Goal: Task Accomplishment & Management: Manage account settings

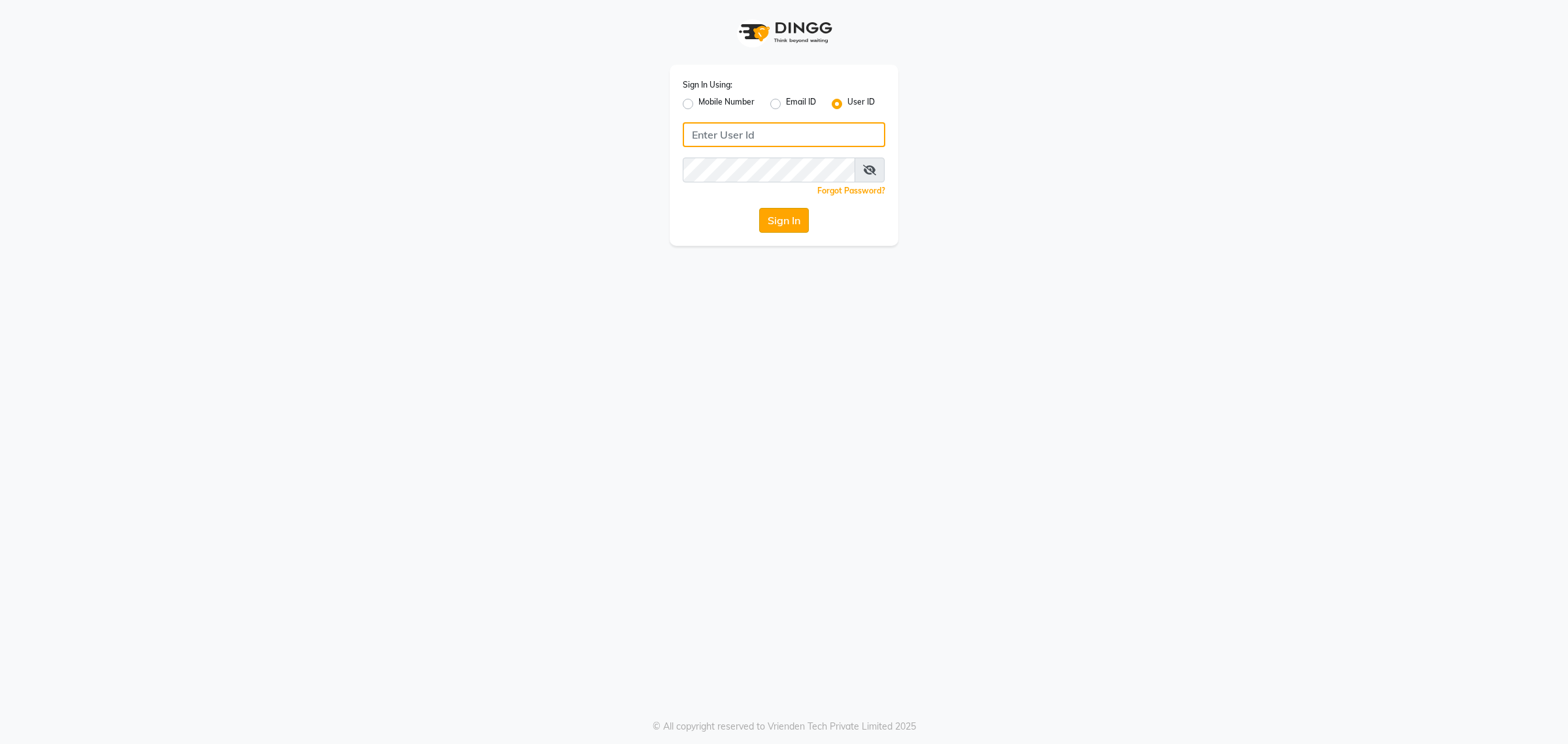
type input "7828504588"
click at [772, 225] on button "Sign In" at bounding box center [784, 220] width 50 height 25
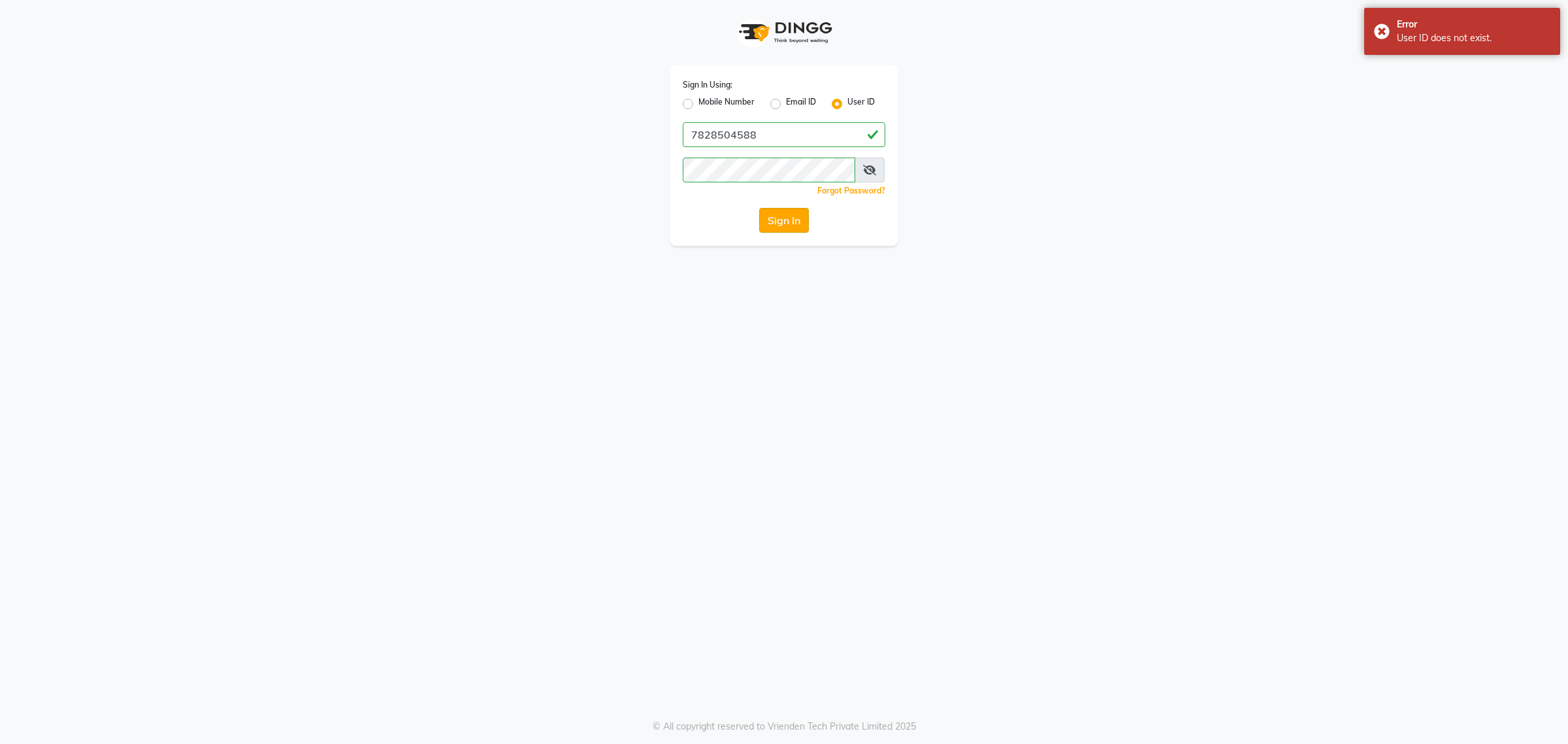
click at [771, 220] on button "Sign In" at bounding box center [784, 220] width 50 height 25
click at [698, 100] on label "Mobile Number" at bounding box center [726, 104] width 56 height 16
click at [698, 100] on input "Mobile Number" at bounding box center [702, 100] width 9 height 9
radio input "true"
radio input "false"
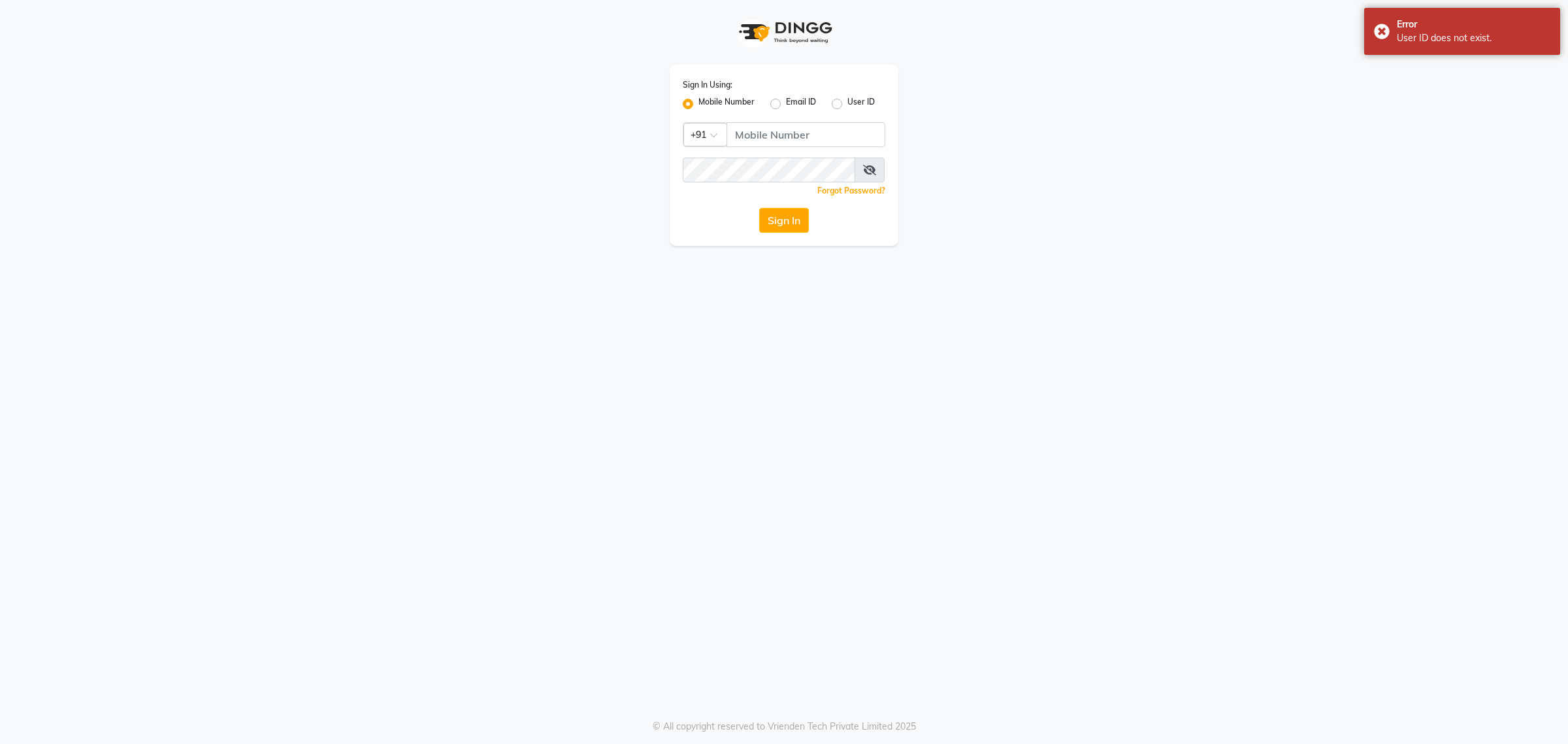
click at [847, 103] on label "User ID" at bounding box center [861, 104] width 28 height 16
click at [847, 103] on input "User ID" at bounding box center [851, 100] width 9 height 9
radio input "true"
click at [698, 102] on label "Mobile Number" at bounding box center [726, 104] width 56 height 16
click at [698, 102] on input "Mobile Number" at bounding box center [702, 100] width 9 height 9
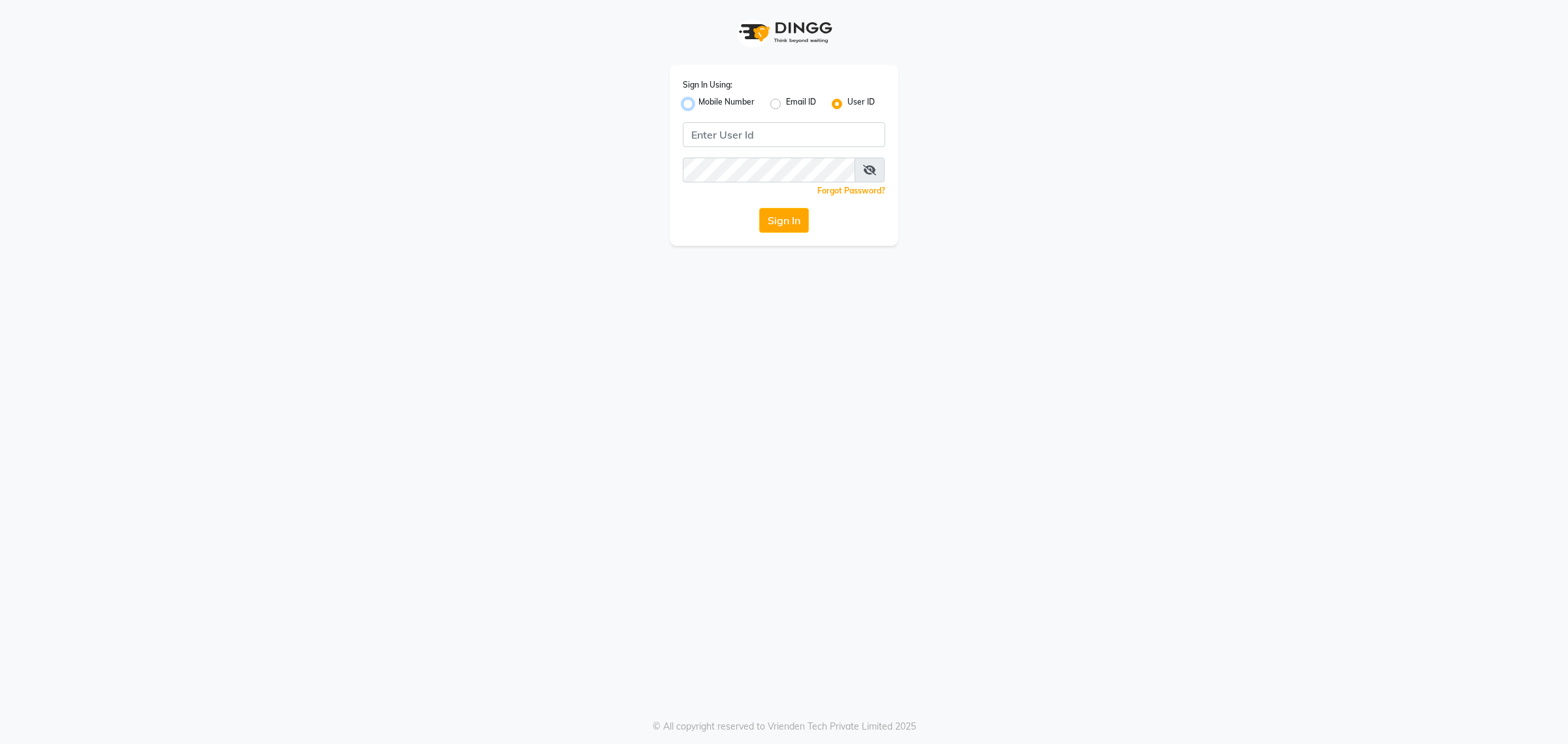
radio input "true"
radio input "false"
type input "7828504588"
click at [863, 171] on icon at bounding box center [870, 170] width 13 height 10
drag, startPoint x: 752, startPoint y: 135, endPoint x: 651, endPoint y: 136, distance: 101.0
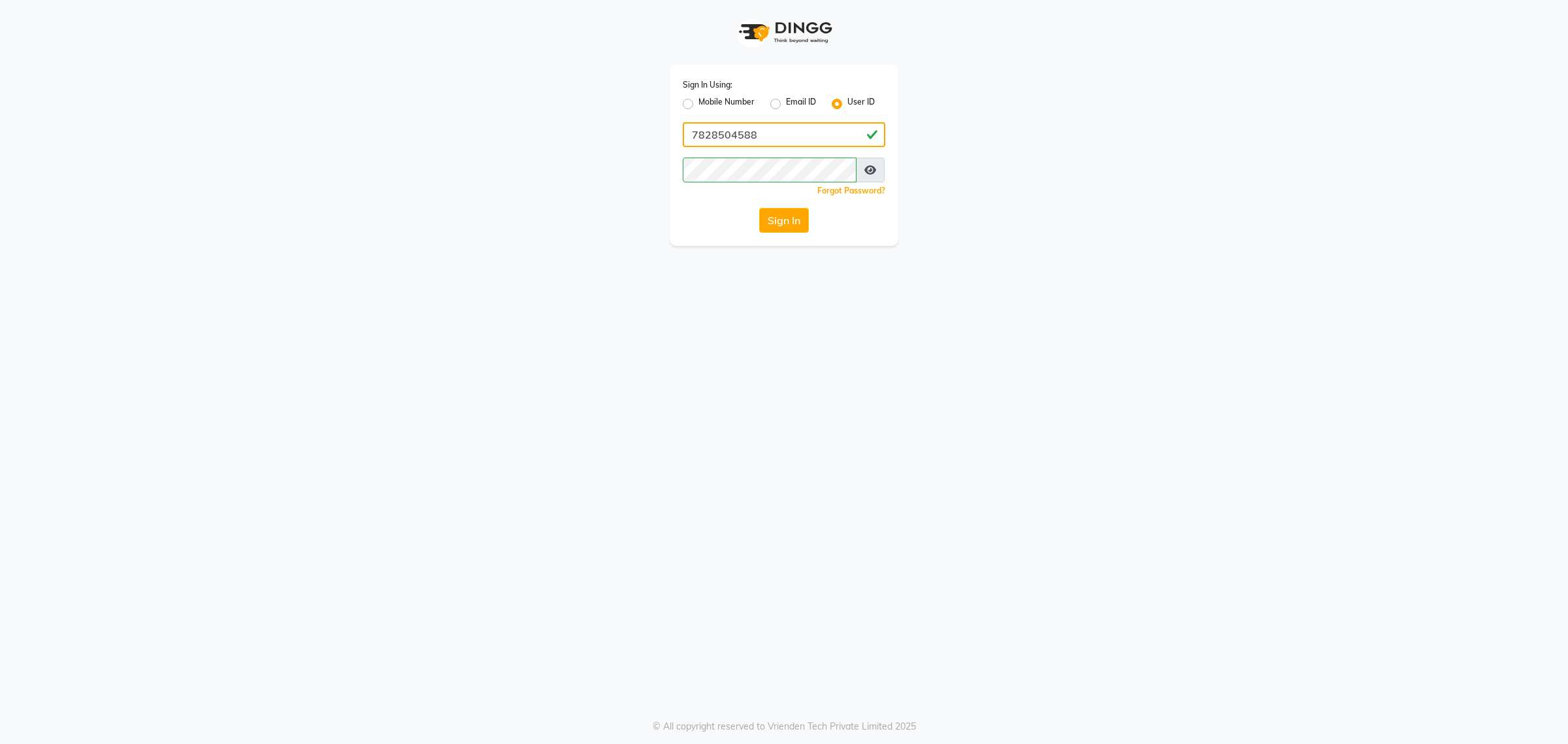
click at [651, 136] on div "Sign In Using: Mobile Number Email ID User ID 7828504588 Remember me Forgot Pas…" at bounding box center [784, 123] width 745 height 246
click at [782, 224] on button "Sign In" at bounding box center [784, 220] width 50 height 25
click at [698, 105] on label "Mobile Number" at bounding box center [726, 104] width 56 height 16
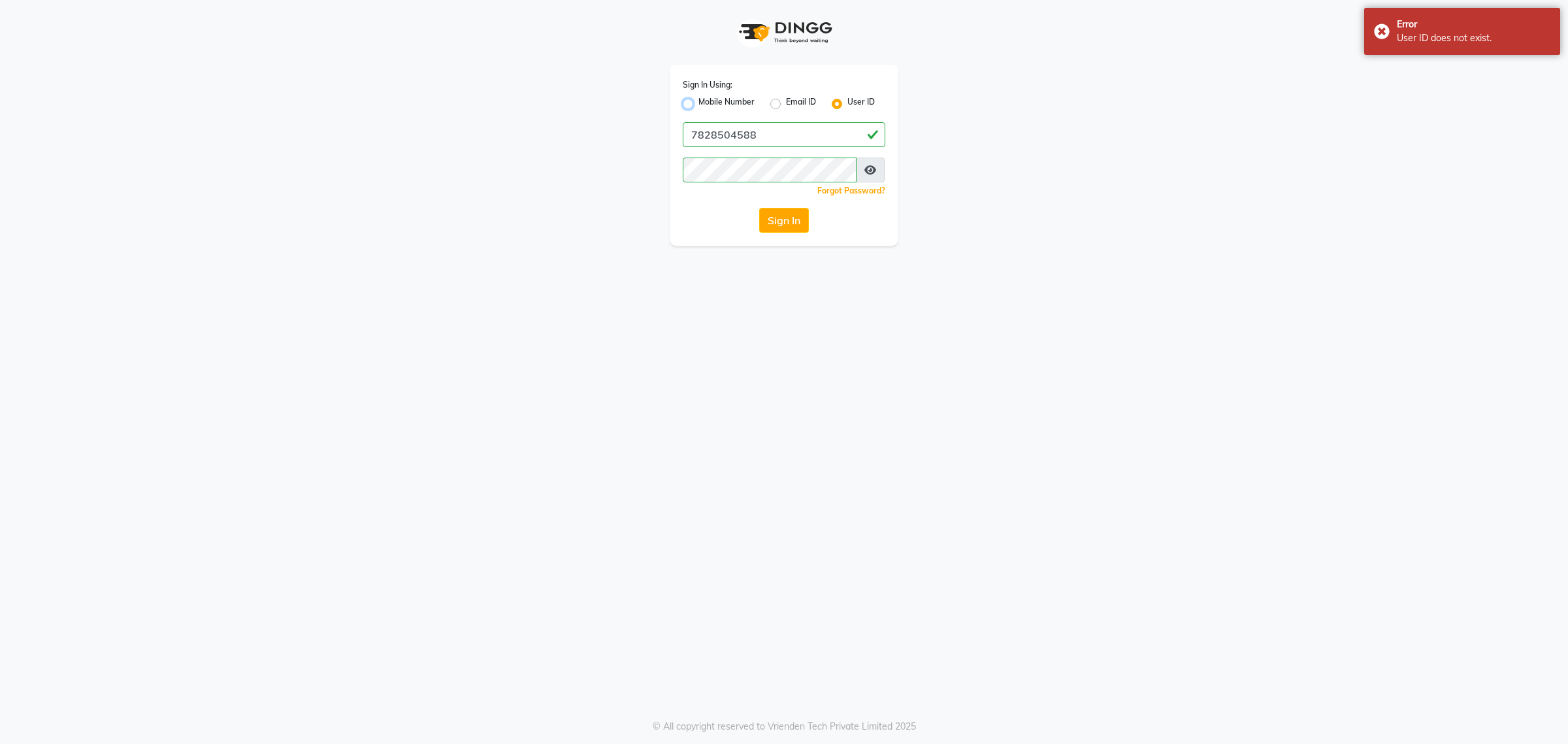
click at [698, 105] on input "Mobile Number" at bounding box center [702, 100] width 9 height 9
radio input "true"
radio input "false"
paste input "7828504588"
type input "7828504588"
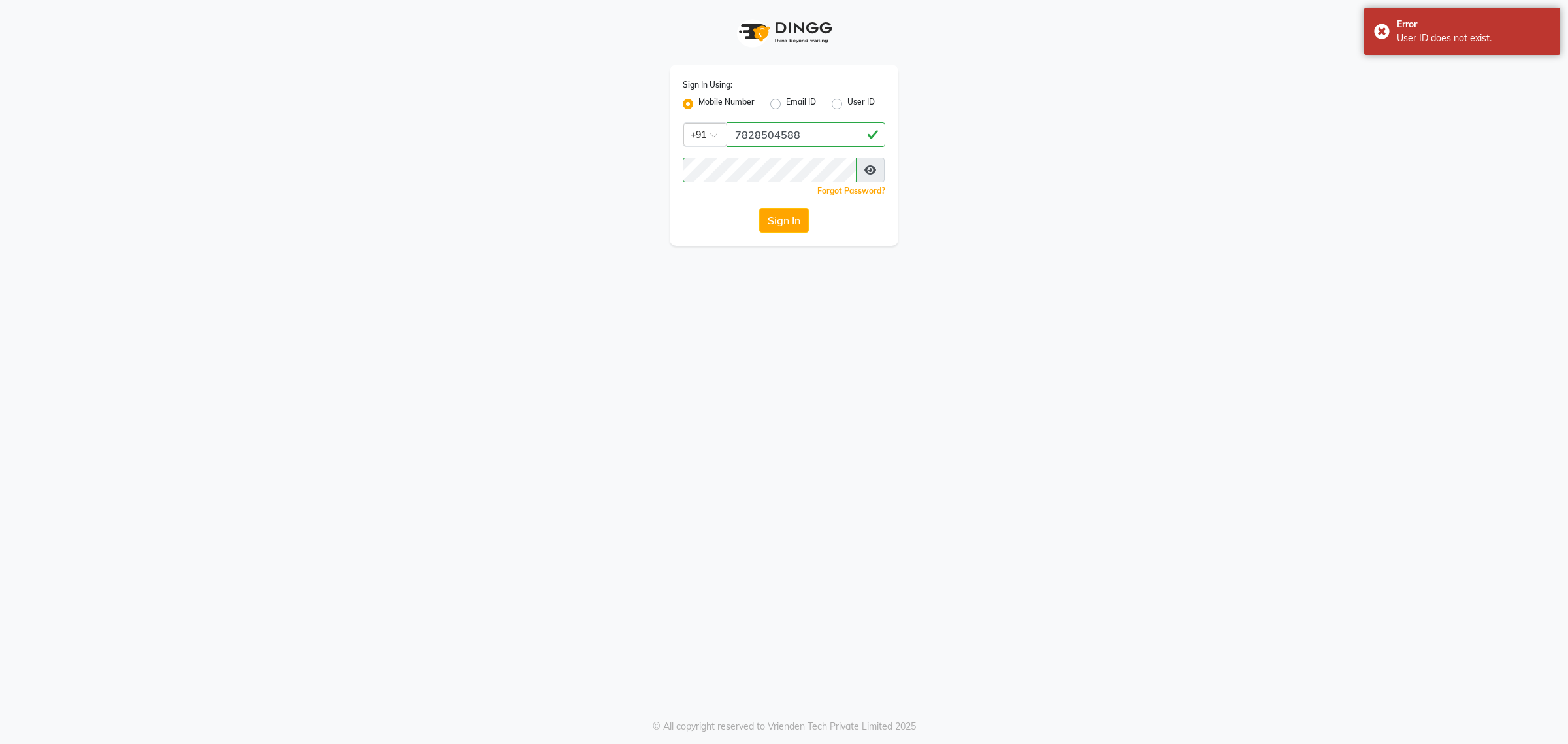
click at [730, 237] on div "Sign In Using: Mobile Number Email ID User ID Country Code × +91 7828504588 Rem…" at bounding box center [784, 155] width 228 height 181
click at [789, 219] on button "Sign In" at bounding box center [784, 220] width 50 height 25
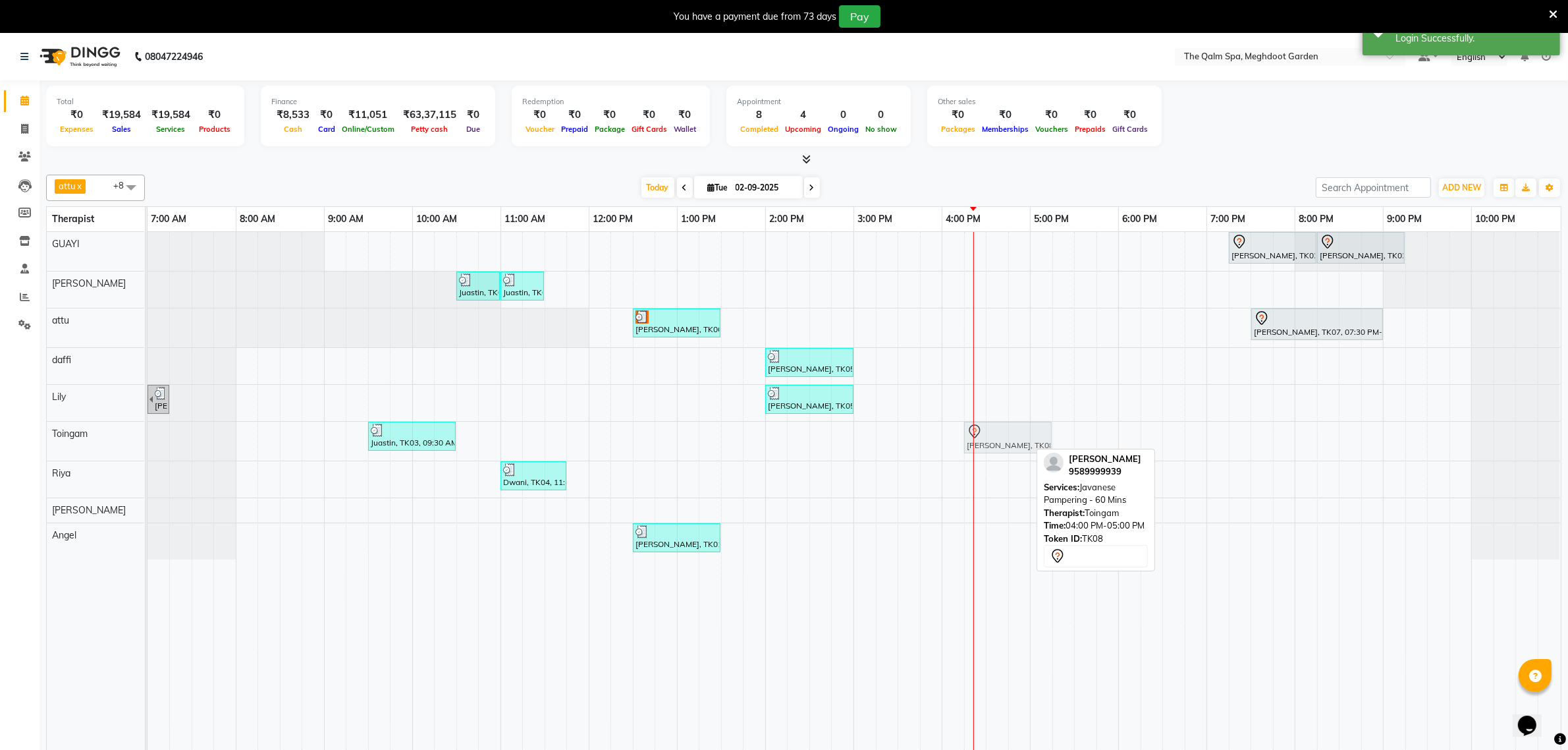
drag, startPoint x: 981, startPoint y: 437, endPoint x: 1011, endPoint y: 437, distance: 30.0
click at [148, 437] on div "Juastin, TK03, 09:30 AM-10:30 AM, Herbal Hot Compress Massage - 60 Mins Arpit T…" at bounding box center [148, 441] width 0 height 39
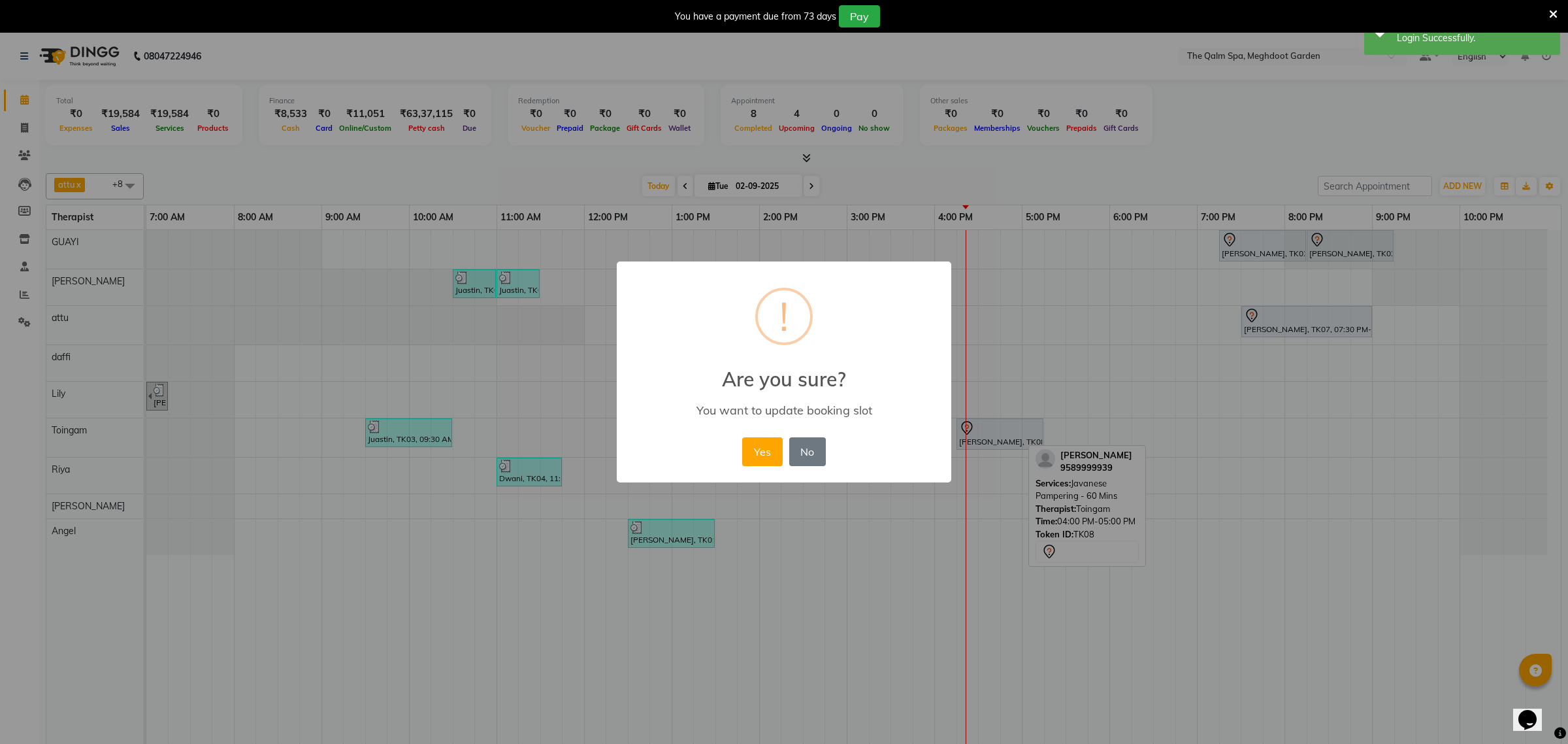
click at [787, 450] on div "Yes No No" at bounding box center [783, 451] width 90 height 36
click at [756, 452] on button "Yes" at bounding box center [762, 451] width 40 height 29
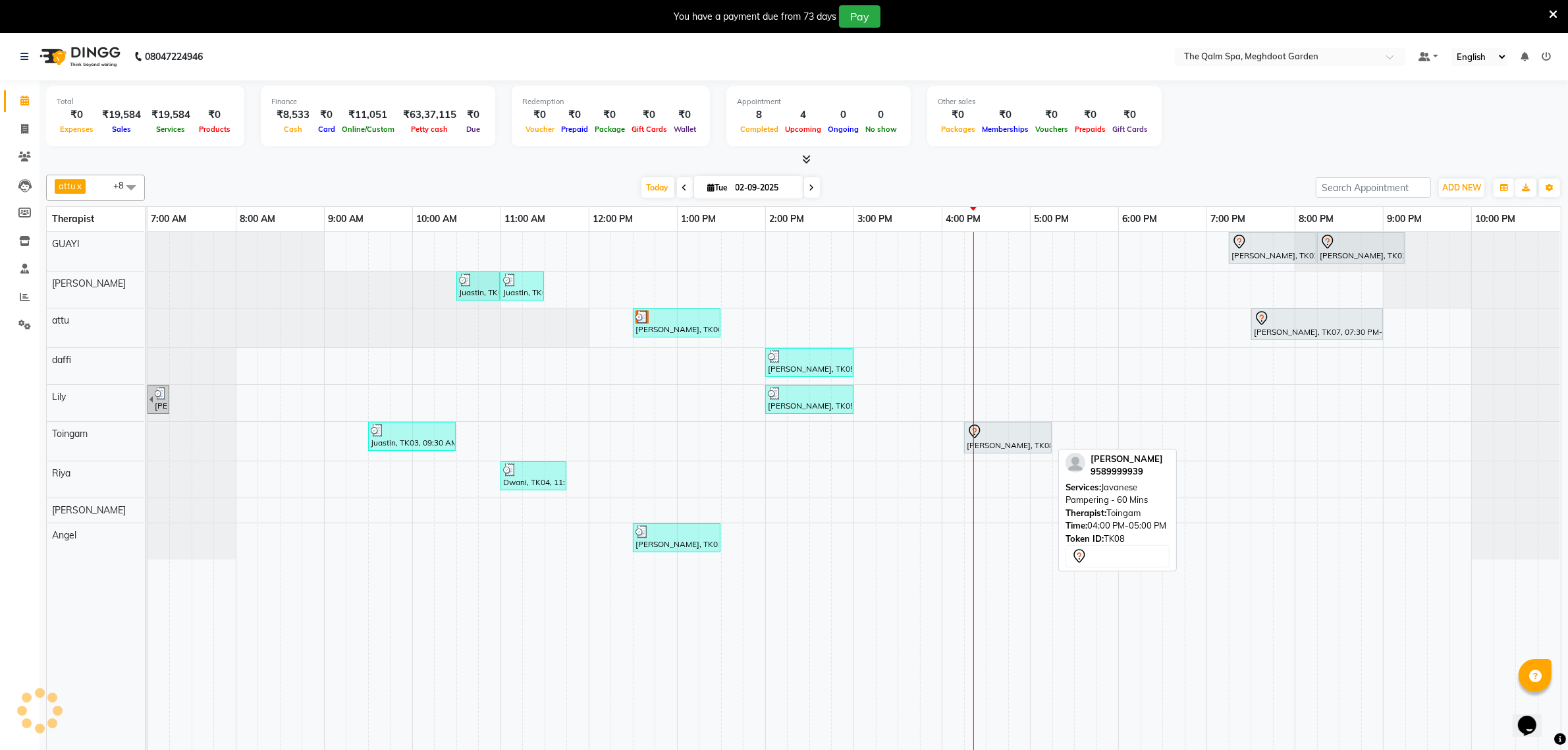
click at [1009, 433] on div at bounding box center [1008, 432] width 82 height 16
click at [1016, 433] on div at bounding box center [1008, 432] width 82 height 16
select select "7"
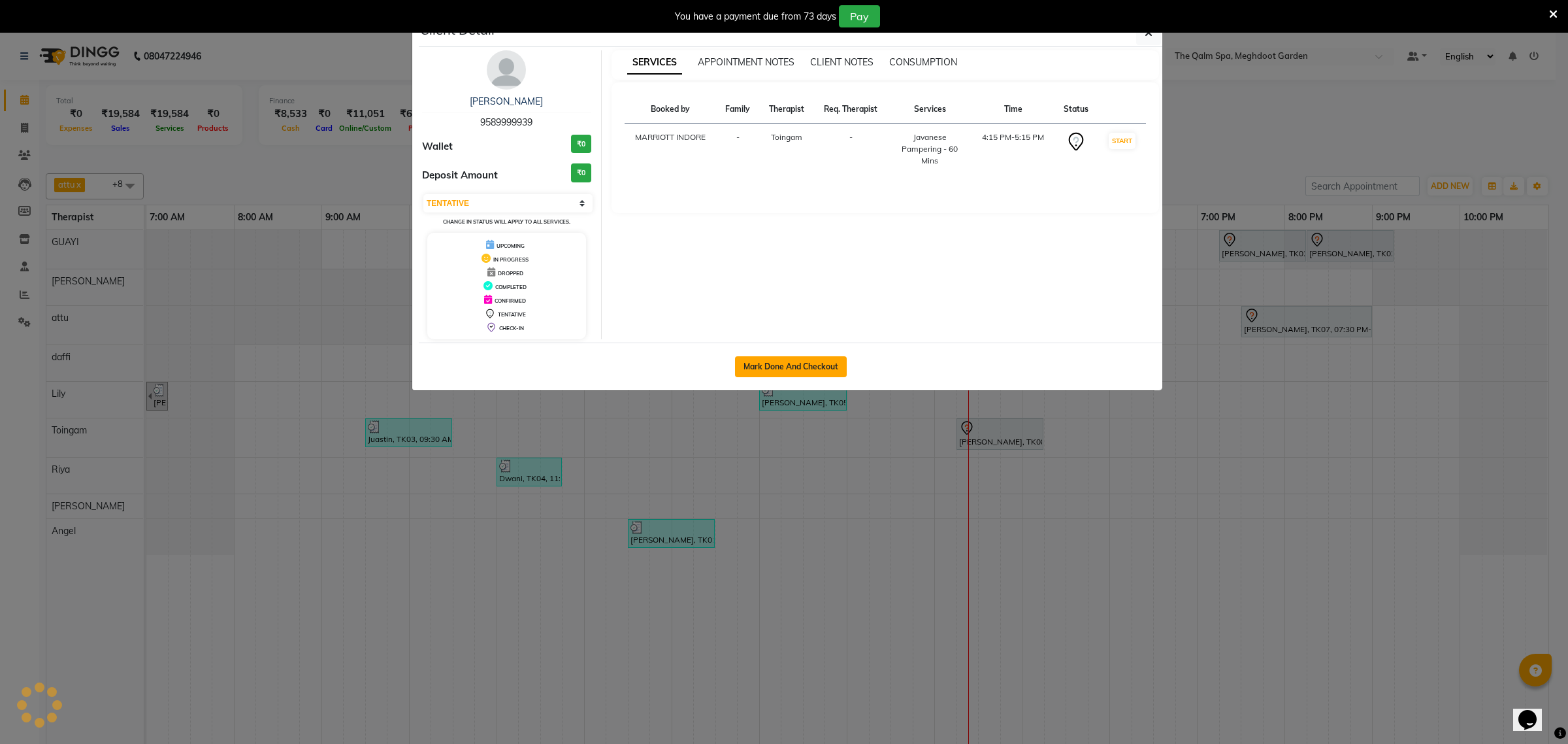
click at [832, 367] on button "Mark Done And Checkout" at bounding box center [790, 366] width 112 height 21
select select "service"
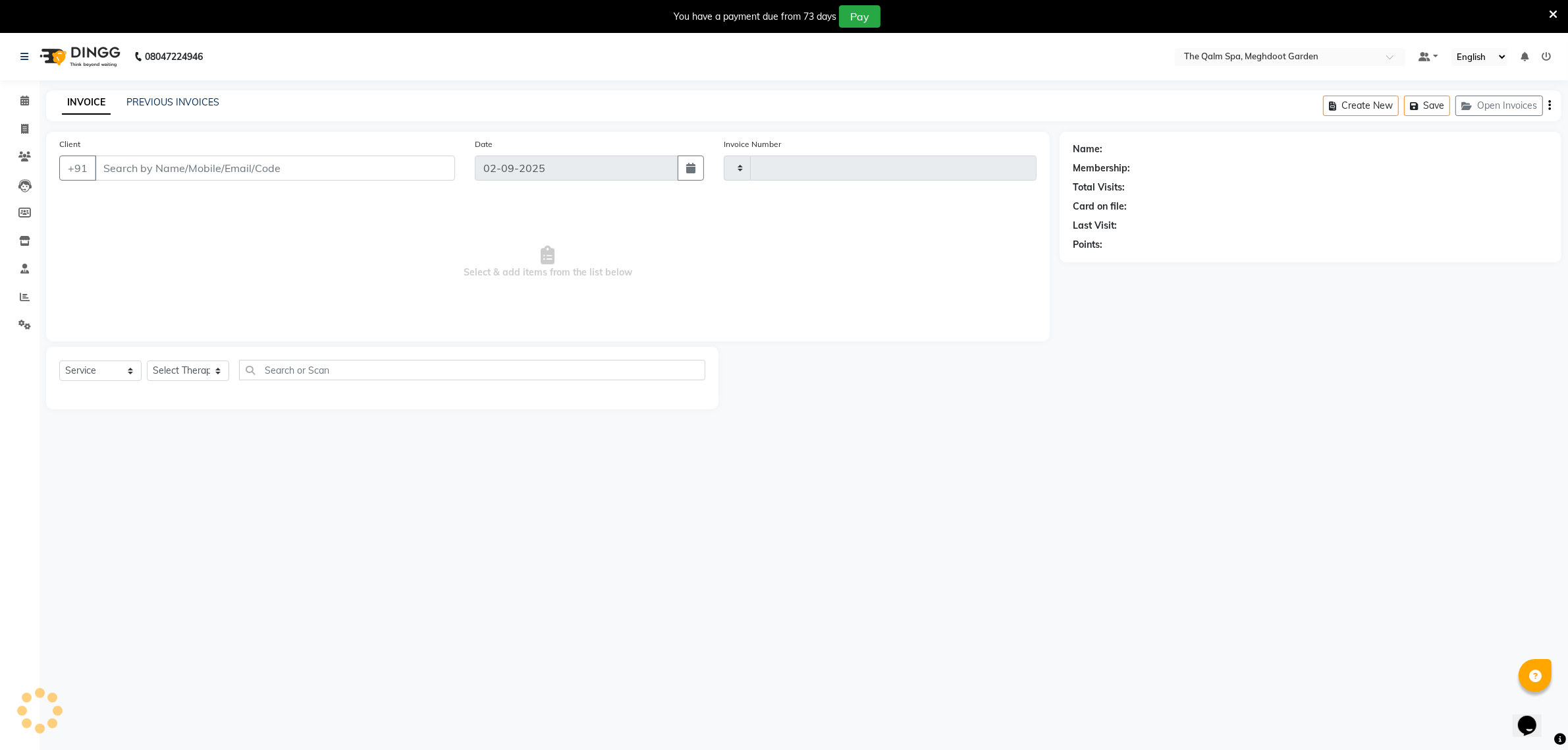
type input "1894"
select select "6401"
type input "9589999939"
select select "79343"
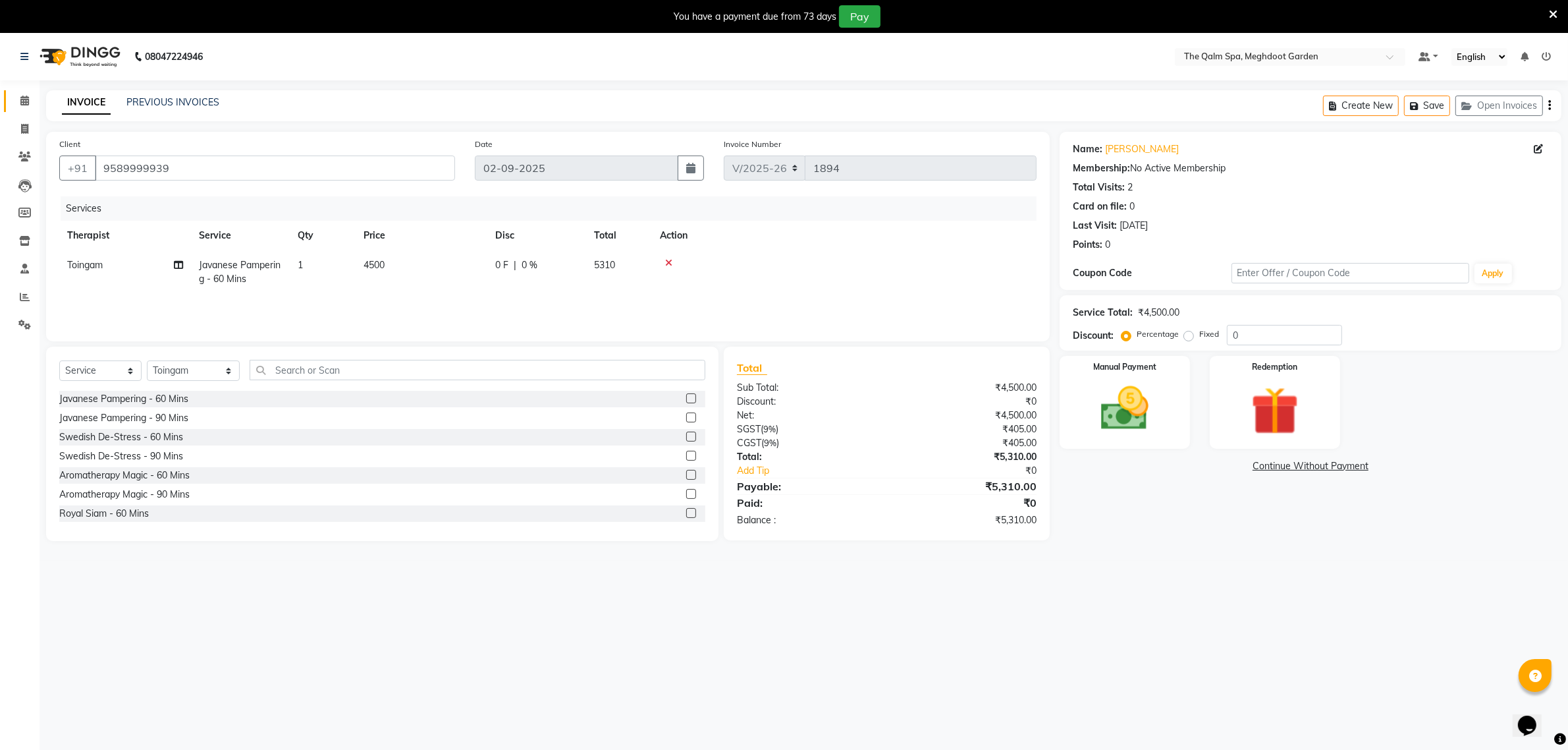
click at [18, 98] on span at bounding box center [24, 101] width 23 height 15
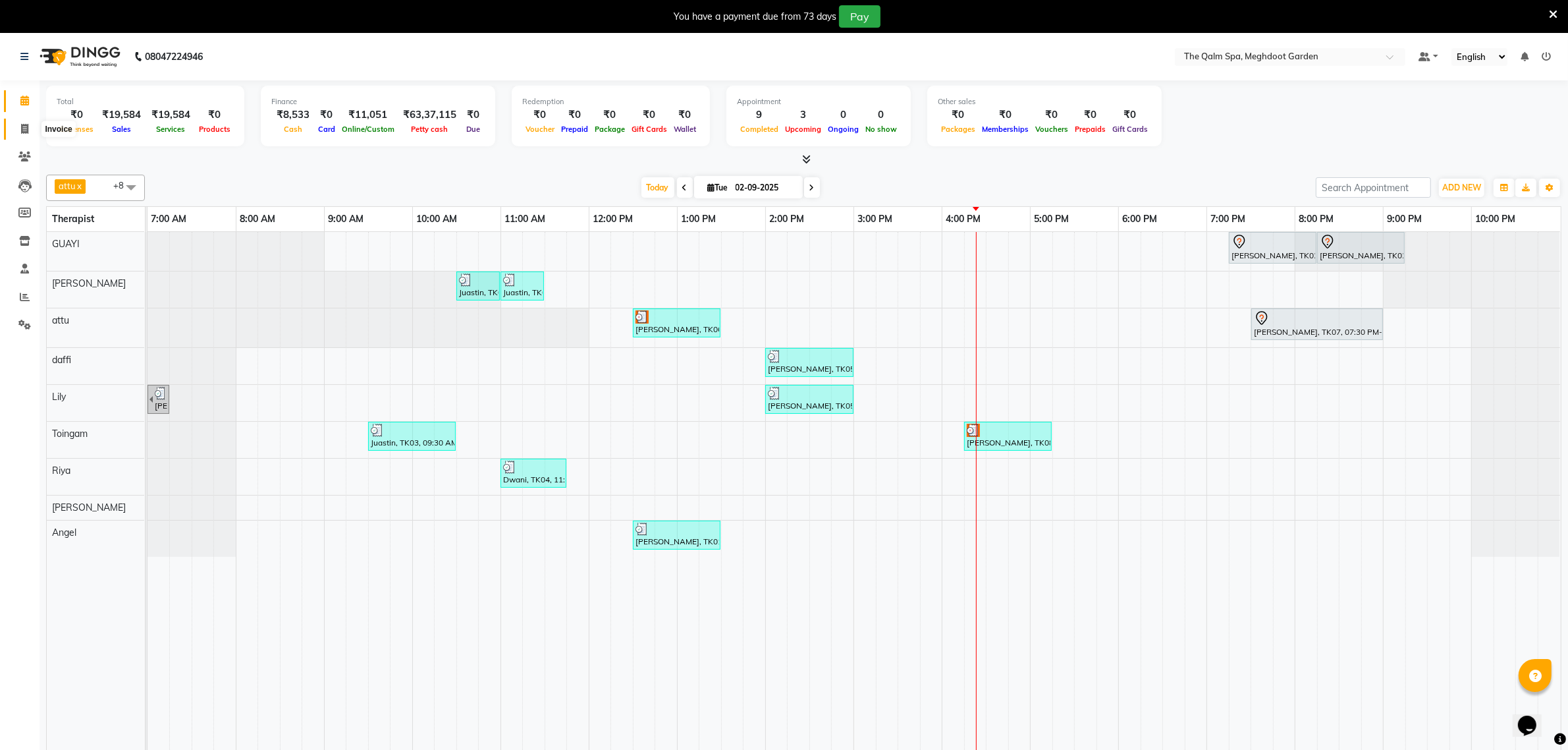
click at [25, 129] on icon at bounding box center [24, 129] width 7 height 10
select select "service"
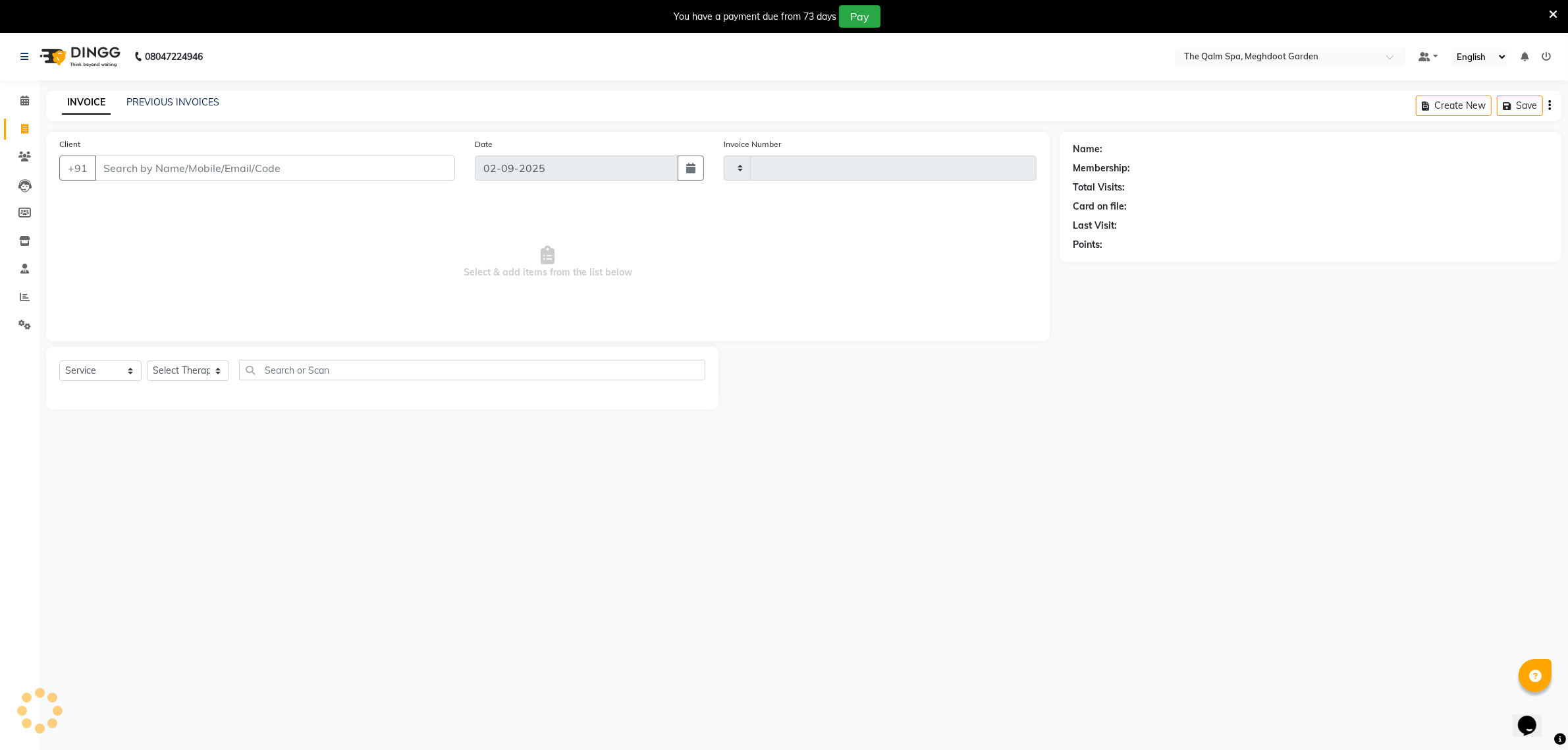
type input "1894"
select select "6401"
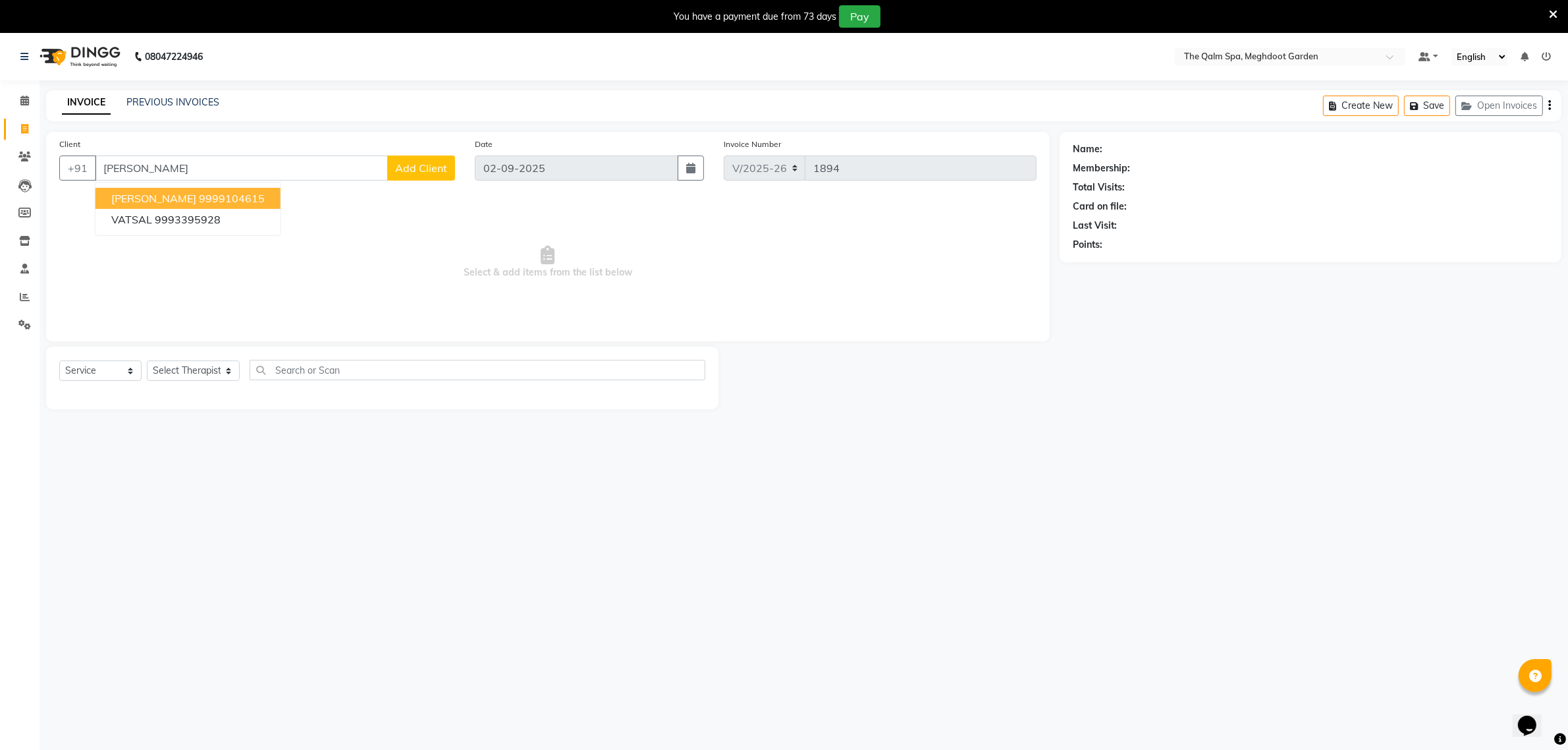
click at [199, 198] on ngb-highlight "9999104615" at bounding box center [232, 198] width 66 height 13
type input "9999104615"
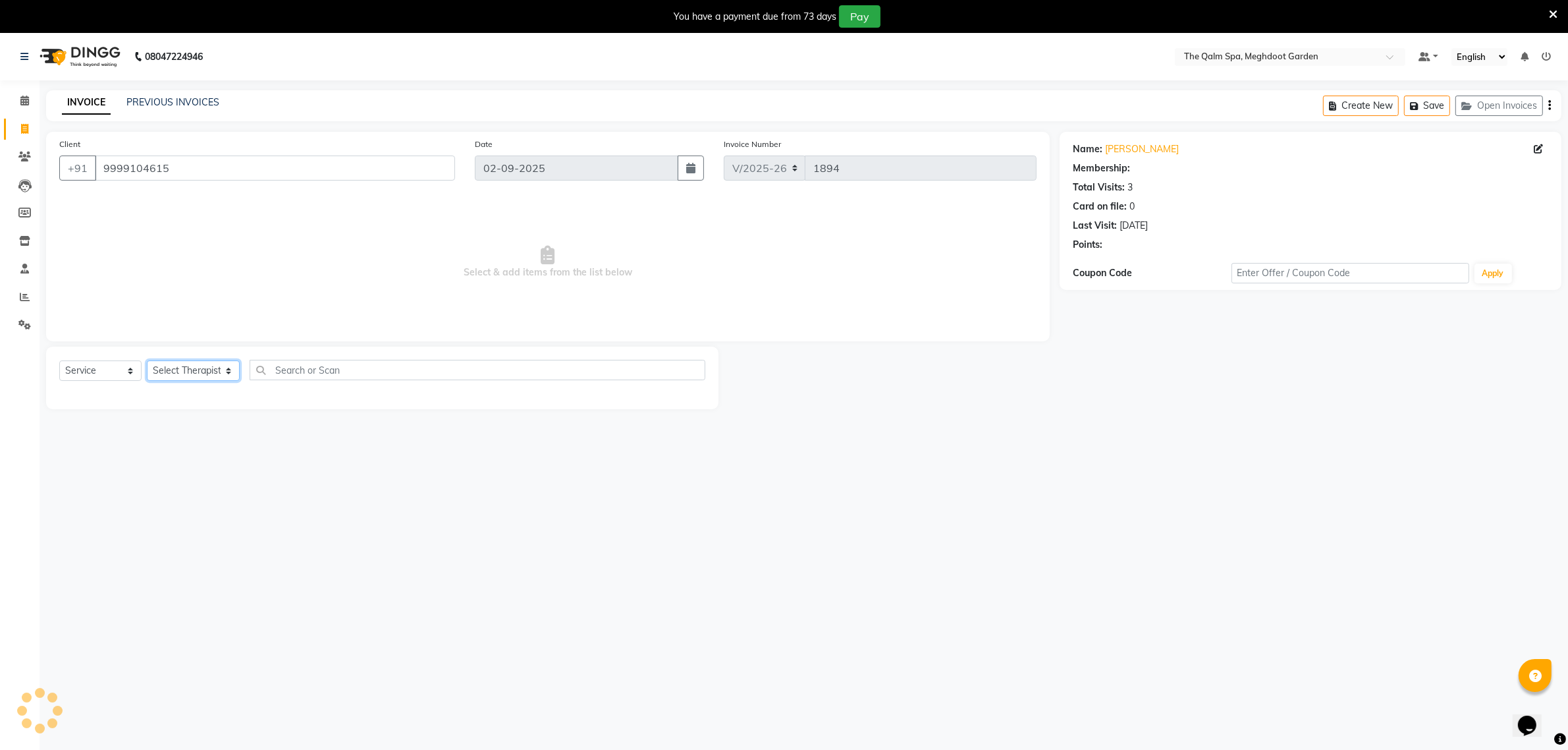
click at [188, 369] on select "Select Therapist Angel attu Bhavesh Joshi daffi Darshika Dongdongi Eshuhmi Eva …" at bounding box center [193, 371] width 93 height 21
select select "83135"
click at [147, 361] on select "Select Therapist Angel attu Bhavesh Joshi daffi Darshika Dongdongi Eshuhmi Eva …" at bounding box center [193, 371] width 93 height 21
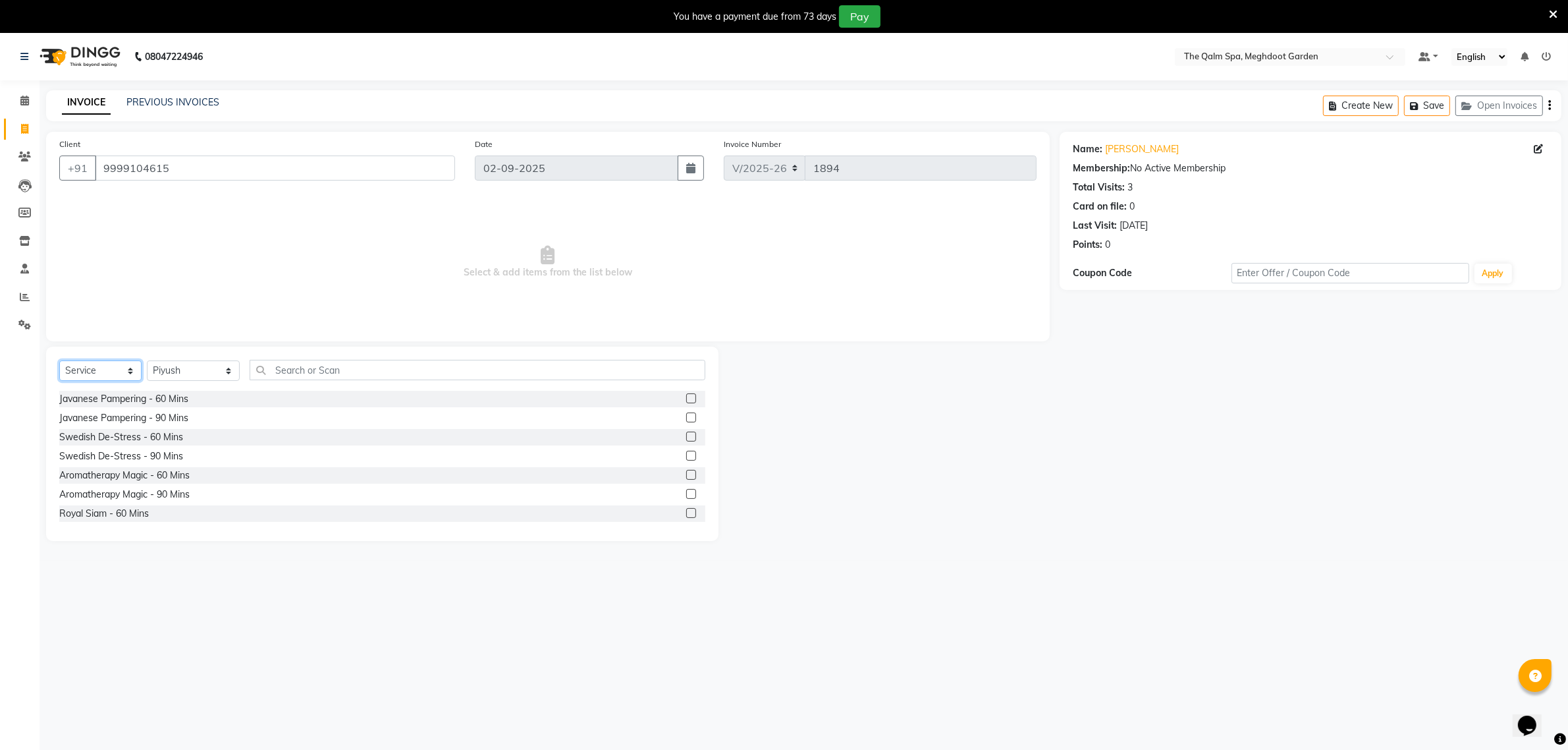
click at [112, 373] on select "Select Service Product Membership Package Voucher Prepaid Gift Card" at bounding box center [100, 371] width 82 height 21
select select "product"
click at [59, 361] on select "Select Service Product Membership Package Voucher Prepaid Gift Card" at bounding box center [100, 371] width 82 height 21
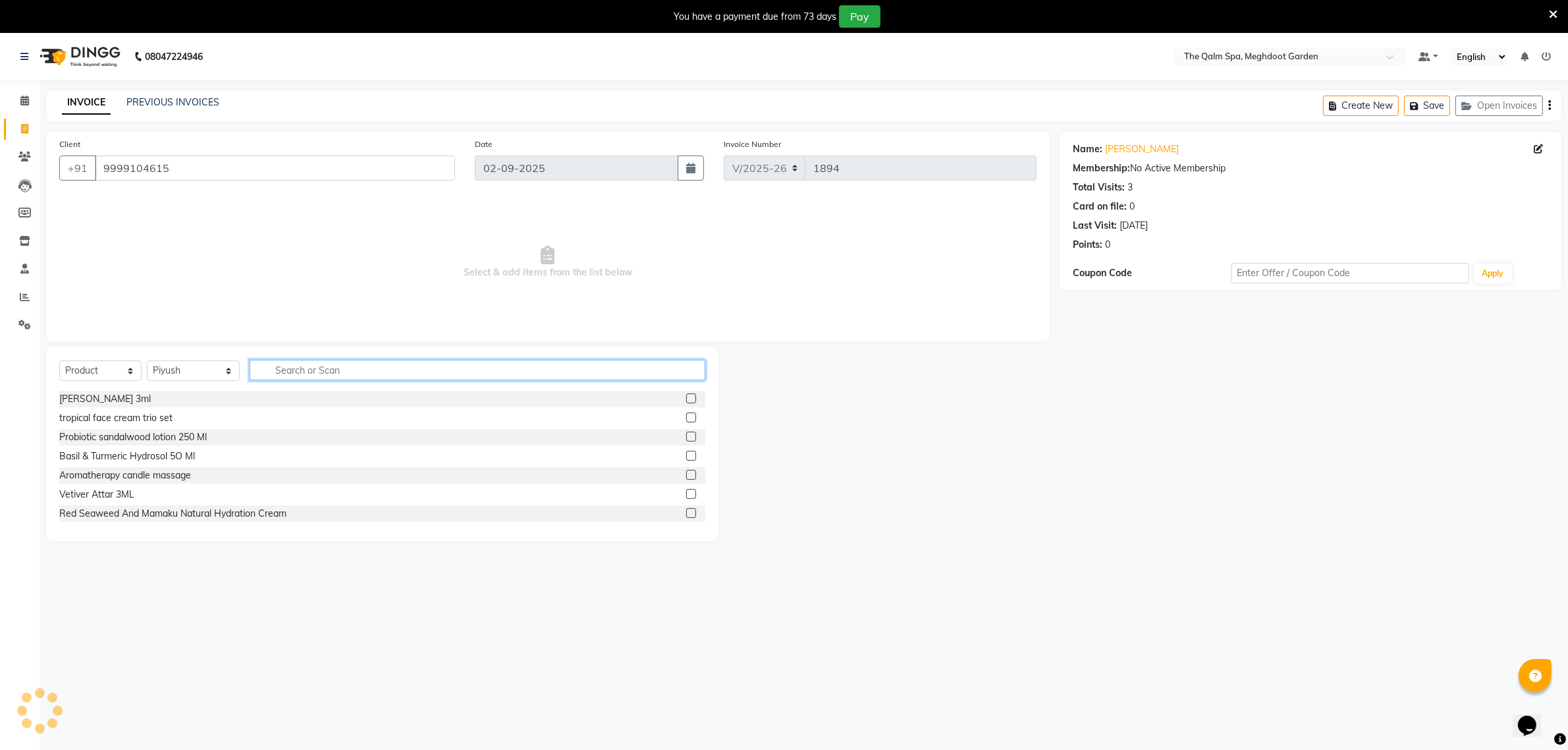
click at [301, 363] on input "text" at bounding box center [477, 370] width 456 height 21
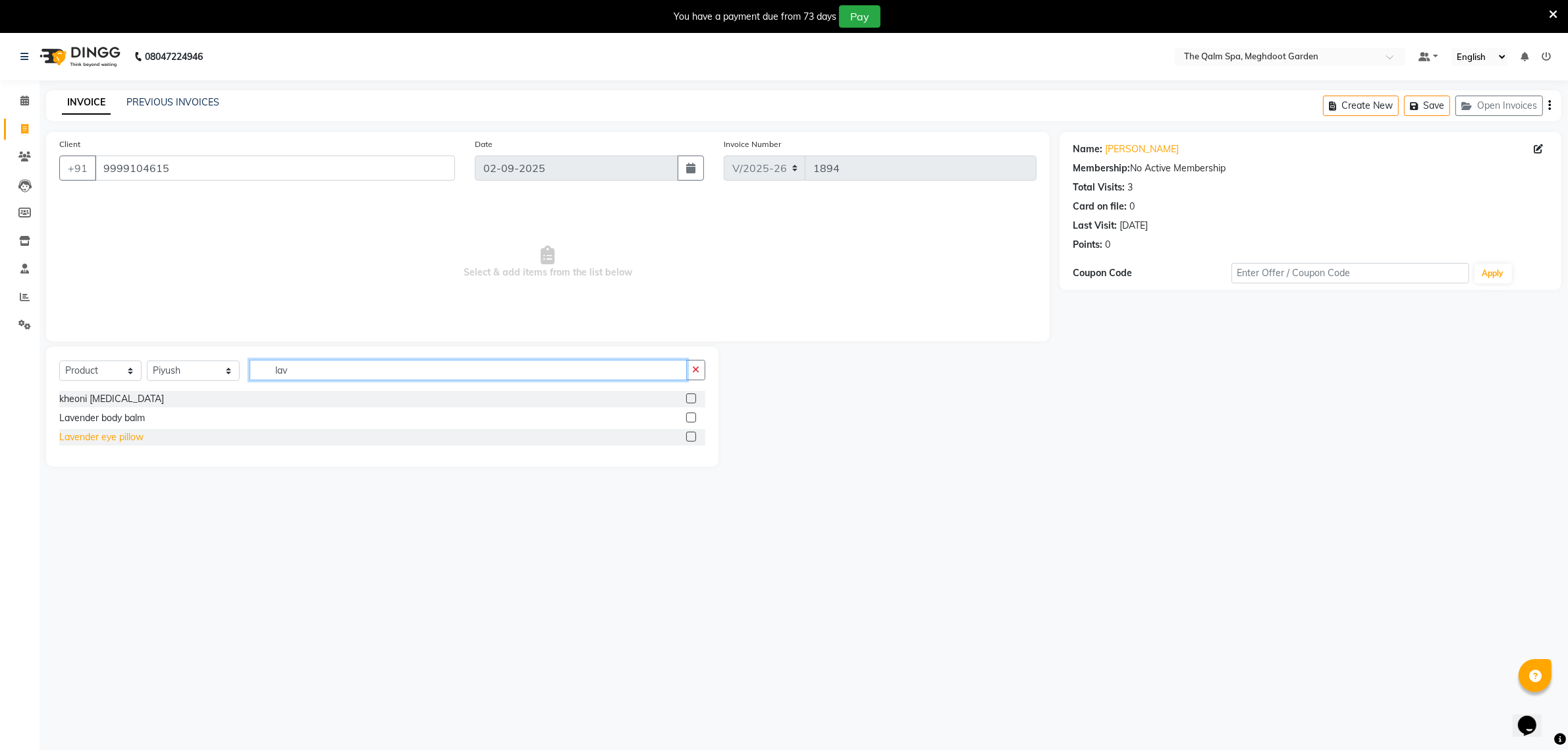
type input "lav"
click at [99, 437] on div "Lavender eye pillow" at bounding box center [101, 437] width 84 height 14
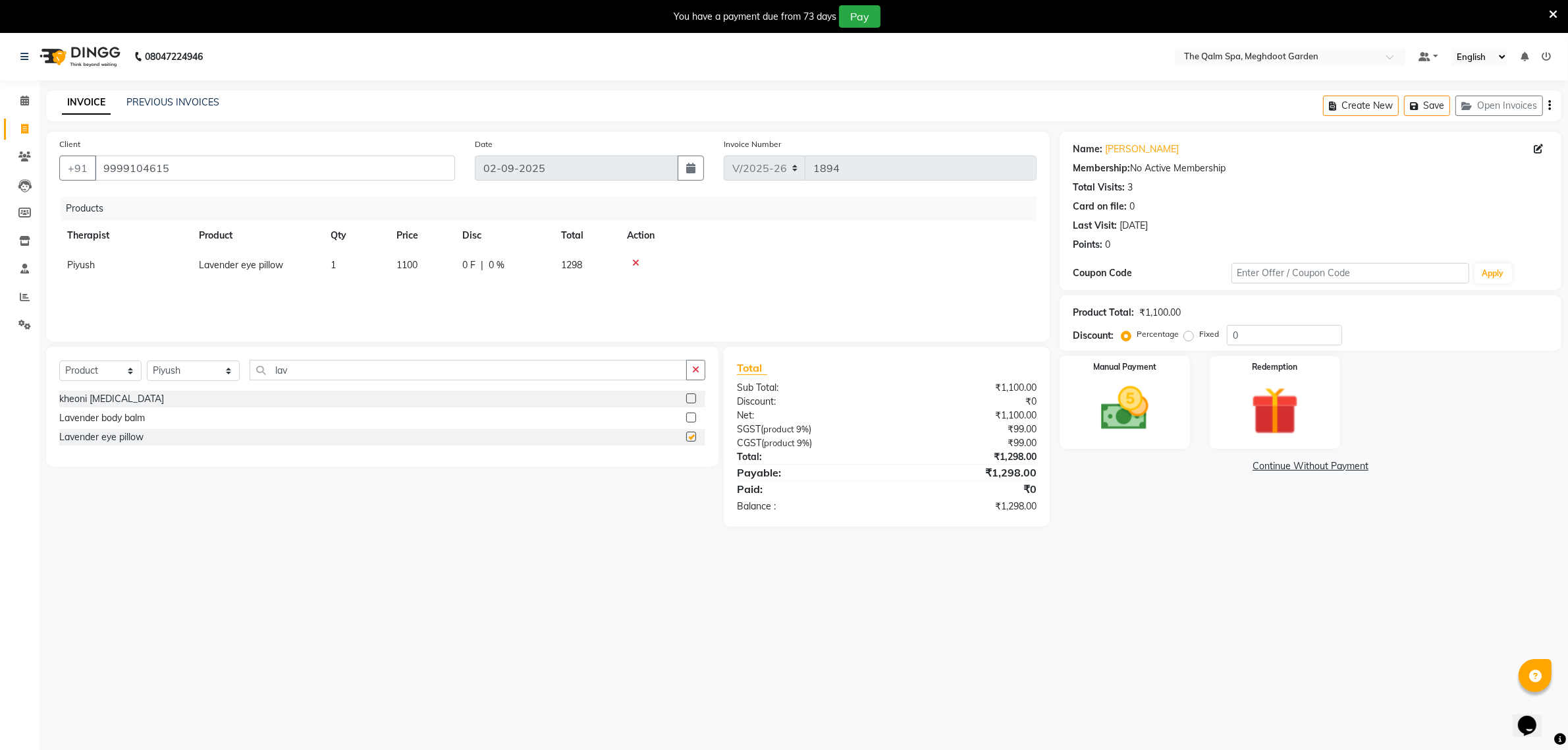
checkbox input "false"
click at [1249, 333] on input "0" at bounding box center [1284, 335] width 115 height 21
type input "61.5"
click at [1163, 403] on img at bounding box center [1125, 408] width 78 height 55
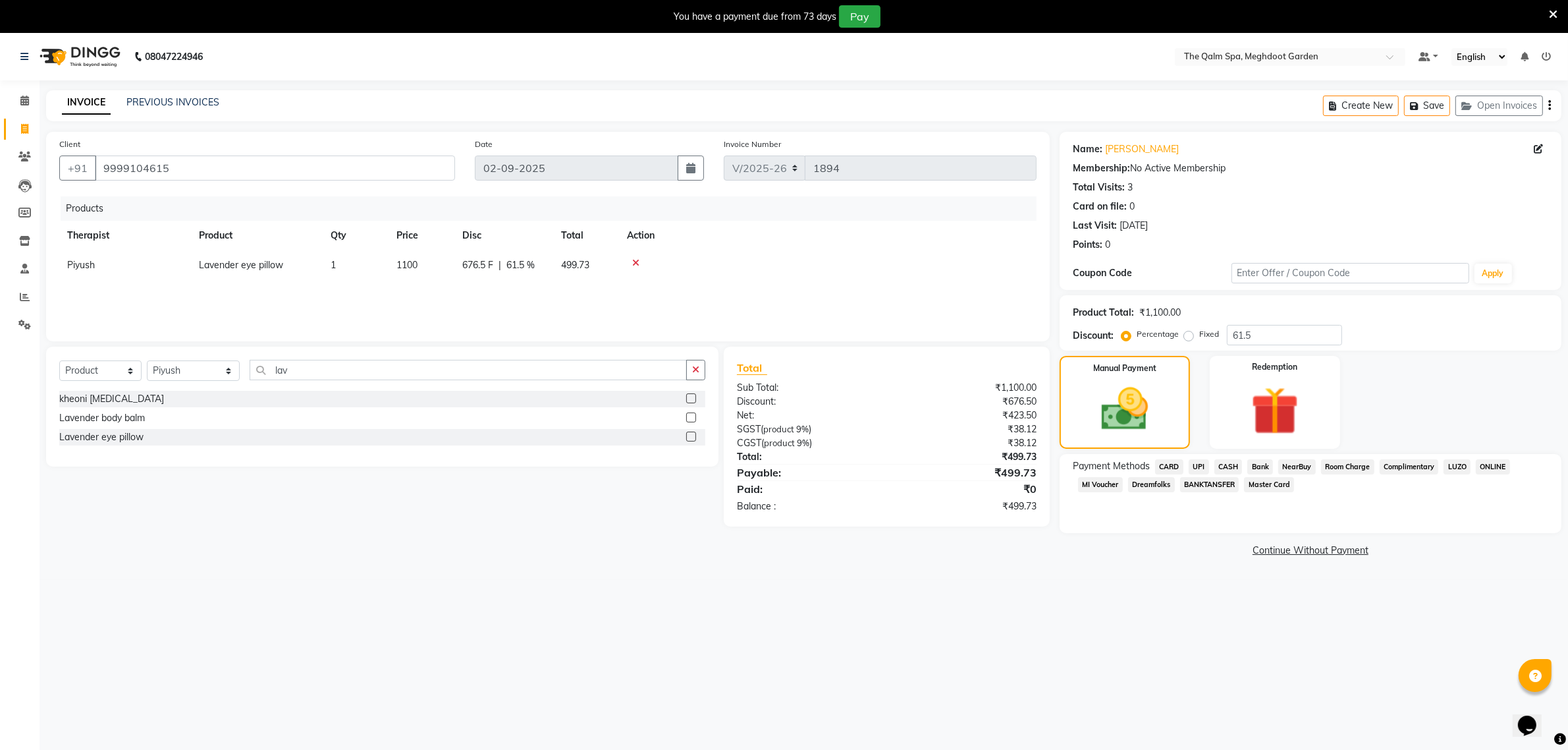
click at [1179, 465] on span "CARD" at bounding box center [1169, 466] width 28 height 15
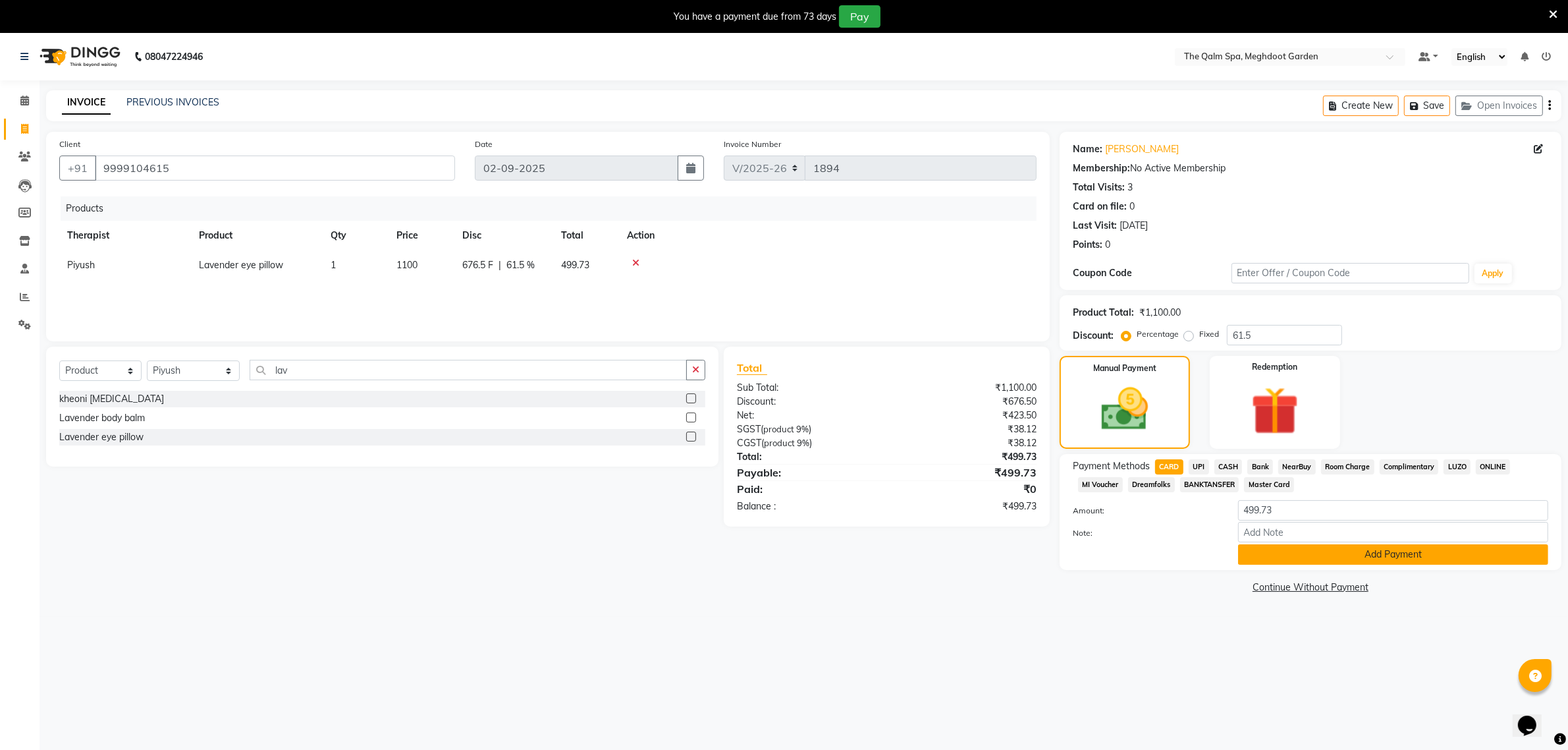
click at [1273, 548] on button "Add Payment" at bounding box center [1393, 555] width 310 height 21
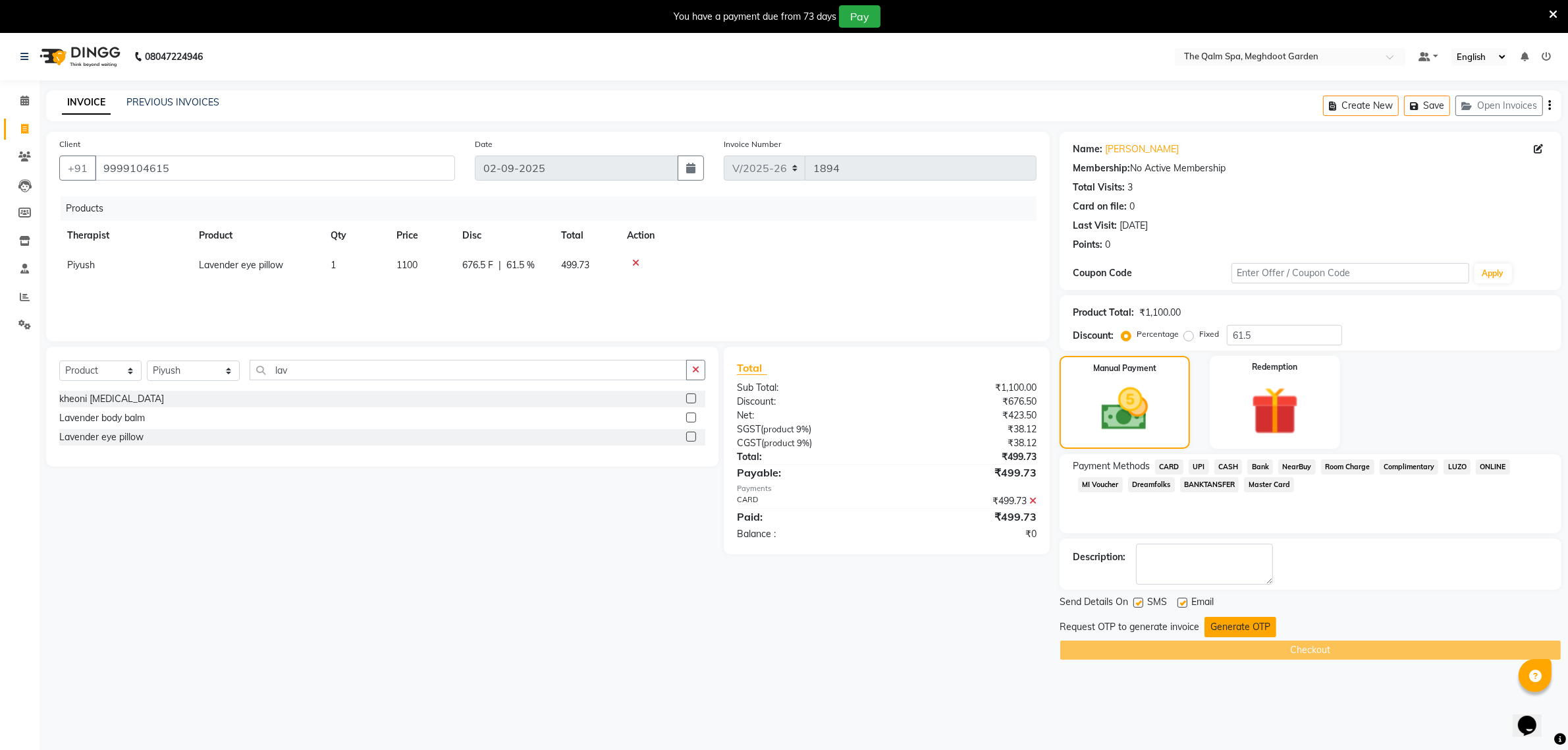
click at [1240, 630] on button "Generate OTP" at bounding box center [1240, 627] width 72 height 21
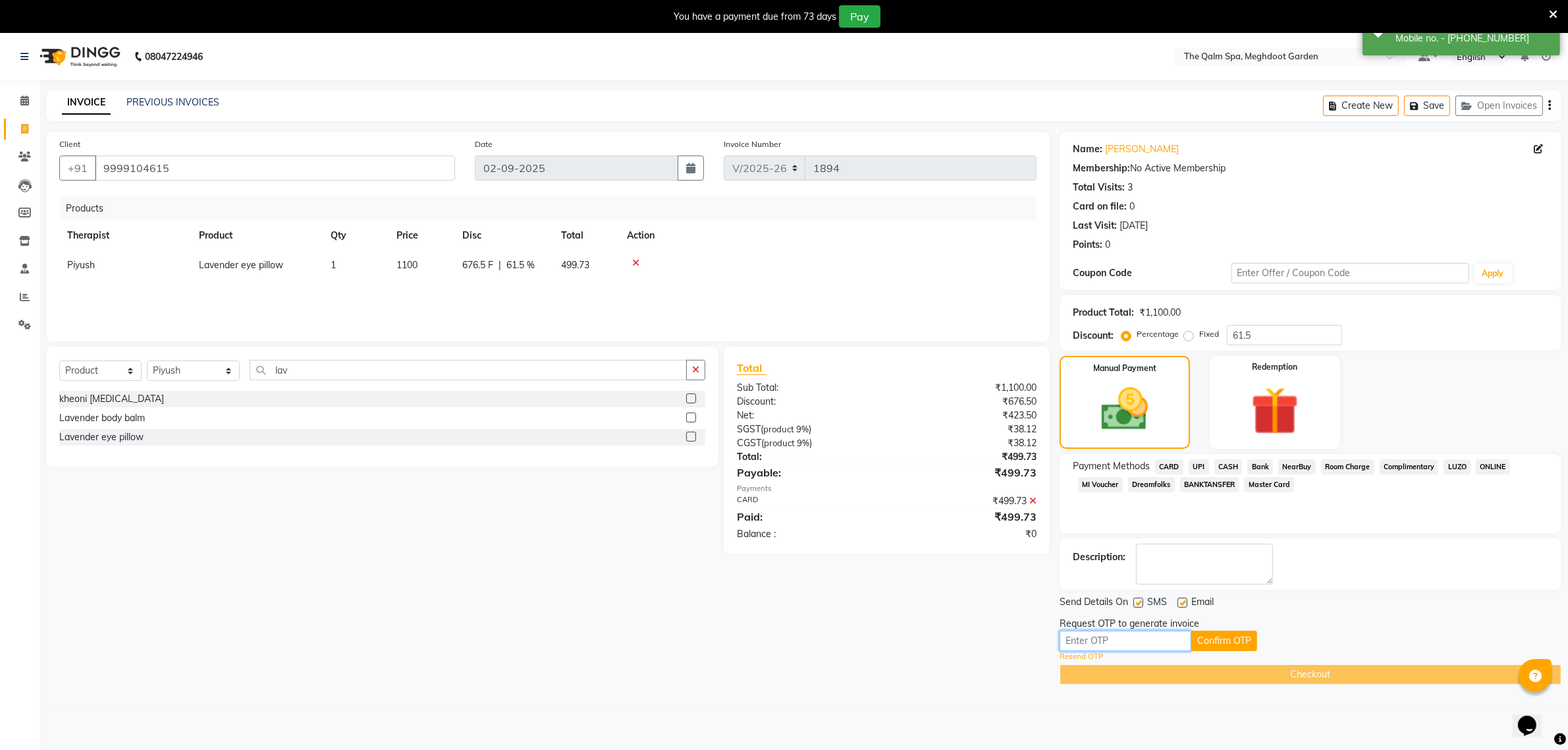
click at [1152, 631] on input "text" at bounding box center [1125, 641] width 132 height 21
type input "8468"
click at [1210, 643] on button "Confirm OTP" at bounding box center [1224, 641] width 66 height 21
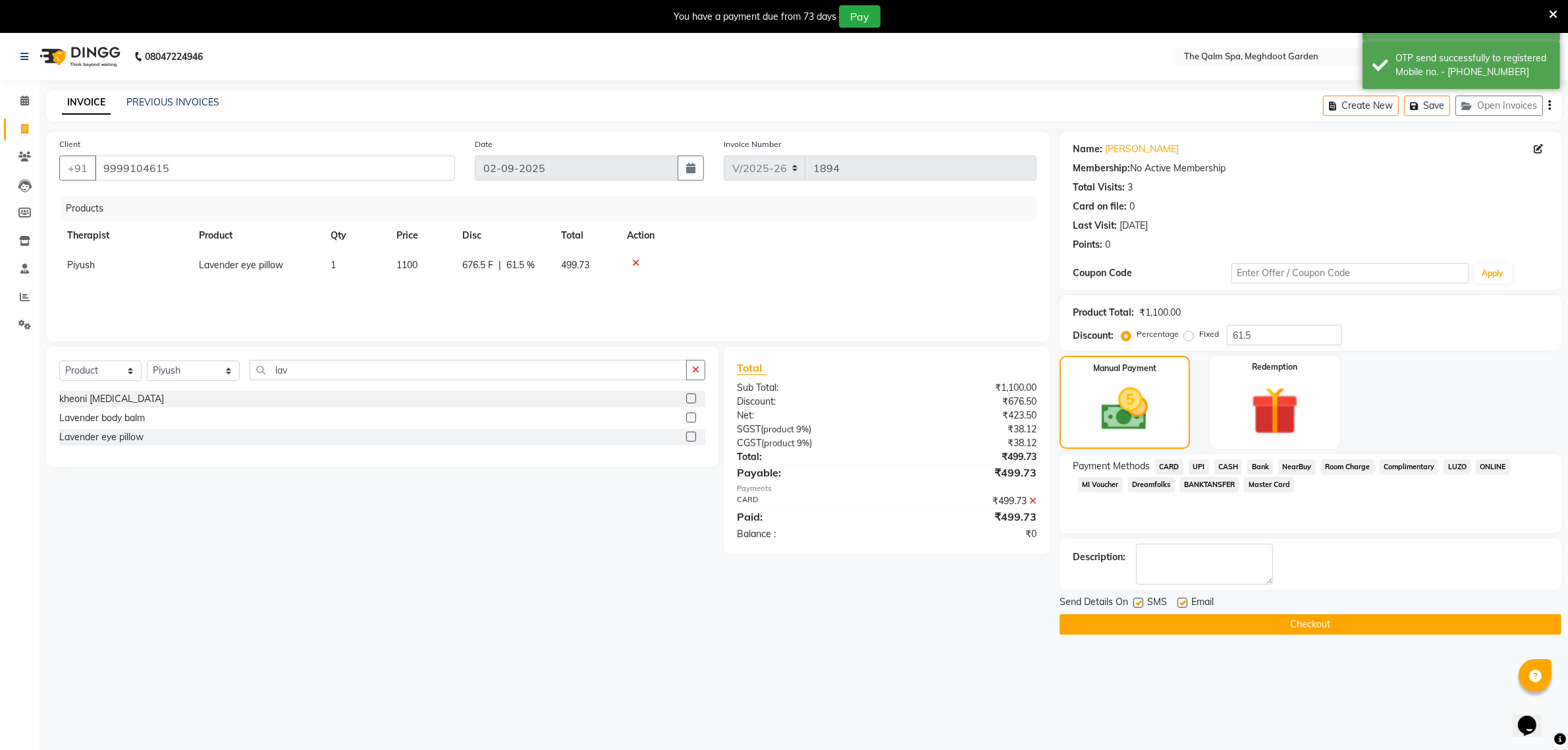
click at [1212, 626] on button "Checkout" at bounding box center [1311, 624] width 502 height 21
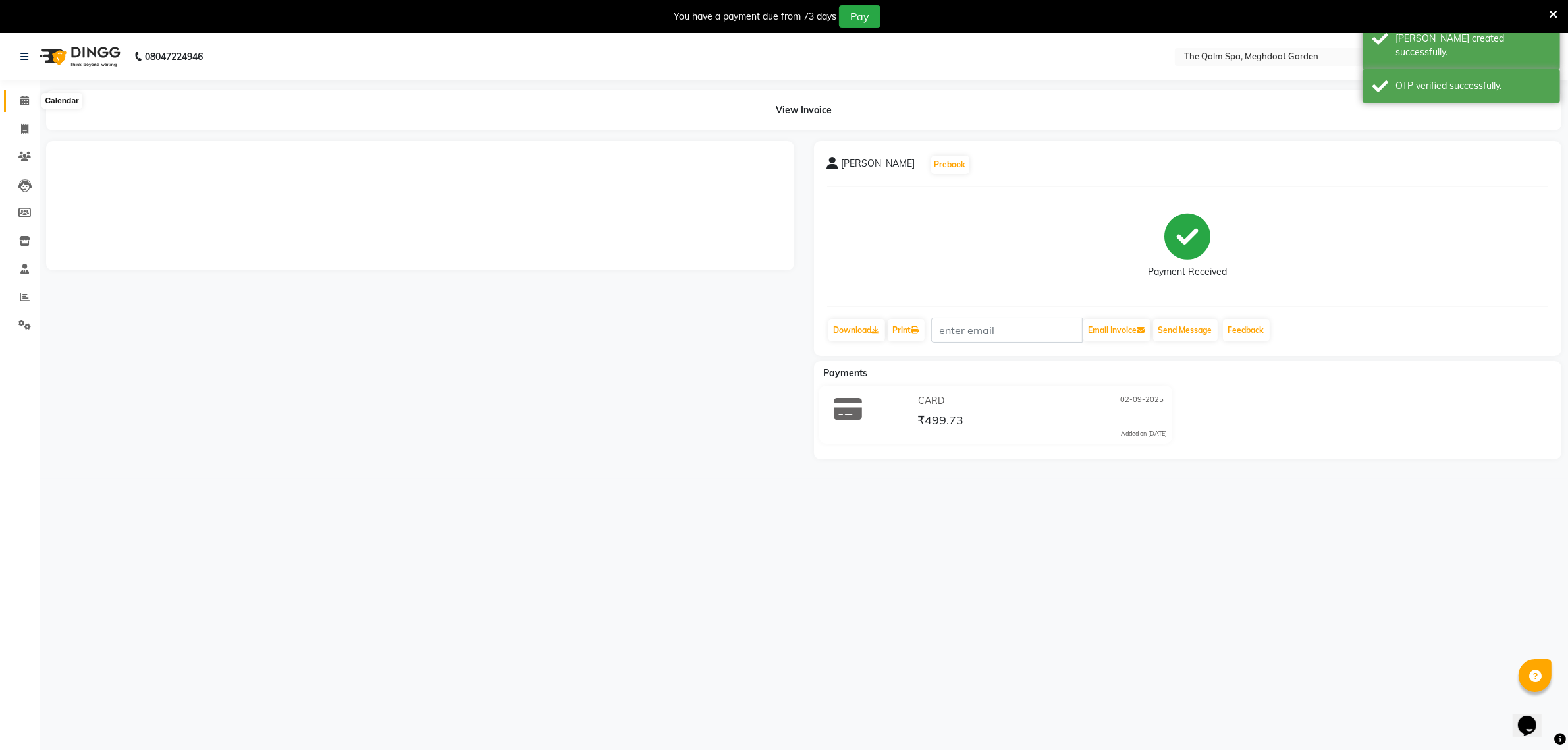
click at [25, 101] on icon at bounding box center [25, 101] width 9 height 10
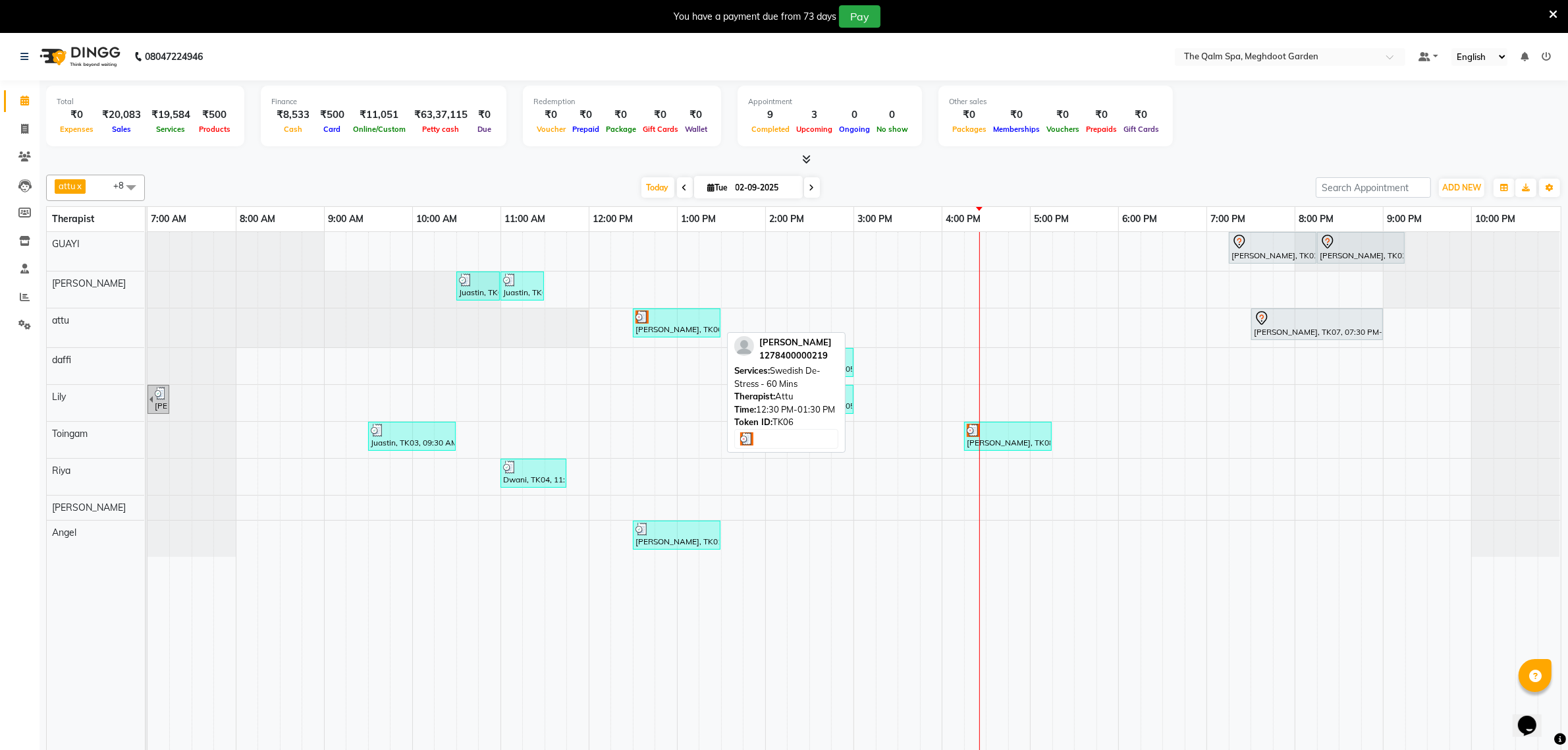
click at [690, 326] on div "[PERSON_NAME], TK06, 12:30 PM-01:30 PM, Swedish De-Stress - 60 Mins" at bounding box center [677, 322] width 85 height 25
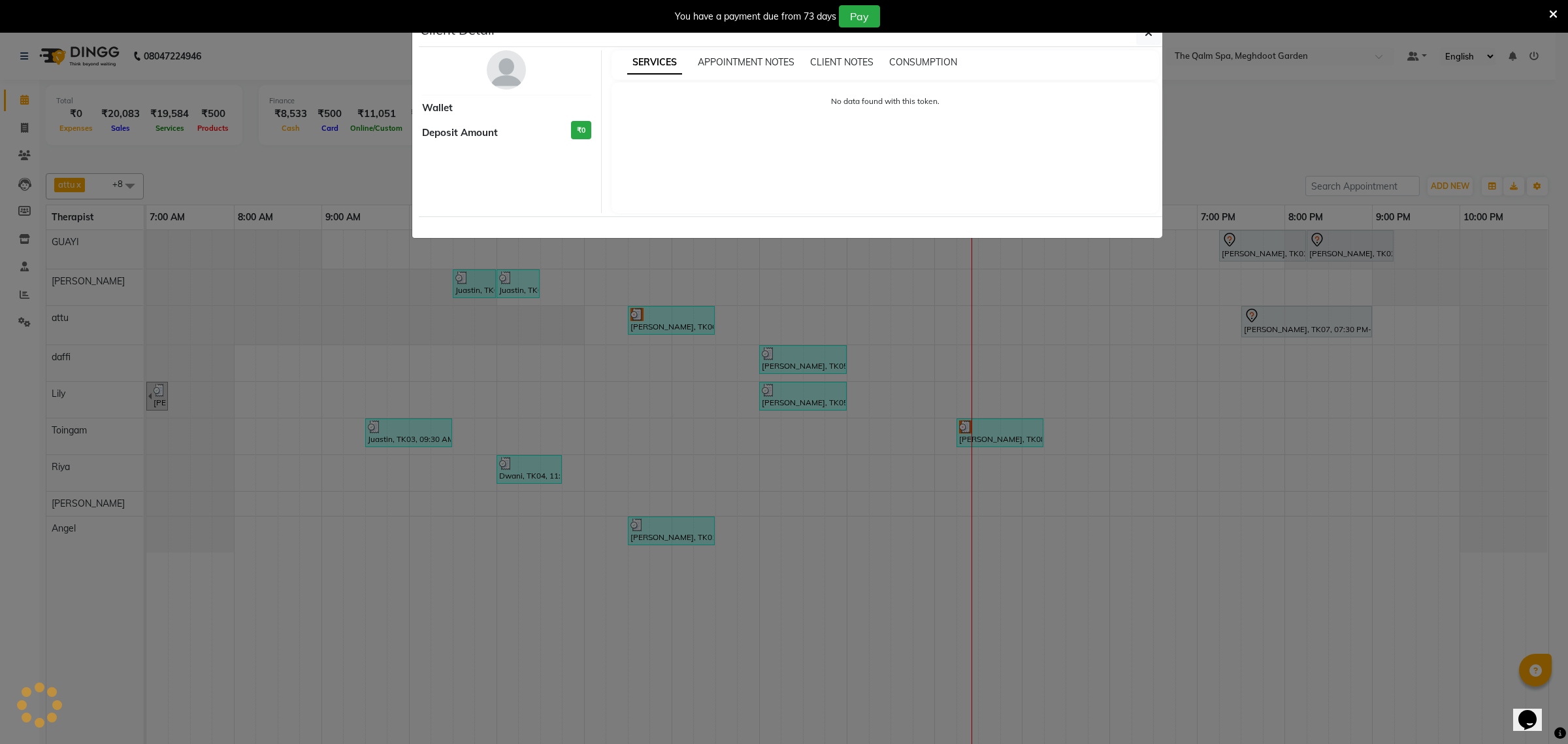
select select "3"
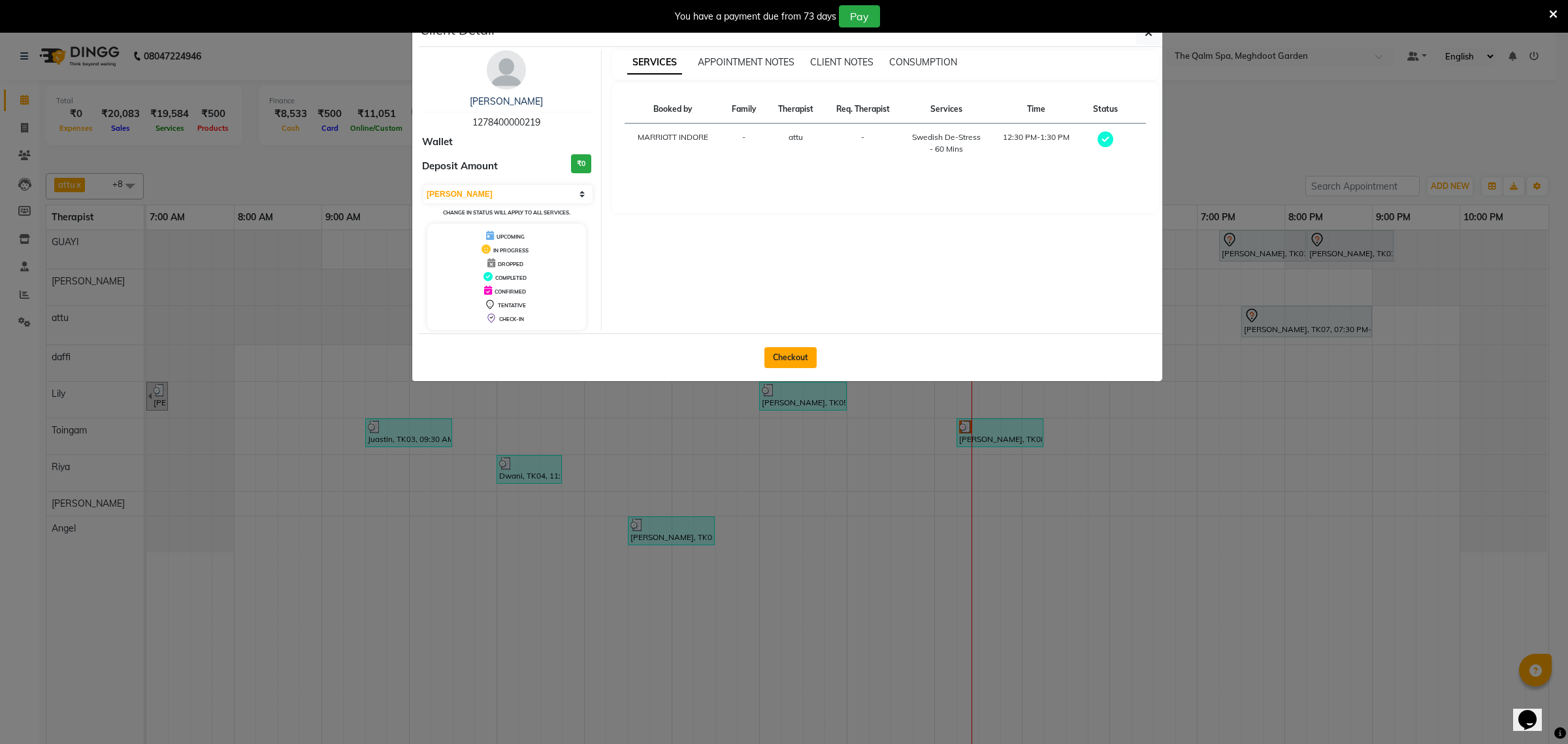
click at [778, 358] on button "Checkout" at bounding box center [790, 358] width 52 height 21
select select "service"
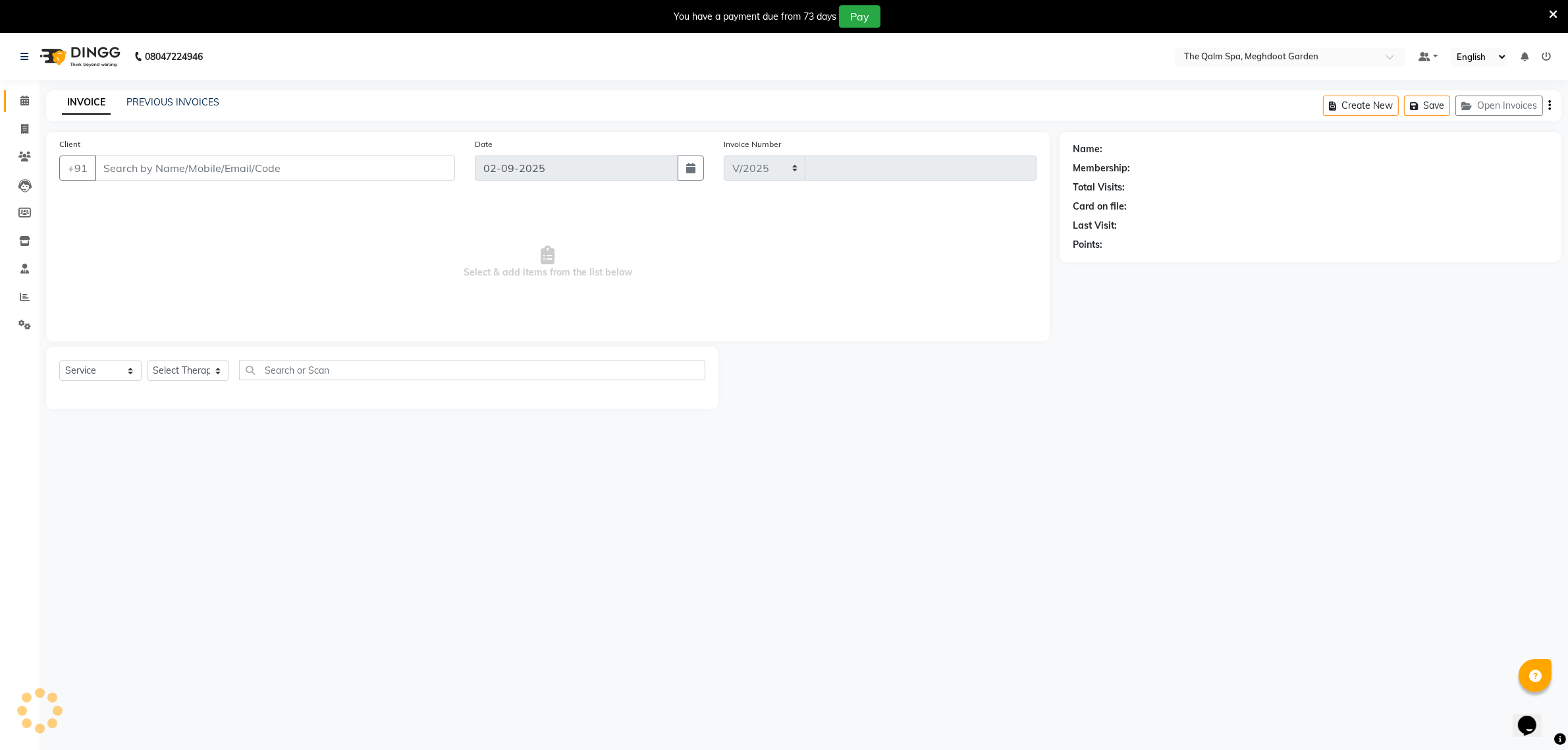
select select "6401"
type input "1895"
type input "1278400000219"
select select "51602"
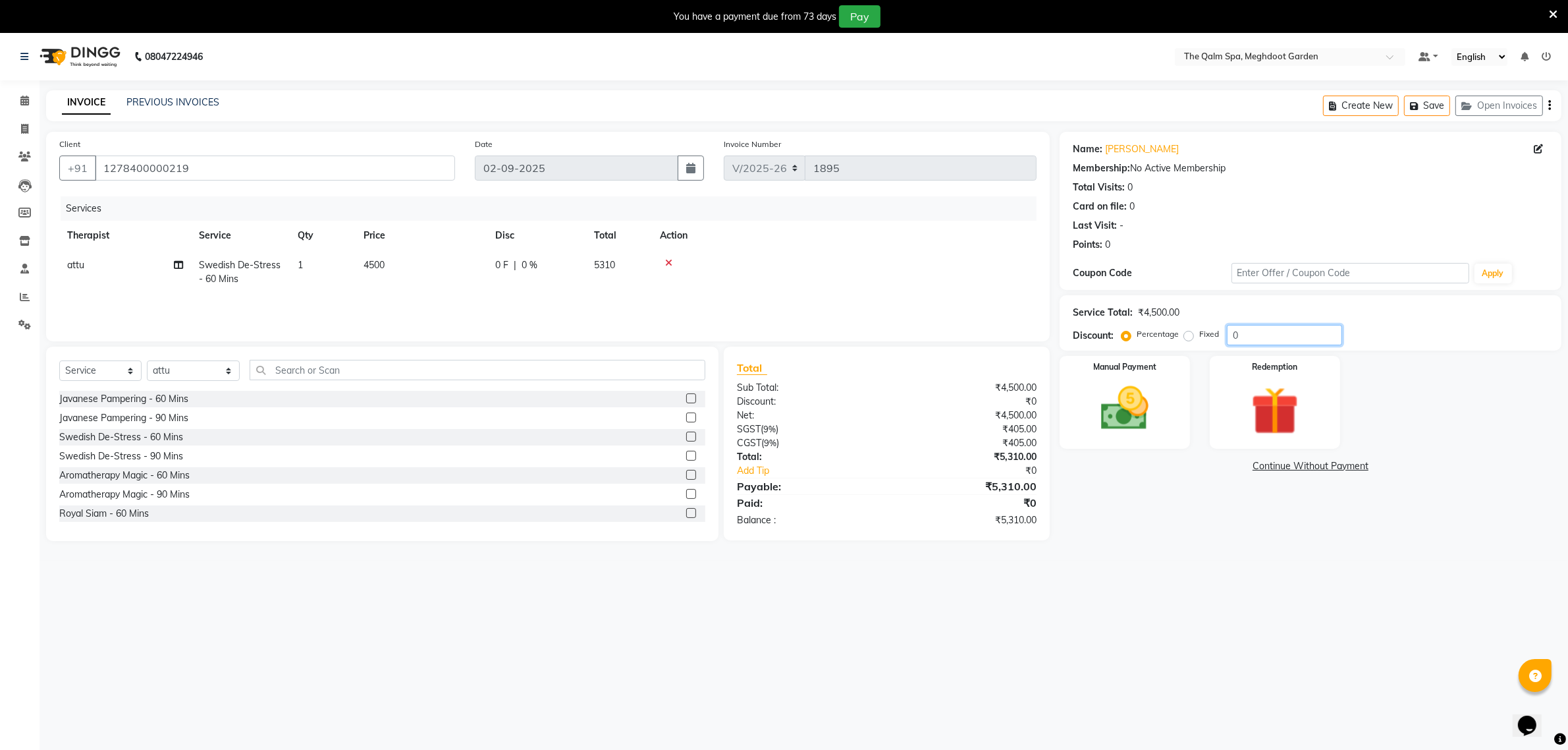
click at [1259, 337] on input "0" at bounding box center [1284, 335] width 115 height 21
type input "1"
click at [1123, 385] on img at bounding box center [1124, 409] width 81 height 58
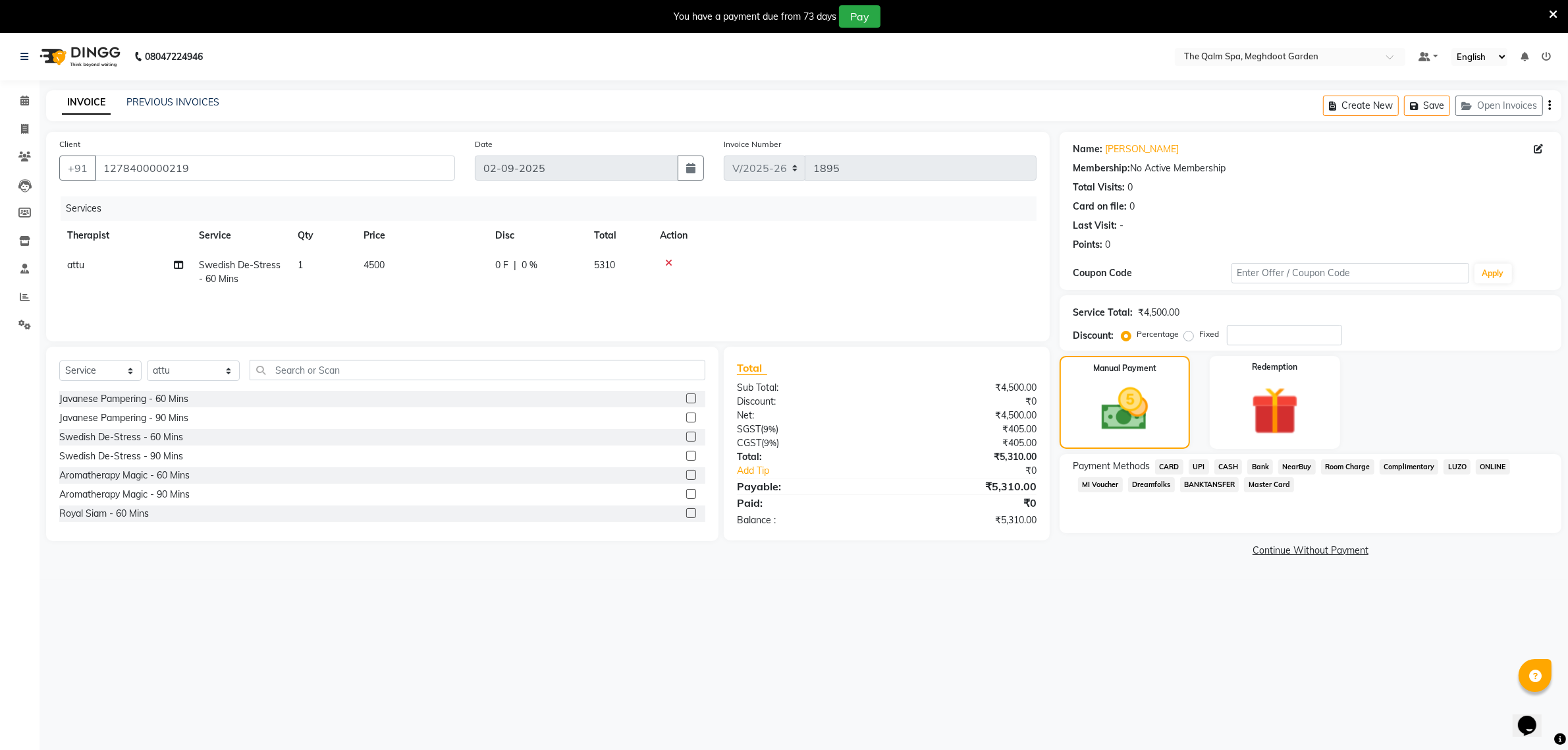
click at [1172, 466] on span "CARD" at bounding box center [1169, 466] width 28 height 15
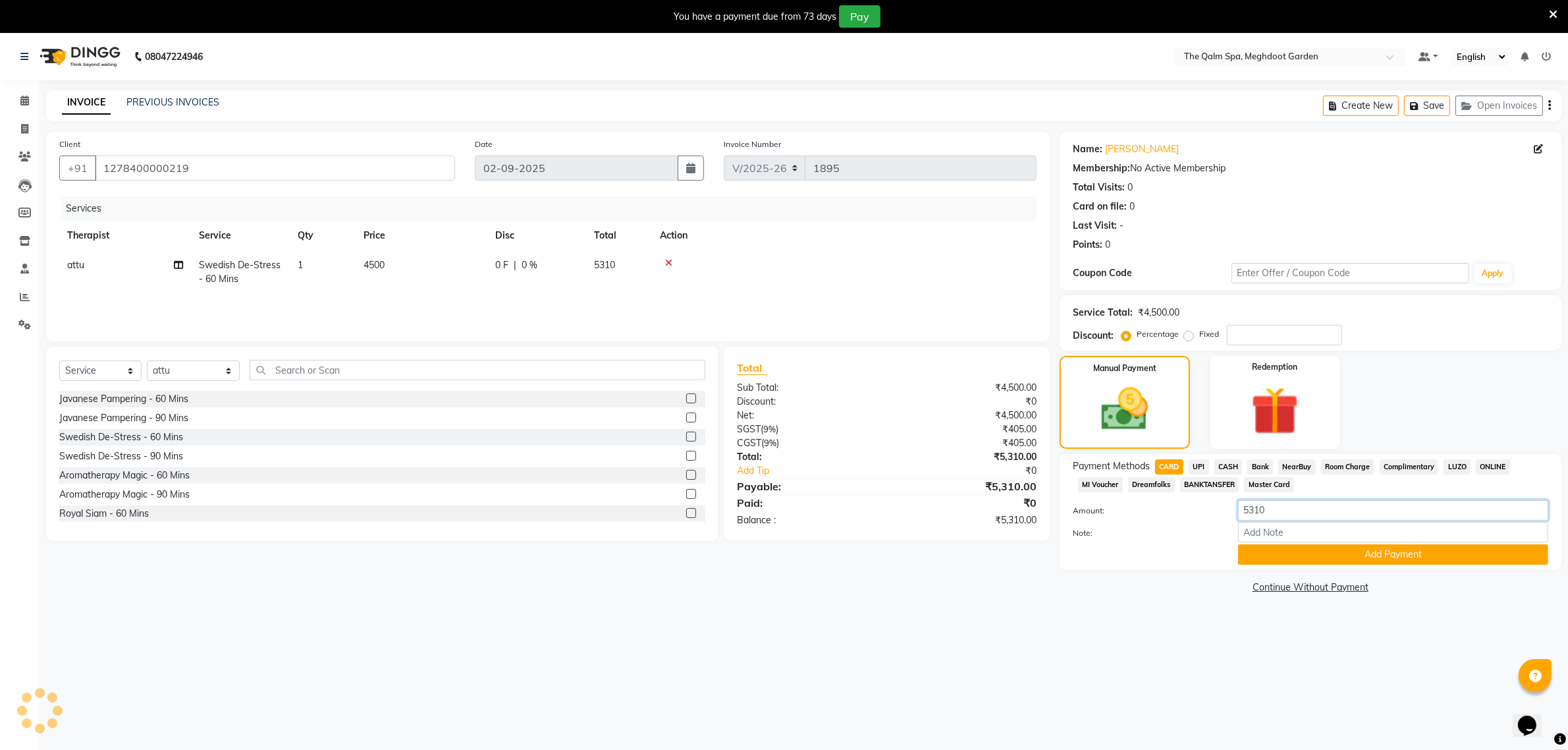
drag, startPoint x: 1288, startPoint y: 513, endPoint x: 1207, endPoint y: 516, distance: 81.1
click at [1207, 516] on div "Amount: 5310" at bounding box center [1311, 512] width 495 height 22
type input "4500"
click at [1286, 554] on button "Add Payment" at bounding box center [1393, 555] width 310 height 21
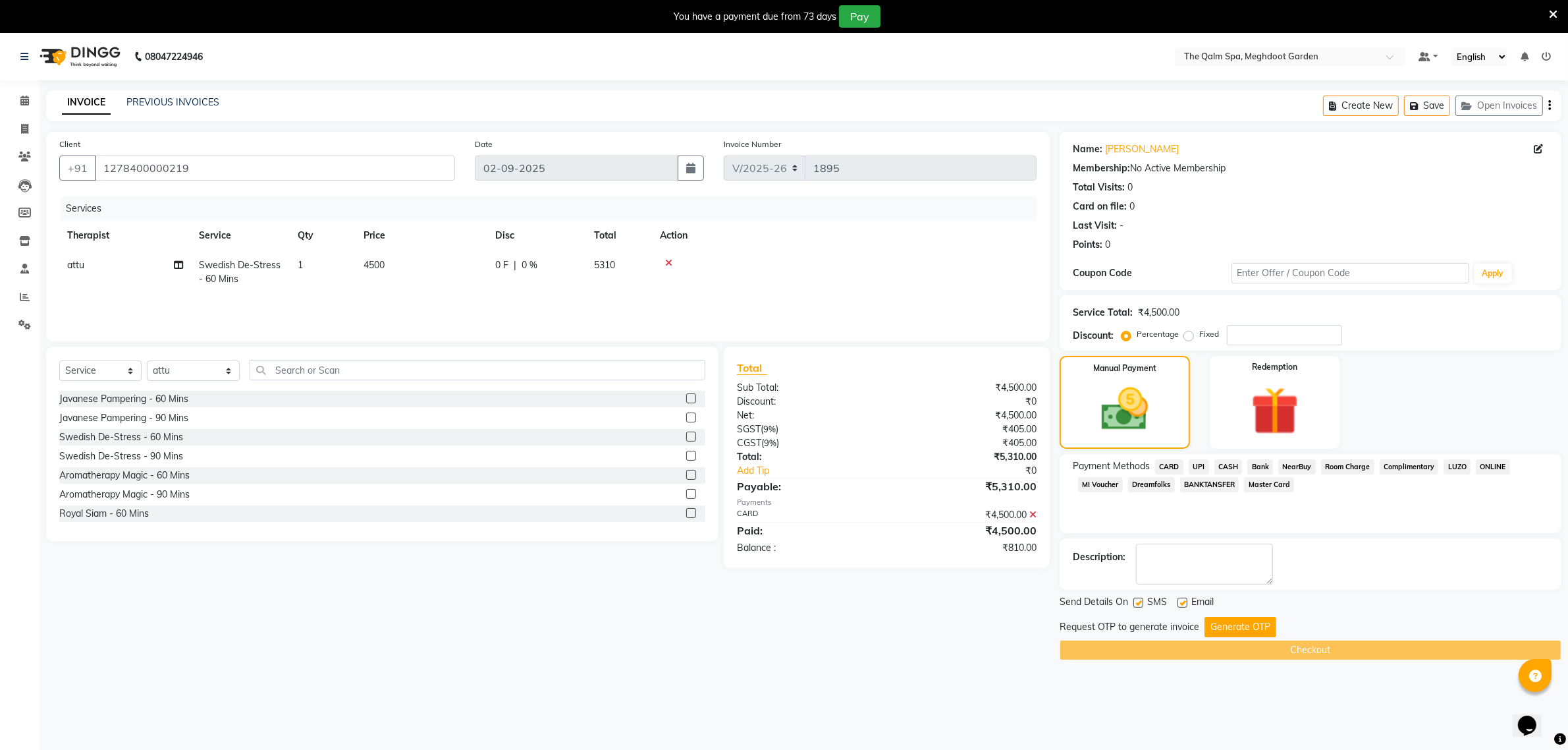
click at [1200, 334] on label "Fixed" at bounding box center [1209, 333] width 20 height 12
click at [1189, 334] on input "Fixed" at bounding box center [1192, 334] width 10 height 10
radio input "true"
click at [1240, 333] on input "number" at bounding box center [1284, 335] width 115 height 21
click at [1249, 337] on input "number" at bounding box center [1284, 335] width 115 height 21
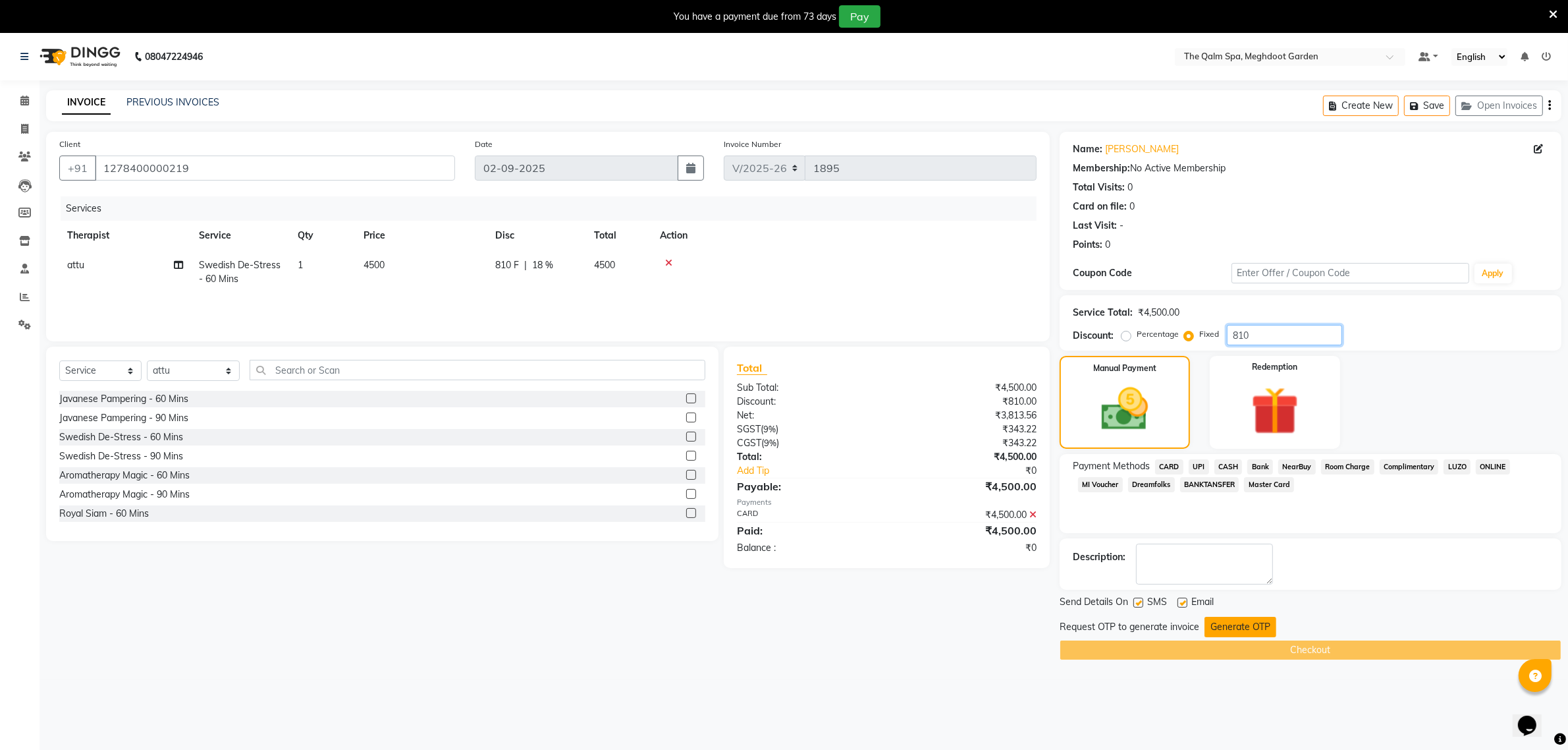
type input "810"
click at [1236, 628] on button "Generate OTP" at bounding box center [1240, 627] width 72 height 21
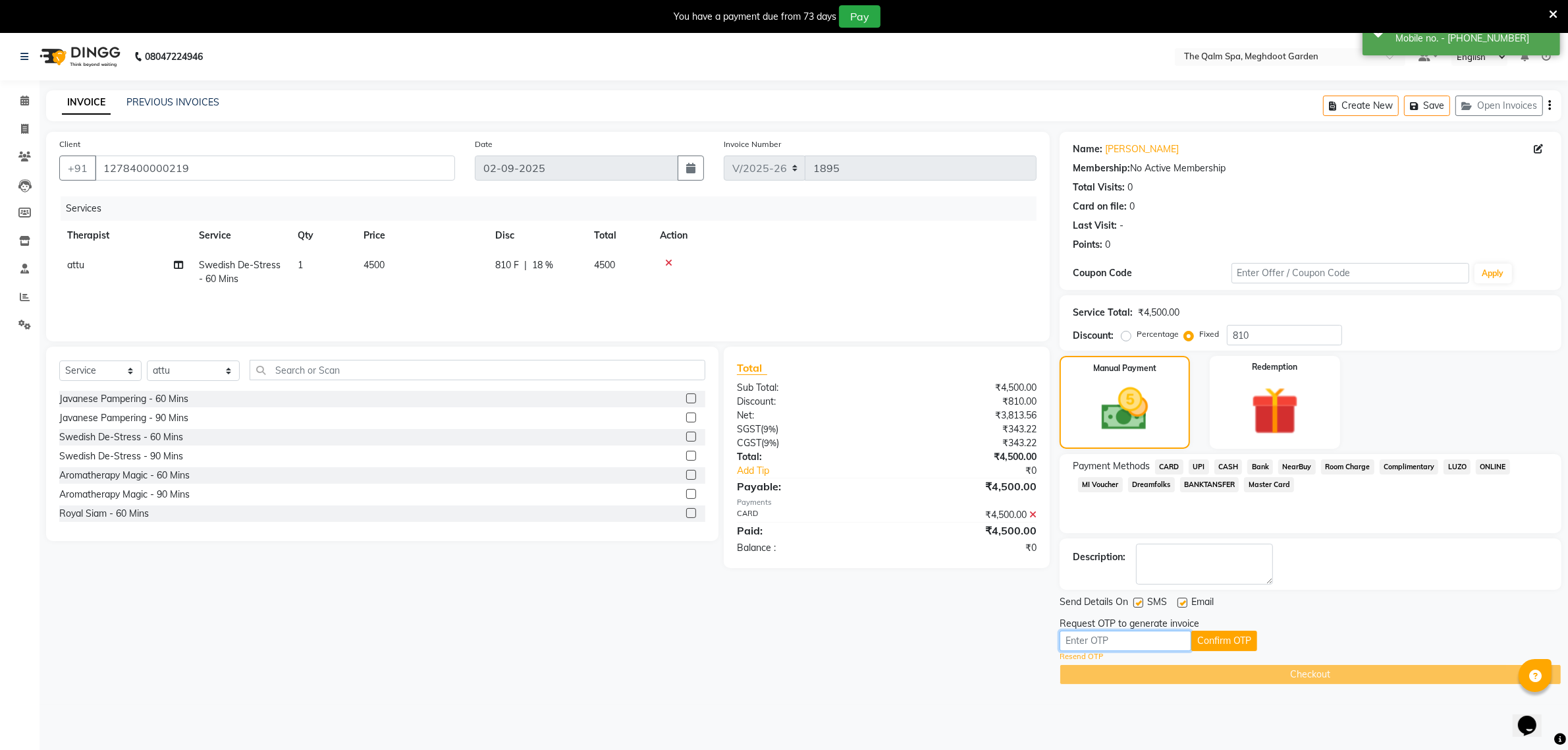
click at [1144, 631] on input "text" at bounding box center [1125, 641] width 132 height 21
drag, startPoint x: 1224, startPoint y: 629, endPoint x: 1237, endPoint y: 609, distance: 23.9
click at [1226, 632] on div "Request OTP to generate invoice 8468 Confirm OTP Resend OTP" at bounding box center [1311, 639] width 502 height 46
click at [1229, 636] on button "Confirm OTP" at bounding box center [1224, 641] width 66 height 21
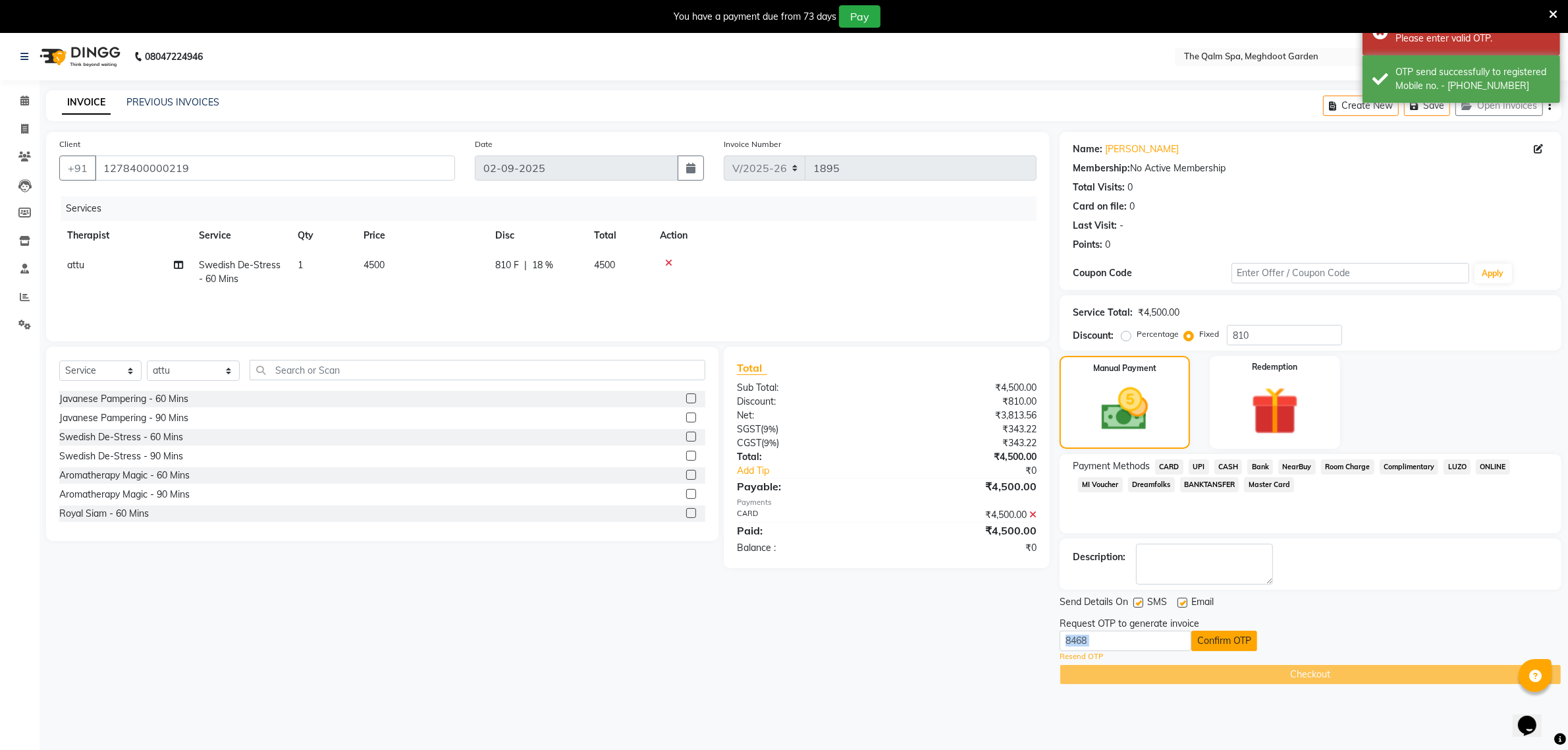
click at [1237, 638] on button "Confirm OTP" at bounding box center [1224, 641] width 66 height 21
click at [1111, 643] on input "8468" at bounding box center [1125, 641] width 132 height 21
type input "8"
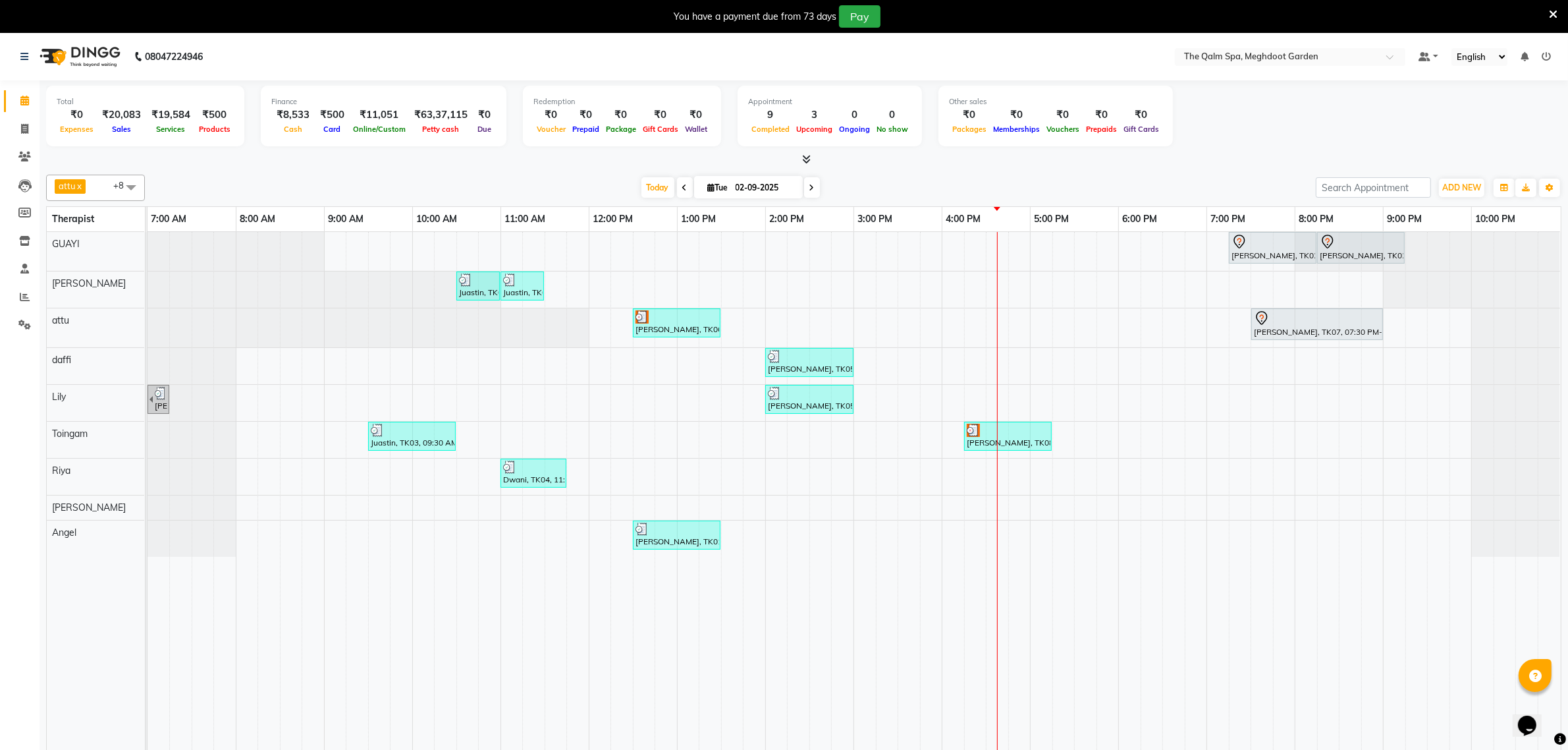
click at [1021, 366] on div "[PERSON_NAME], TK02, 07:15 PM-08:15 PM, Javanese Pampering - 60 Mins [PERSON_NA…" at bounding box center [854, 500] width 1414 height 537
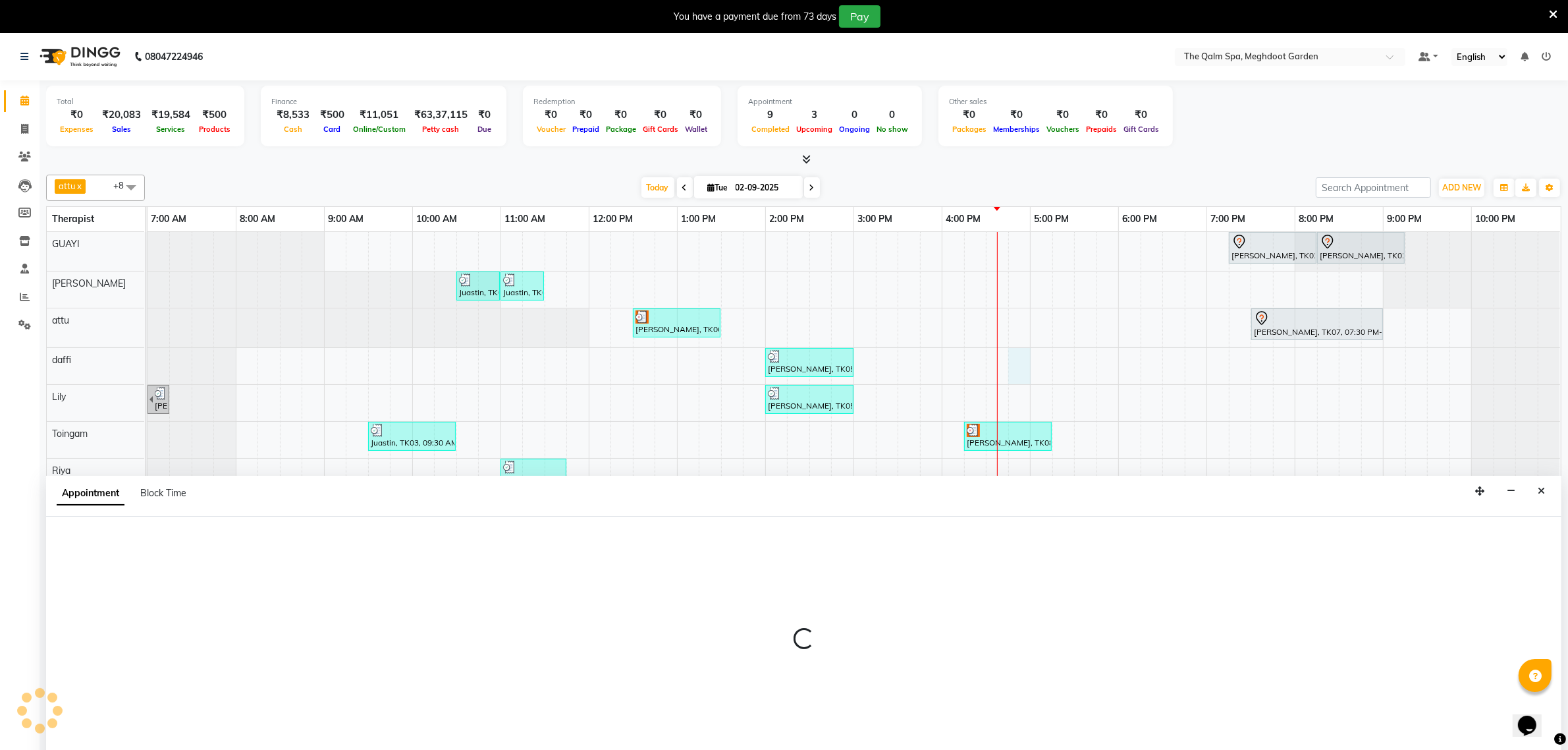
scroll to position [33, 0]
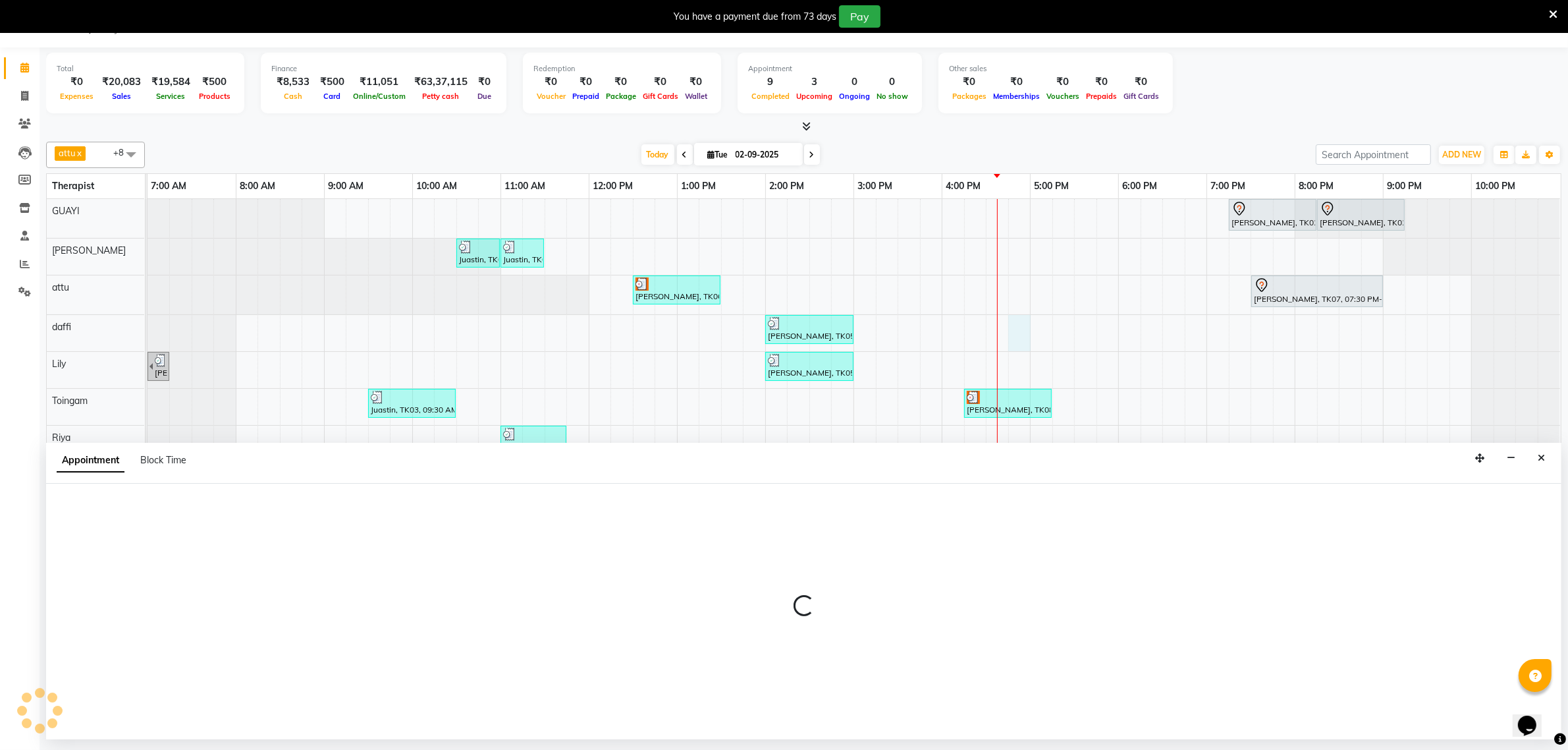
select select "72290"
select select "tentative"
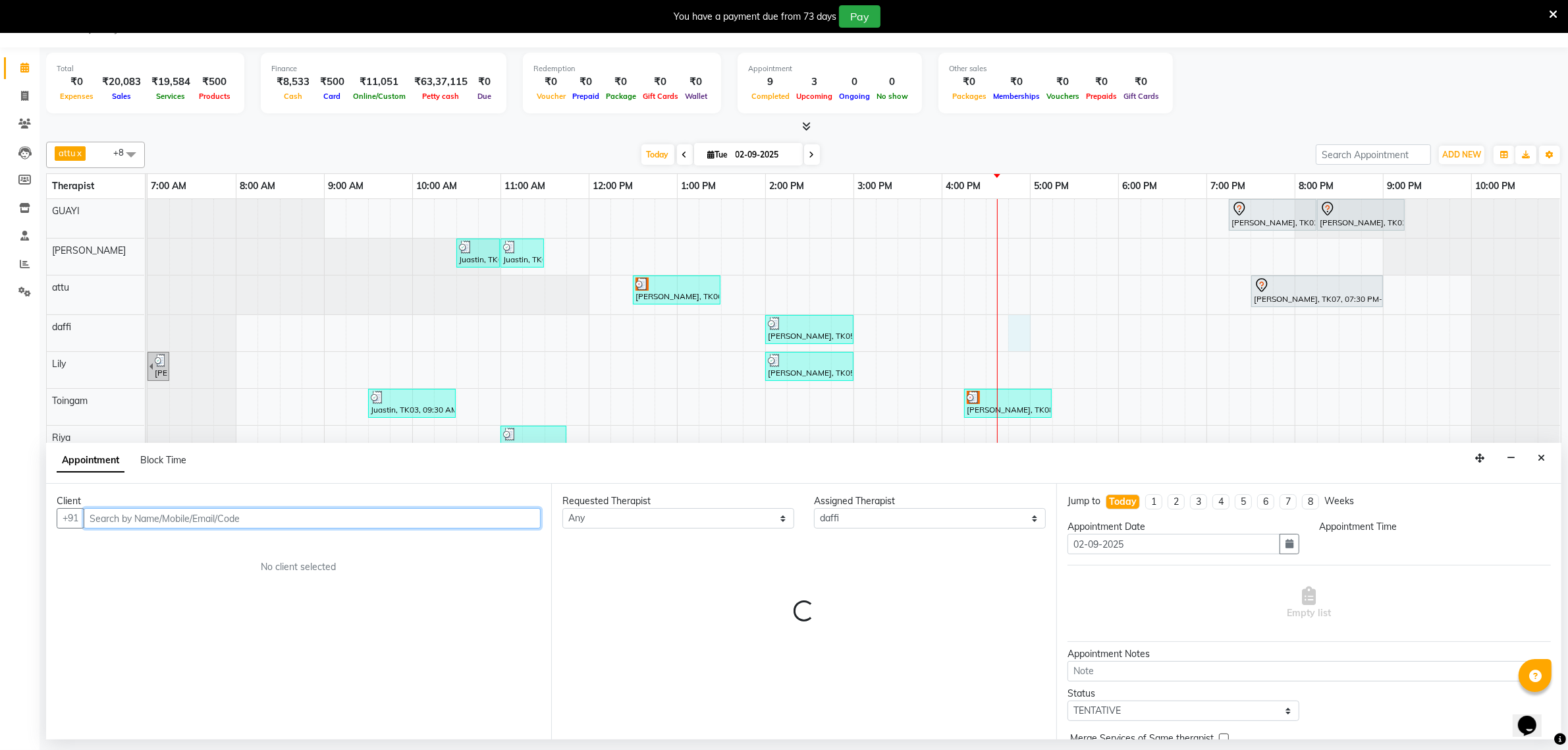
select select "1005"
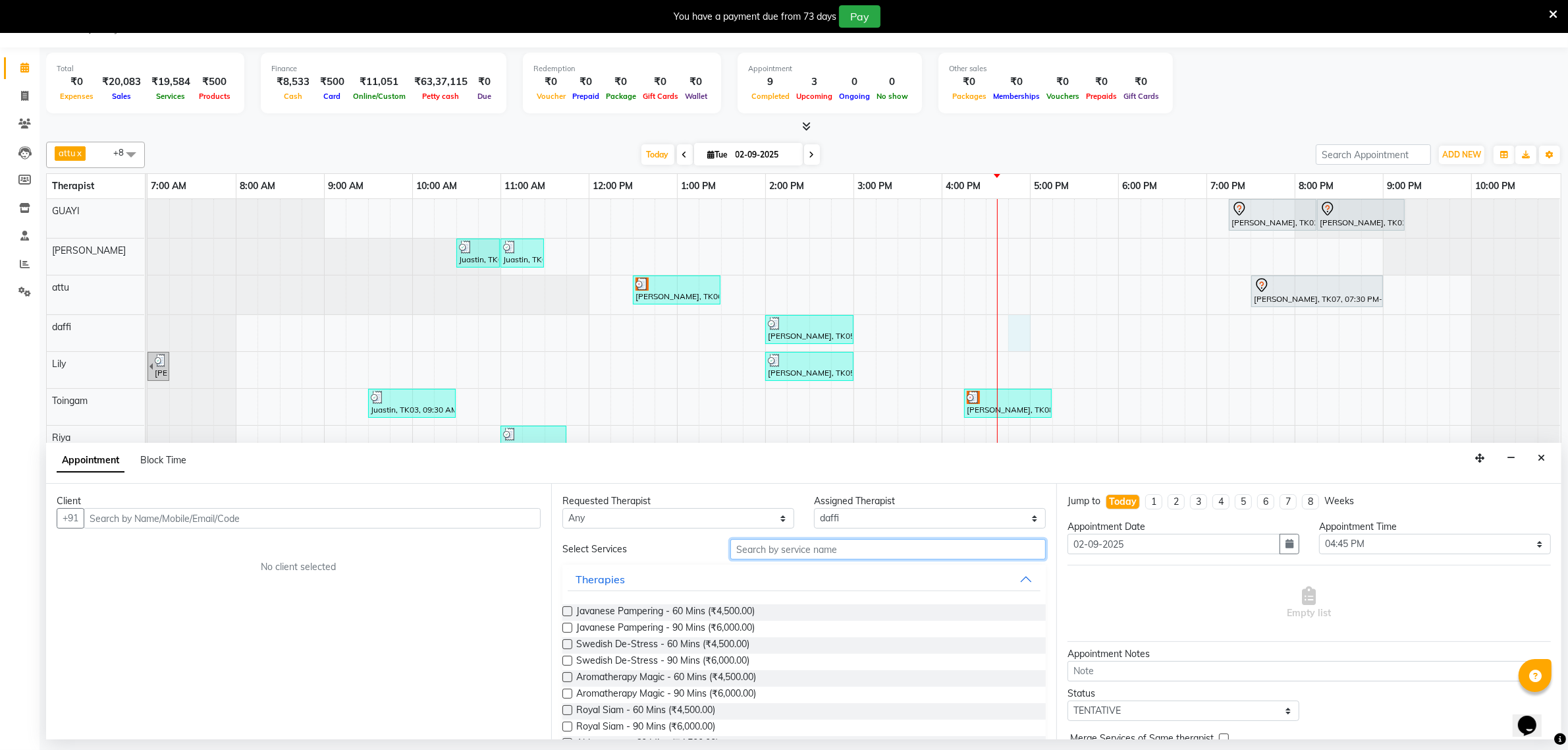
click at [823, 553] on input "text" at bounding box center [888, 549] width 316 height 21
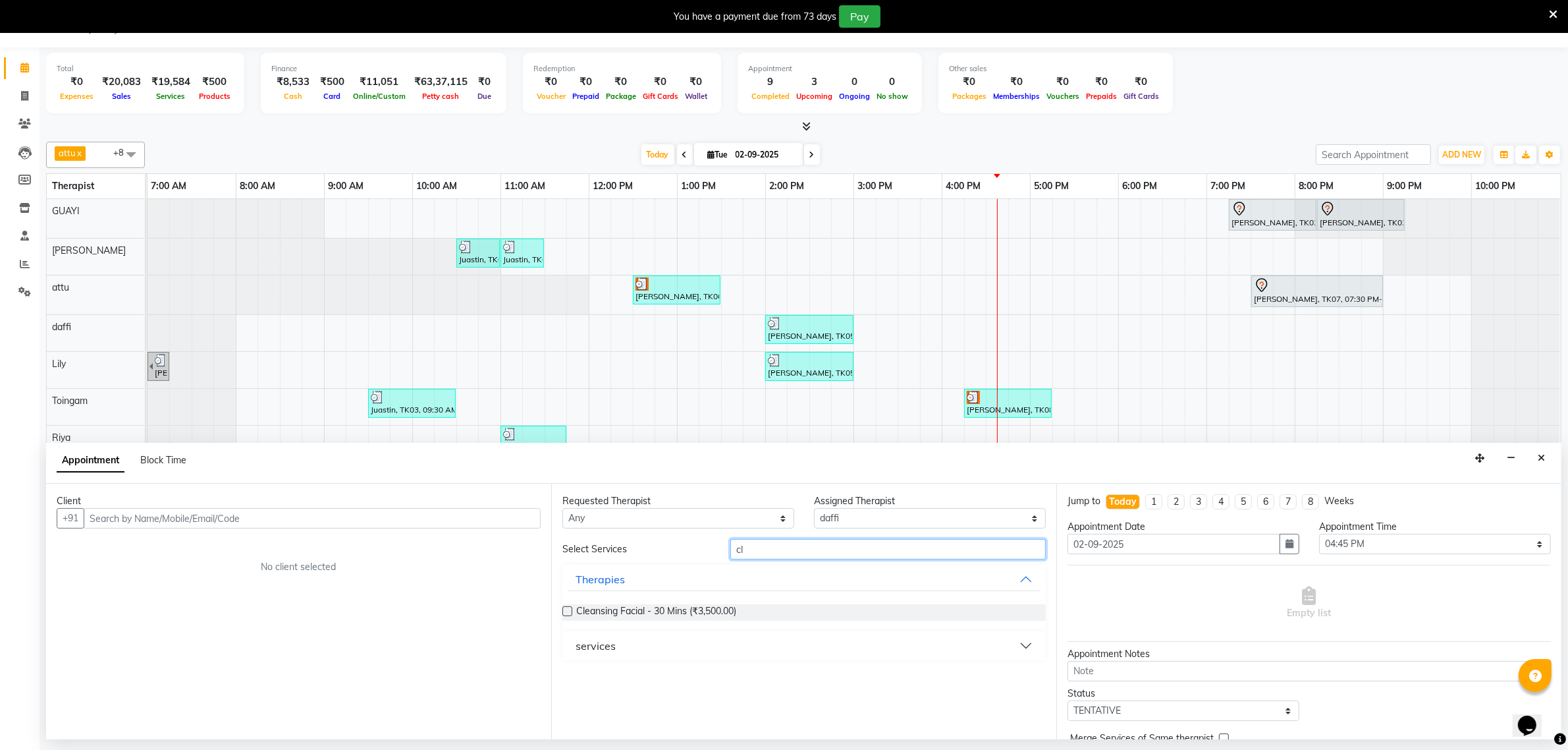
type input "c"
type input "fruit"
click at [1540, 462] on icon "Close" at bounding box center [1542, 458] width 7 height 10
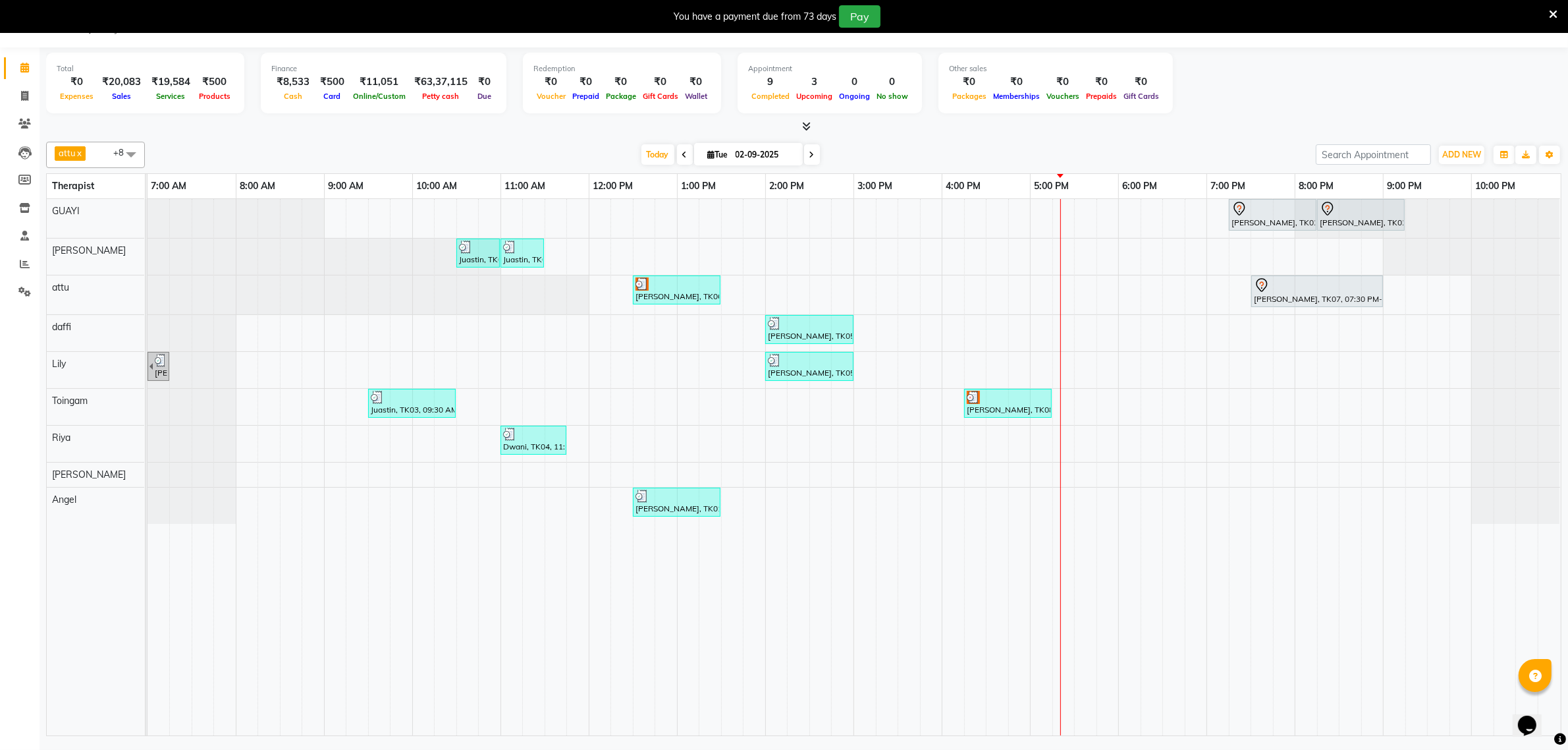
click at [811, 156] on icon at bounding box center [812, 155] width 6 height 8
type input "[DATE]"
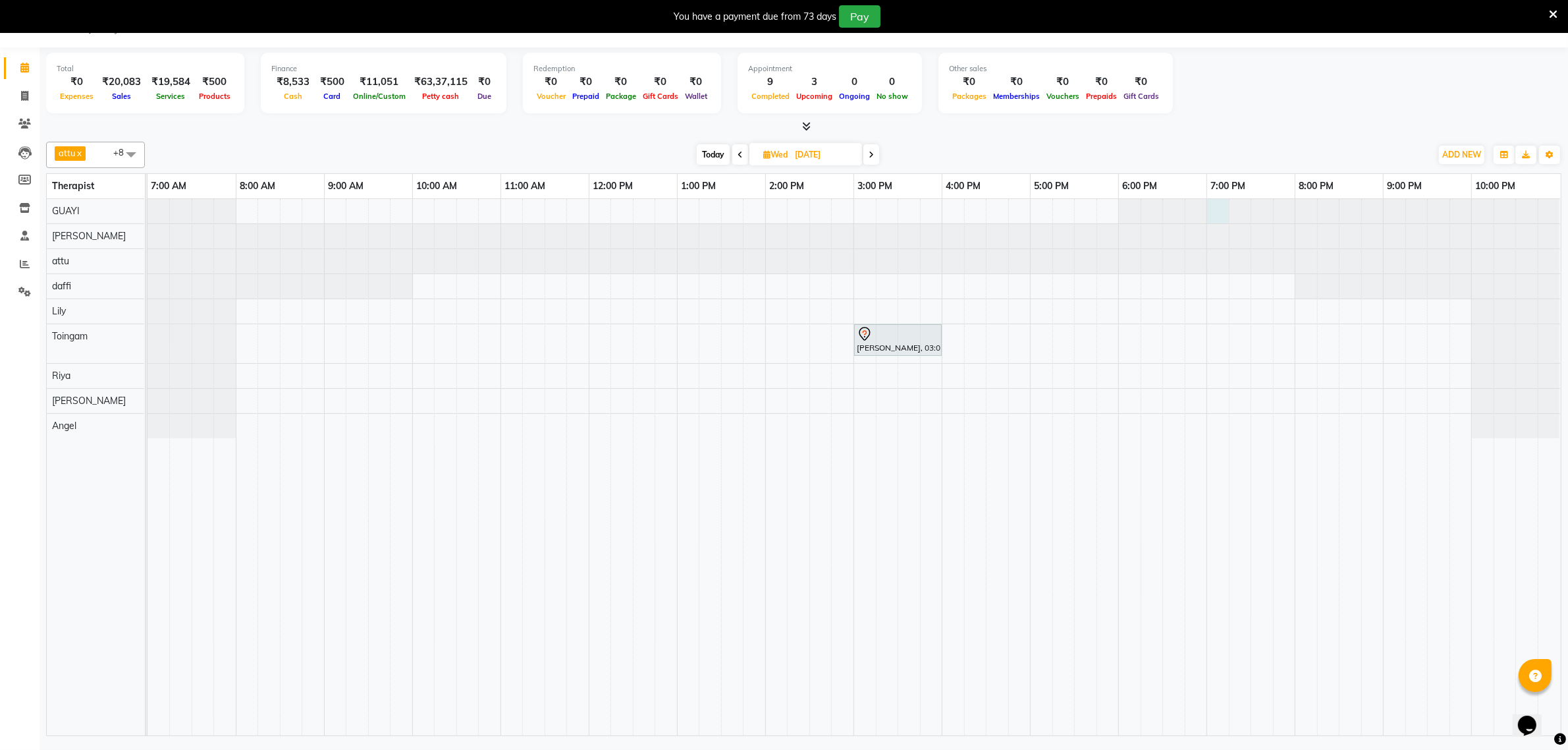
click at [148, 213] on div at bounding box center [148, 211] width 0 height 24
select select "48471"
select select "tentative"
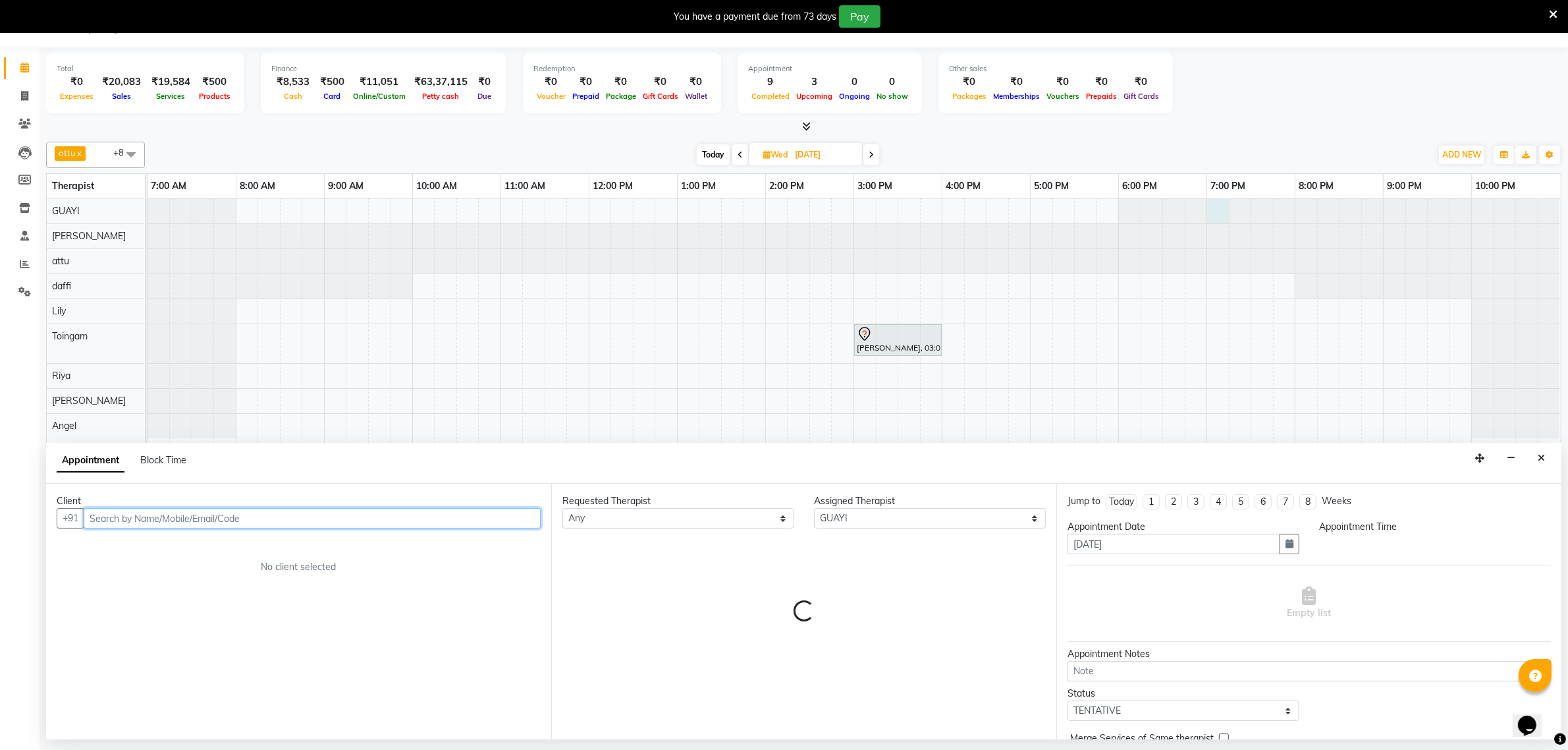
select select "1140"
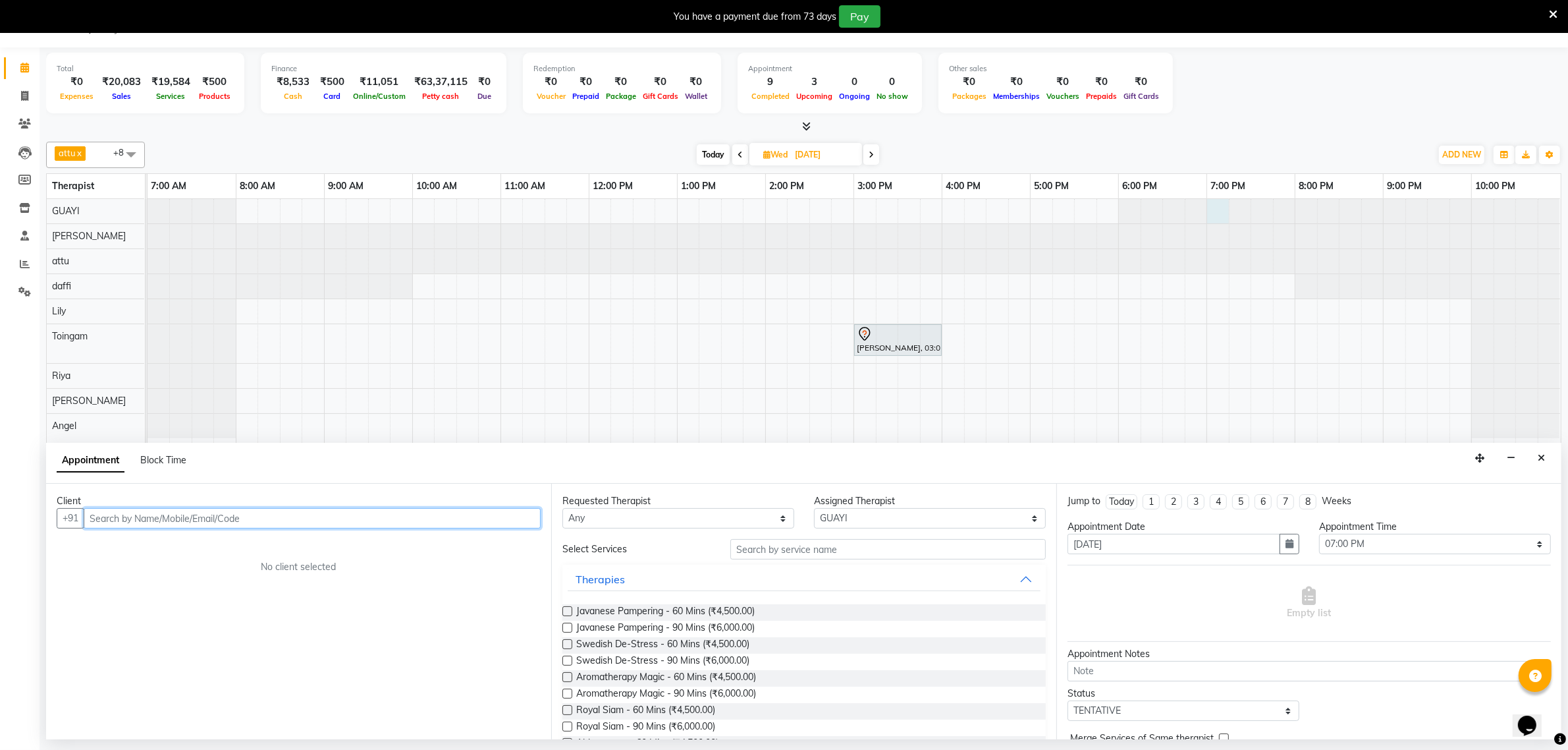
click at [486, 521] on input "text" at bounding box center [312, 518] width 457 height 21
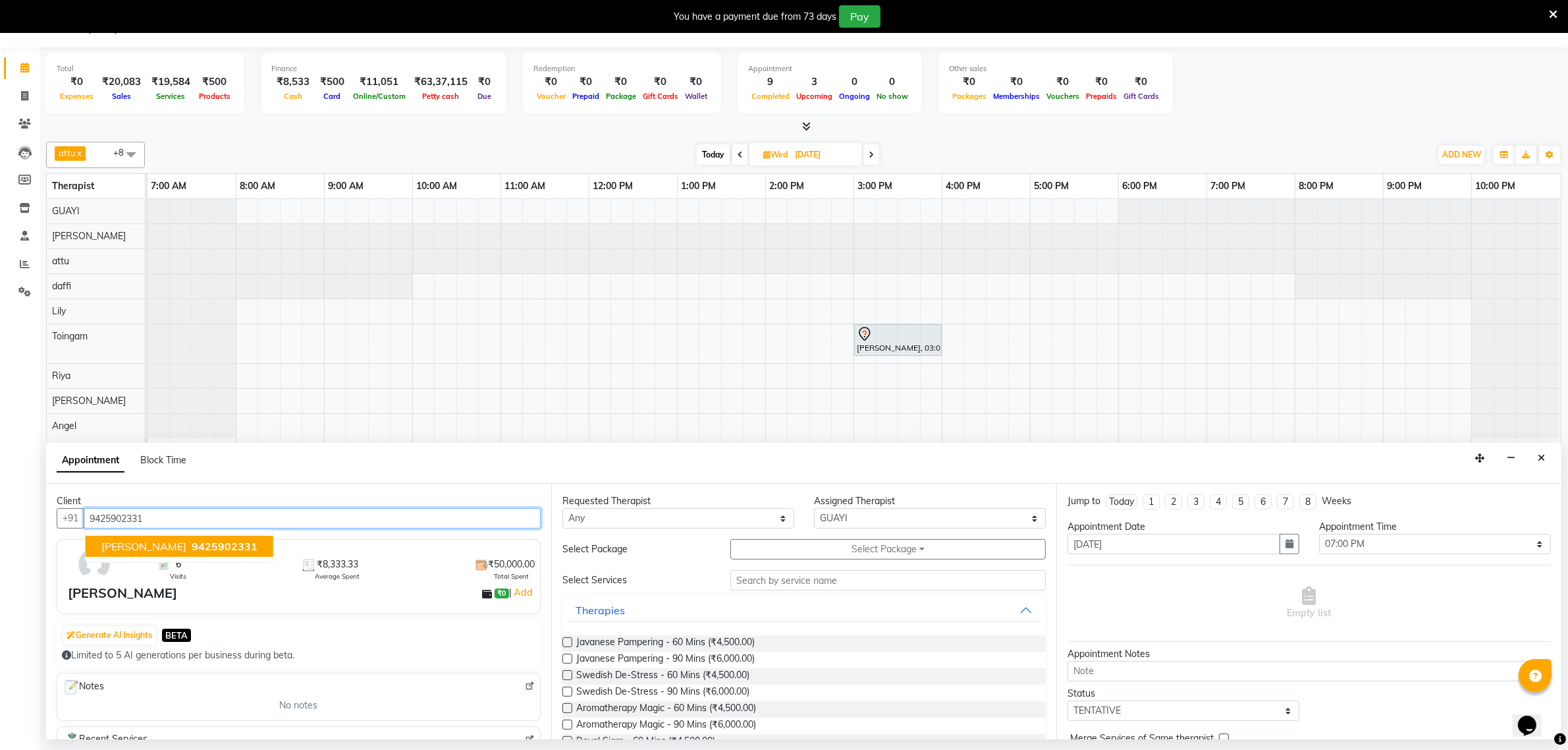
drag, startPoint x: 189, startPoint y: 551, endPoint x: 197, endPoint y: 551, distance: 8.0
click at [197, 551] on ngb-highlight "9425902331" at bounding box center [224, 546] width 69 height 13
type input "9425902331"
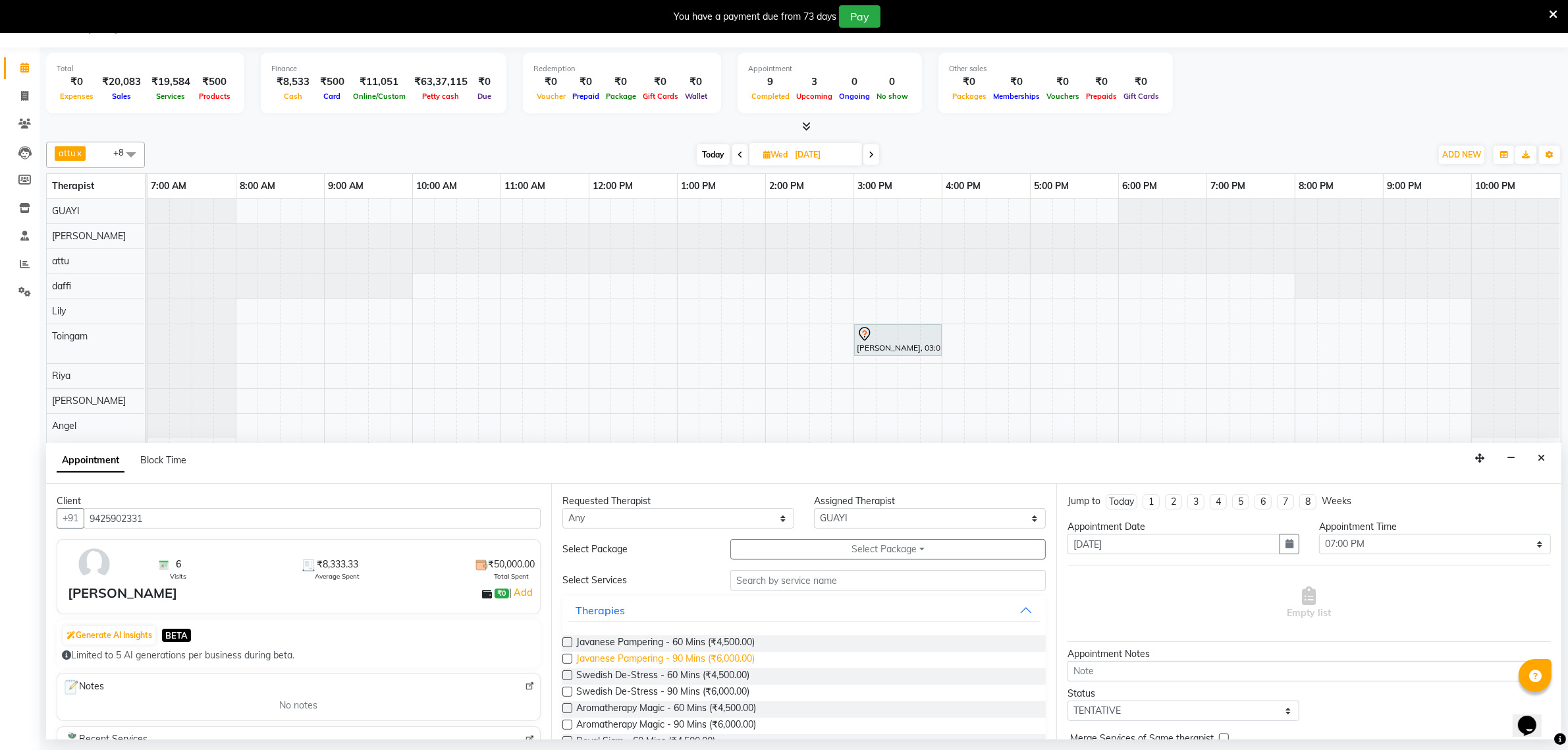
click at [675, 661] on span "Javanese Pampering - 90 Mins (₹6,000.00)" at bounding box center [665, 660] width 178 height 17
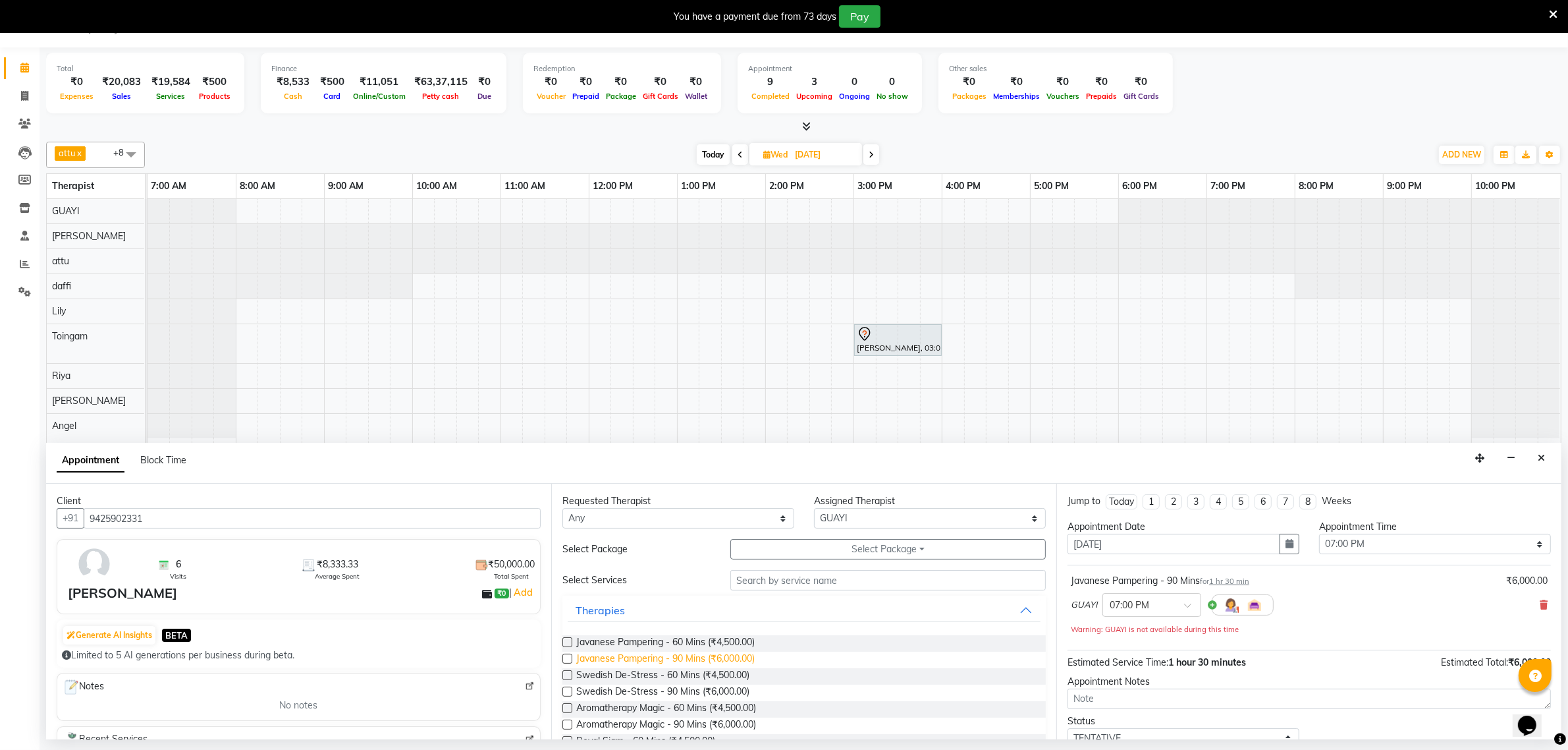
click at [675, 661] on span "Javanese Pampering - 90 Mins (₹6,000.00)" at bounding box center [665, 660] width 178 height 17
checkbox input "false"
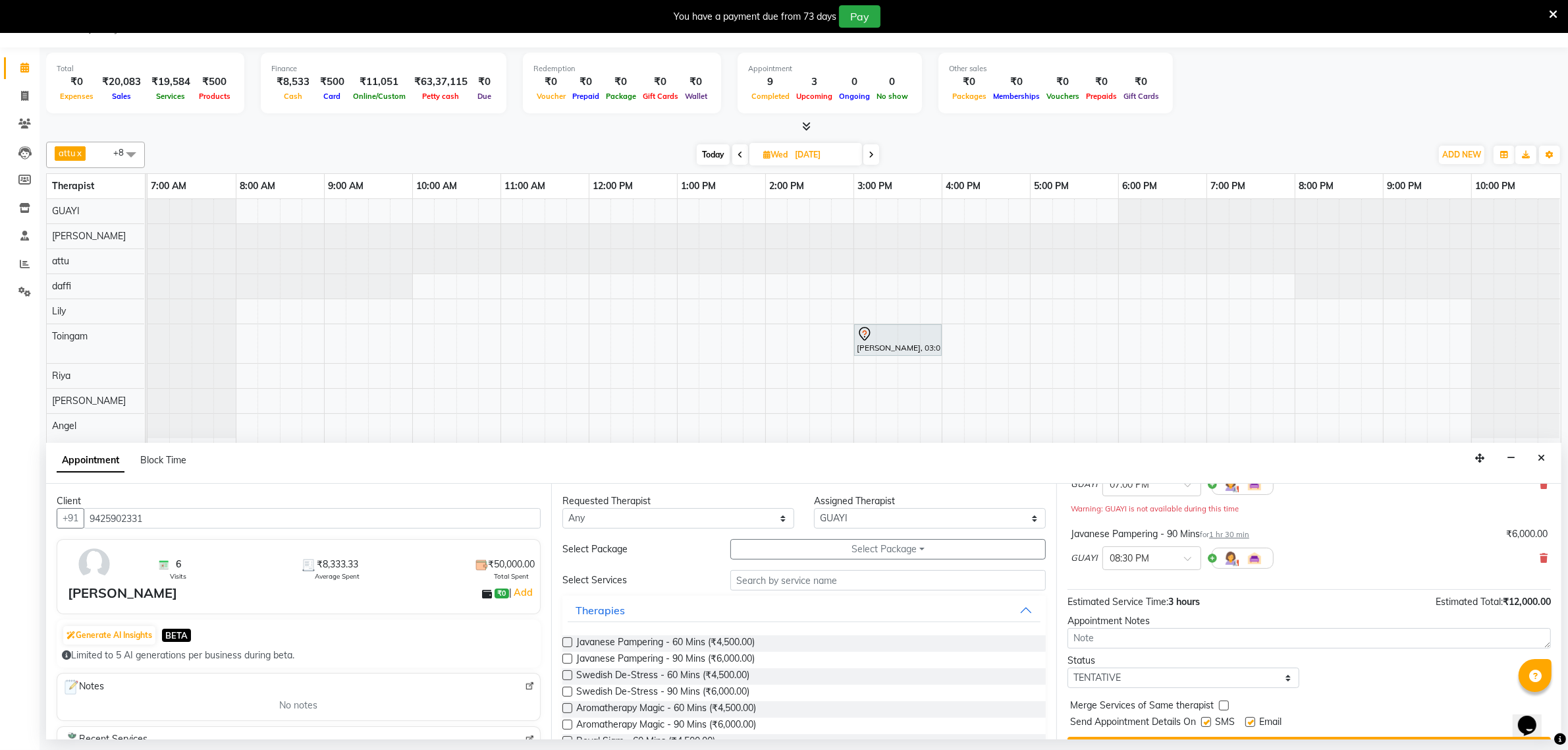
scroll to position [154, 0]
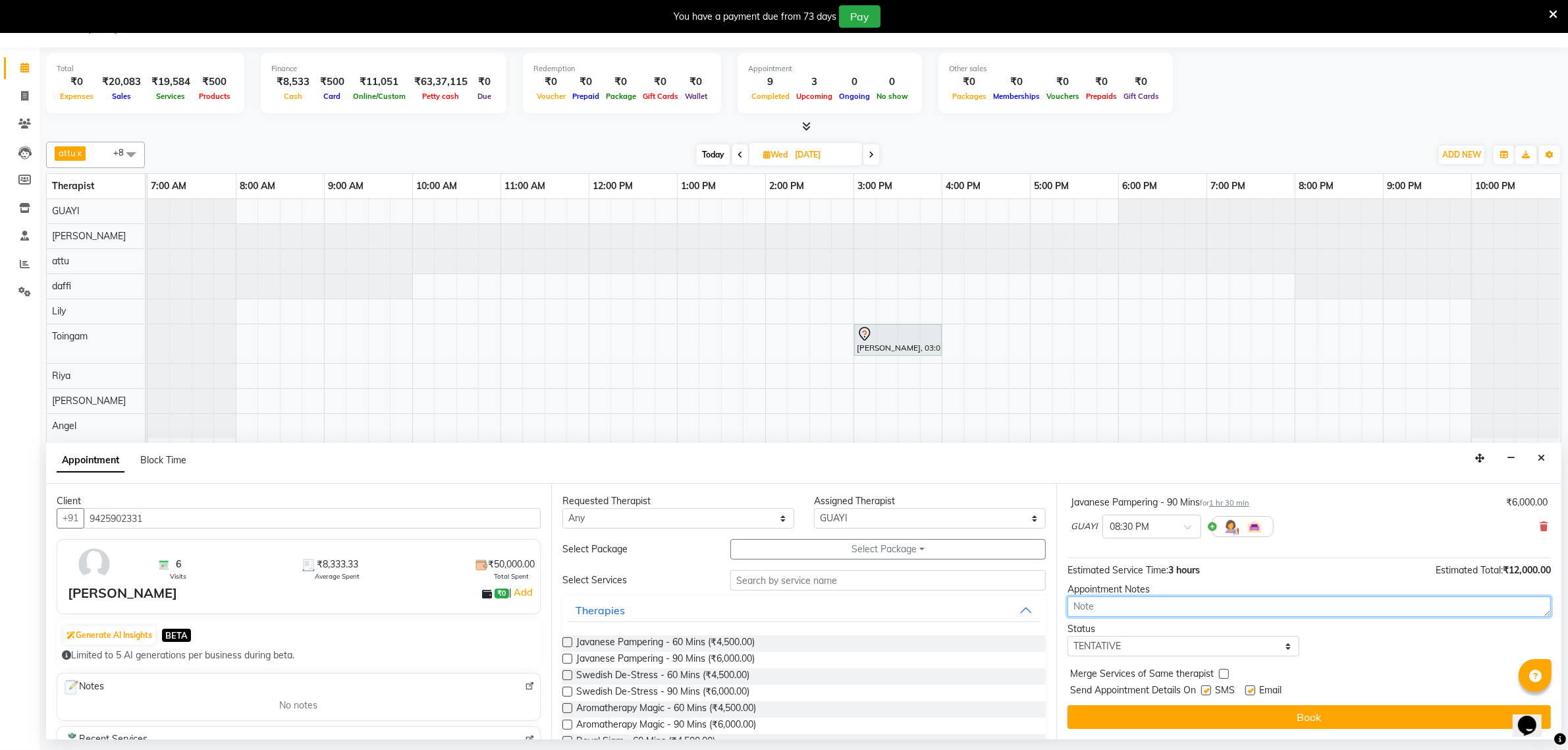
click at [1152, 613] on textarea at bounding box center [1309, 607] width 484 height 21
type textarea "riya"
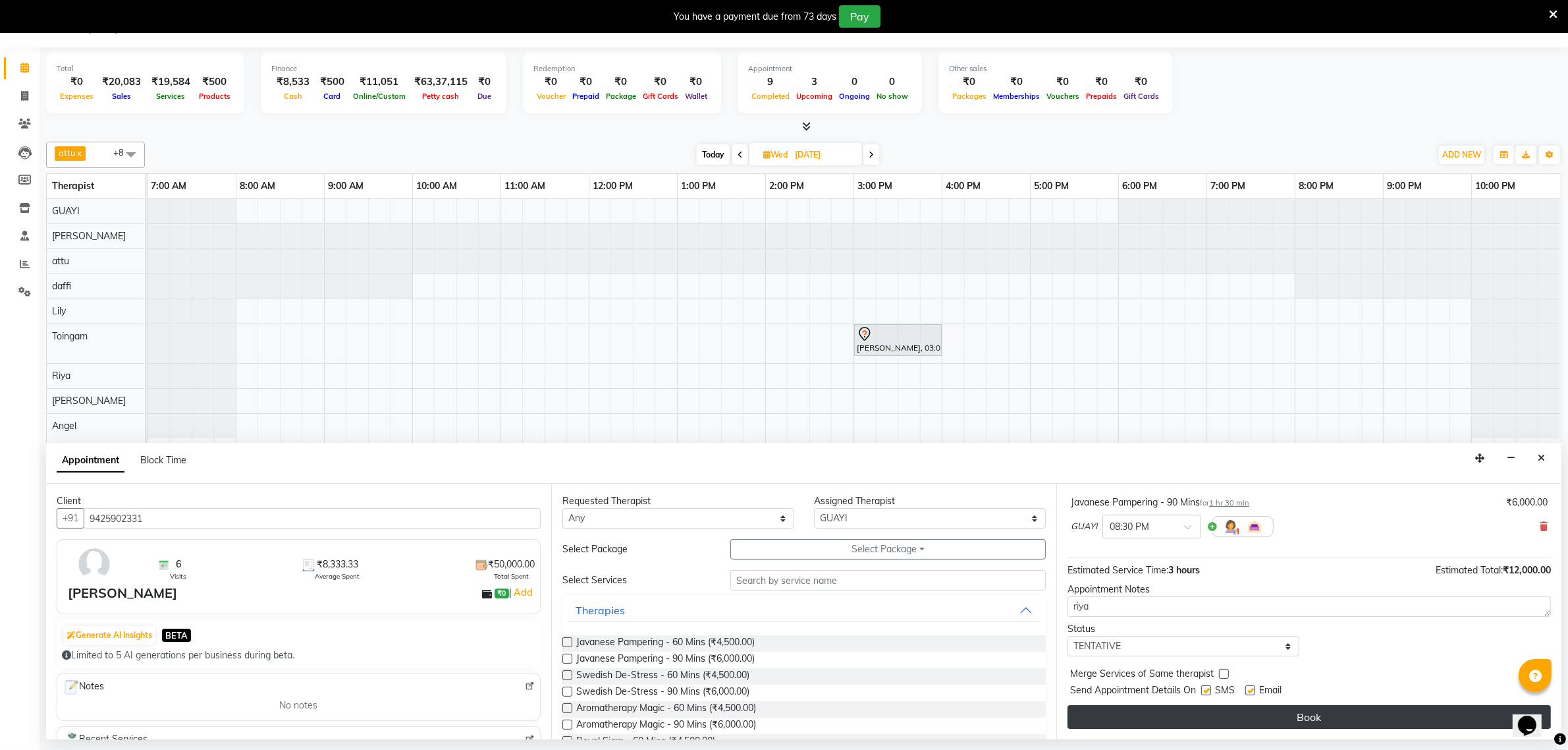
click at [1223, 720] on button "Book" at bounding box center [1309, 717] width 484 height 24
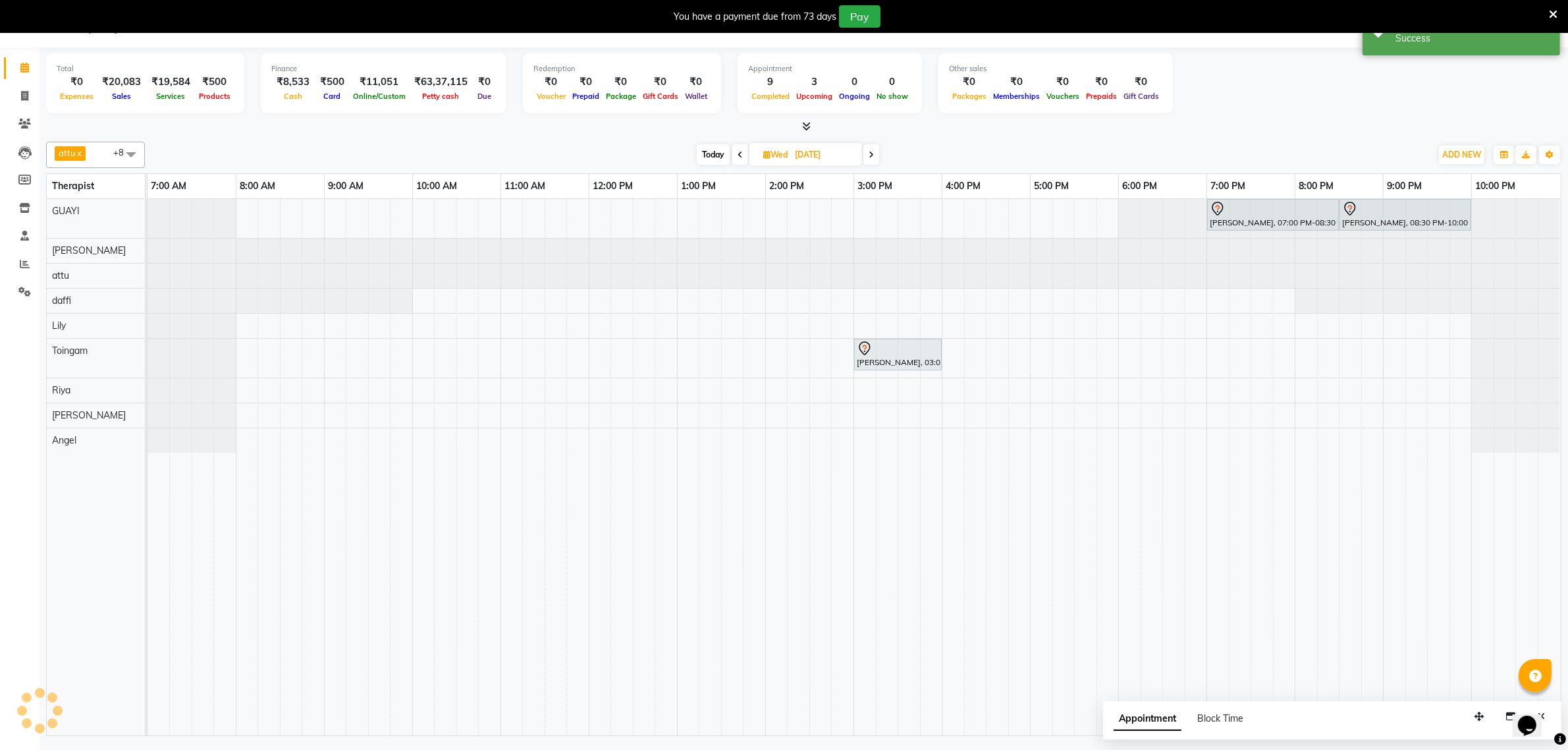
scroll to position [0, 0]
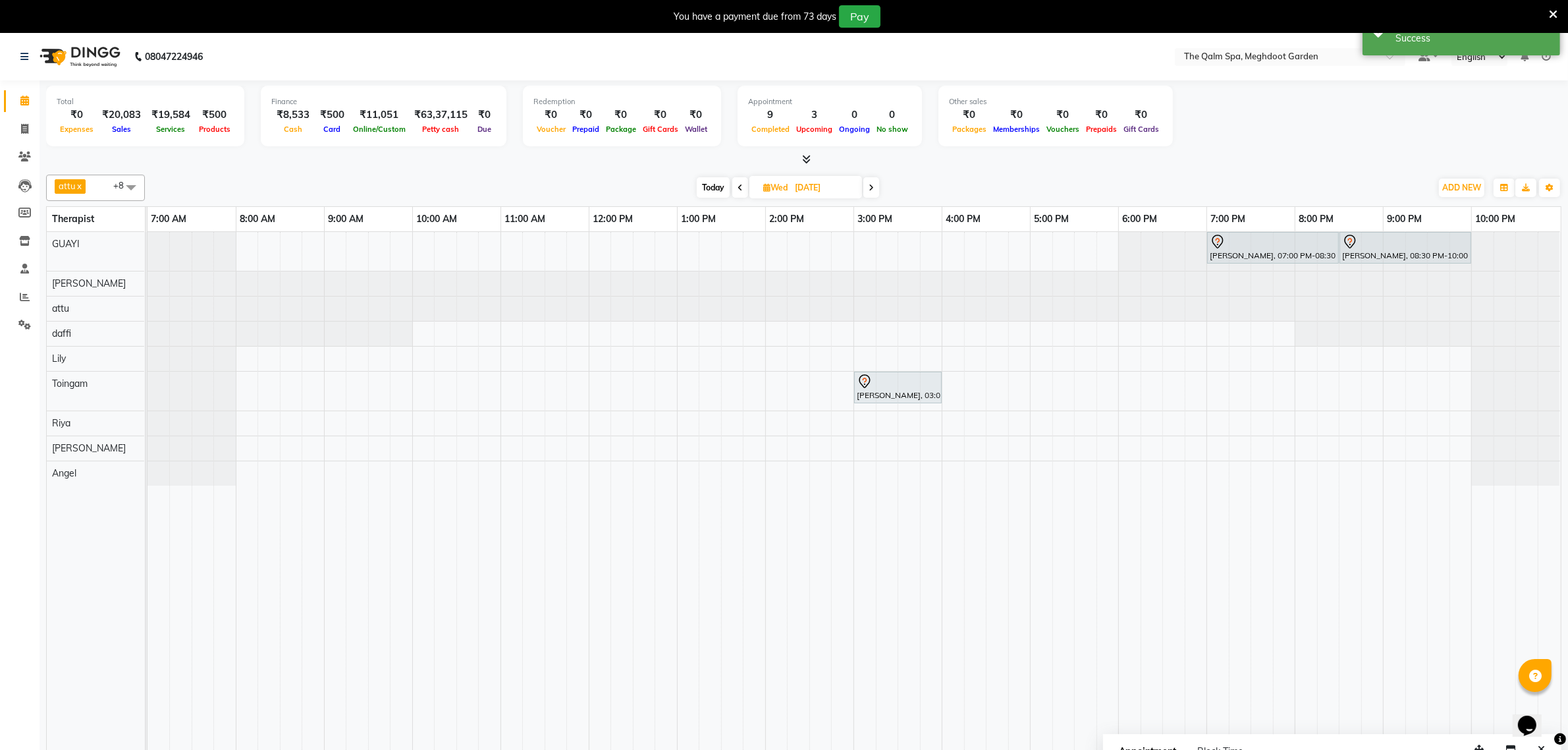
click at [871, 186] on icon at bounding box center [871, 188] width 6 height 8
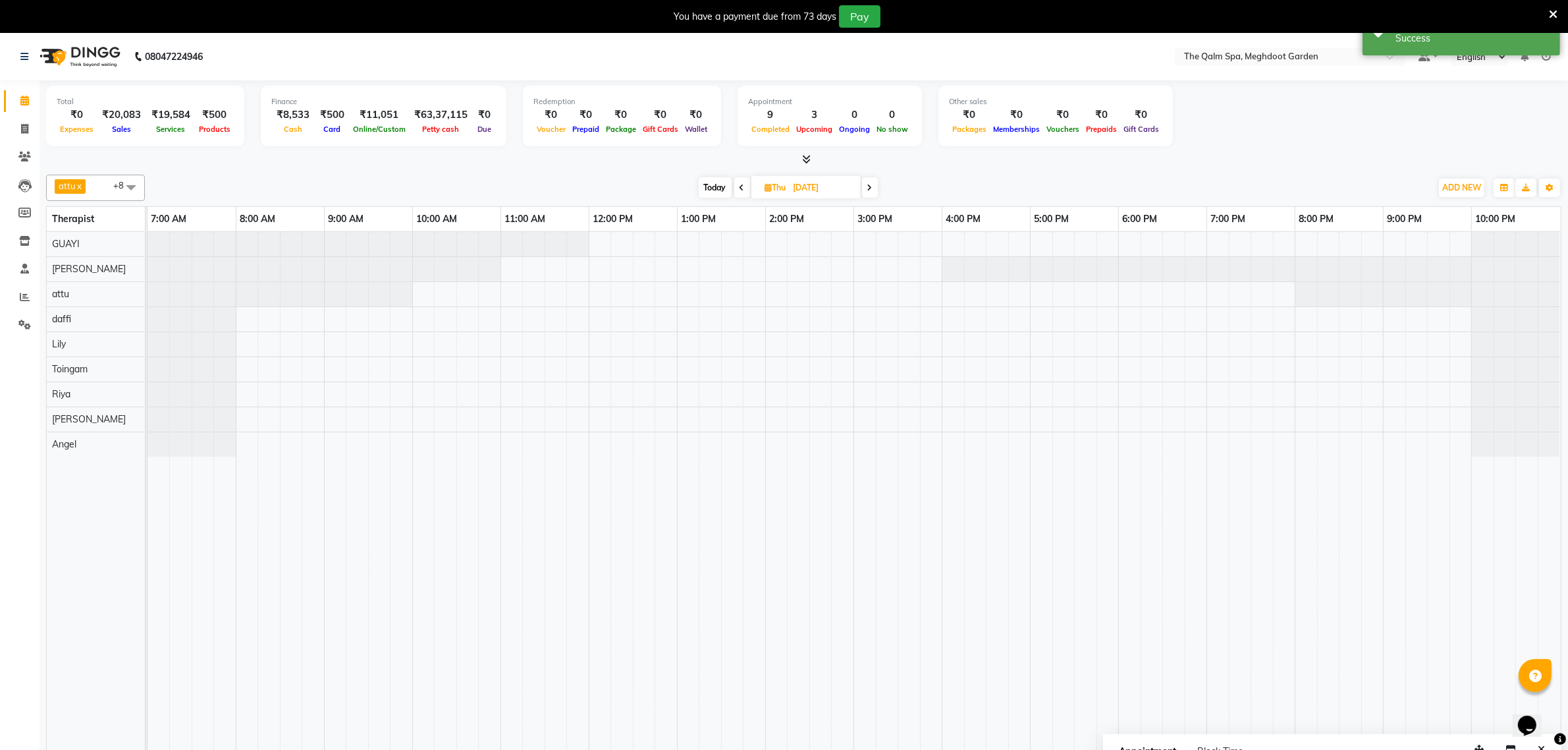
click at [741, 192] on icon at bounding box center [742, 188] width 6 height 8
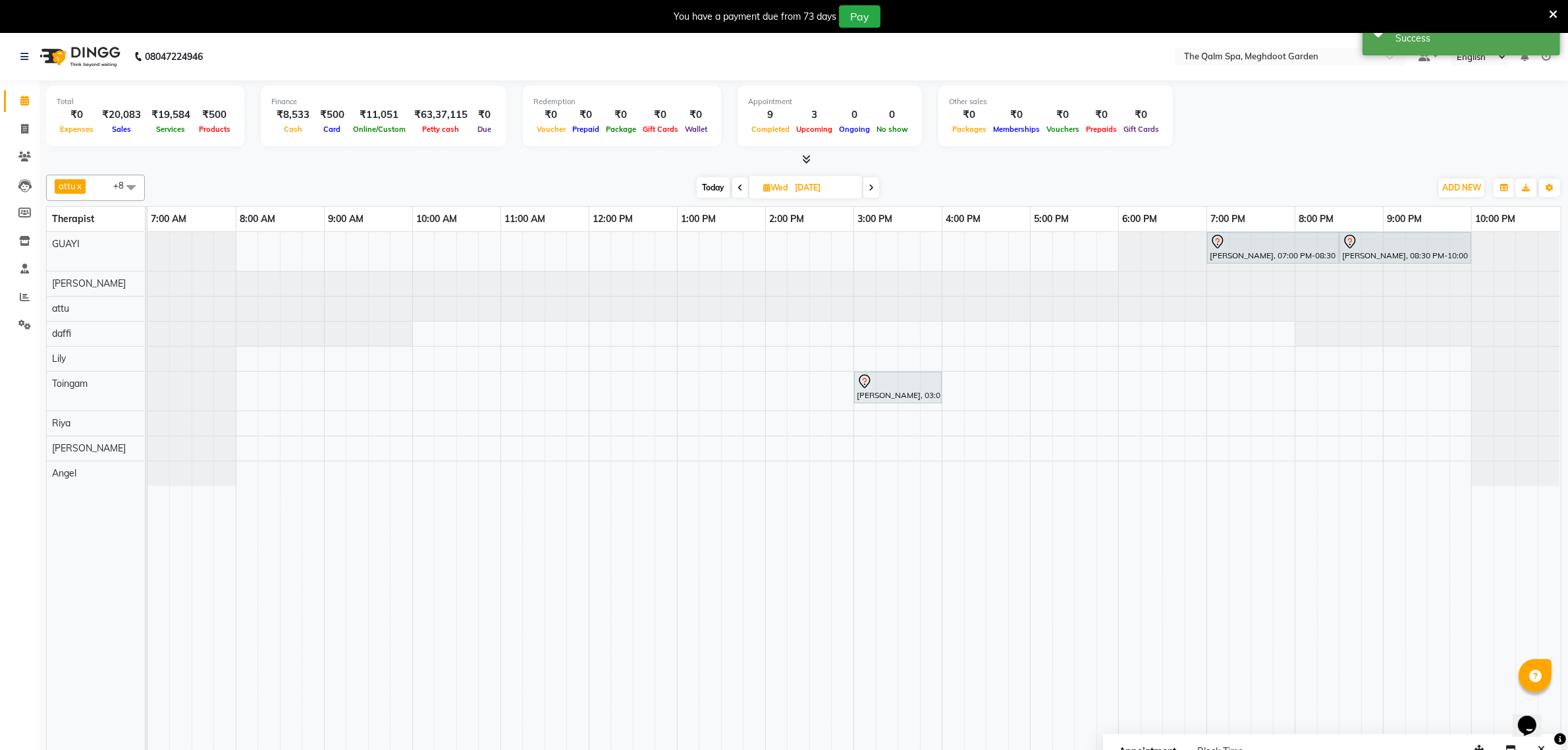
click at [738, 189] on icon at bounding box center [740, 188] width 6 height 8
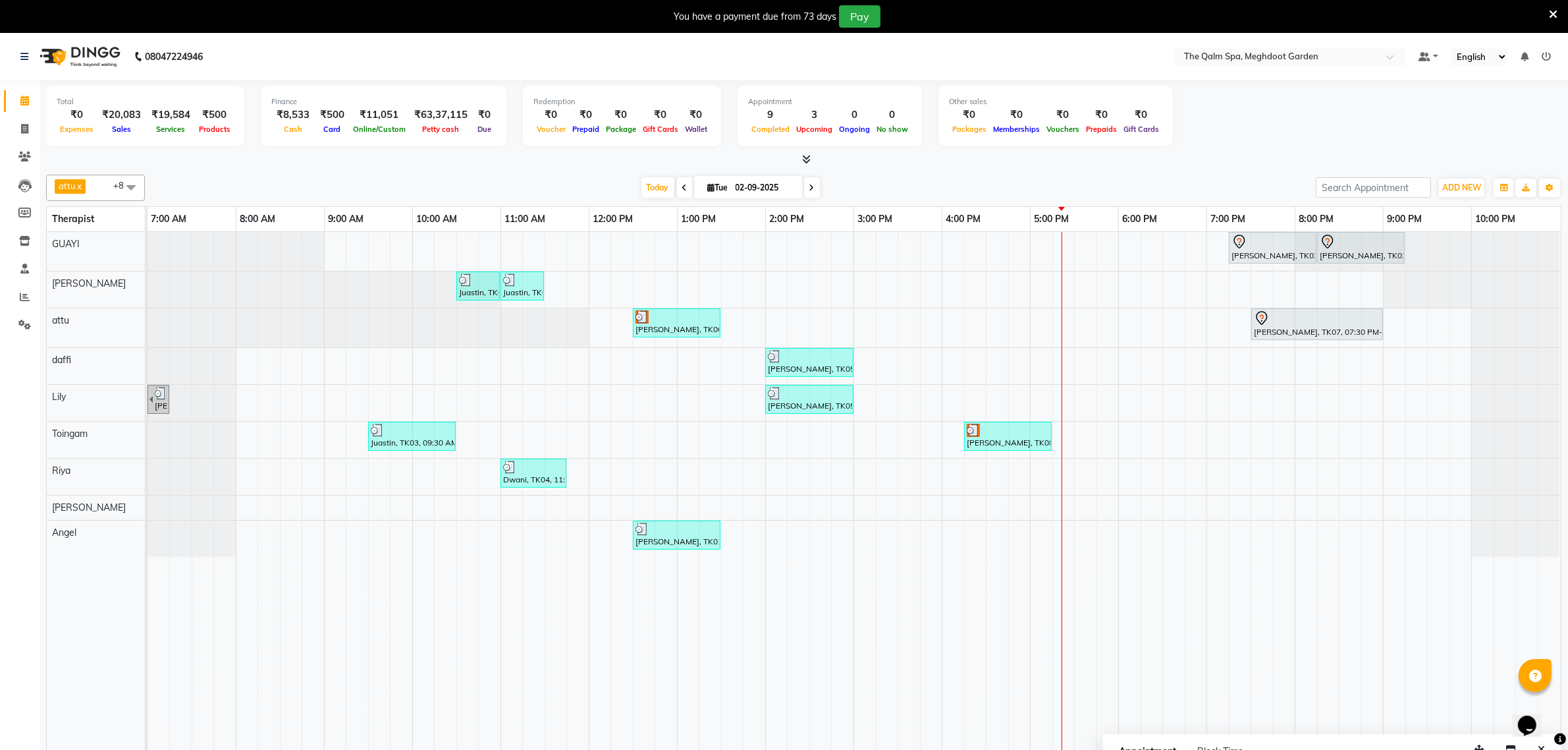
click at [810, 186] on icon at bounding box center [812, 188] width 6 height 8
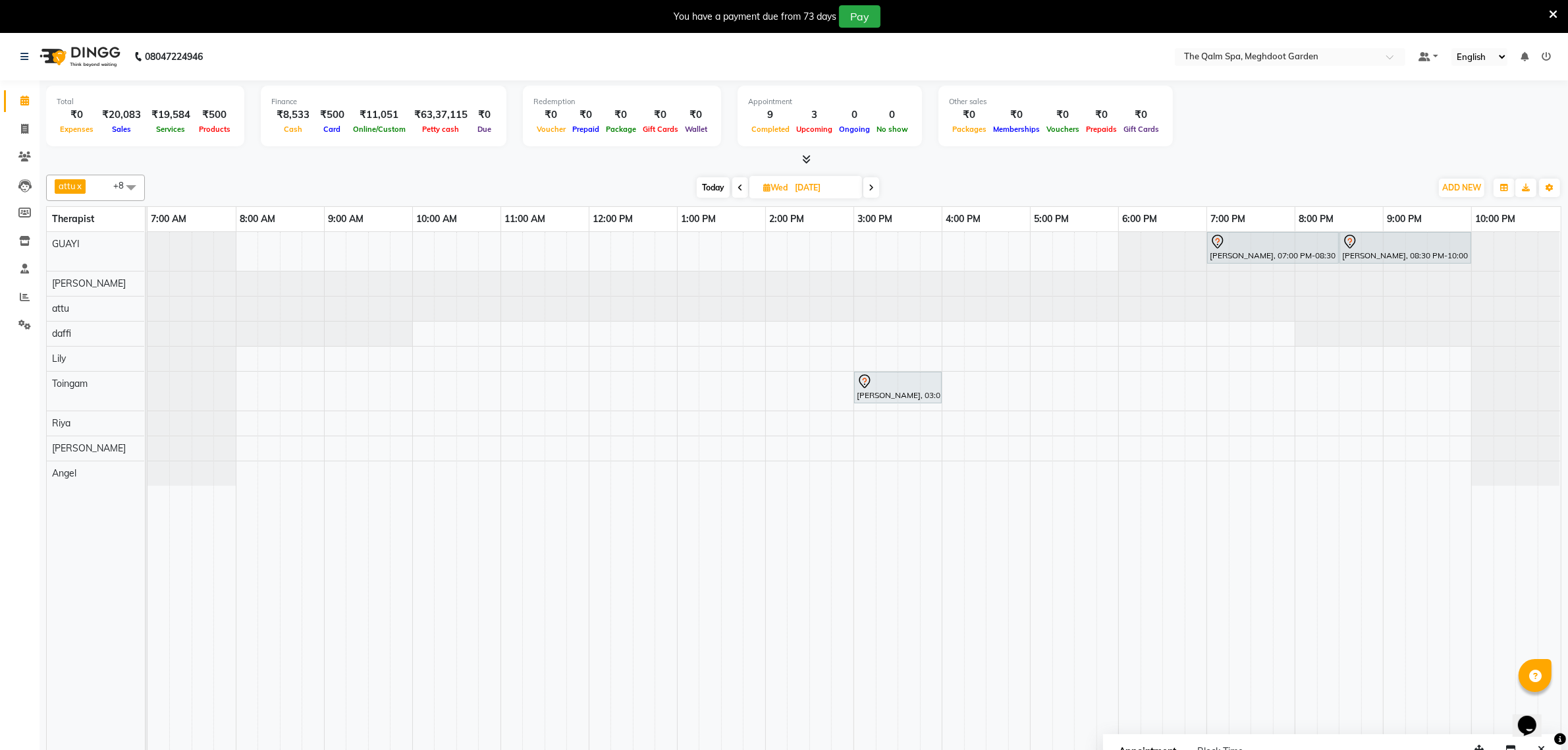
click at [740, 191] on icon at bounding box center [740, 188] width 6 height 8
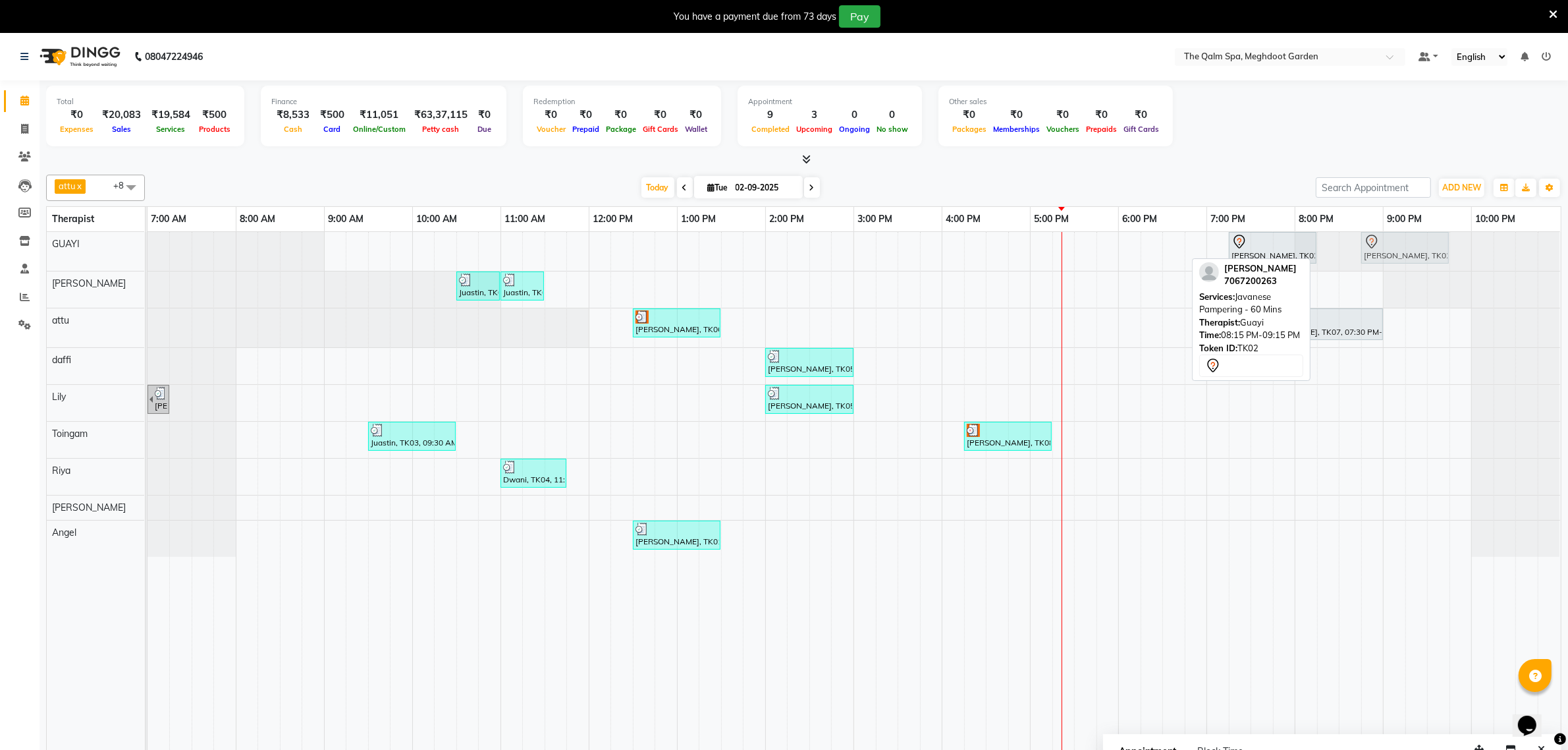
drag, startPoint x: 1371, startPoint y: 234, endPoint x: 1405, endPoint y: 212, distance: 40.5
click at [1408, 216] on full-calendar "Therapist 7:00 AM 8:00 AM 9:00 AM 10:00 AM 11:00 AM 12:00 PM 1:00 PM 2:00 PM 3:…" at bounding box center [804, 488] width 1515 height 563
click at [810, 189] on icon at bounding box center [812, 188] width 6 height 8
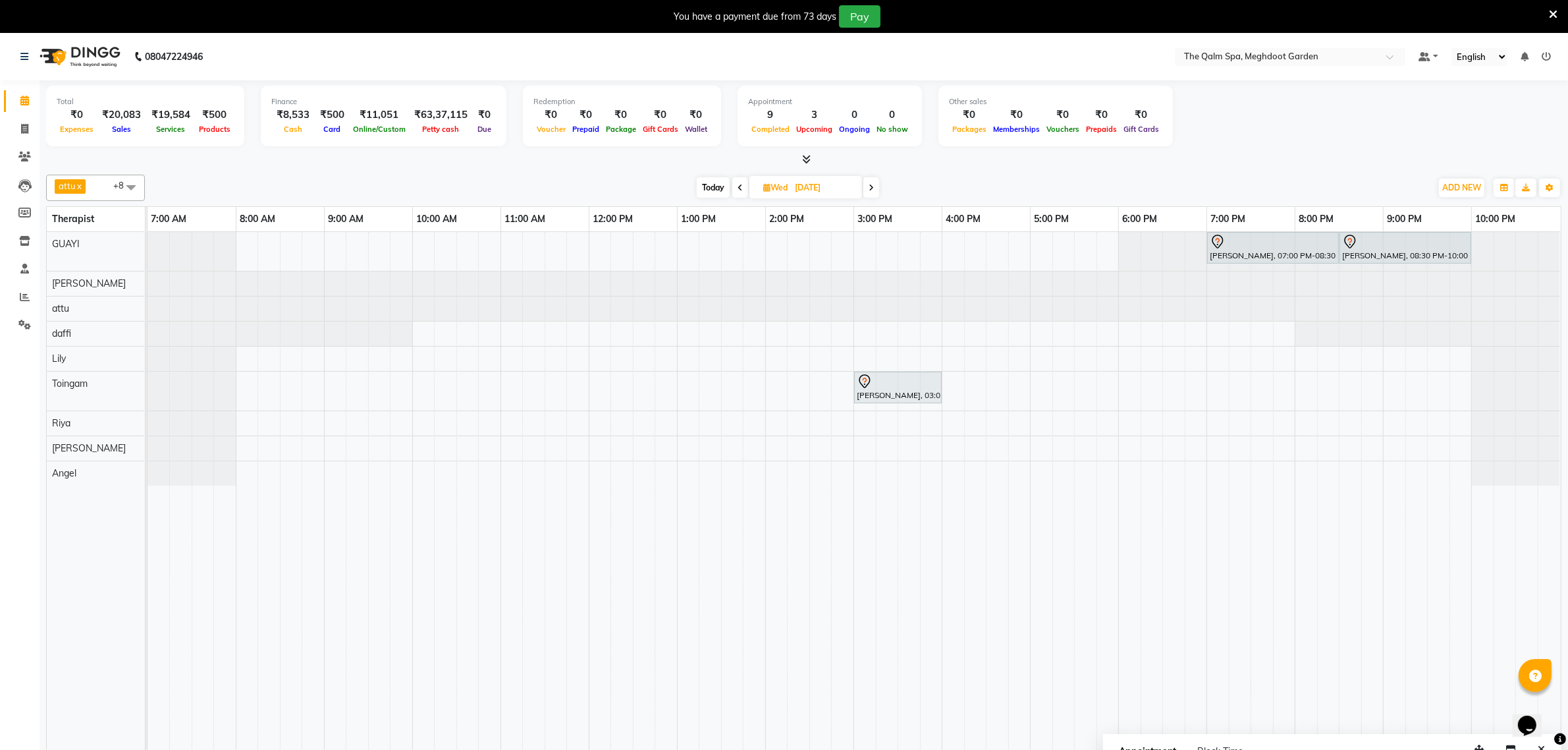
click at [738, 186] on icon at bounding box center [740, 188] width 6 height 8
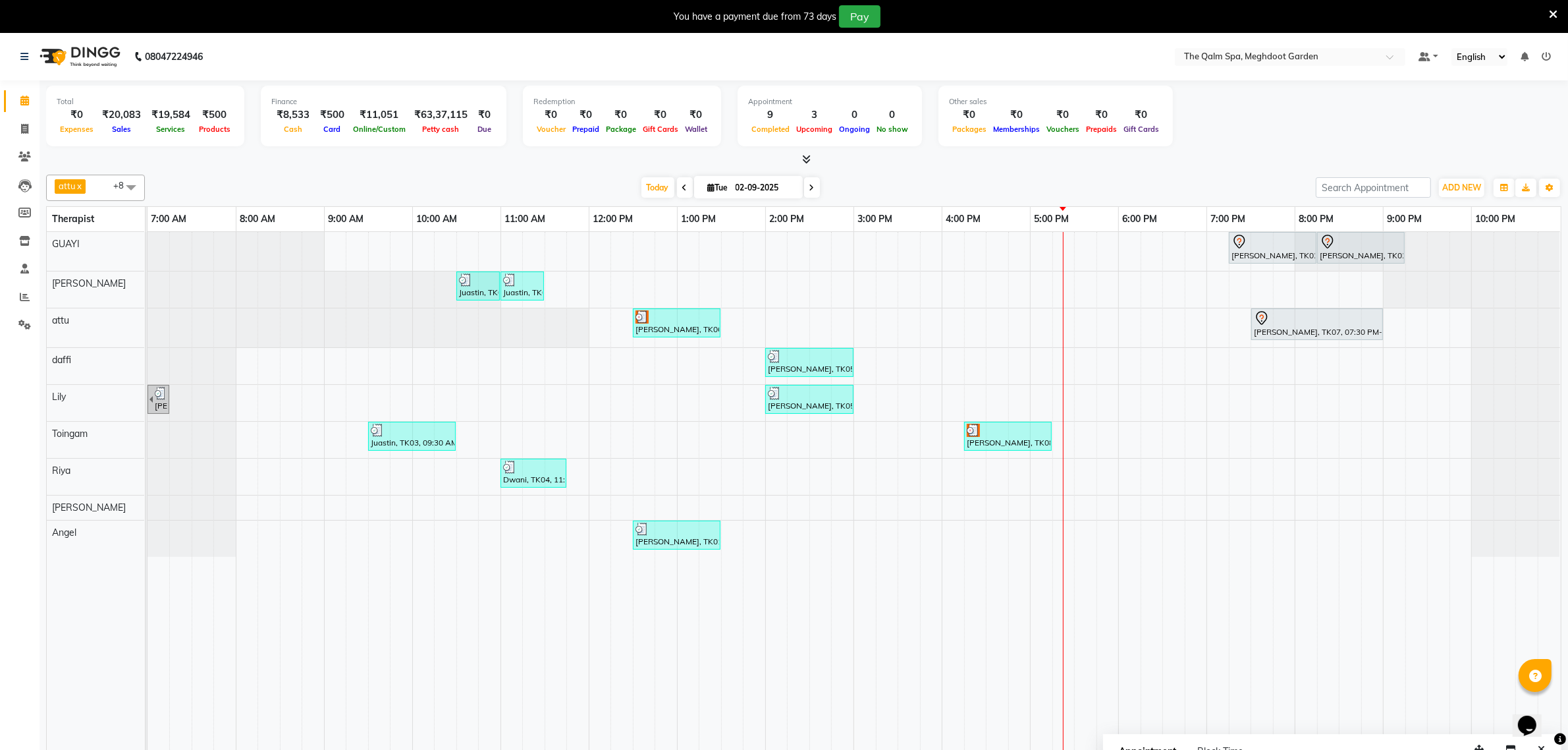
click at [811, 186] on icon at bounding box center [812, 188] width 6 height 8
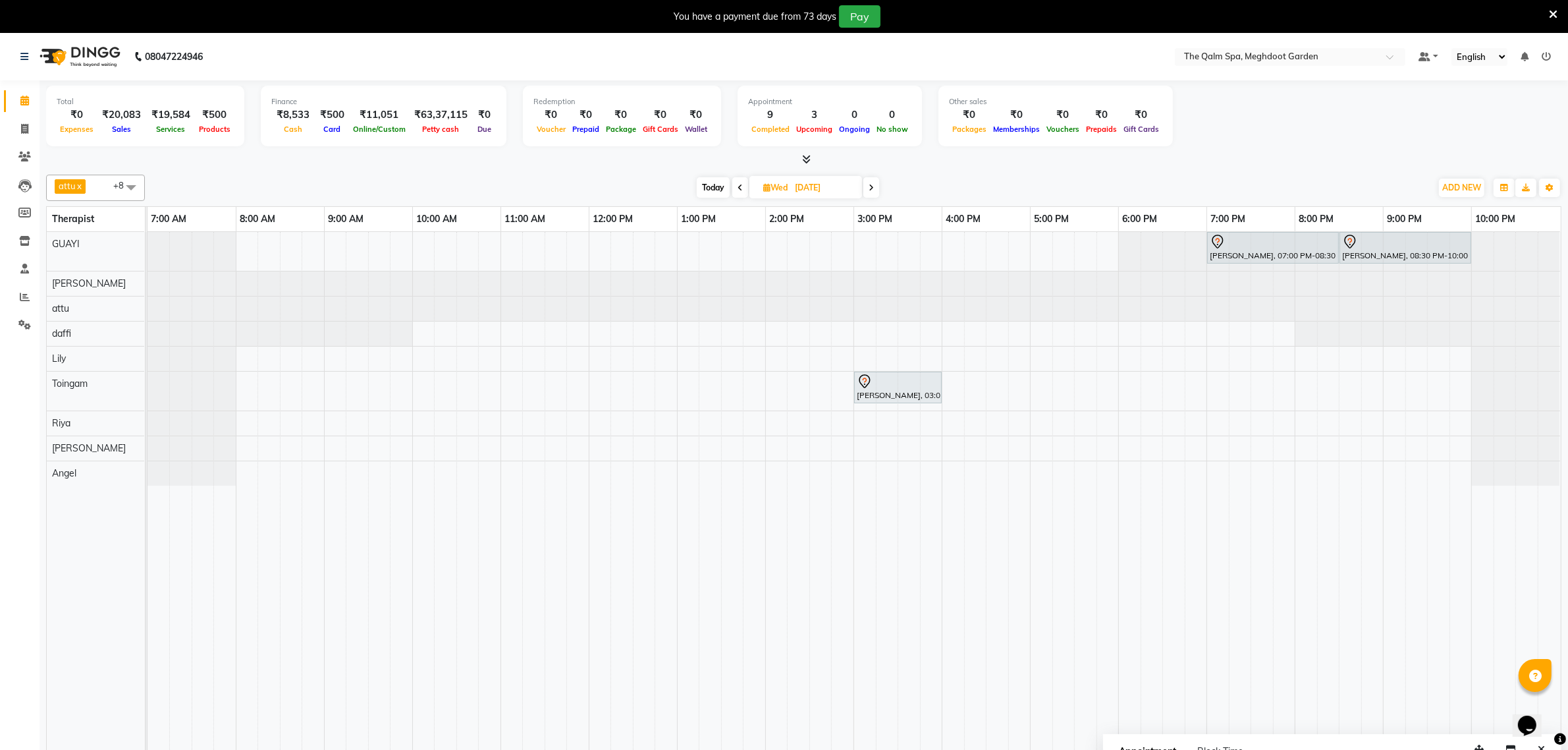
drag, startPoint x: 858, startPoint y: 182, endPoint x: 871, endPoint y: 182, distance: 13.0
click at [871, 182] on div "Today Wed 03-09-2025" at bounding box center [788, 188] width 185 height 20
click at [871, 188] on icon at bounding box center [871, 188] width 6 height 8
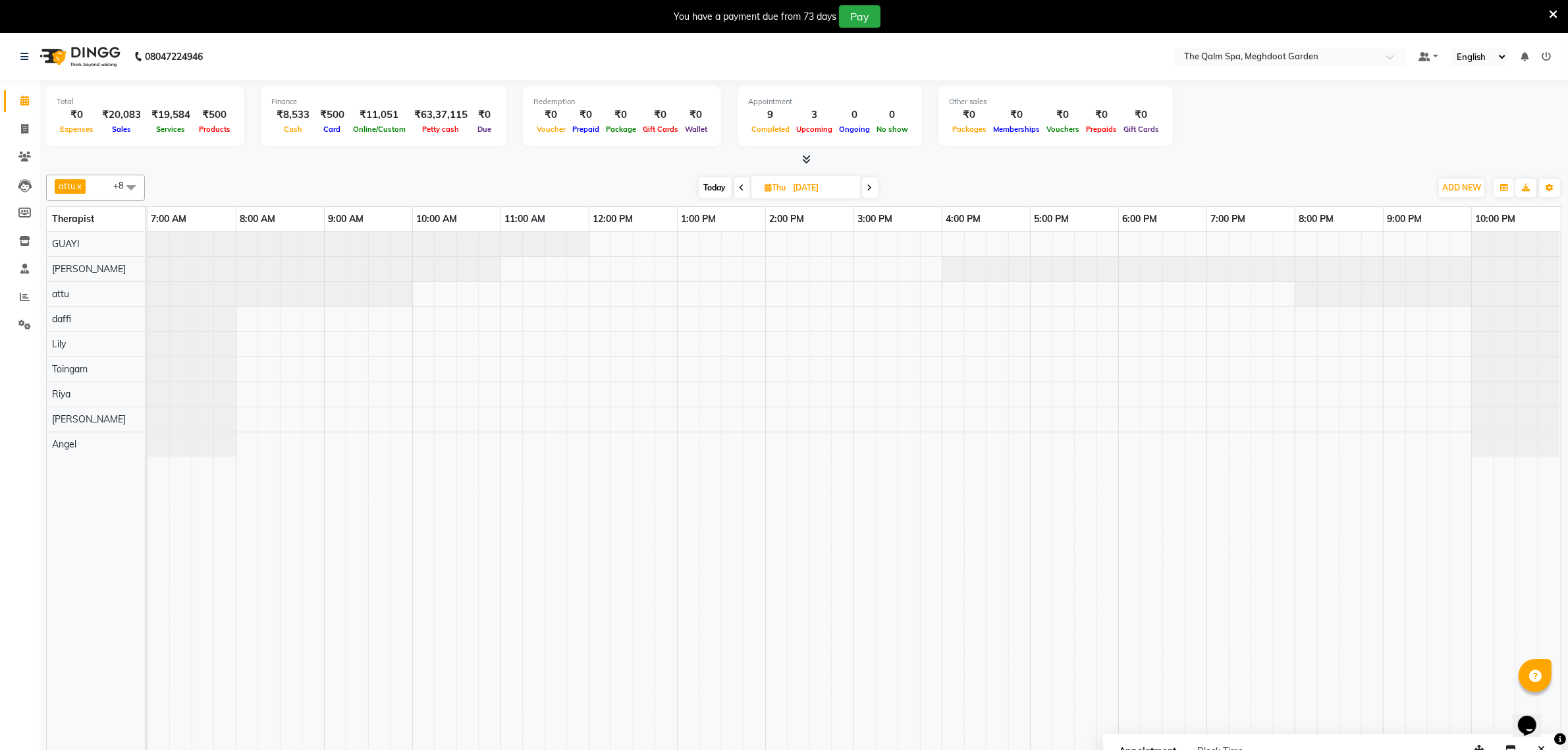
click at [738, 188] on span at bounding box center [742, 188] width 16 height 21
type input "[DATE]"
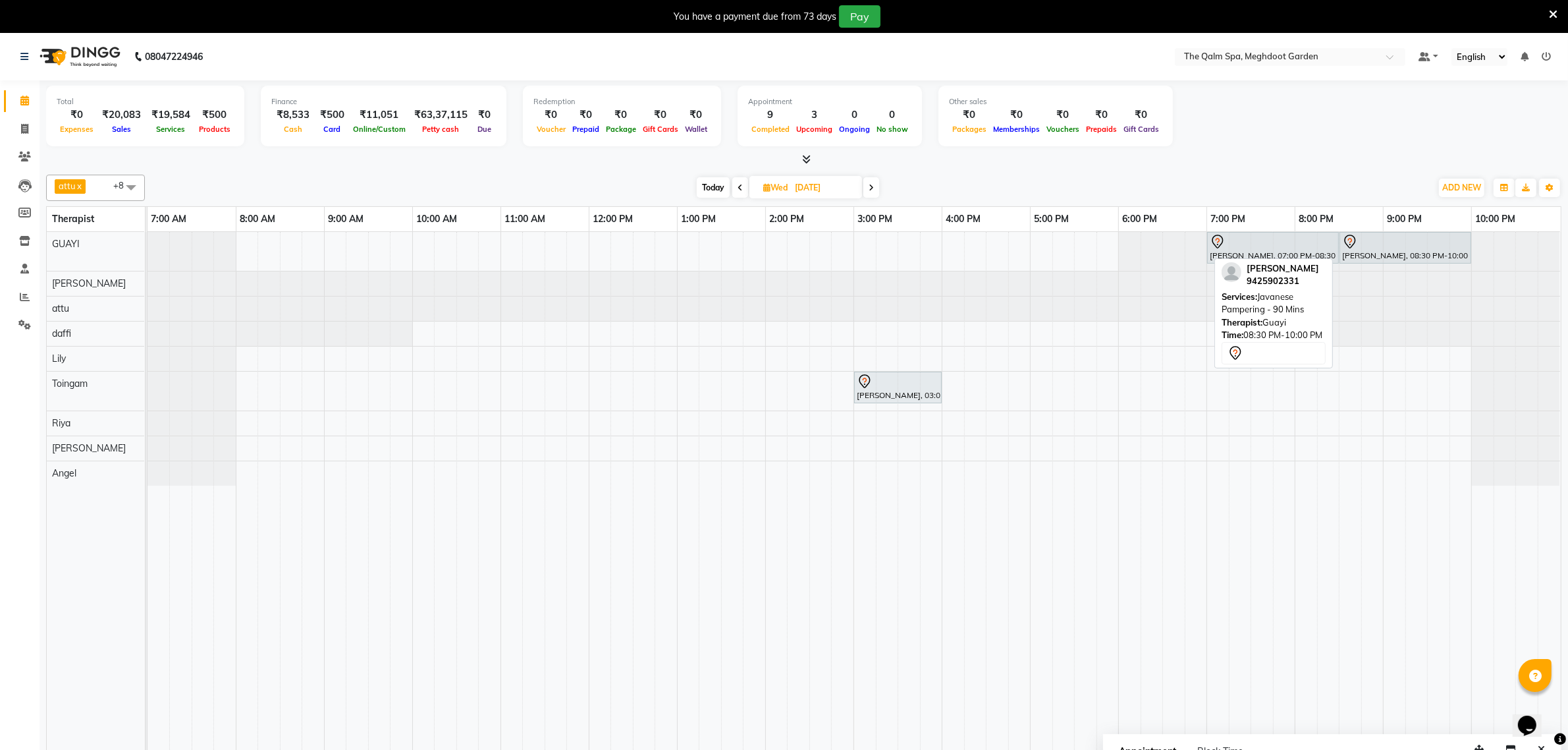
click at [1392, 252] on div "Praveen Agrawal, 08:30 PM-10:00 PM, Javanese Pampering - 90 Mins" at bounding box center [1406, 248] width 129 height 28
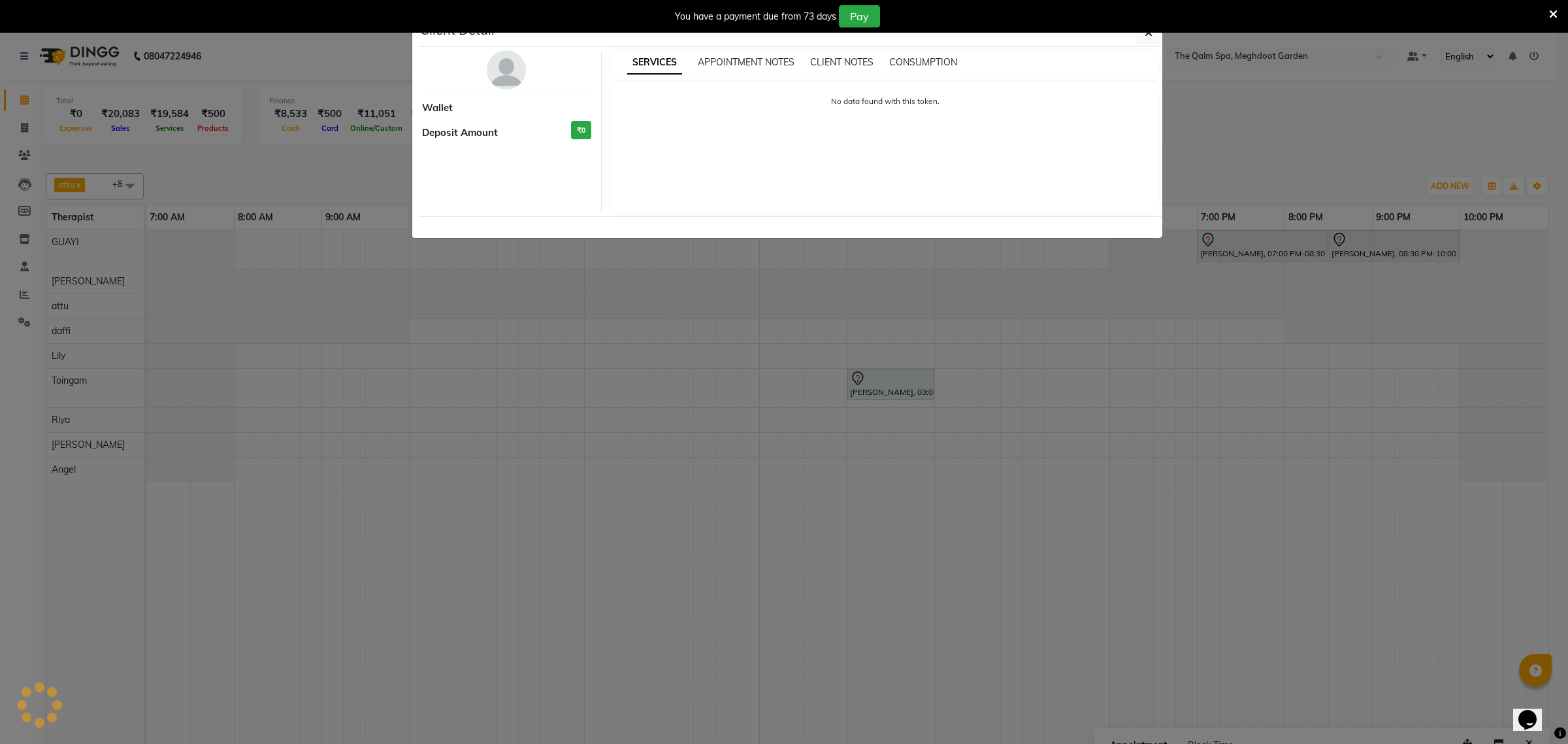
click at [1386, 248] on ngb-modal-window "Client Detail Wallet Deposit Amount ₹0 SERVICES APPOINTMENT NOTES CLIENT NOTES …" at bounding box center [784, 372] width 1568 height 744
select select "7"
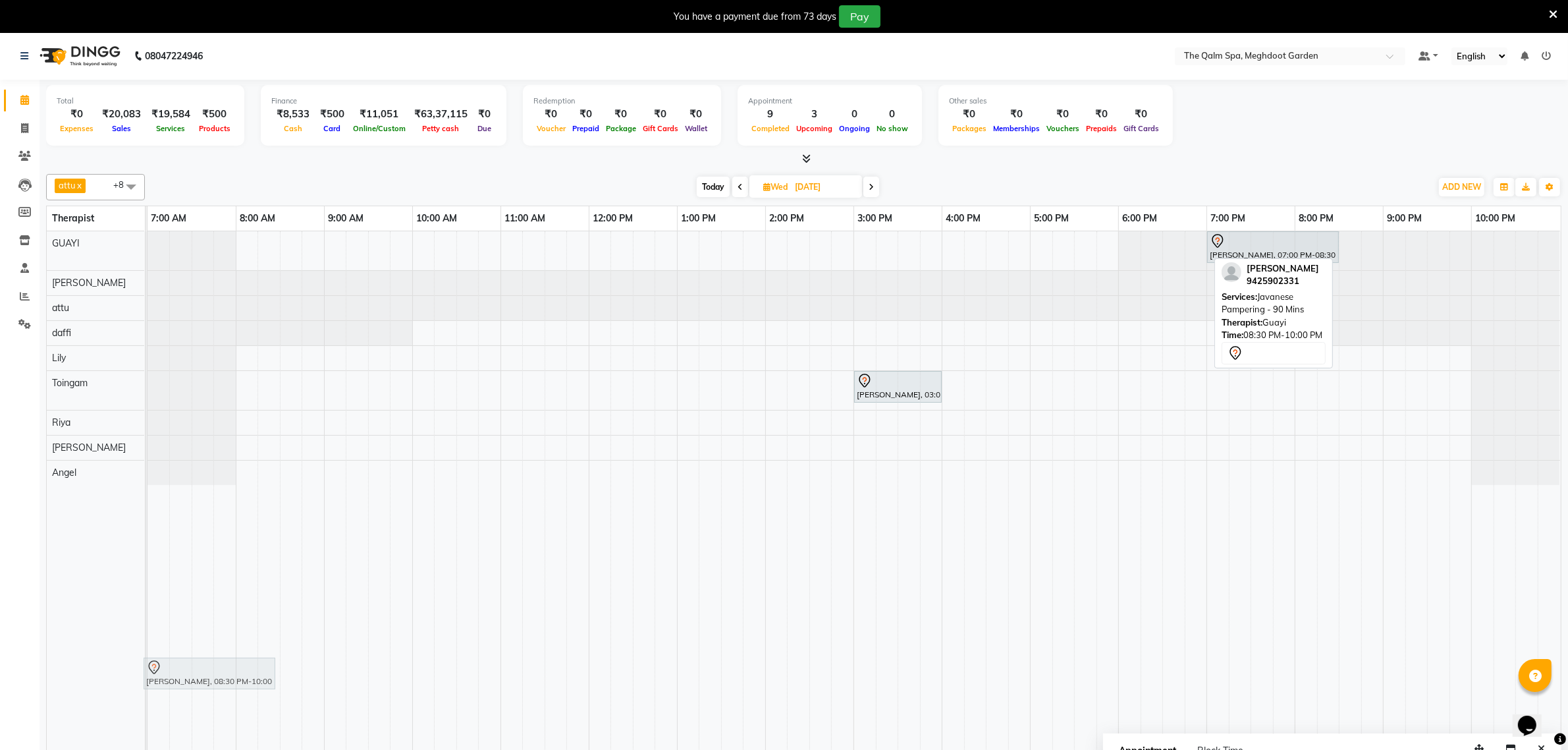
scroll to position [2, 0]
drag, startPoint x: 1391, startPoint y: 251, endPoint x: 189, endPoint y: 251, distance: 1202.0
click at [148, 251] on div "Praveen Agrawal, 07:00 PM-08:30 PM, Javanese Pampering - 90 Mins Praveen Agrawa…" at bounding box center [148, 249] width 0 height 39
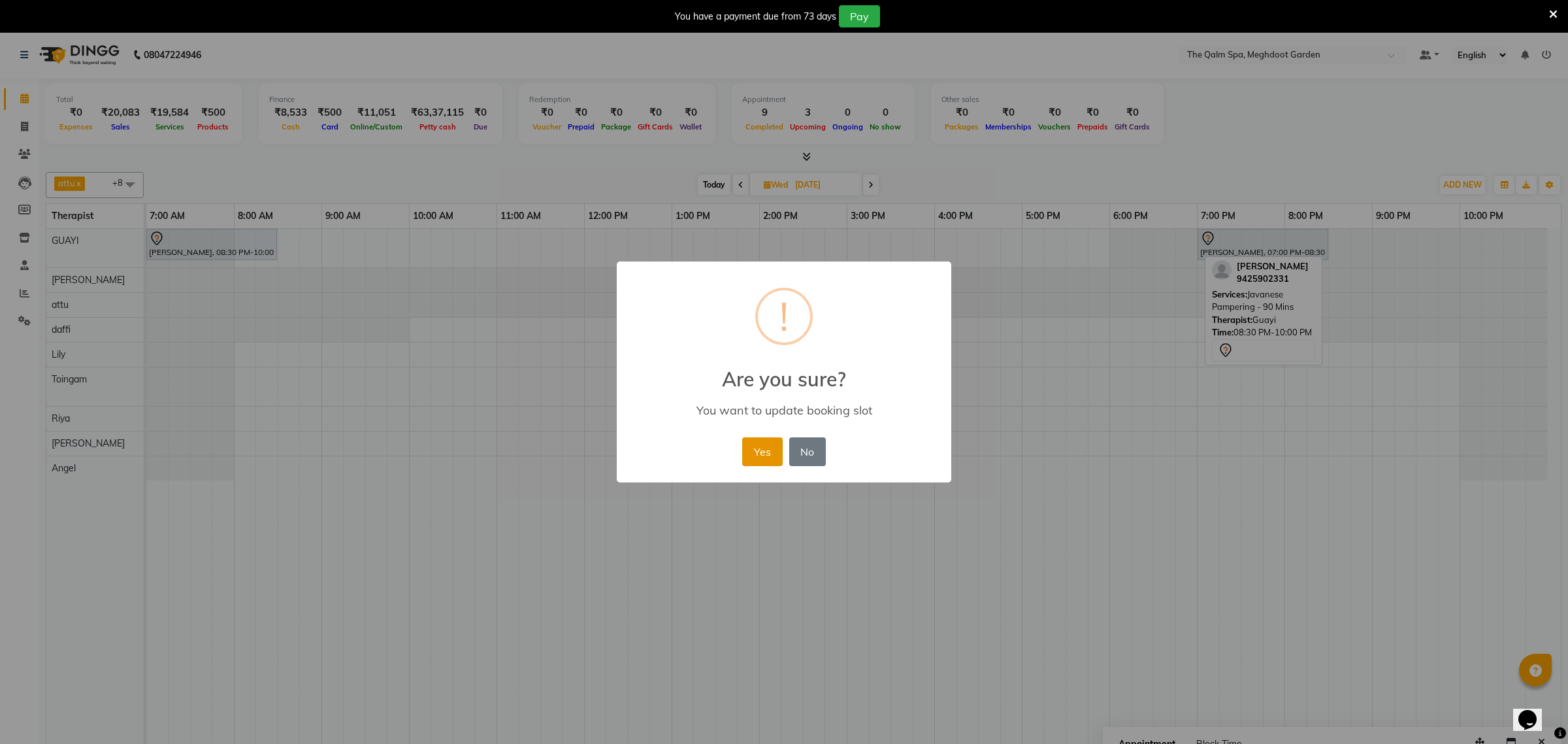
click at [756, 452] on button "Yes" at bounding box center [762, 451] width 40 height 29
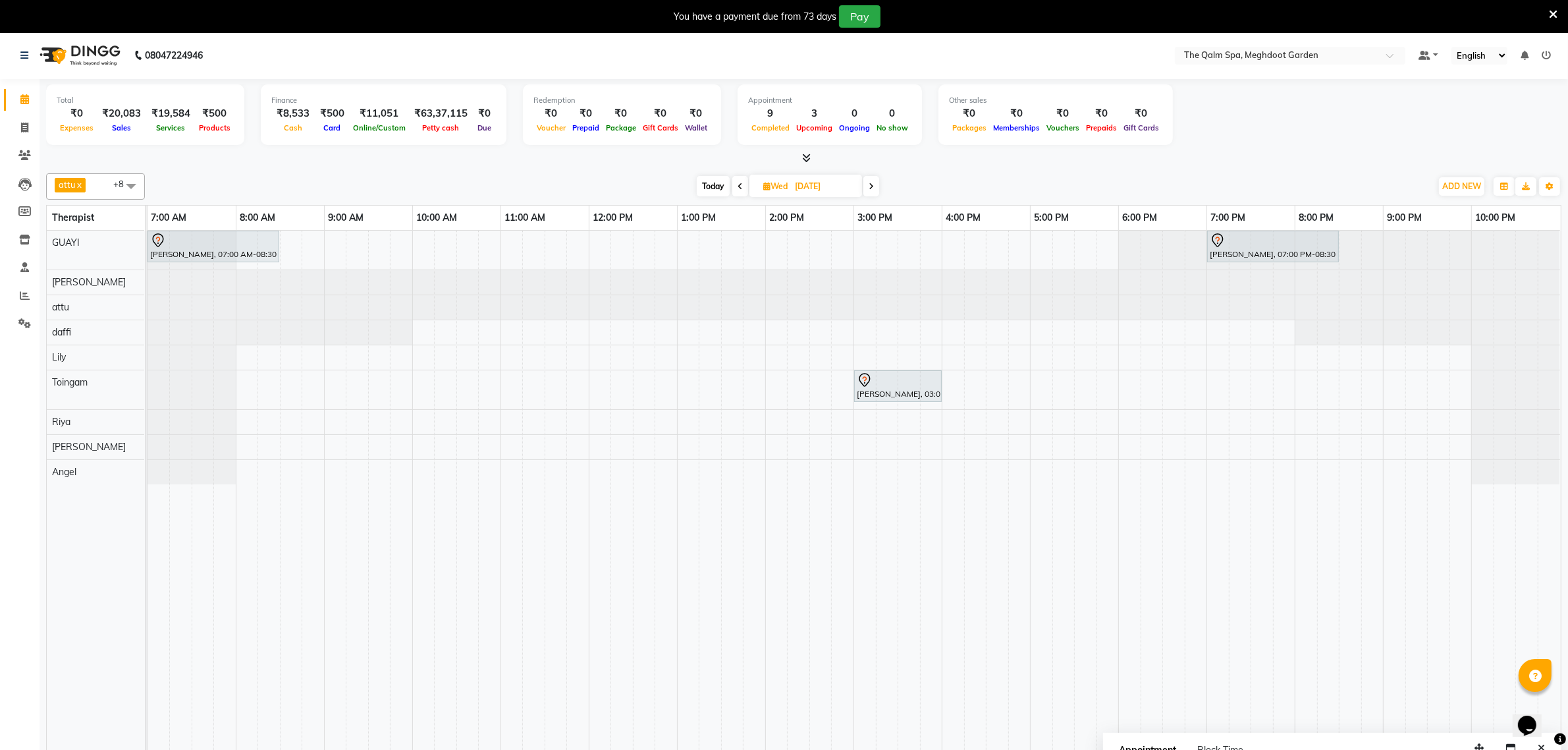
click at [874, 186] on icon at bounding box center [871, 186] width 6 height 8
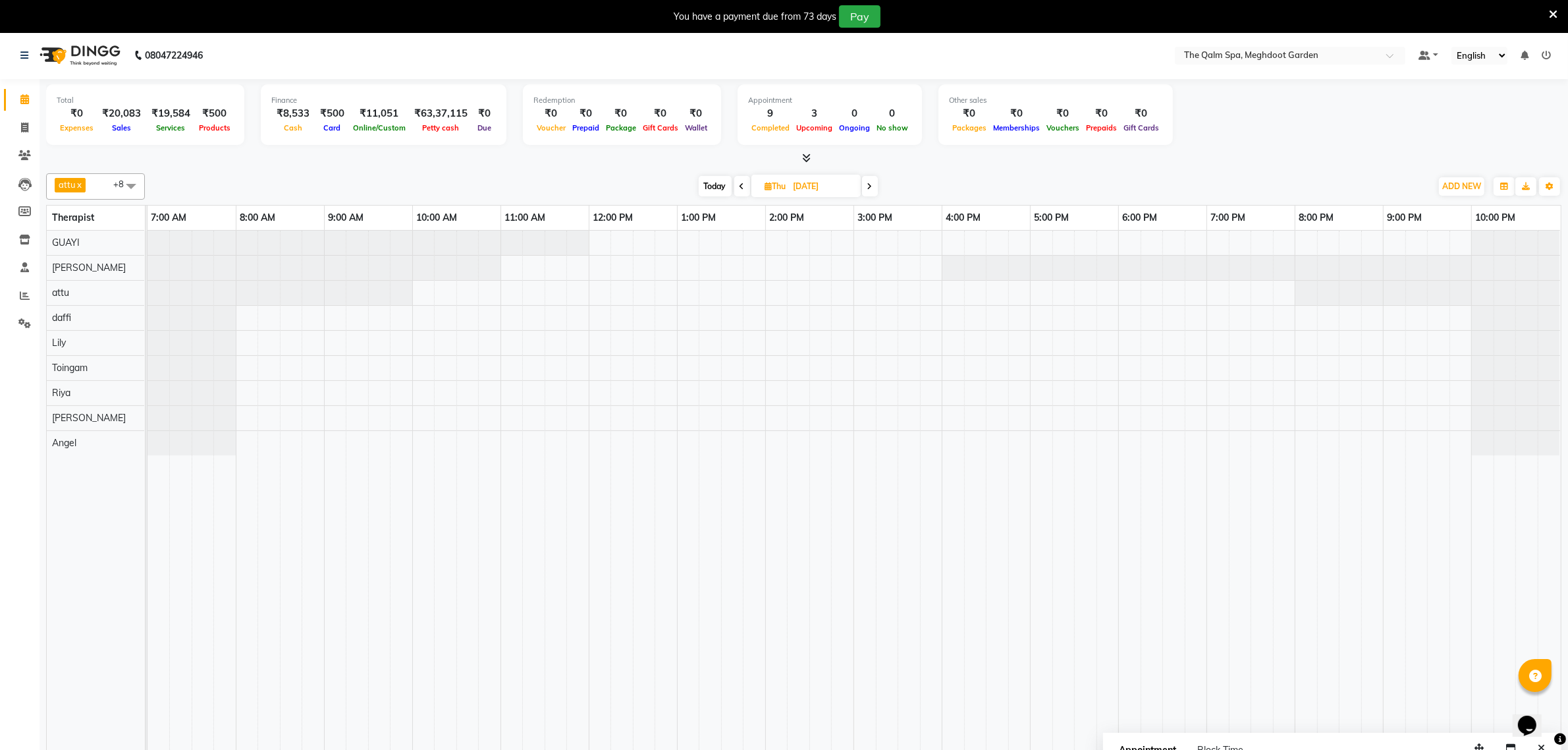
click at [867, 186] on icon at bounding box center [870, 186] width 6 height 8
type input "05-09-2025"
click at [1210, 245] on div at bounding box center [854, 498] width 1414 height 537
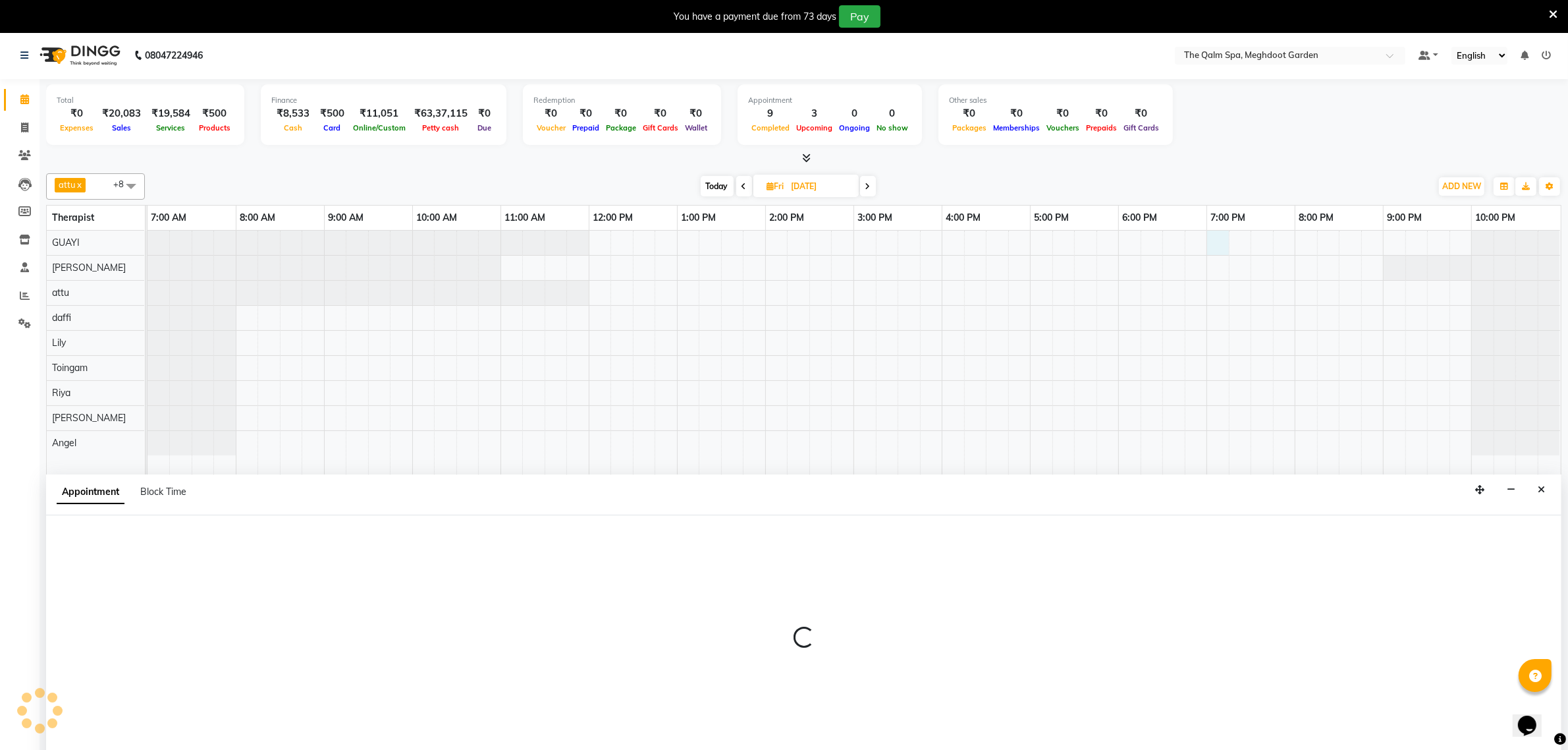
select select "48471"
select select "1140"
select select "tentative"
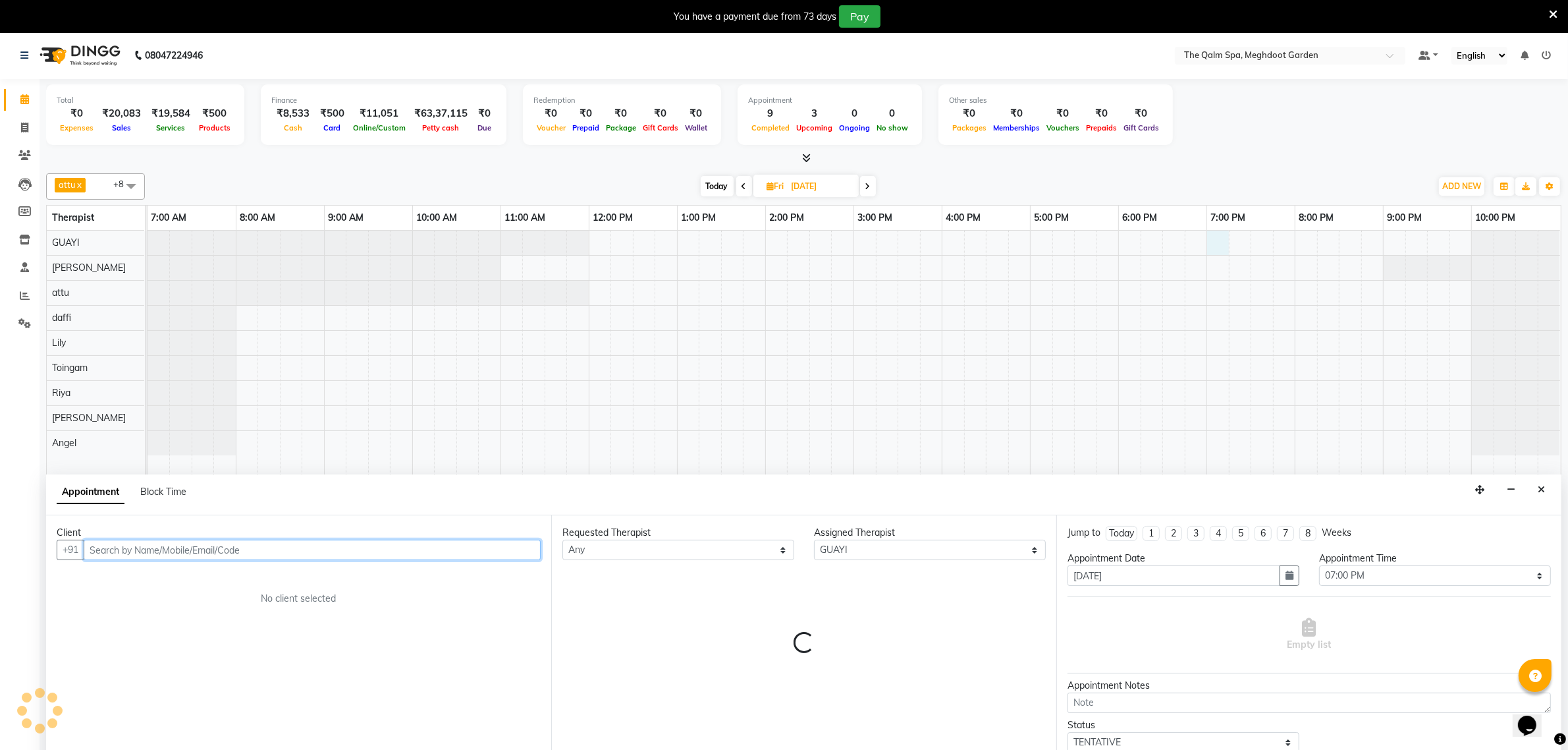
scroll to position [33, 0]
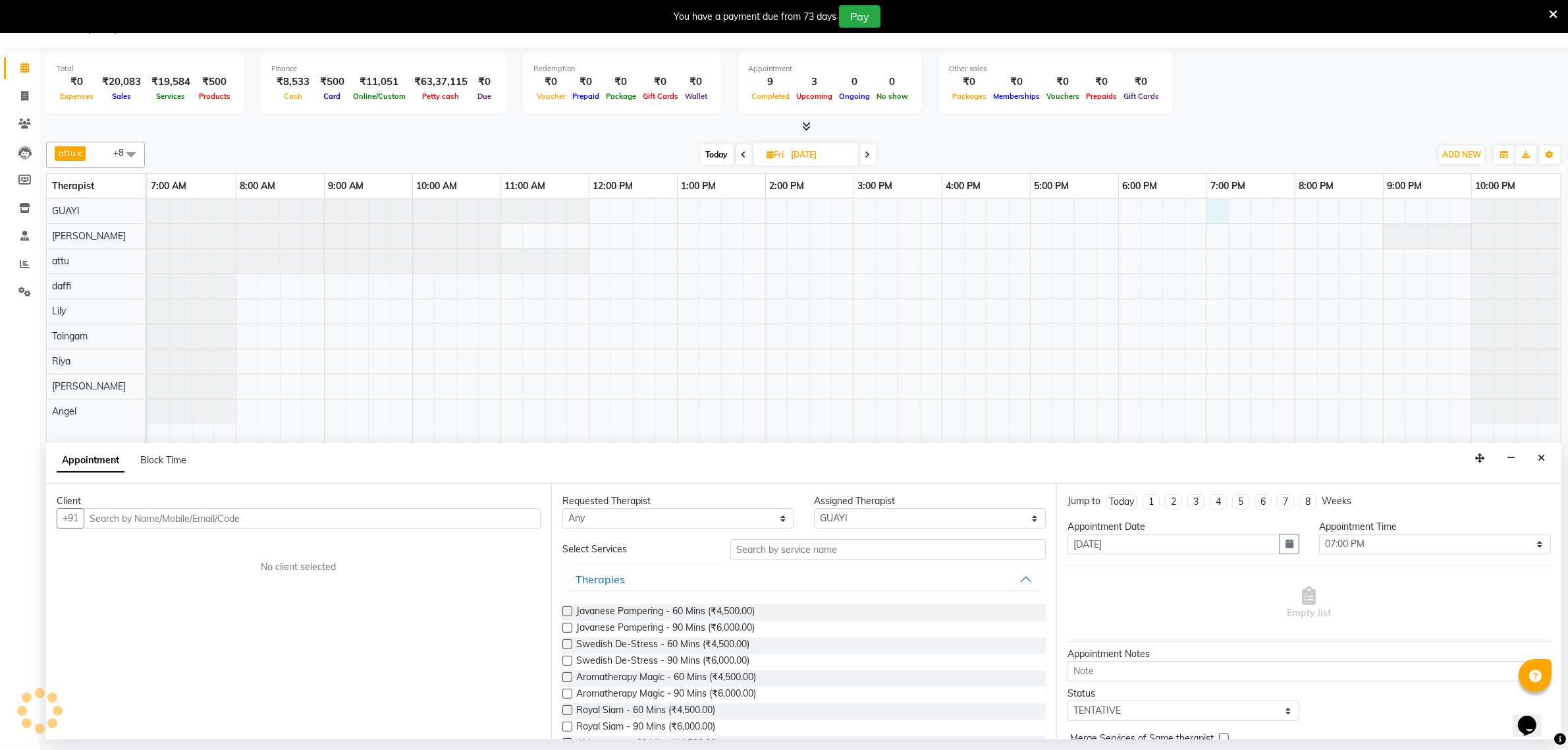
click at [744, 158] on icon at bounding box center [744, 155] width 6 height 8
type input "04-09-2025"
select select "1140"
click at [1542, 458] on icon "Close" at bounding box center [1542, 458] width 7 height 10
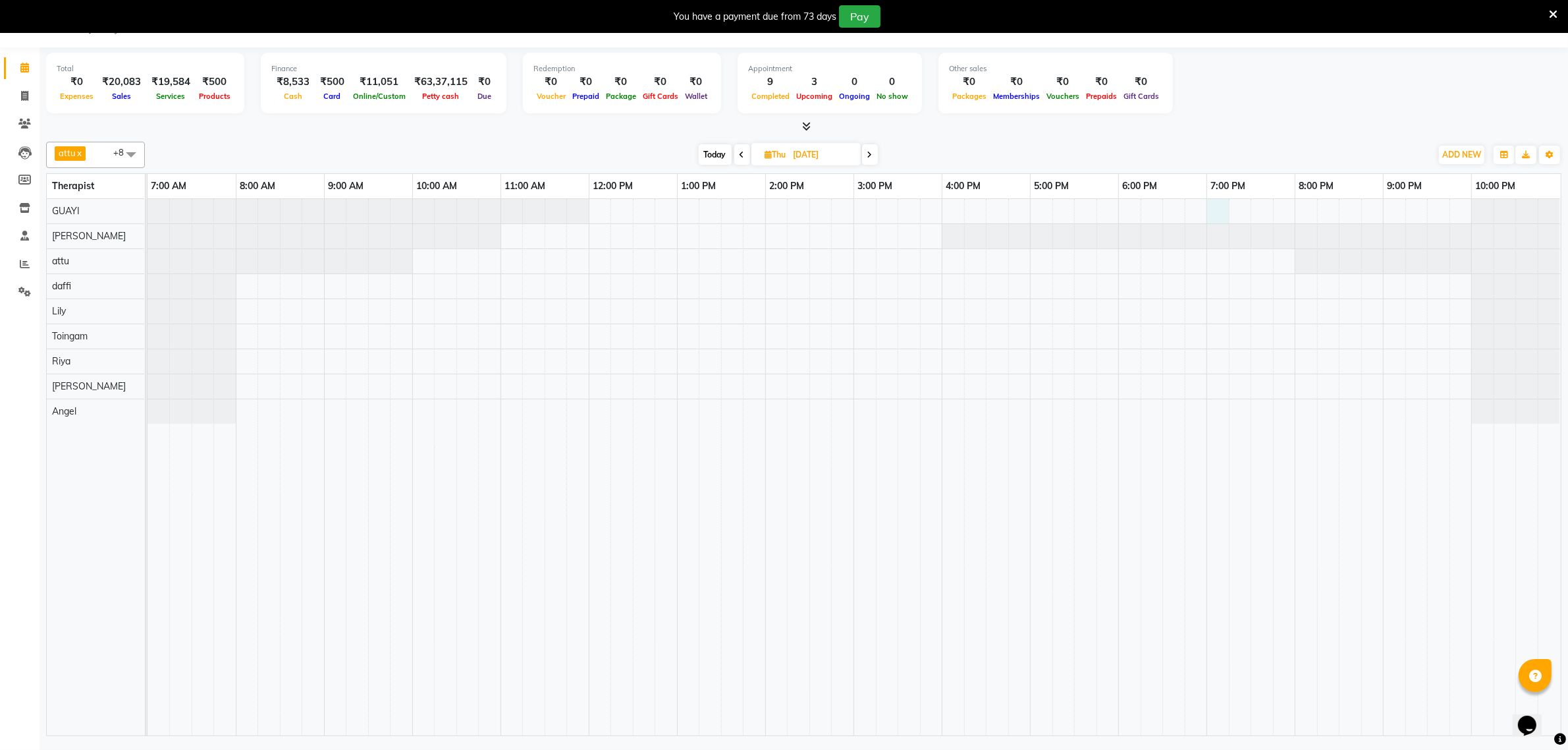
click at [1211, 211] on div at bounding box center [854, 467] width 1414 height 537
select select "48471"
select select "tentative"
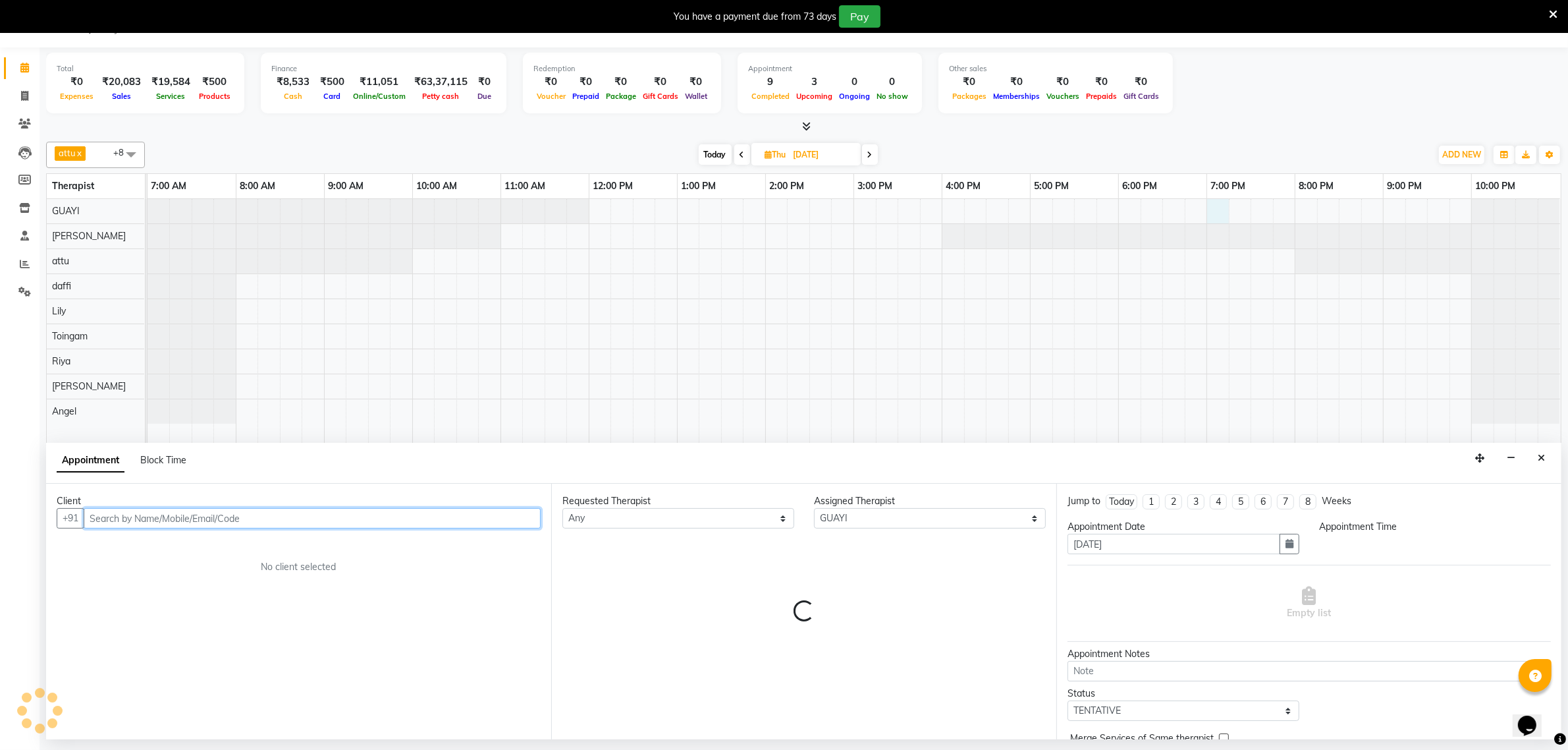
select select "1140"
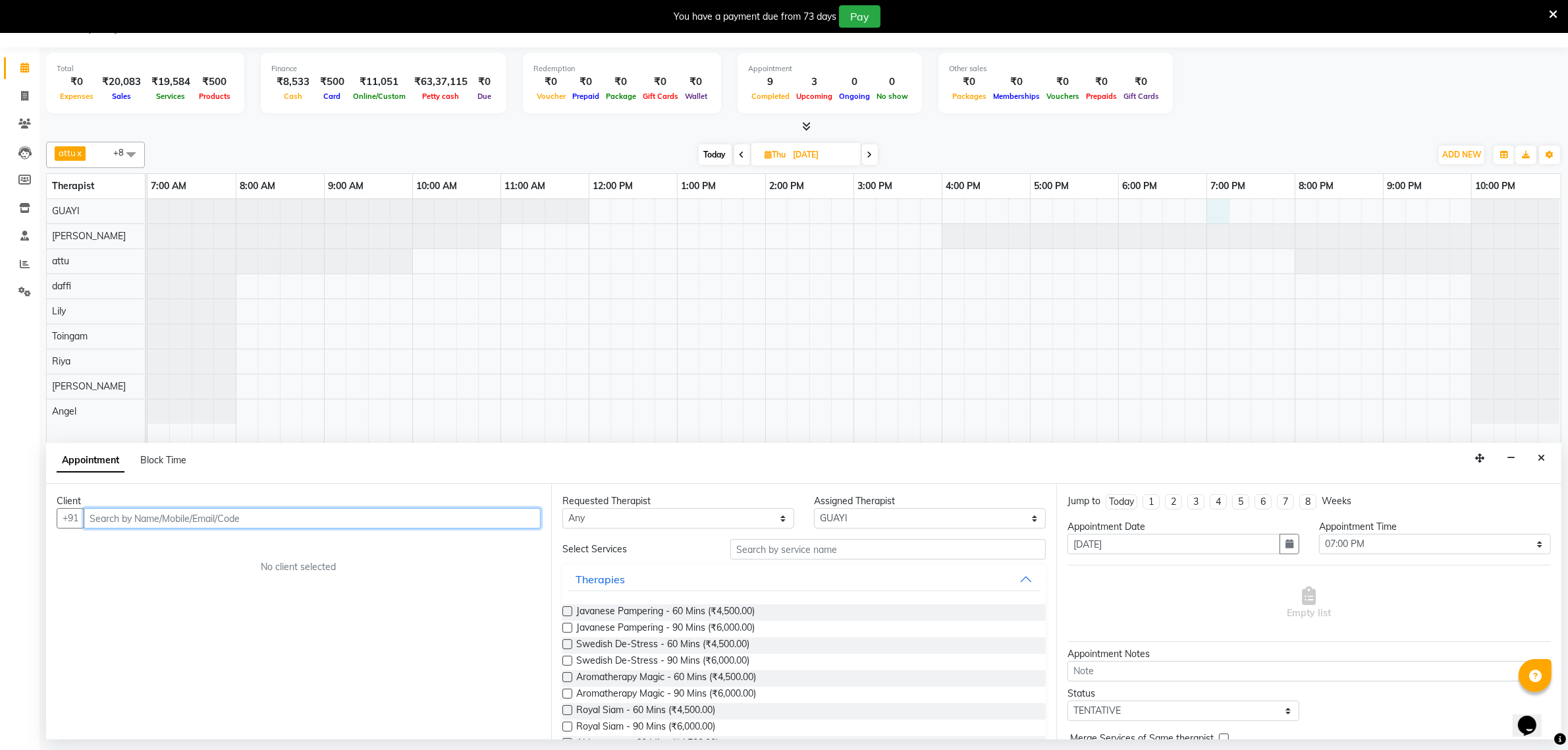
click at [429, 522] on input "text" at bounding box center [312, 518] width 457 height 21
click at [1542, 441] on div "attu x daffi x Lily x Riya x Toingam x V L x Raj Shrivas x GUAYI x Angel x +8 S…" at bounding box center [804, 437] width 1515 height 600
drag, startPoint x: 1542, startPoint y: 458, endPoint x: 1550, endPoint y: 463, distance: 9.4
click at [1542, 458] on icon "Close" at bounding box center [1542, 458] width 7 height 10
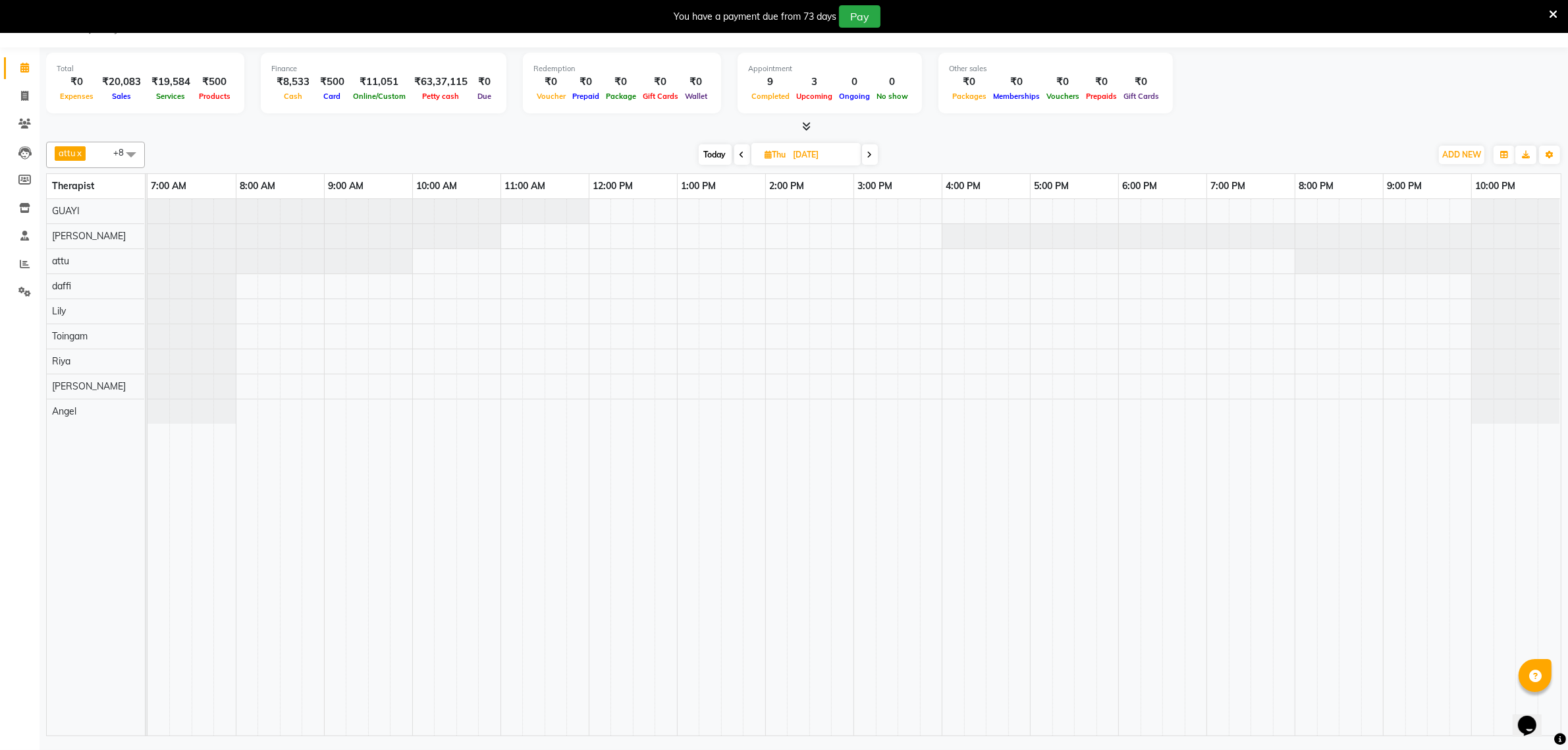
click at [740, 156] on icon at bounding box center [742, 155] width 6 height 8
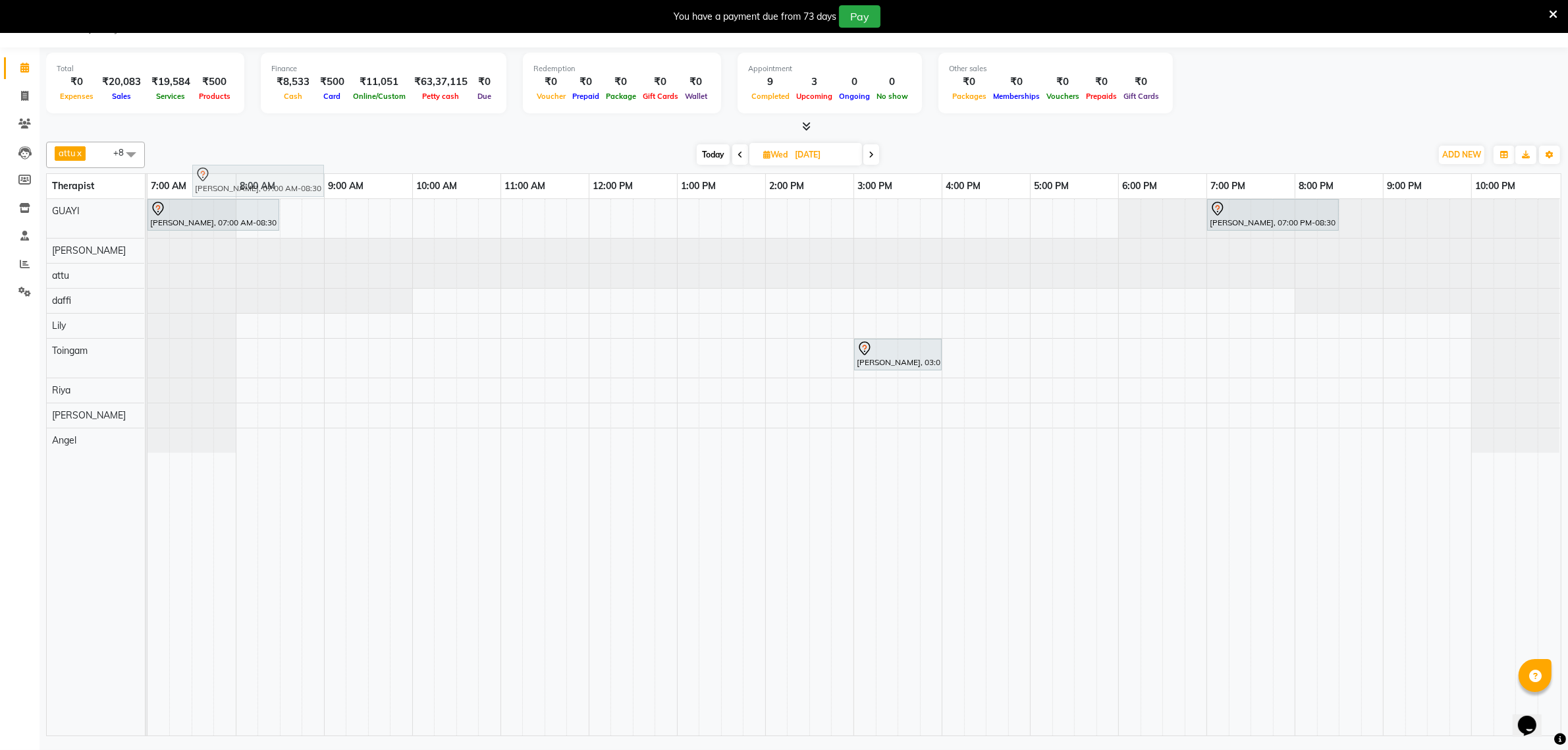
drag, startPoint x: 224, startPoint y: 223, endPoint x: 269, endPoint y: 188, distance: 57.0
click at [269, 188] on full-calendar "Therapist 7:00 AM 8:00 AM 9:00 AM 10:00 AM 11:00 AM 12:00 PM 1:00 PM 2:00 PM 3:…" at bounding box center [804, 455] width 1515 height 563
click at [873, 156] on icon at bounding box center [871, 155] width 6 height 8
click at [869, 158] on icon at bounding box center [871, 155] width 6 height 8
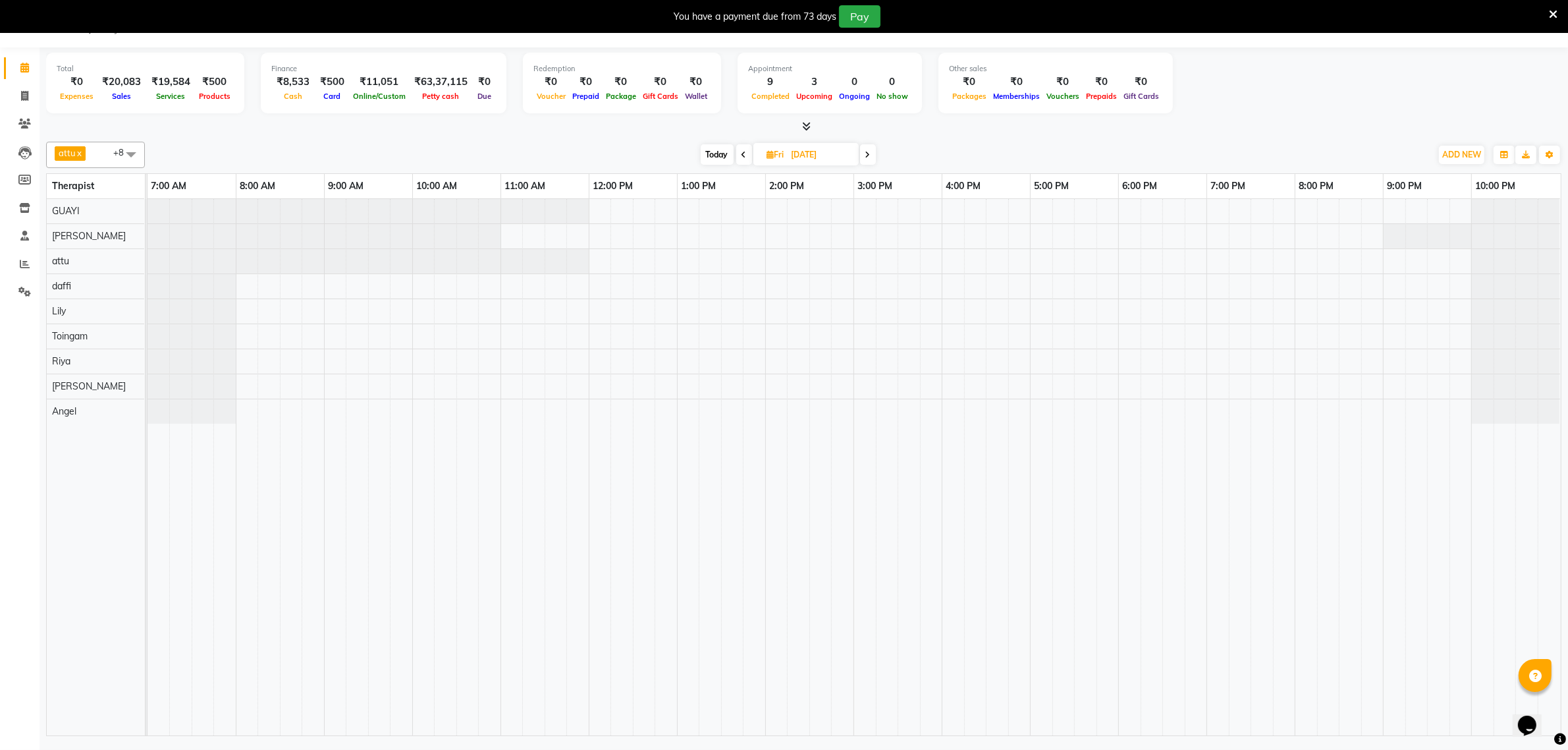
click at [870, 158] on icon at bounding box center [868, 155] width 6 height 8
click at [740, 157] on icon at bounding box center [742, 155] width 6 height 8
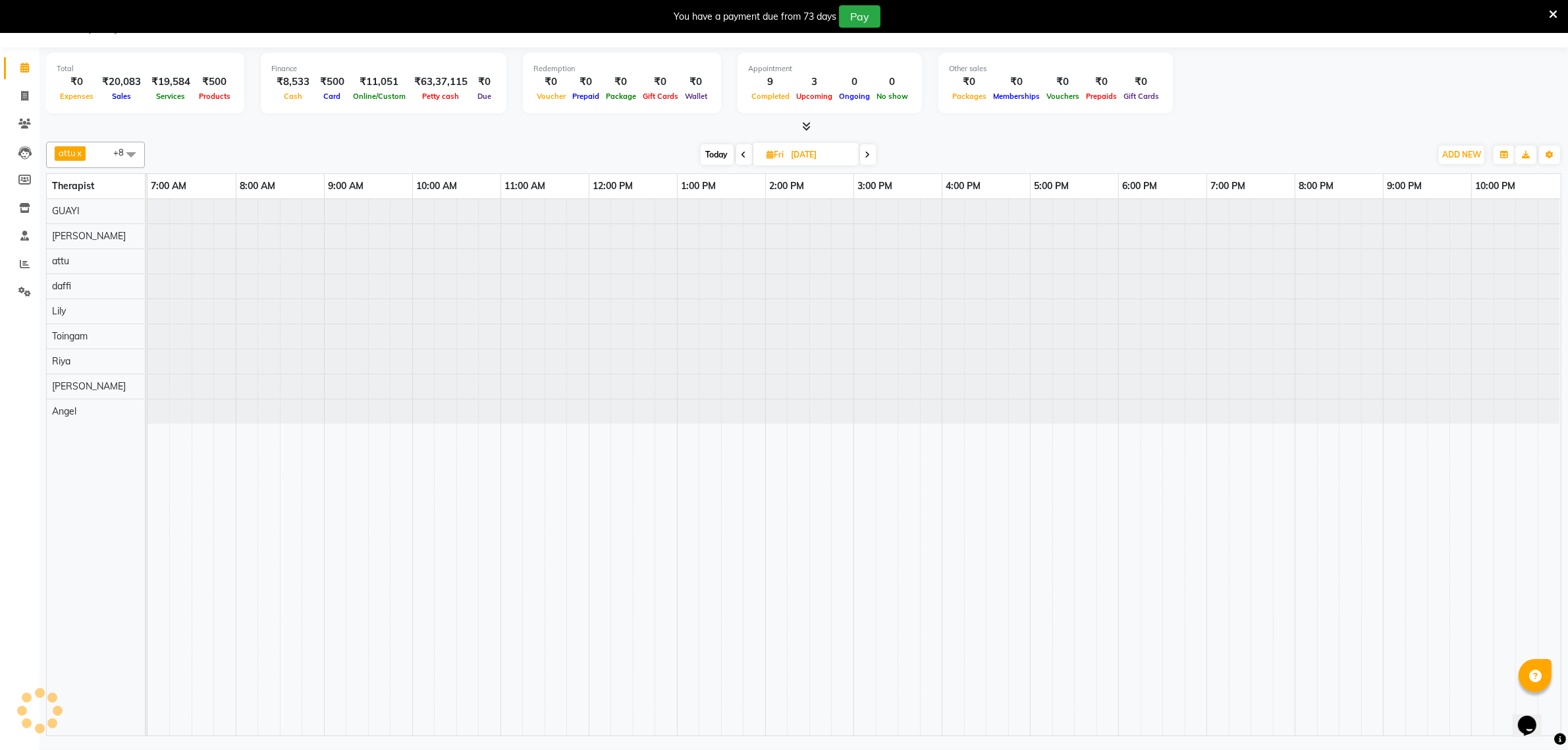
type input "05-09-2025"
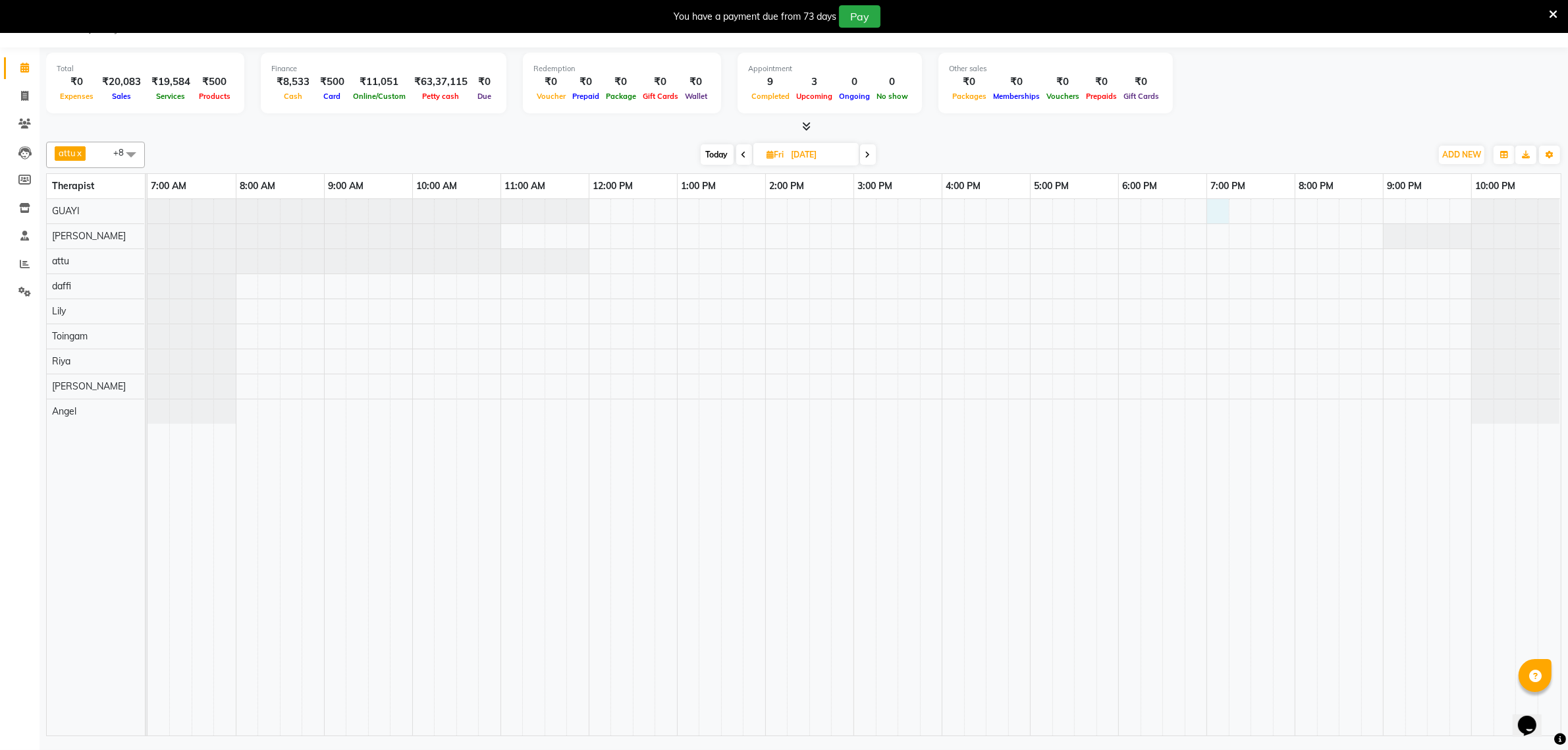
click at [1216, 208] on div at bounding box center [854, 467] width 1414 height 537
select select "48471"
select select "1140"
select select "tentative"
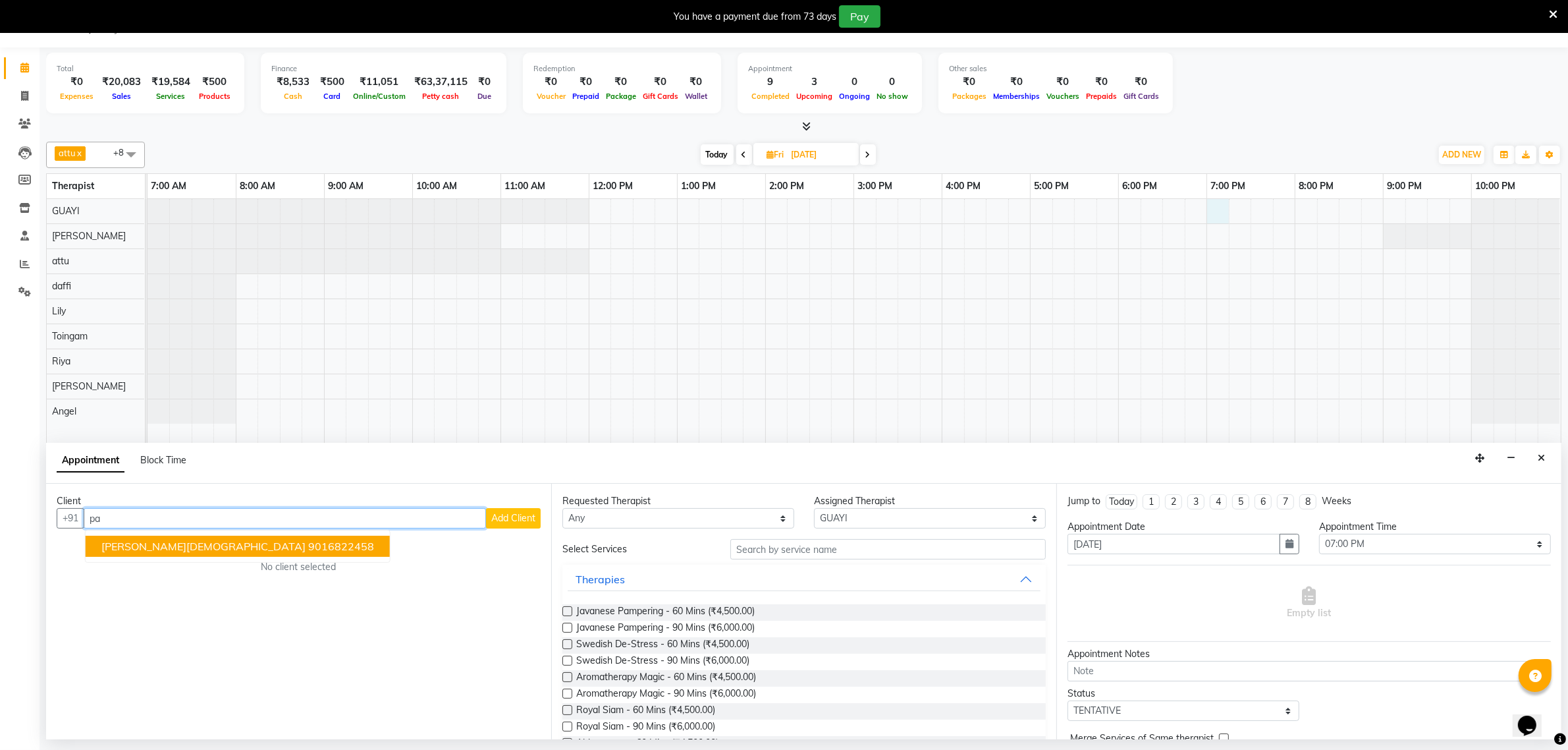
type input "p"
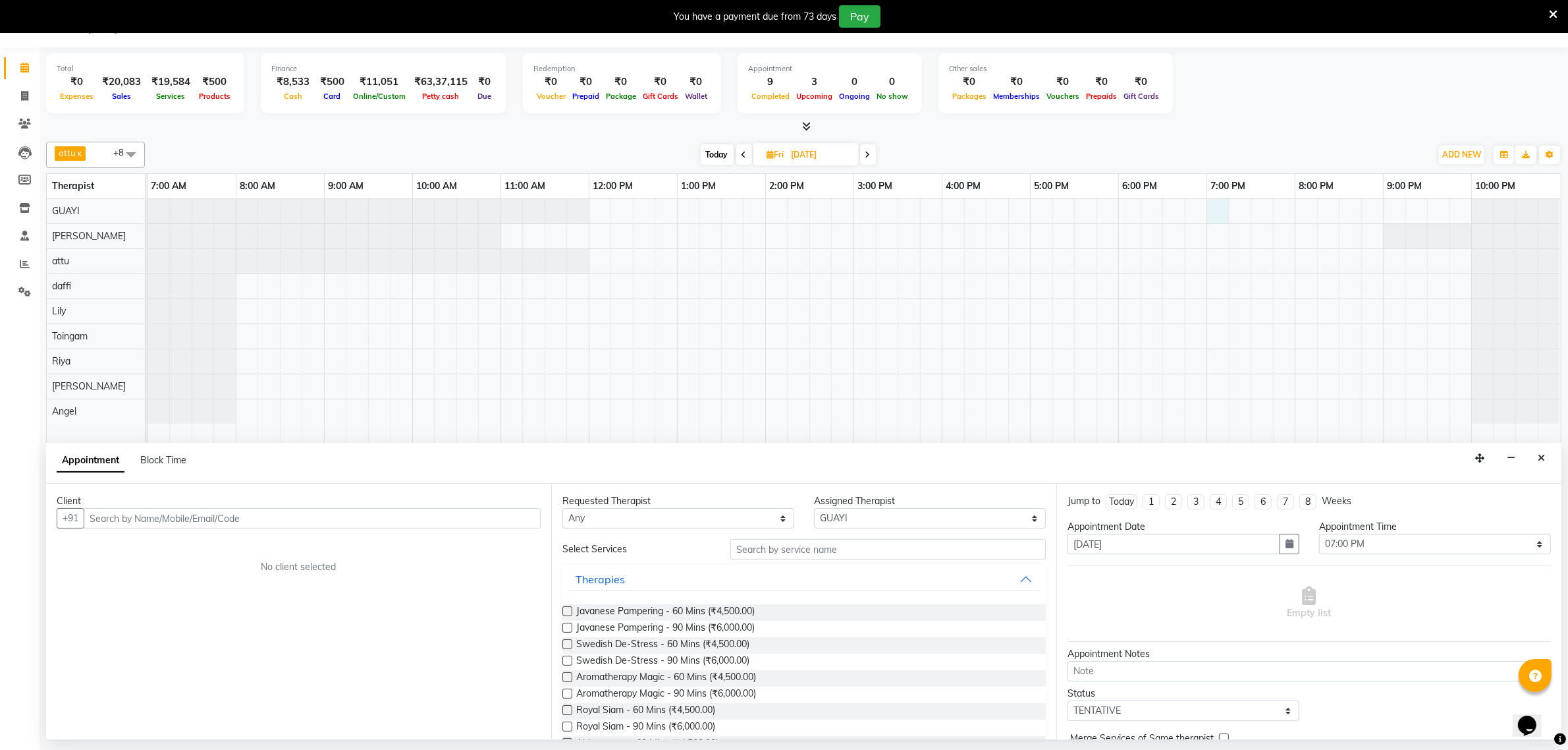
click at [751, 150] on div "Today Fri 05-09-2025" at bounding box center [788, 154] width 178 height 20
click at [743, 155] on icon at bounding box center [744, 155] width 6 height 8
type input "04-09-2025"
select select "1140"
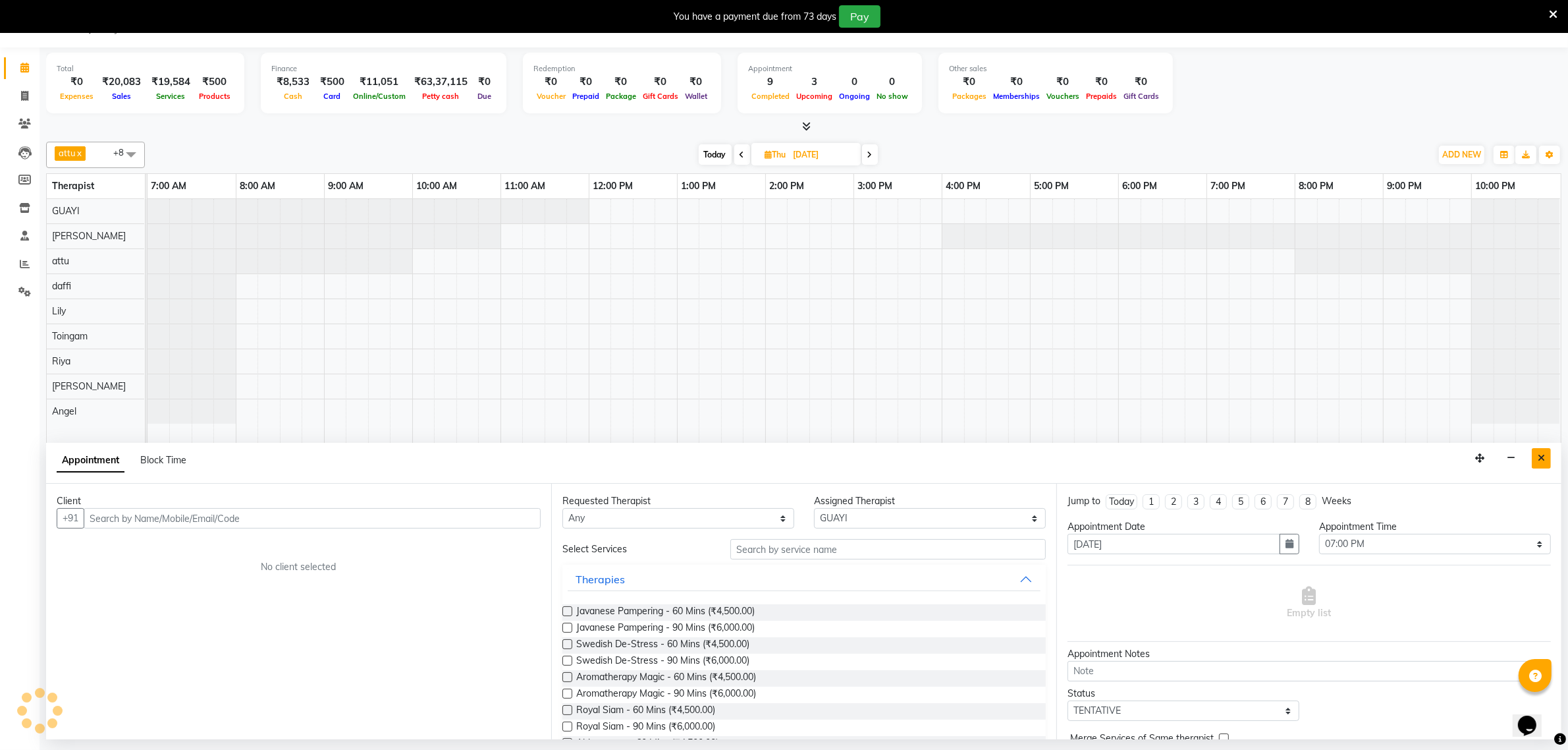
click at [1543, 453] on icon "Close" at bounding box center [1542, 458] width 7 height 10
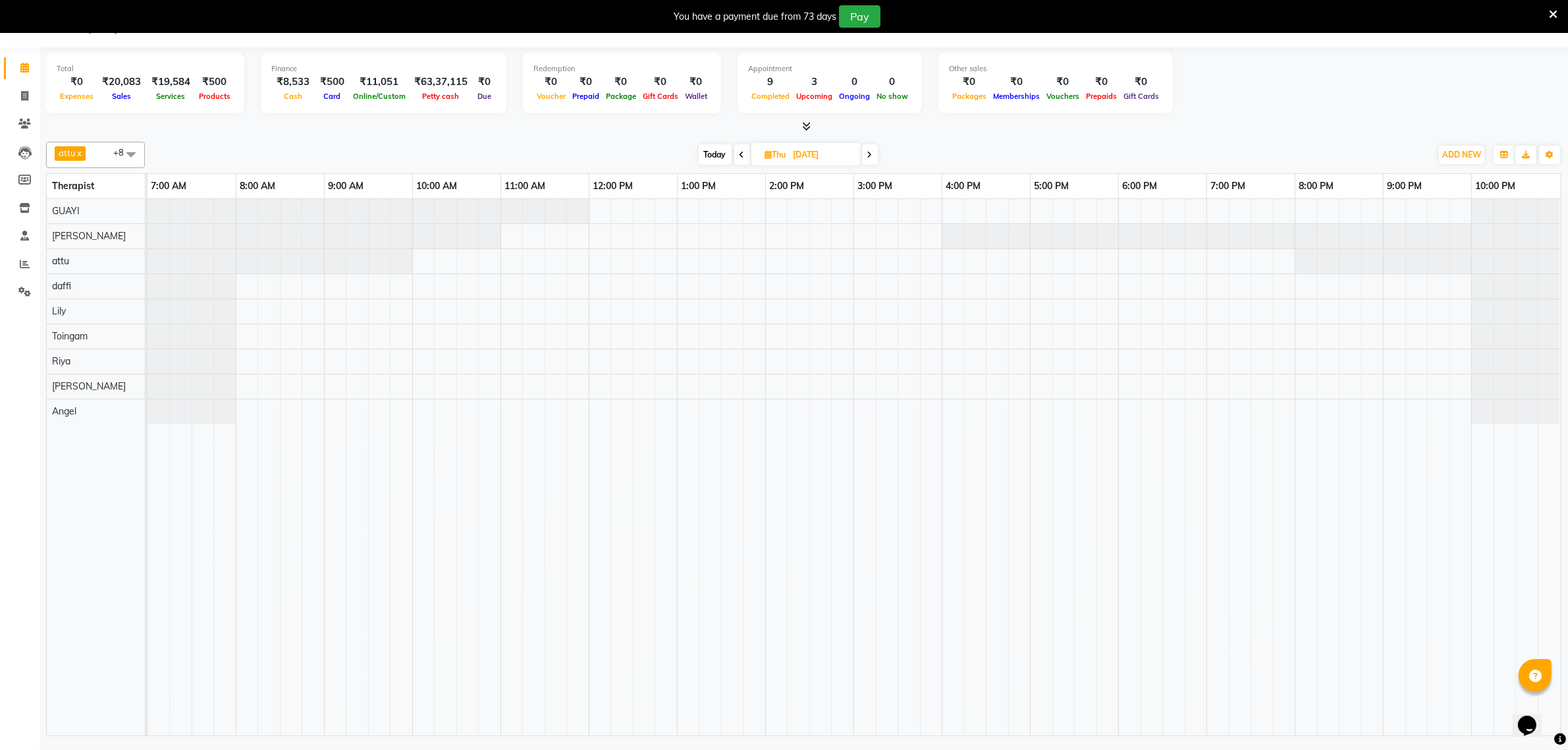
click at [740, 156] on icon at bounding box center [742, 155] width 6 height 8
type input "[DATE]"
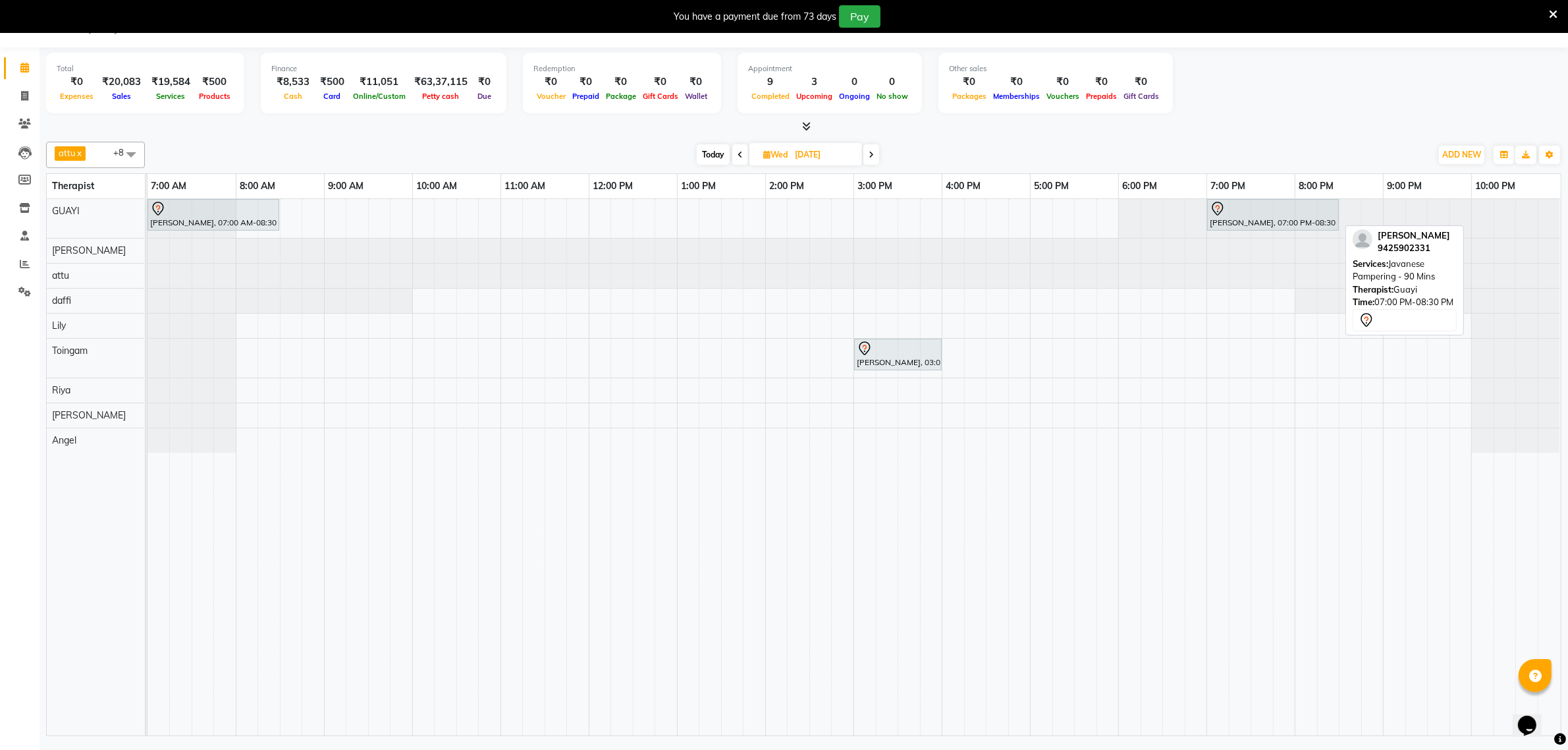
click at [1232, 212] on div at bounding box center [1273, 209] width 126 height 16
click at [1247, 224] on div "[PERSON_NAME], 07:00 PM-08:30 PM, Javanese Pampering - 90 Mins" at bounding box center [1273, 214] width 129 height 28
select select "7"
click at [1216, 225] on div "Praveen Agrawal, 07:00 PM-08:30 PM, Javanese Pampering - 90 Mins" at bounding box center [1273, 214] width 129 height 28
select select "7"
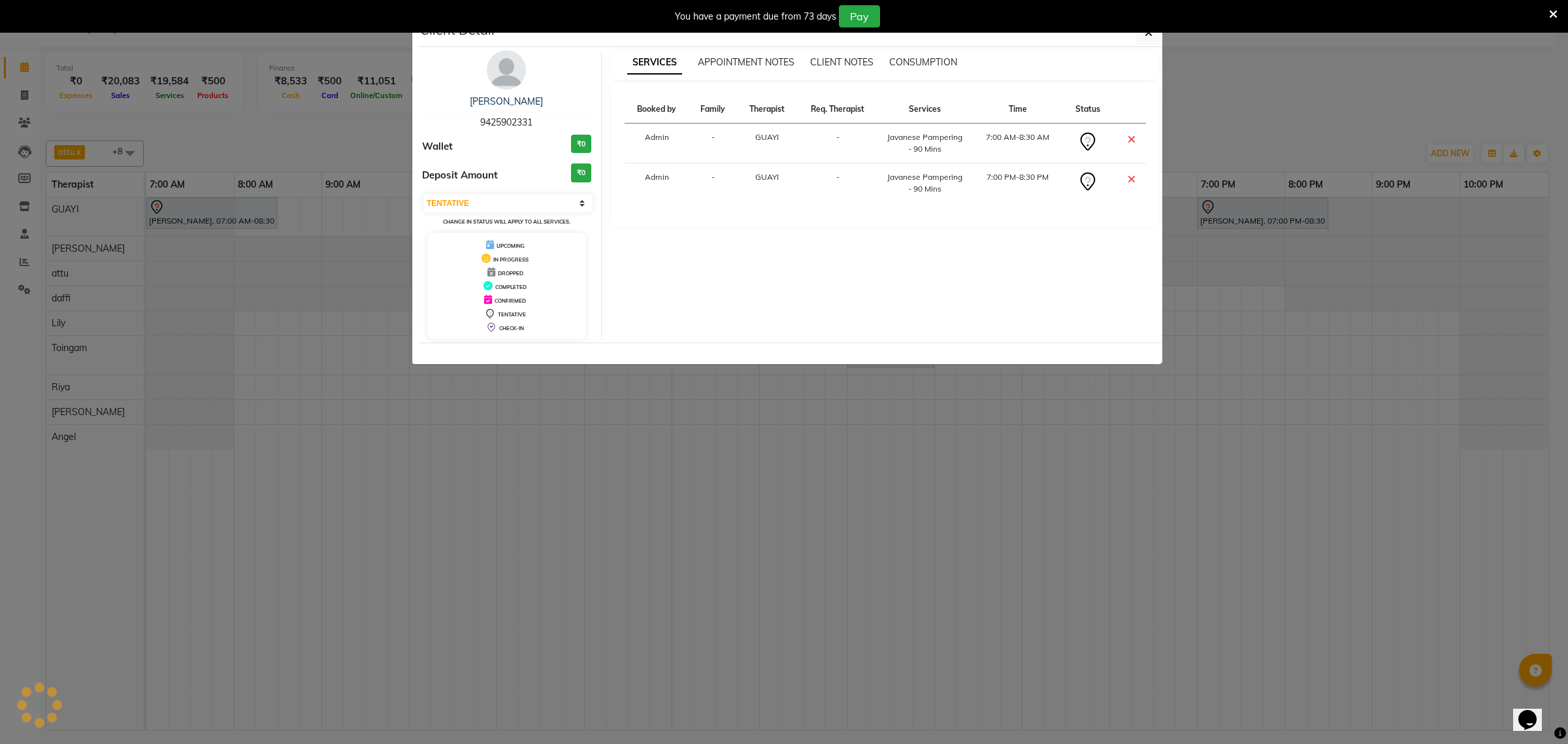
click at [1235, 216] on ngb-modal-window "Client Detail Praveen Agrawal 9425902331 Wallet ₹0 Deposit Amount ₹0 Select CON…" at bounding box center [784, 372] width 1568 height 744
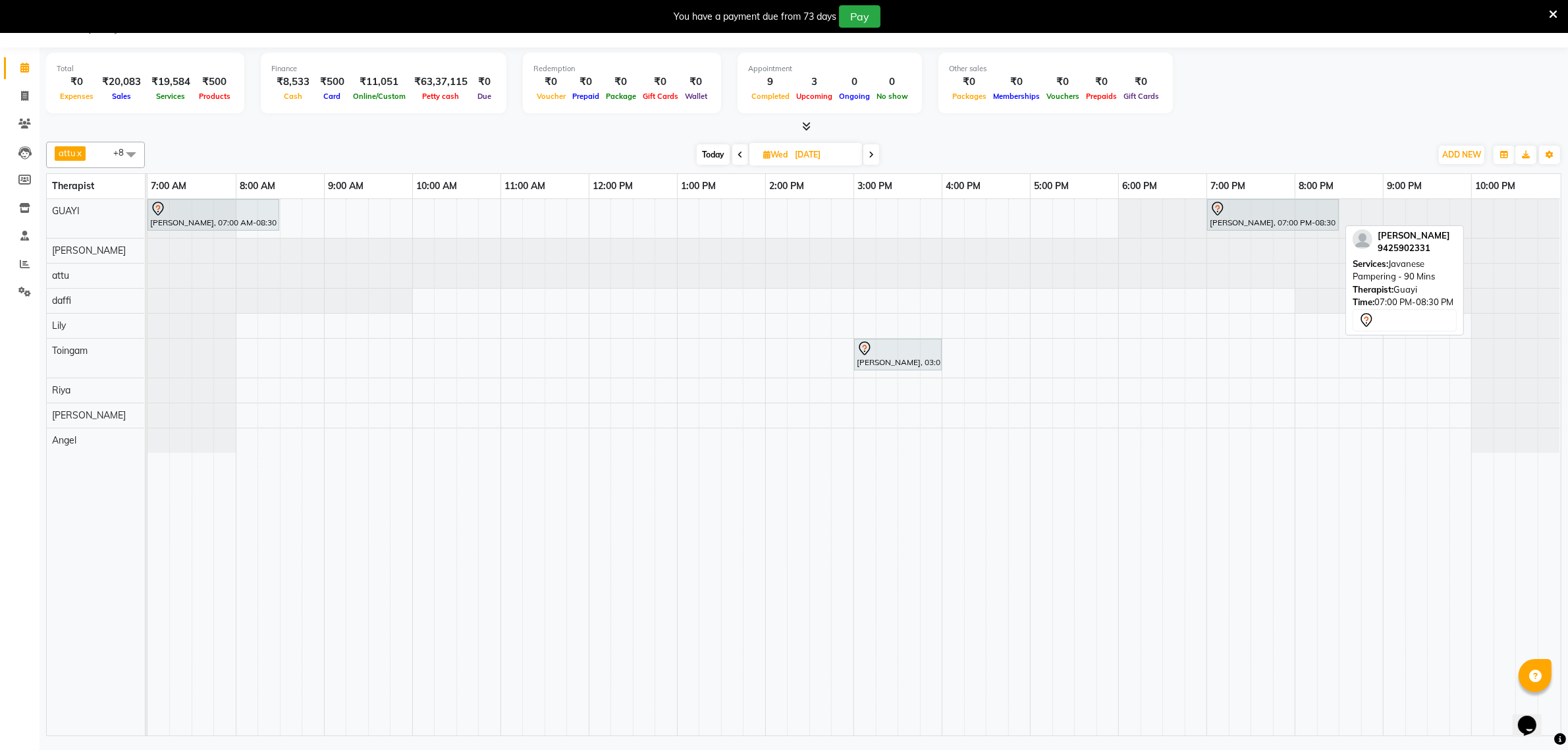
click at [1226, 219] on div "Praveen Agrawal, 07:00 PM-08:30 PM, Javanese Pampering - 90 Mins" at bounding box center [1273, 214] width 129 height 28
select select "7"
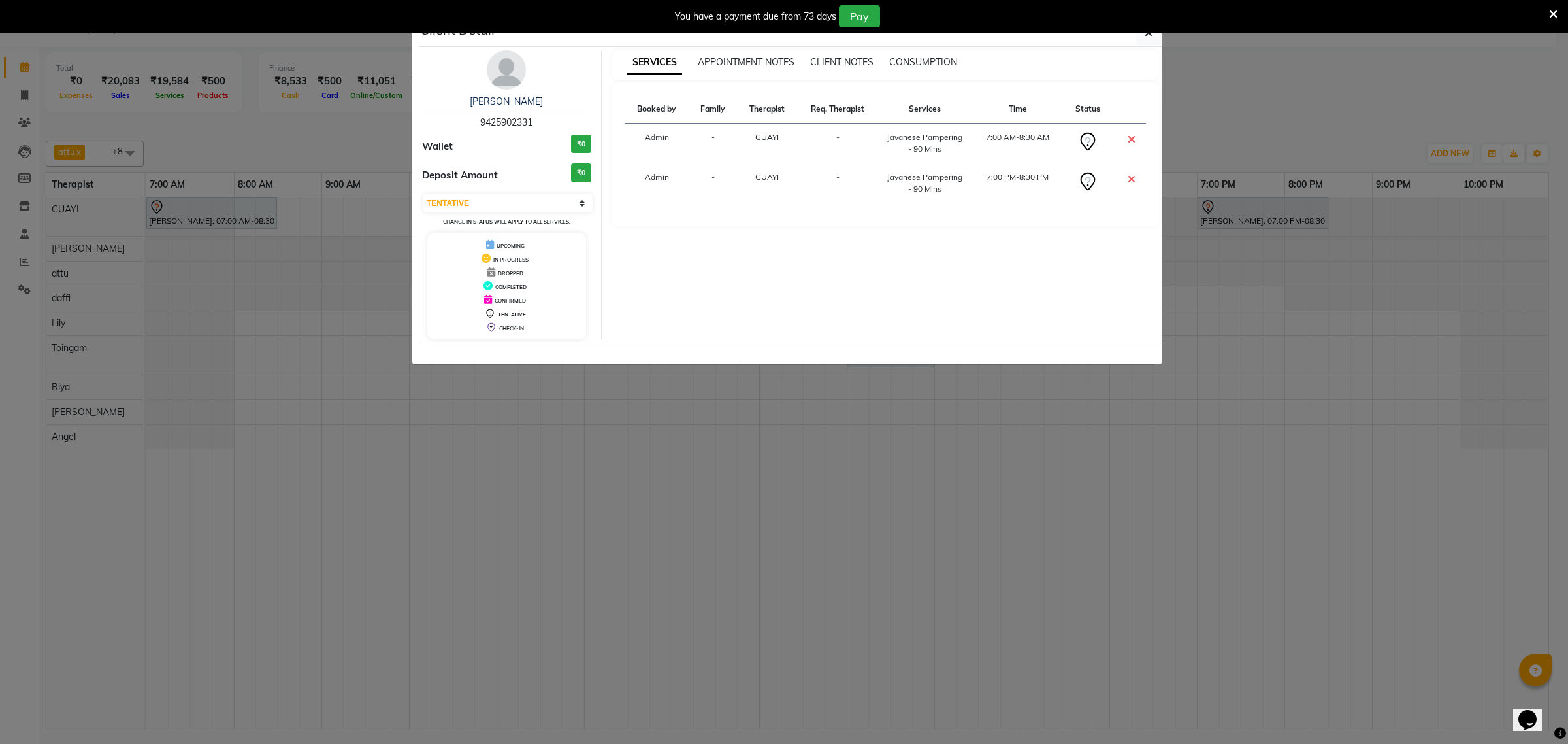
click at [1201, 210] on ngb-modal-window "Client Detail Praveen Agrawal 9425902331 Wallet ₹0 Deposit Amount ₹0 Select CON…" at bounding box center [784, 372] width 1568 height 744
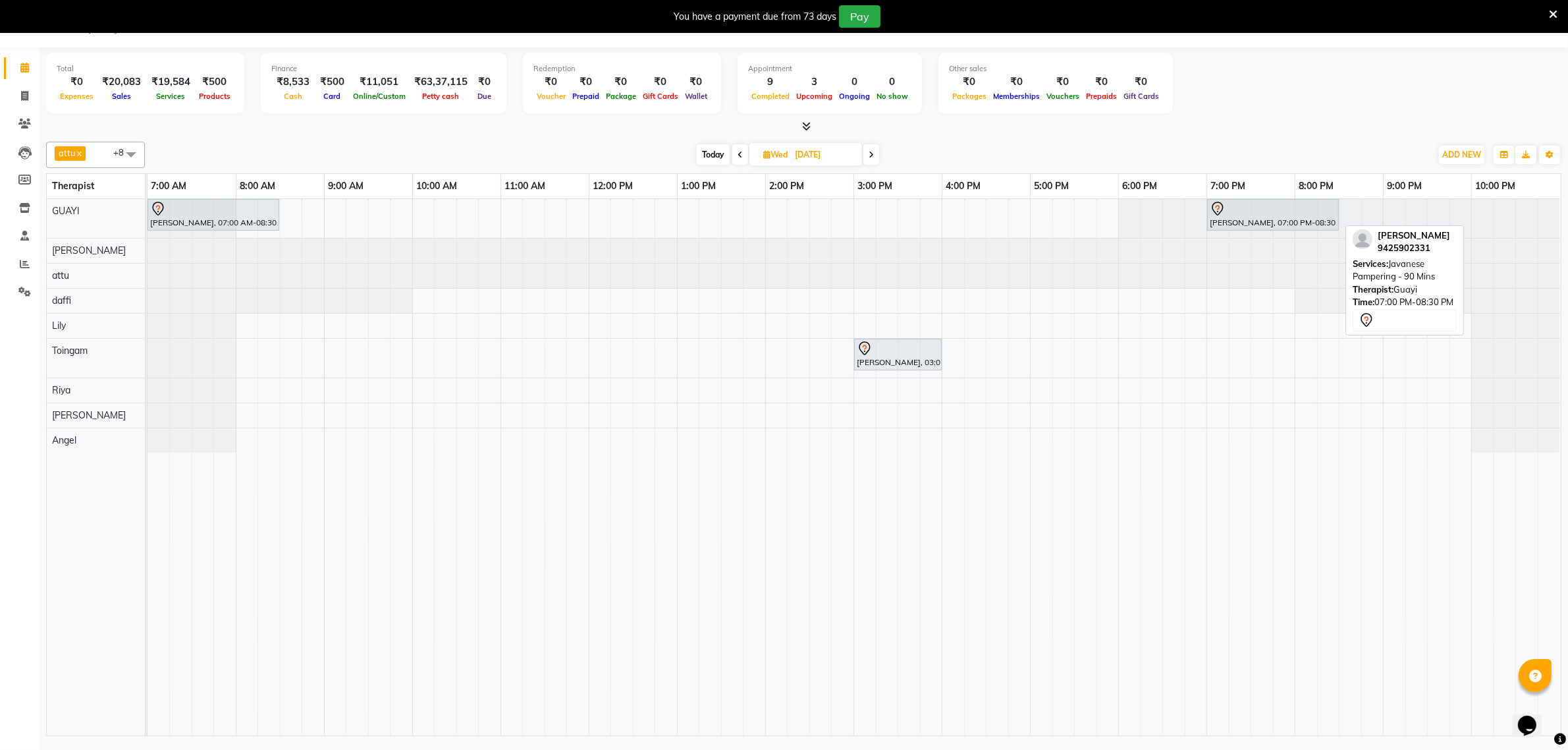
click at [1246, 217] on div "Praveen Agrawal, 07:00 PM-08:30 PM, Javanese Pampering - 90 Mins" at bounding box center [1273, 214] width 129 height 28
select select "7"
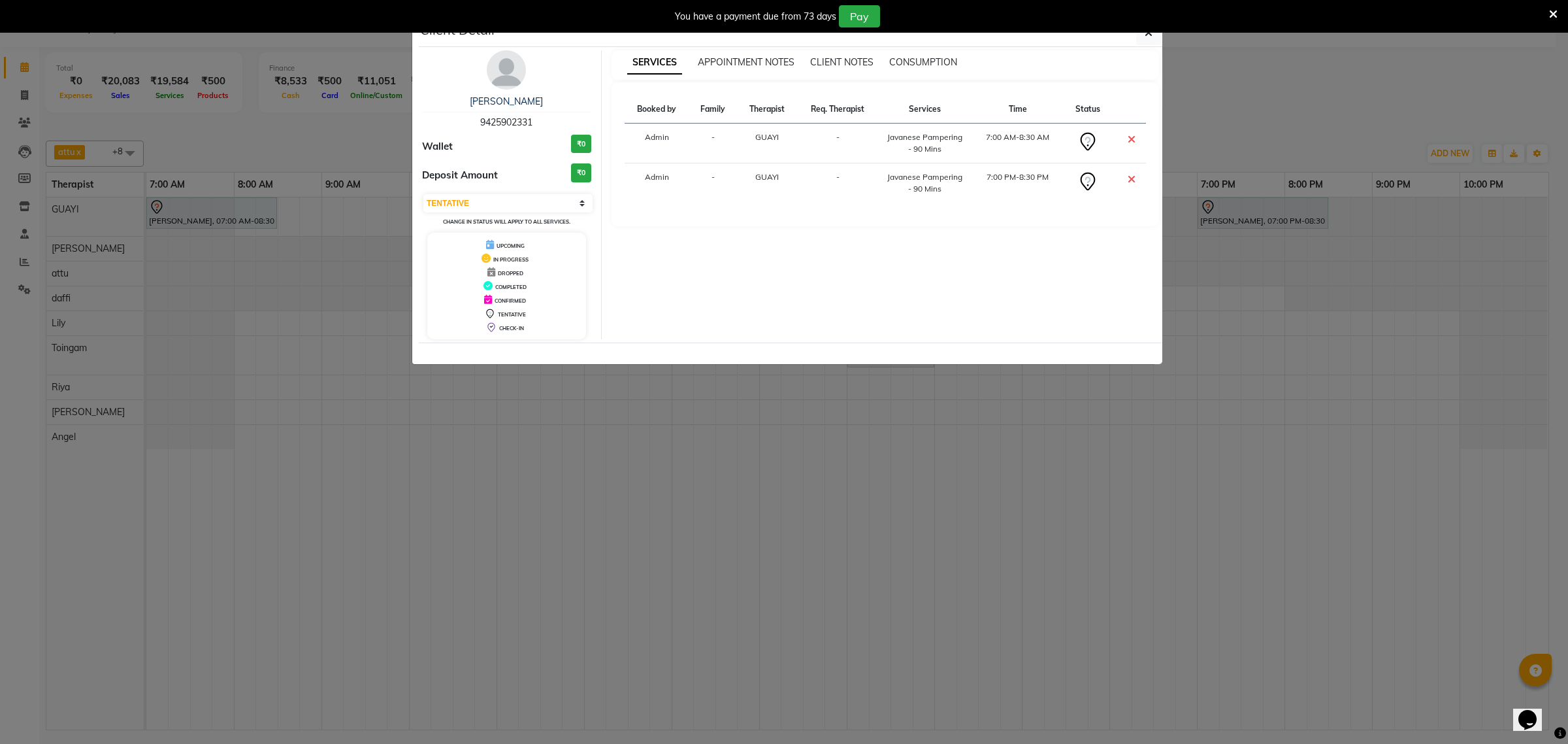
click at [1209, 217] on ngb-modal-window "Client Detail Praveen Agrawal 9425902331 Wallet ₹0 Deposit Amount ₹0 Select CON…" at bounding box center [784, 372] width 1568 height 744
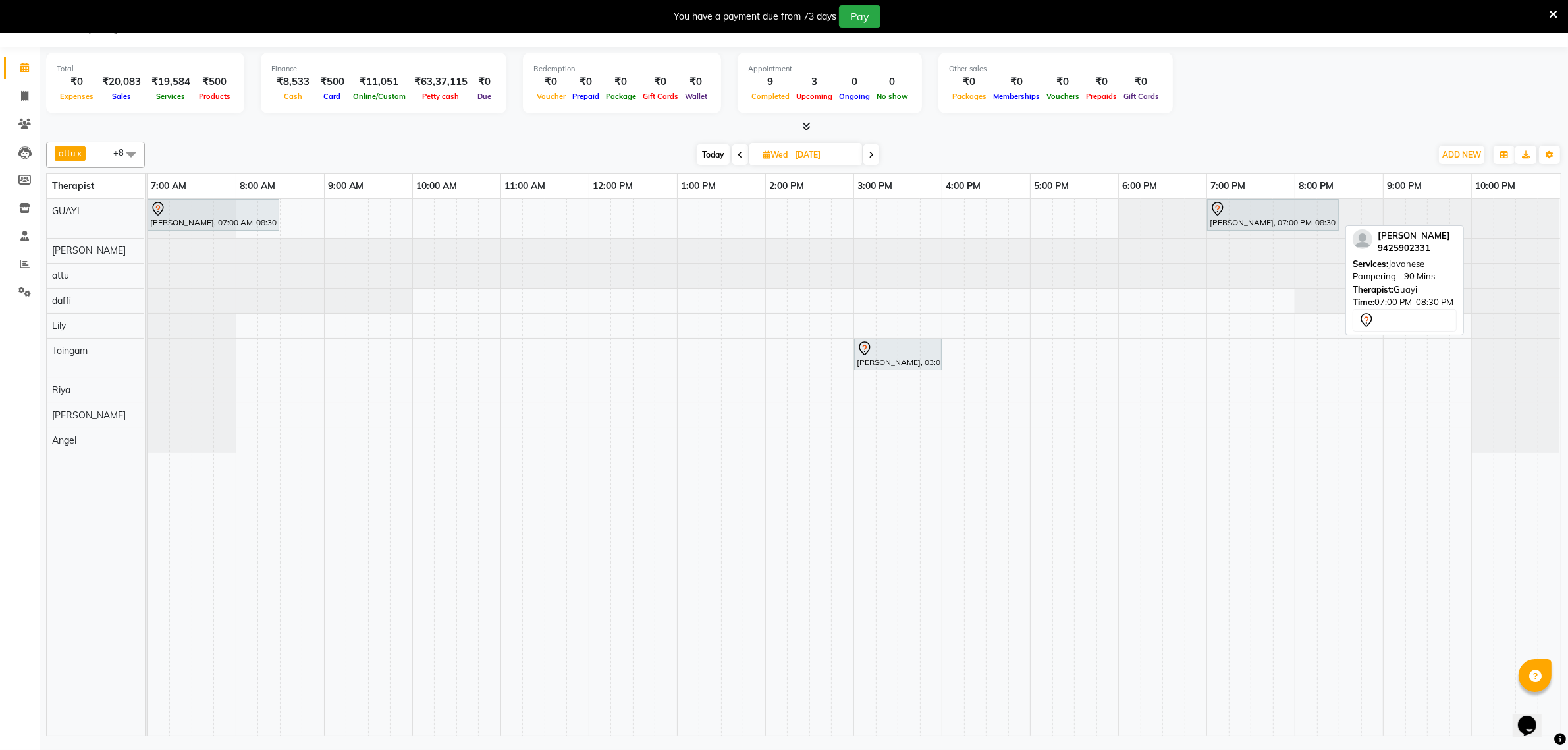
click at [1213, 221] on div "Praveen Agrawal, 07:00 PM-08:30 PM, Javanese Pampering - 90 Mins" at bounding box center [1273, 214] width 129 height 28
select select "7"
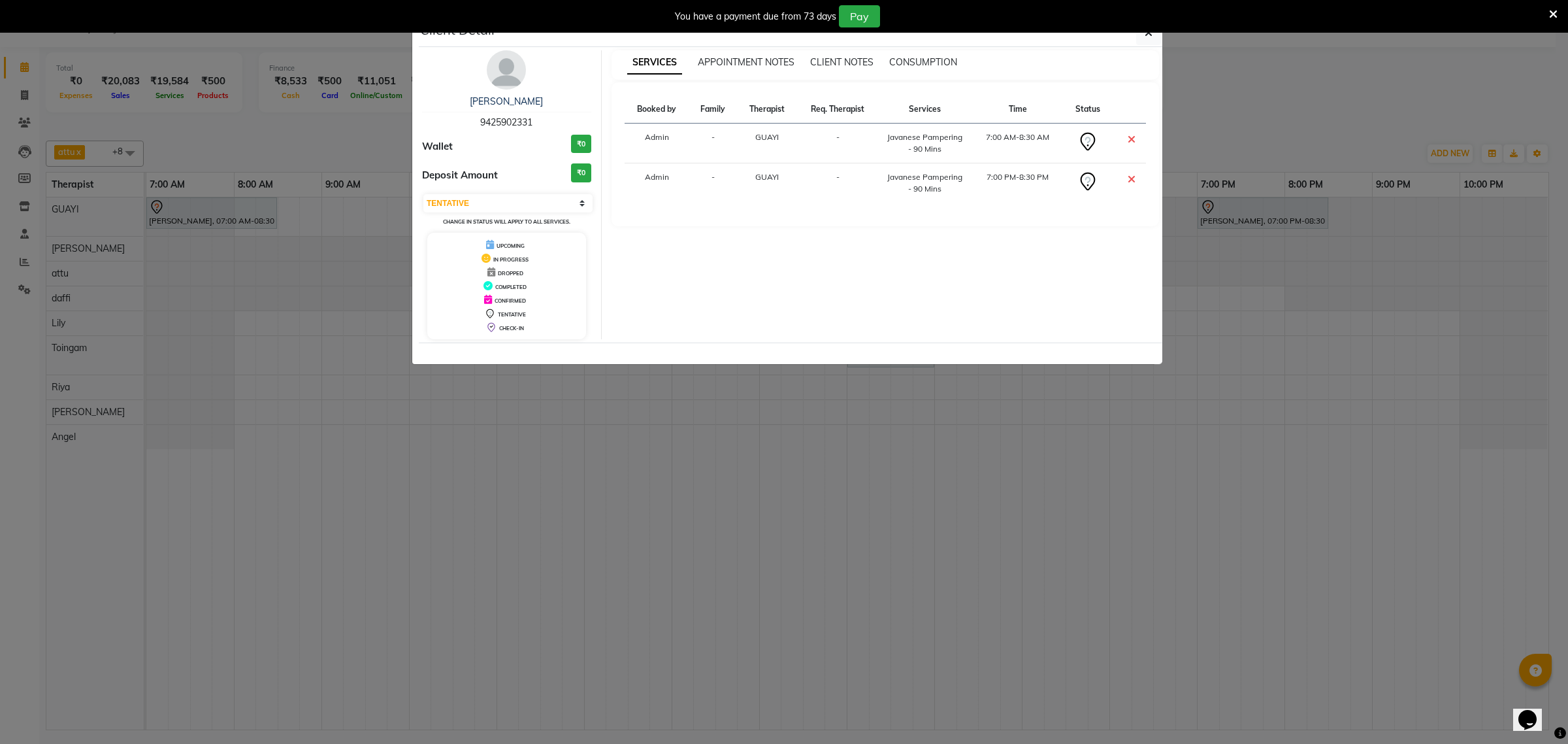
click at [508, 76] on img at bounding box center [506, 69] width 39 height 39
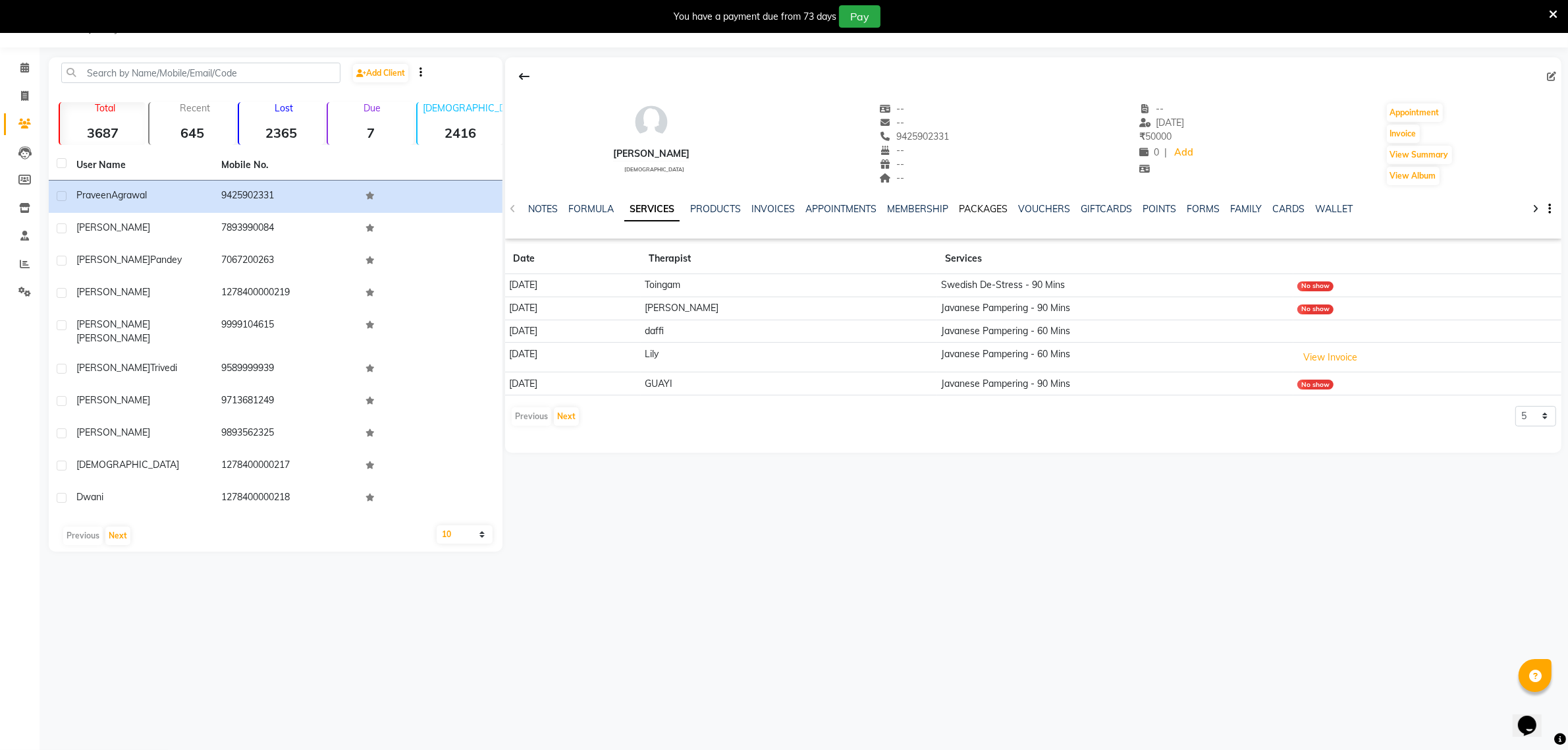
click at [967, 208] on link "PACKAGES" at bounding box center [983, 209] width 49 height 12
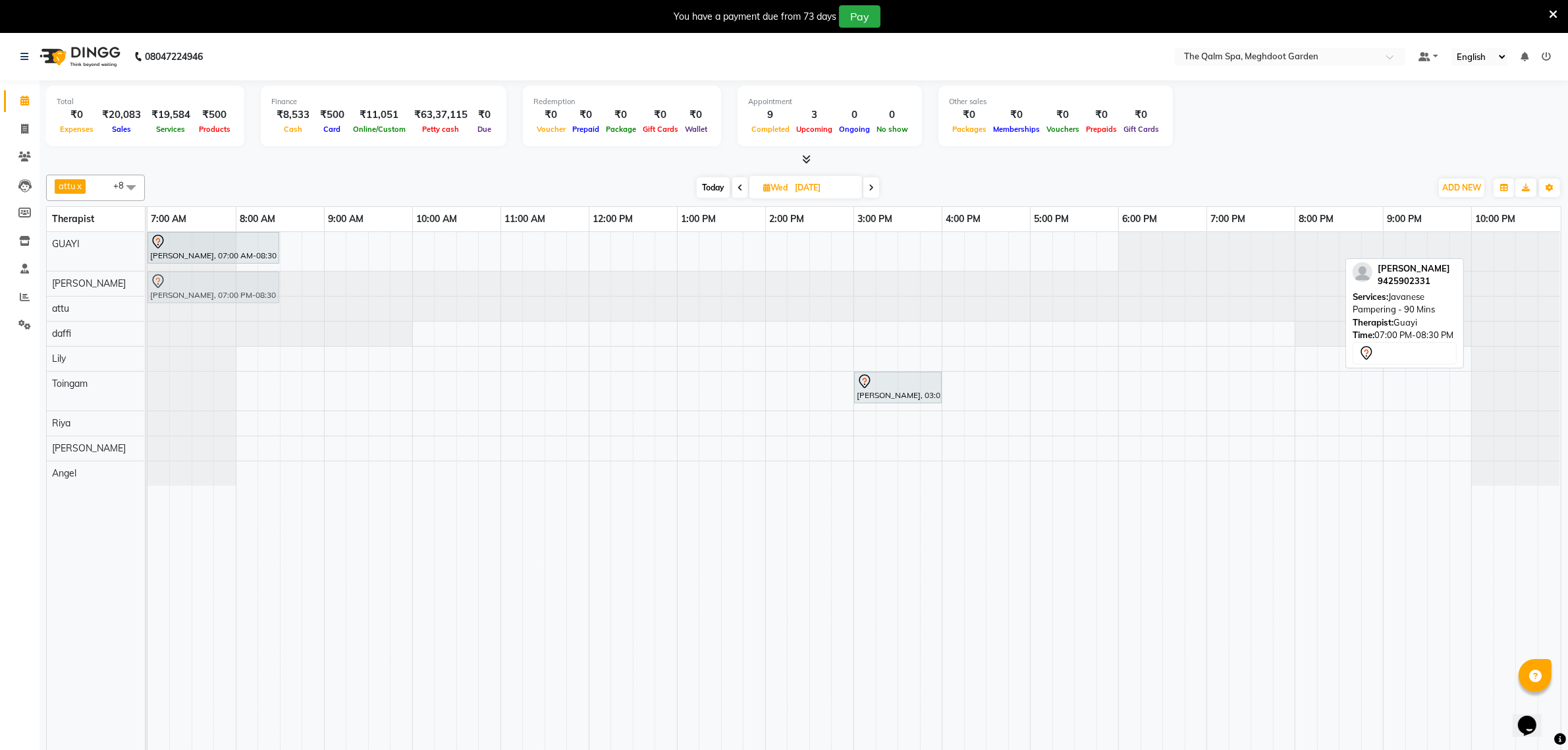
drag, startPoint x: 1223, startPoint y: 248, endPoint x: 152, endPoint y: 281, distance: 1071.5
click at [152, 281] on tbody "[PERSON_NAME], 07:00 AM-08:30 AM, Javanese Pampering - 90 Mins [PERSON_NAME], 0…" at bounding box center [854, 358] width 1413 height 253
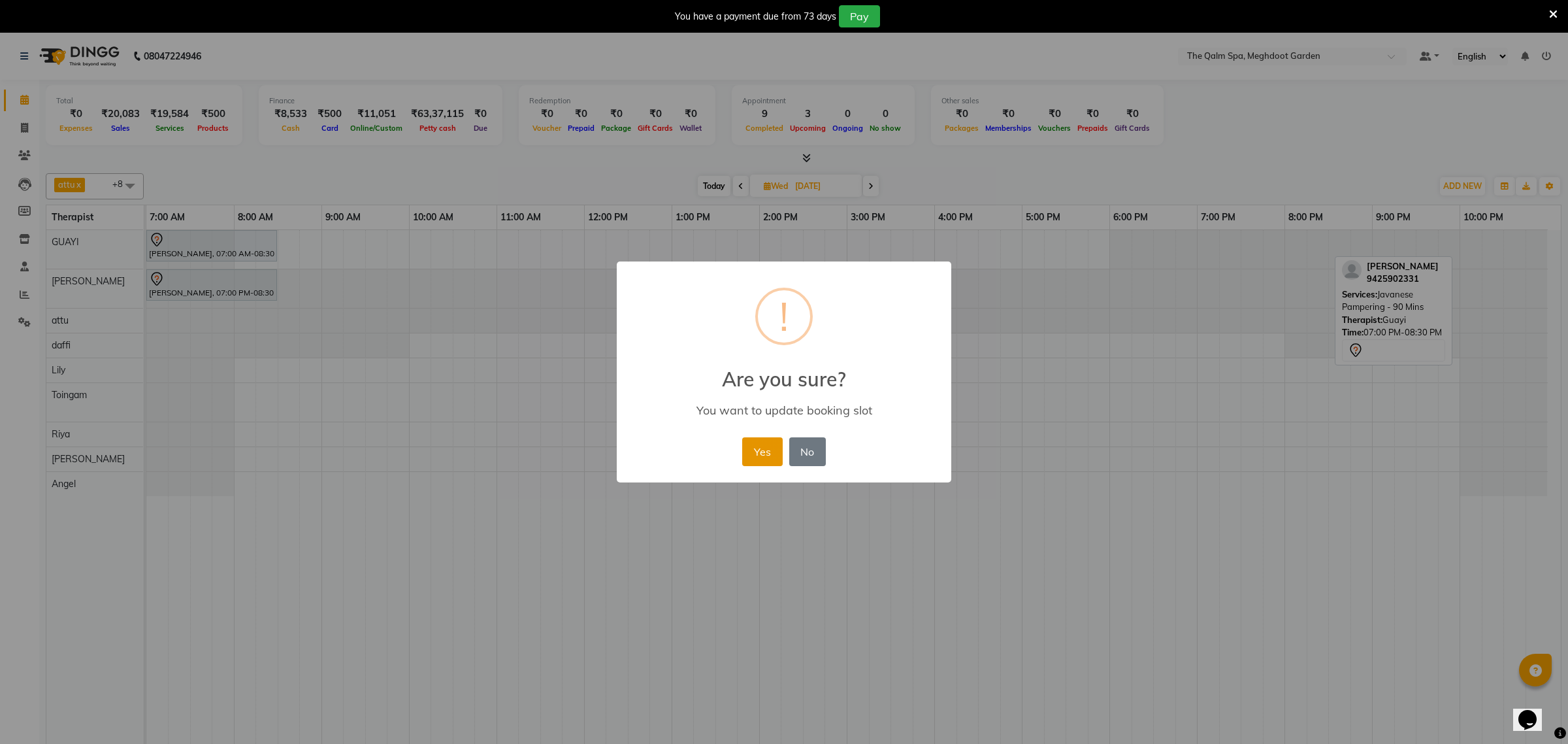
click at [760, 458] on button "Yes" at bounding box center [762, 451] width 40 height 29
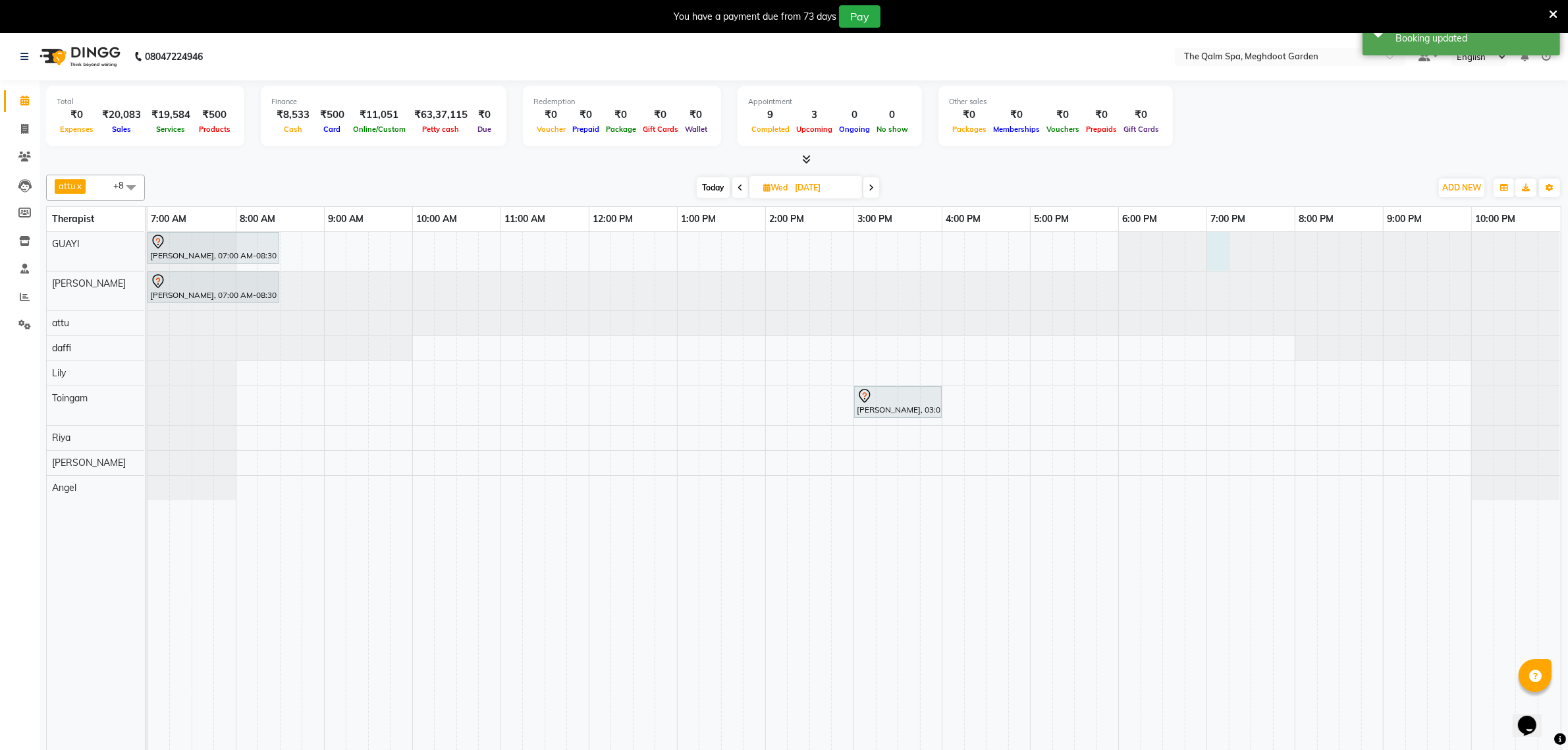
click at [148, 245] on div at bounding box center [148, 251] width 0 height 39
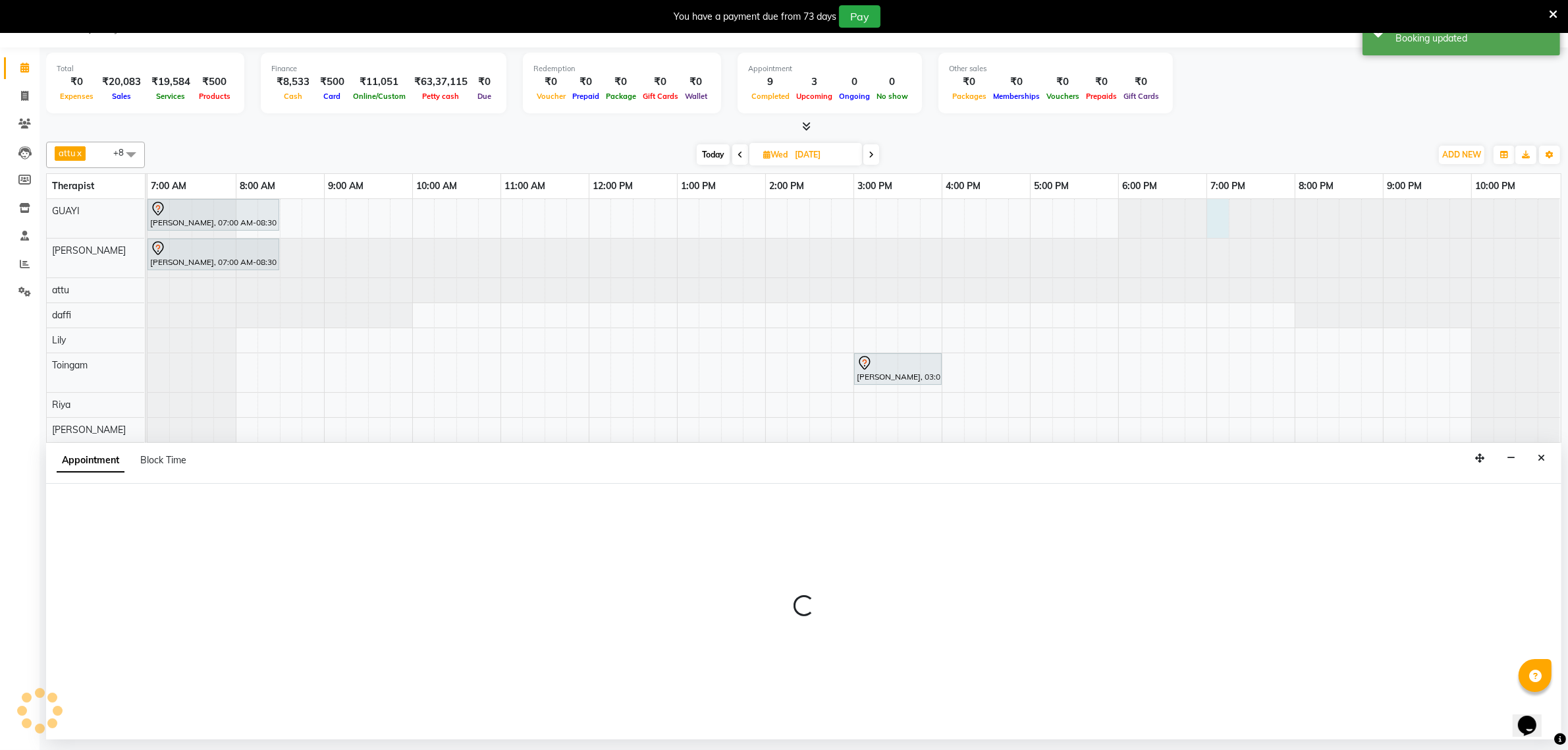
select select "48471"
select select "tentative"
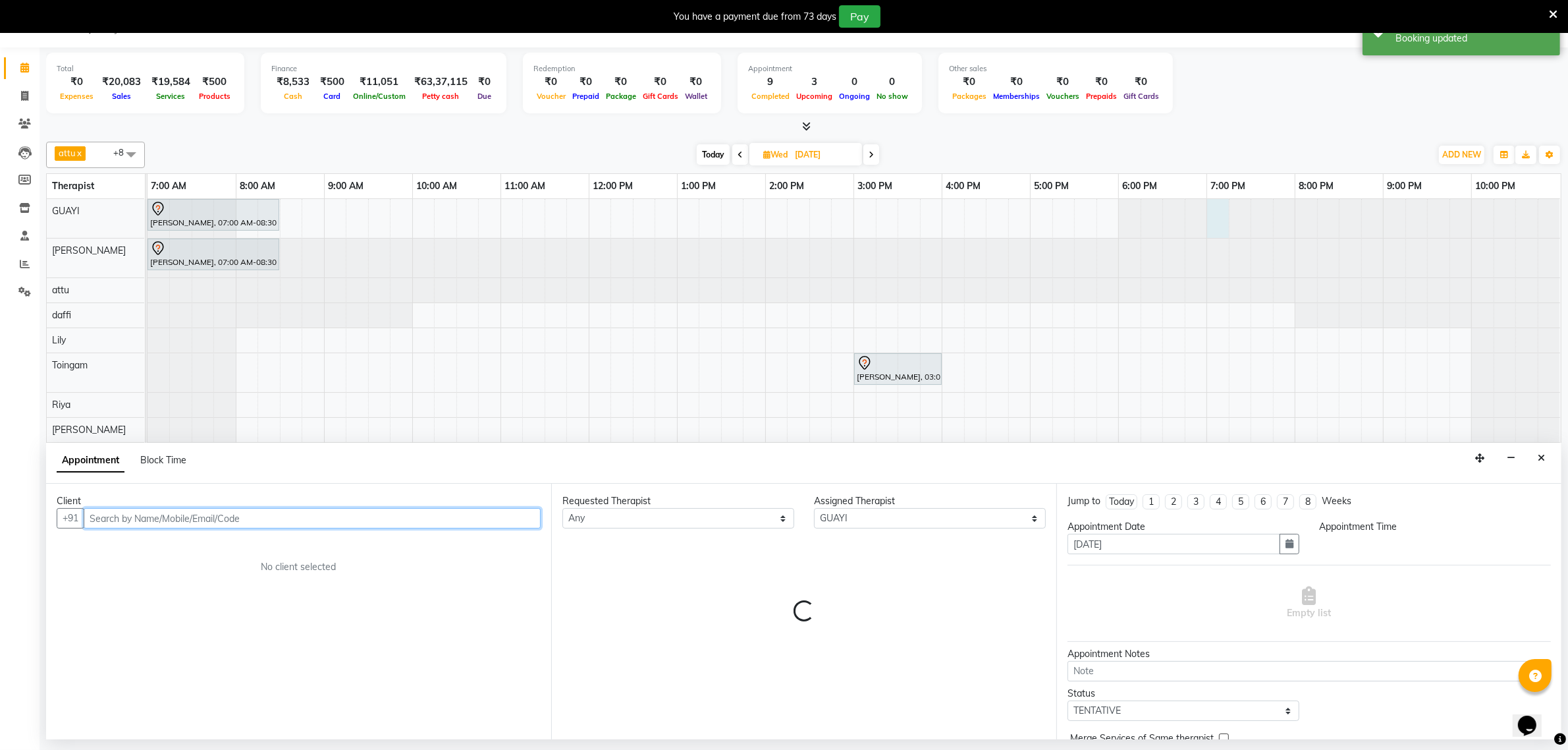
select select "1140"
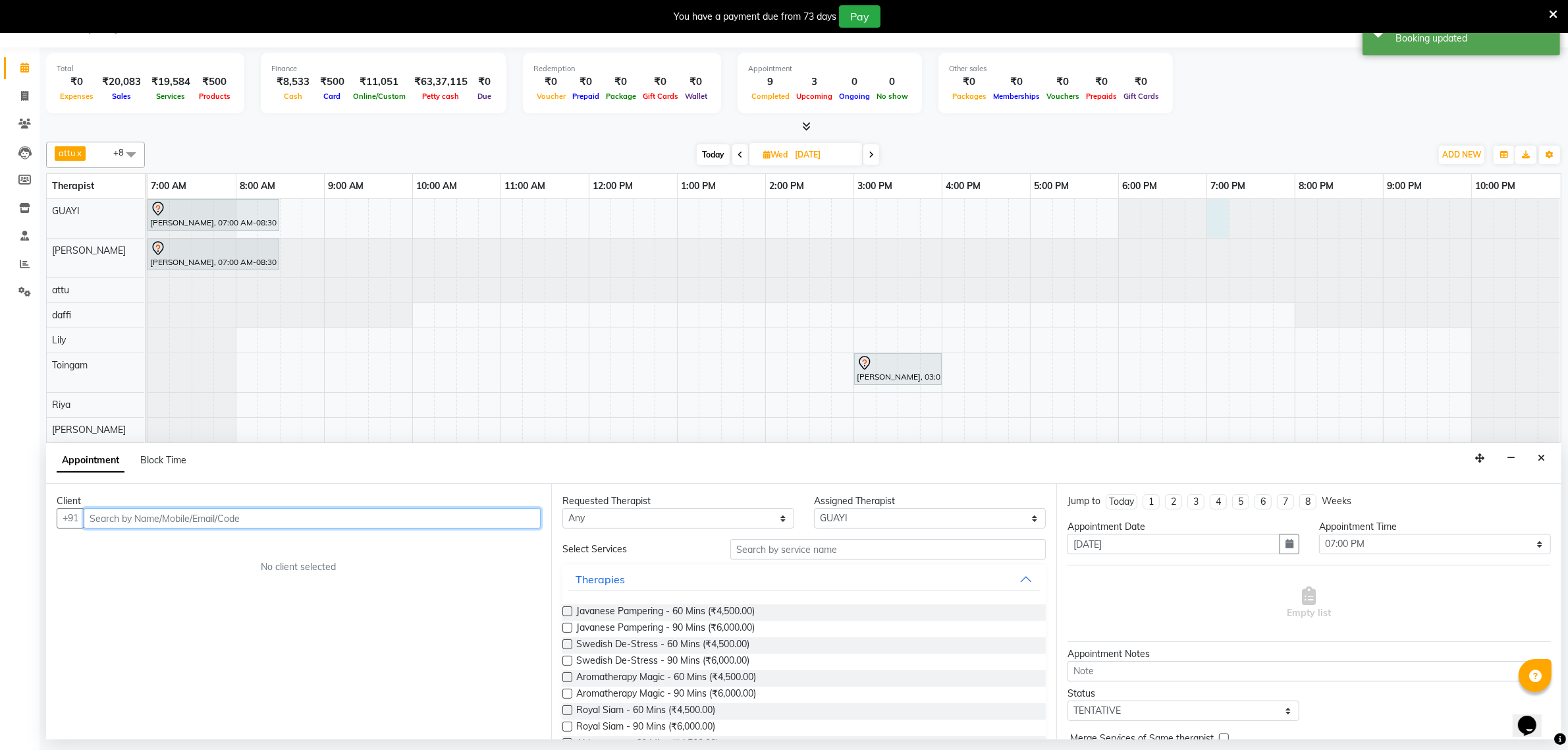
click at [409, 519] on input "text" at bounding box center [312, 518] width 457 height 21
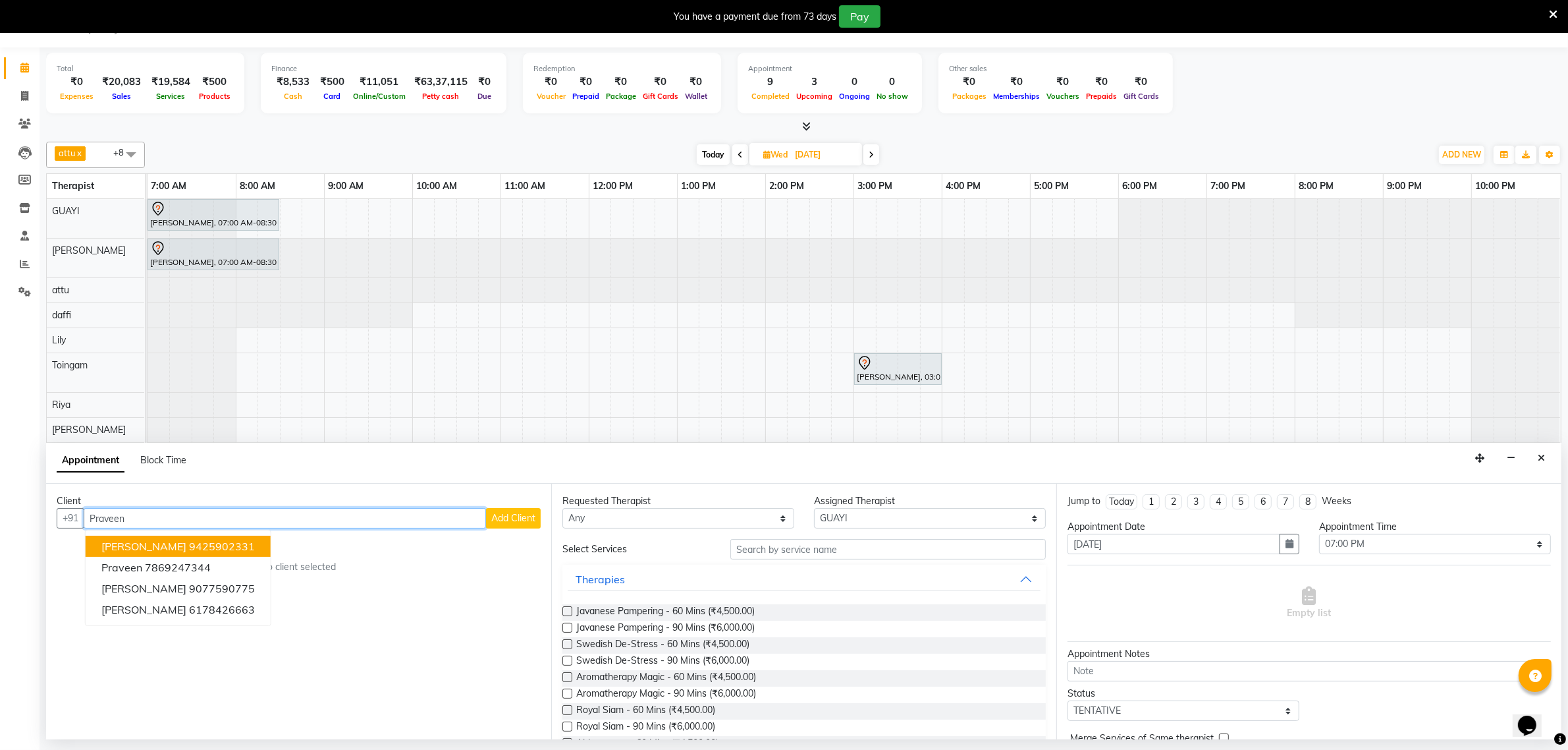
click at [193, 545] on ngb-highlight "9425902331" at bounding box center [222, 546] width 66 height 13
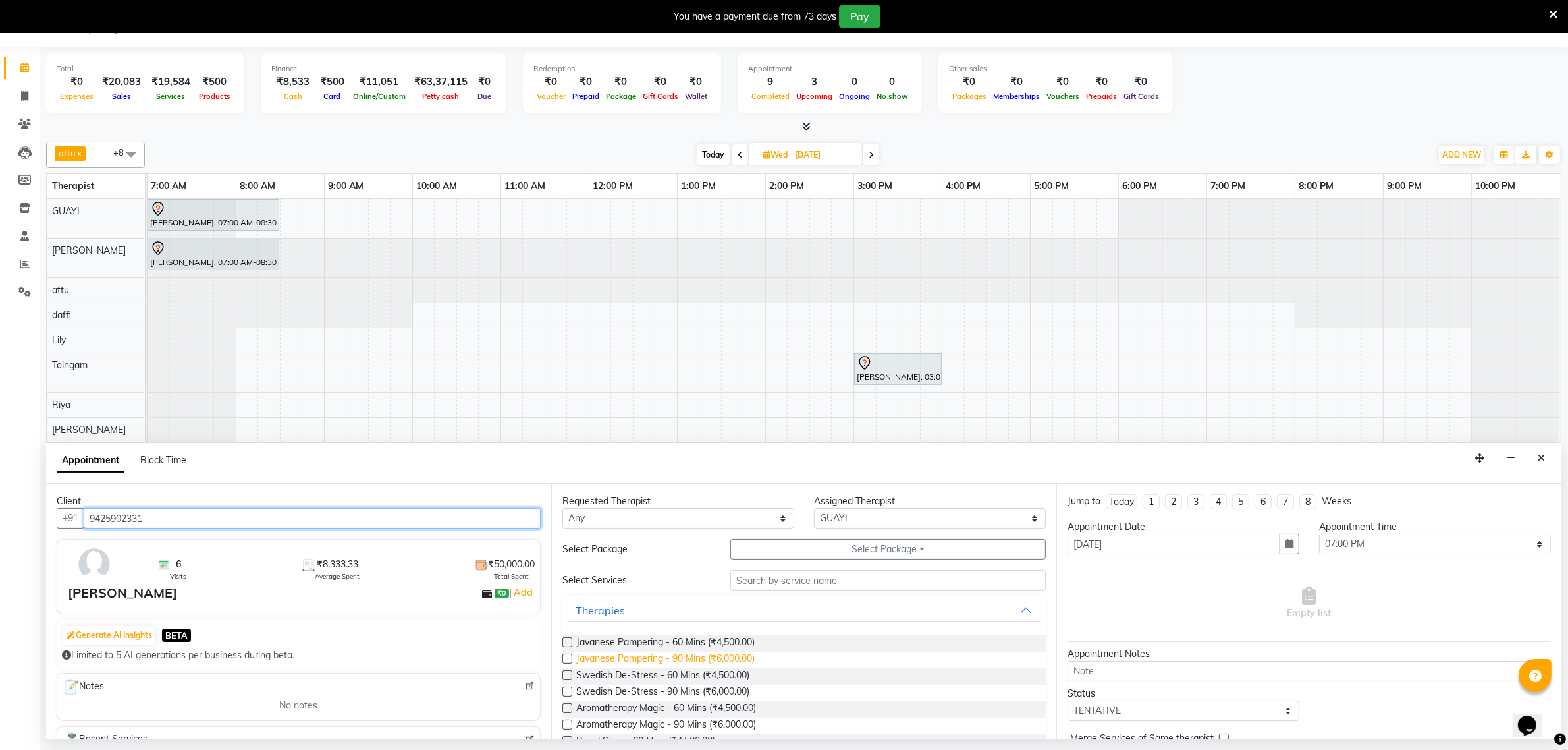
type input "9425902331"
click at [680, 659] on span "Javanese Pampering - 90 Mins (₹6,000.00)" at bounding box center [665, 660] width 178 height 17
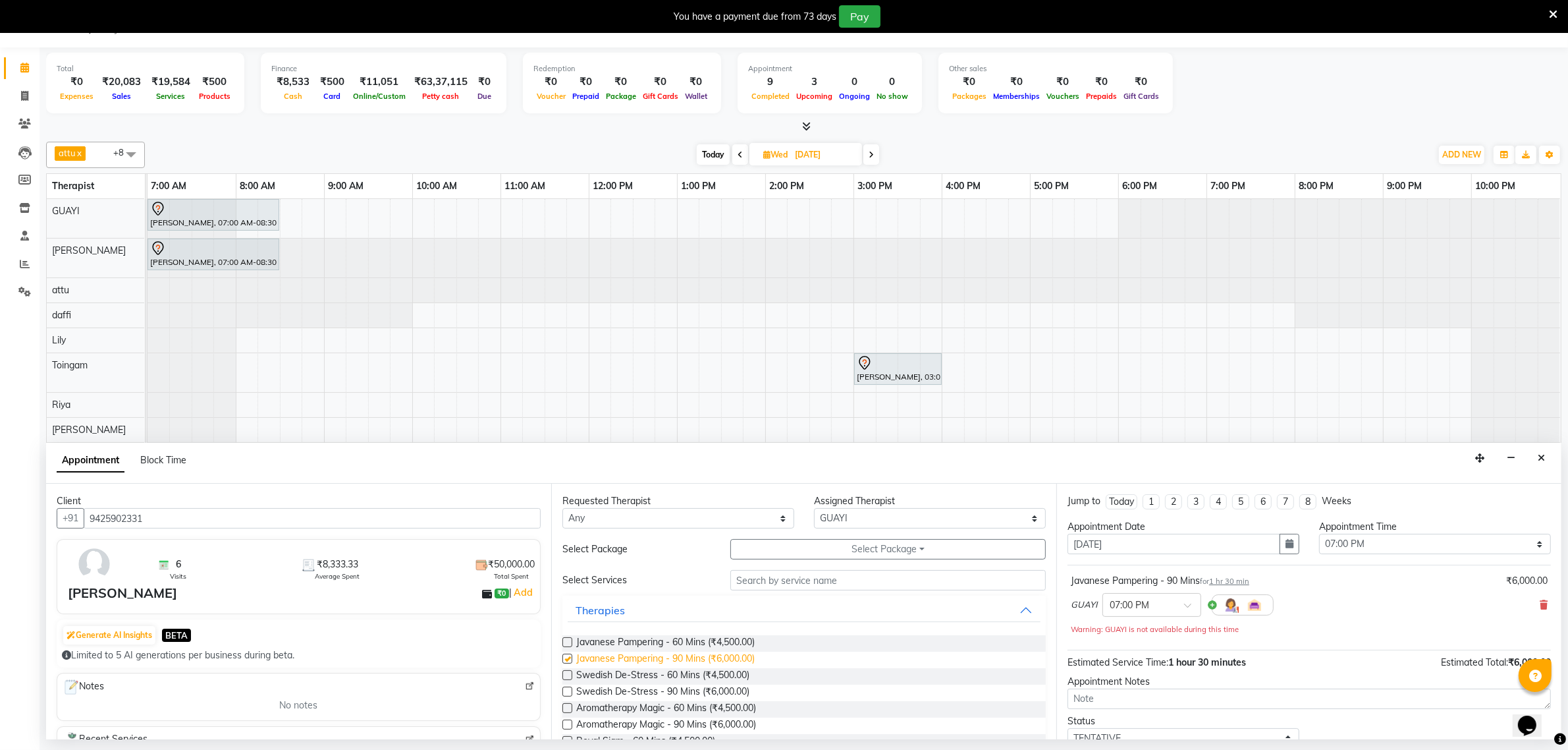
checkbox input "false"
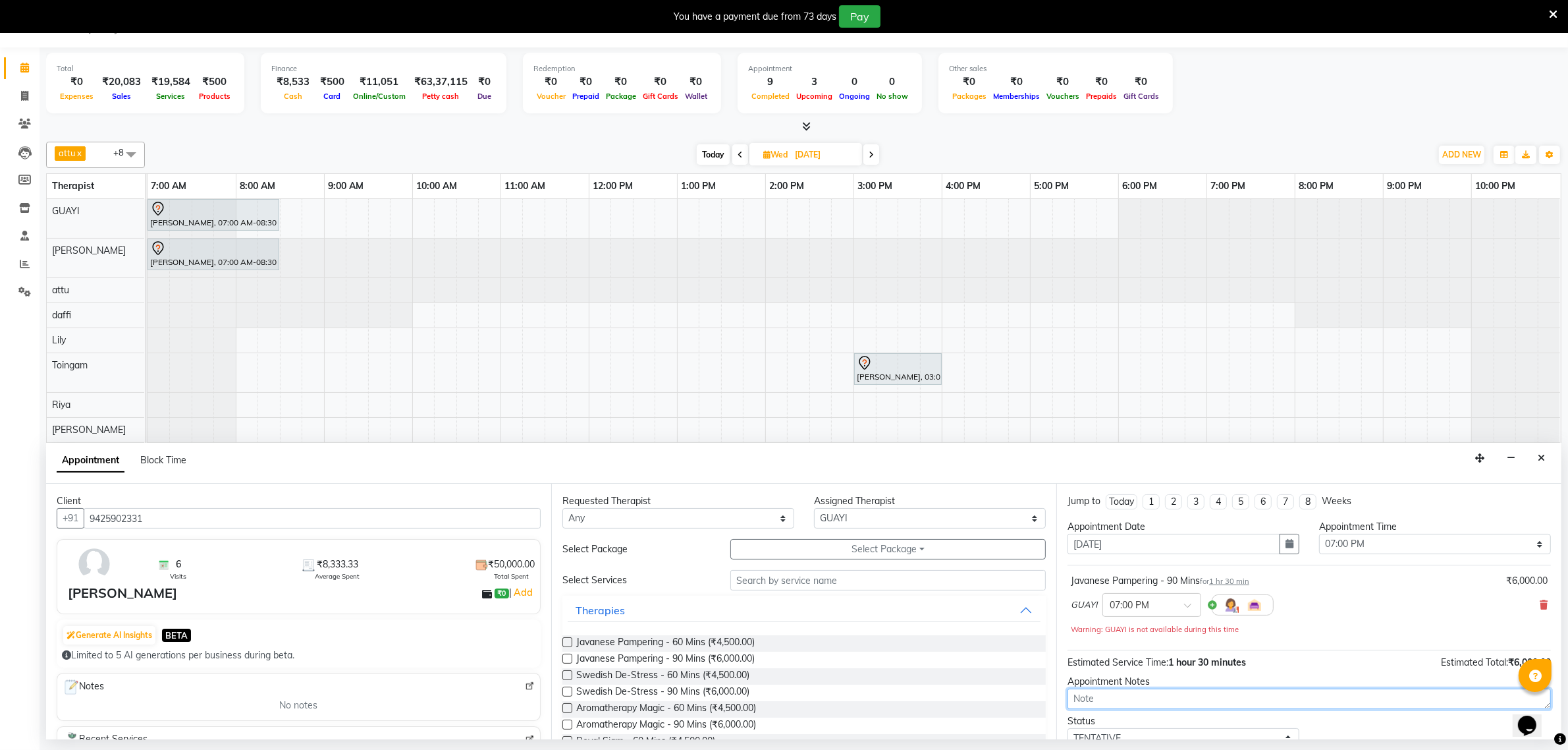
click at [1097, 696] on textarea at bounding box center [1309, 699] width 484 height 21
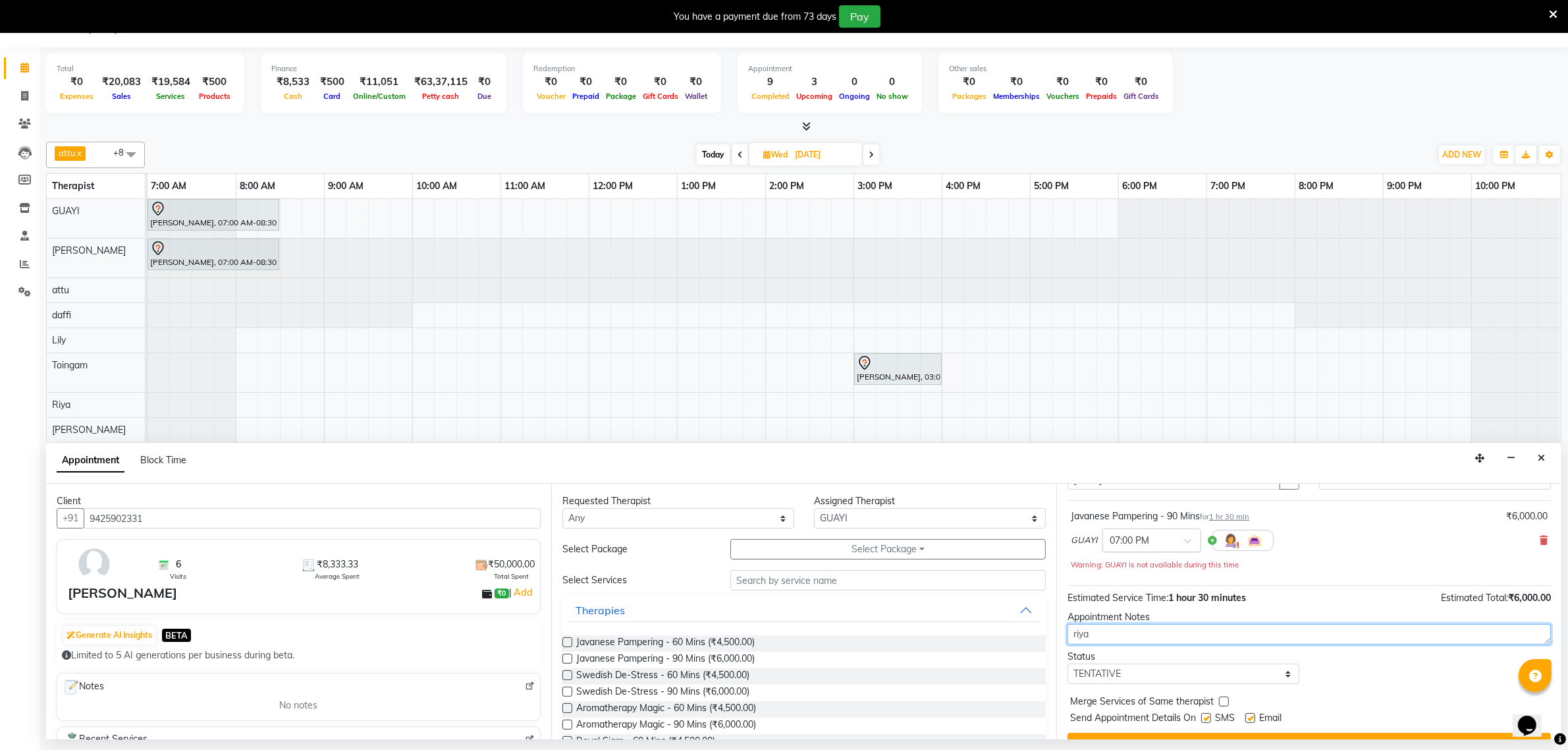
scroll to position [94, 0]
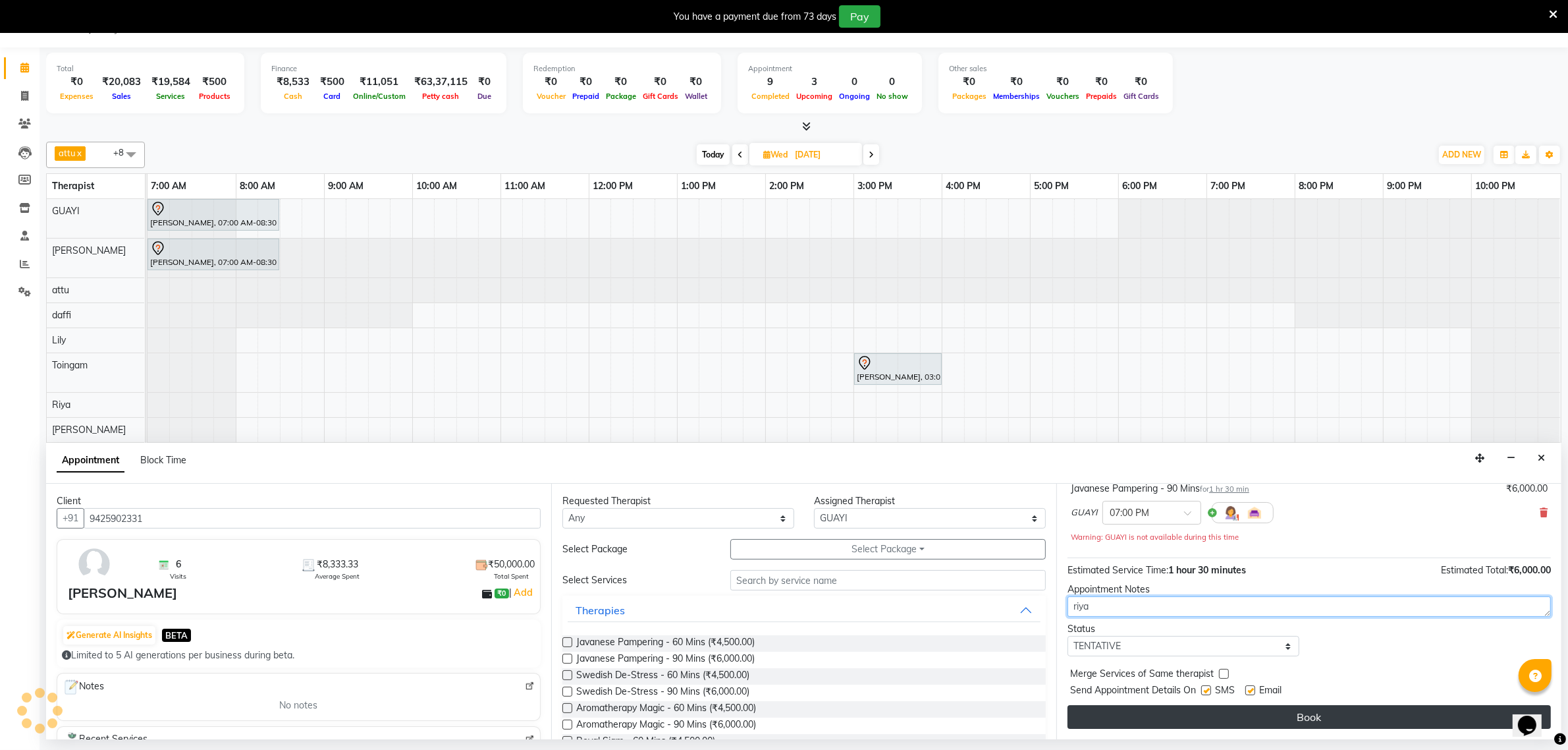
type textarea "riya"
click at [1164, 710] on button "Book" at bounding box center [1309, 717] width 484 height 24
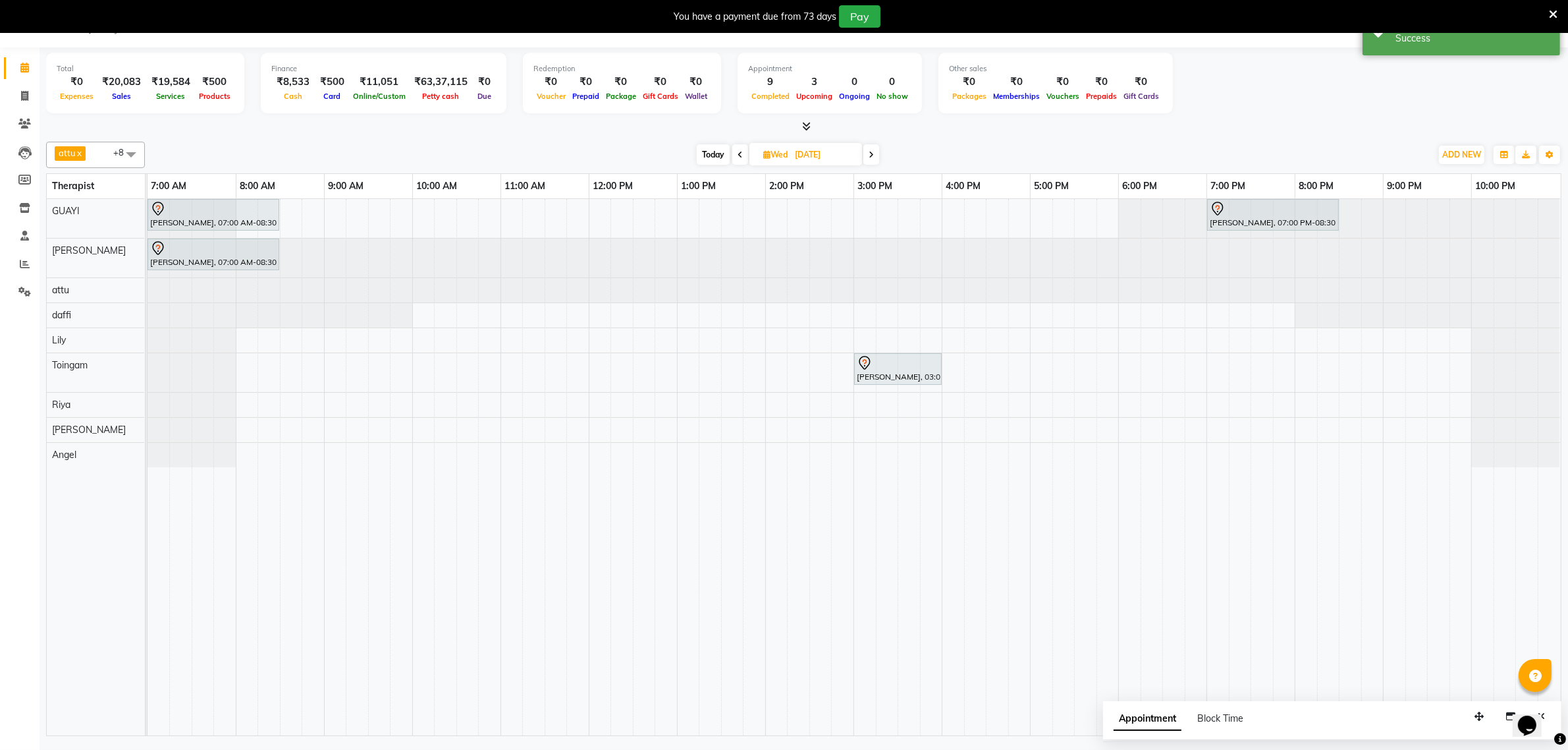
scroll to position [0, 0]
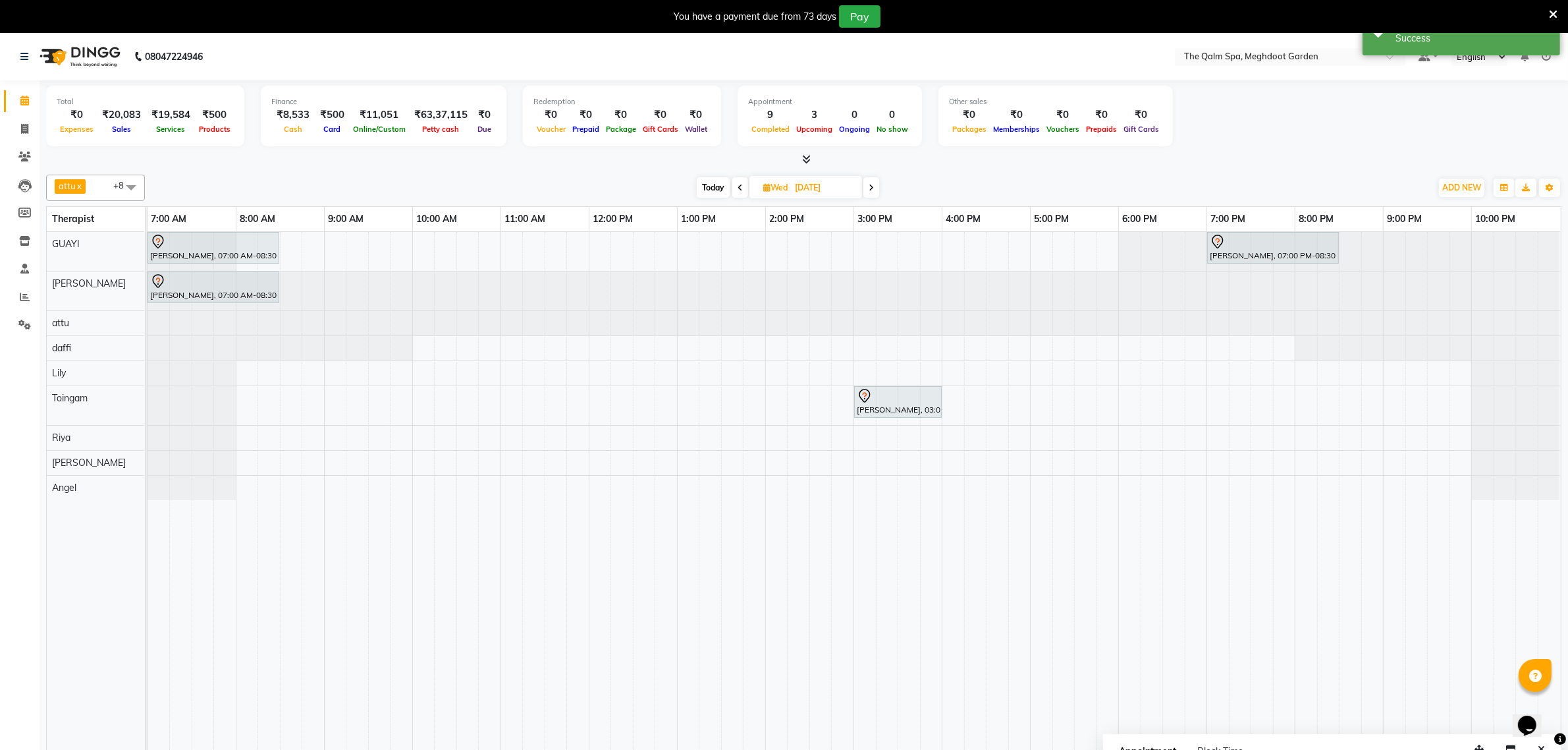
click at [874, 186] on icon at bounding box center [871, 188] width 6 height 8
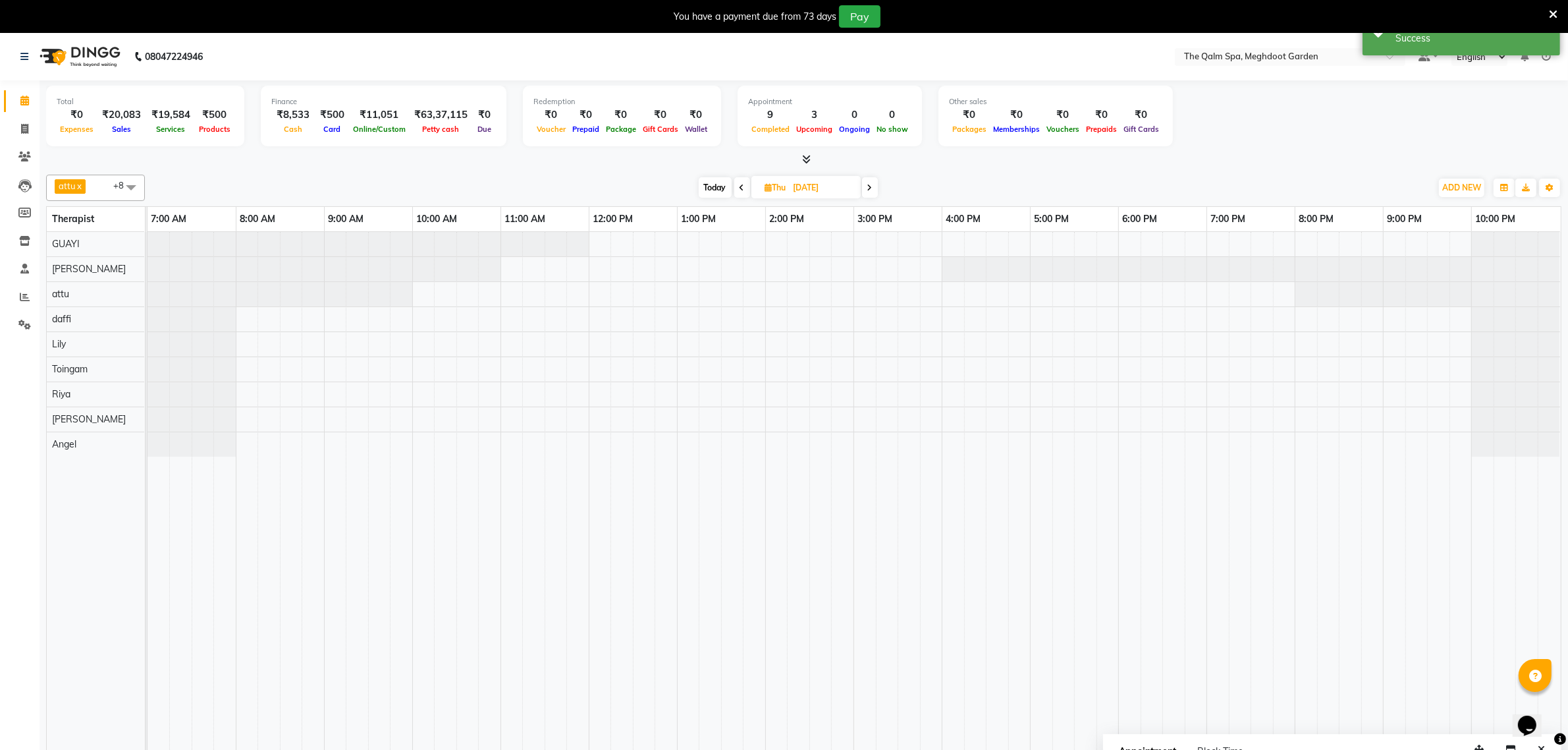
click at [871, 189] on icon at bounding box center [870, 188] width 6 height 8
type input "05-09-2025"
click at [1214, 238] on div at bounding box center [854, 500] width 1414 height 537
select select "48471"
select select "tentative"
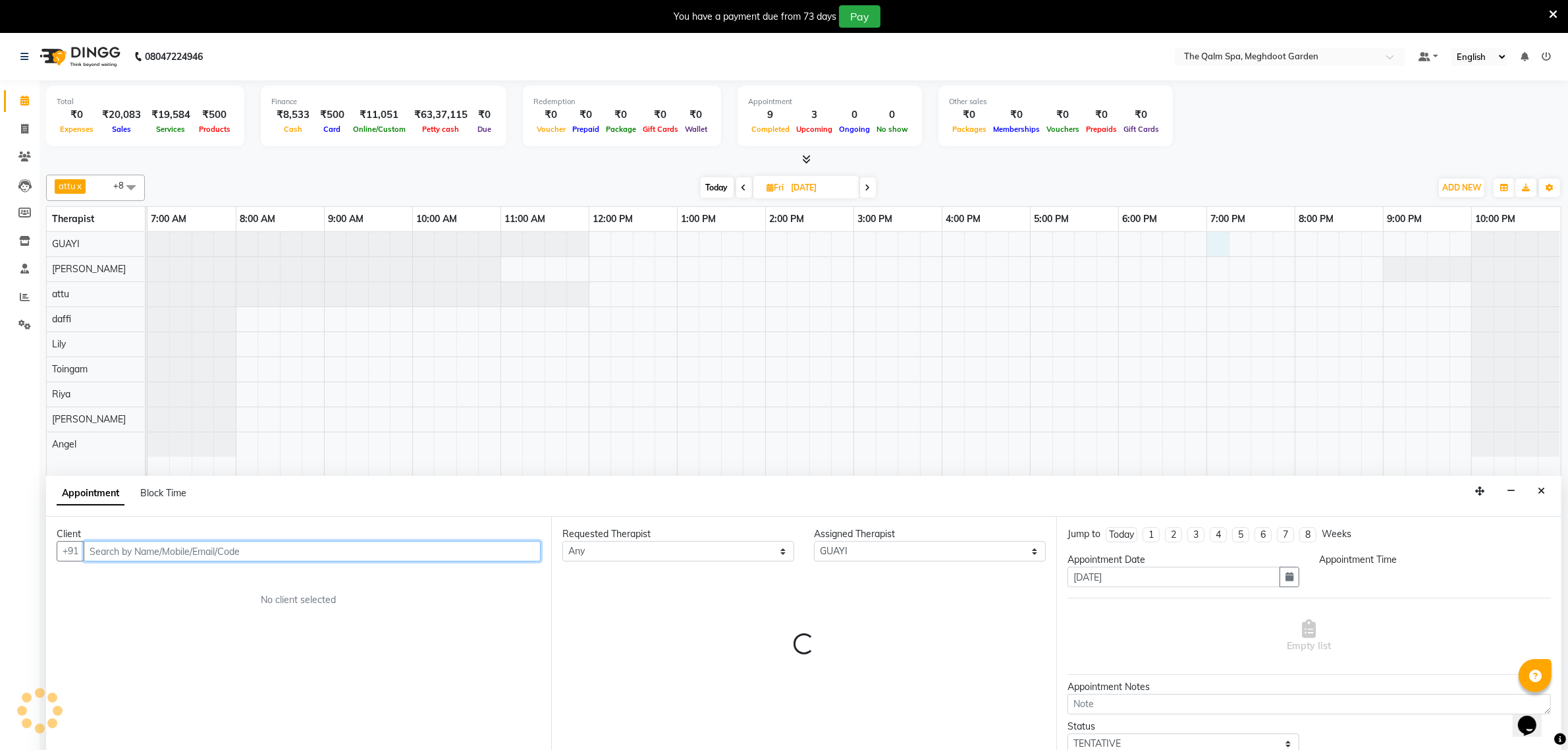
select select "1140"
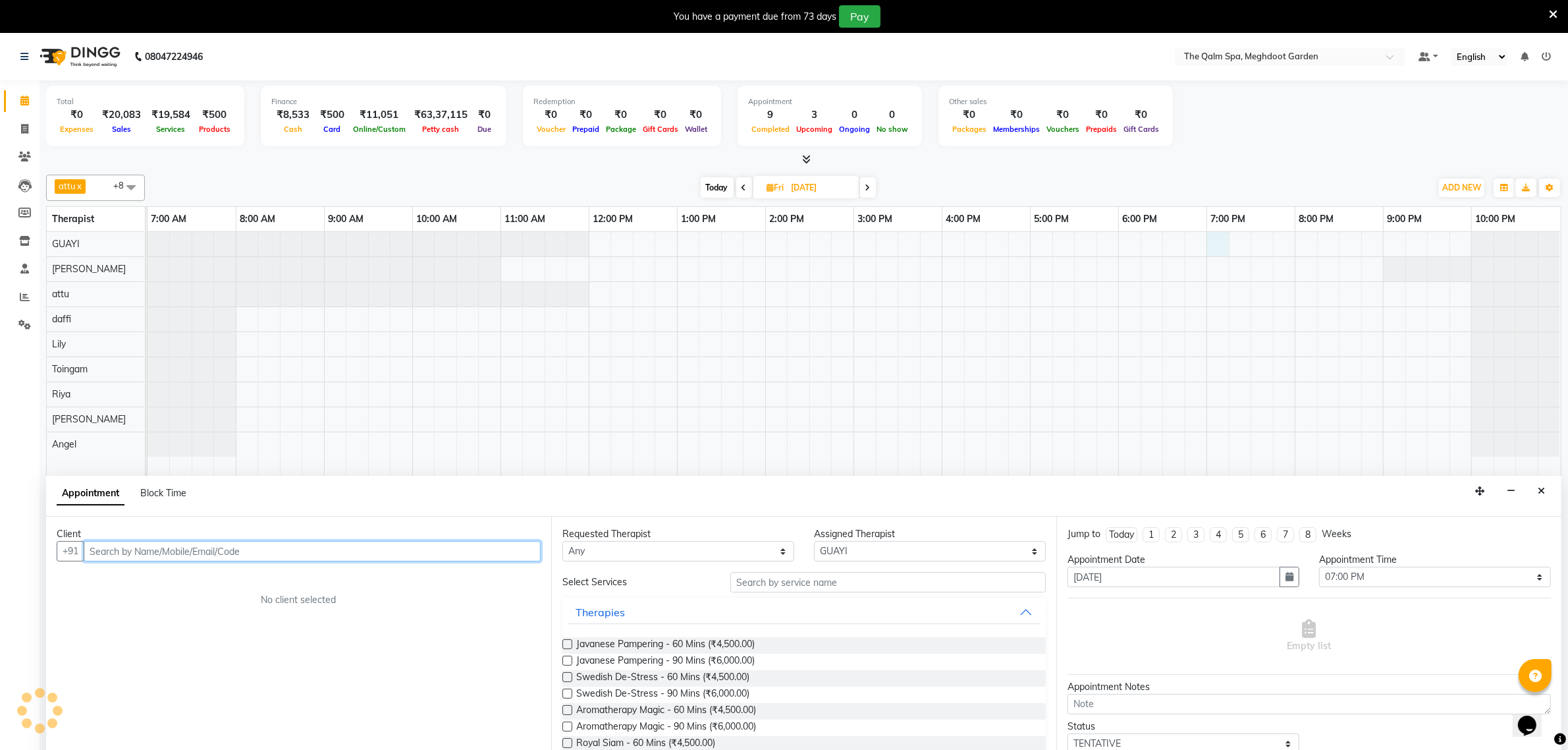
scroll to position [33, 0]
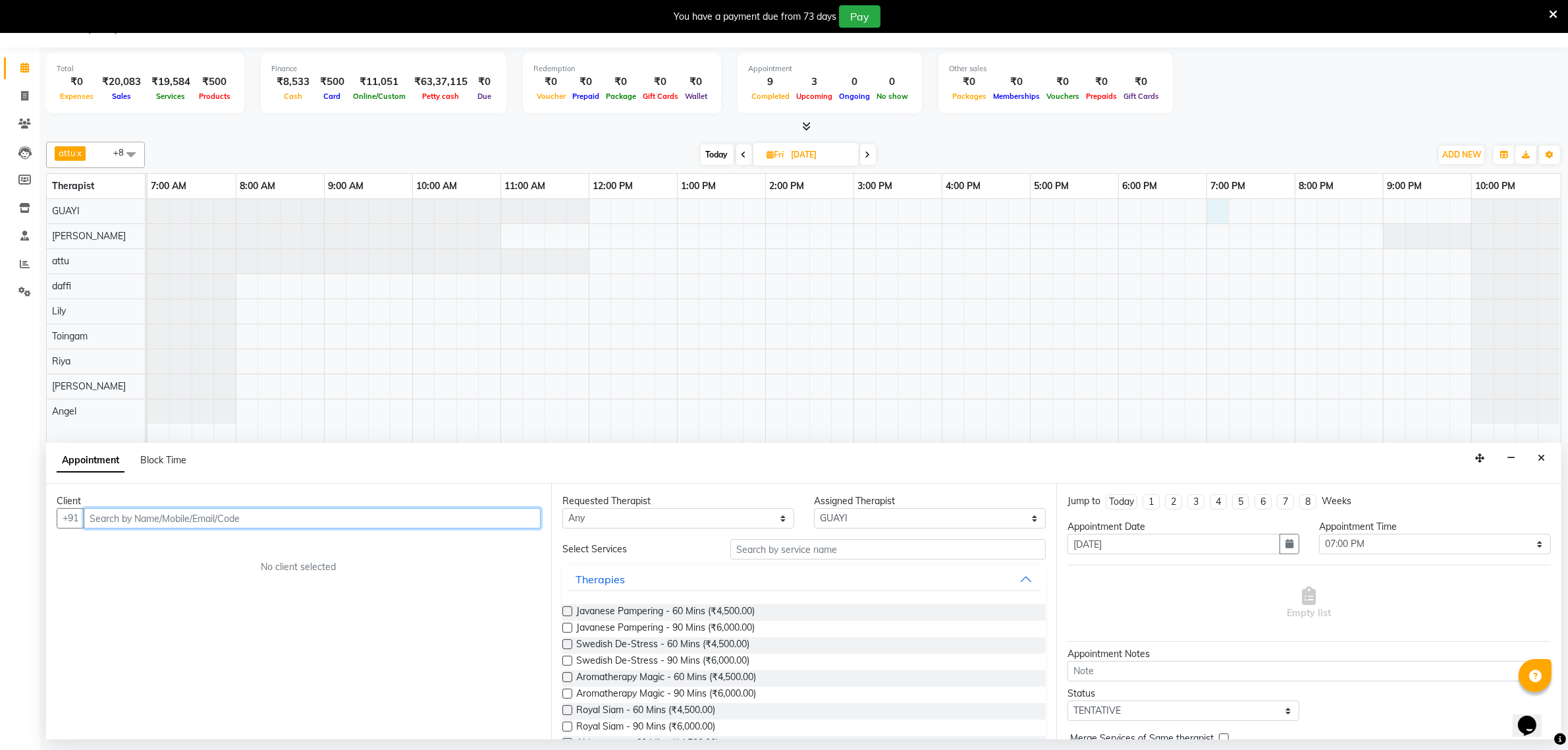
click at [499, 517] on input "text" at bounding box center [312, 518] width 457 height 21
type input "p"
type input "a"
type input "p"
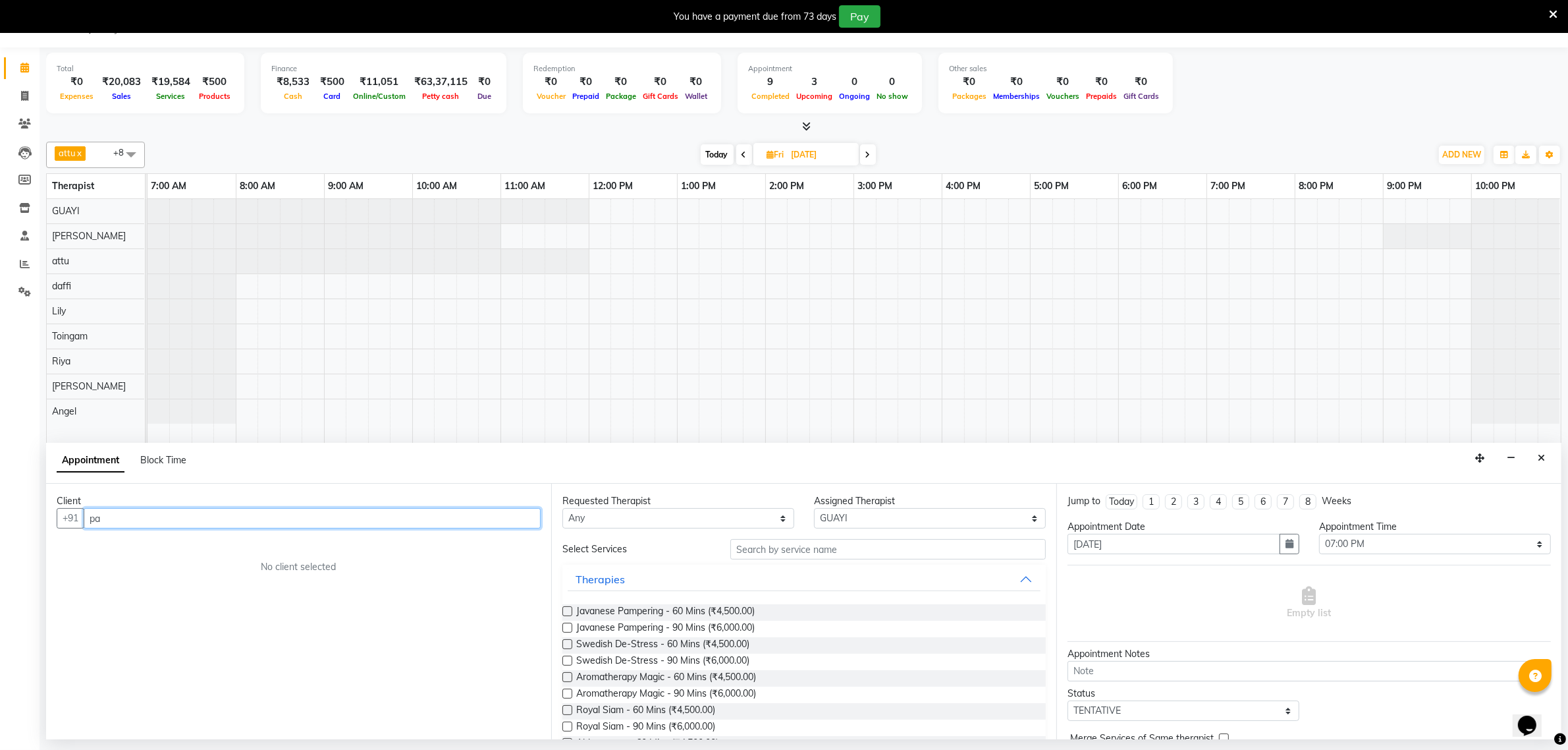
type input "p"
click at [742, 157] on icon at bounding box center [744, 155] width 6 height 8
type input "04-09-2025"
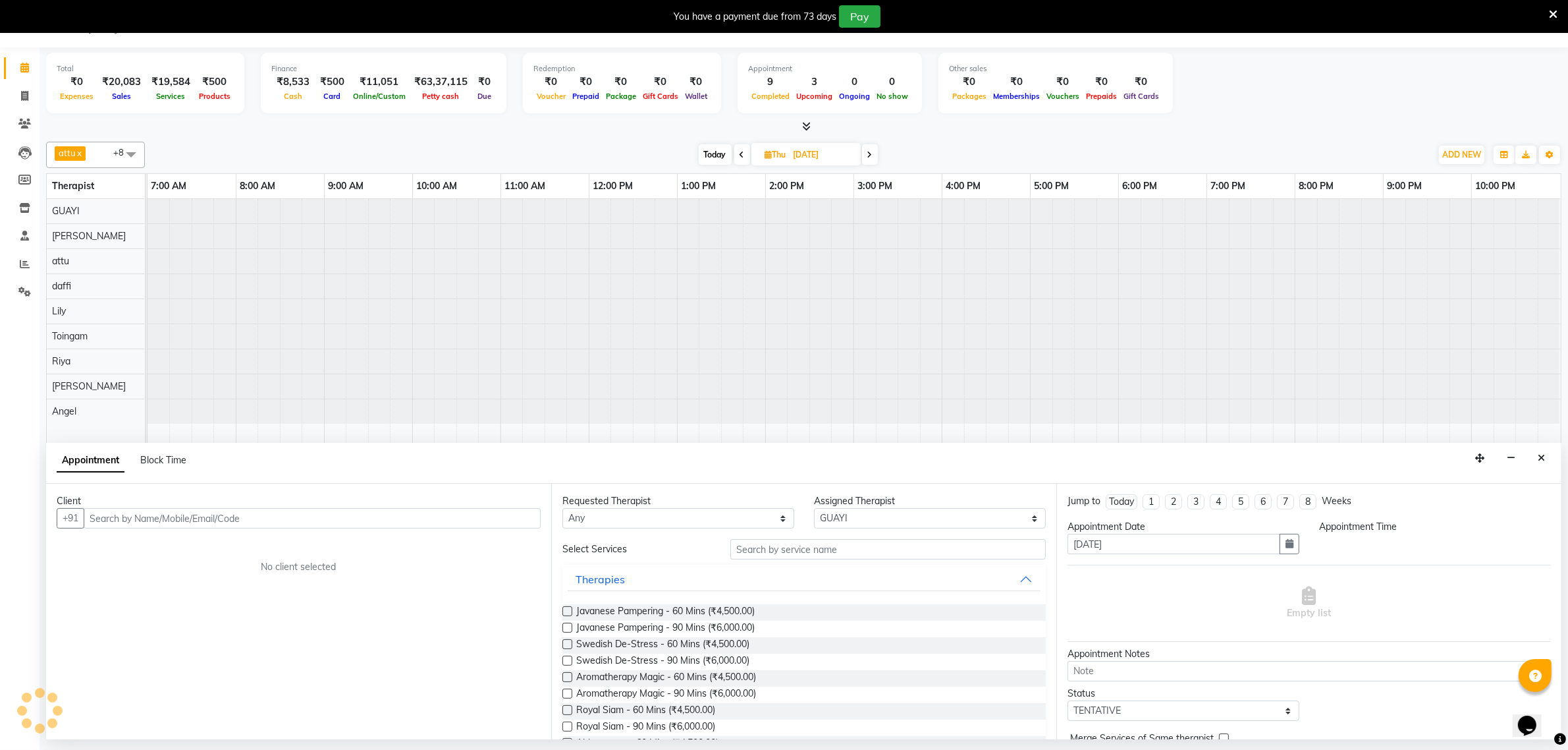
select select "1140"
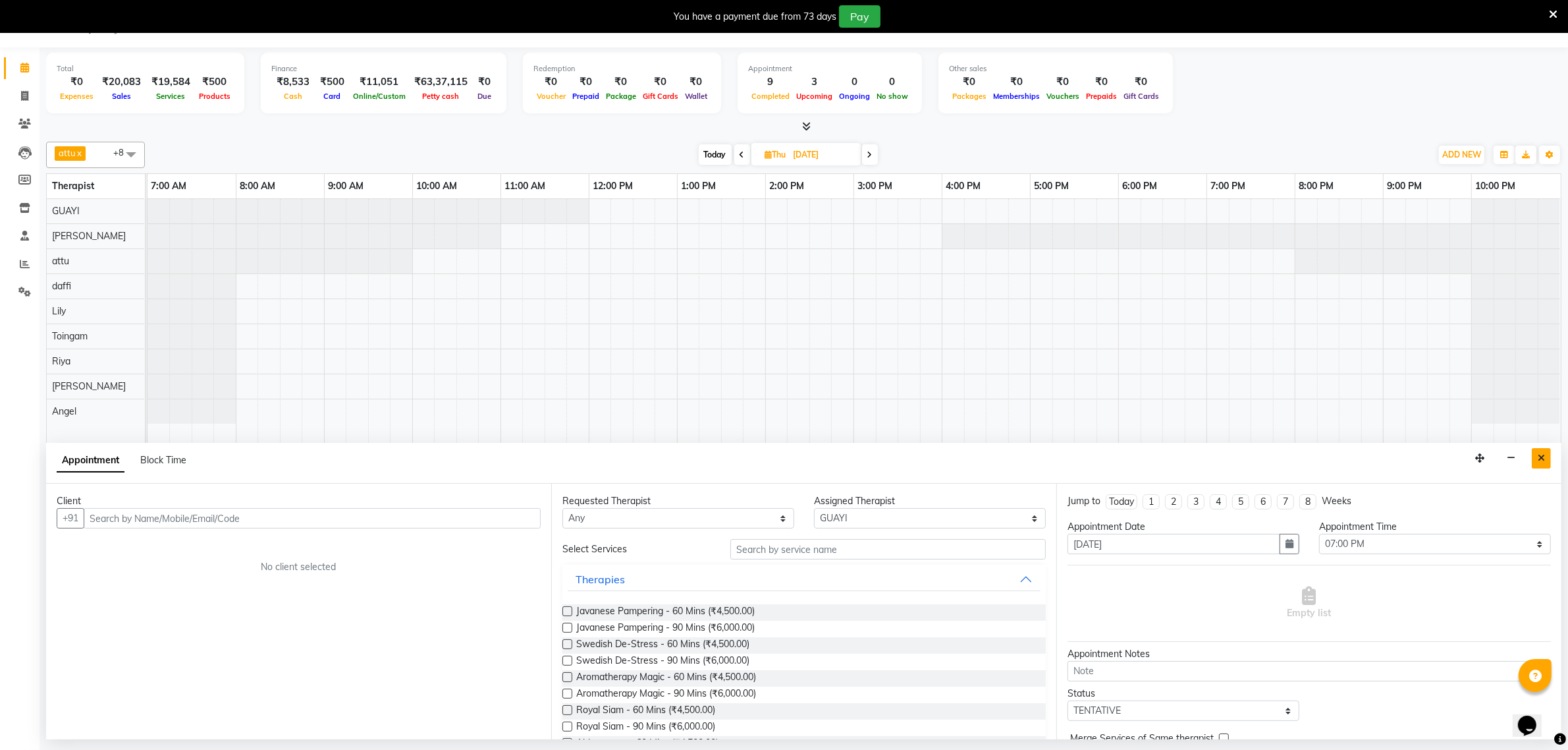
click at [1543, 457] on icon "Close" at bounding box center [1542, 458] width 7 height 10
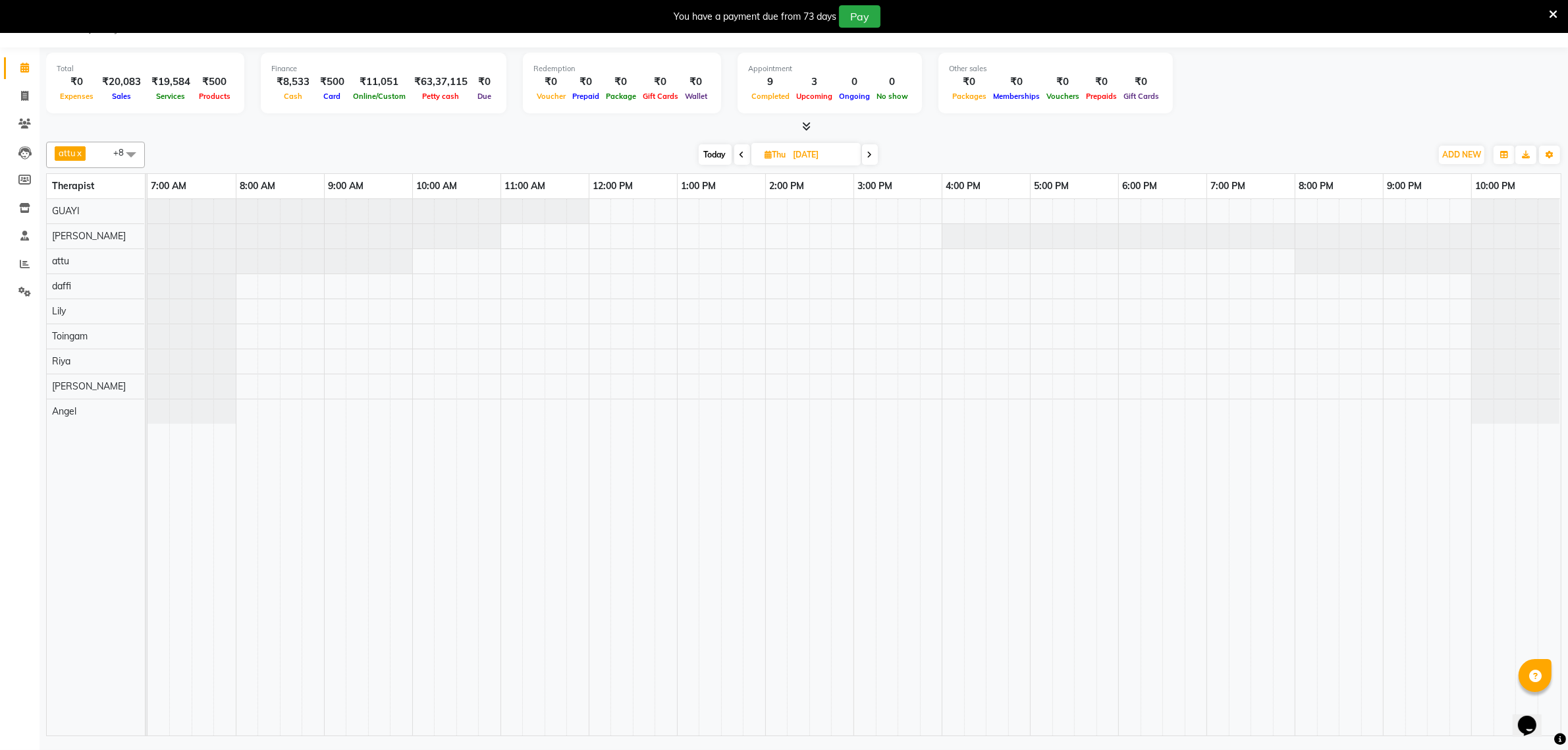
click at [740, 157] on icon at bounding box center [742, 155] width 6 height 8
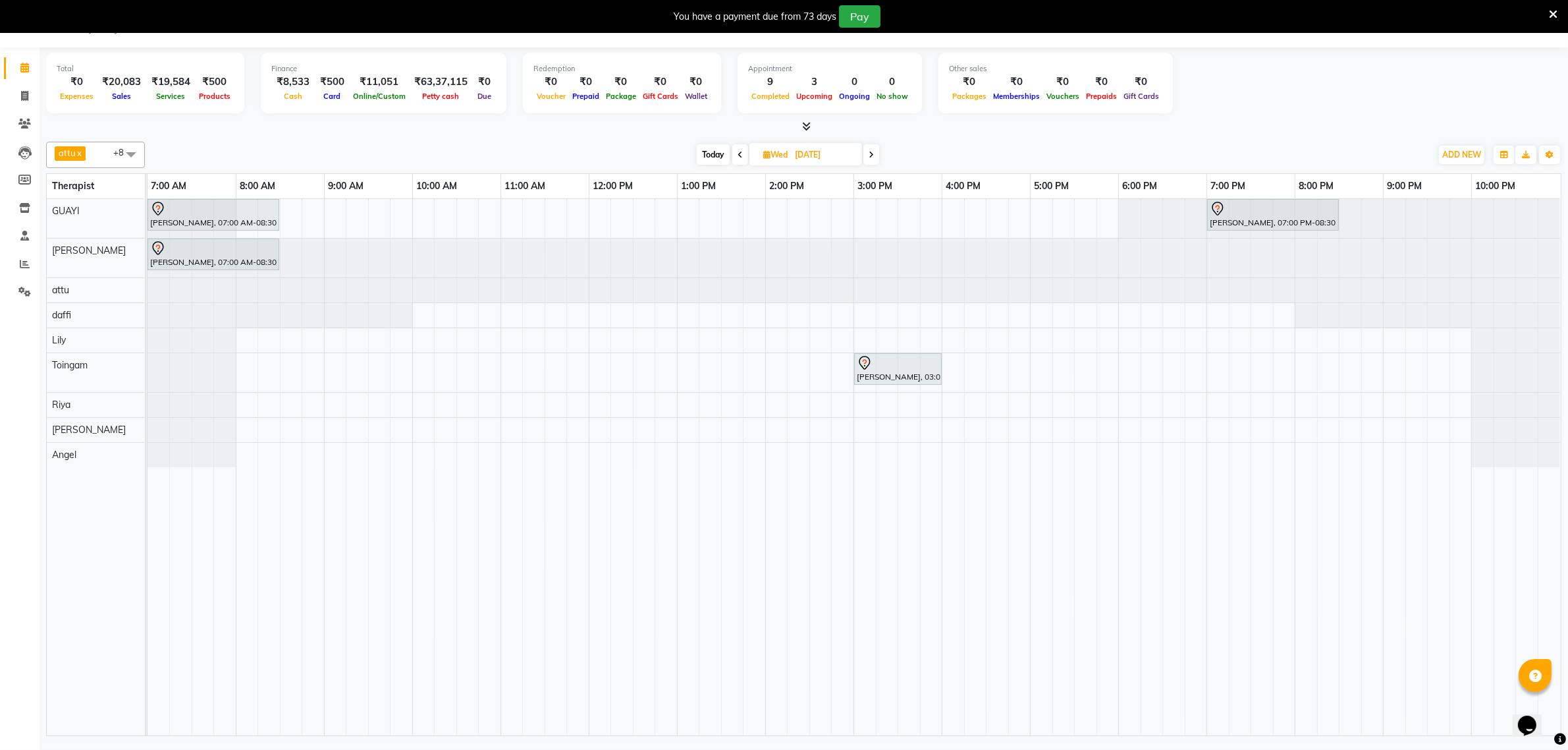
click at [738, 156] on icon at bounding box center [740, 155] width 6 height 8
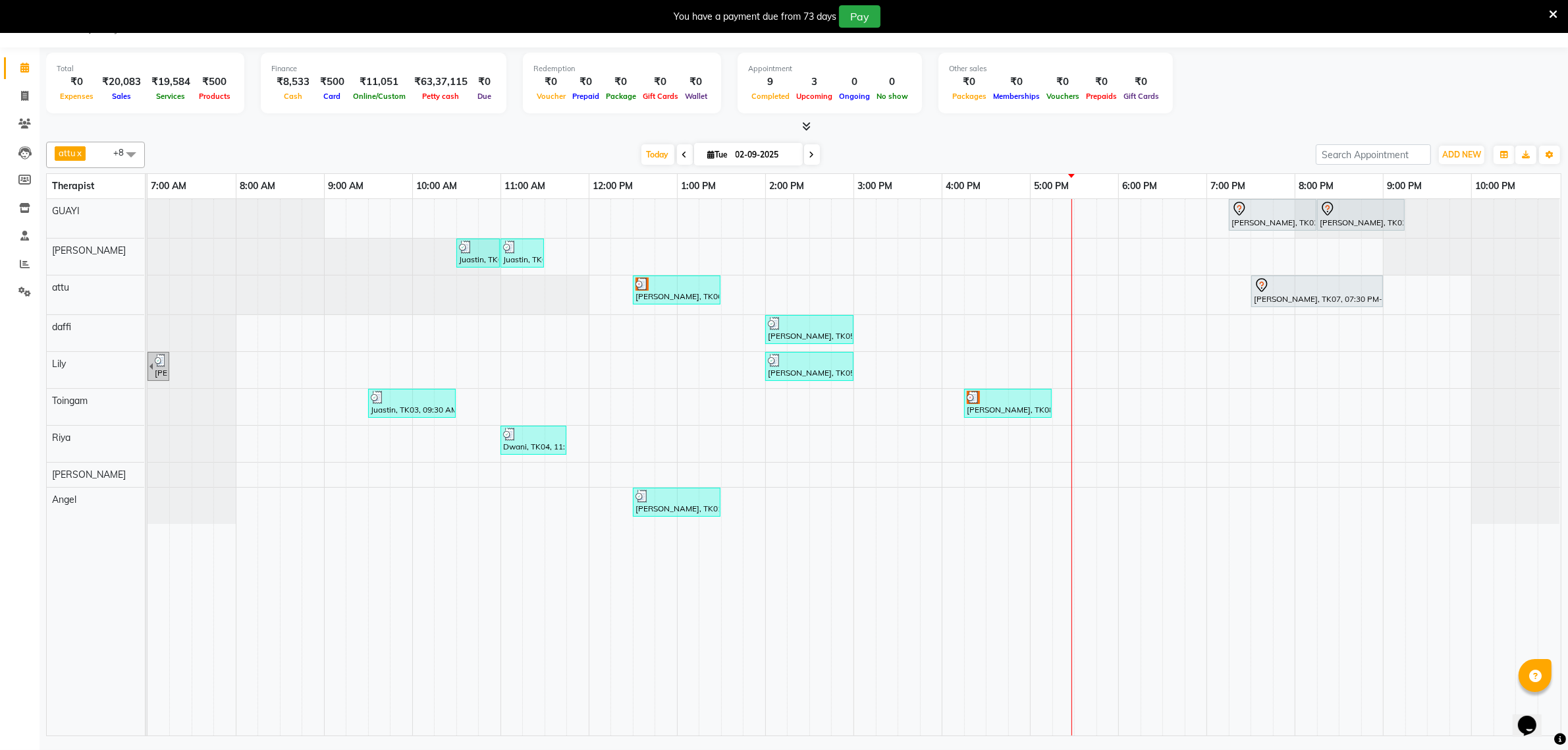
click at [806, 153] on span at bounding box center [812, 154] width 16 height 21
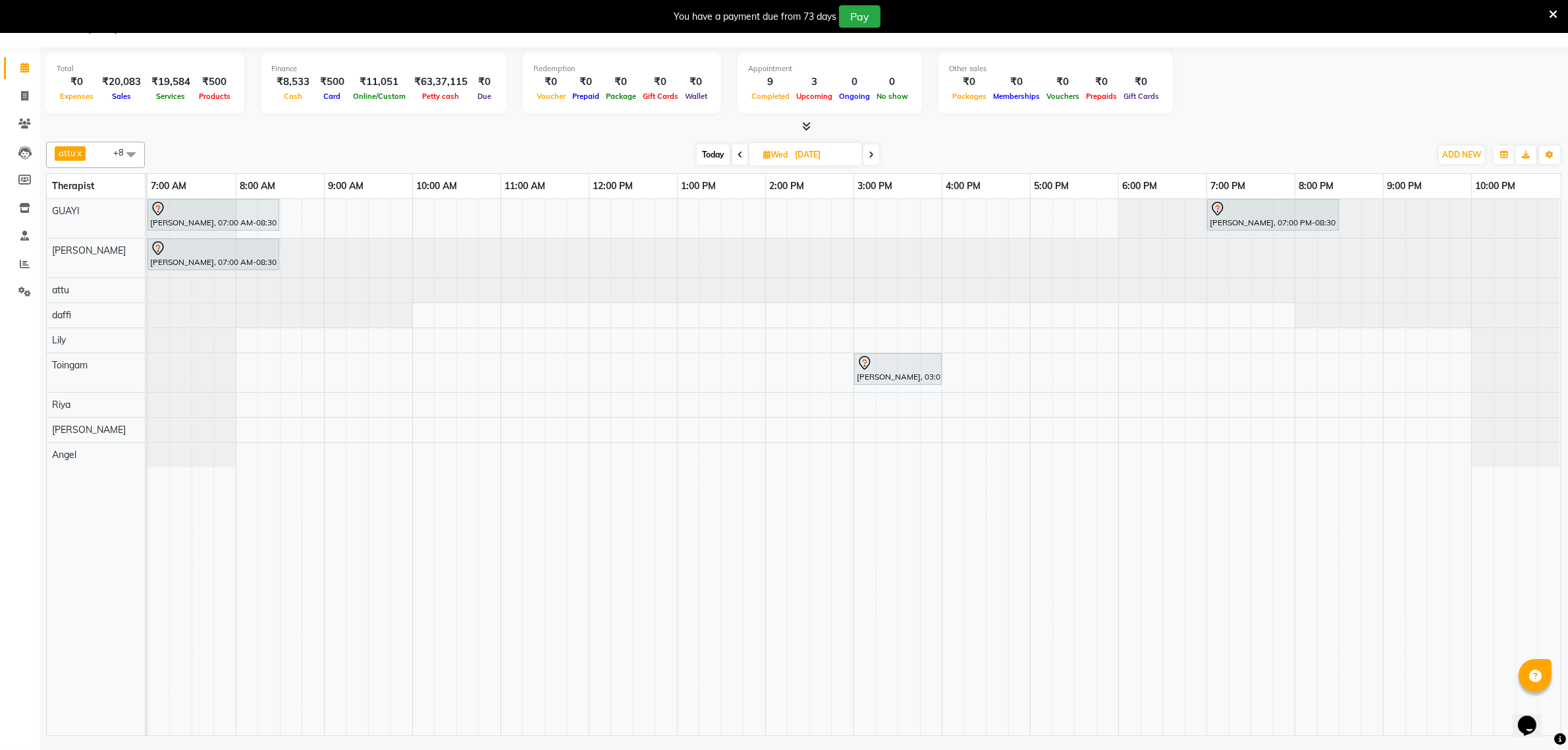
click at [874, 155] on icon at bounding box center [871, 155] width 6 height 8
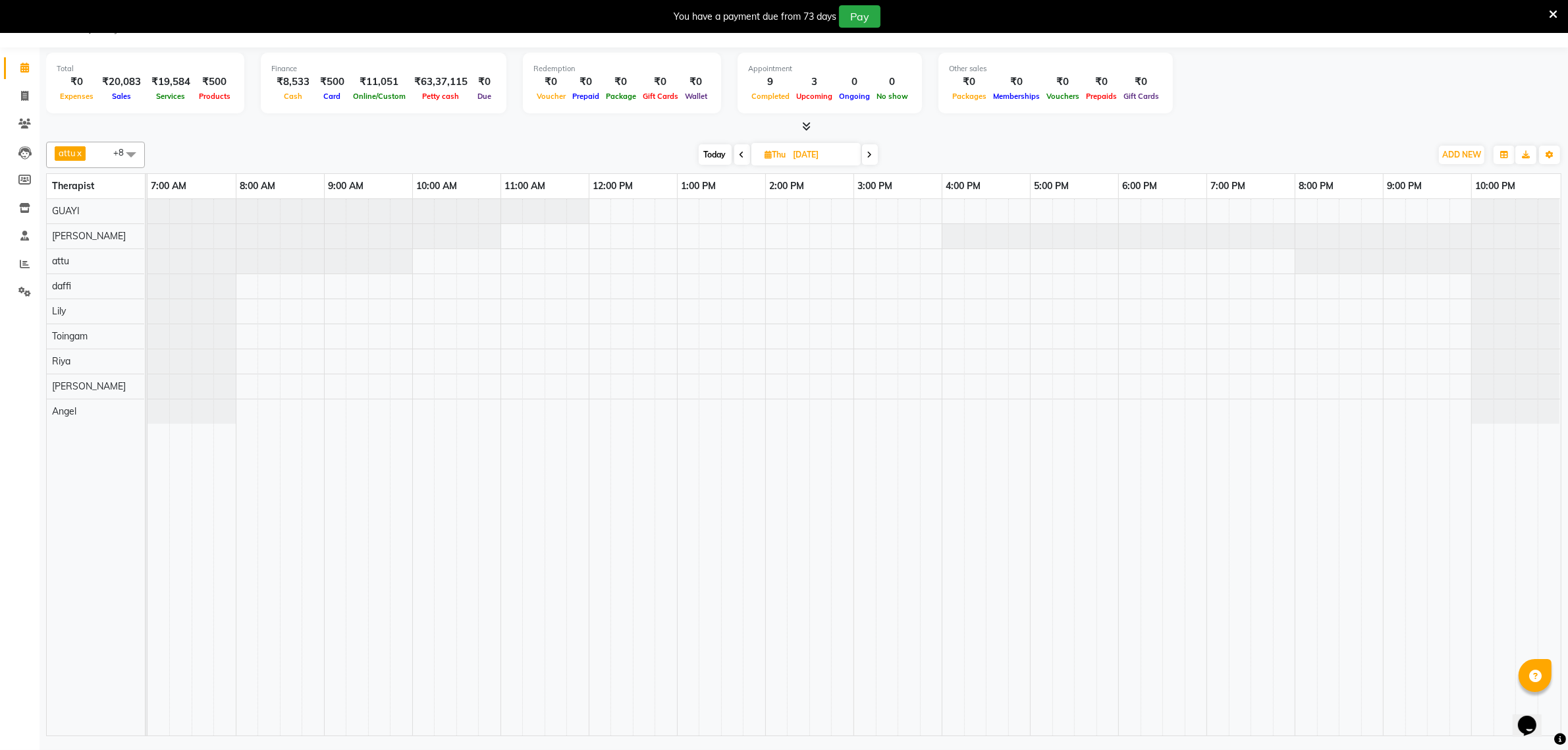
click at [871, 155] on icon at bounding box center [870, 155] width 6 height 8
type input "05-09-2025"
click at [1216, 209] on div at bounding box center [854, 467] width 1414 height 537
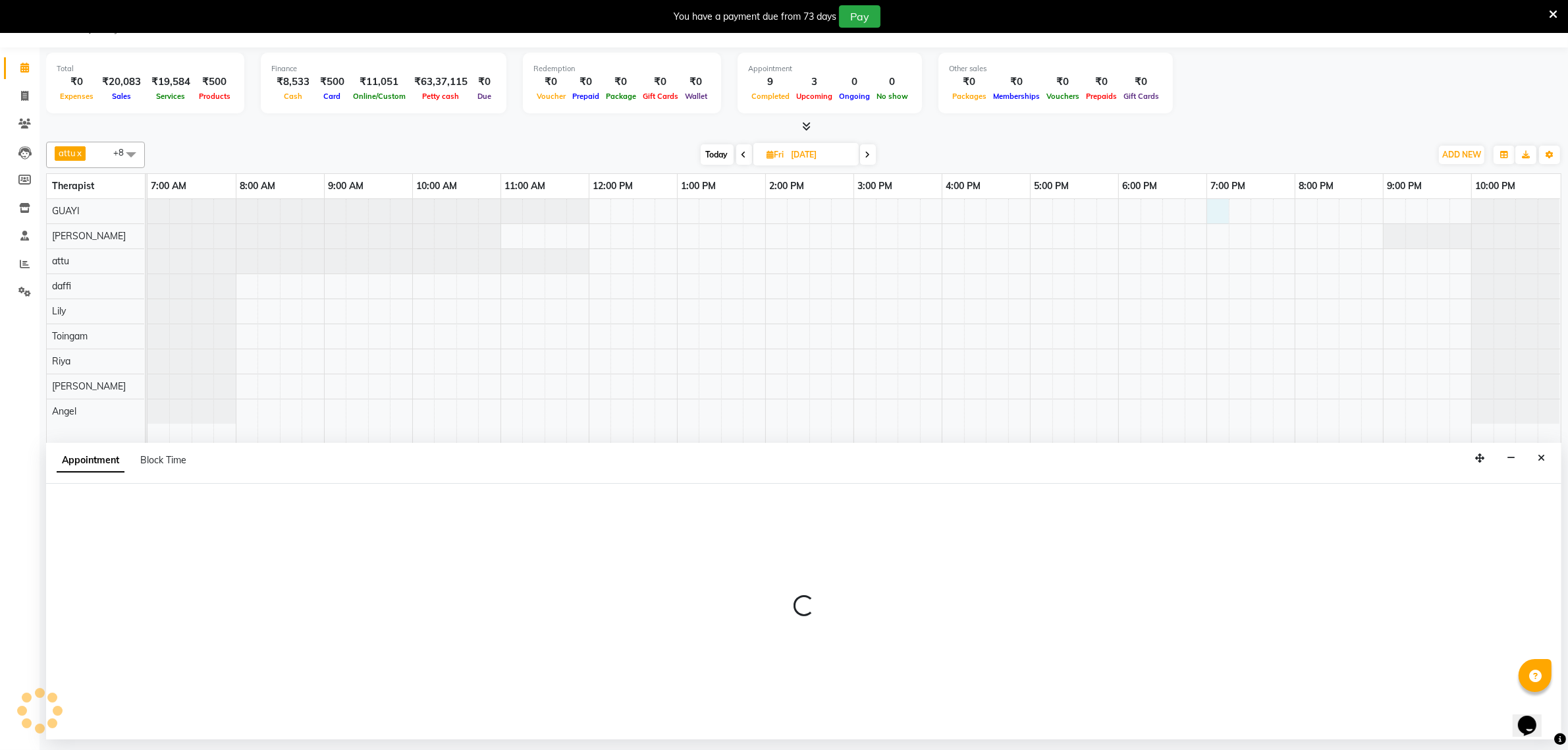
select select "48471"
select select "1140"
select select "tentative"
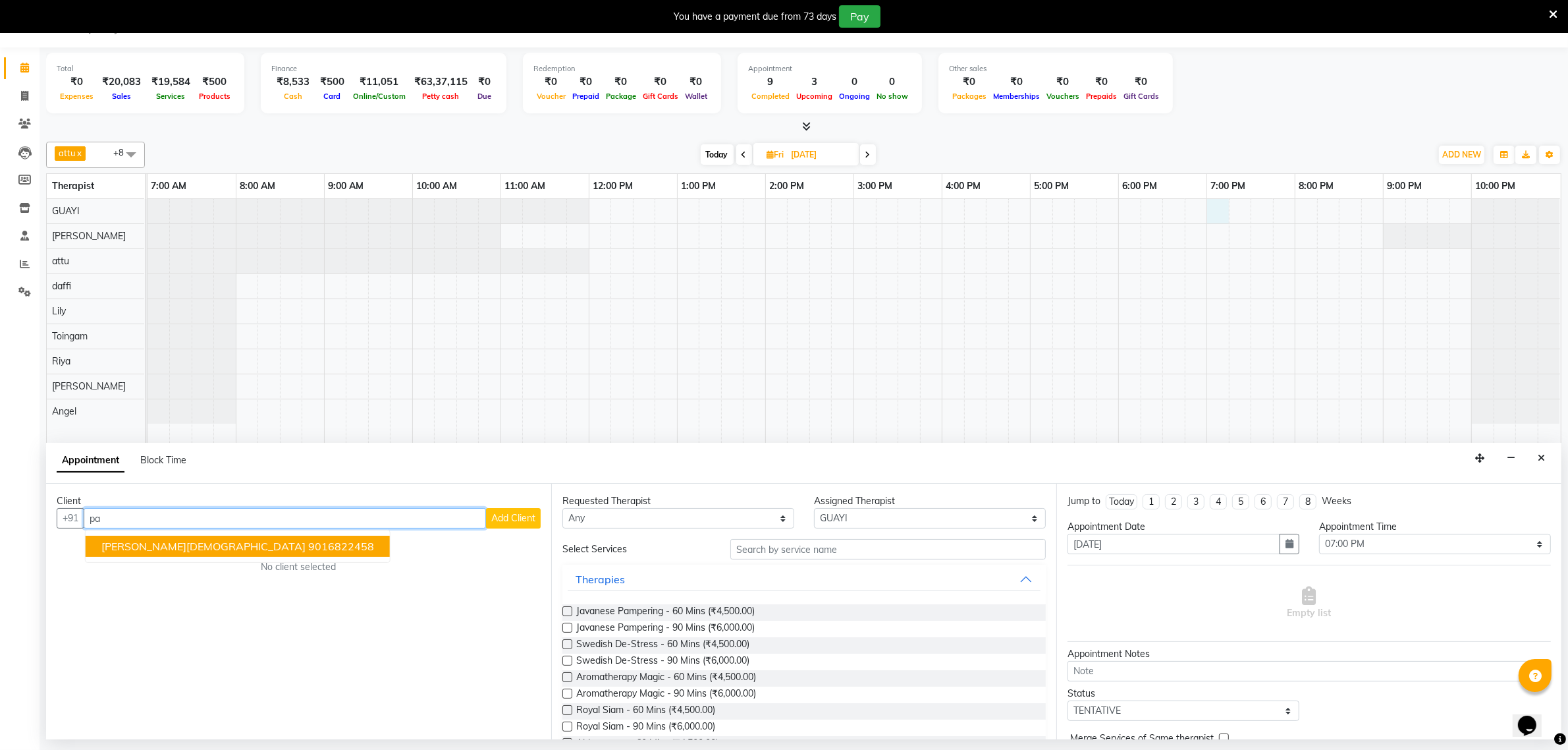
type input "p"
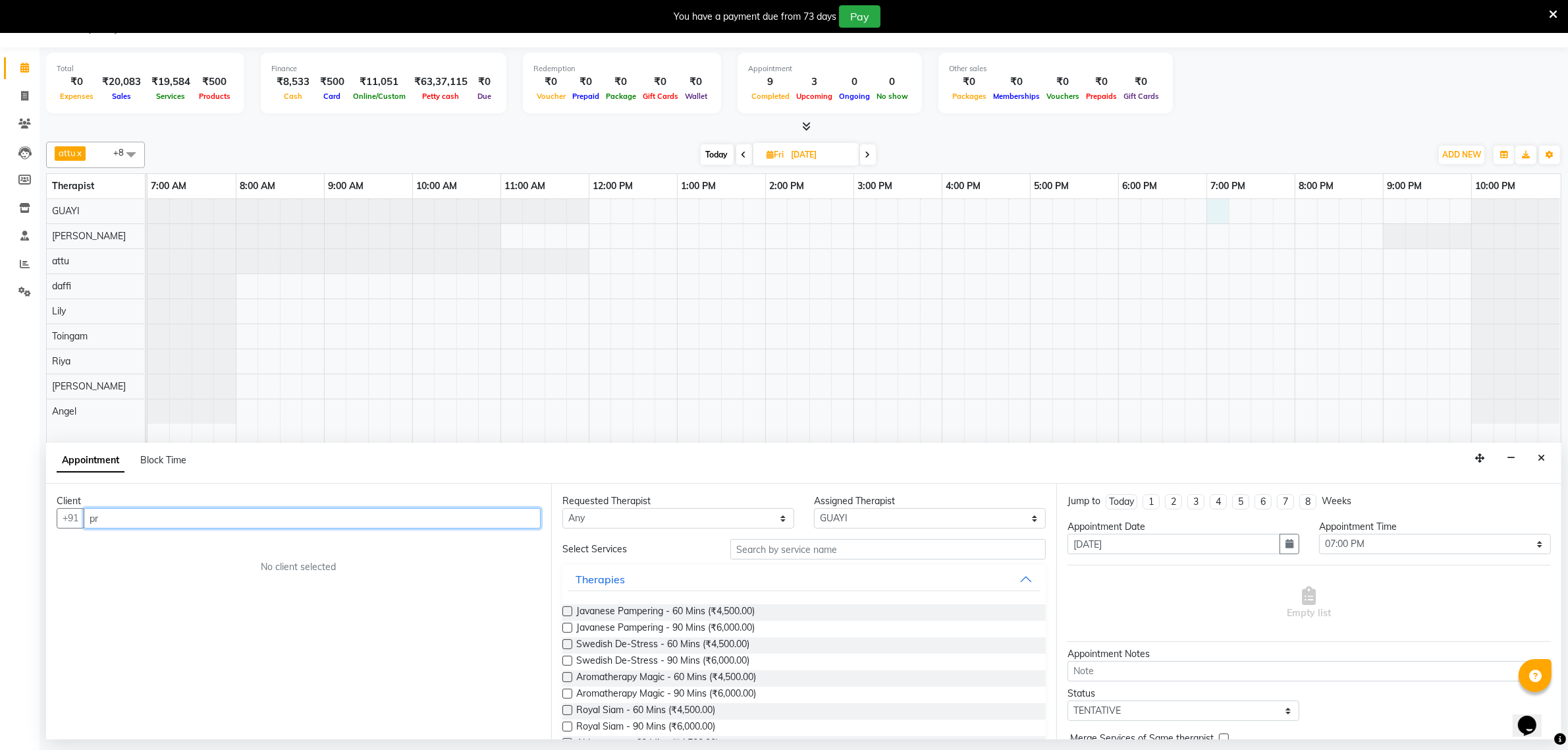
type input "p"
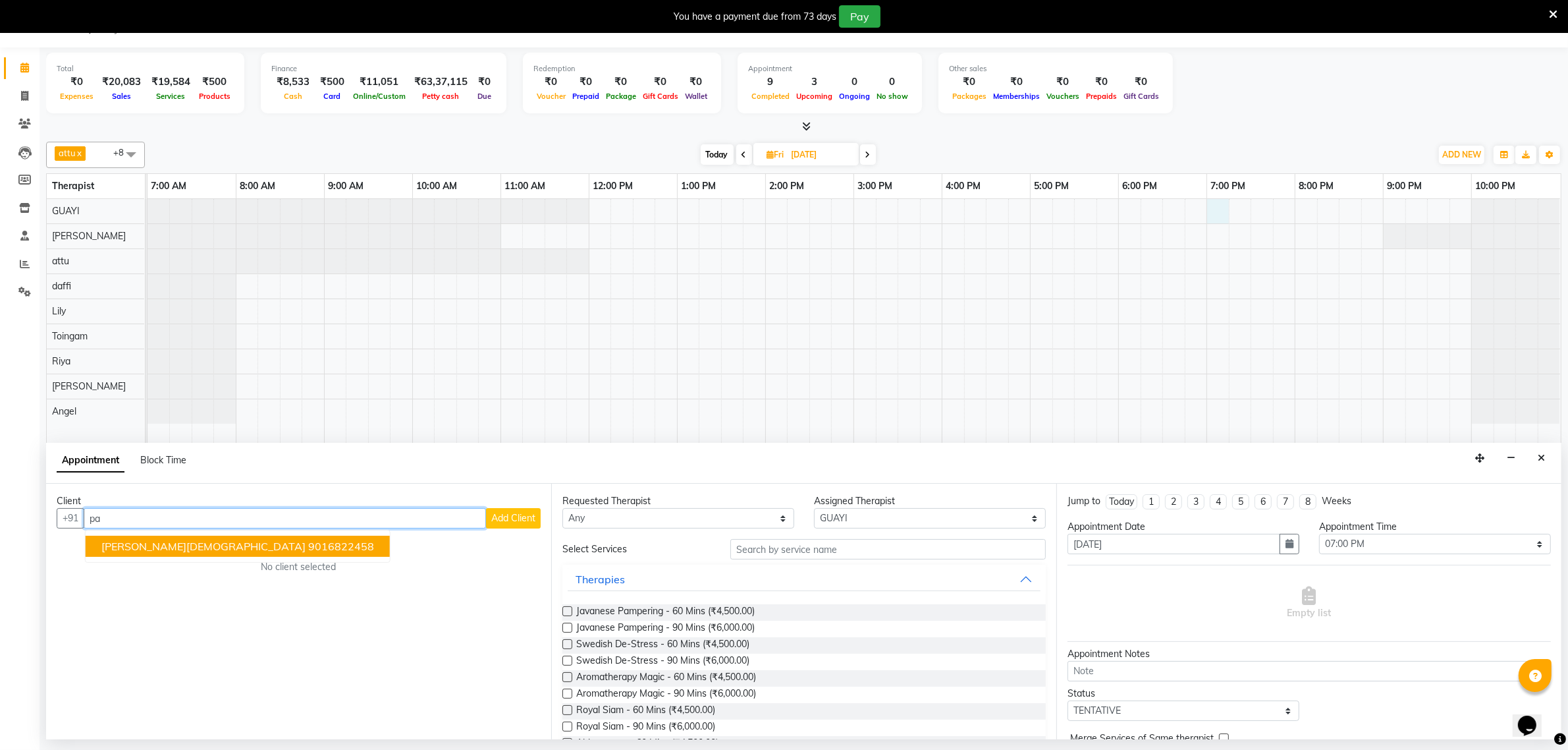
type input "p"
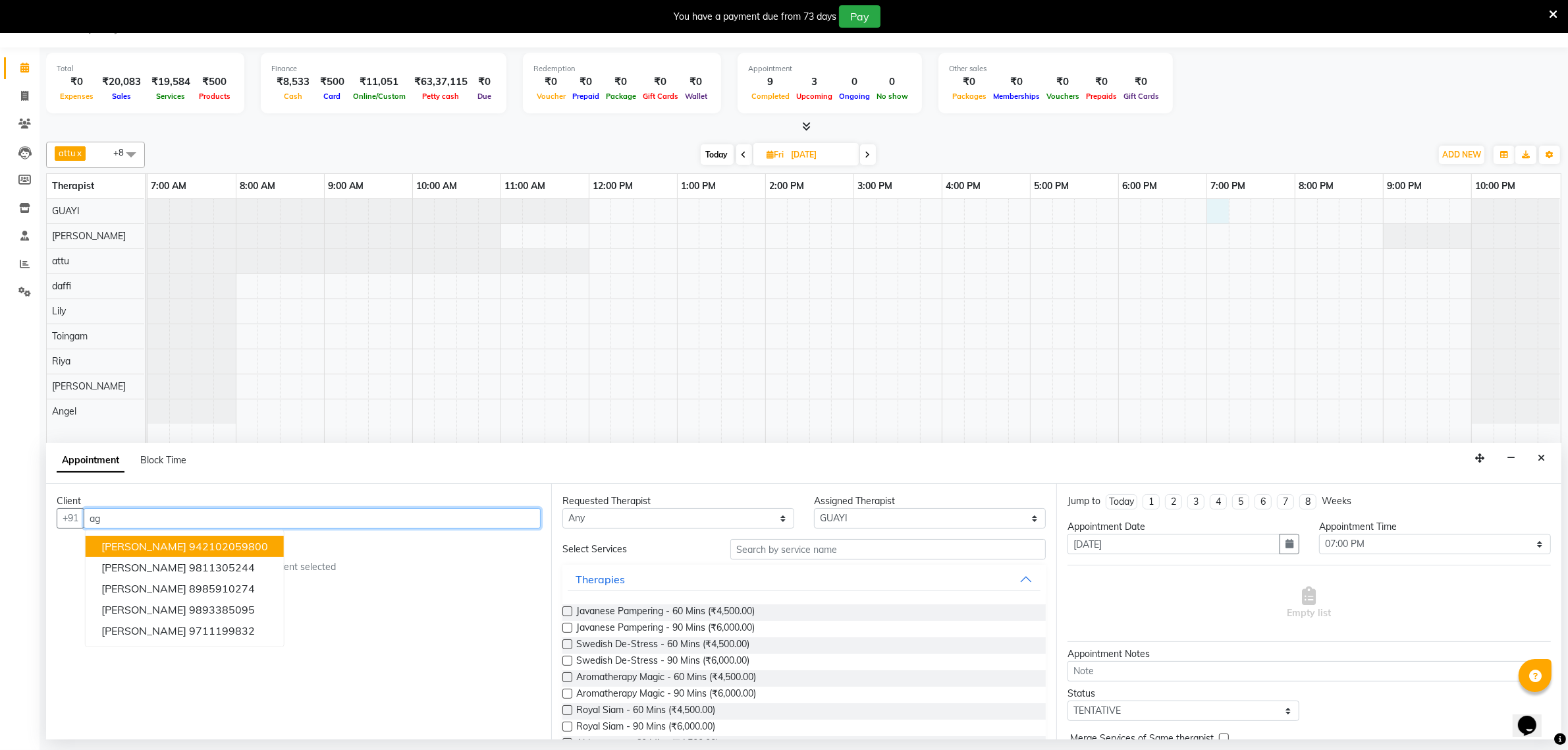
type input "a"
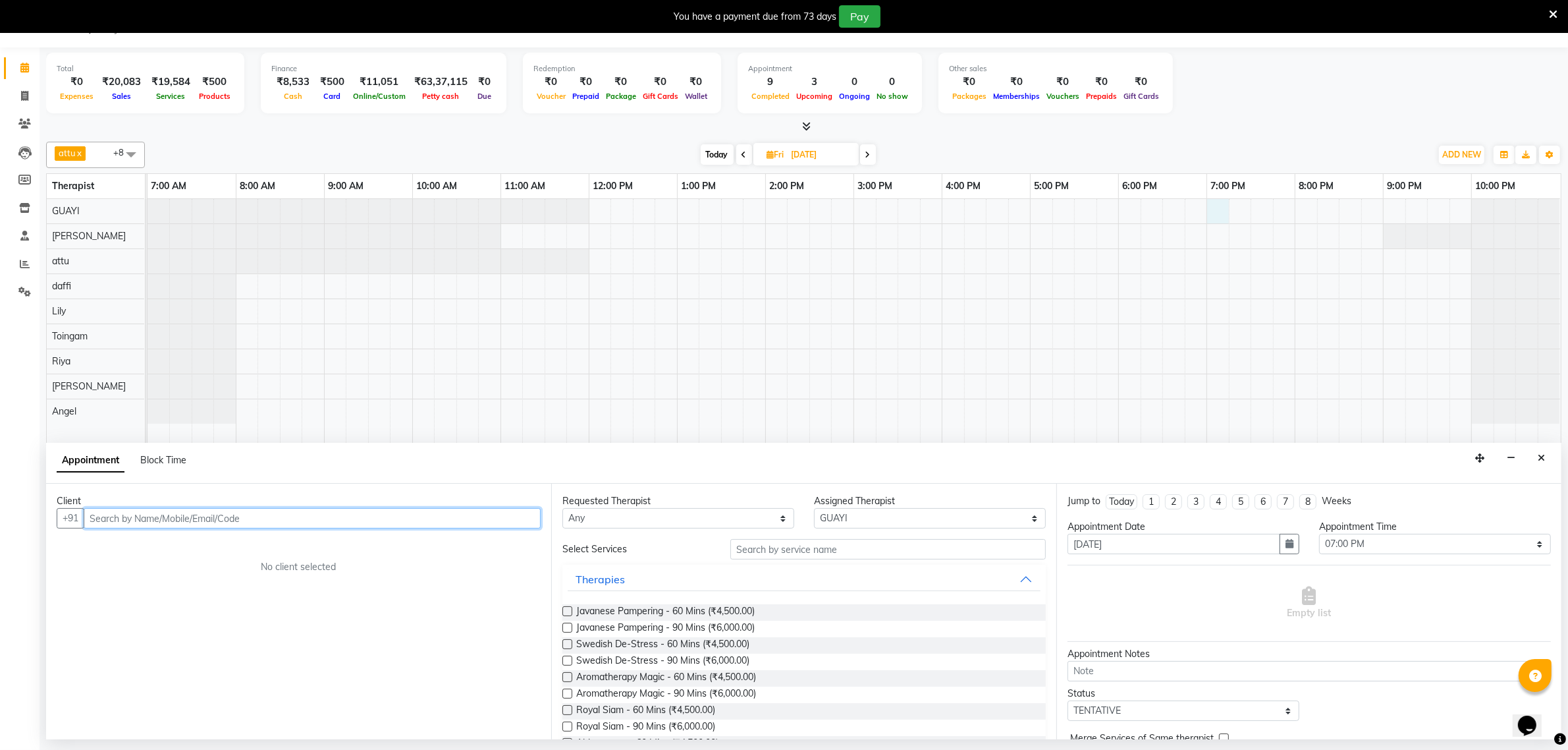
type input "a"
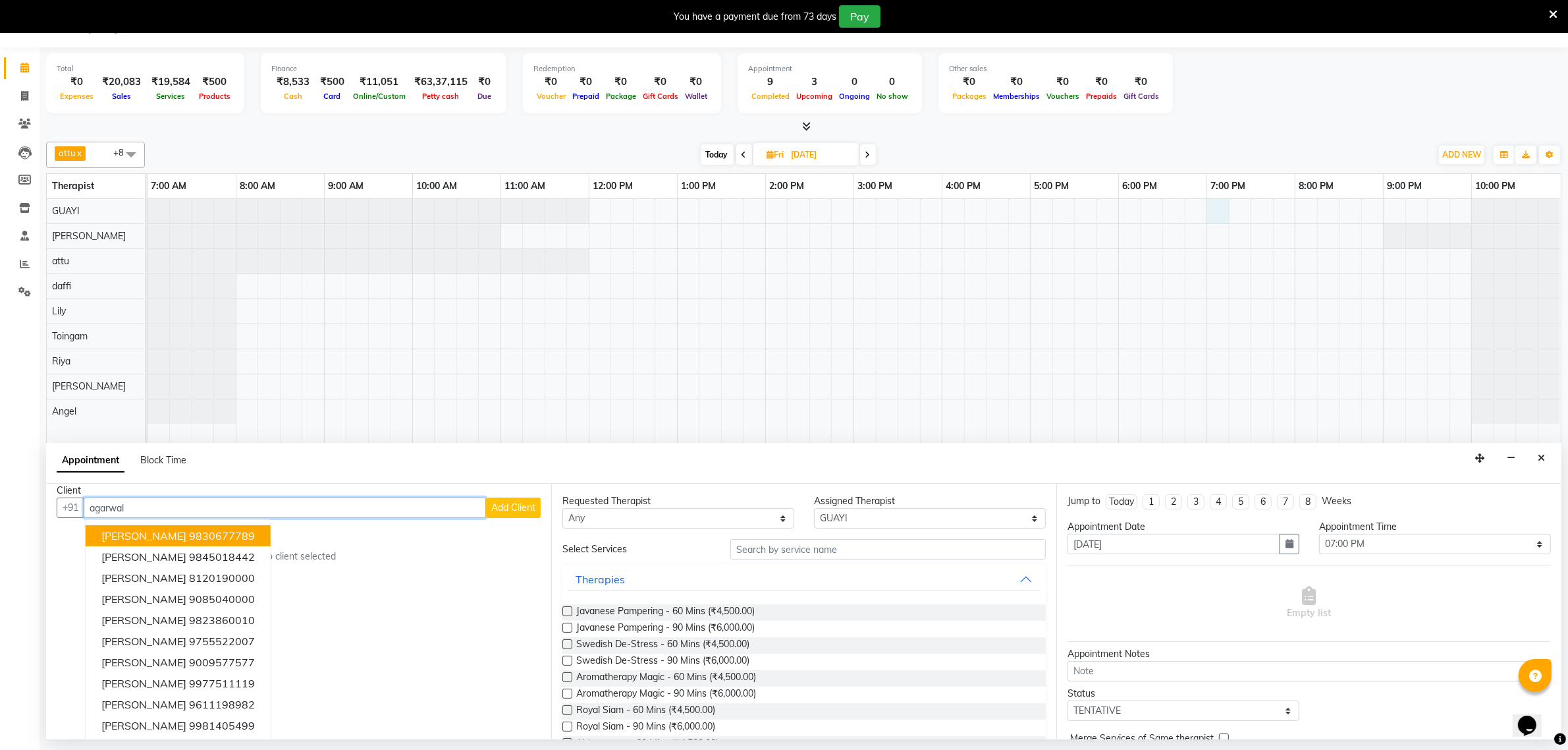
scroll to position [13, 0]
click at [143, 506] on input "agarwal" at bounding box center [285, 505] width 403 height 21
type input "a"
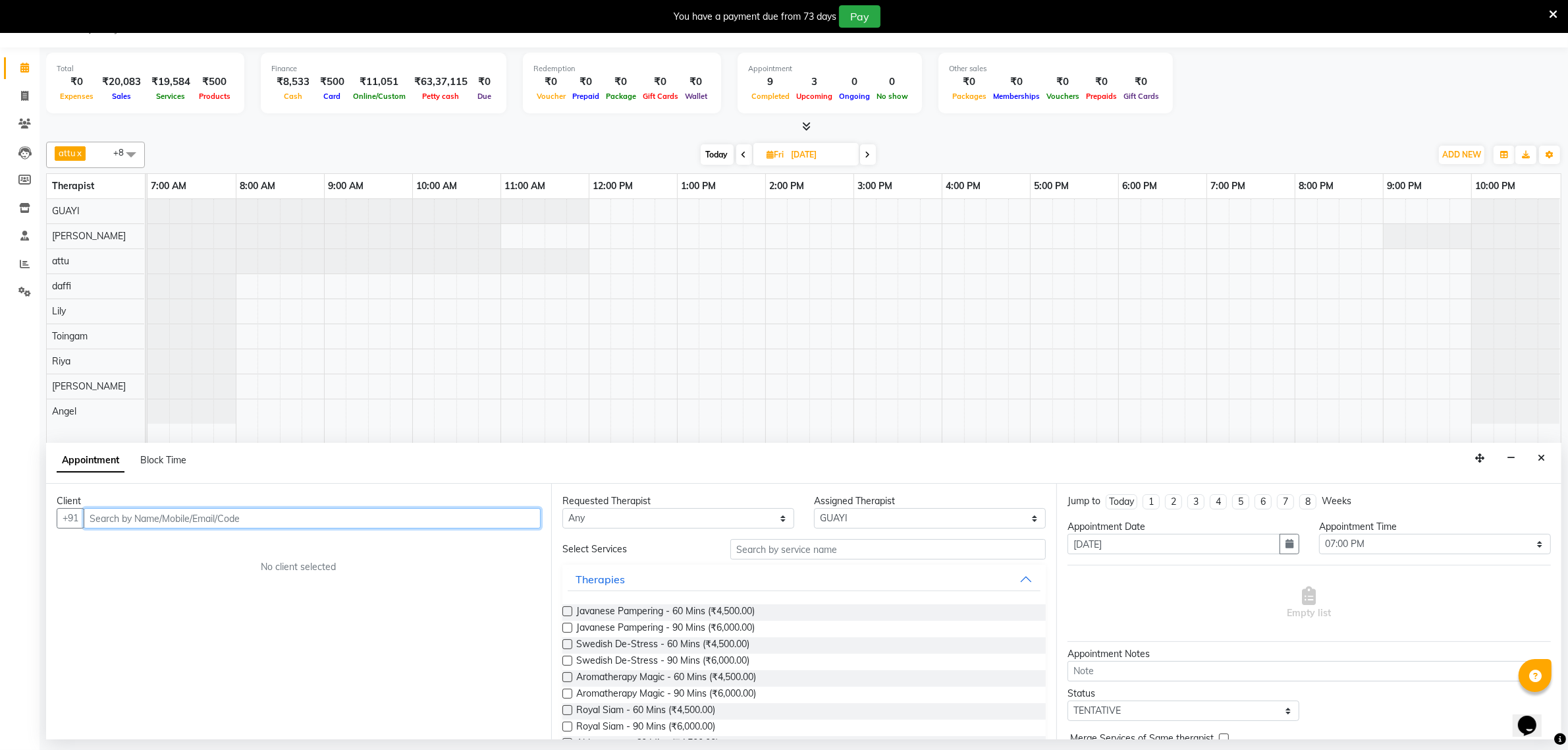
scroll to position [0, 0]
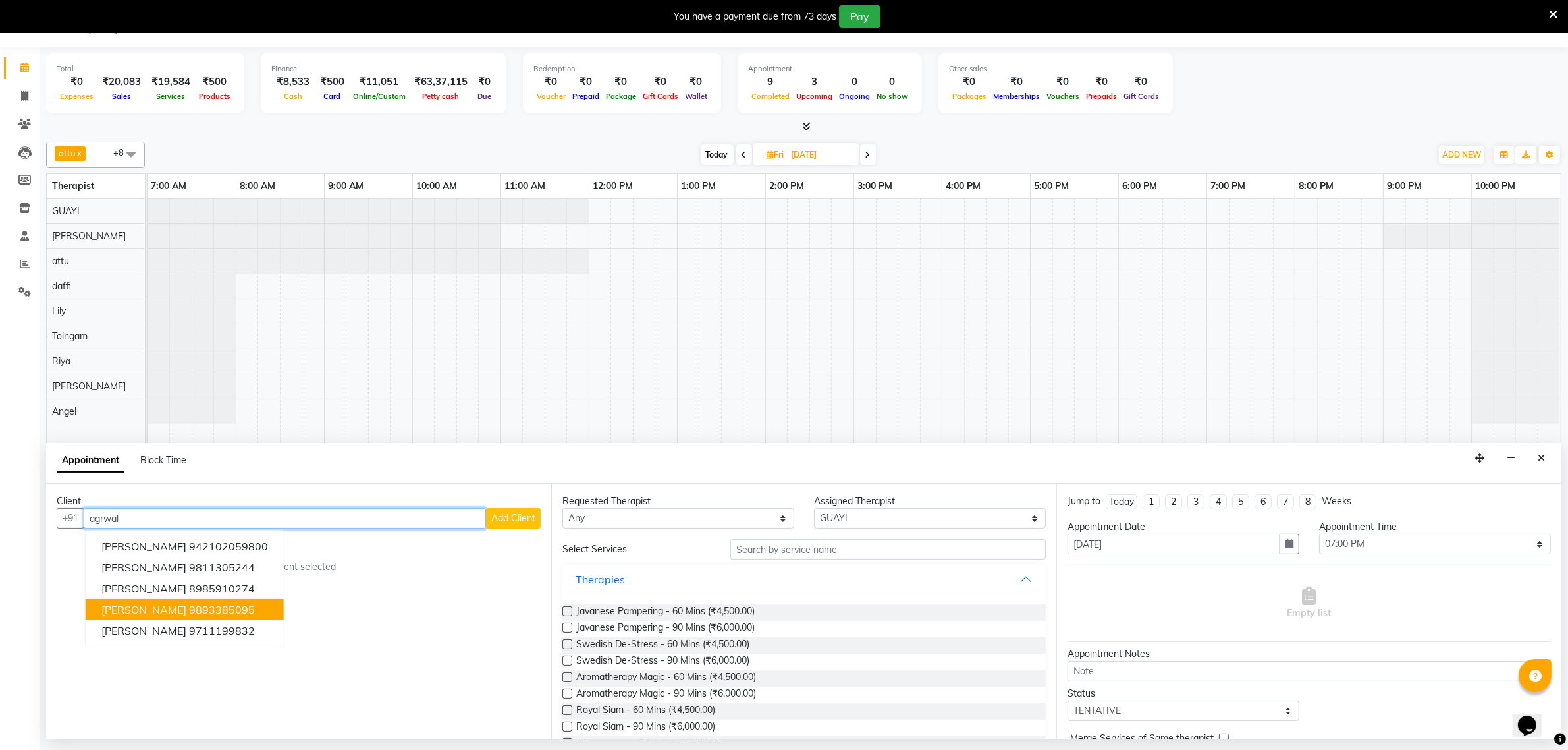
click at [316, 525] on input "agrwal" at bounding box center [285, 518] width 403 height 21
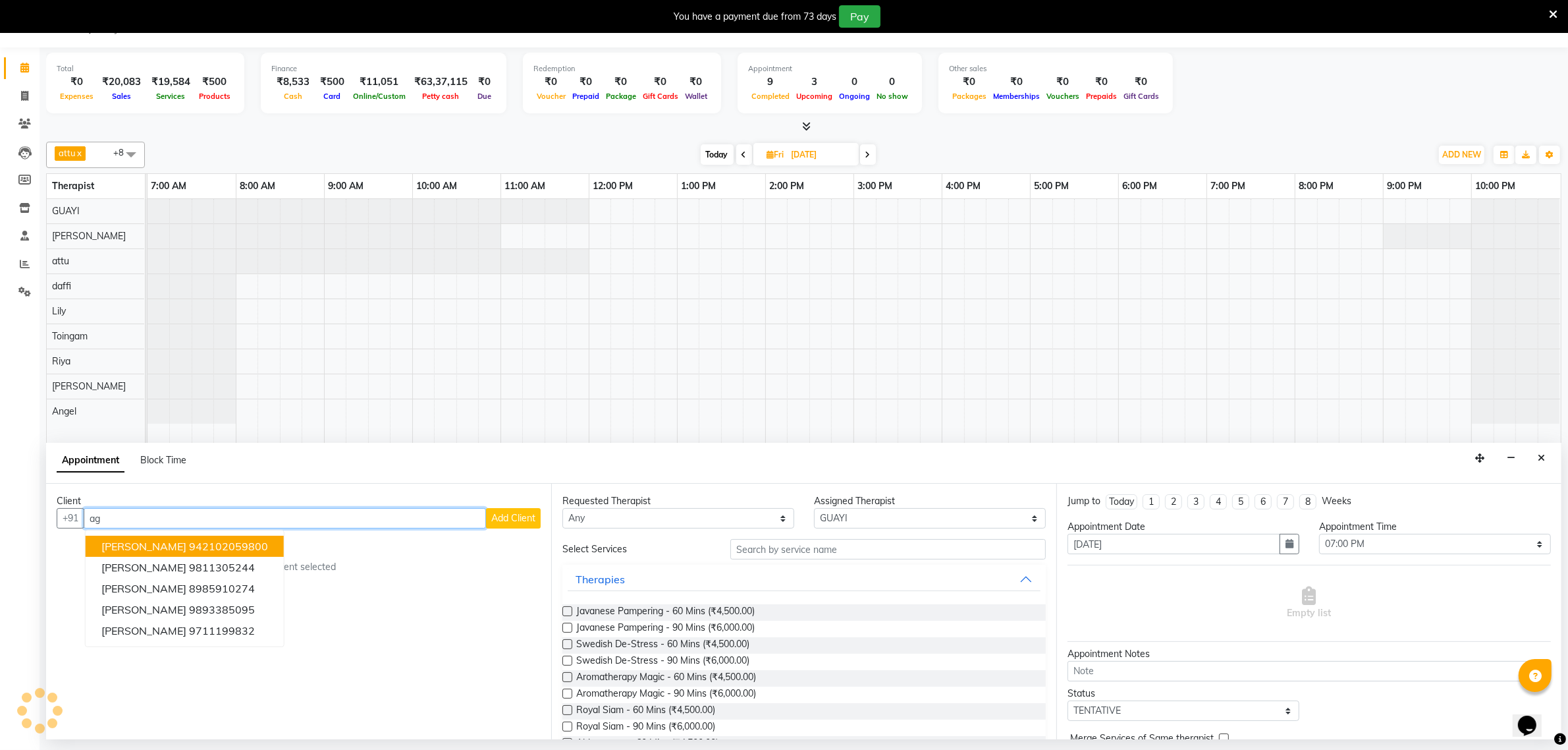
type input "a"
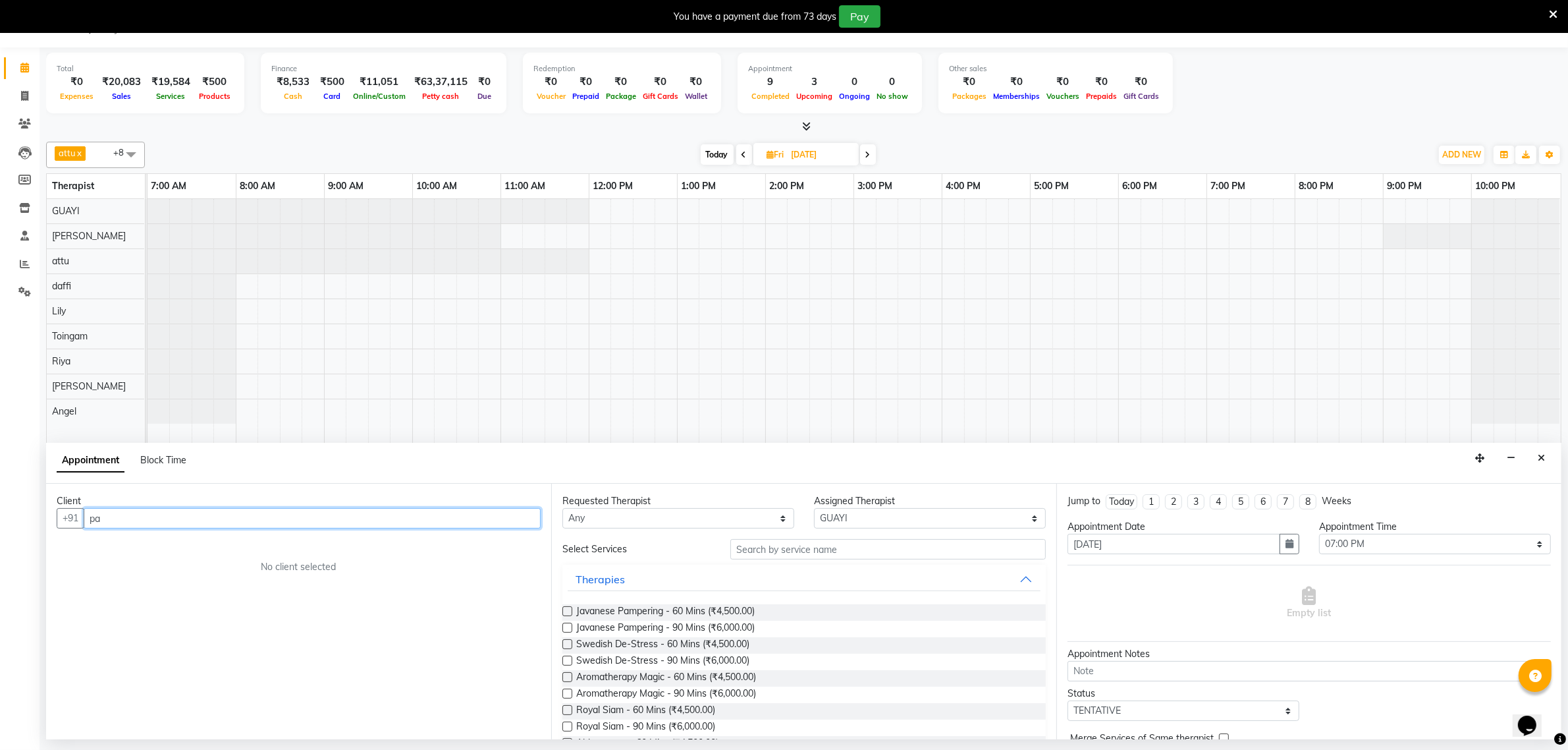
type input "p"
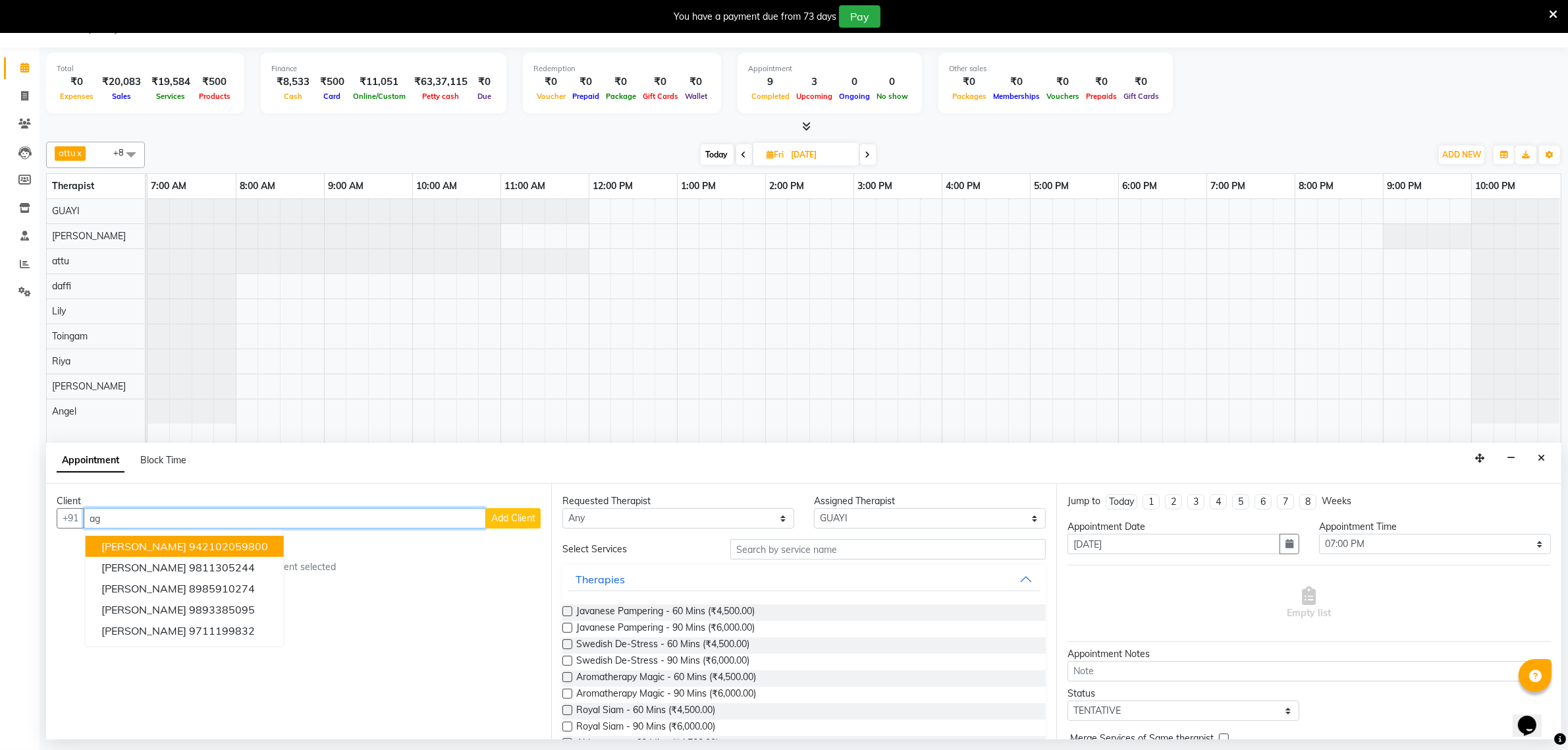
type input "a"
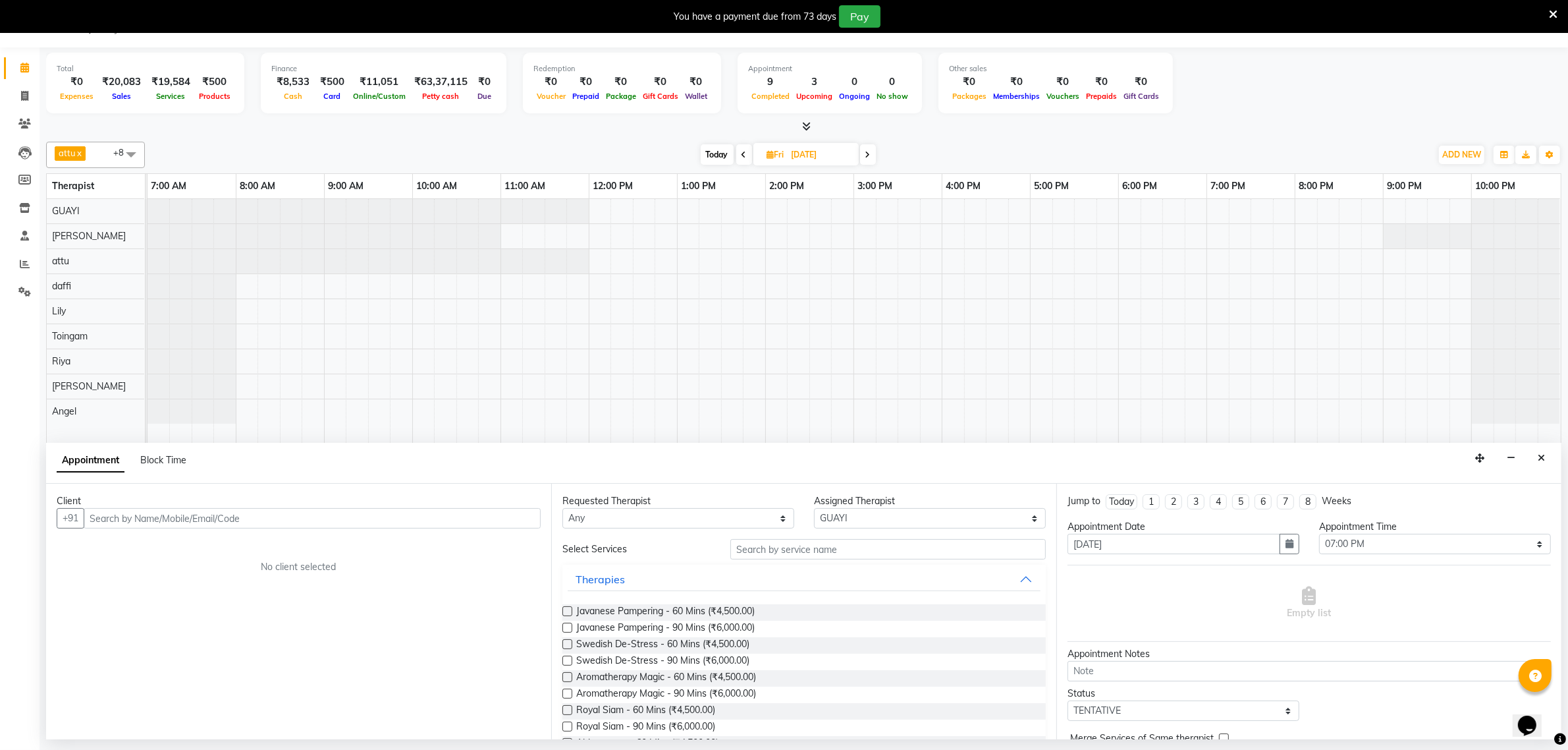
click at [742, 156] on icon at bounding box center [744, 155] width 6 height 8
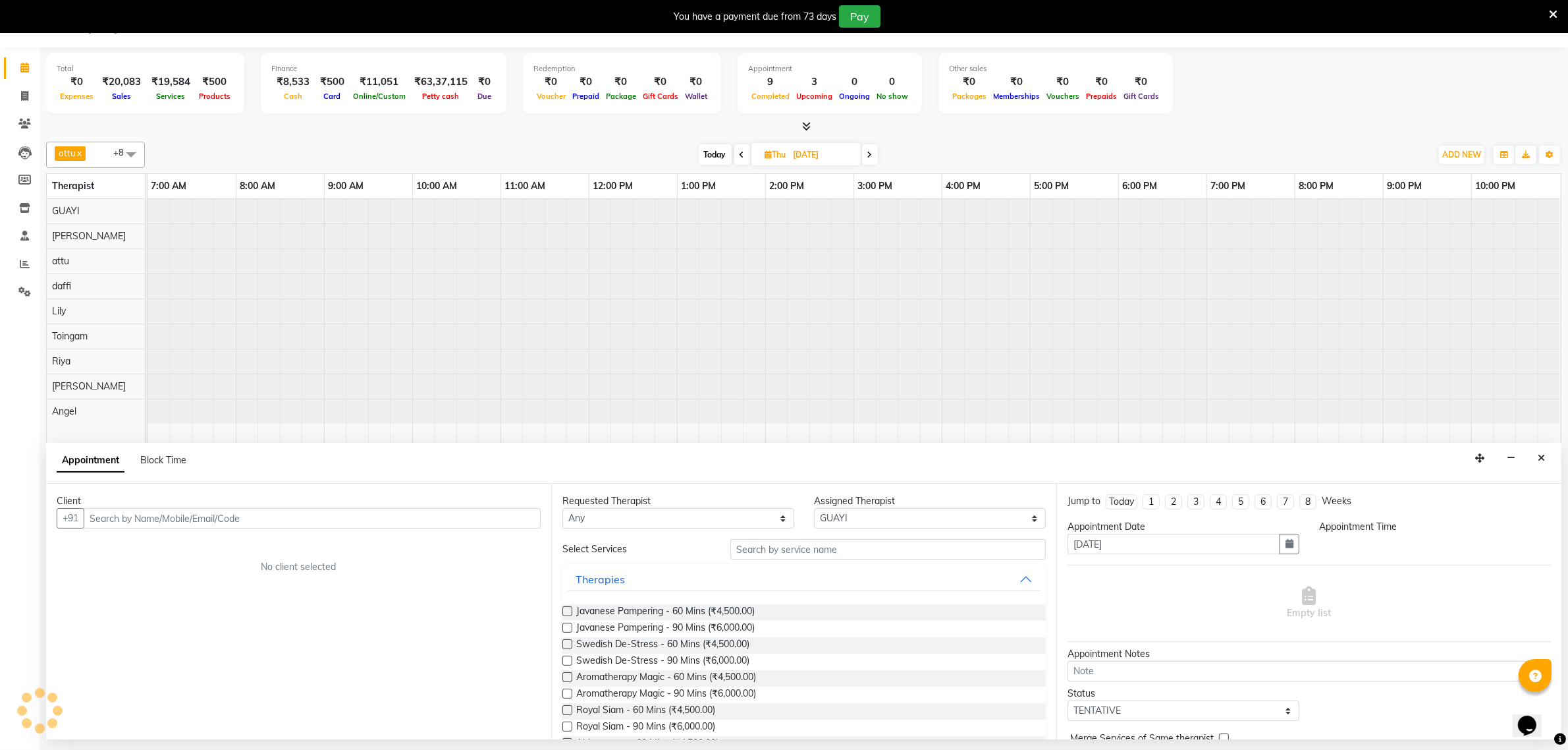
type input "04-09-2025"
select select "1140"
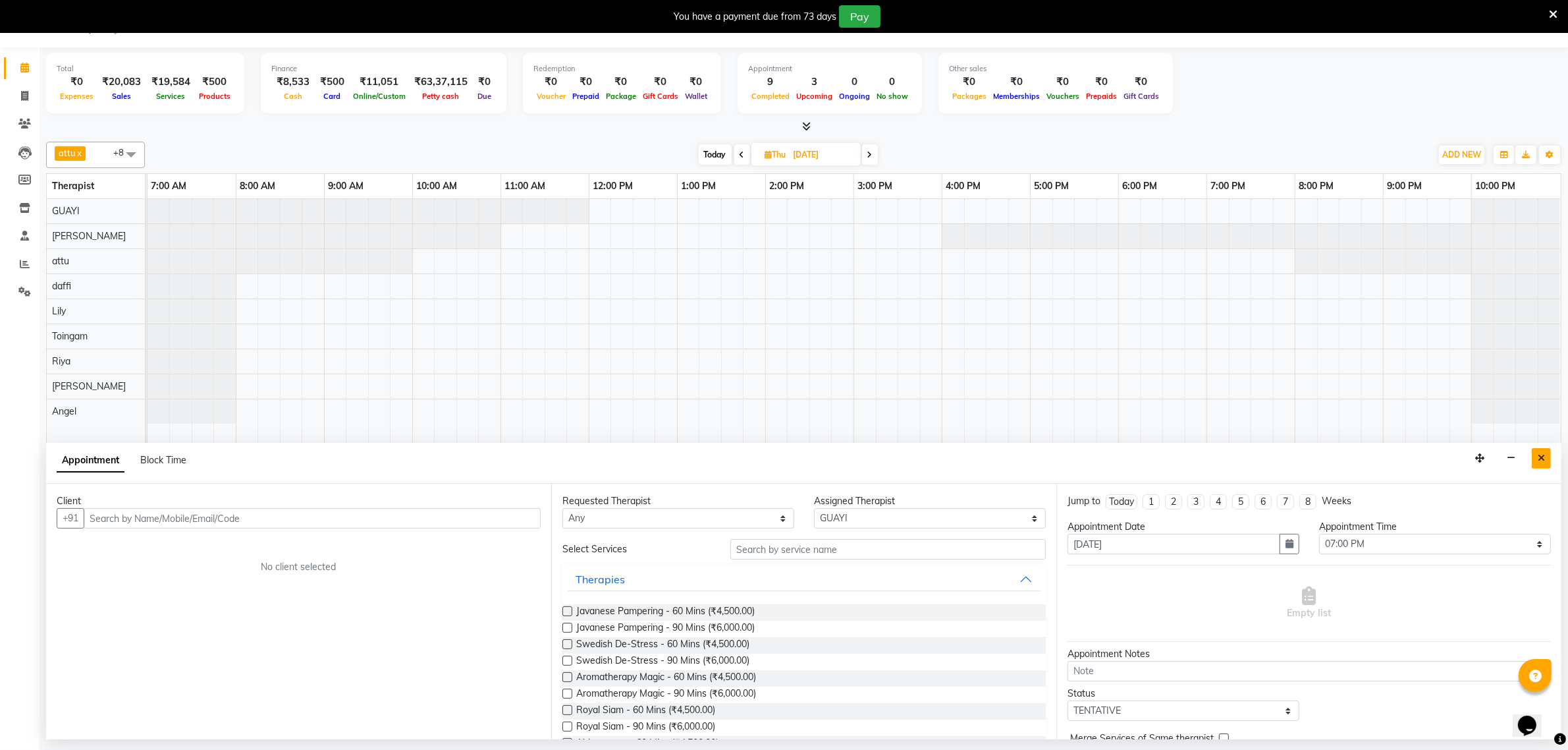
click at [1546, 459] on button "Close" at bounding box center [1542, 458] width 19 height 21
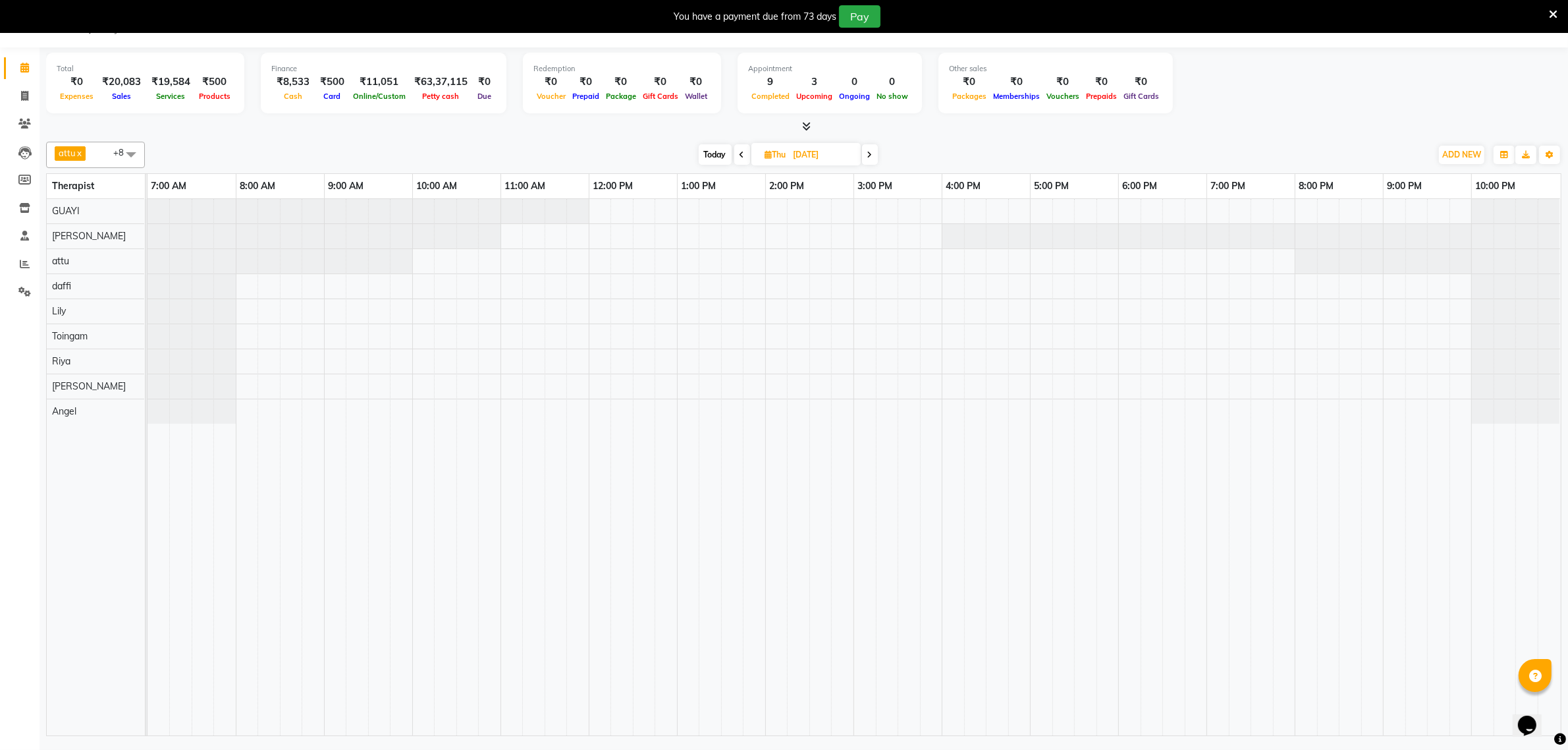
click at [743, 156] on span at bounding box center [742, 154] width 16 height 21
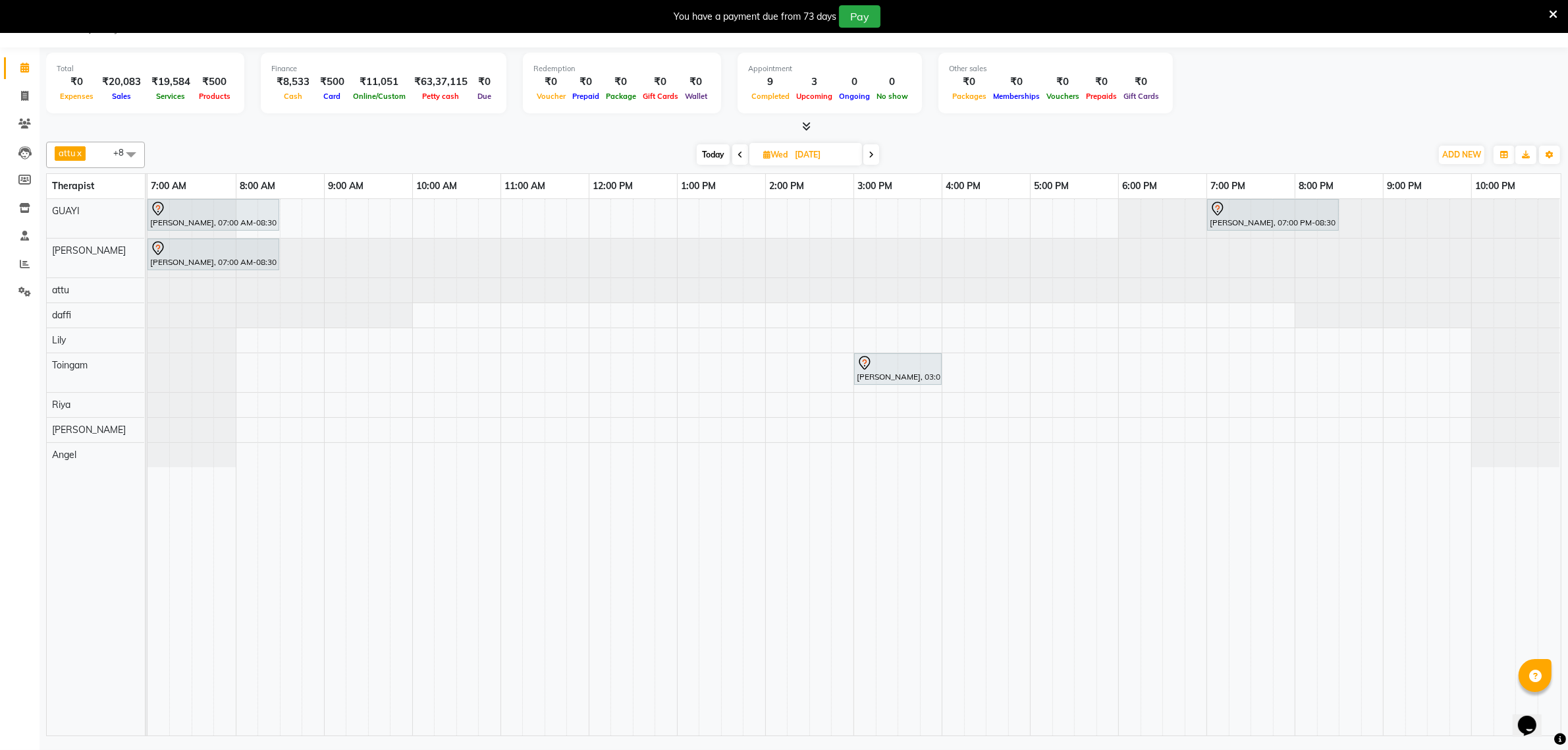
click at [874, 156] on icon at bounding box center [871, 155] width 6 height 8
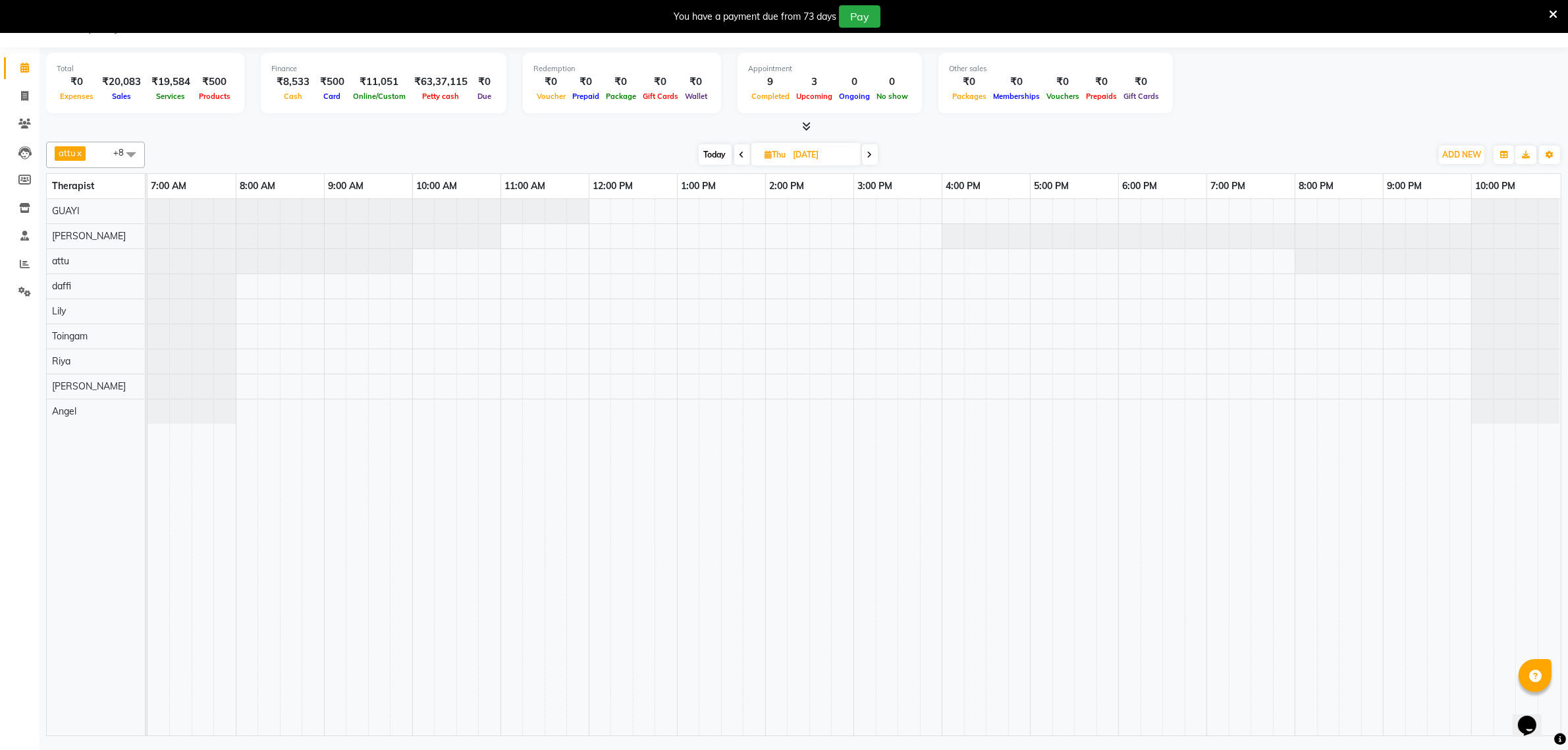
click at [870, 155] on icon at bounding box center [870, 155] width 6 height 8
type input "05-09-2025"
click at [1212, 209] on div at bounding box center [854, 467] width 1414 height 537
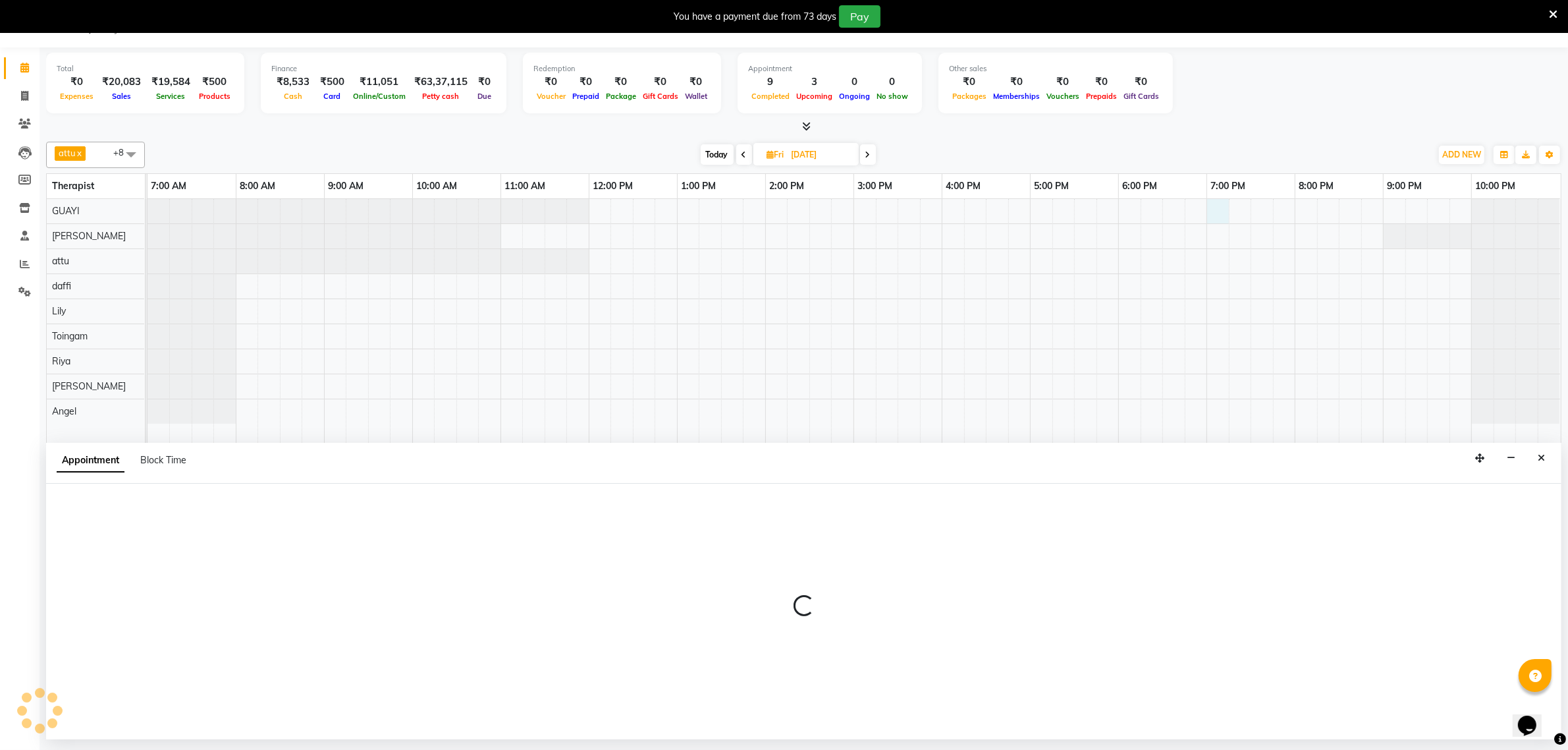
select select "48471"
select select "1140"
select select "tentative"
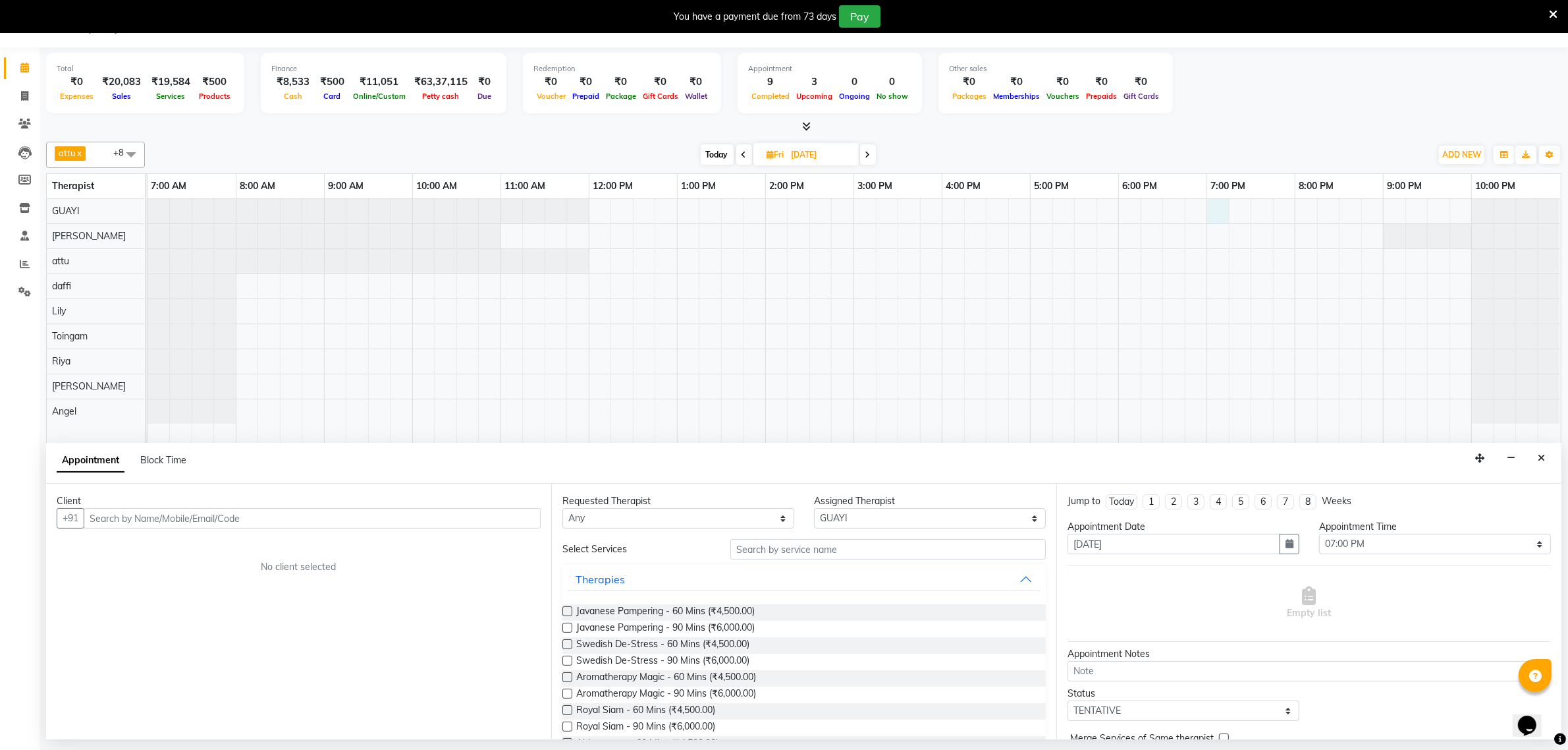
click at [488, 516] on input "text" at bounding box center [312, 518] width 457 height 21
drag, startPoint x: 171, startPoint y: 541, endPoint x: 176, endPoint y: 550, distance: 10.3
click at [172, 544] on span "Praveen Agrawal" at bounding box center [144, 546] width 85 height 13
type input "9425902331"
click at [176, 550] on div "Client +91 9425902331 No client selected" at bounding box center [299, 612] width 505 height 256
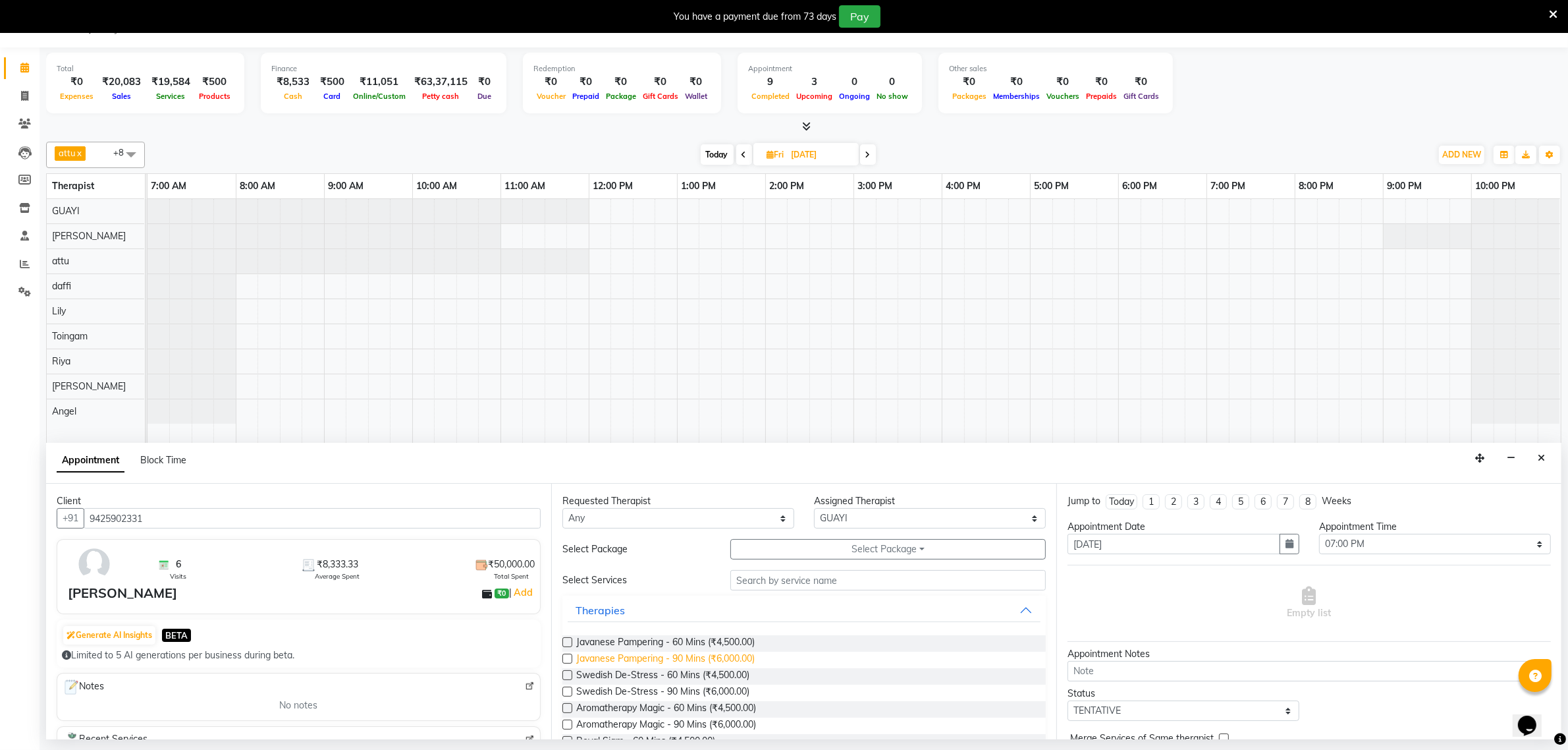
click at [695, 658] on span "Javanese Pampering - 90 Mins (₹6,000.00)" at bounding box center [665, 660] width 178 height 17
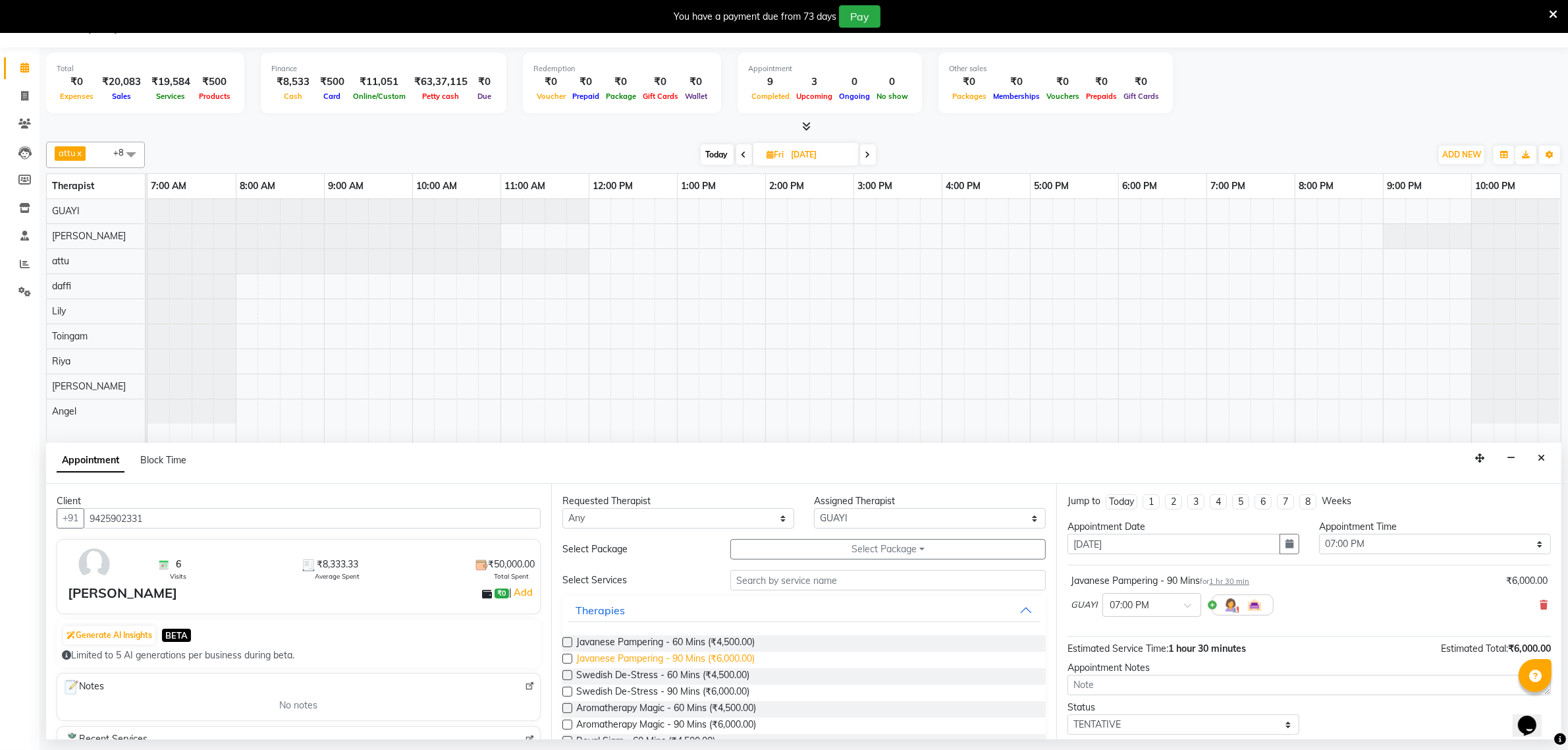
click at [686, 660] on span "Javanese Pampering - 90 Mins (₹6,000.00)" at bounding box center [665, 660] width 178 height 17
checkbox input "false"
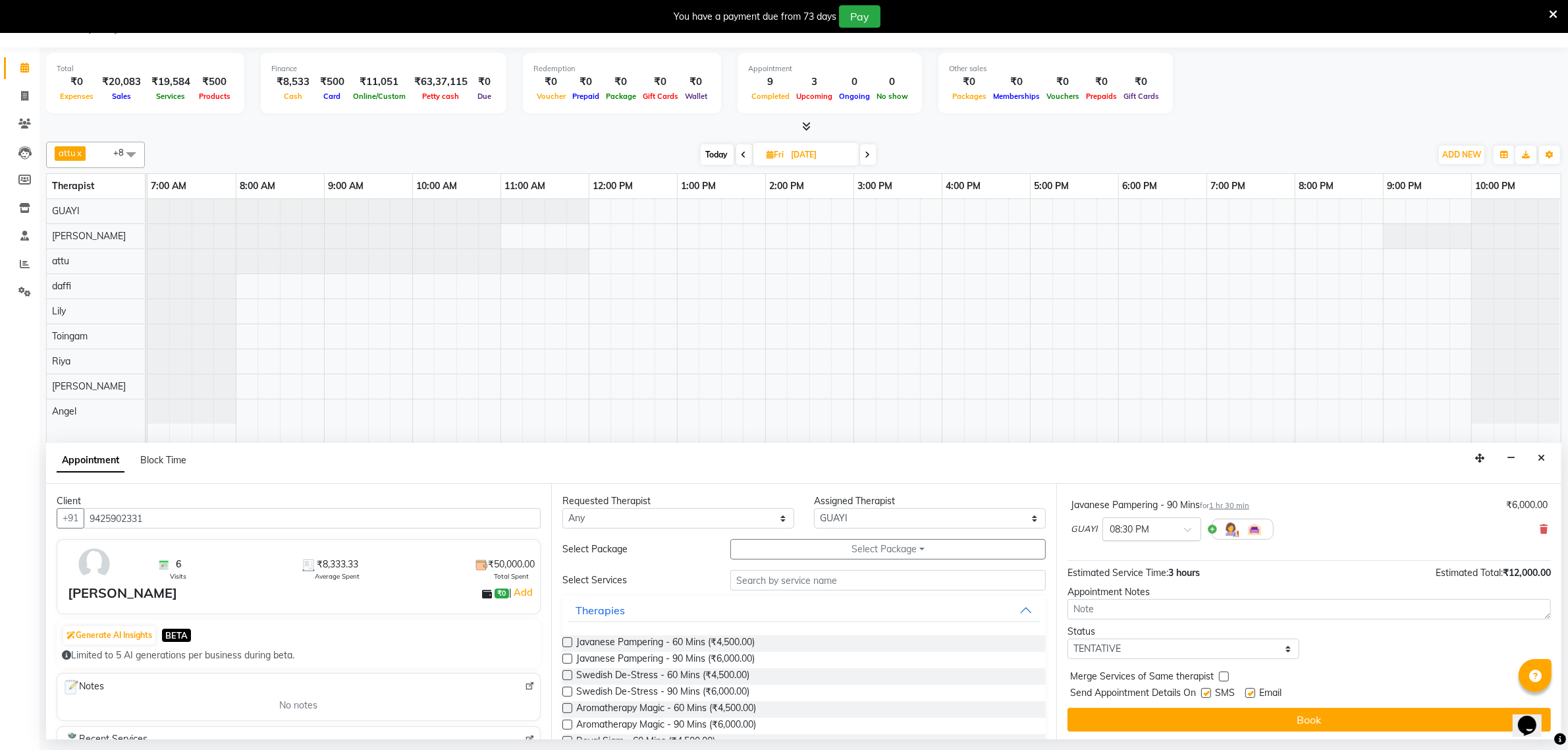
scroll to position [140, 0]
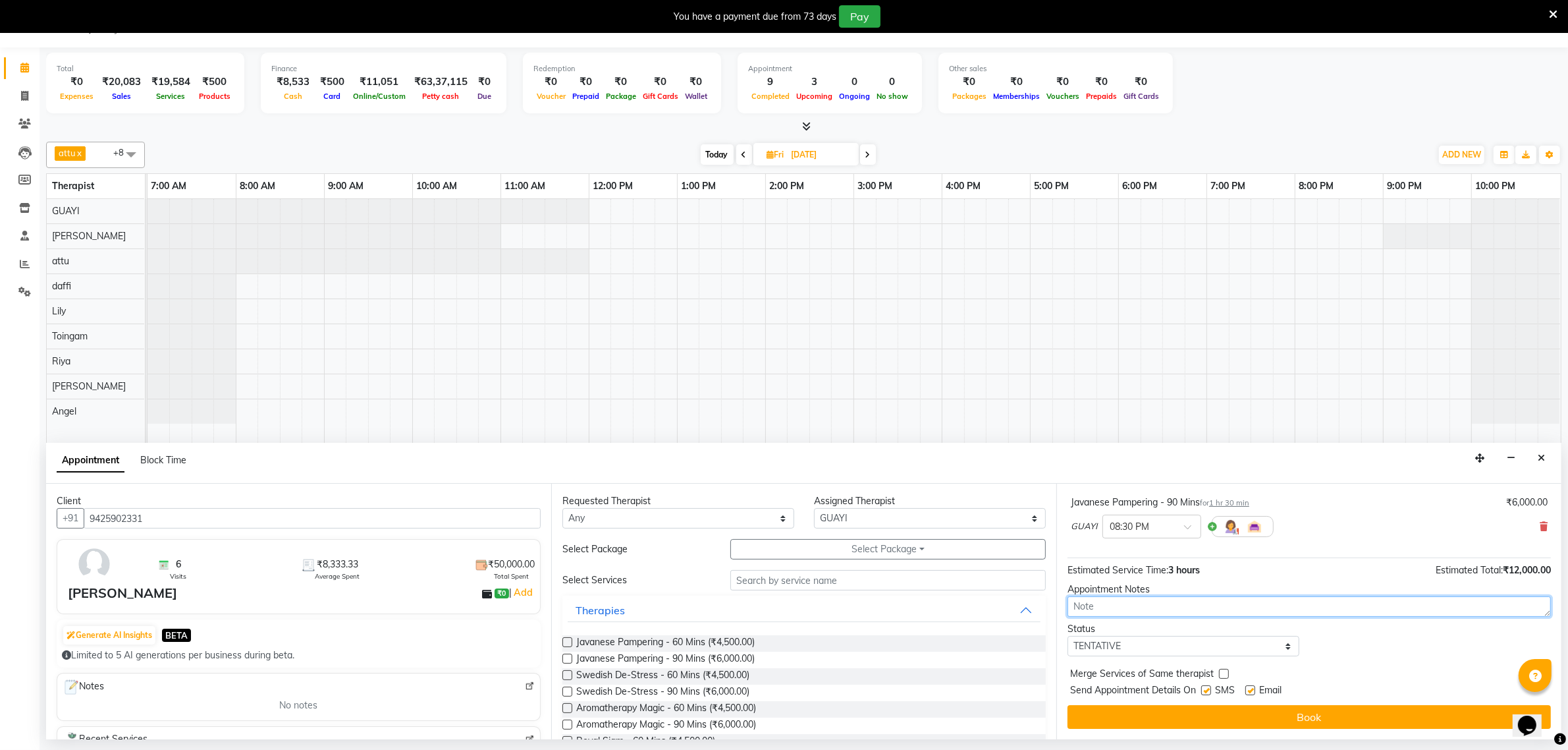
click at [1134, 608] on textarea at bounding box center [1309, 607] width 484 height 21
type textarea "riya"
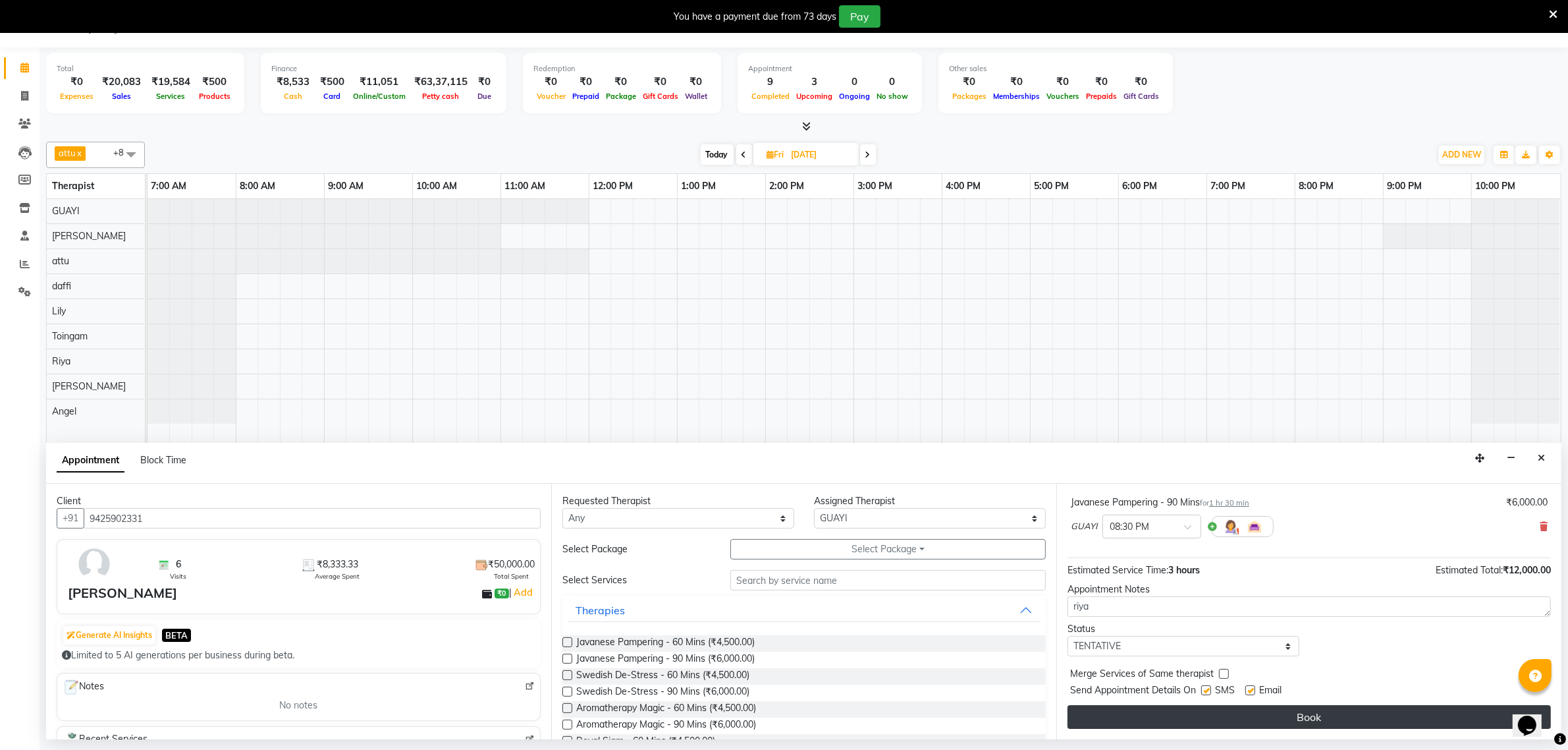
click at [1164, 718] on button "Book" at bounding box center [1309, 717] width 484 height 24
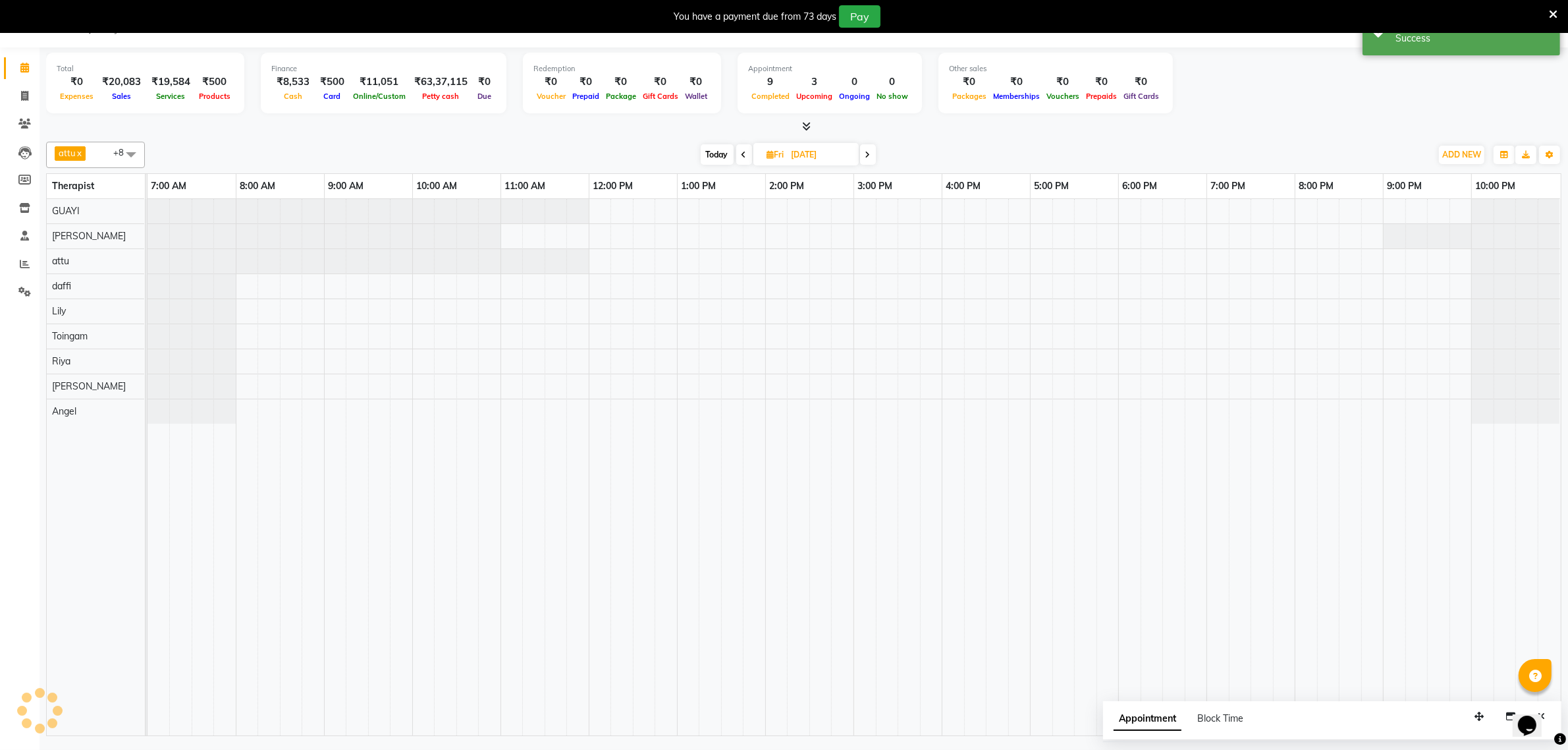
scroll to position [0, 0]
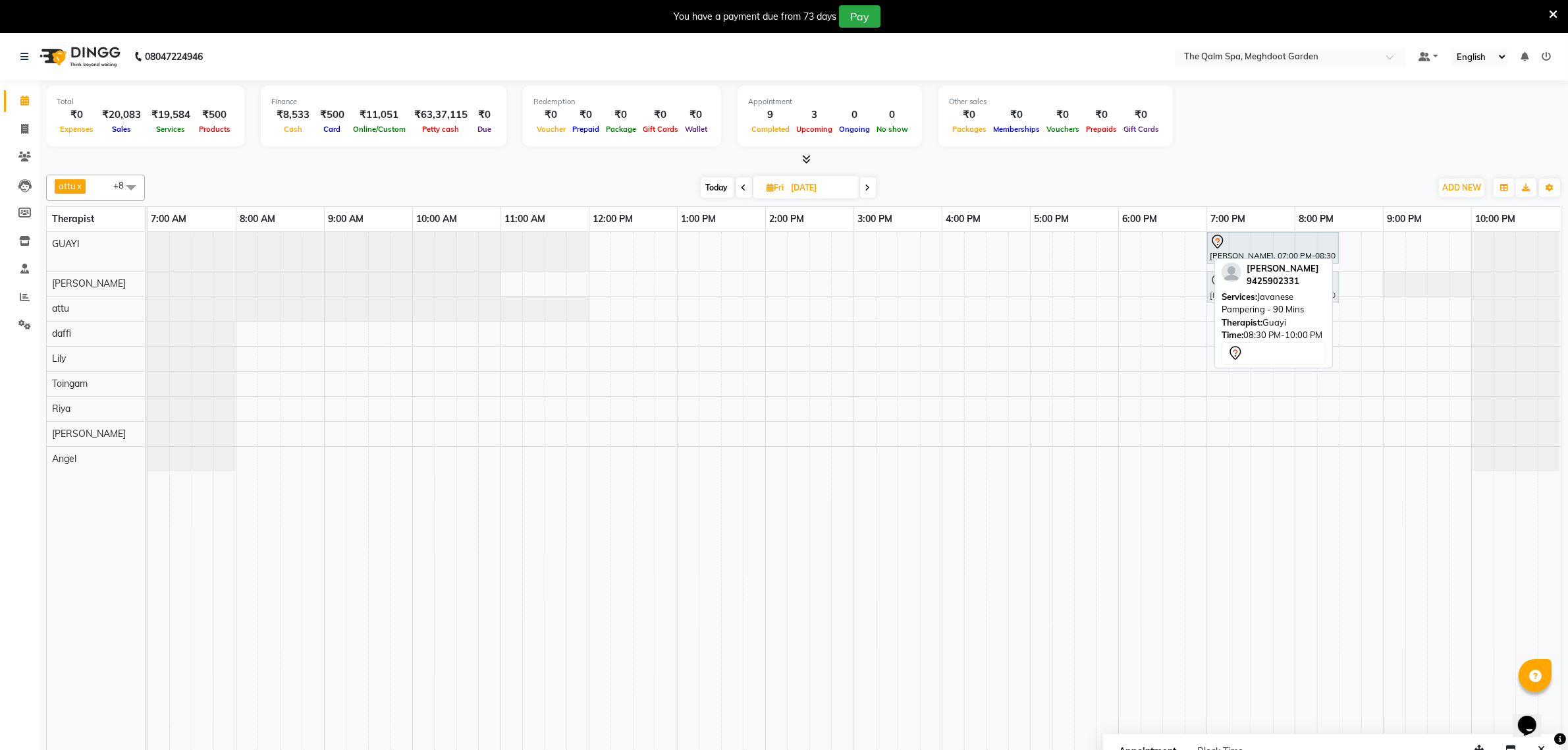
drag, startPoint x: 1249, startPoint y: 265, endPoint x: 1222, endPoint y: 265, distance: 27.0
click at [1279, 287] on div "attu x daffi x Lily x Riya x Toingam x V L x Raj Shrivas x GUAYI x Angel x +8 S…" at bounding box center [804, 469] width 1515 height 600
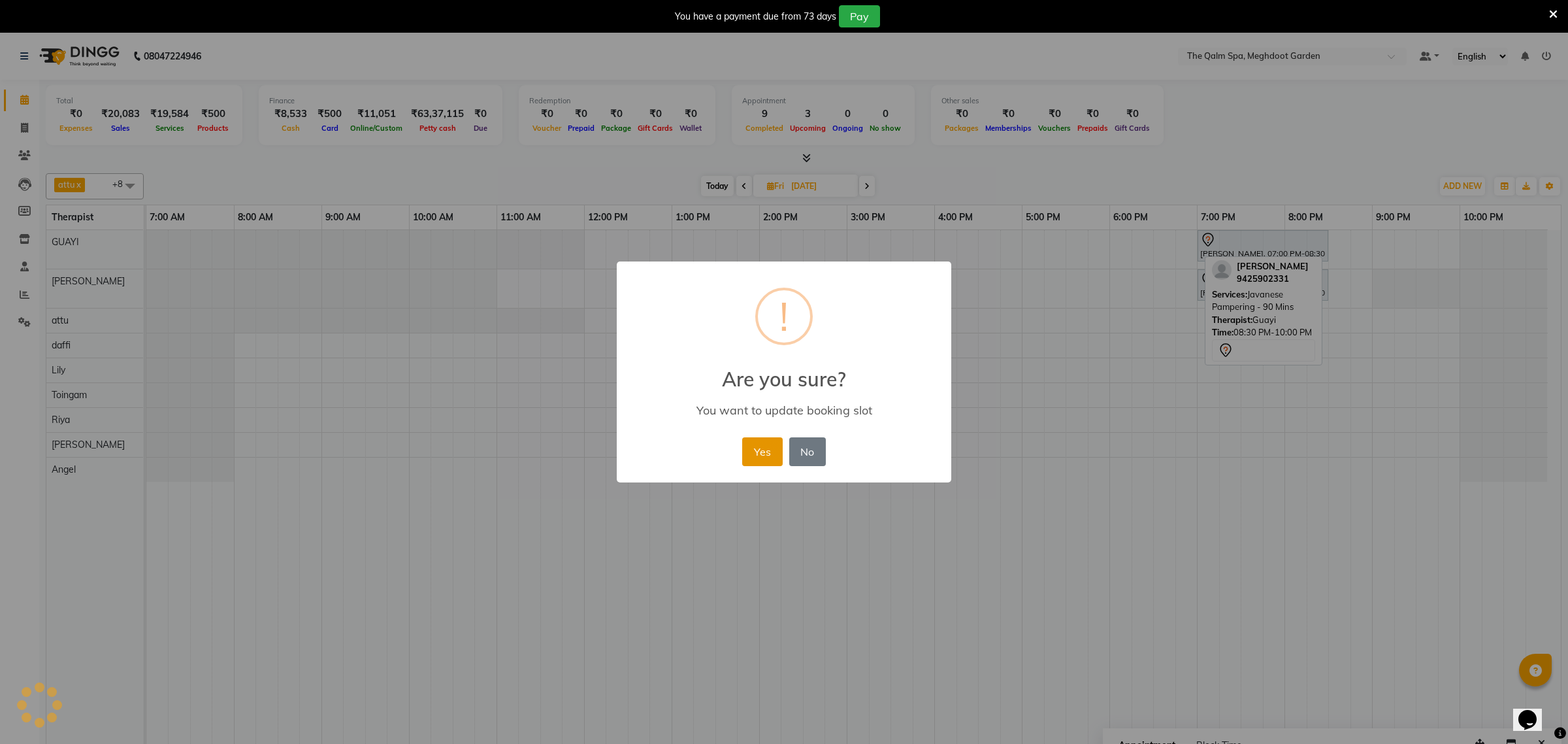
click at [771, 449] on button "Yes" at bounding box center [762, 451] width 40 height 29
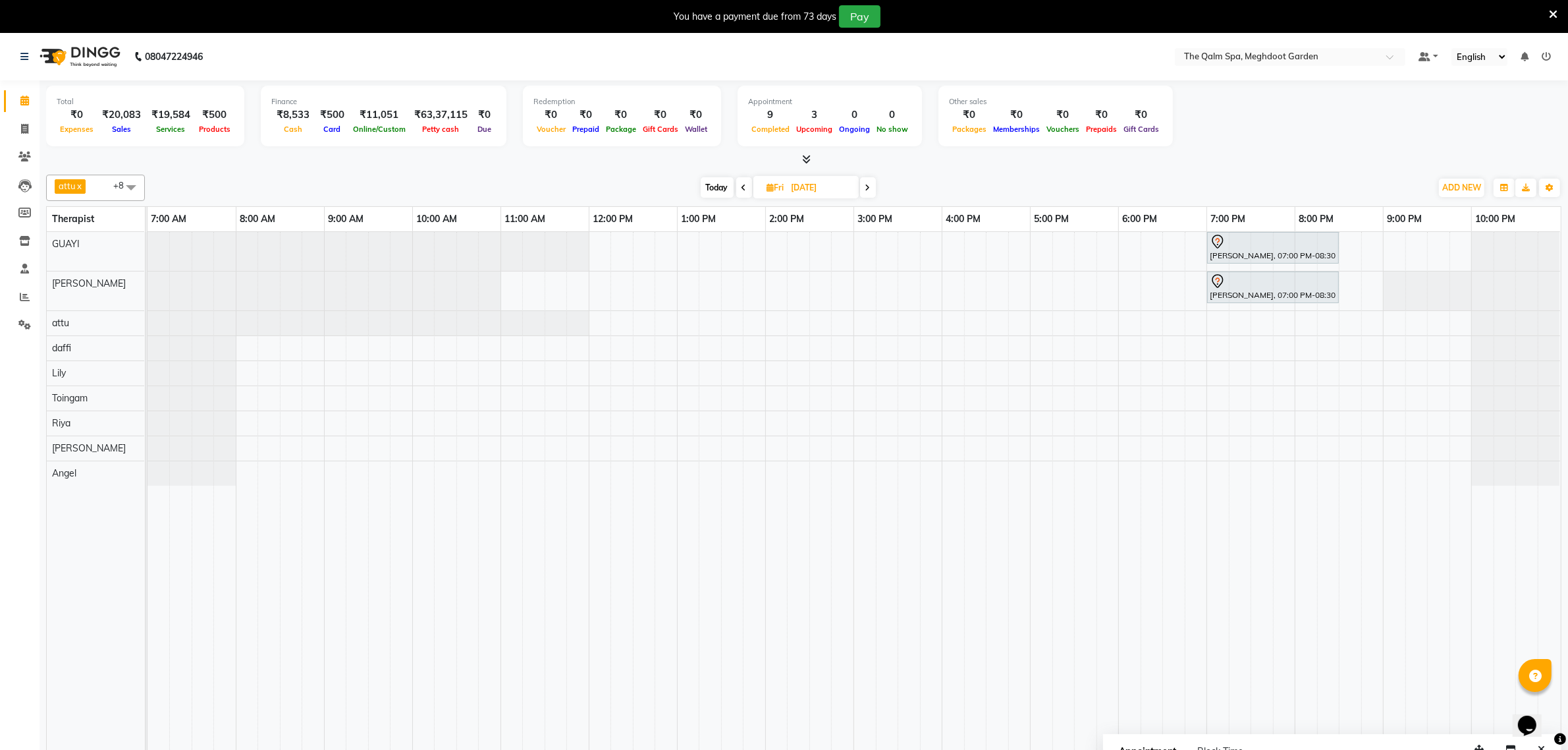
click at [742, 186] on icon at bounding box center [744, 188] width 6 height 8
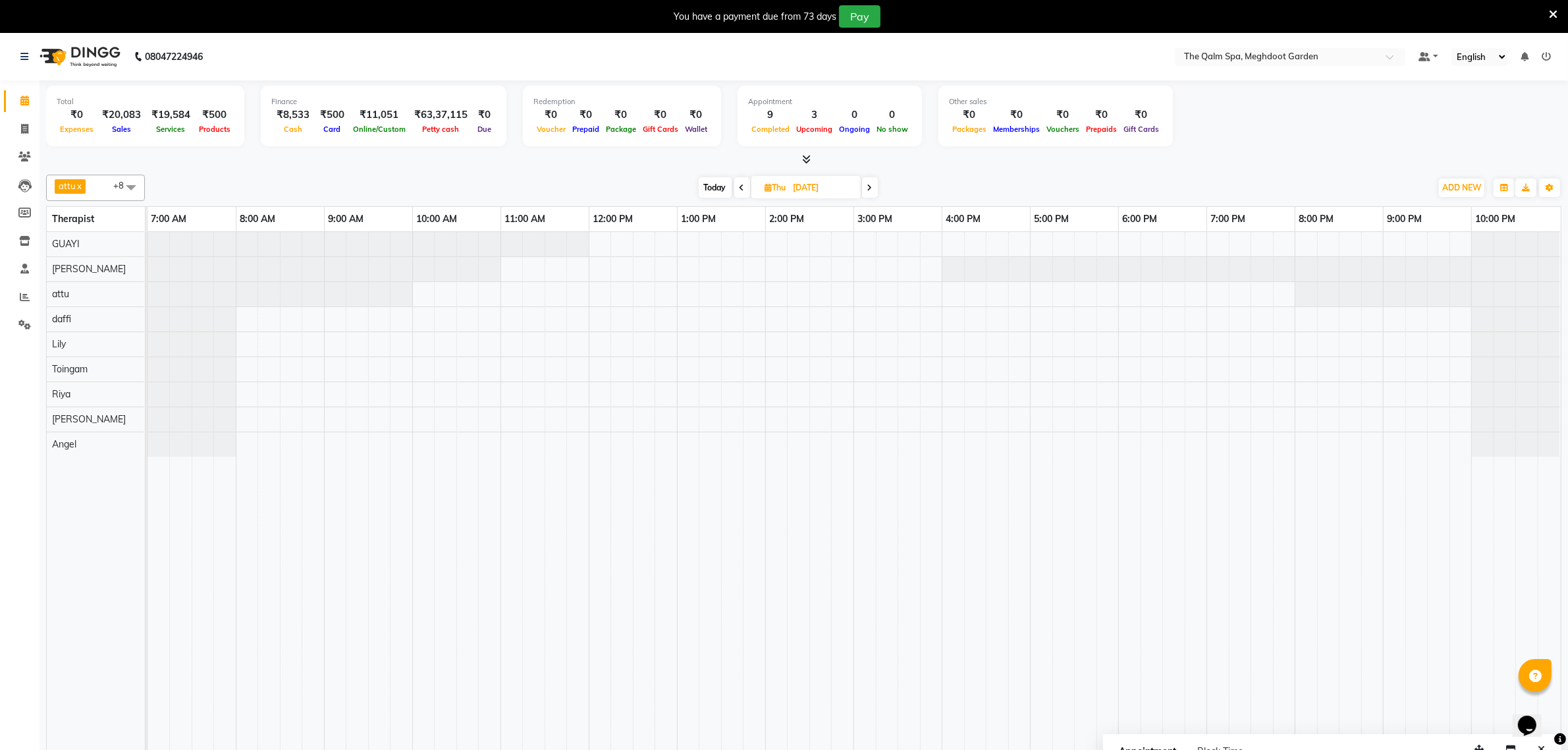
click at [734, 186] on span at bounding box center [742, 188] width 16 height 21
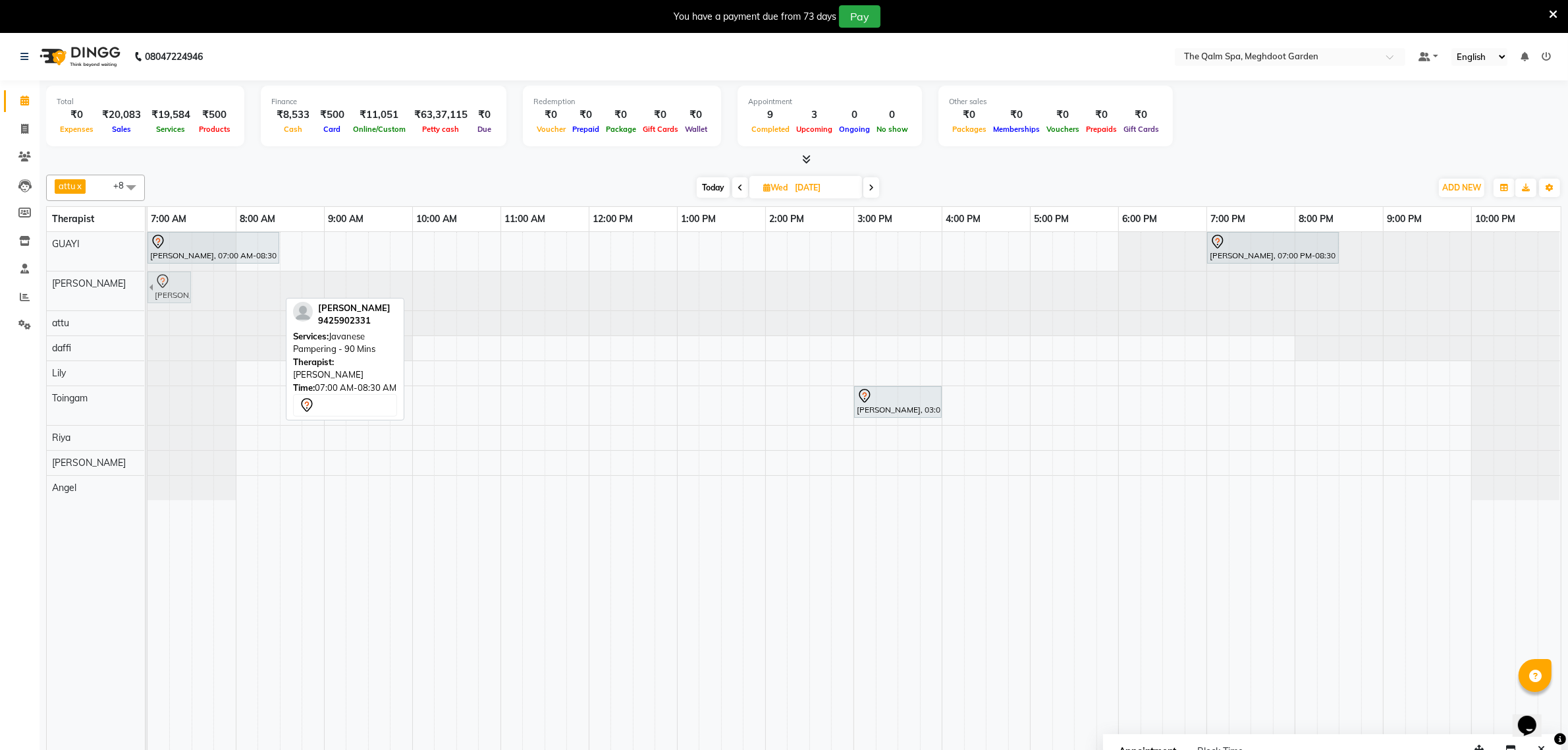
drag, startPoint x: 256, startPoint y: 287, endPoint x: 169, endPoint y: 279, distance: 87.4
click at [148, 279] on div "Praveen Agrawal, 07:00 AM-08:30 AM, Javanese Pampering - 90 Mins Praveen Agrawa…" at bounding box center [148, 291] width 0 height 39
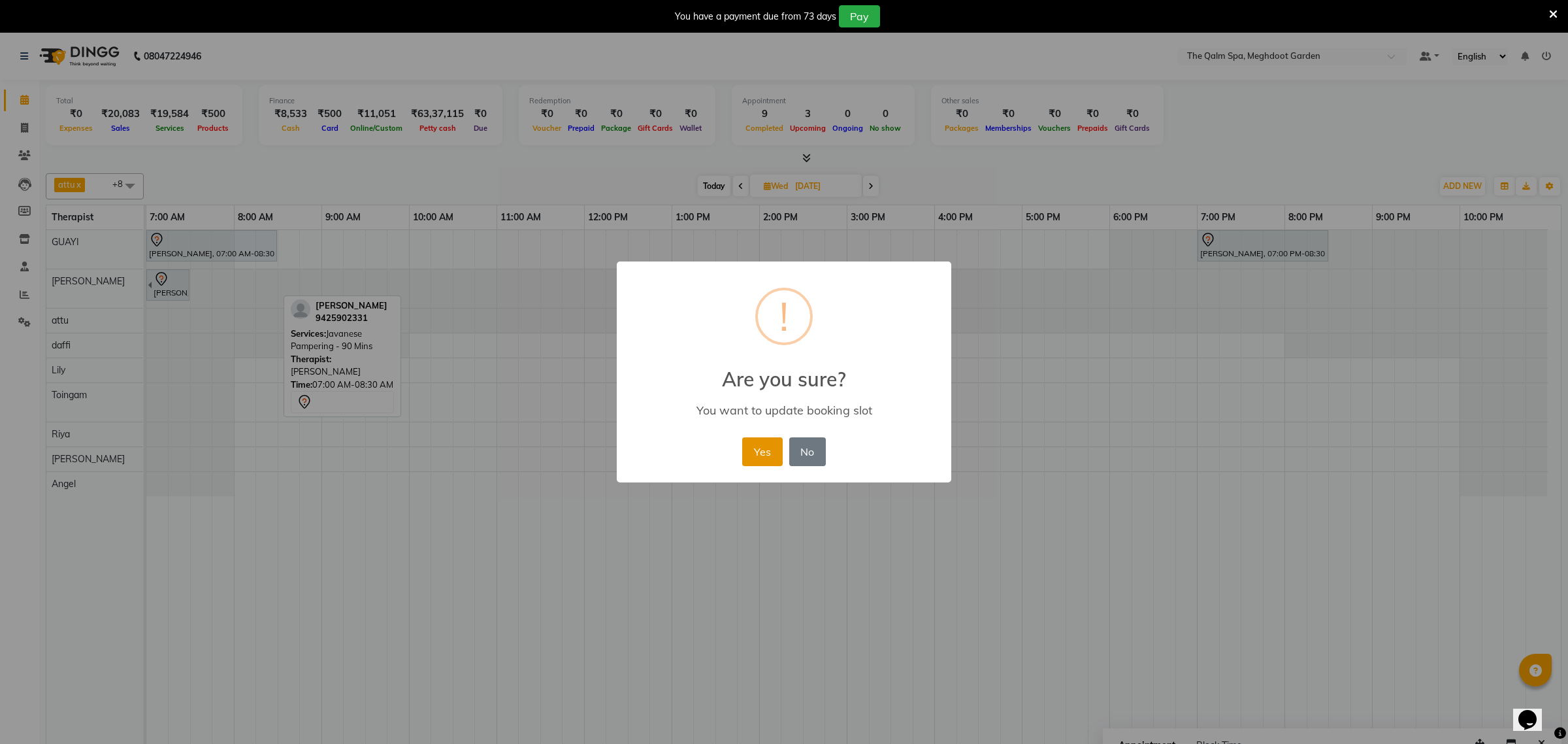
click at [774, 462] on button "Yes" at bounding box center [762, 451] width 40 height 29
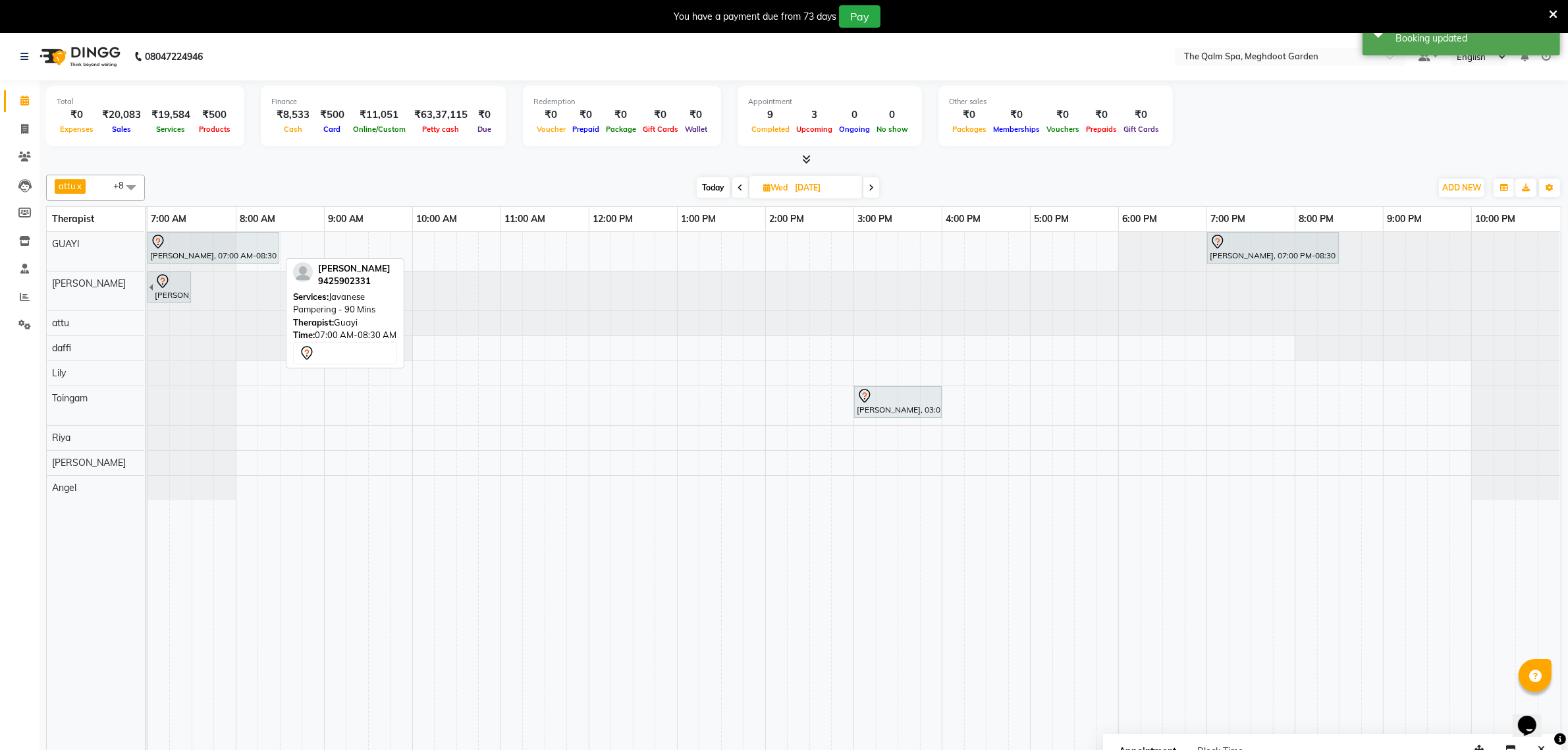
click at [278, 239] on div at bounding box center [278, 248] width 6 height 30
drag, startPoint x: 268, startPoint y: 245, endPoint x: 185, endPoint y: 253, distance: 83.4
click at [148, 253] on div "Praveen Agrawal, 07:00 AM-08:30 AM, Javanese Pampering - 90 Mins Praveen Agrawa…" at bounding box center [148, 251] width 0 height 39
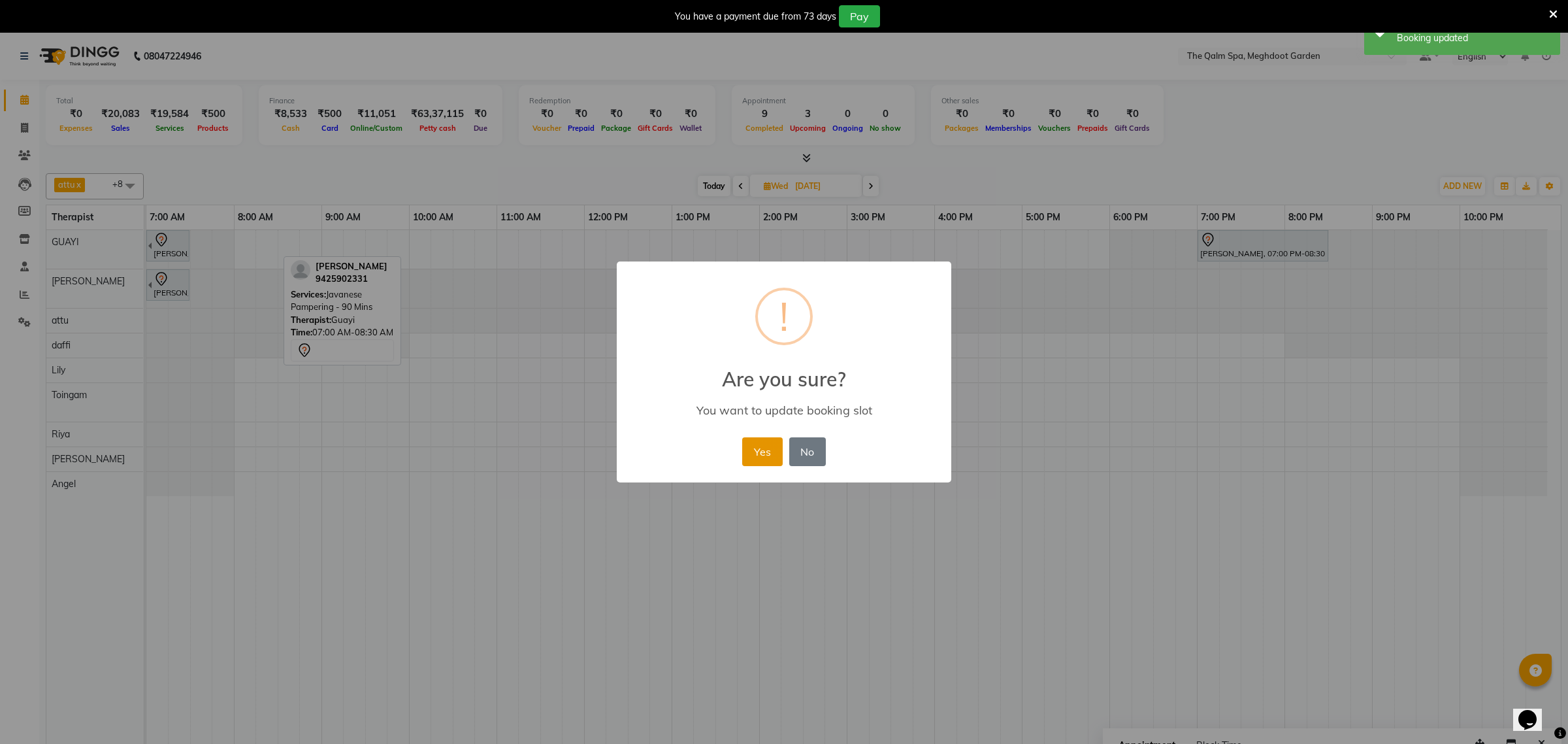
click at [749, 453] on button "Yes" at bounding box center [762, 451] width 40 height 29
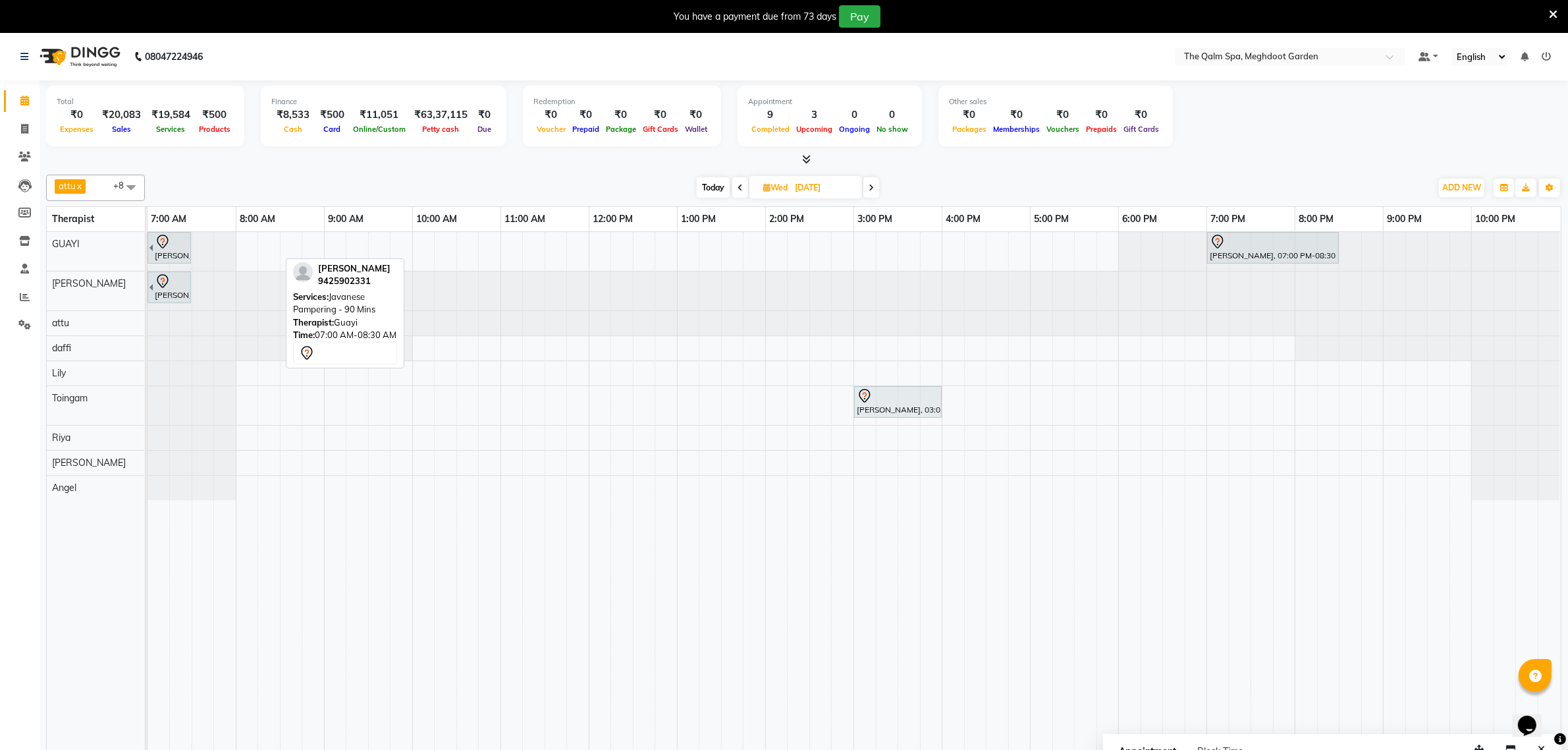
click at [712, 182] on span "Today" at bounding box center [713, 188] width 33 height 21
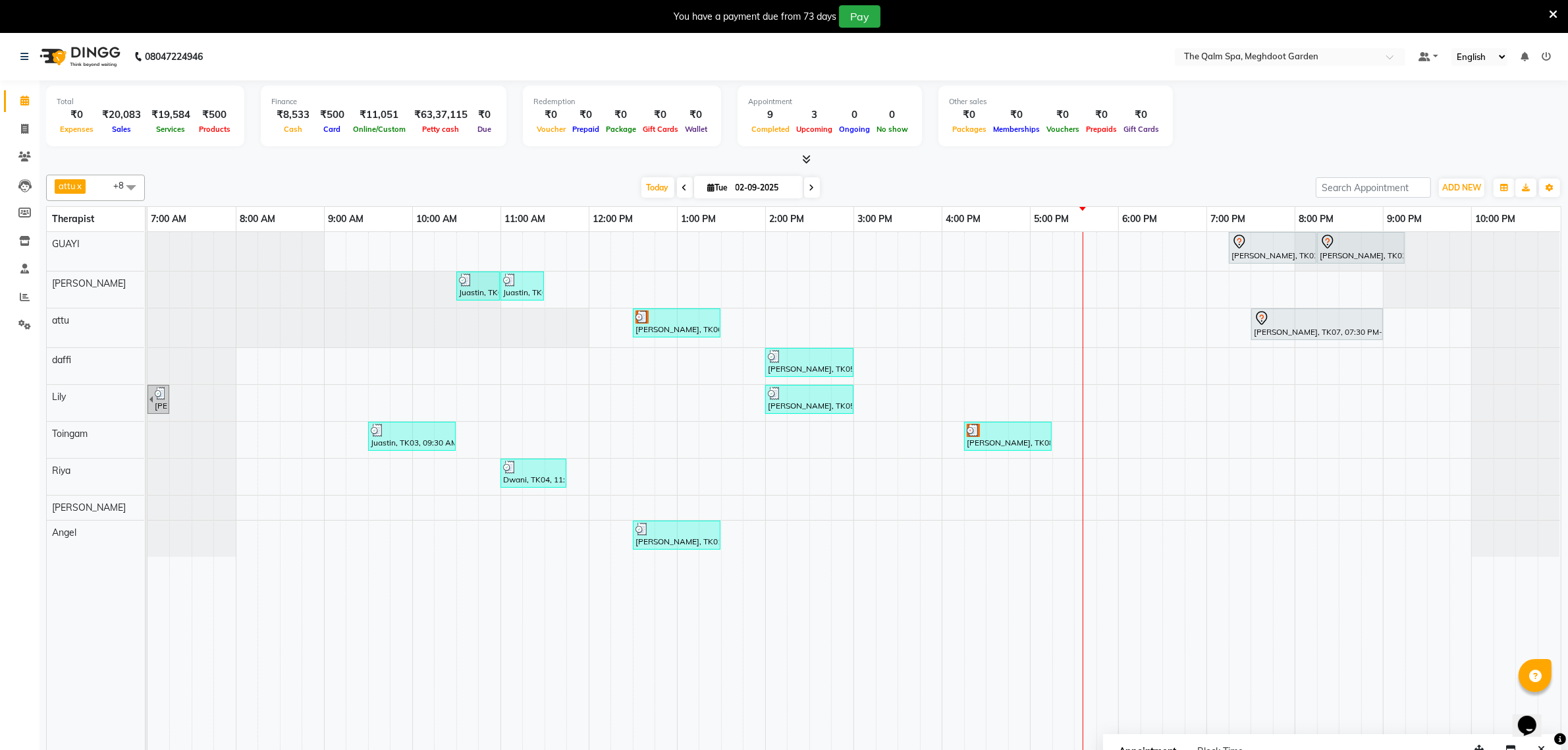
click at [815, 186] on span at bounding box center [812, 188] width 16 height 21
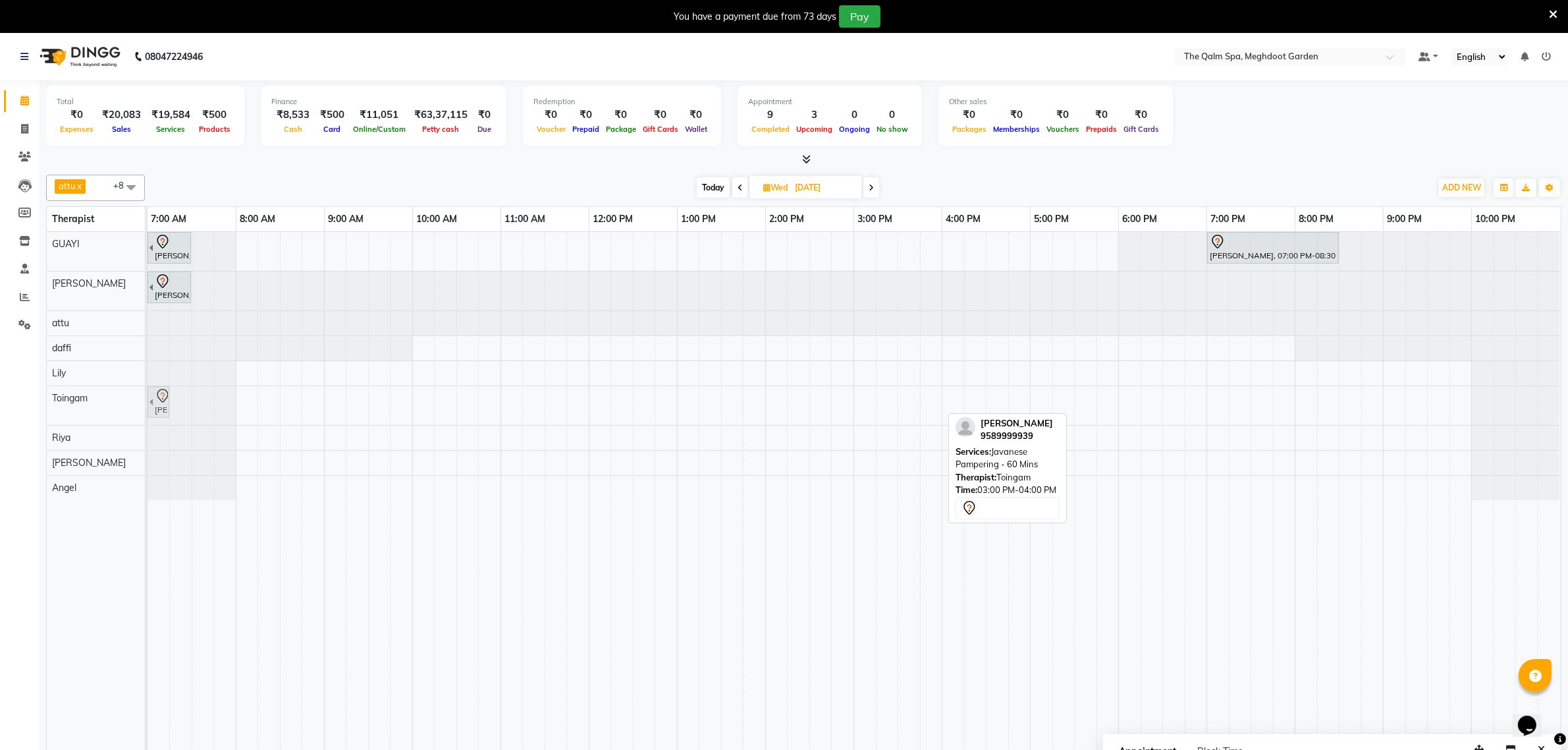
drag, startPoint x: 927, startPoint y: 400, endPoint x: 165, endPoint y: 416, distance: 762.2
click at [148, 416] on div "Arpit Trivedi, 03:00 PM-04:00 PM, Javanese Pampering - 60 Mins Arpit Trivedi, 0…" at bounding box center [148, 405] width 0 height 39
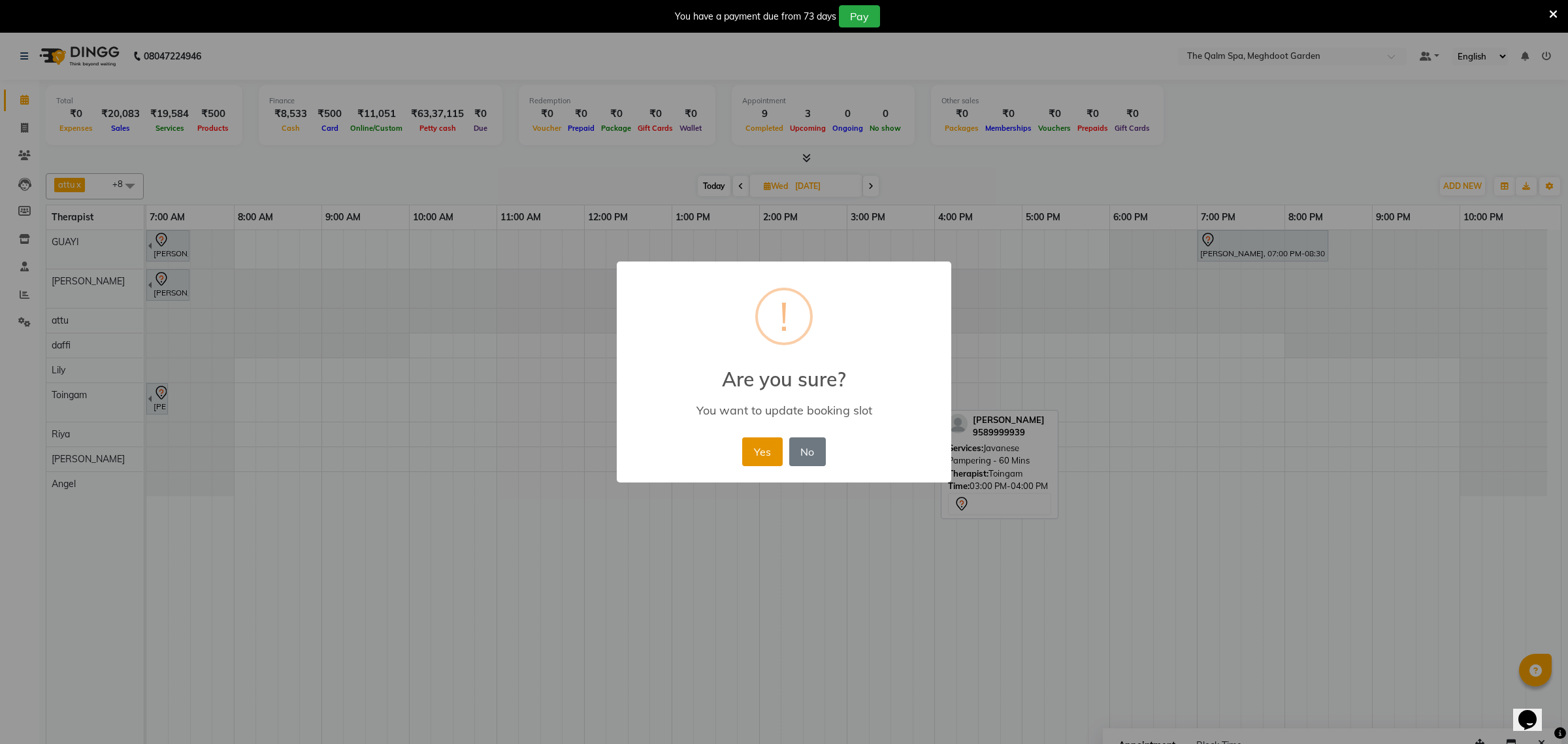
click at [763, 442] on button "Yes" at bounding box center [762, 451] width 40 height 29
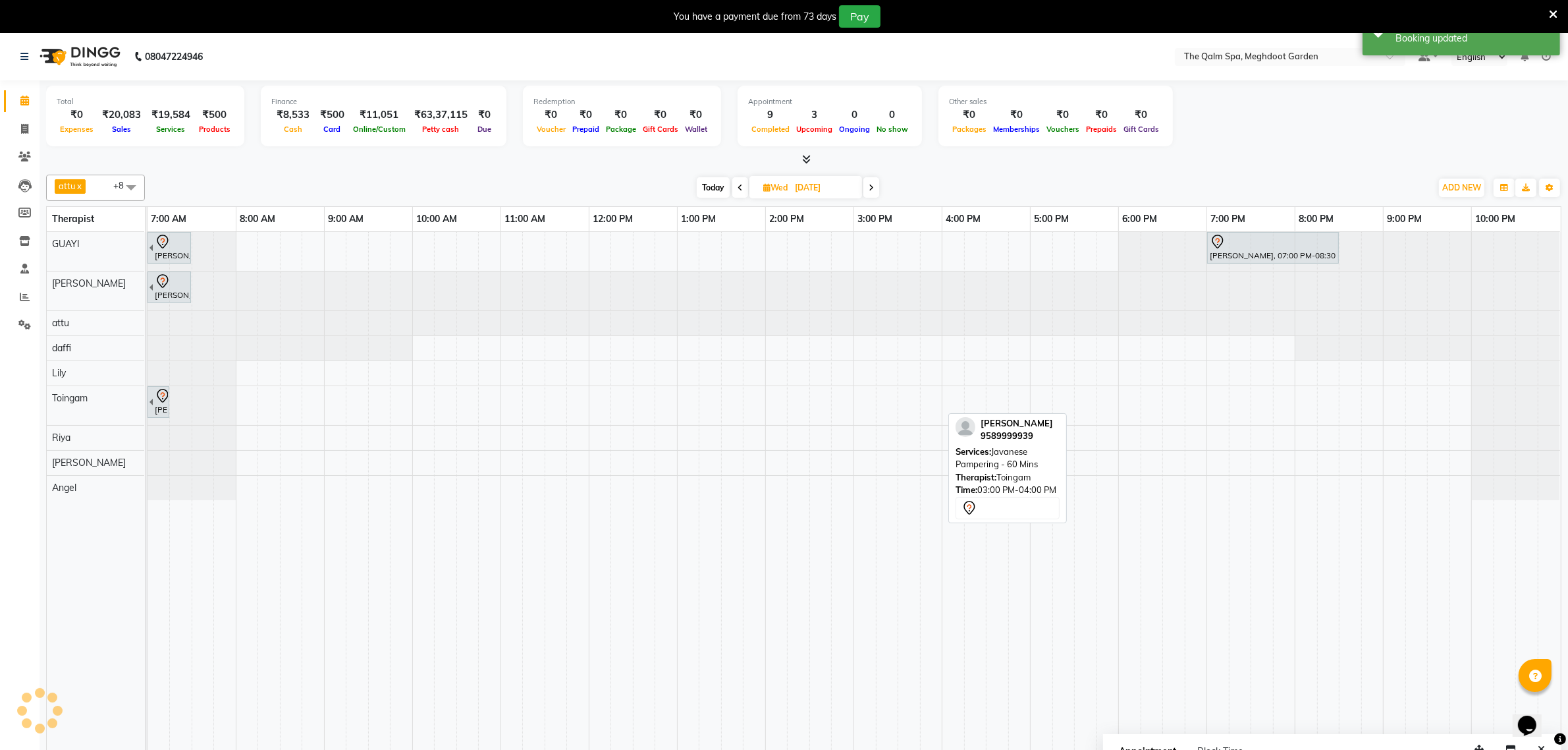
click at [736, 186] on span at bounding box center [741, 188] width 16 height 21
type input "02-09-2025"
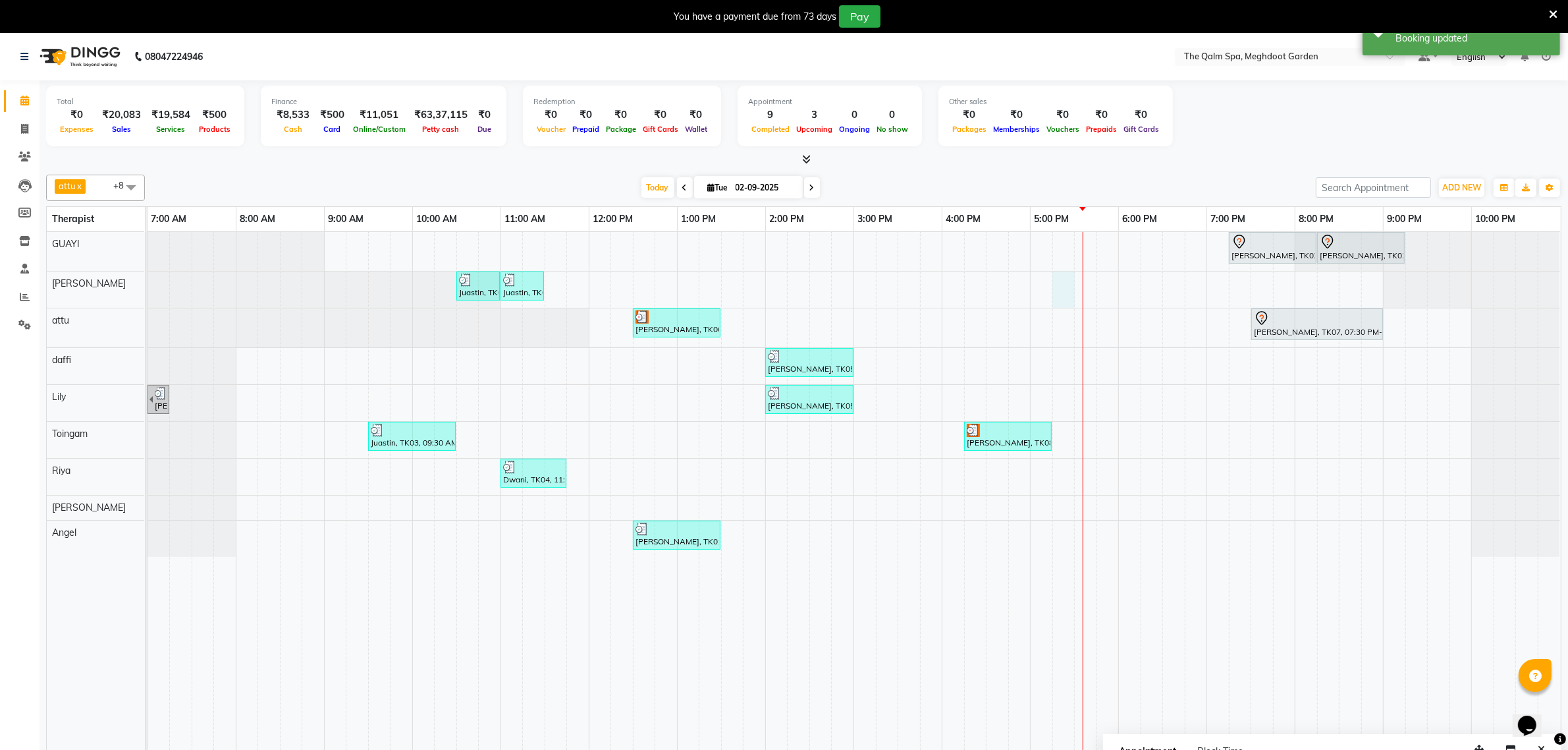
click at [1059, 289] on div "Raj pandey, TK02, 07:15 PM-08:15 PM, Javanese Pampering - 60 Mins Raj pandey, T…" at bounding box center [854, 500] width 1414 height 537
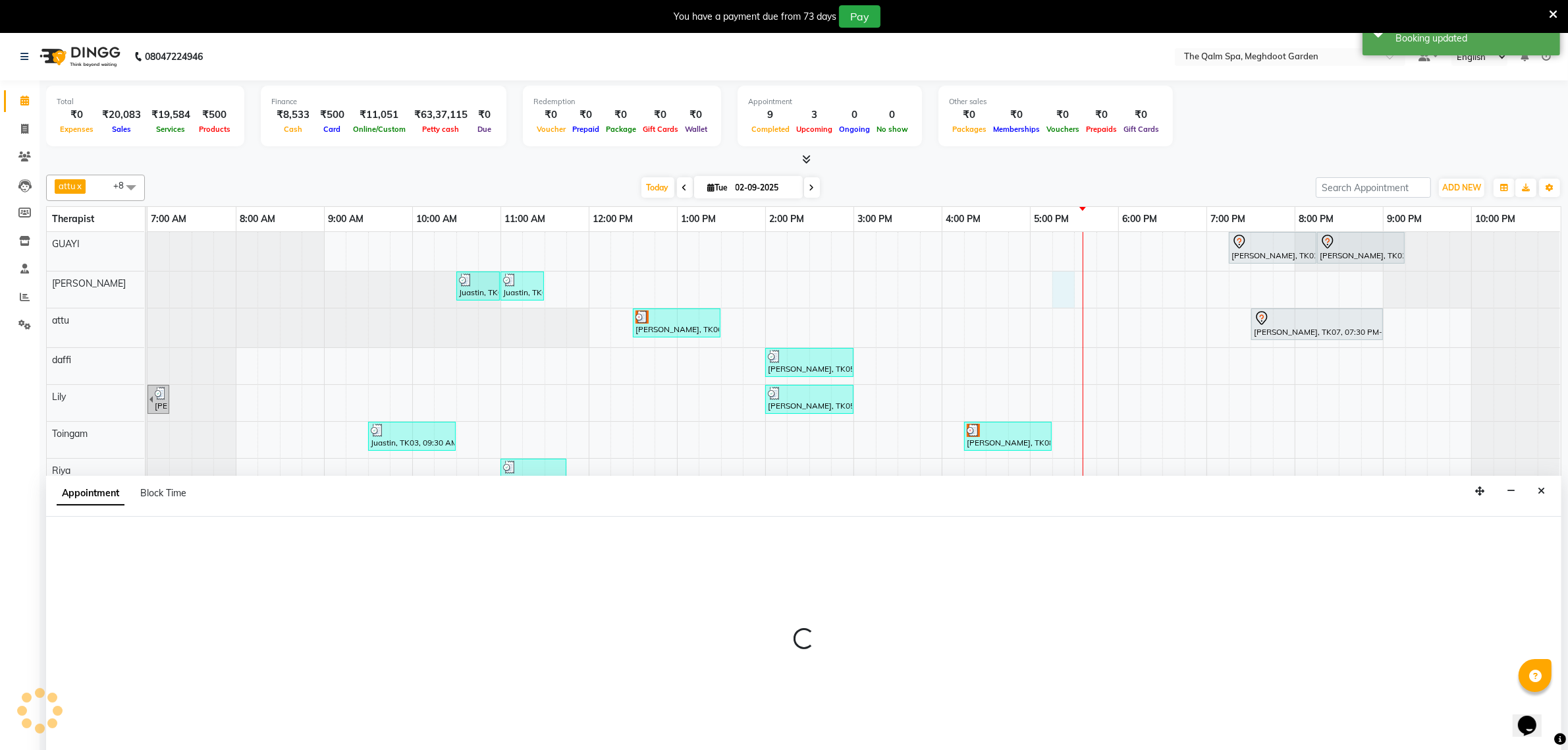
scroll to position [33, 0]
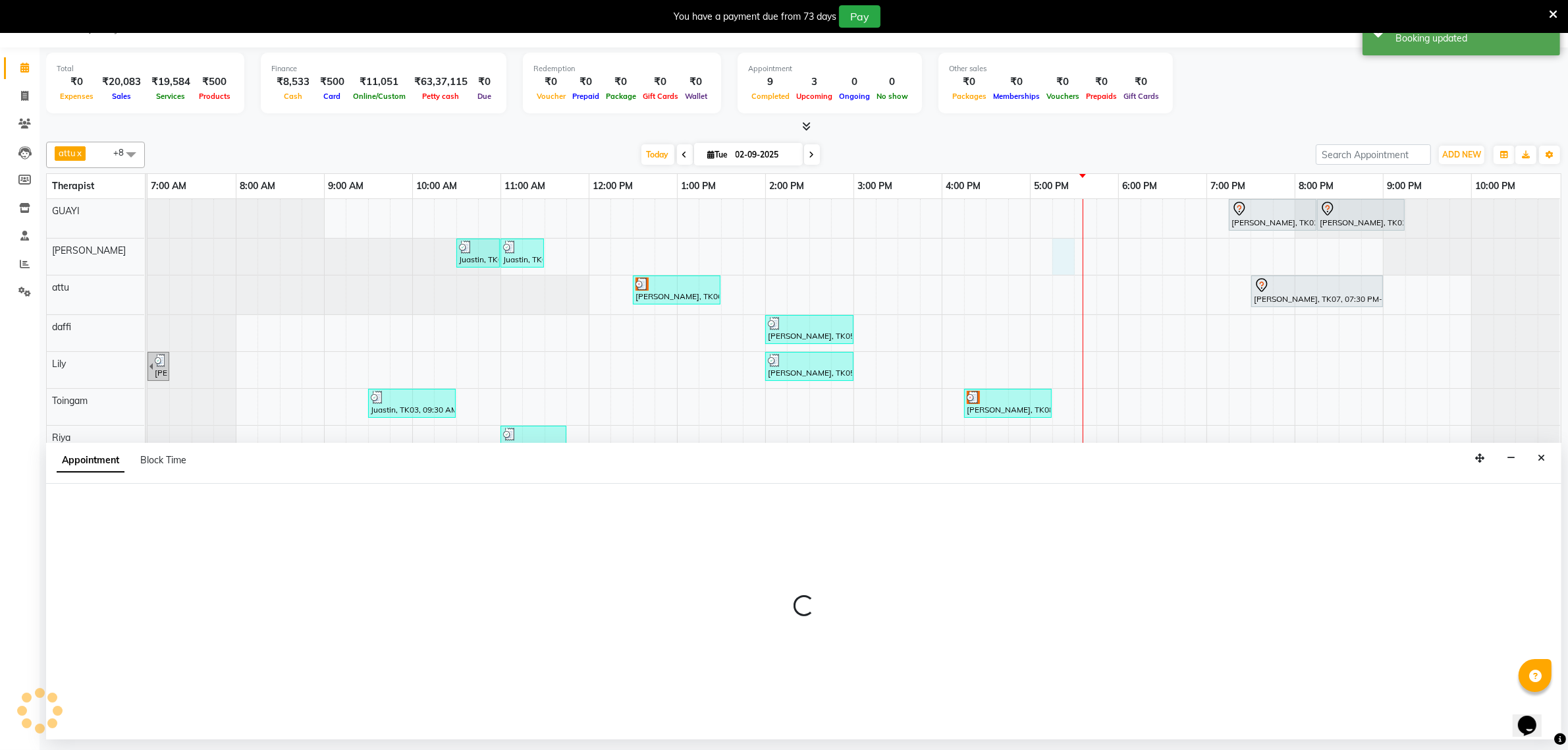
select select "48473"
select select "1035"
select select "tentative"
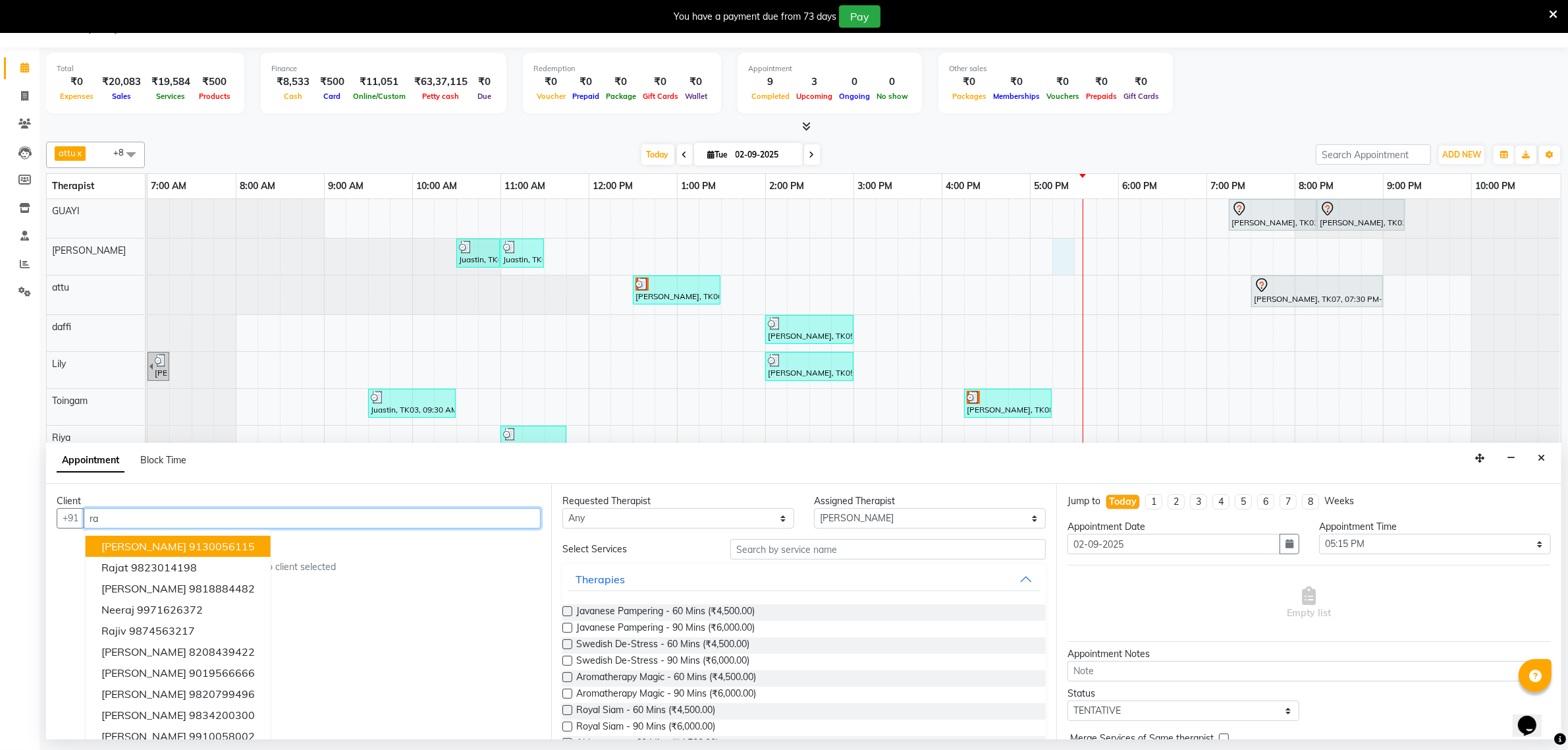
type input "r"
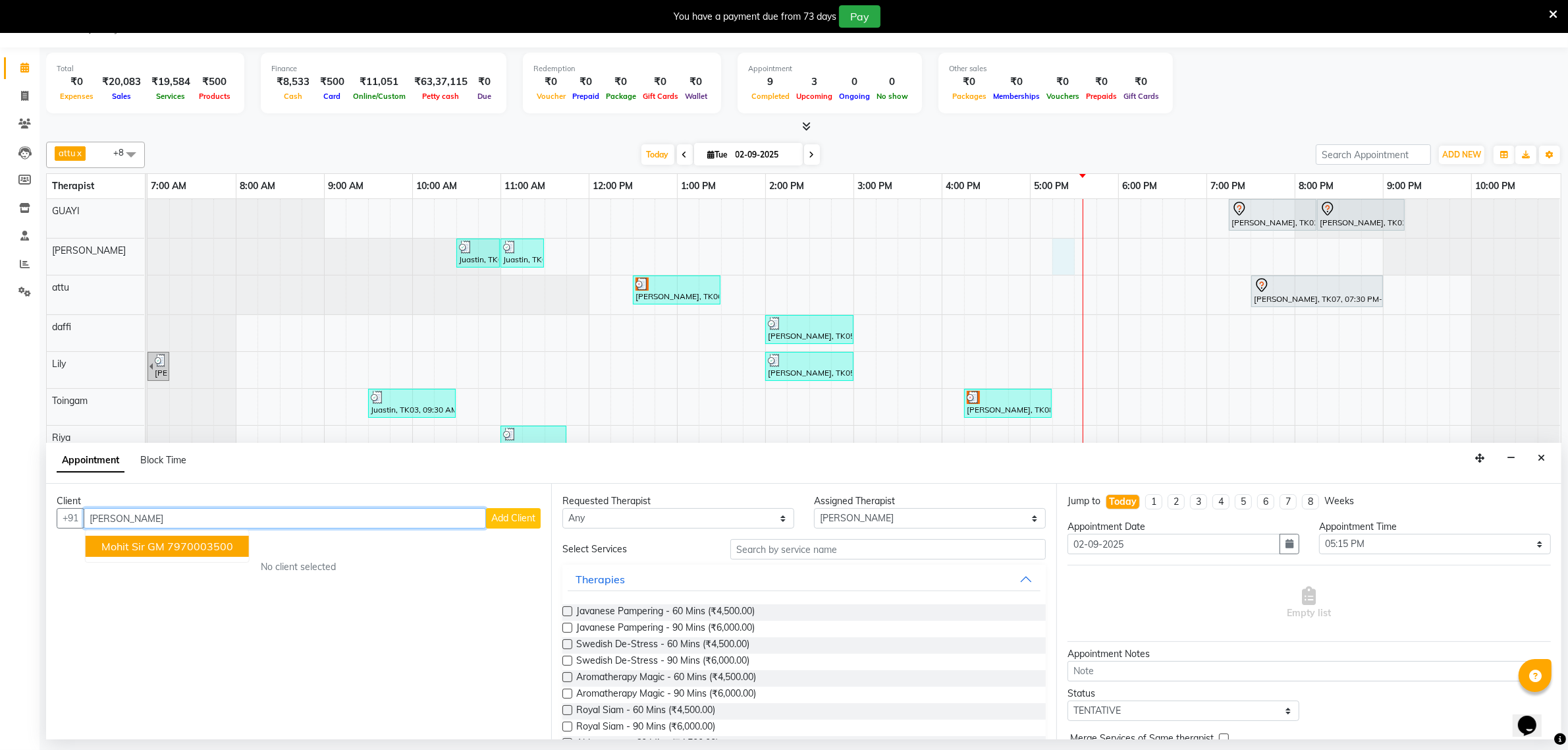
click at [172, 545] on ngb-highlight "7970003500" at bounding box center [200, 546] width 66 height 13
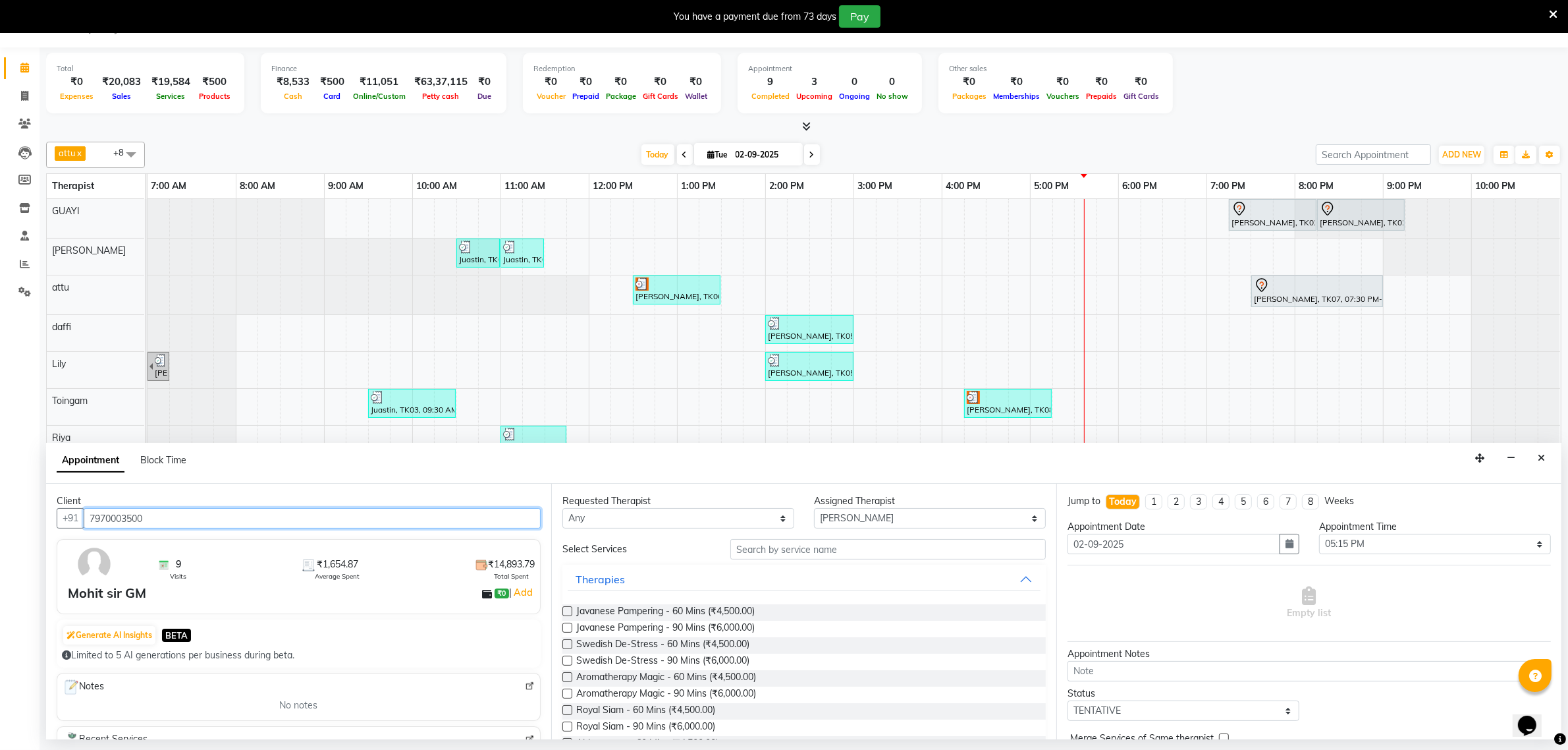
type input "7970003500"
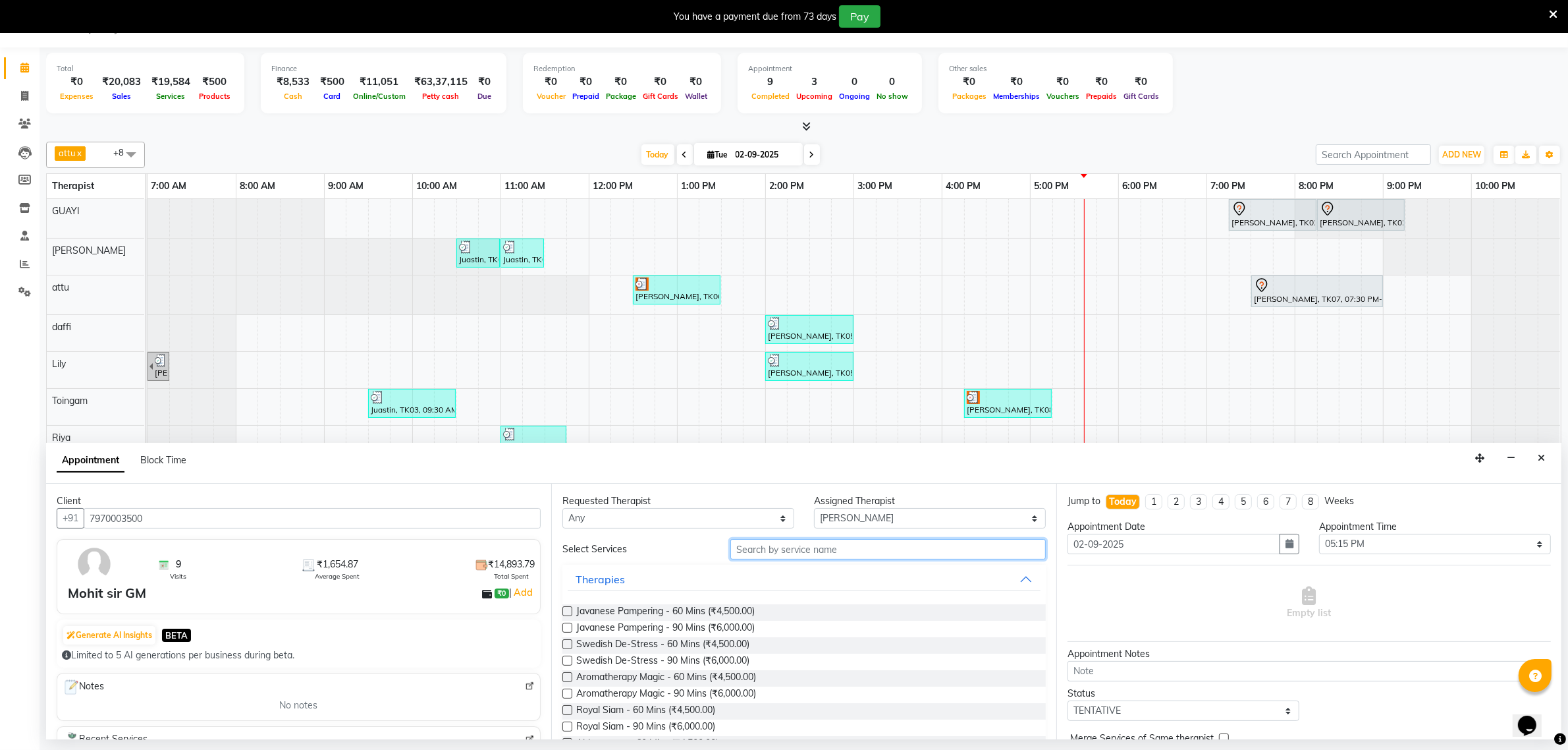
click at [788, 549] on input "text" at bounding box center [888, 549] width 316 height 21
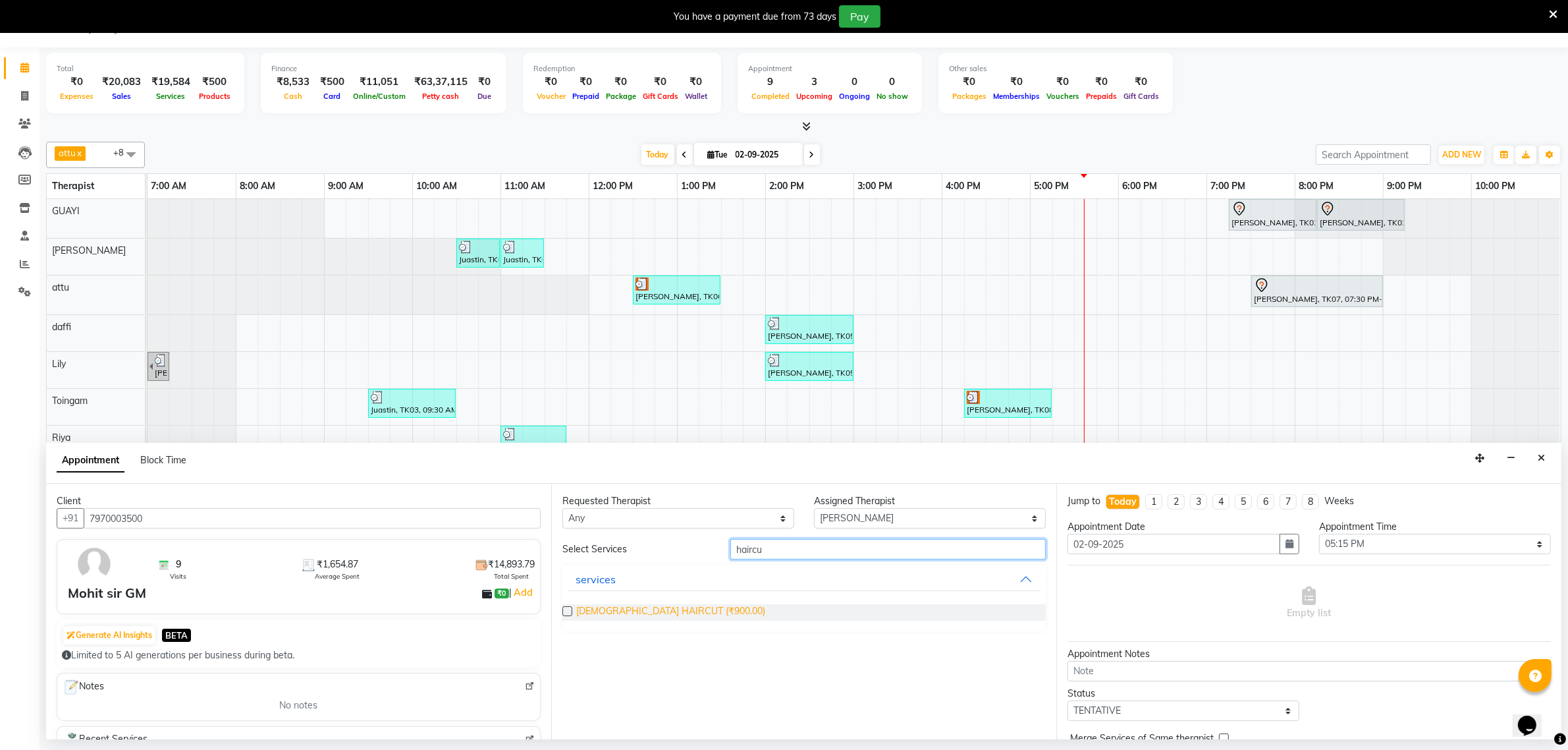
type input "haircu"
click at [667, 615] on span "MALE HAIRCUT (₹900.00)" at bounding box center [671, 612] width 189 height 17
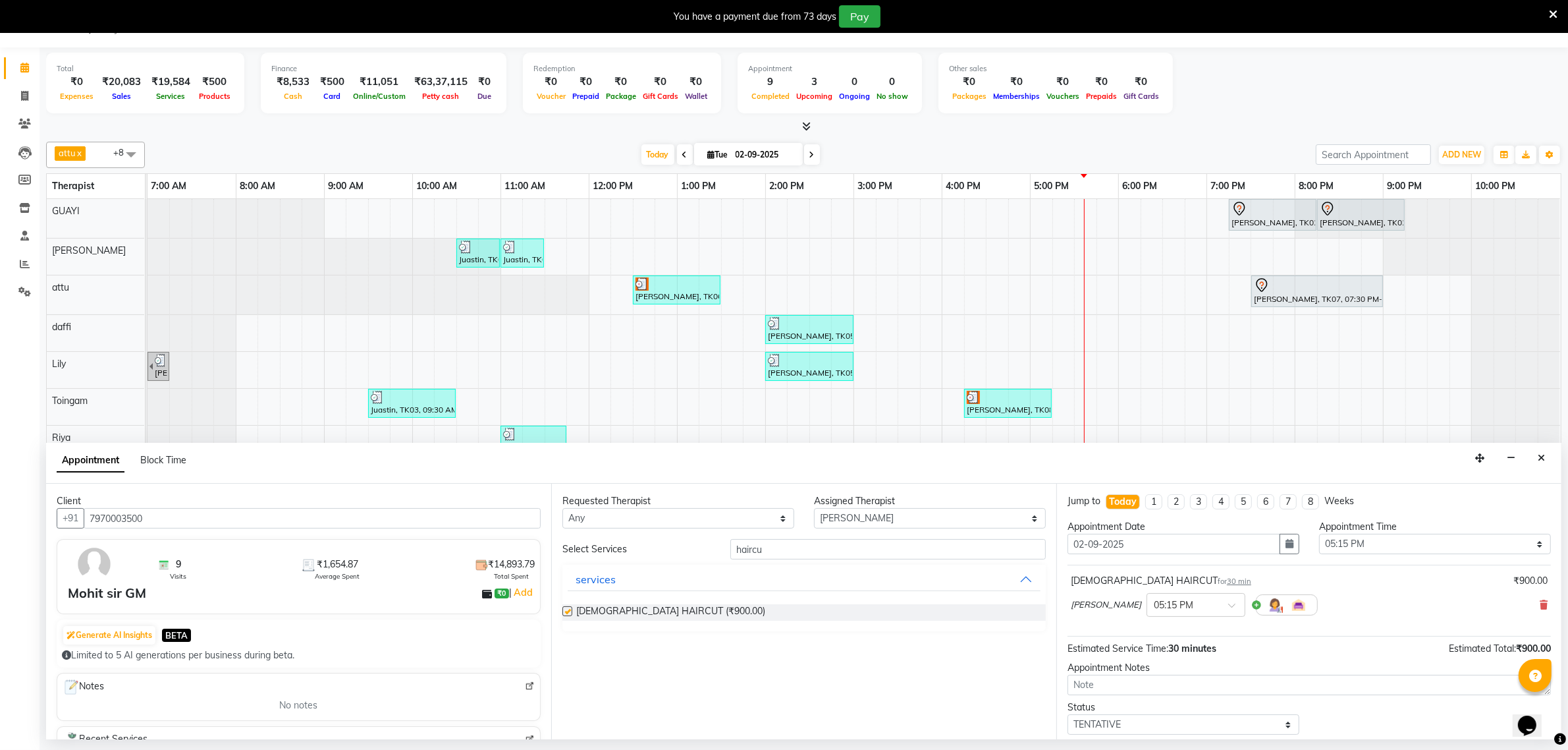
checkbox input "false"
click at [792, 542] on input "haircu" at bounding box center [888, 549] width 316 height 21
type input "h"
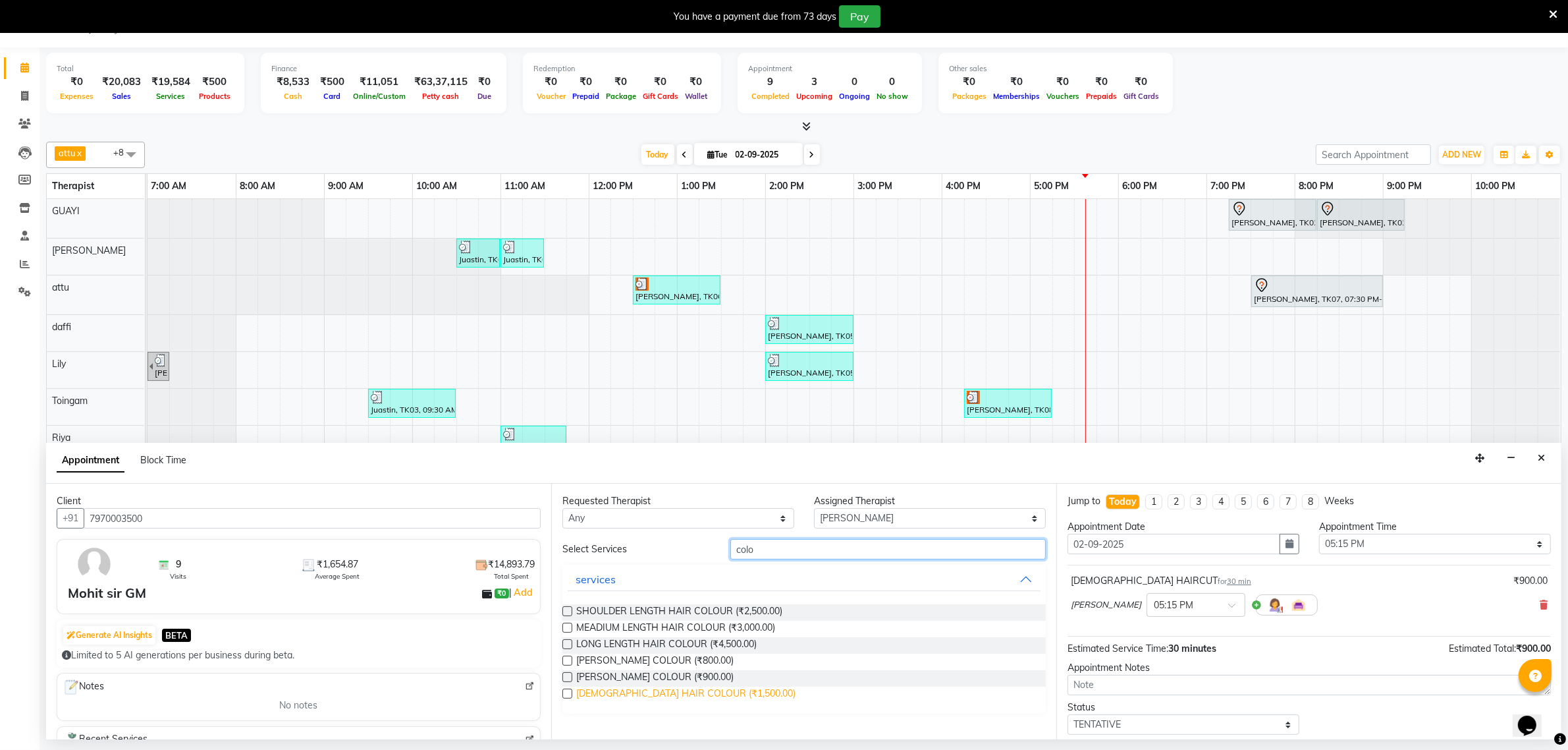
type input "colo"
click at [693, 696] on span "MALE HAIR COLOUR (₹1,500.00)" at bounding box center [686, 695] width 219 height 17
checkbox input "false"
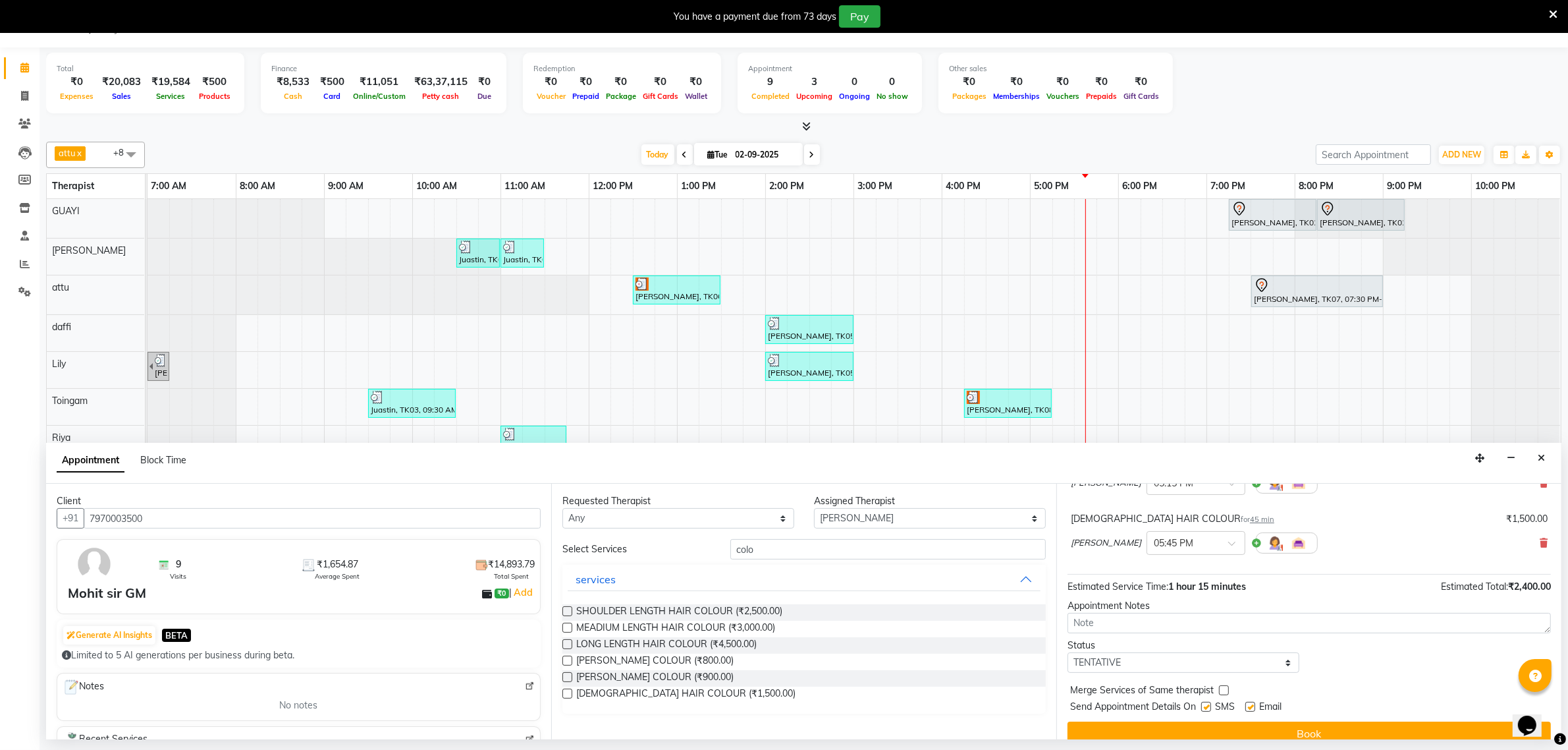
scroll to position [140, 0]
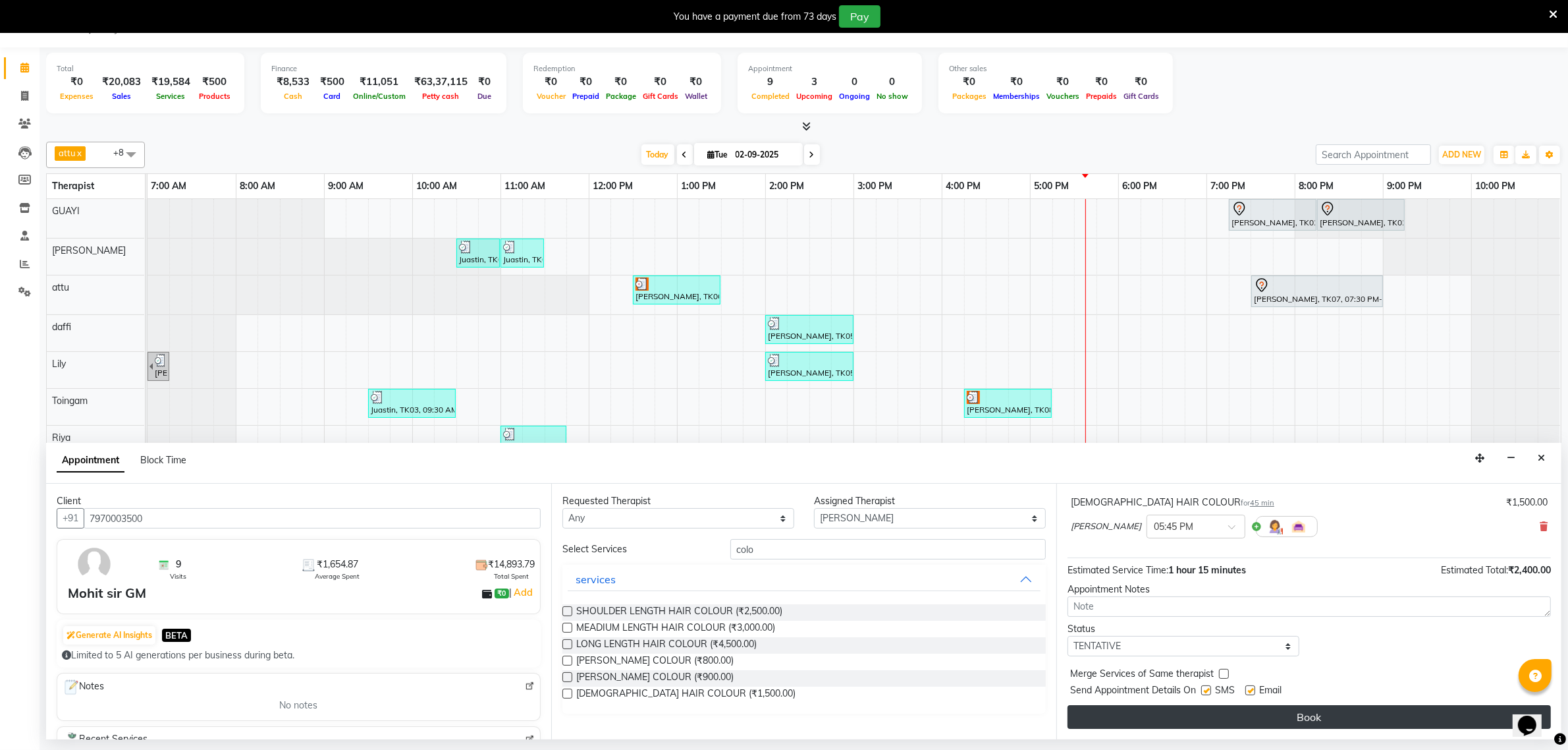
click at [1108, 708] on button "Book" at bounding box center [1309, 717] width 484 height 24
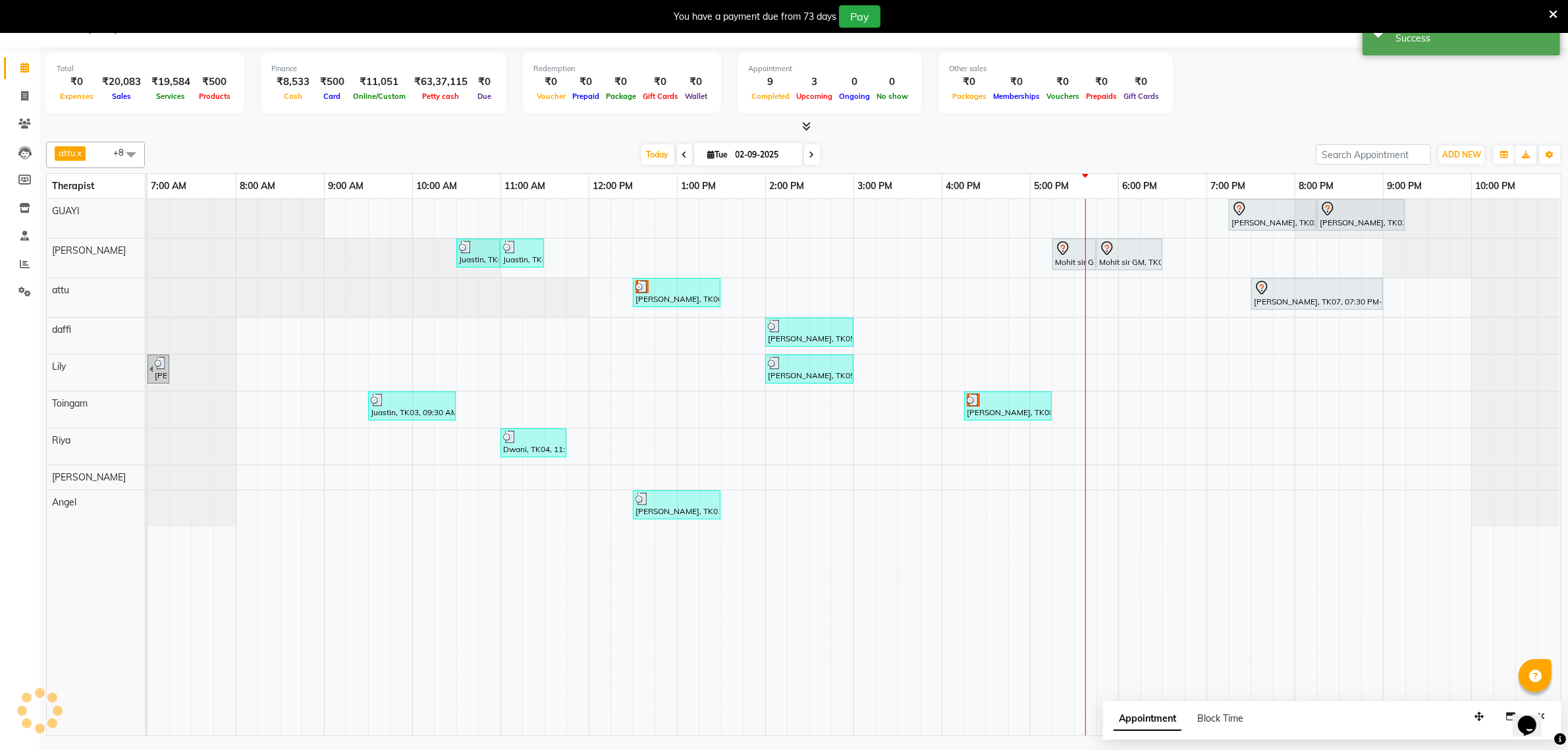
scroll to position [0, 0]
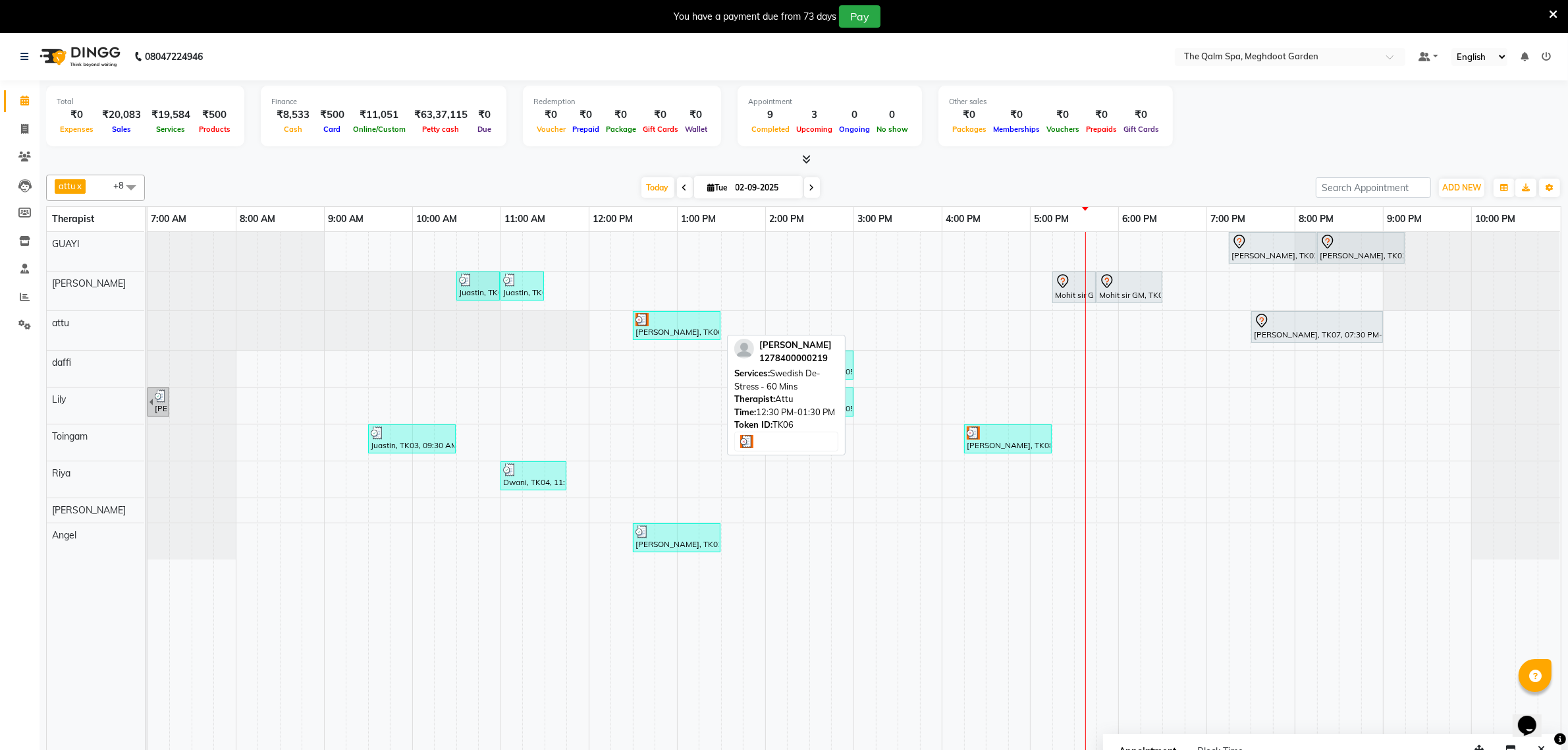
click at [684, 321] on div at bounding box center [676, 319] width 82 height 13
click at [688, 318] on div at bounding box center [676, 319] width 82 height 13
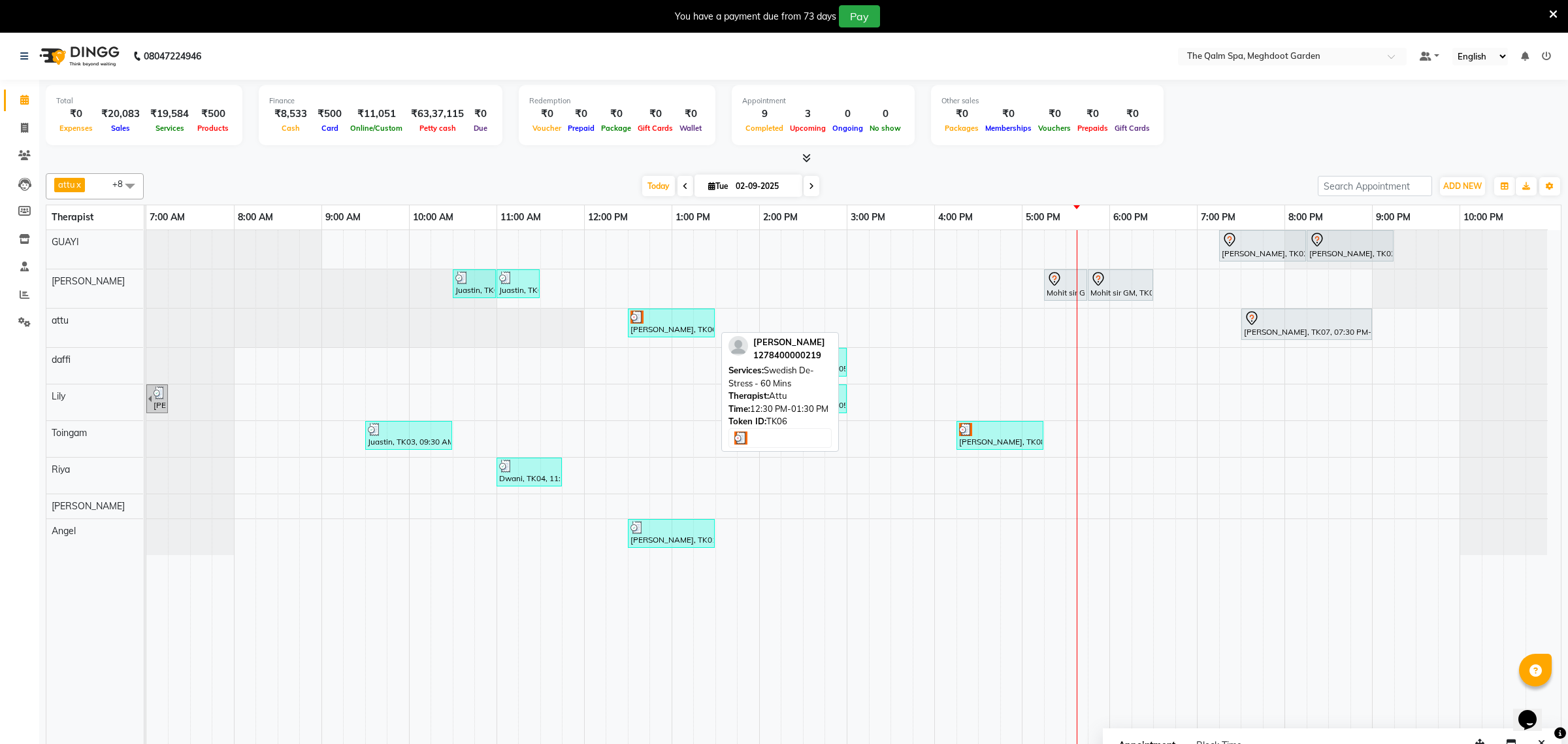
select select "3"
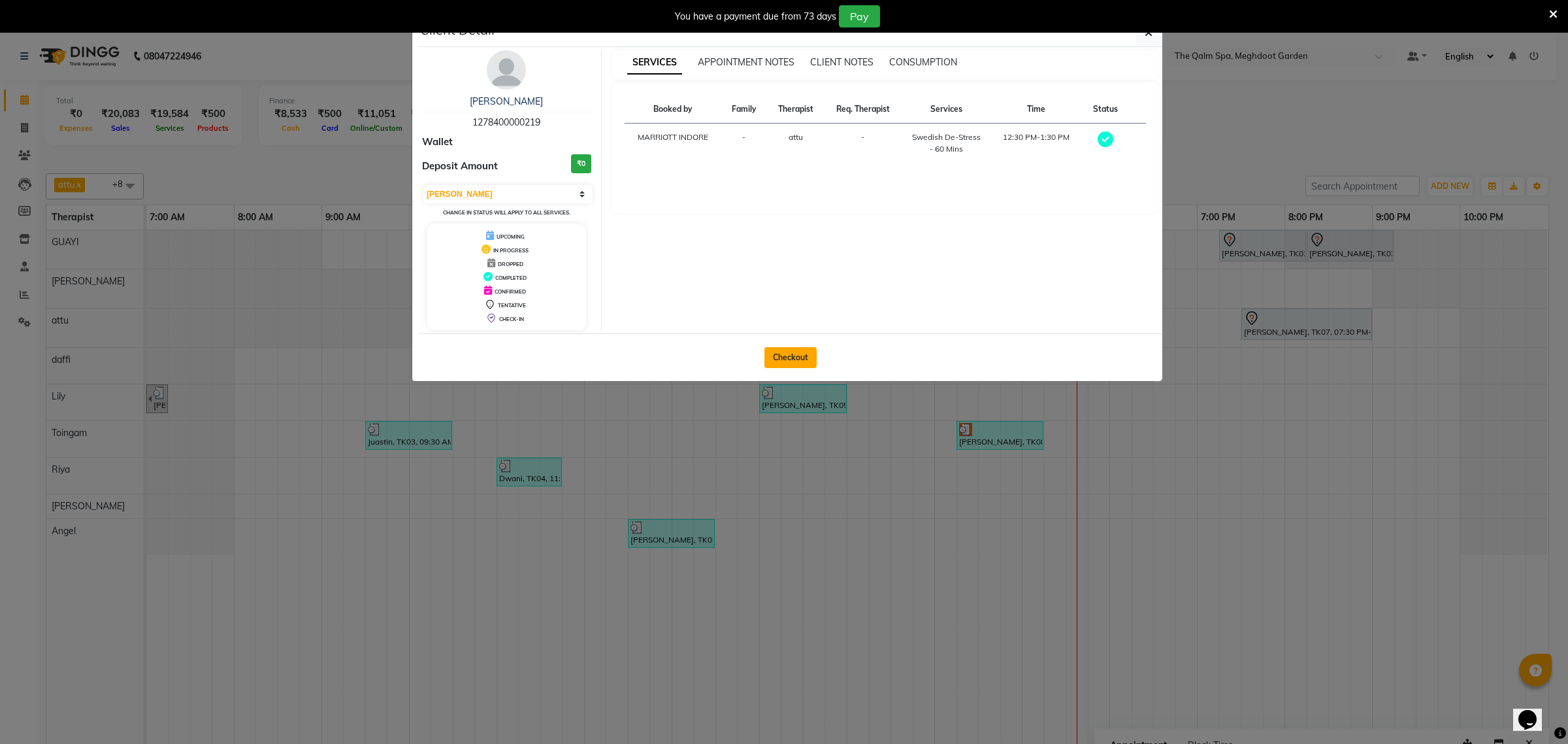
click at [799, 355] on button "Checkout" at bounding box center [790, 358] width 52 height 21
select select "service"
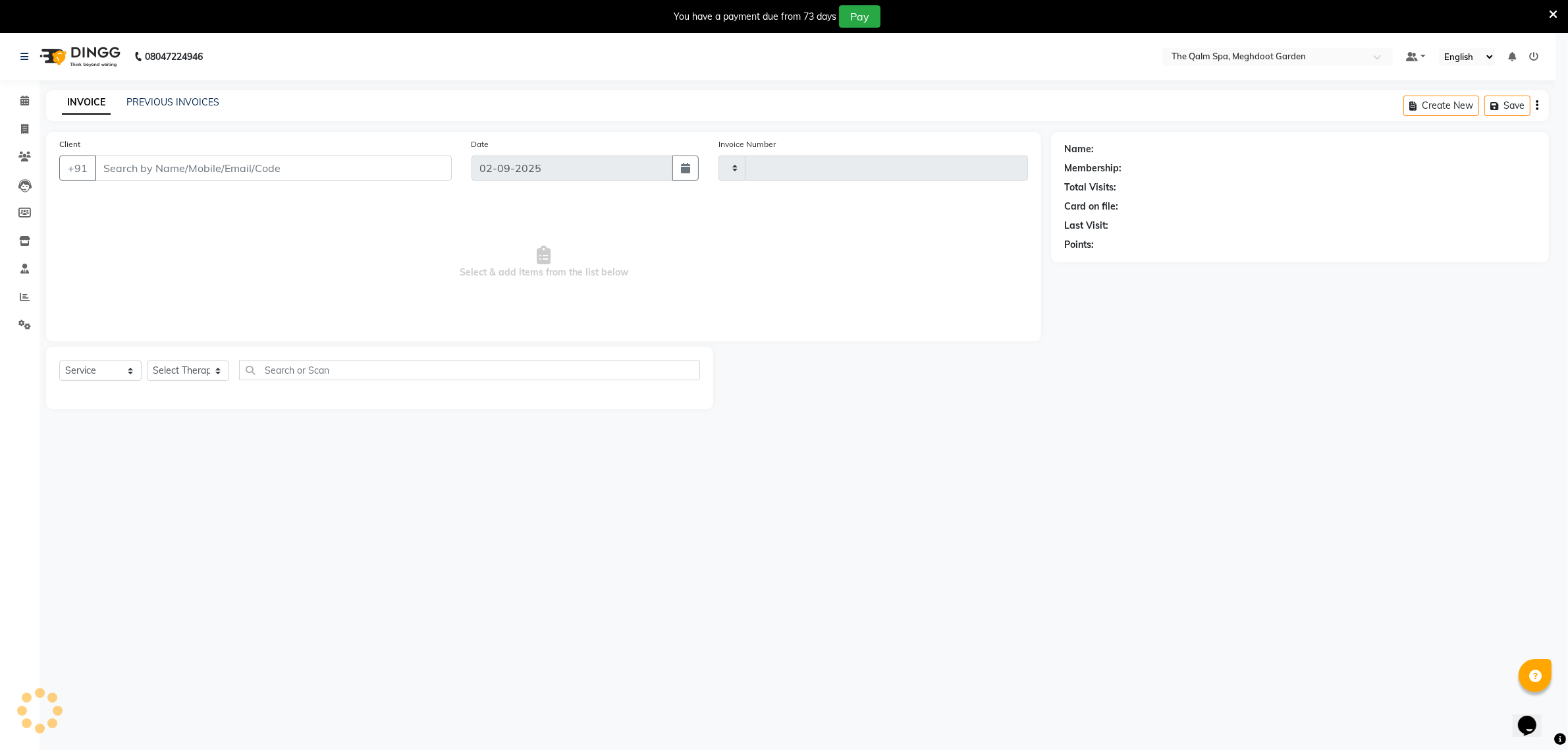
type input "1895"
select select "6401"
type input "1278400000219"
select select "51602"
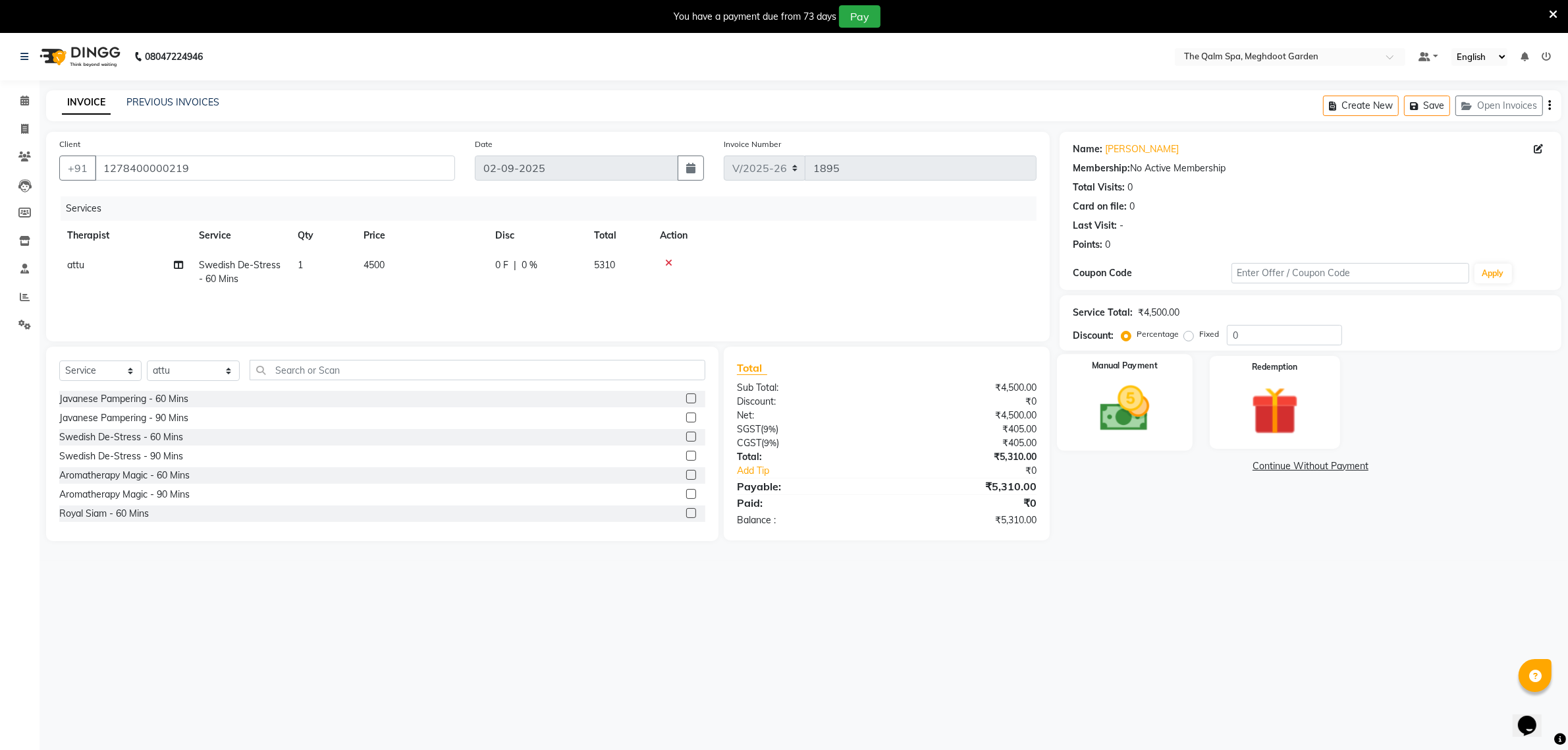
click at [1163, 394] on img at bounding box center [1124, 409] width 81 height 58
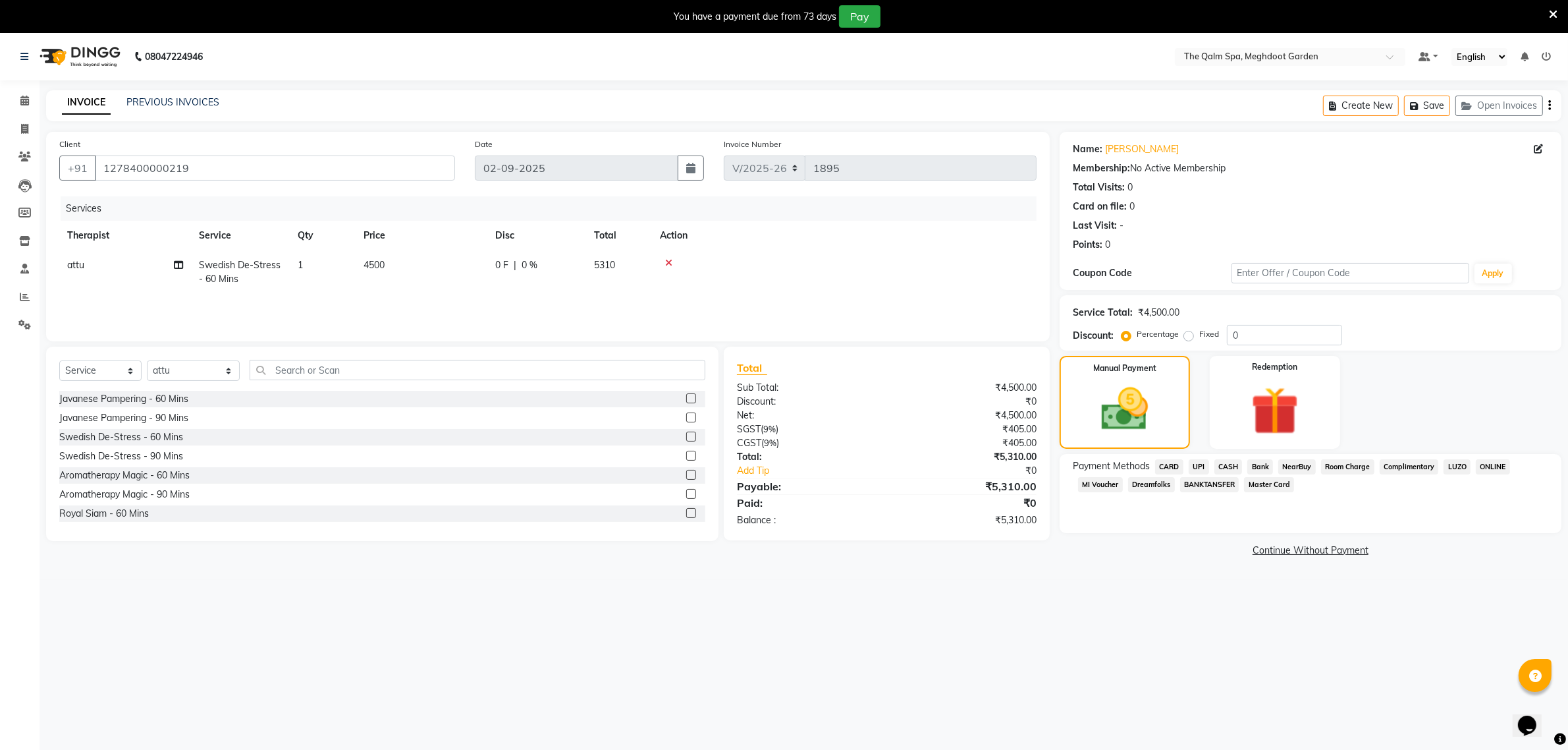
click at [1176, 465] on span "CARD" at bounding box center [1169, 466] width 28 height 15
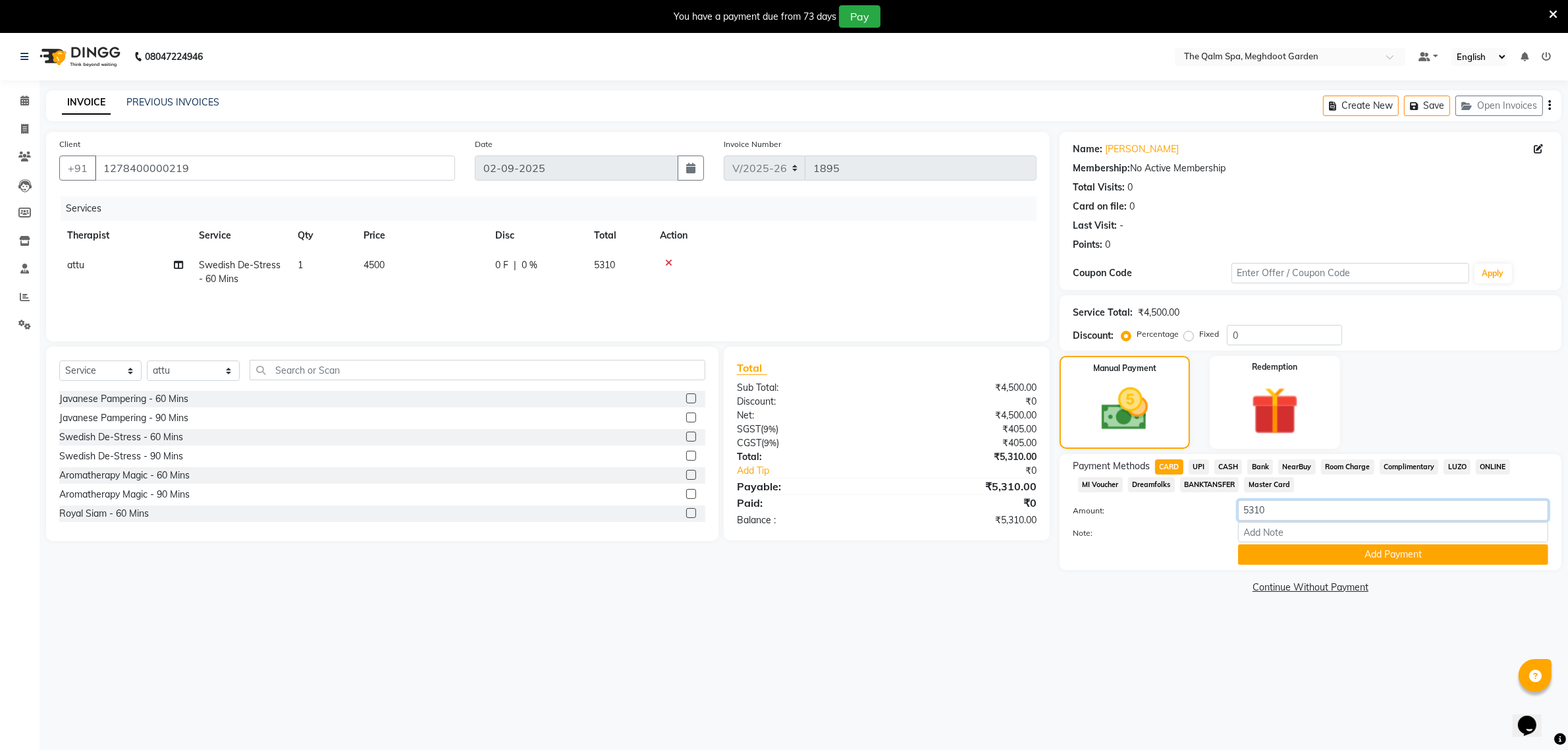
drag, startPoint x: 1299, startPoint y: 506, endPoint x: 1158, endPoint y: 516, distance: 141.4
click at [1158, 516] on div "Amount: 5310" at bounding box center [1311, 512] width 495 height 22
type input "4500"
click at [1339, 567] on div "Payment Methods CARD UPI CASH Bank NearBuy Room Charge Complimentary LUZO ONLIN…" at bounding box center [1311, 512] width 502 height 116
click at [1339, 561] on button "Add Payment" at bounding box center [1393, 555] width 310 height 21
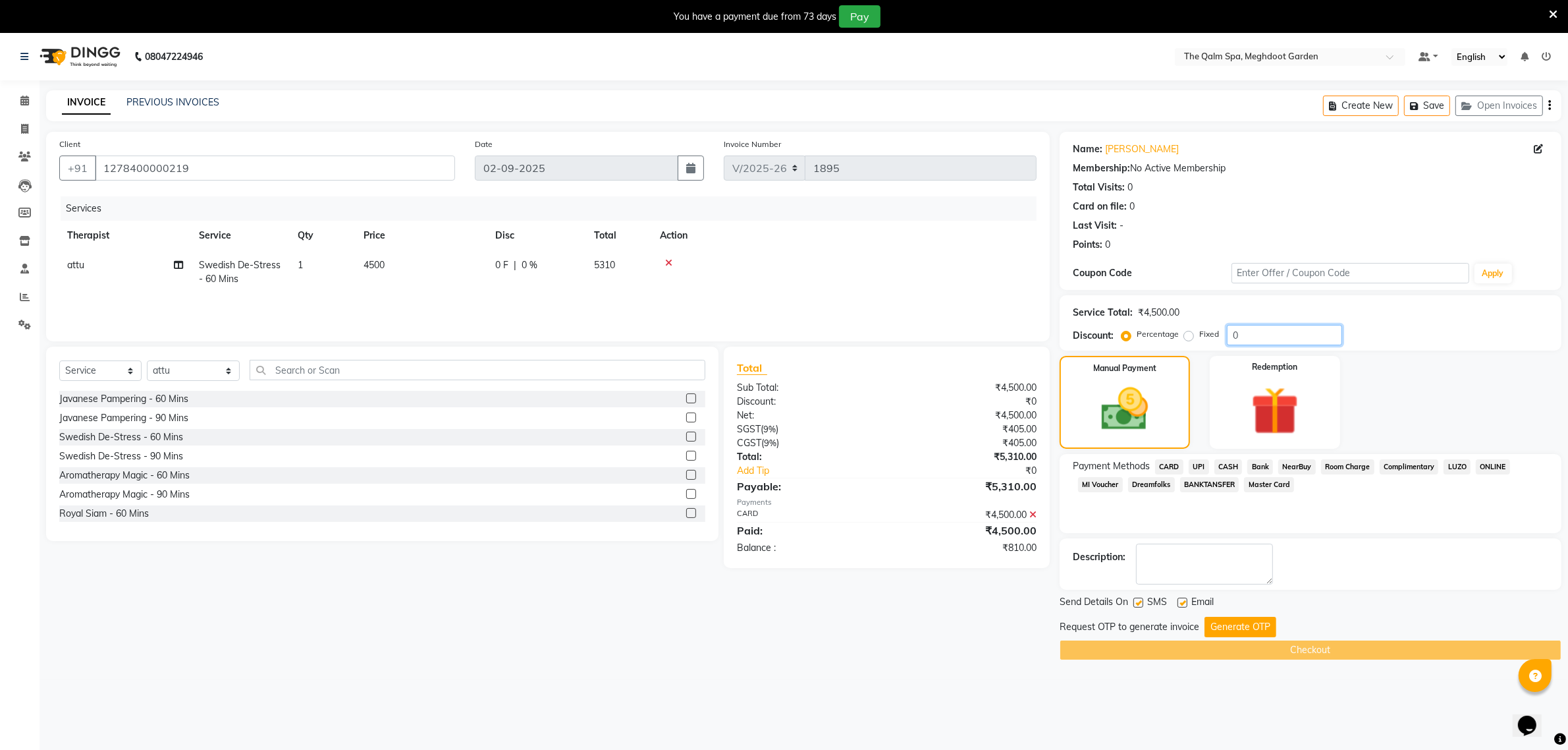
drag, startPoint x: 1255, startPoint y: 332, endPoint x: 1186, endPoint y: 340, distance: 69.5
click at [1186, 340] on div "Percentage Fixed 0" at bounding box center [1233, 335] width 218 height 21
type input "1"
click at [1200, 334] on label "Fixed" at bounding box center [1209, 333] width 20 height 12
click at [1190, 334] on input "Fixed" at bounding box center [1192, 334] width 10 height 10
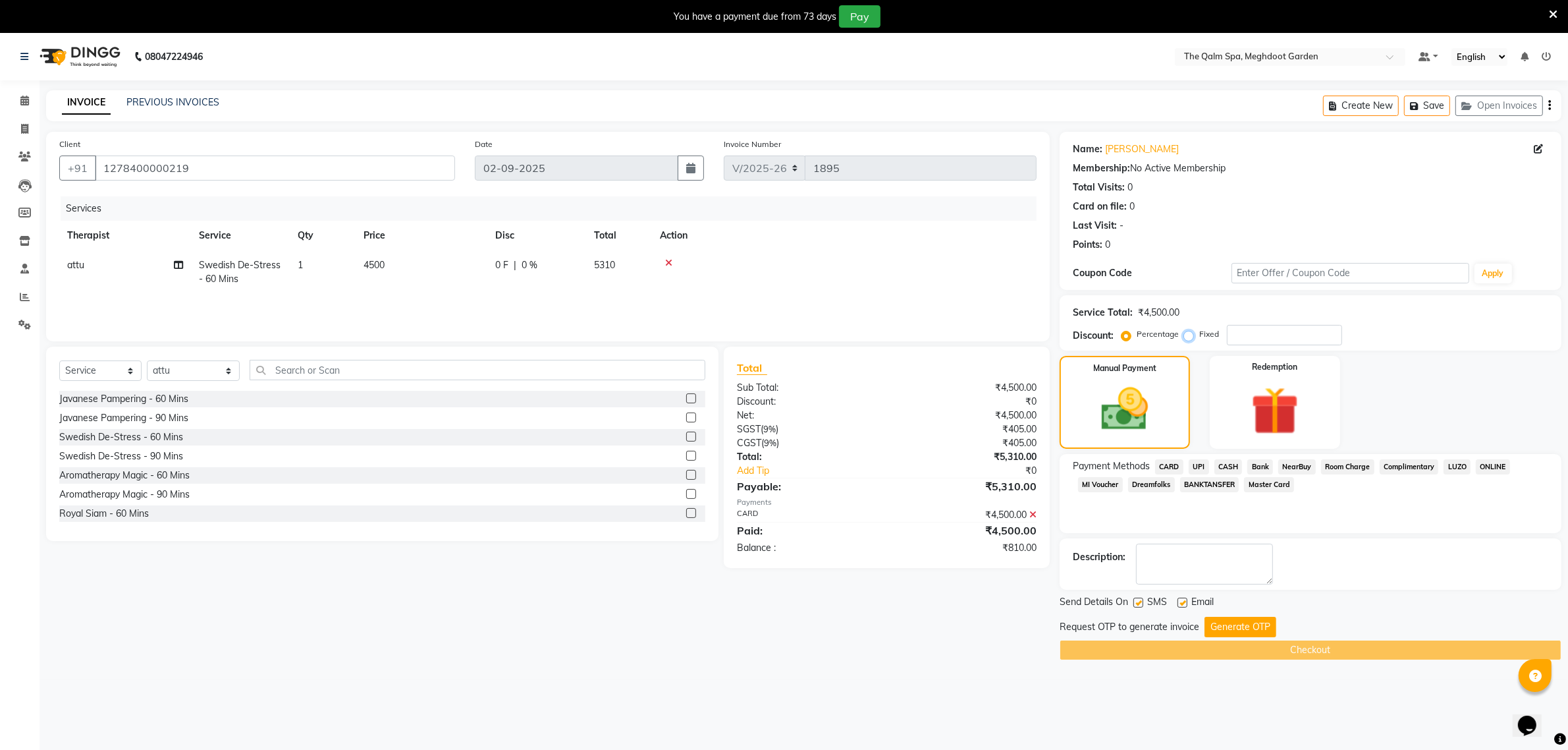
radio input "true"
click at [1246, 331] on input "number" at bounding box center [1284, 335] width 115 height 21
type input "810"
click at [1220, 623] on button "Generate OTP" at bounding box center [1240, 627] width 72 height 21
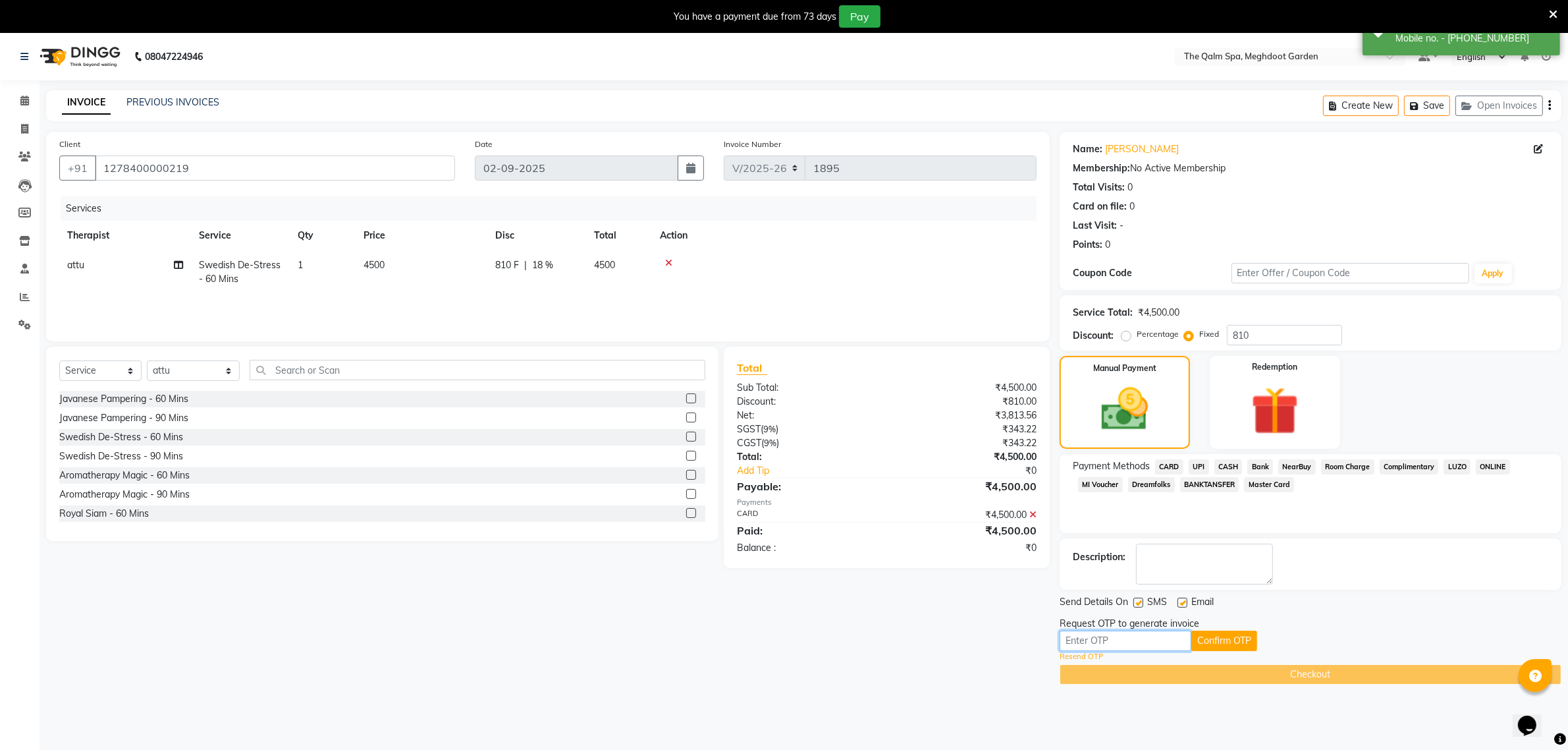
click at [1157, 643] on input "text" at bounding box center [1125, 641] width 132 height 21
type input "3176"
click at [1239, 629] on div "Request OTP to generate invoice" at bounding box center [1311, 623] width 502 height 14
click at [1239, 632] on button "Confirm OTP" at bounding box center [1224, 641] width 66 height 21
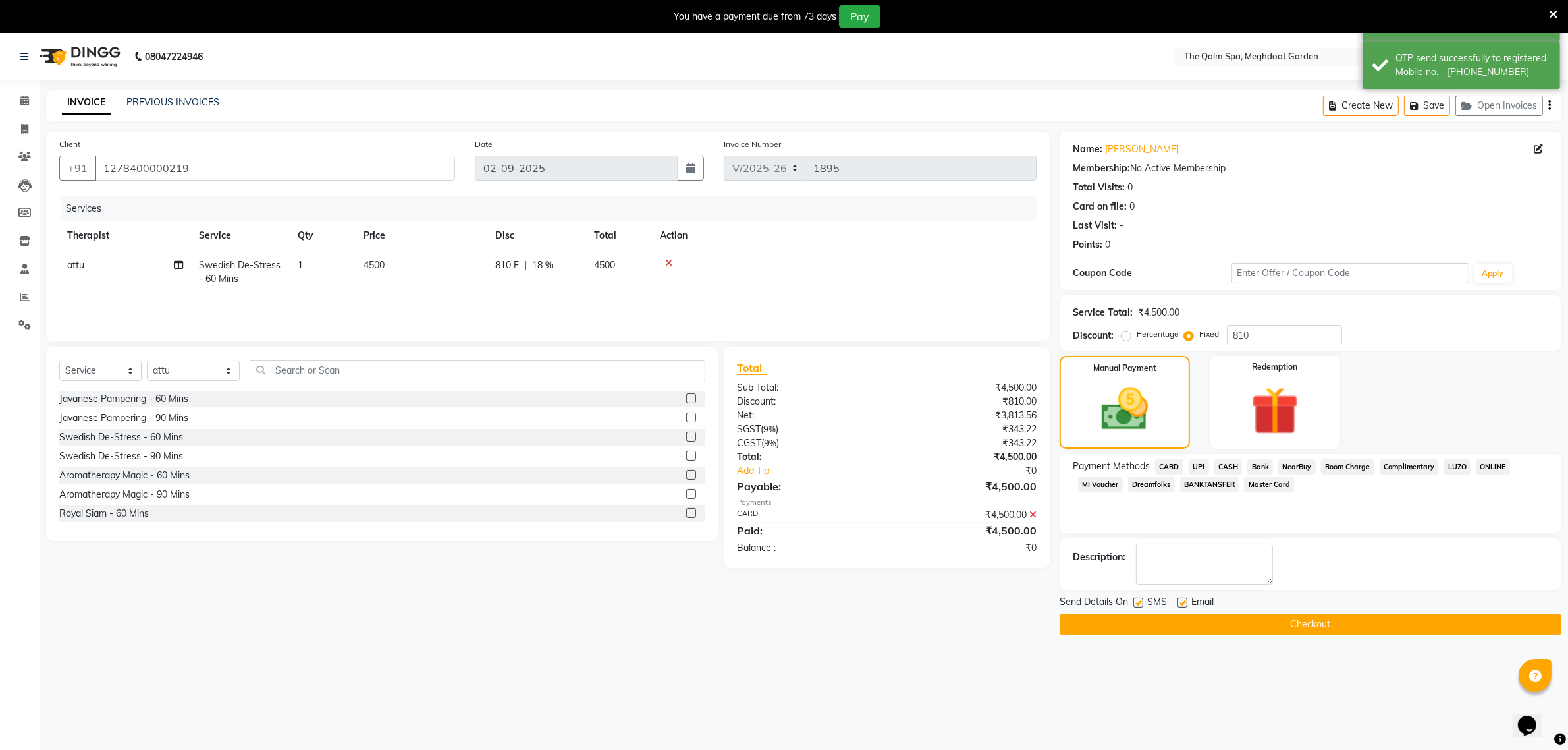
click at [1238, 627] on button "Checkout" at bounding box center [1311, 624] width 502 height 21
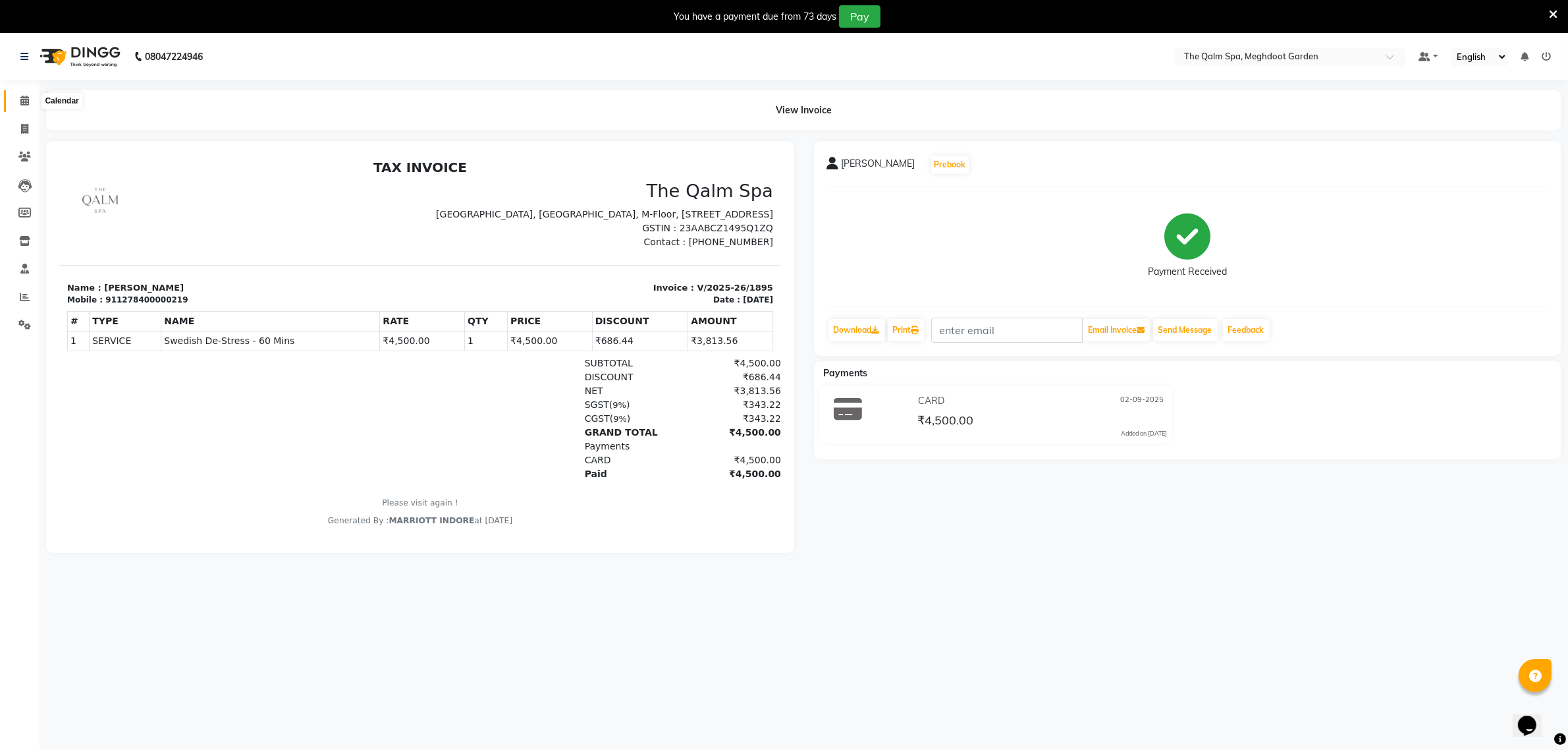
click at [24, 101] on icon at bounding box center [25, 101] width 9 height 10
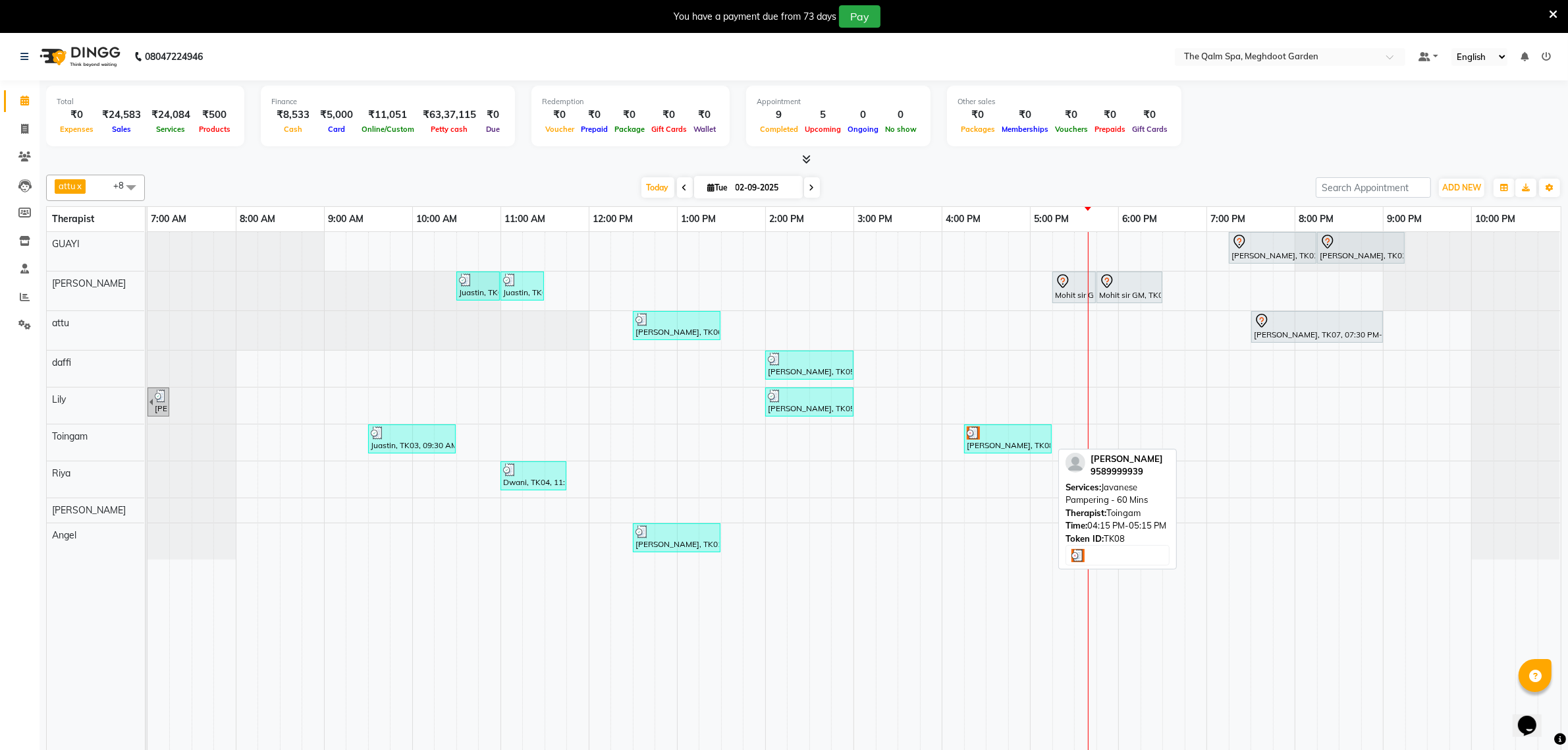
click at [1009, 433] on div at bounding box center [1008, 433] width 82 height 13
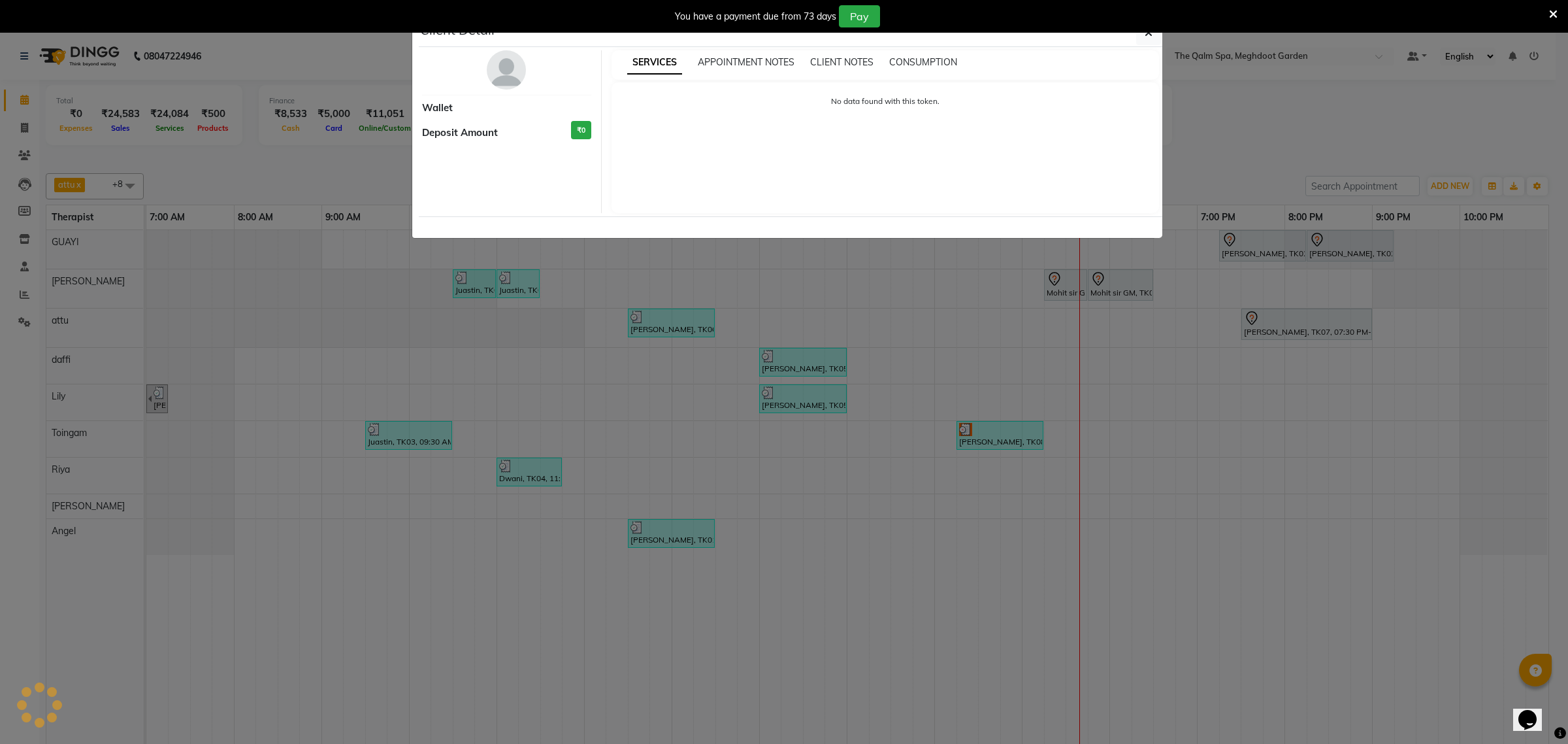
select select "3"
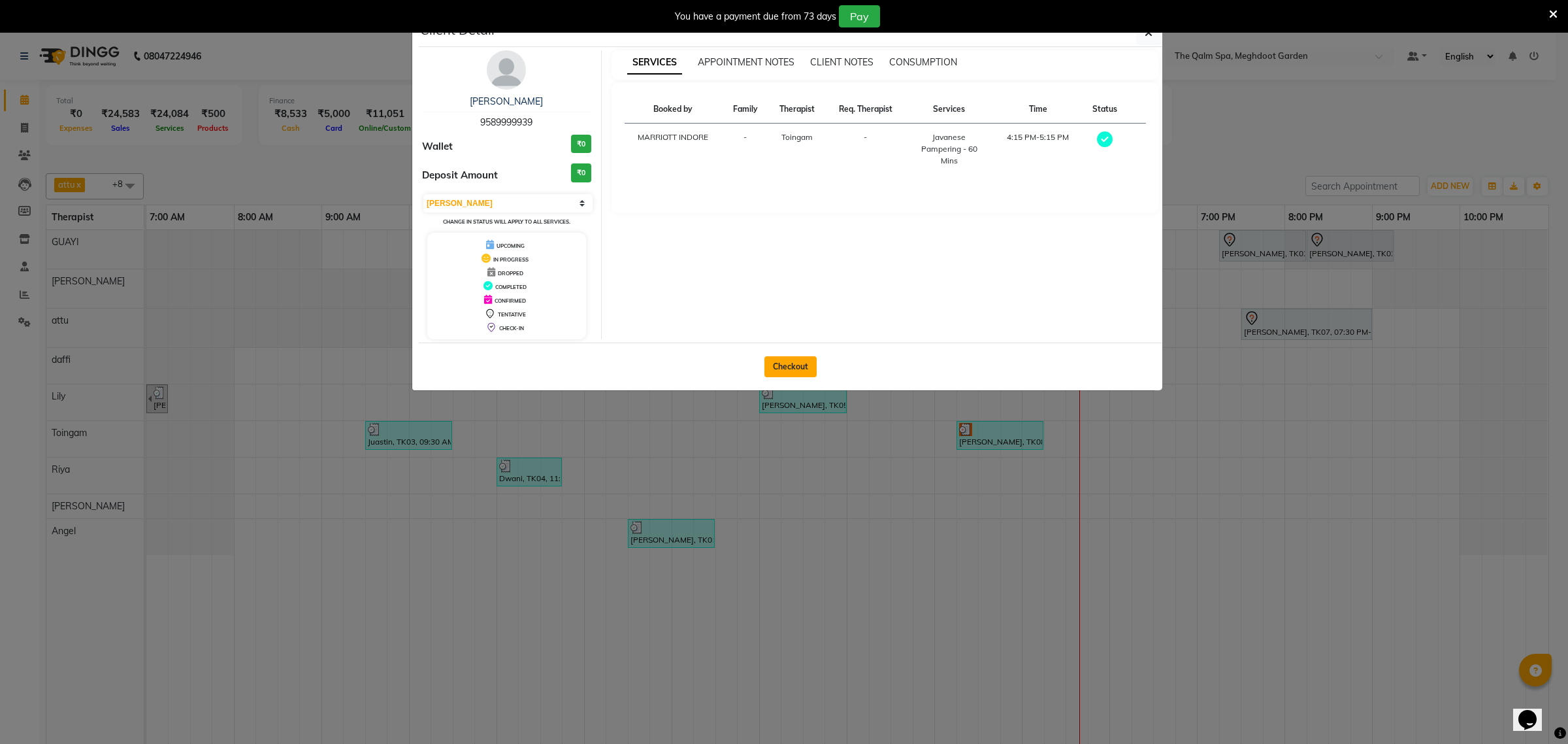
click at [784, 371] on button "Checkout" at bounding box center [790, 366] width 52 height 21
select select "service"
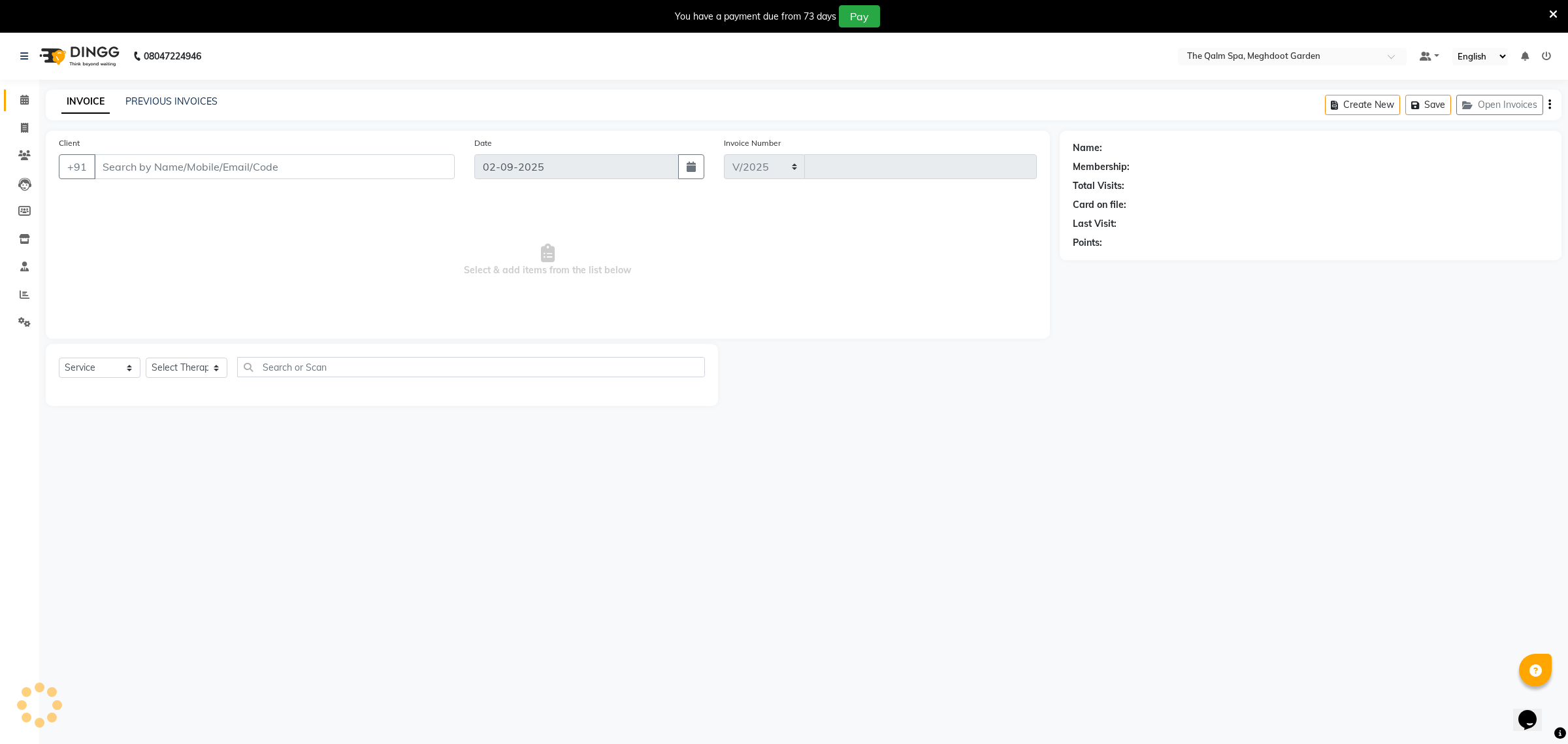
select select "6401"
type input "1896"
type input "9589999939"
select select "79343"
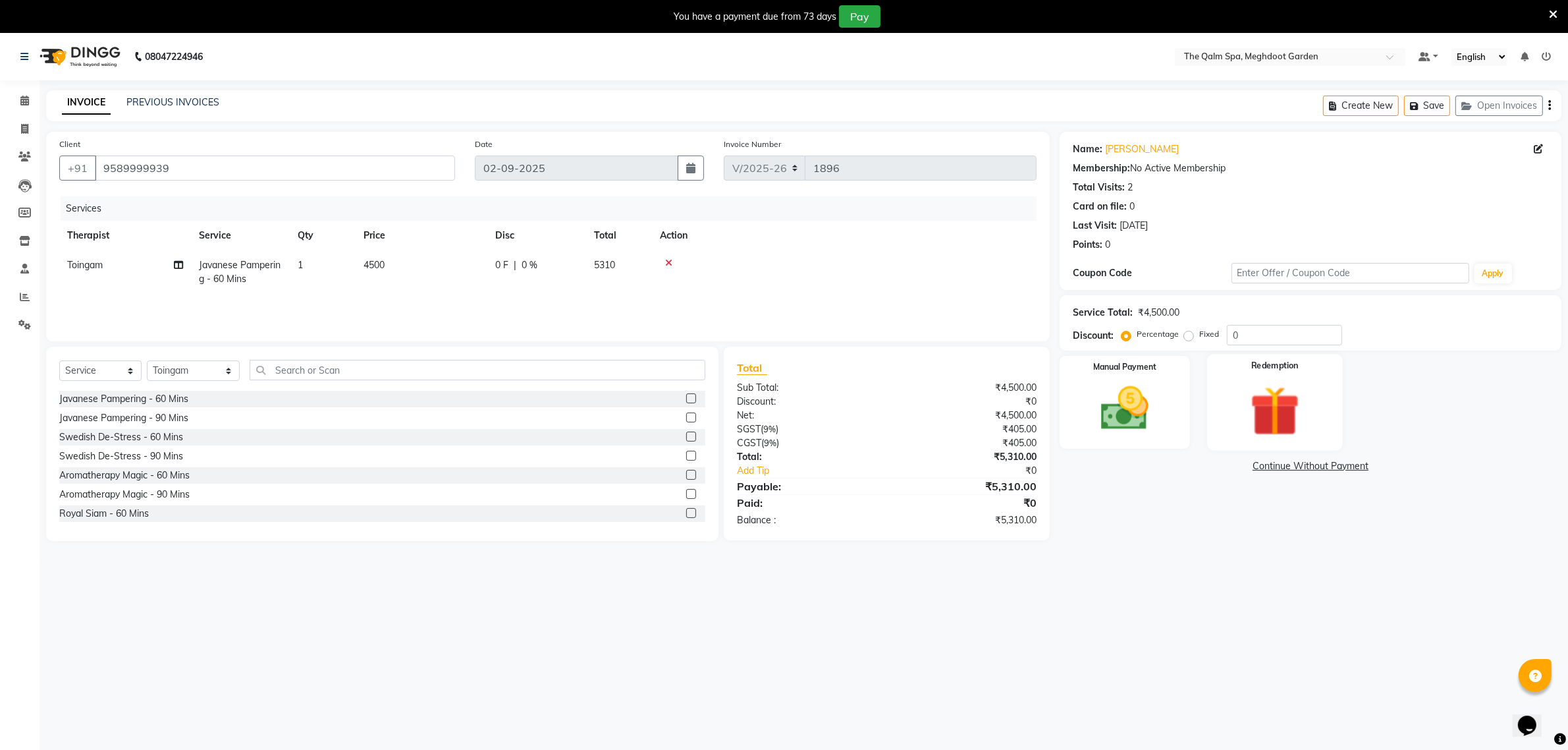
click at [1264, 403] on img at bounding box center [1275, 411] width 81 height 62
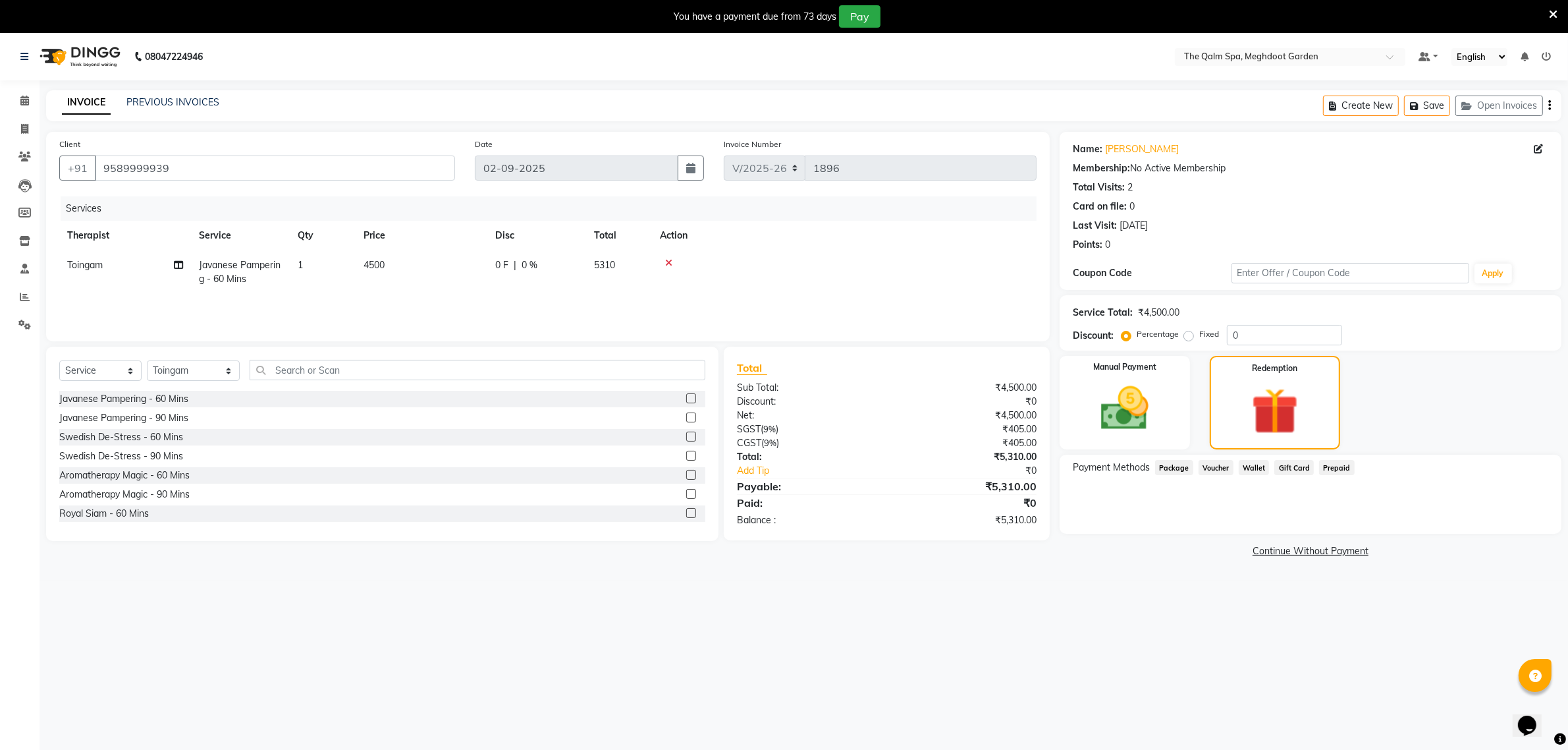
click at [1176, 463] on span "Package" at bounding box center [1175, 467] width 38 height 15
click at [25, 98] on icon at bounding box center [25, 101] width 9 height 10
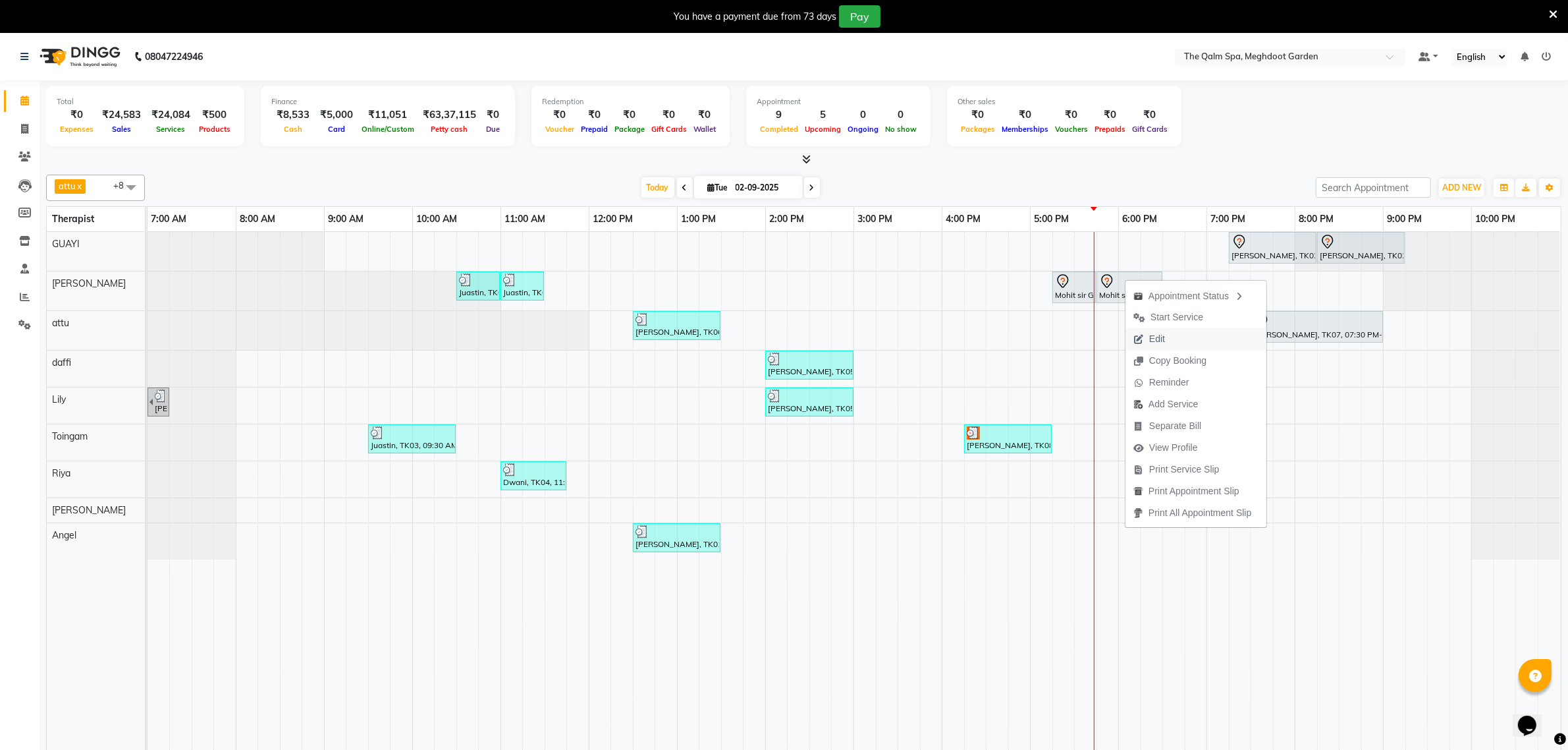
click at [1180, 337] on button "Edit" at bounding box center [1196, 338] width 141 height 22
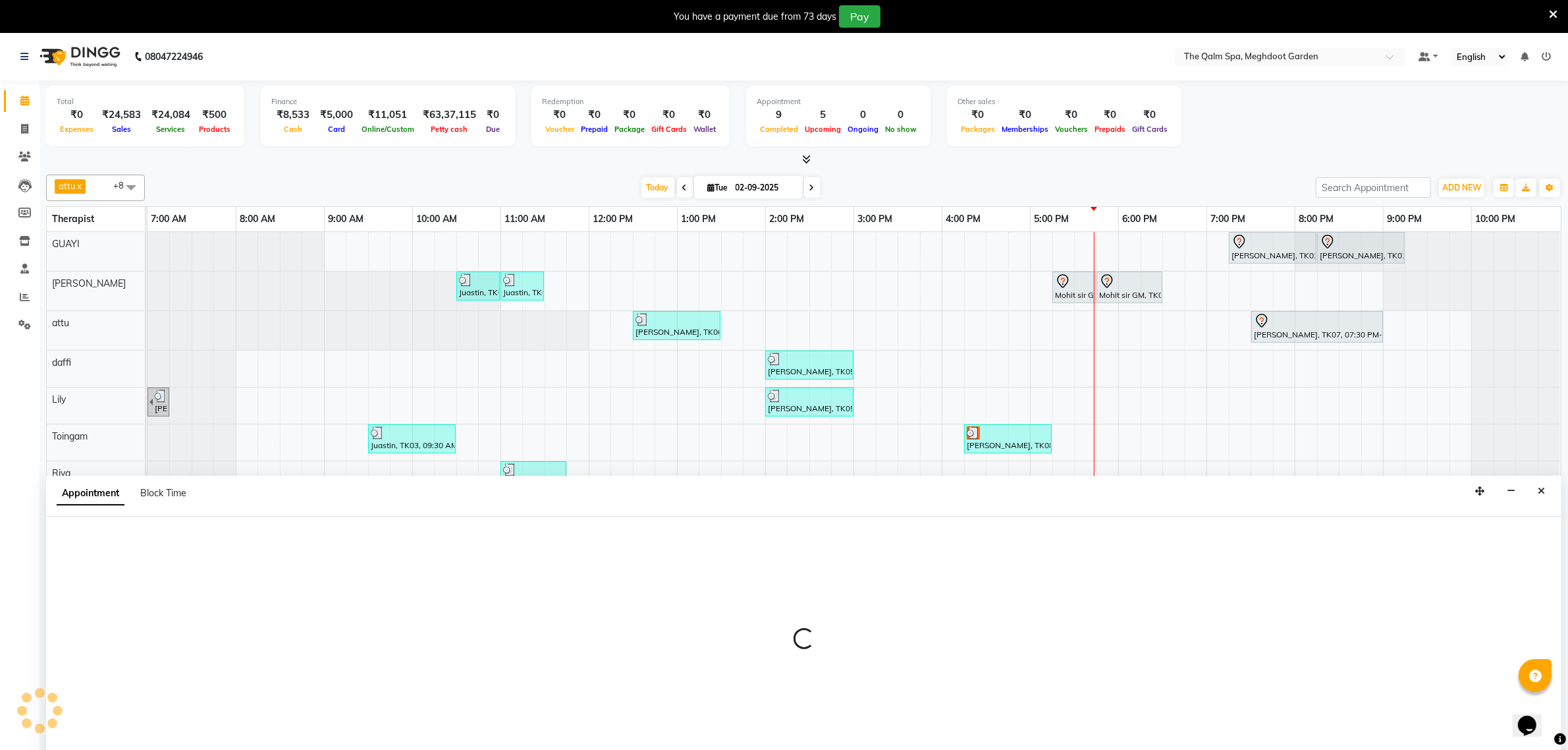
scroll to position [33, 0]
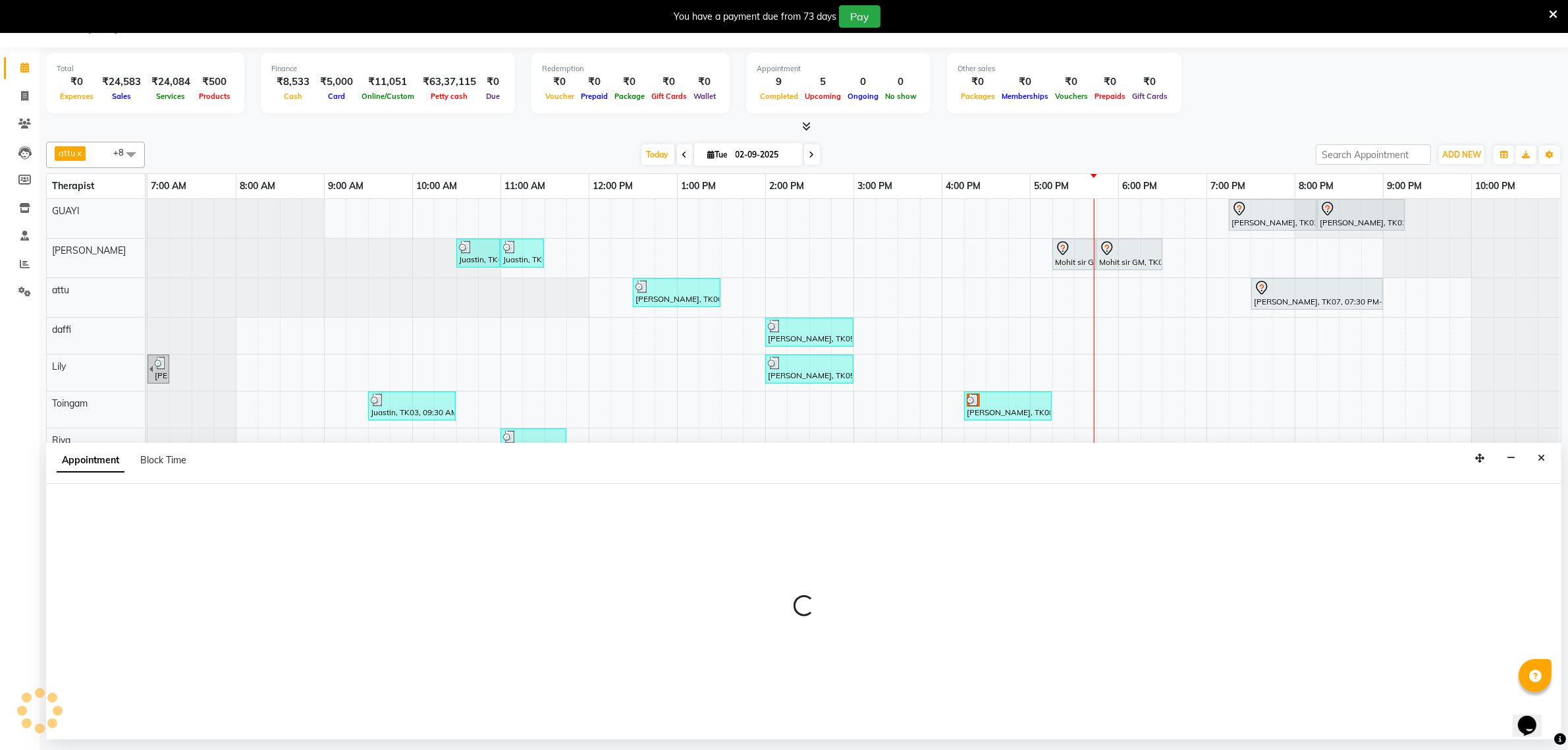
select select "tentative"
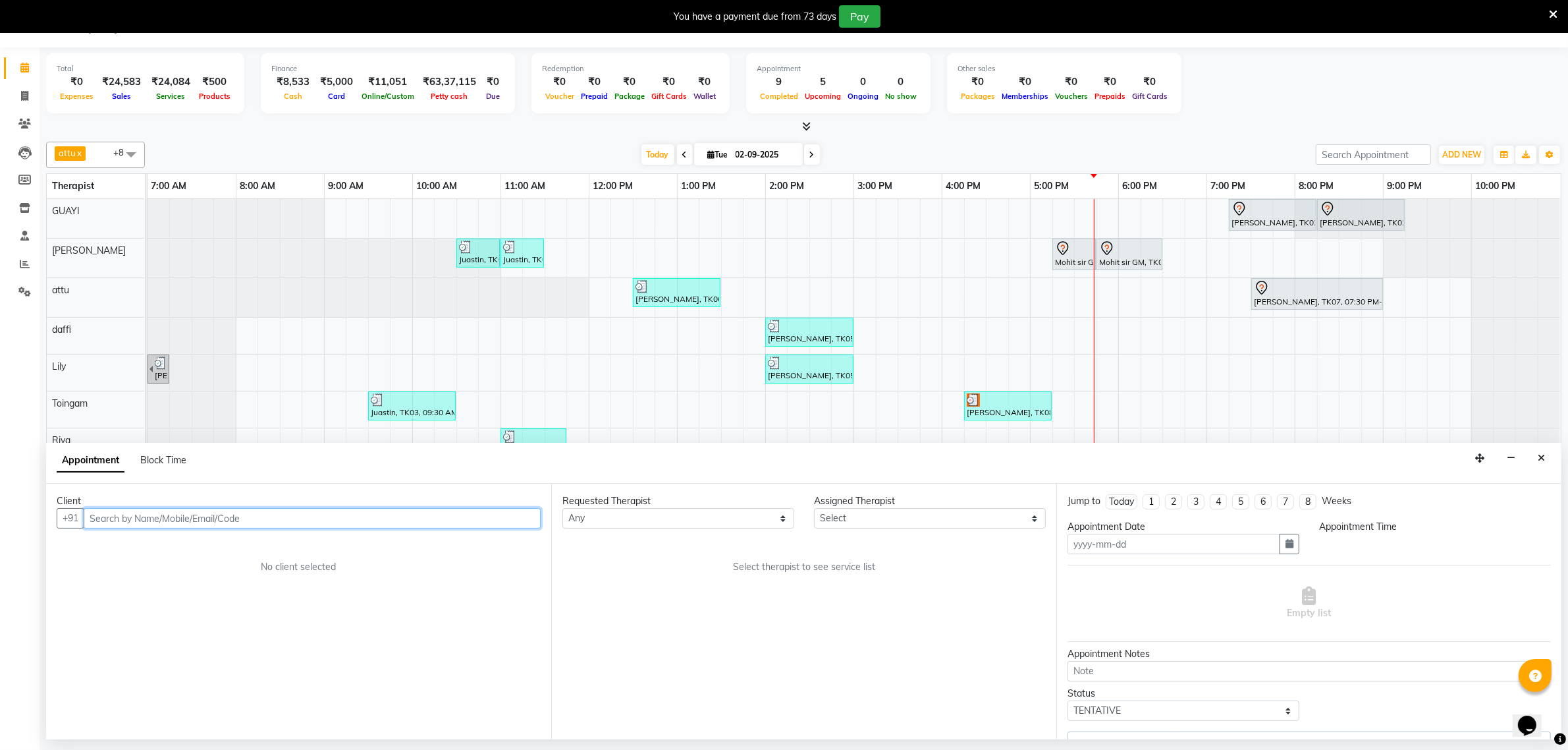
type input "02-09-2025"
select select "1035"
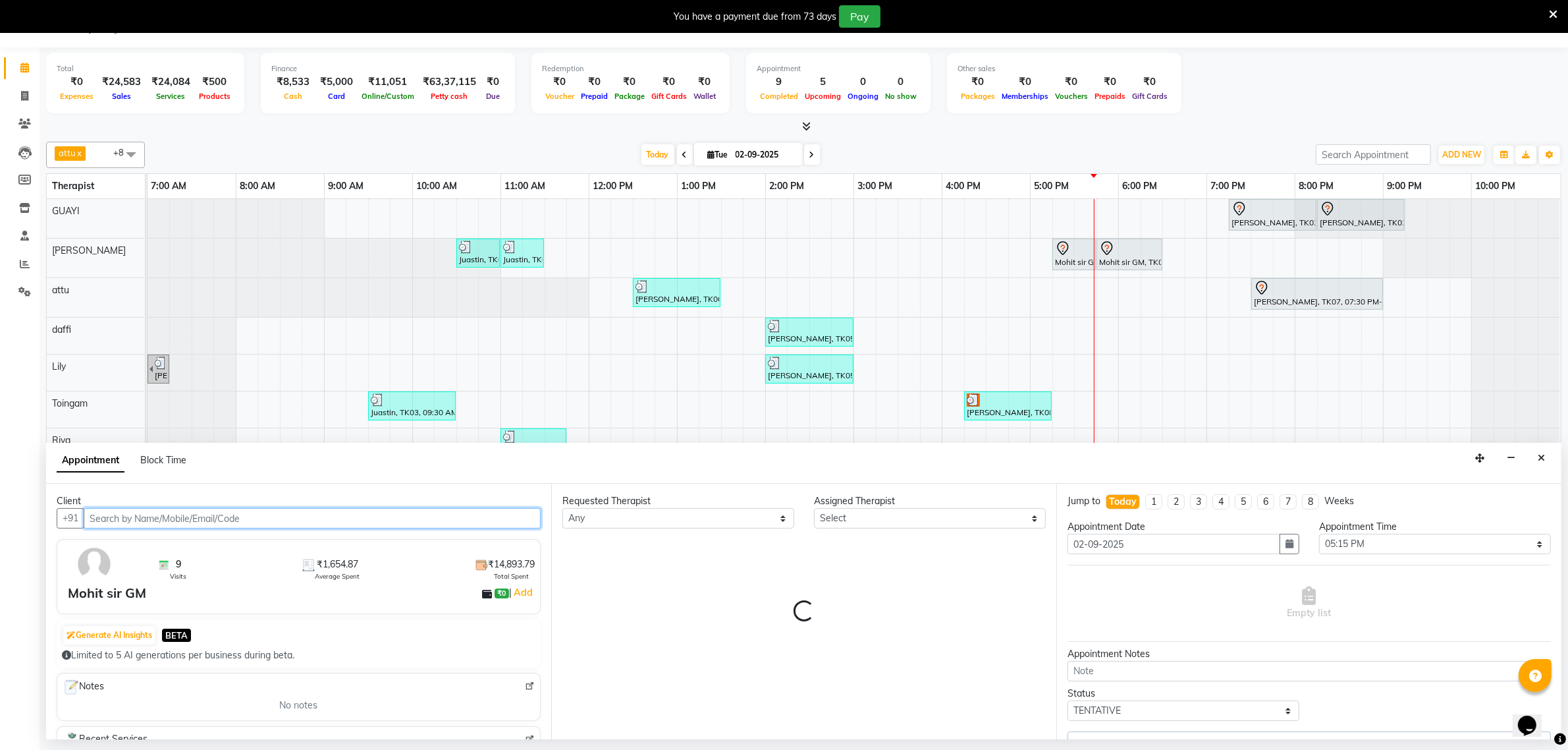
select select "48473"
select select "3174"
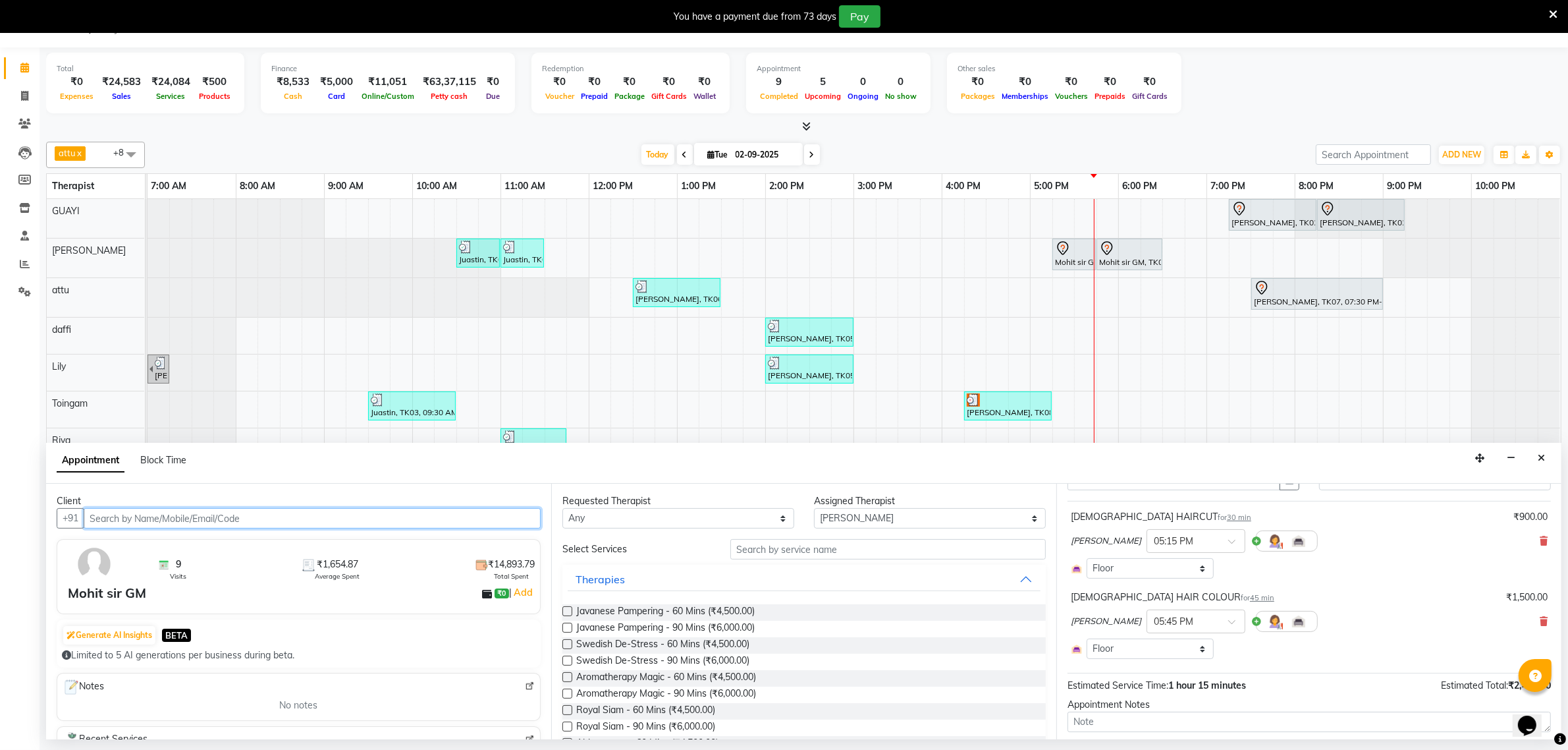
scroll to position [82, 0]
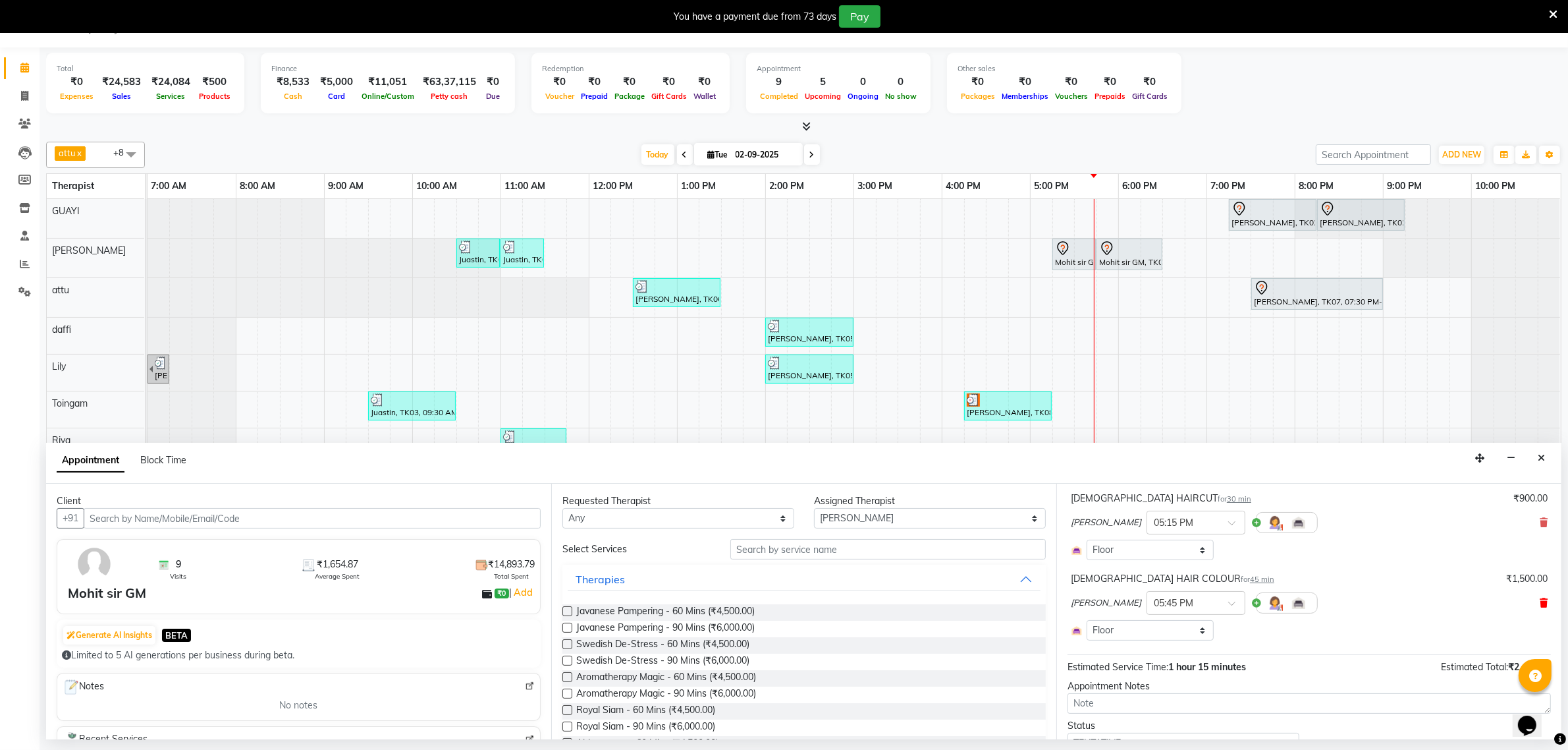
click at [1540, 607] on icon at bounding box center [1544, 603] width 8 height 10
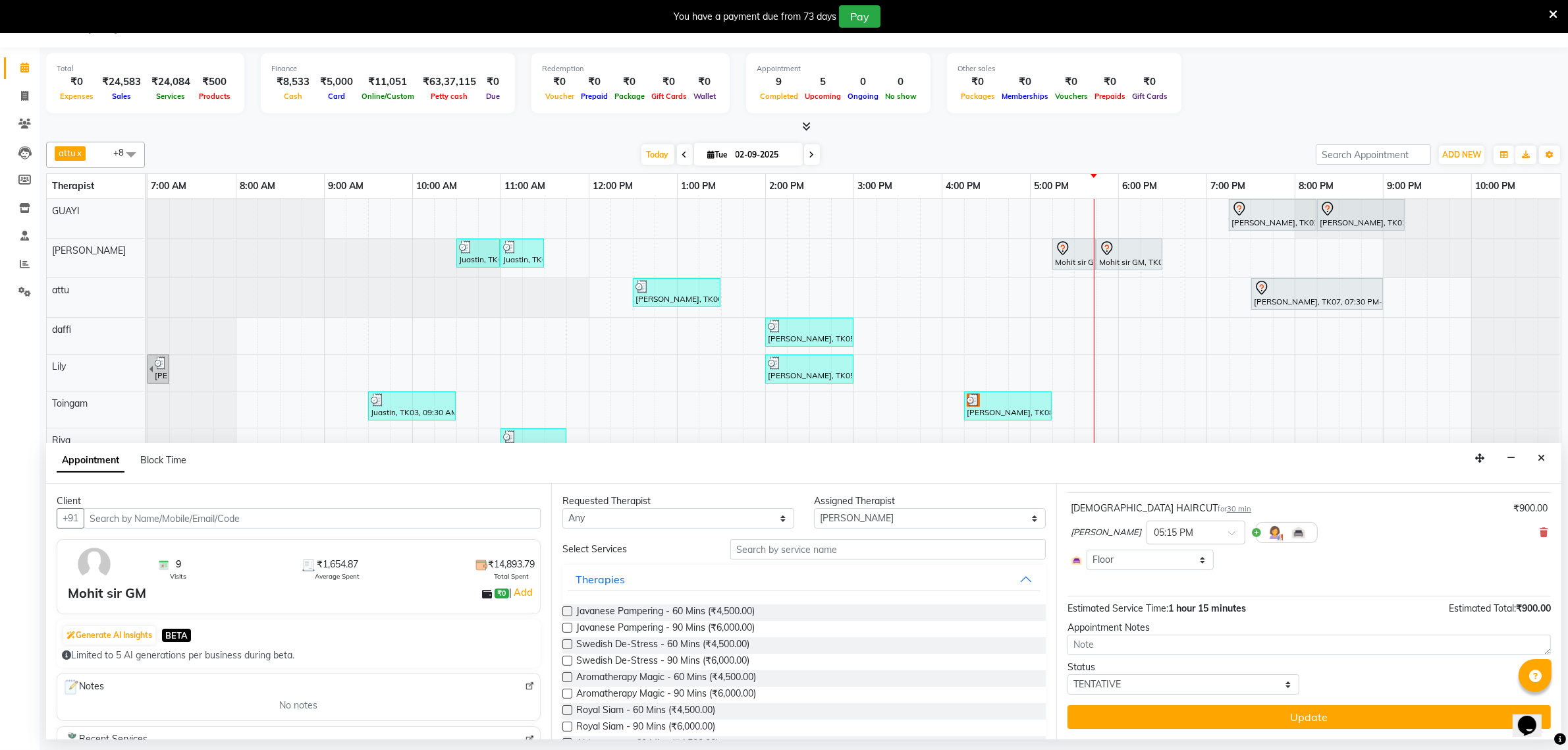
scroll to position [74, 0]
click at [1260, 716] on button "Update" at bounding box center [1309, 717] width 484 height 24
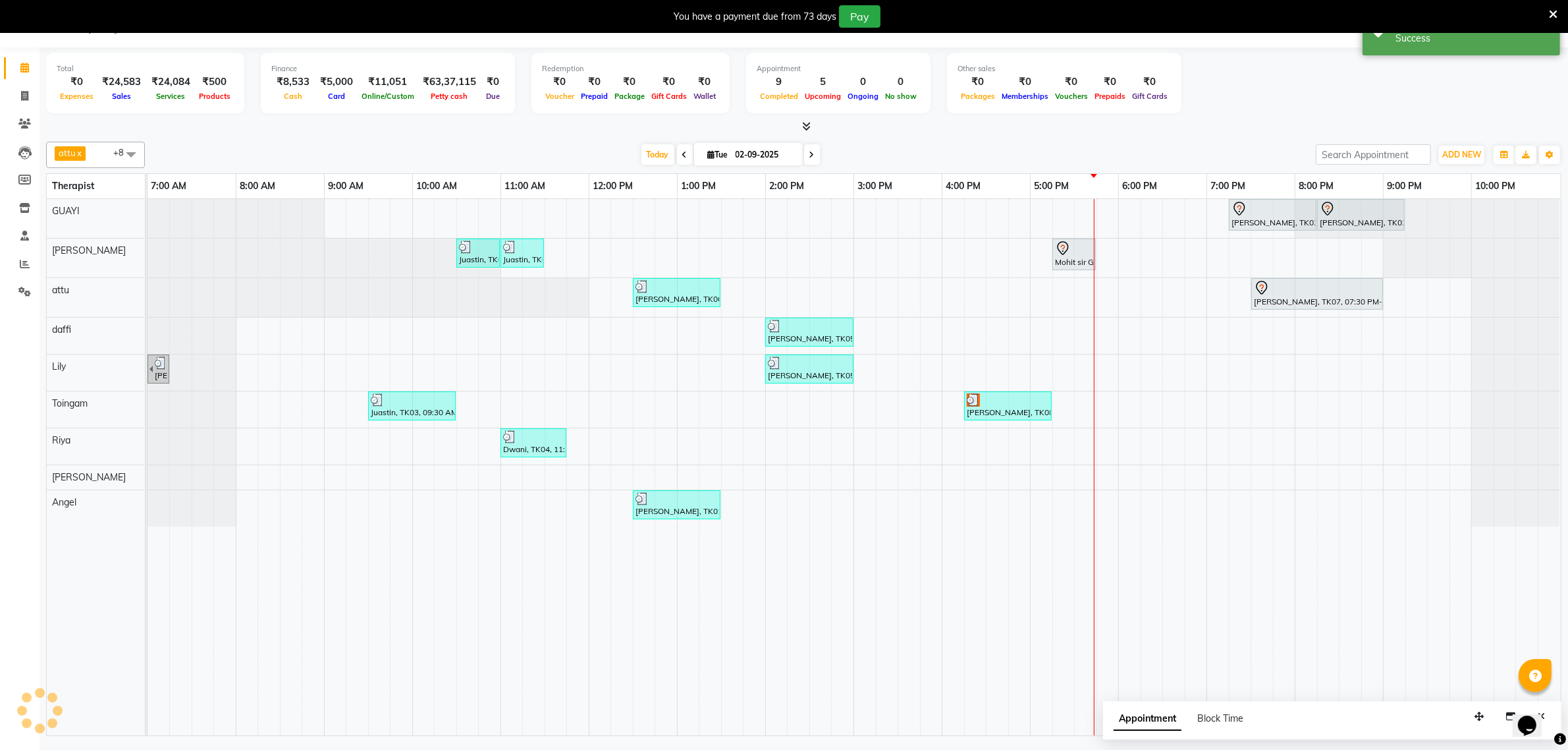
scroll to position [0, 0]
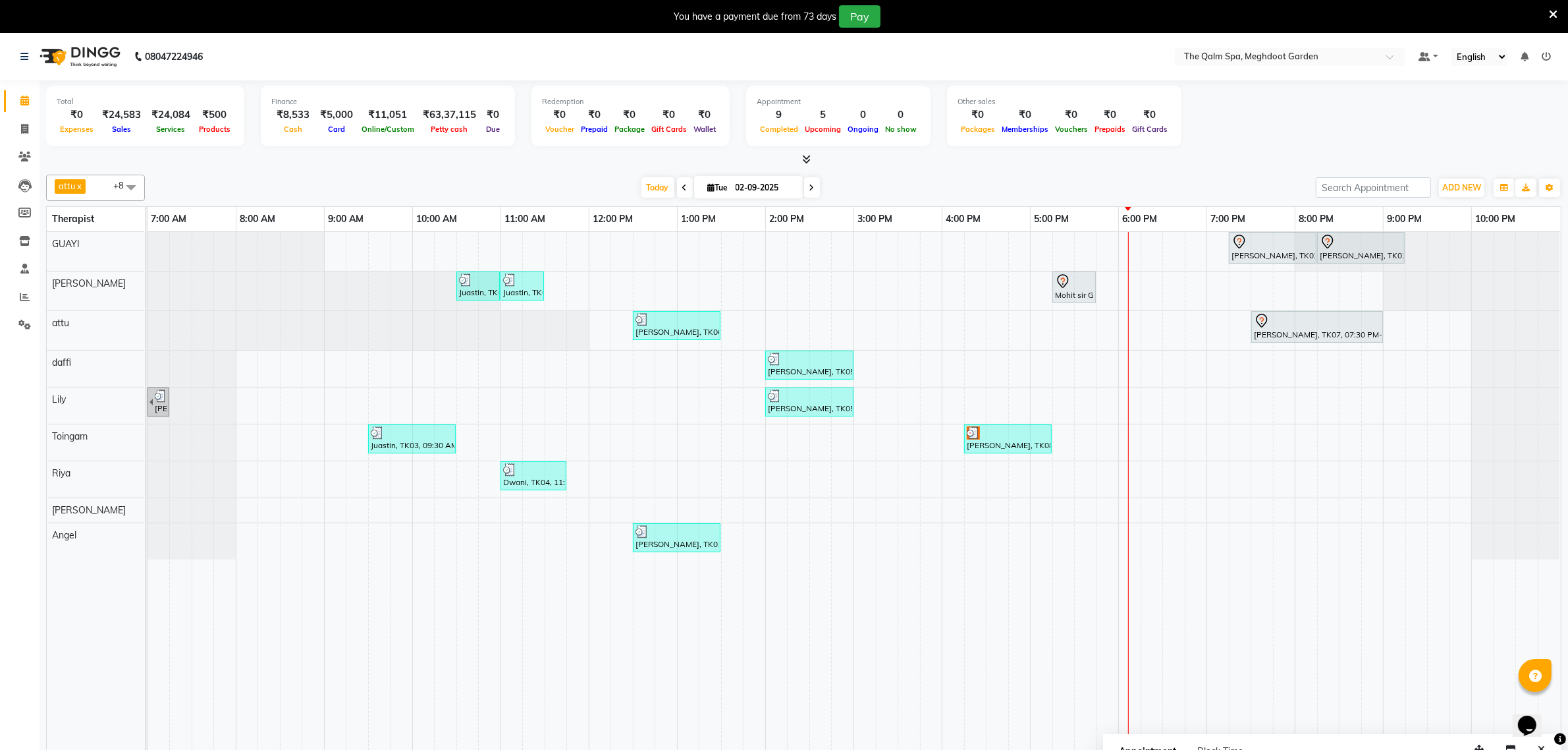
click at [810, 186] on icon at bounding box center [812, 188] width 6 height 8
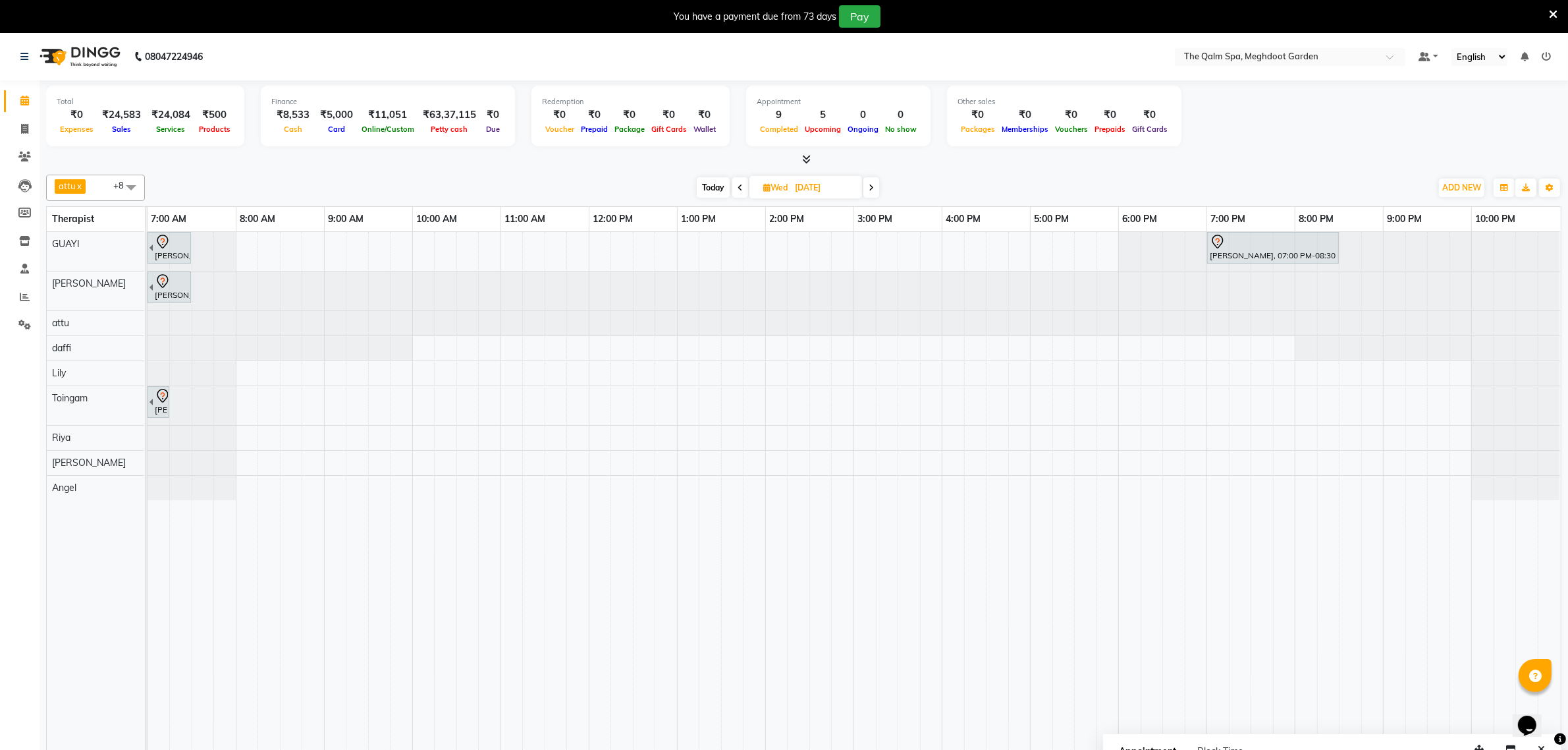
click at [711, 186] on span "Today" at bounding box center [713, 188] width 33 height 21
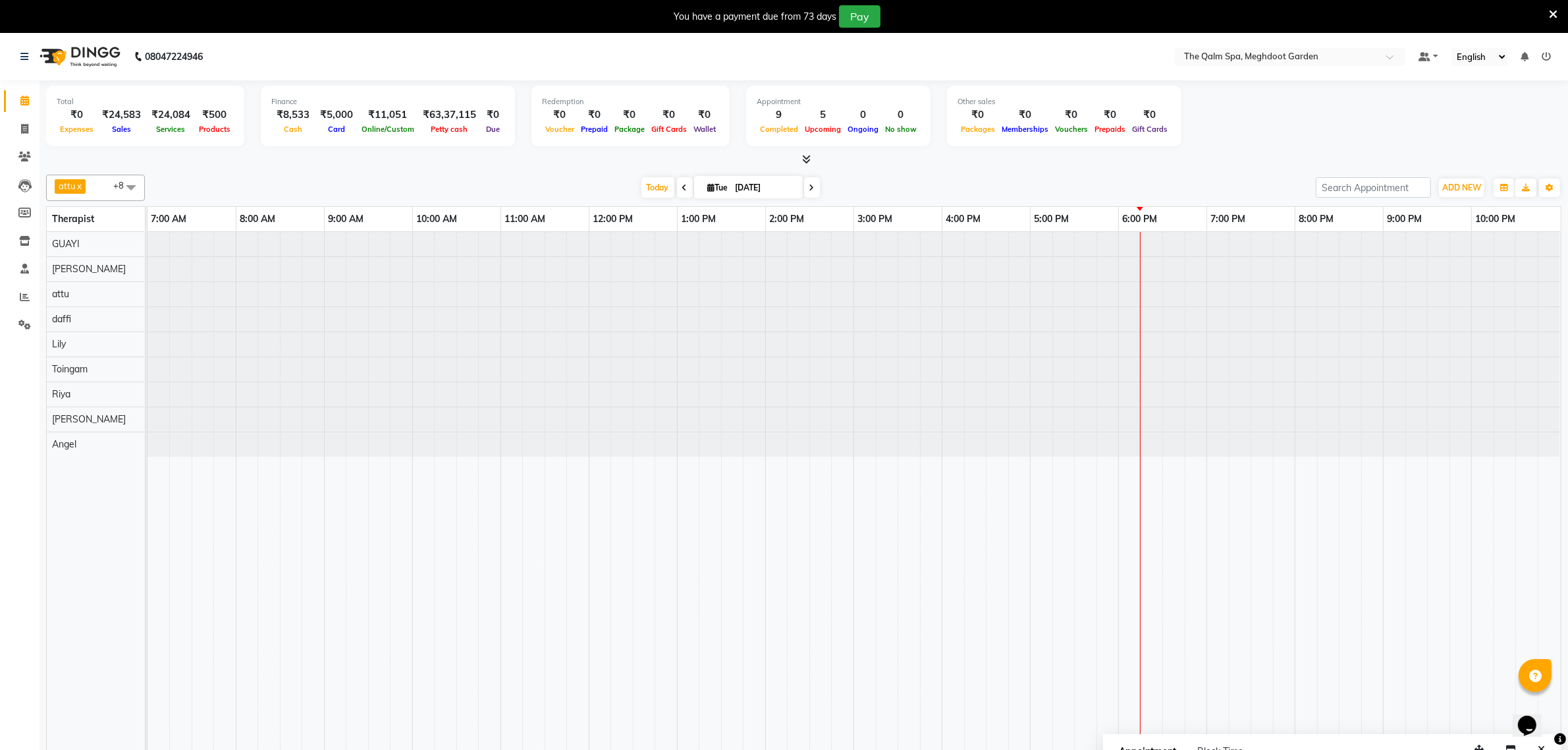
type input "02-09-2025"
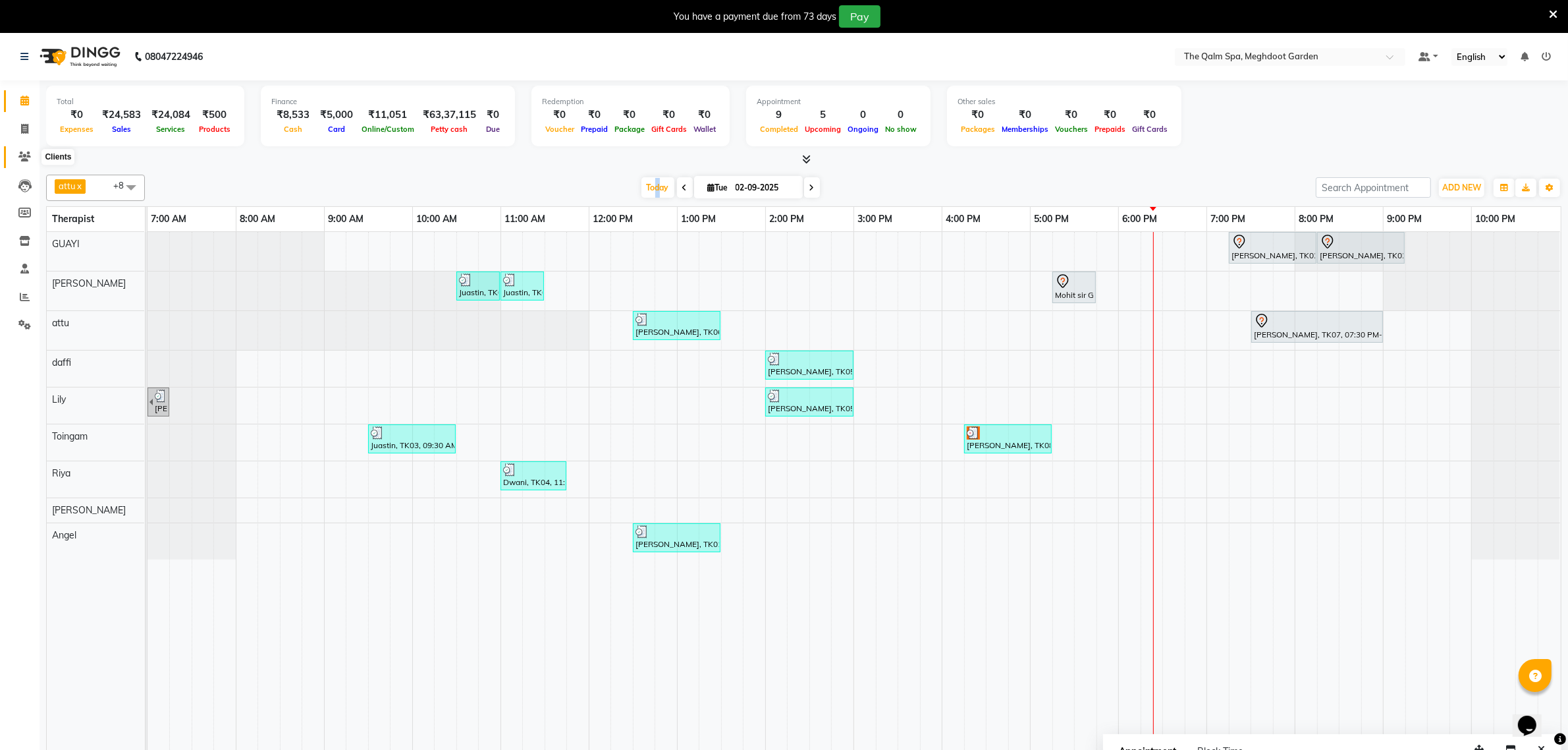
click at [23, 158] on icon at bounding box center [25, 157] width 13 height 10
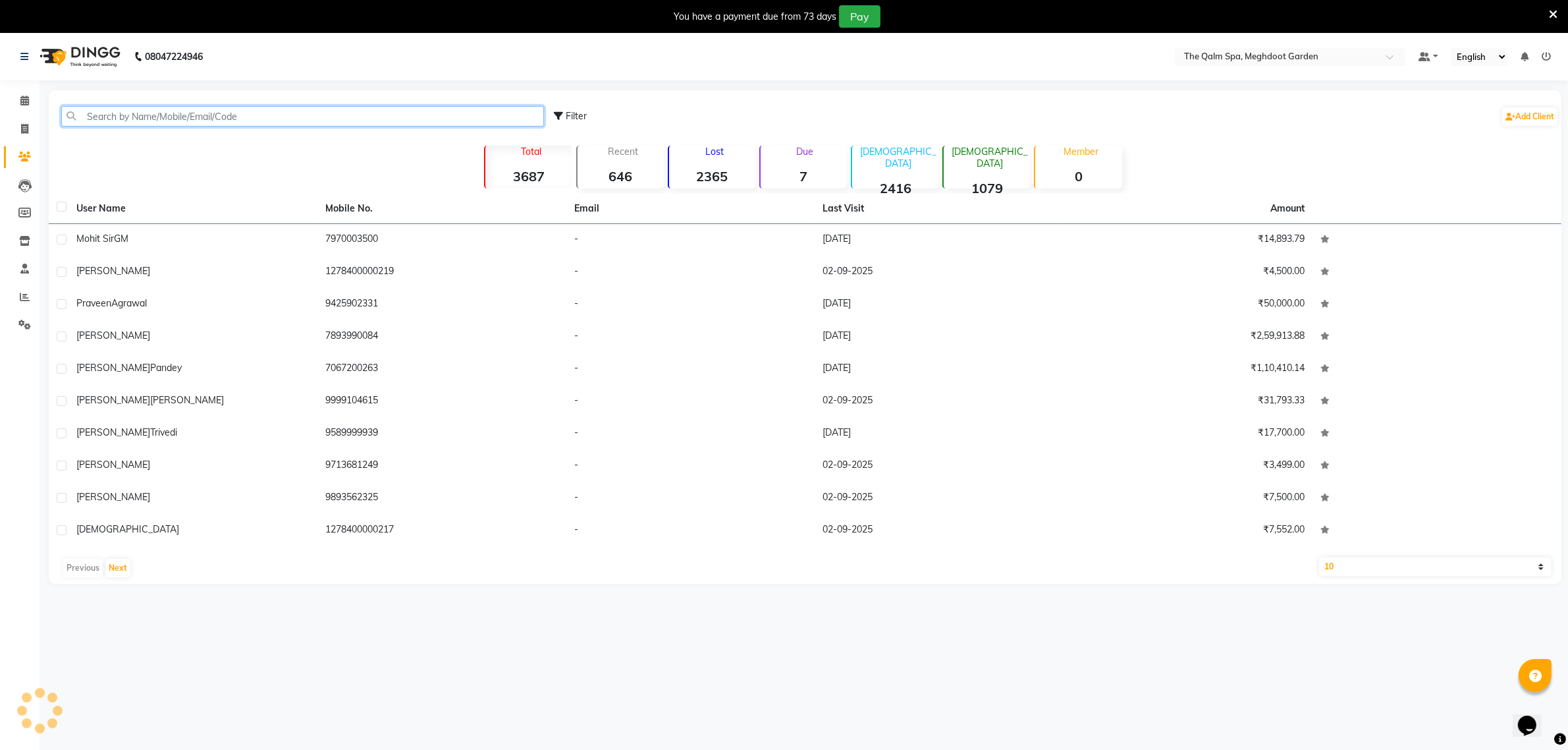
click at [124, 118] on input "text" at bounding box center [303, 117] width 483 height 21
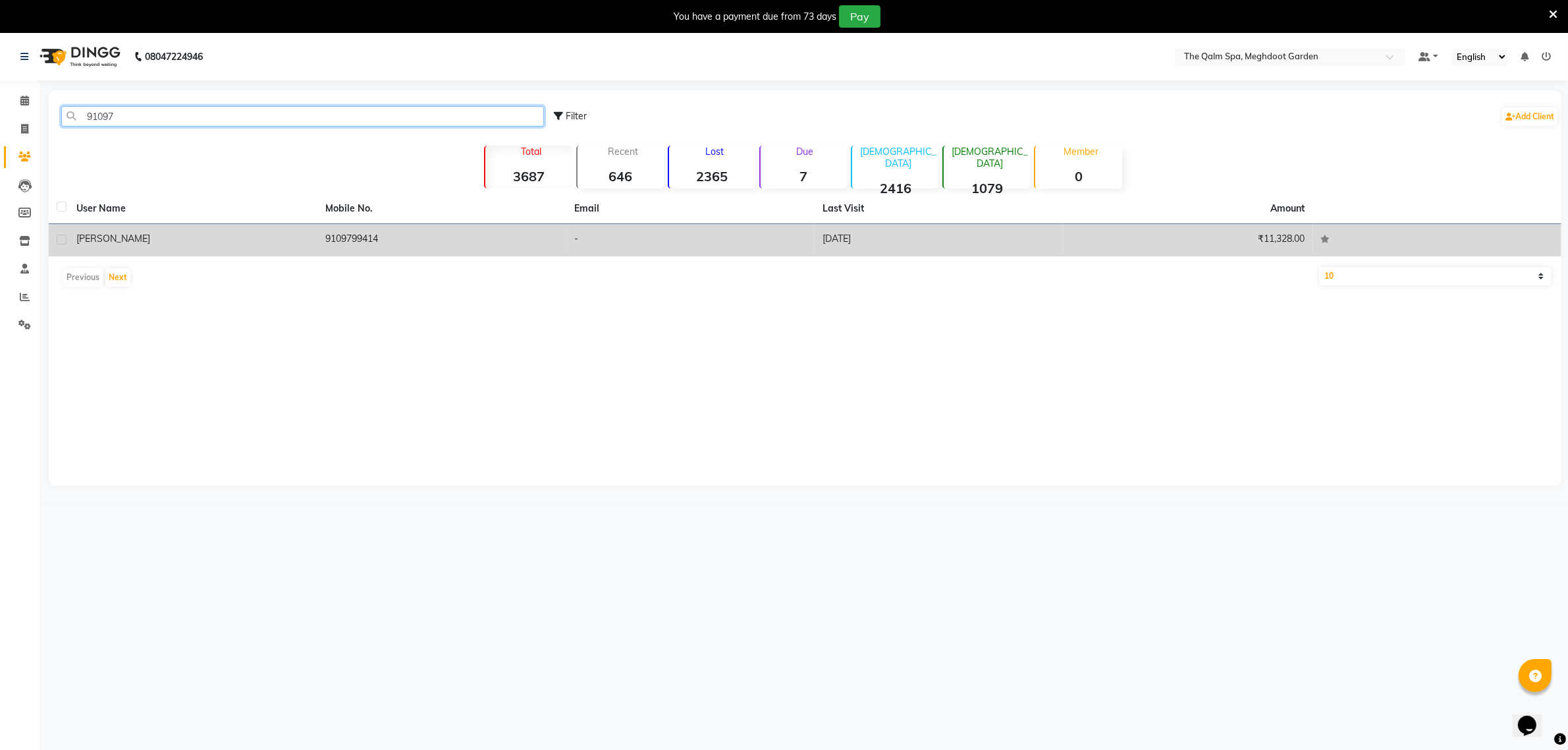
type input "91097"
click at [659, 249] on td "-" at bounding box center [691, 240] width 249 height 32
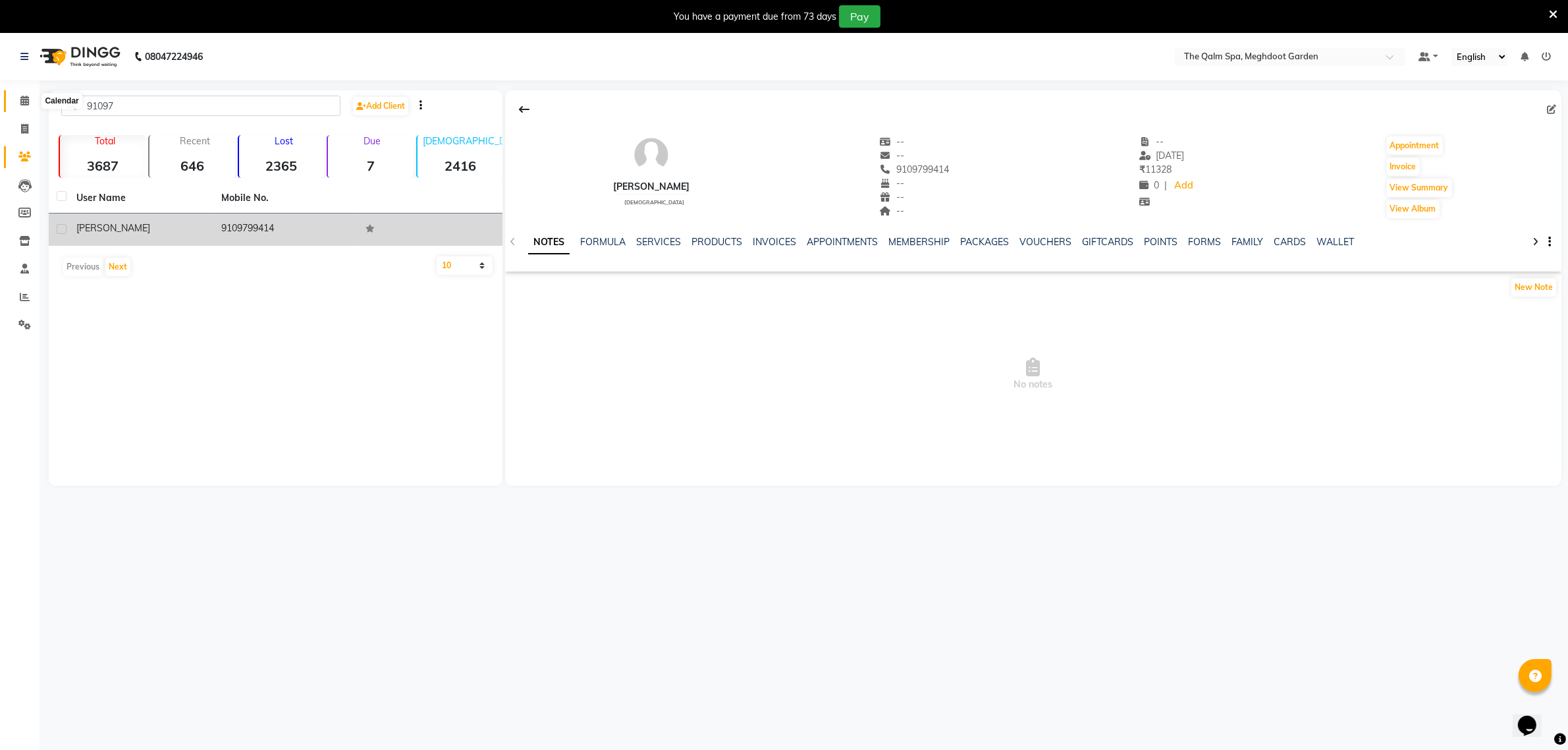
drag, startPoint x: 27, startPoint y: 100, endPoint x: 43, endPoint y: 98, distance: 16.1
click at [27, 100] on icon at bounding box center [25, 101] width 9 height 10
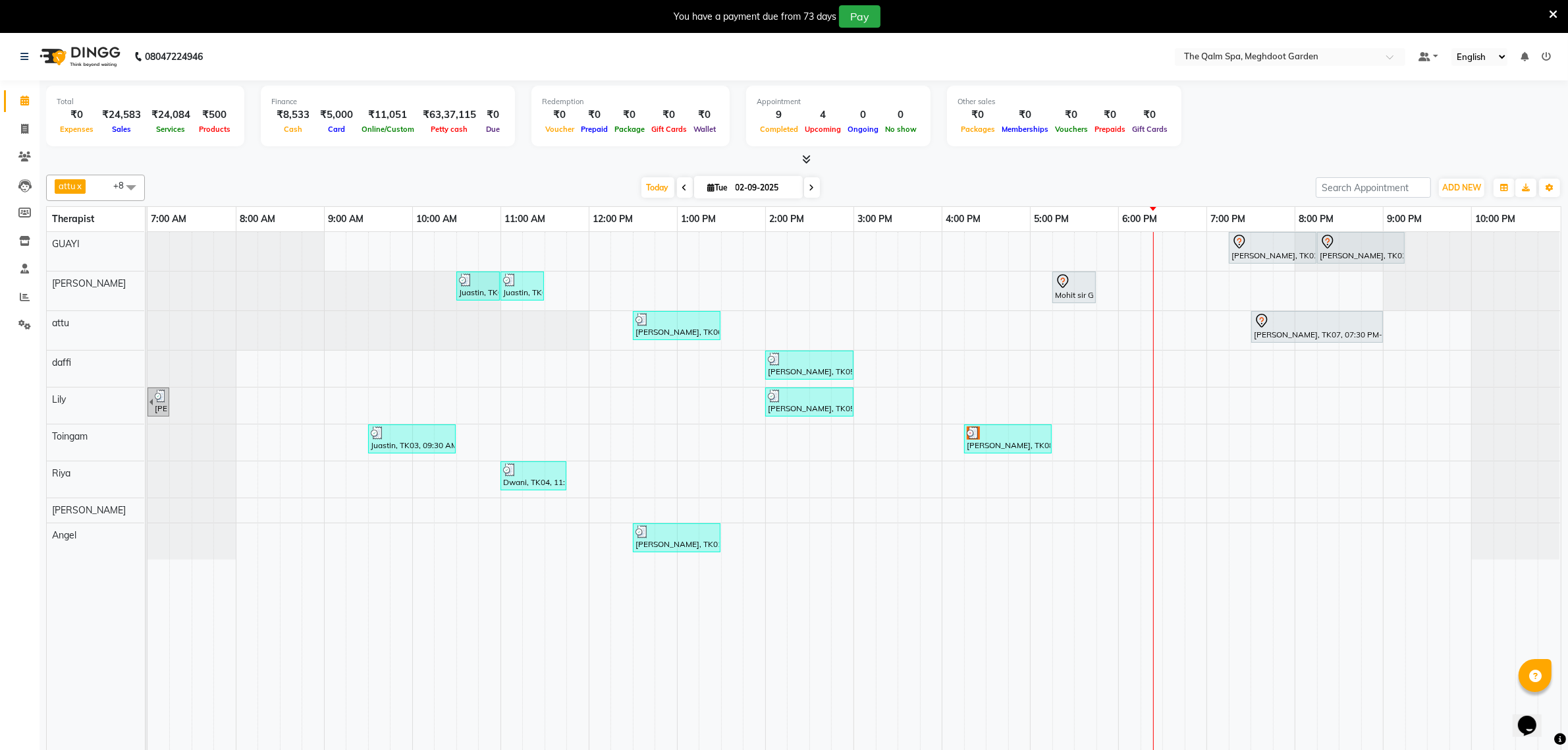
click at [810, 186] on icon at bounding box center [812, 188] width 6 height 8
type input "03-09-2025"
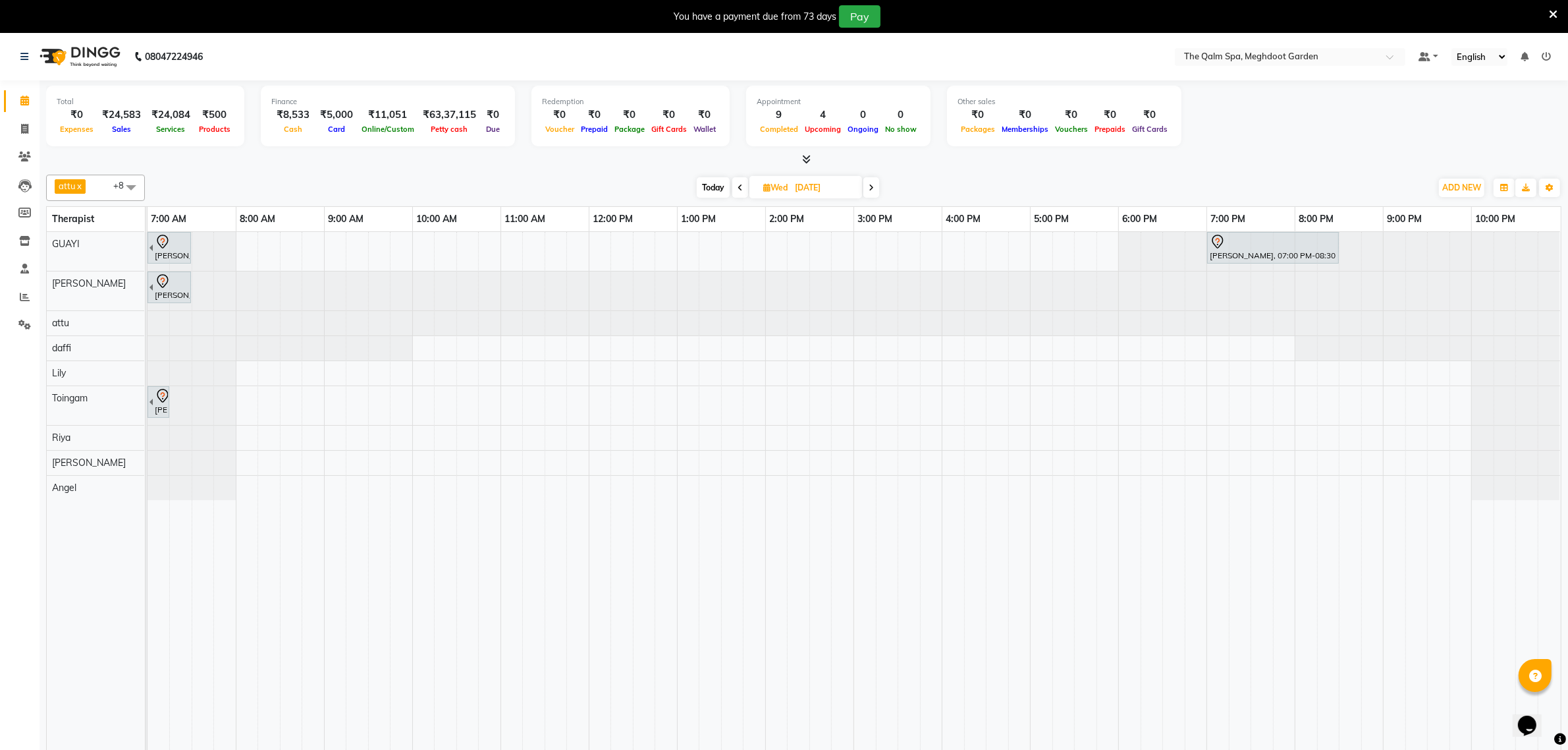
click at [148, 317] on div at bounding box center [148, 323] width 0 height 24
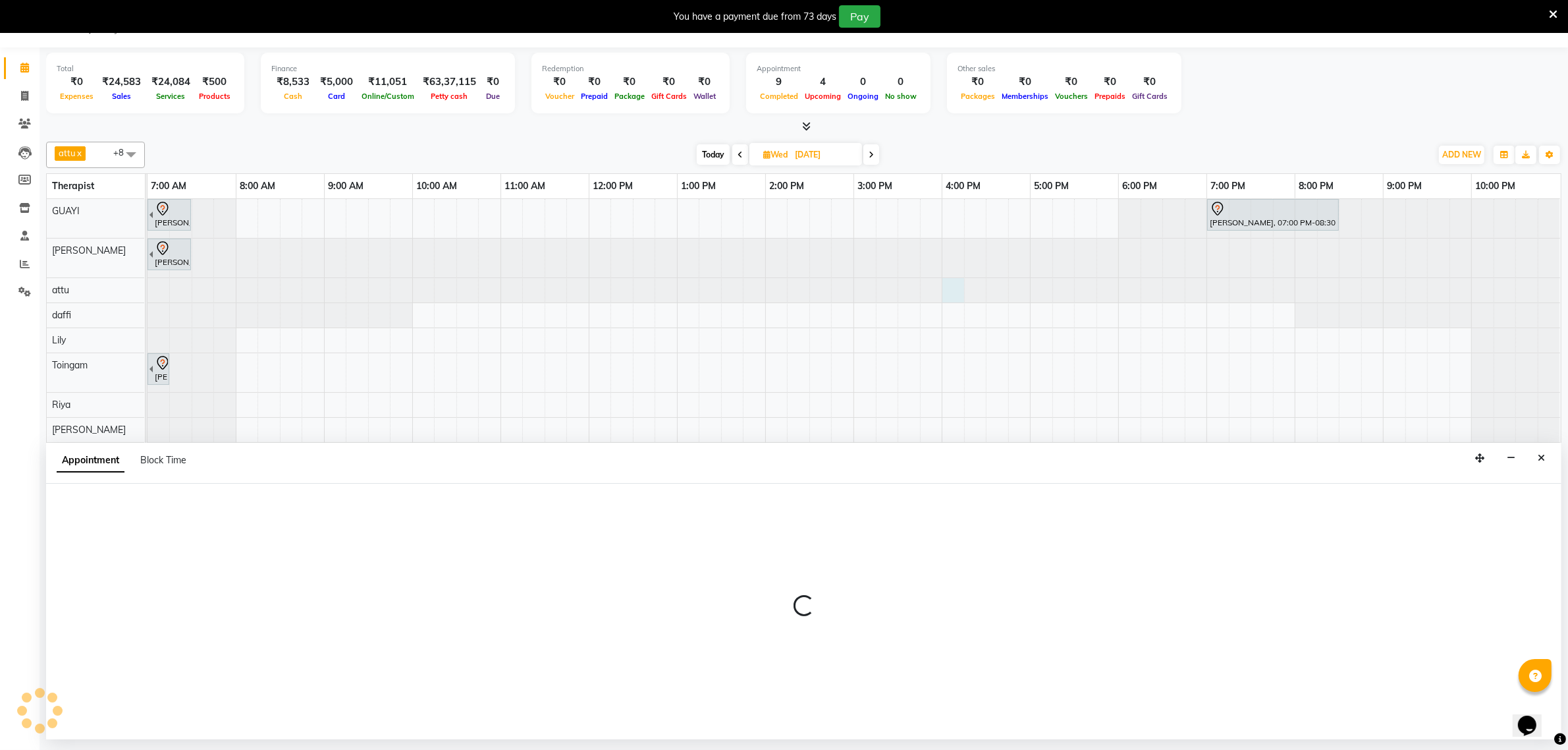
select select "51602"
select select "960"
select select "tentative"
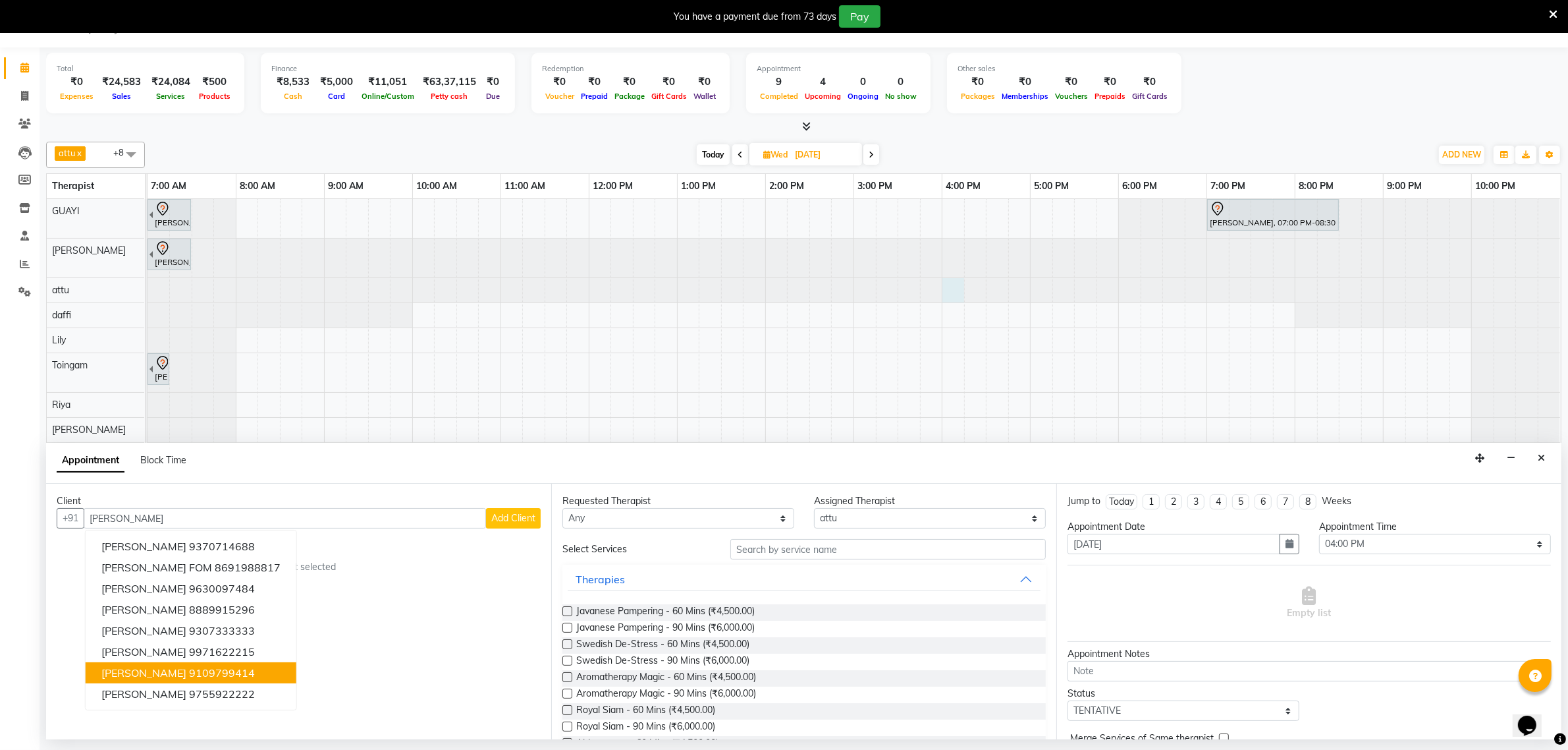
click at [216, 672] on ngb-highlight "9109799414" at bounding box center [222, 672] width 66 height 13
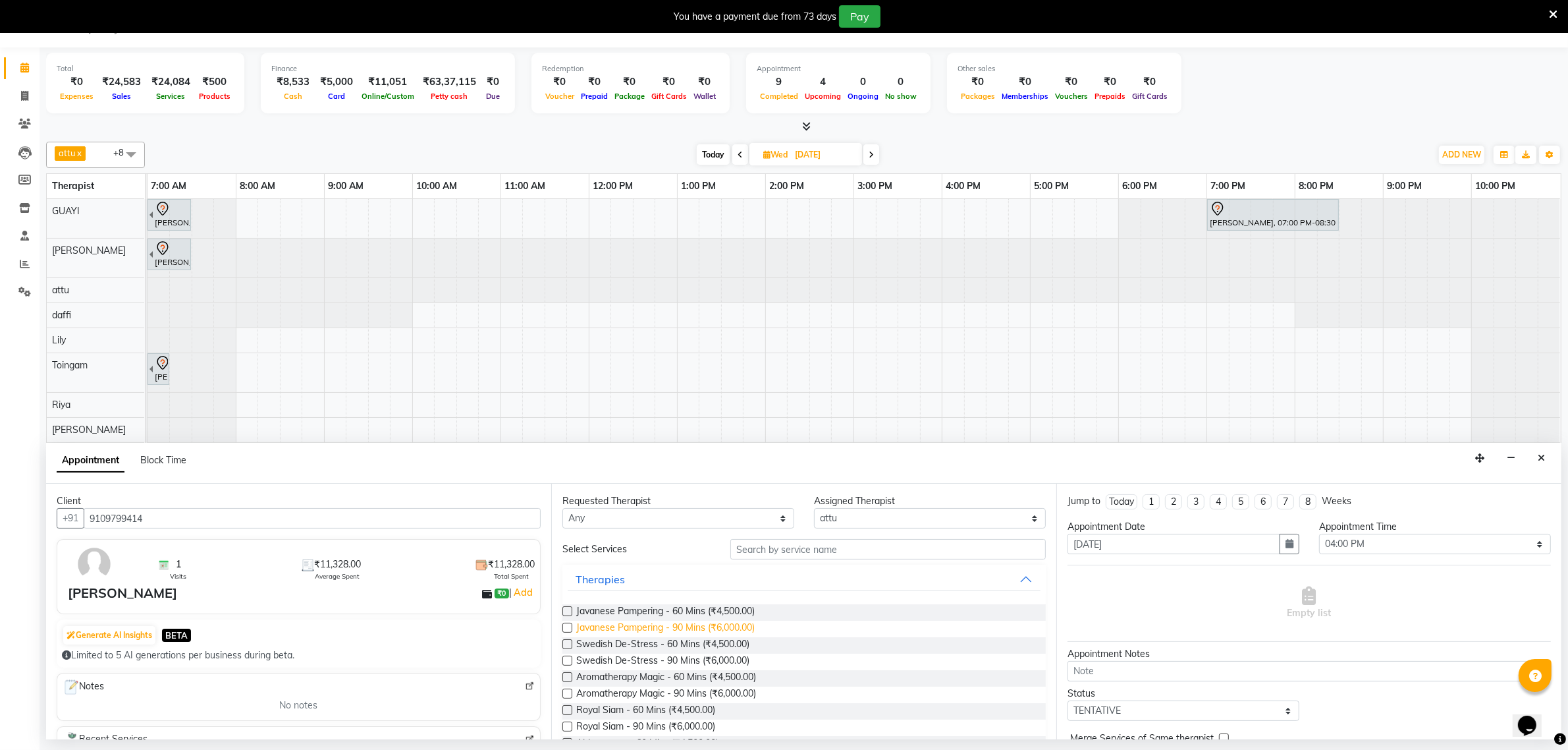
type input "9109799414"
click at [715, 628] on span "Javanese Pampering - 90 Mins (₹6,000.00)" at bounding box center [665, 628] width 178 height 17
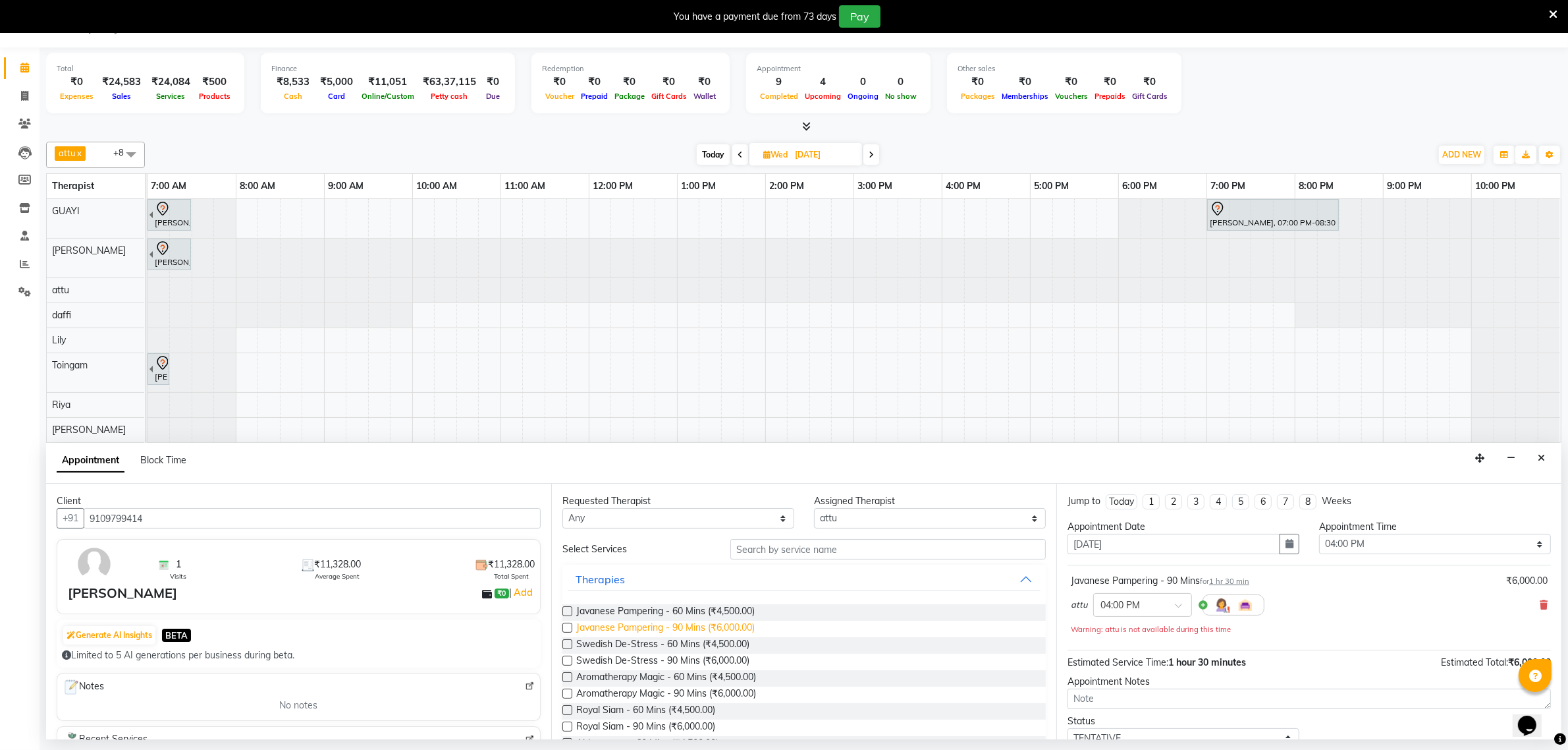
click at [715, 627] on span "Javanese Pampering - 90 Mins (₹6,000.00)" at bounding box center [665, 628] width 178 height 17
checkbox input "false"
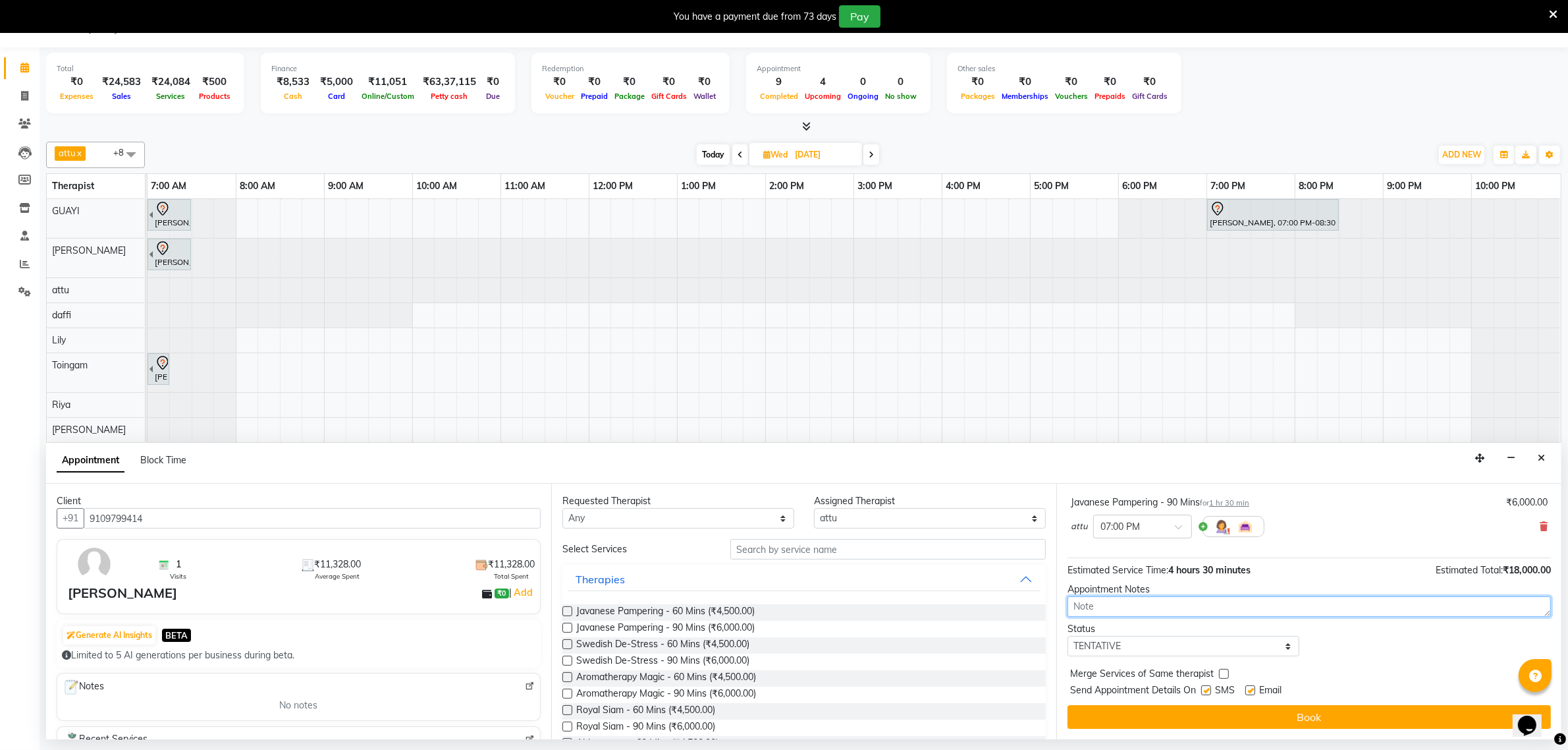
click at [1188, 607] on textarea at bounding box center [1309, 607] width 484 height 21
type textarea "rahul"
click at [1275, 712] on button "Book" at bounding box center [1309, 717] width 484 height 24
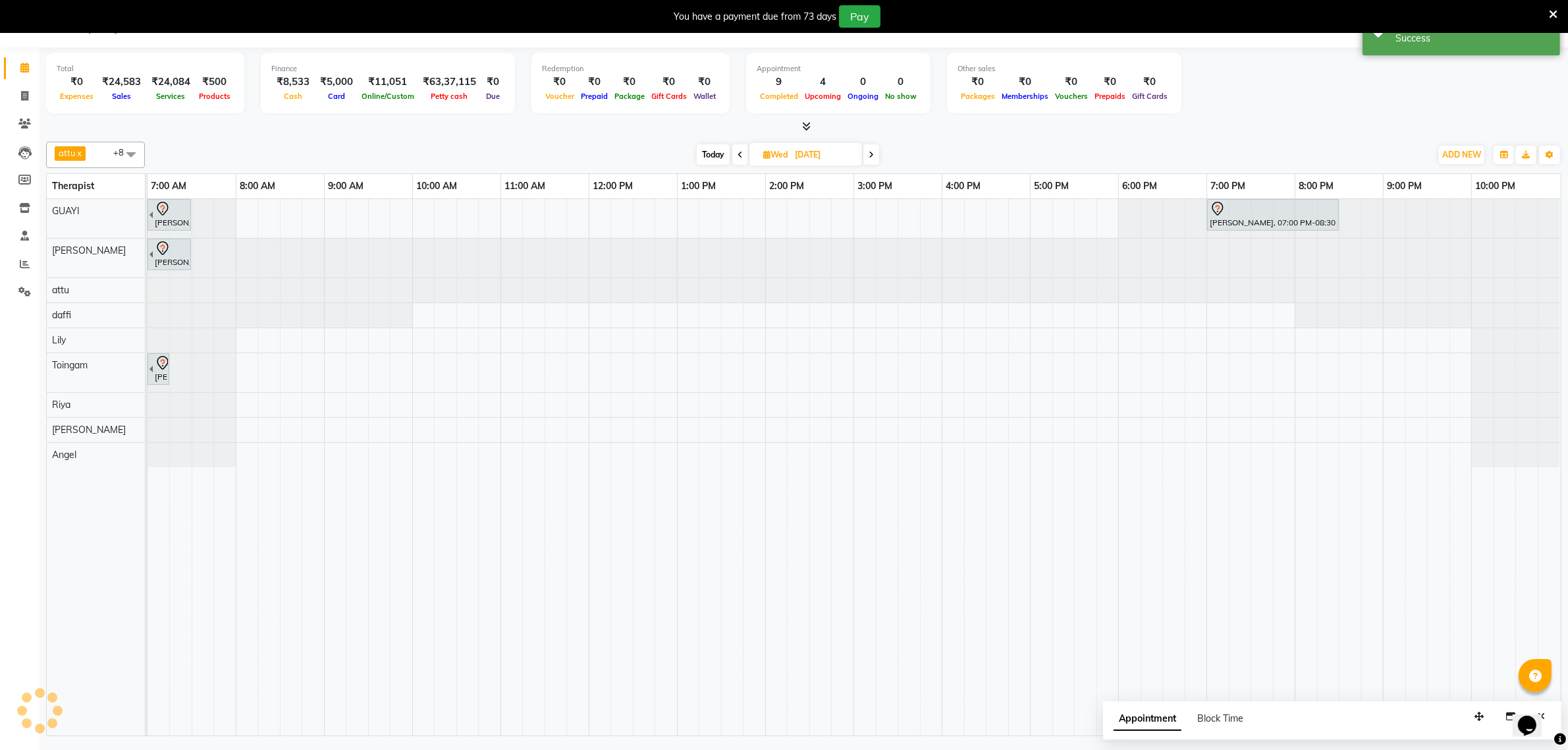
scroll to position [0, 0]
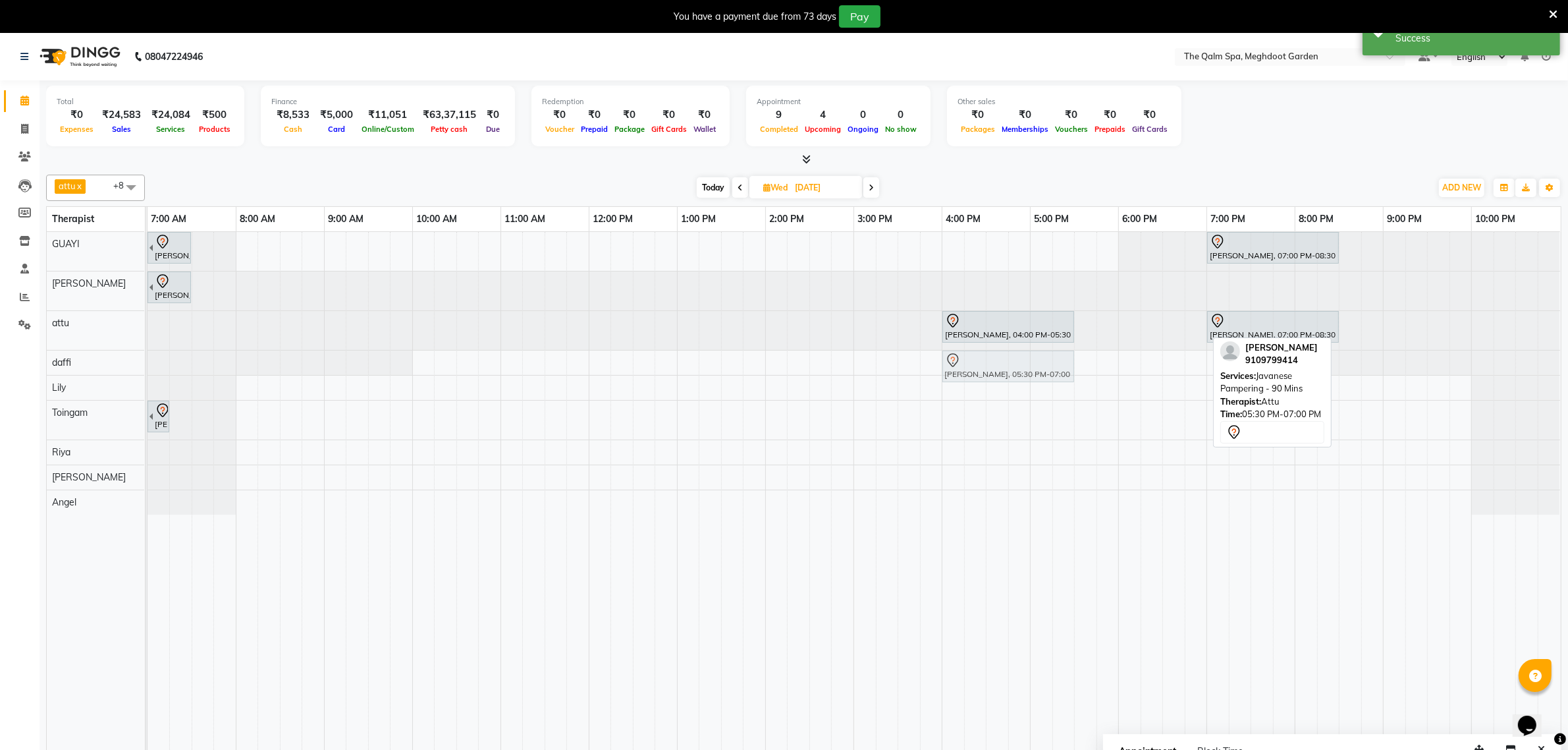
drag, startPoint x: 1128, startPoint y: 324, endPoint x: 986, endPoint y: 368, distance: 148.7
click at [986, 369] on tbody "Praveen Agrawal, 06:00 AM-07:30 AM, Javanese Pampering - 90 Mins Praveen Agrawa…" at bounding box center [854, 373] width 1413 height 283
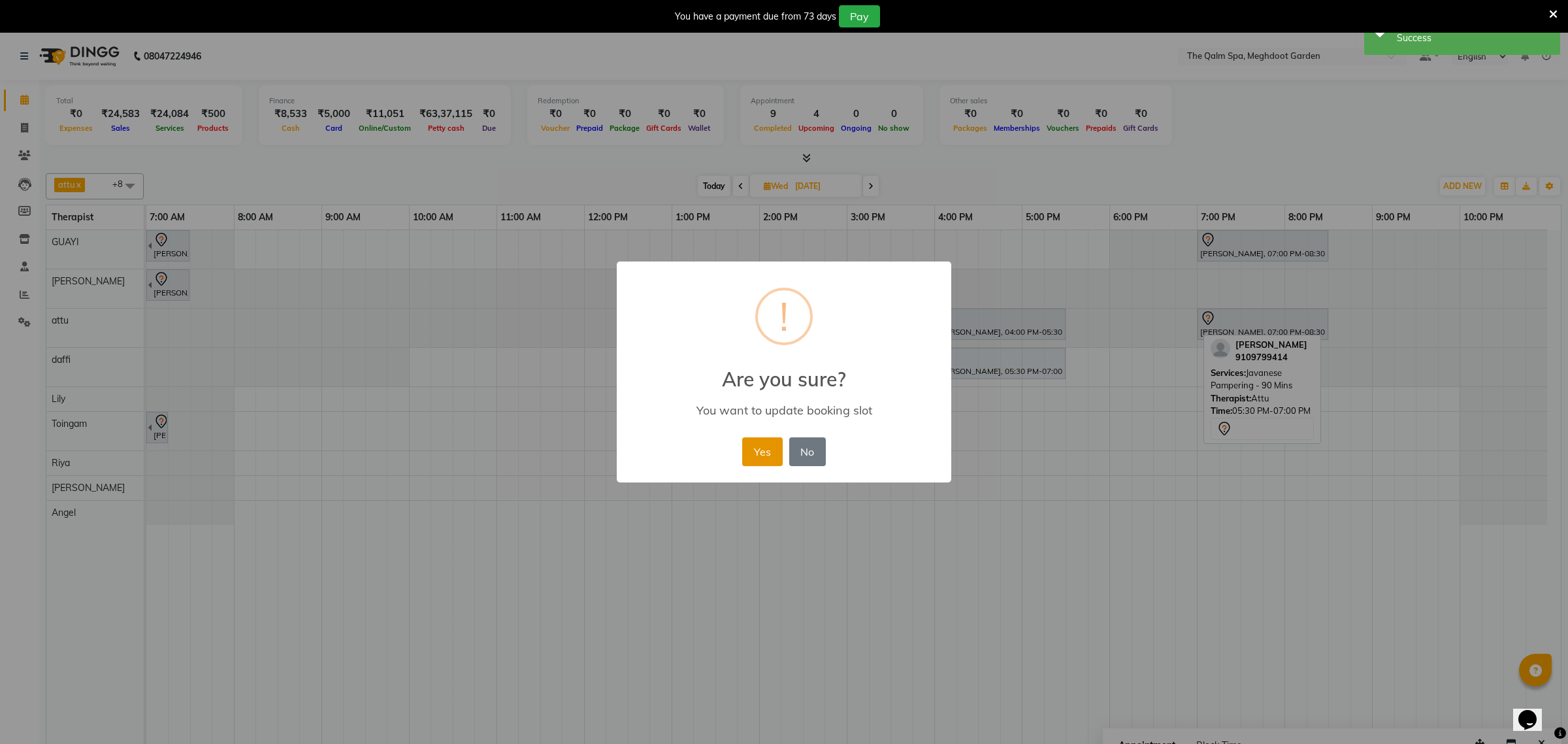
click at [756, 450] on button "Yes" at bounding box center [762, 451] width 40 height 29
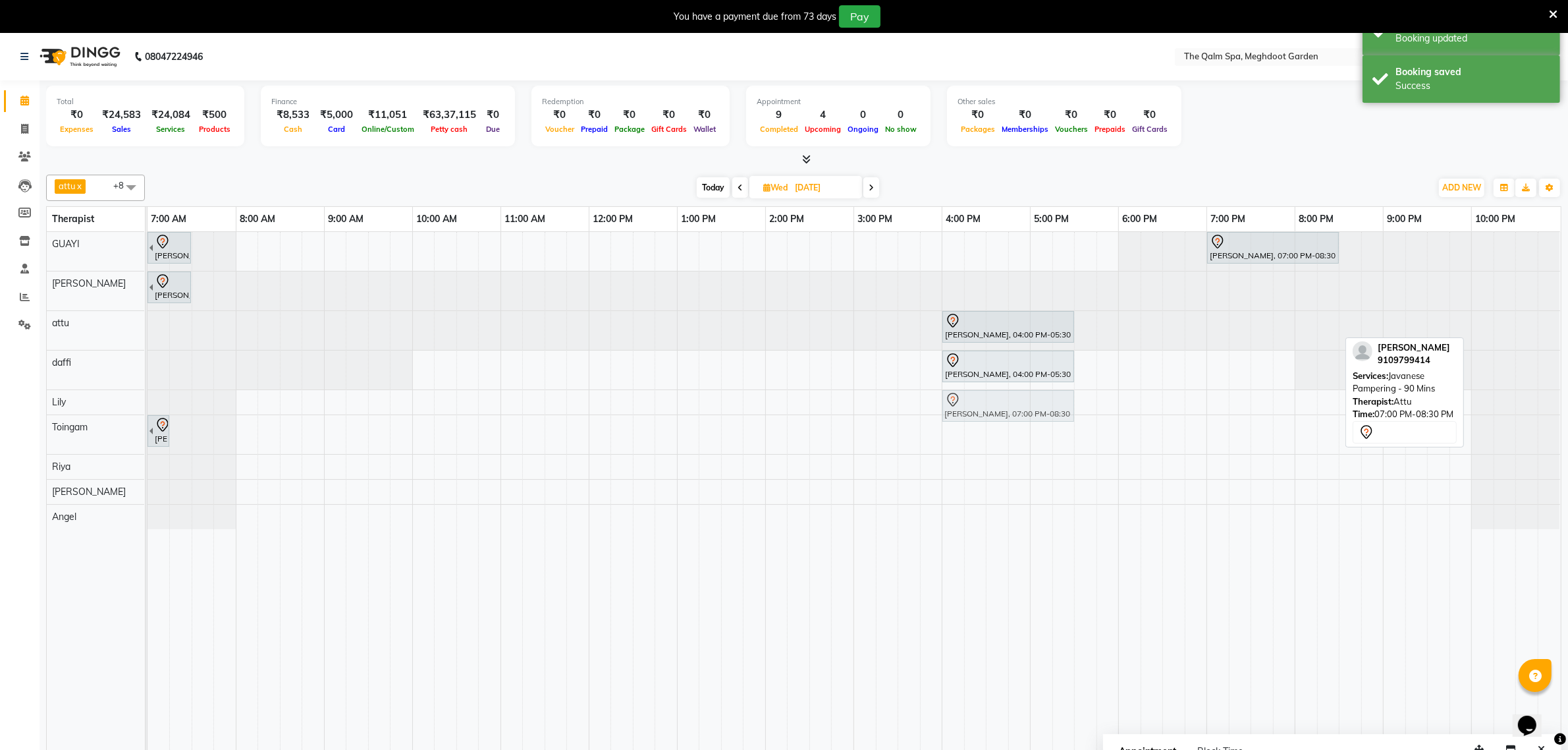
drag, startPoint x: 1116, startPoint y: 387, endPoint x: 979, endPoint y: 409, distance: 138.8
click at [979, 409] on tbody "Praveen Agrawal, 06:00 AM-07:30 AM, Javanese Pampering - 90 Mins Praveen Agrawa…" at bounding box center [854, 381] width 1413 height 297
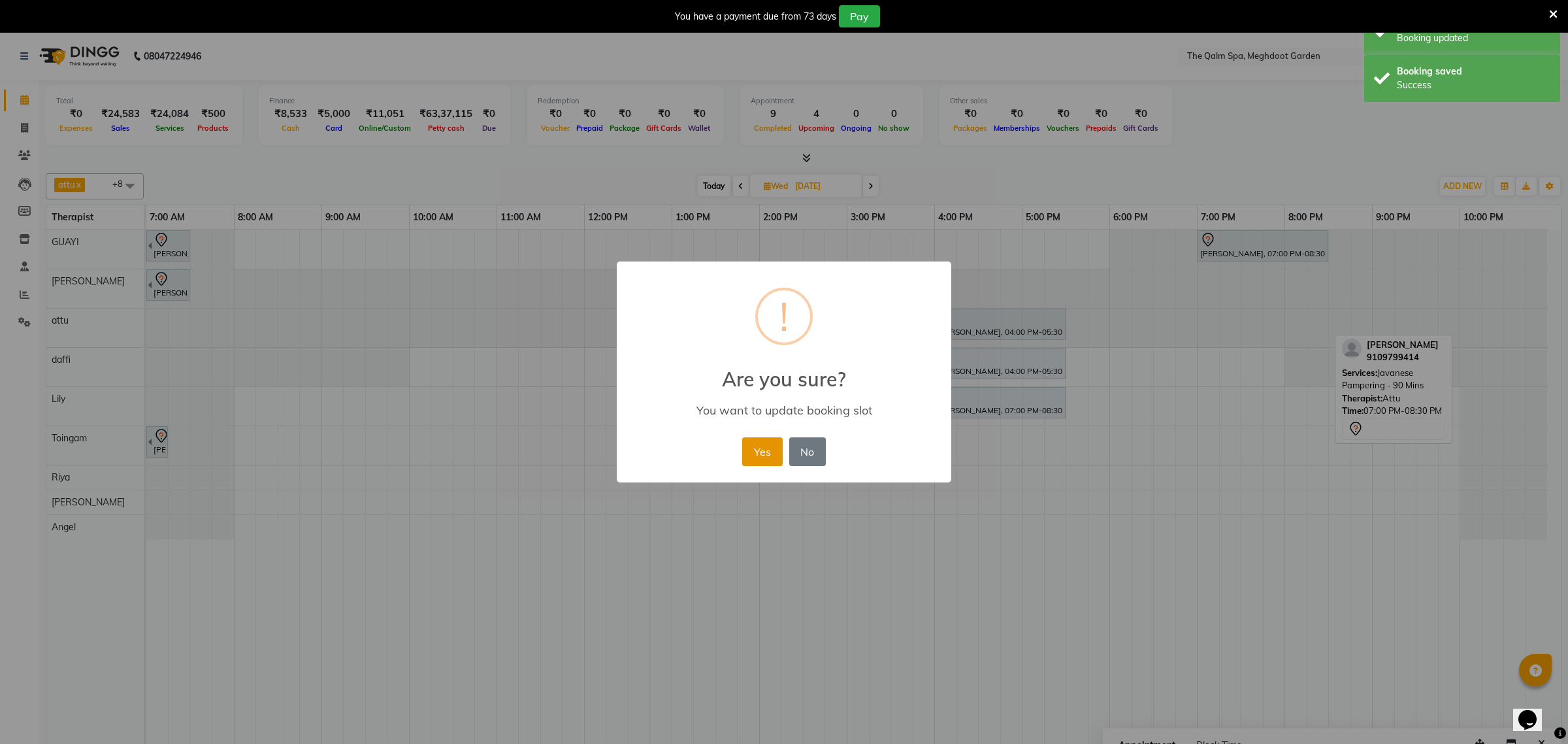
click at [769, 449] on button "Yes" at bounding box center [762, 451] width 40 height 29
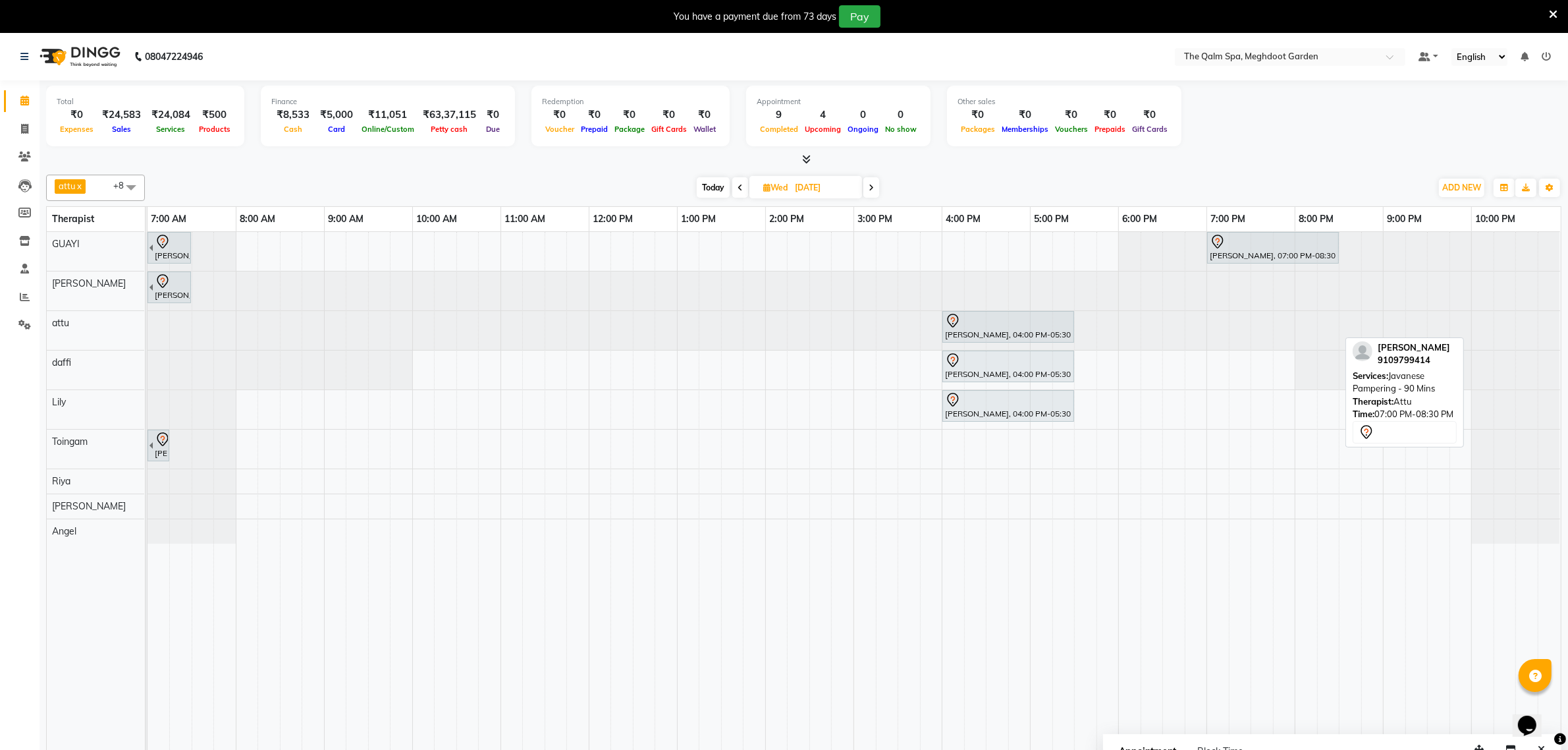
click at [706, 186] on span "Today" at bounding box center [713, 188] width 33 height 21
type input "02-09-2025"
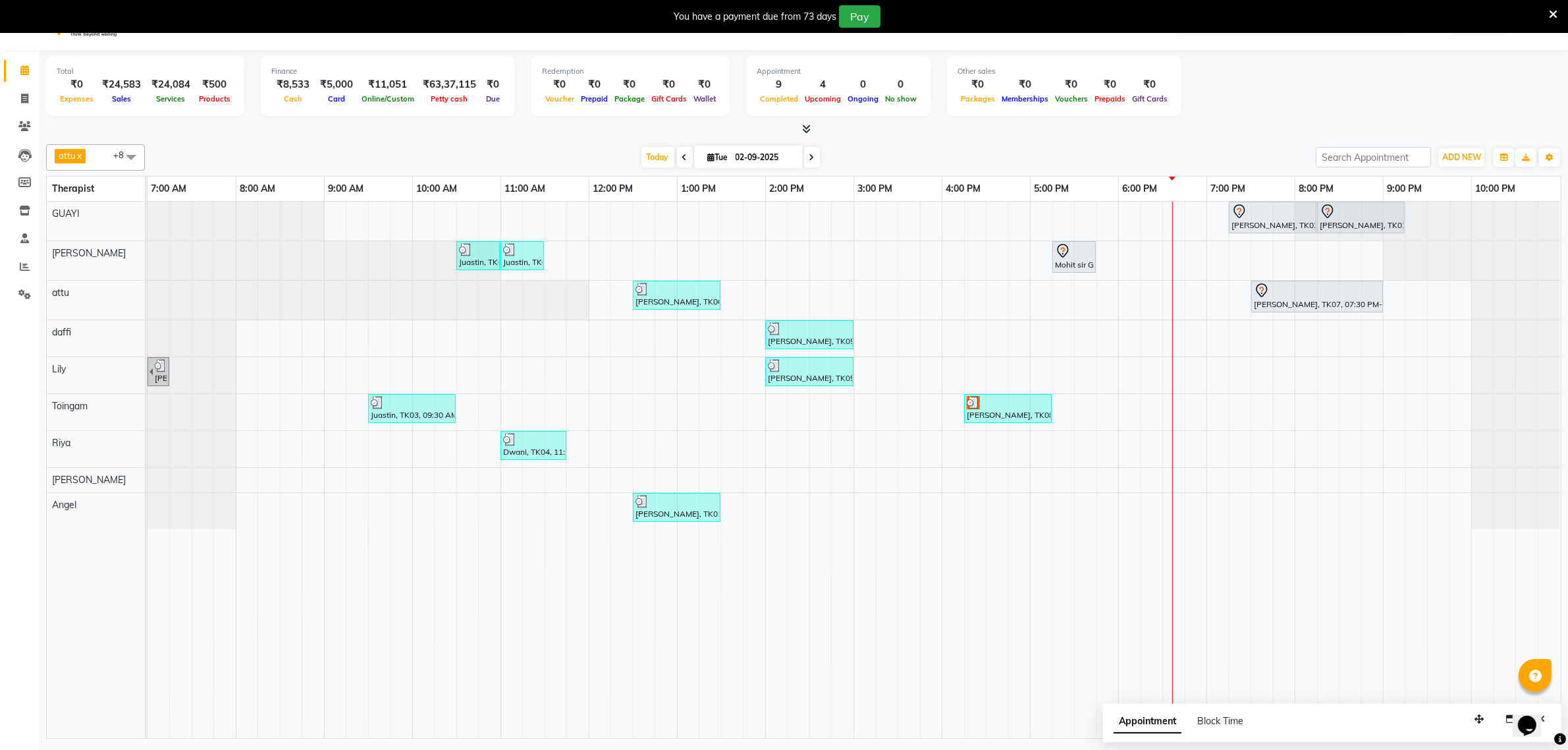
scroll to position [33, 0]
click at [1097, 344] on div "Raj pandey, TK02, 07:15 PM-08:15 PM, Javanese Pampering - 60 Mins Raj pandey, T…" at bounding box center [854, 467] width 1414 height 537
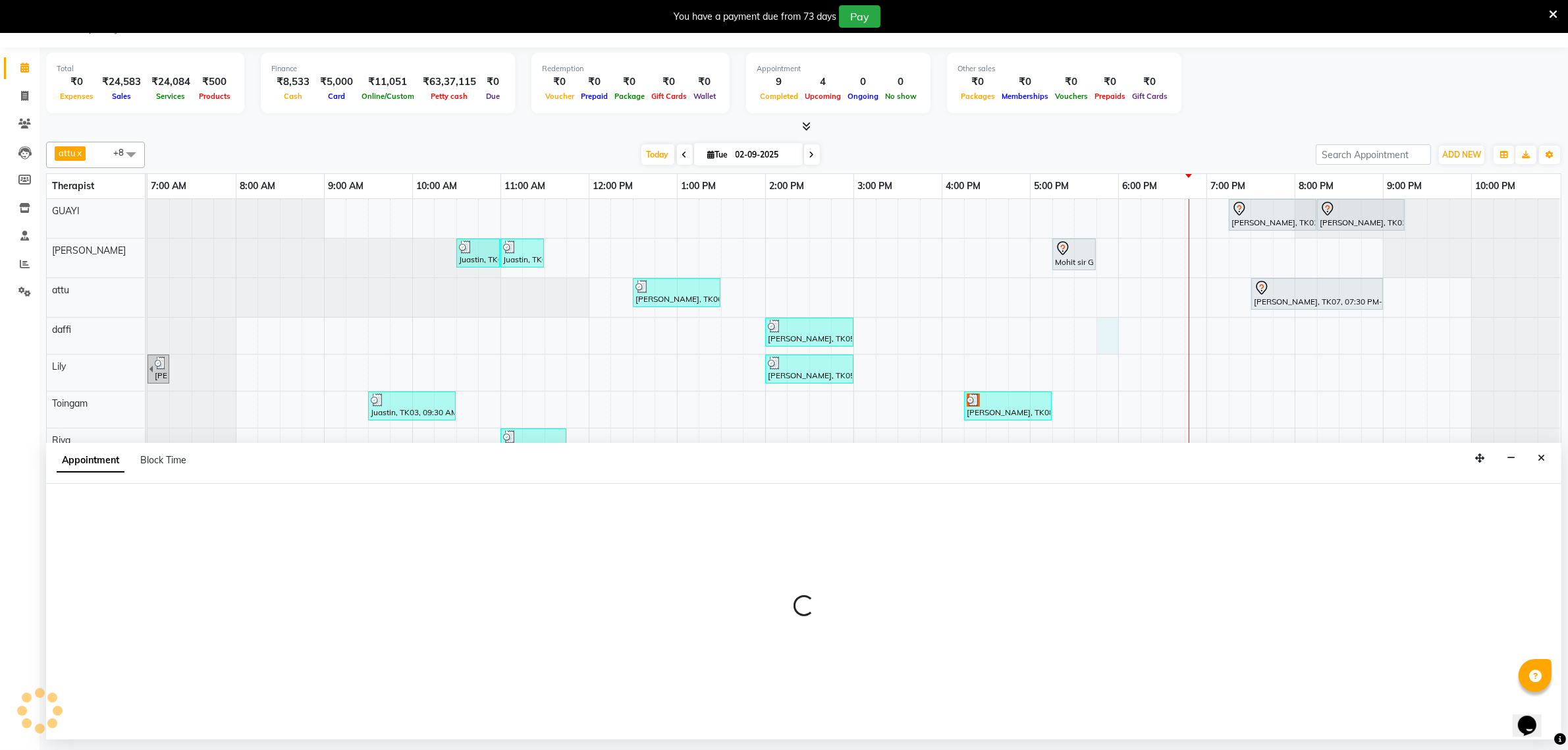
select select "72290"
select select "tentative"
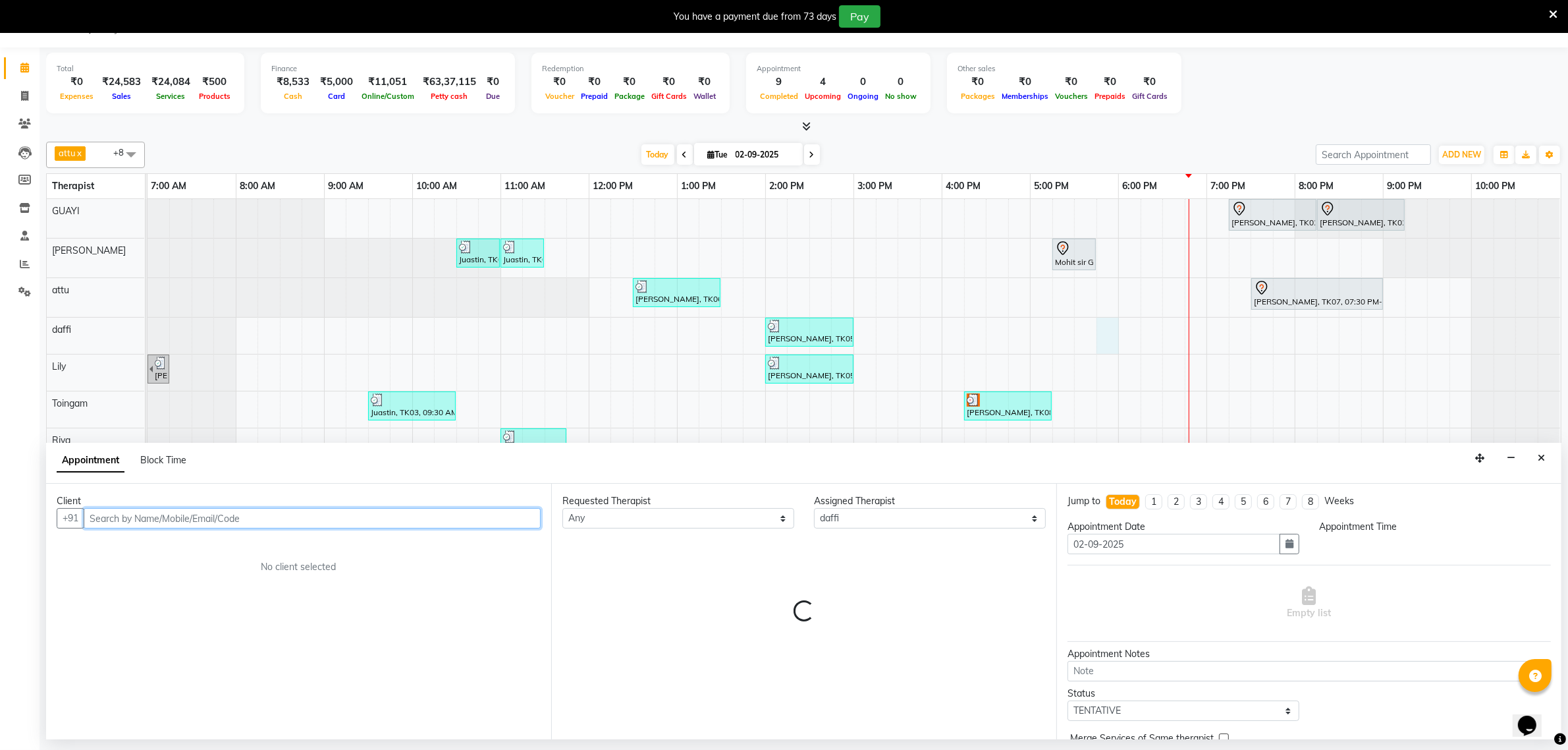
select select "1065"
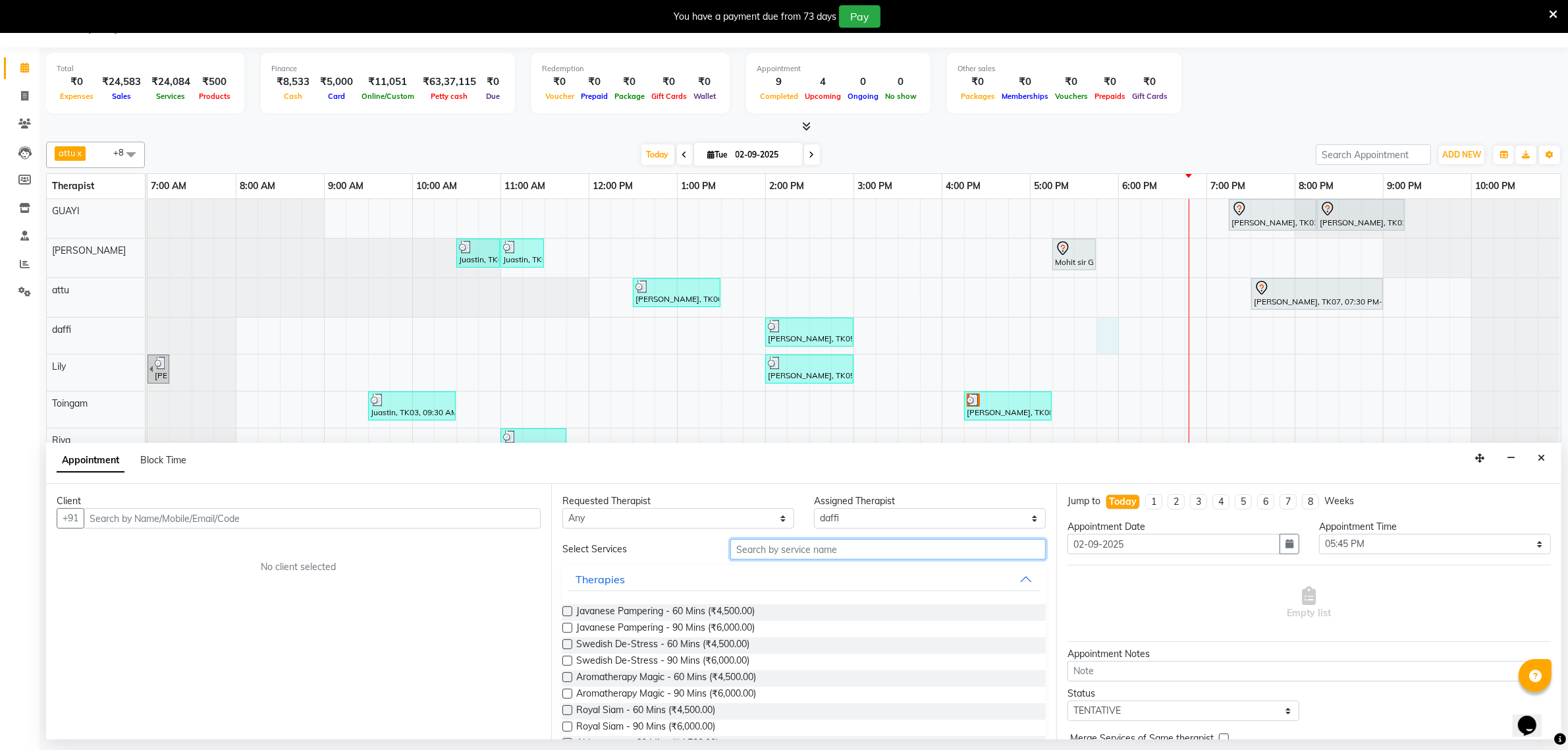
click at [776, 550] on input "text" at bounding box center [888, 549] width 316 height 21
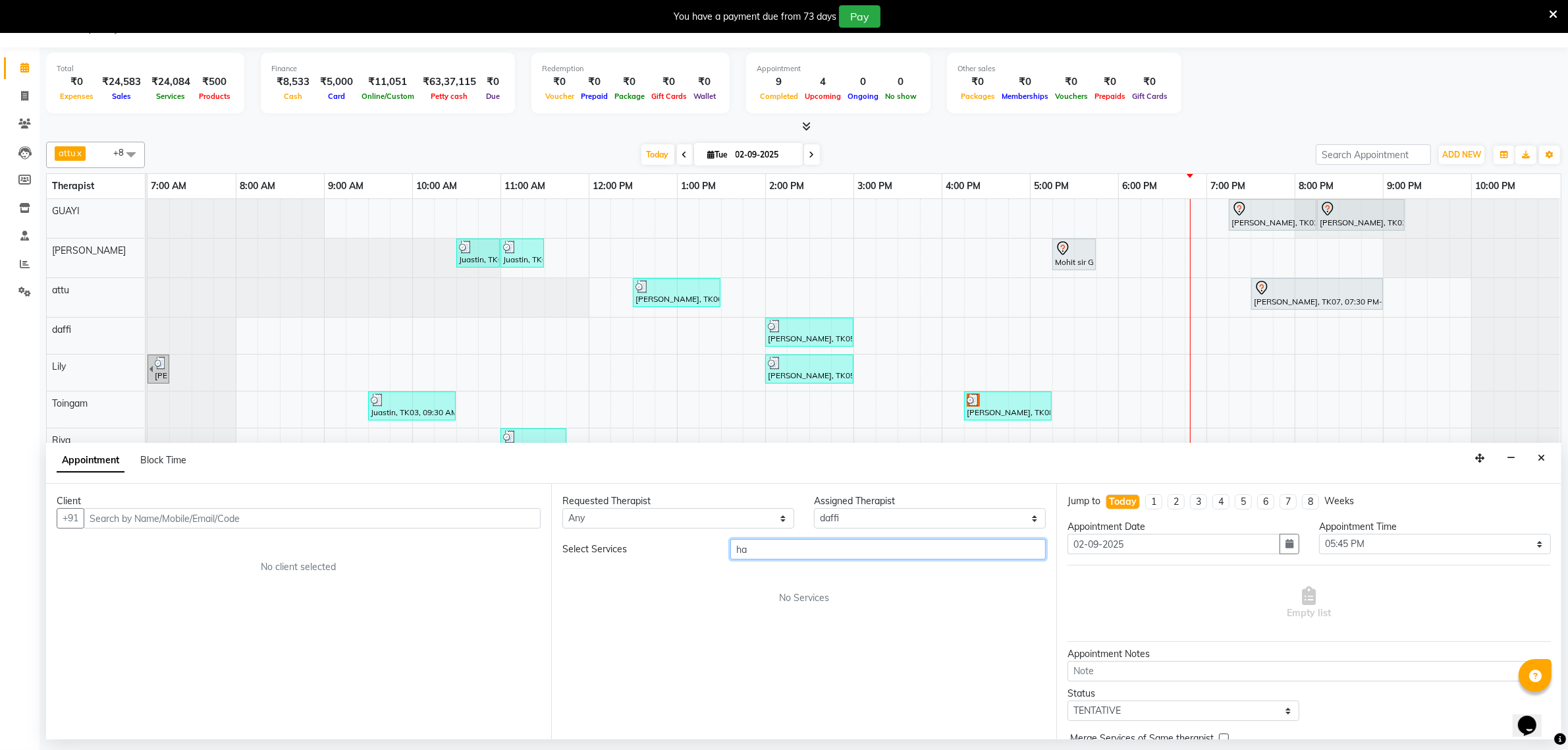
type input "h"
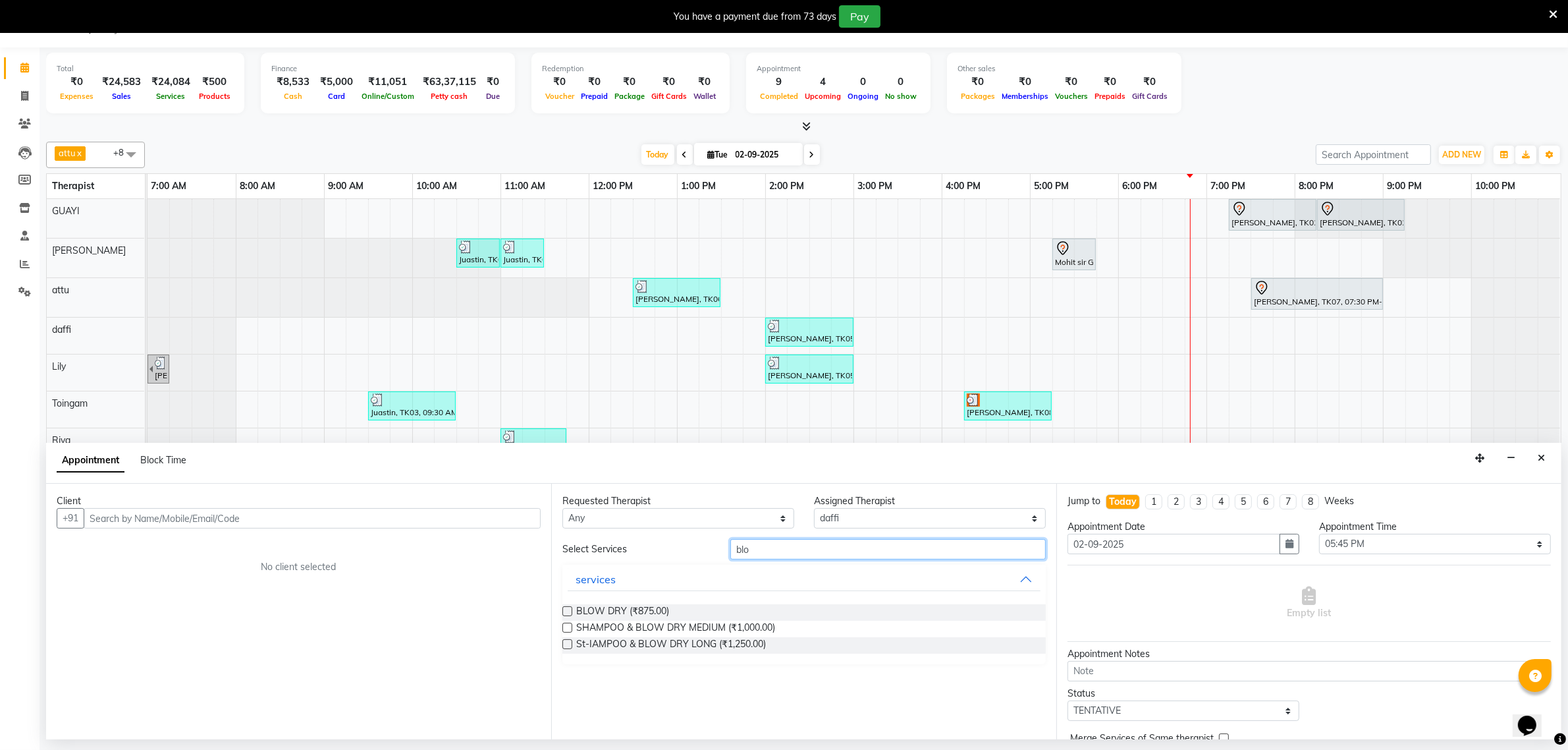
type input "blow"
click at [1542, 456] on icon "Close" at bounding box center [1542, 458] width 7 height 10
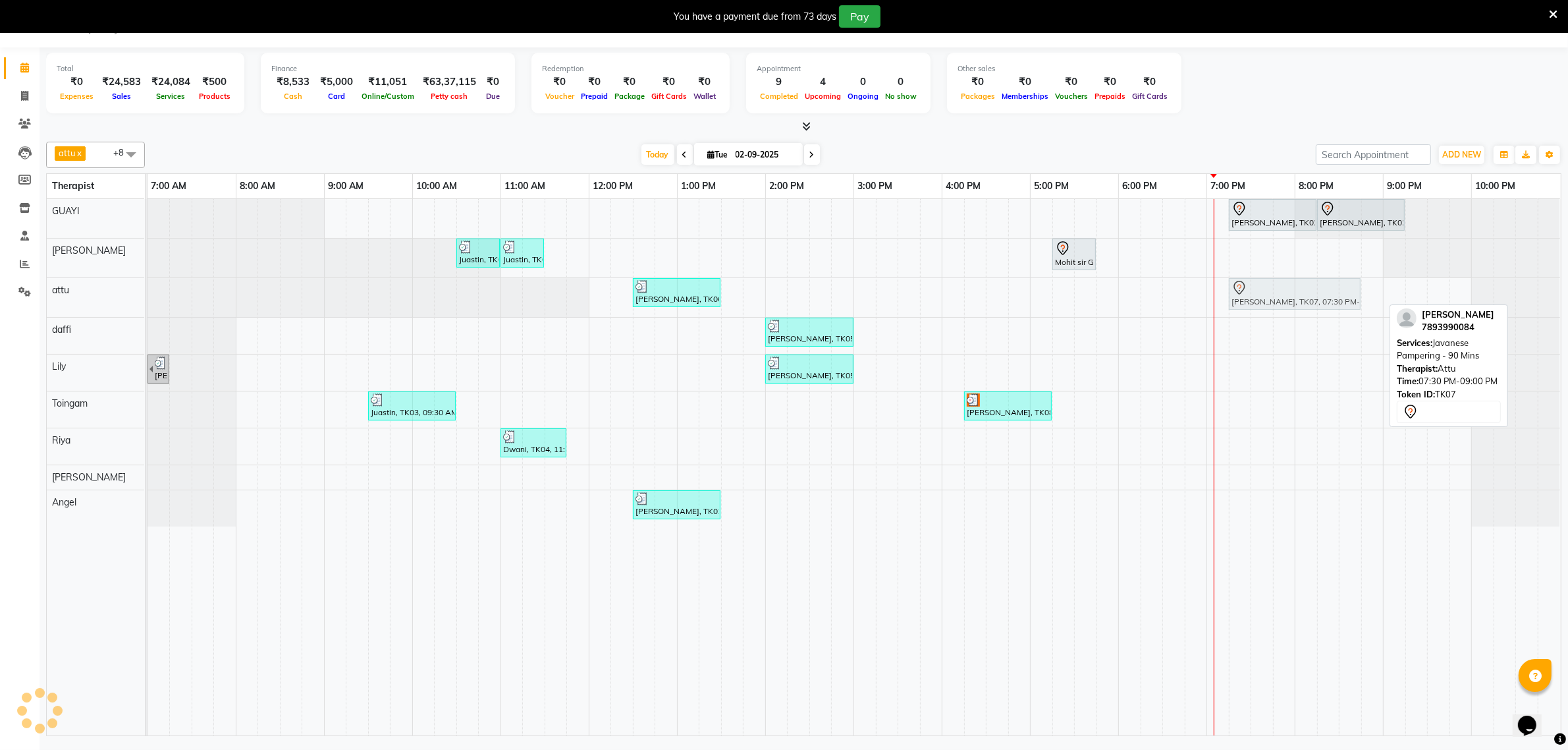
drag, startPoint x: 1318, startPoint y: 287, endPoint x: 1299, endPoint y: 290, distance: 19.2
click at [148, 290] on div "Sushma sharma, TK06, 12:30 PM-01:30 PM, Swedish De-Stress - 60 Mins Kushal, TK0…" at bounding box center [148, 297] width 0 height 39
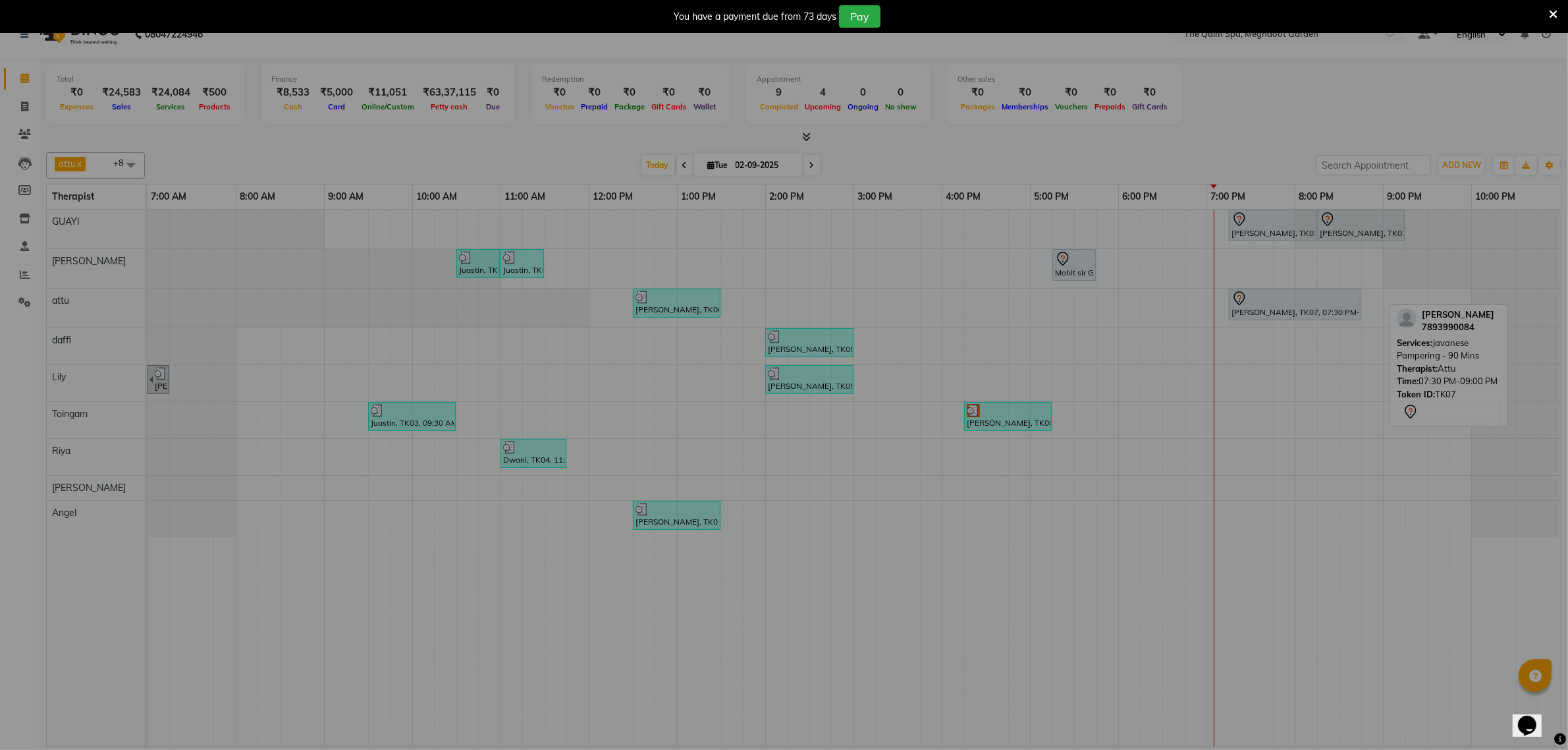
scroll to position [22, 0]
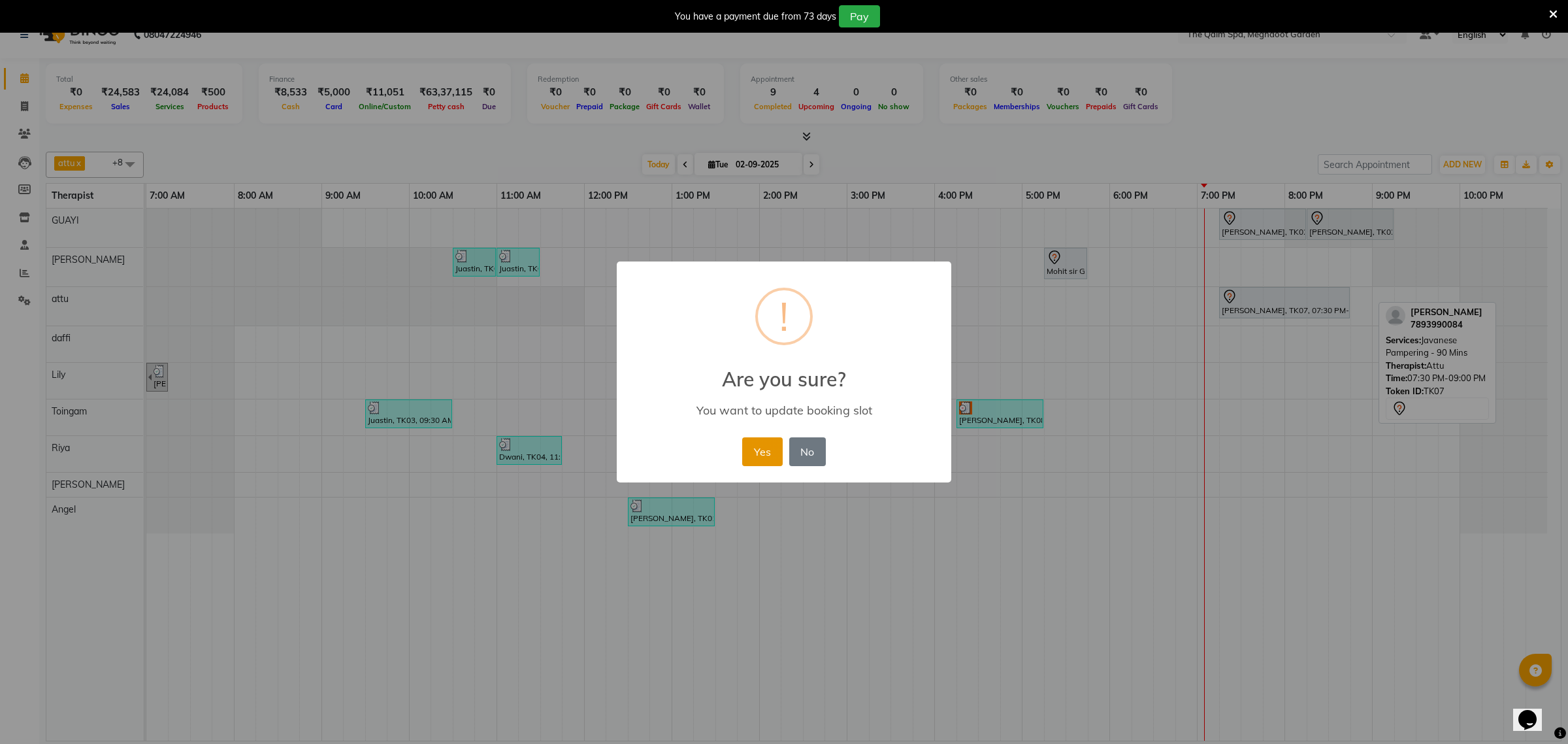
click at [753, 453] on button "Yes" at bounding box center [762, 451] width 40 height 29
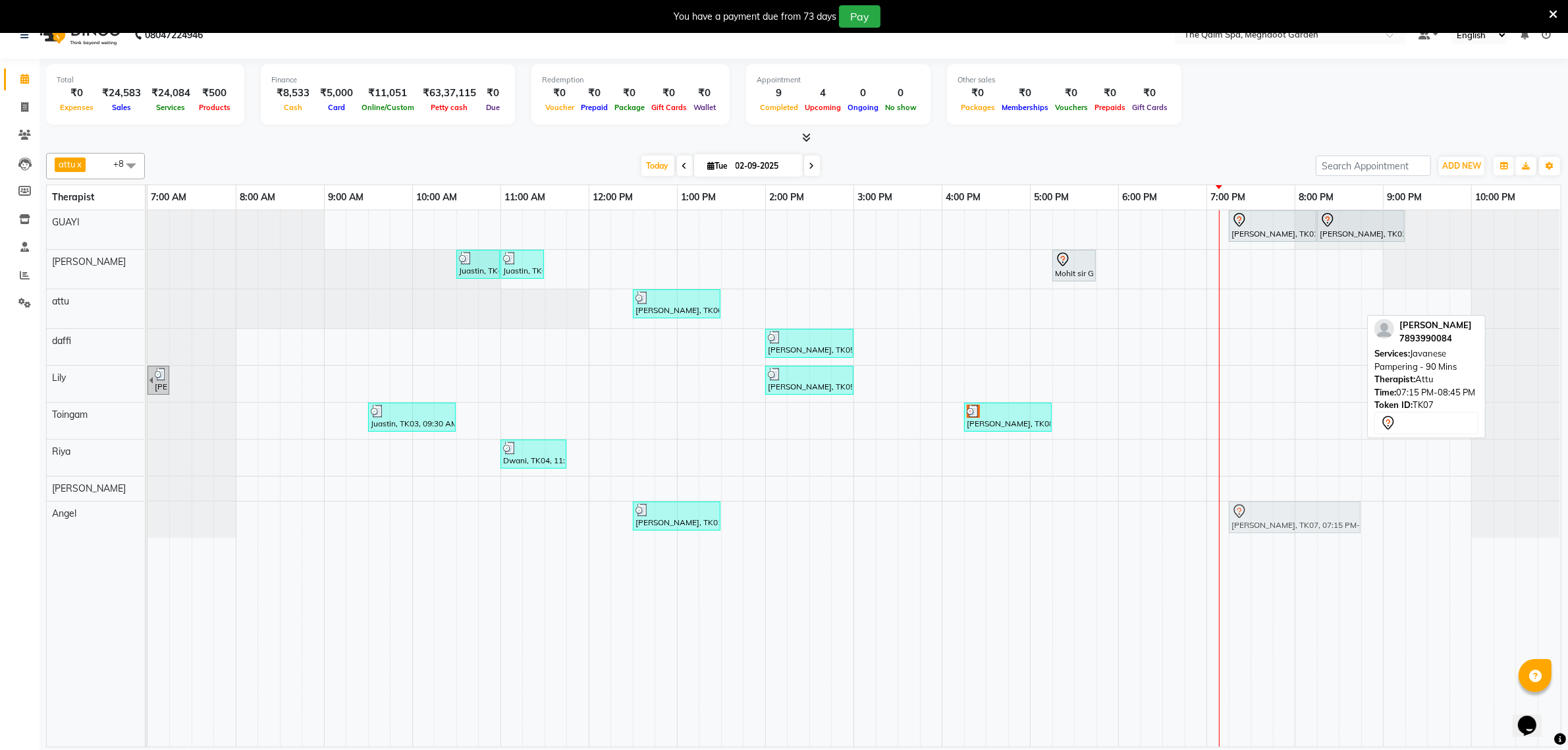
drag, startPoint x: 1264, startPoint y: 293, endPoint x: 1270, endPoint y: 502, distance: 209.1
click at [1270, 502] on tbody "Raj pandey, TK02, 07:15 PM-08:15 PM, Javanese Pampering - 60 Mins Raj pandey, T…" at bounding box center [854, 374] width 1413 height 328
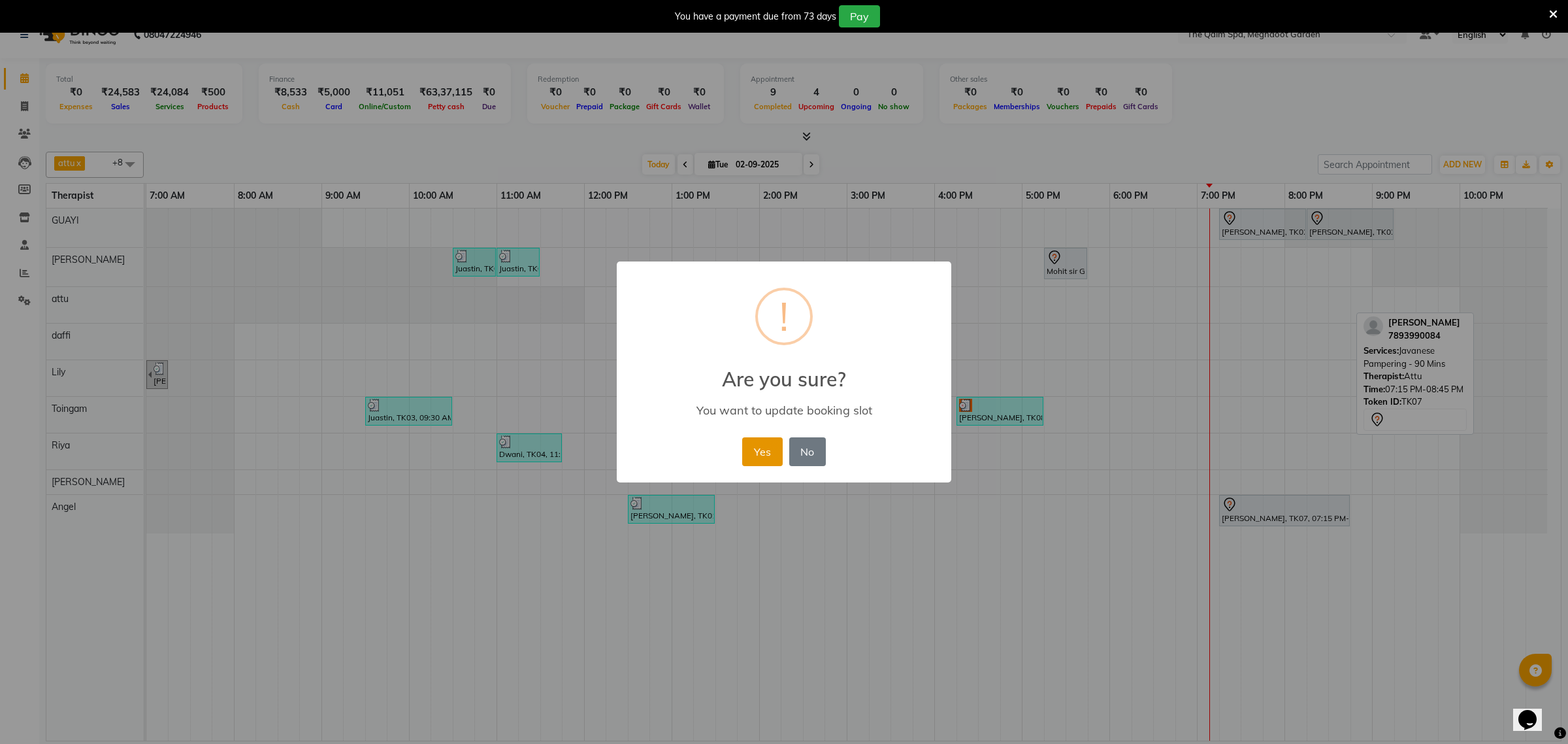
click at [769, 456] on button "Yes" at bounding box center [762, 451] width 40 height 29
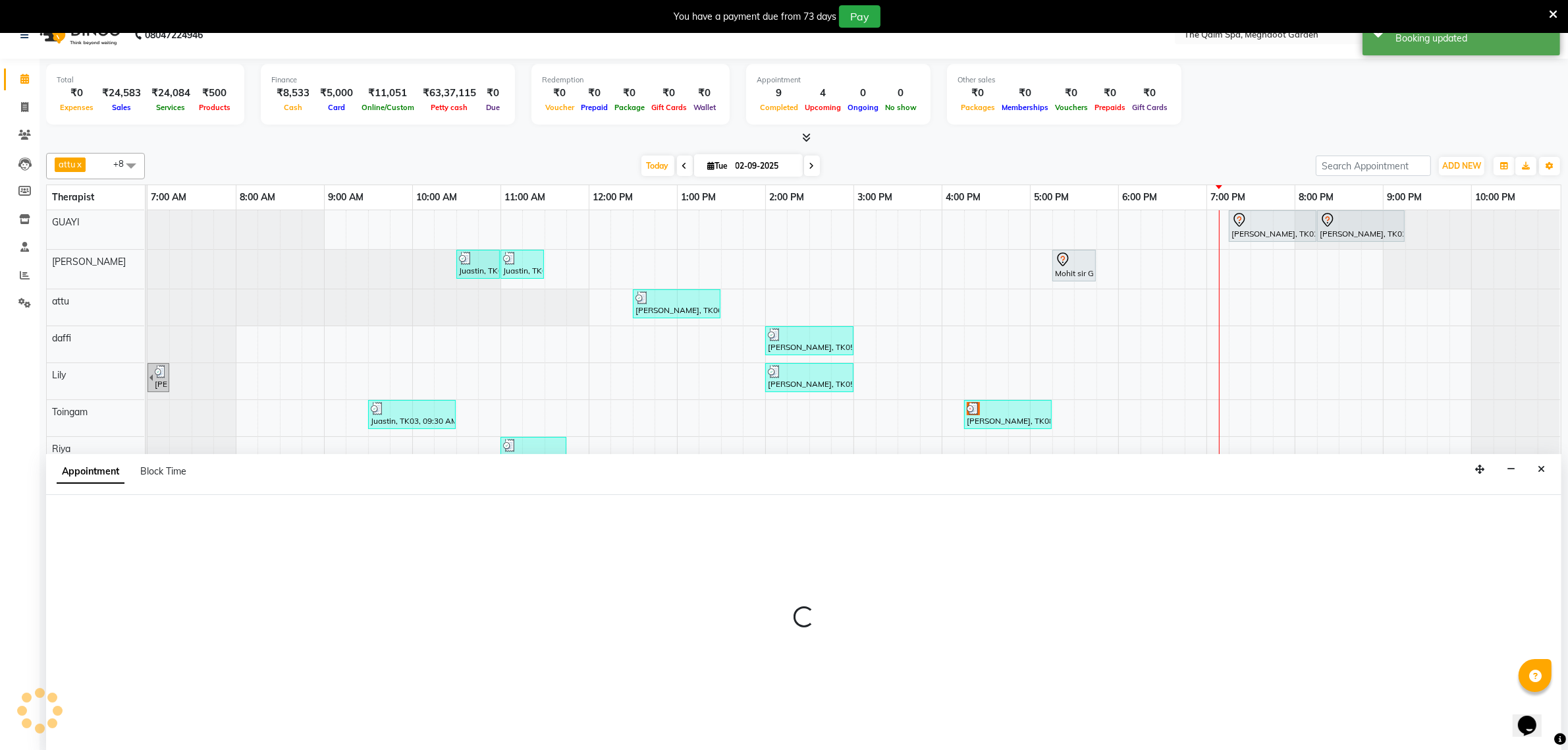
scroll to position [33, 0]
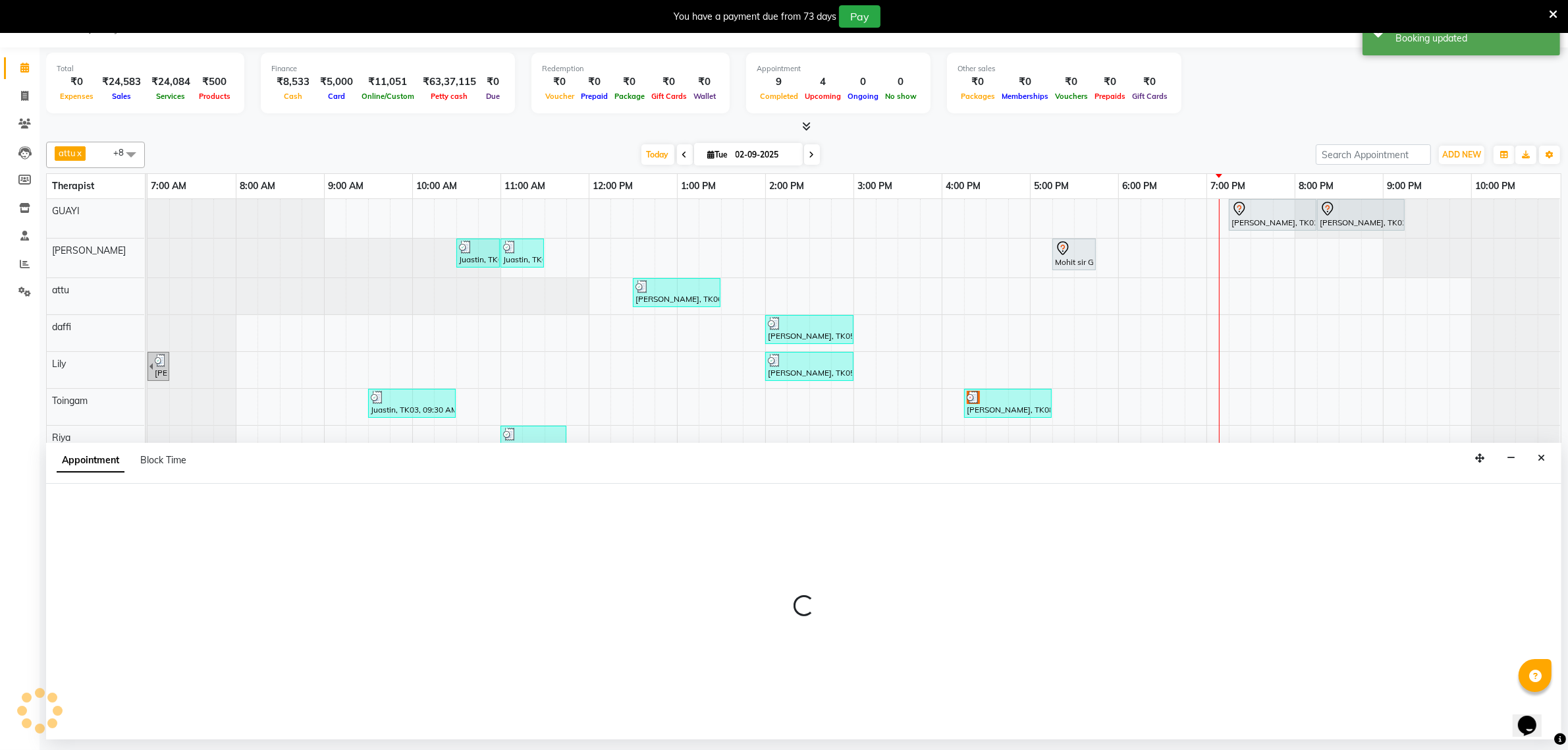
select select "90357"
select select "1200"
select select "tentative"
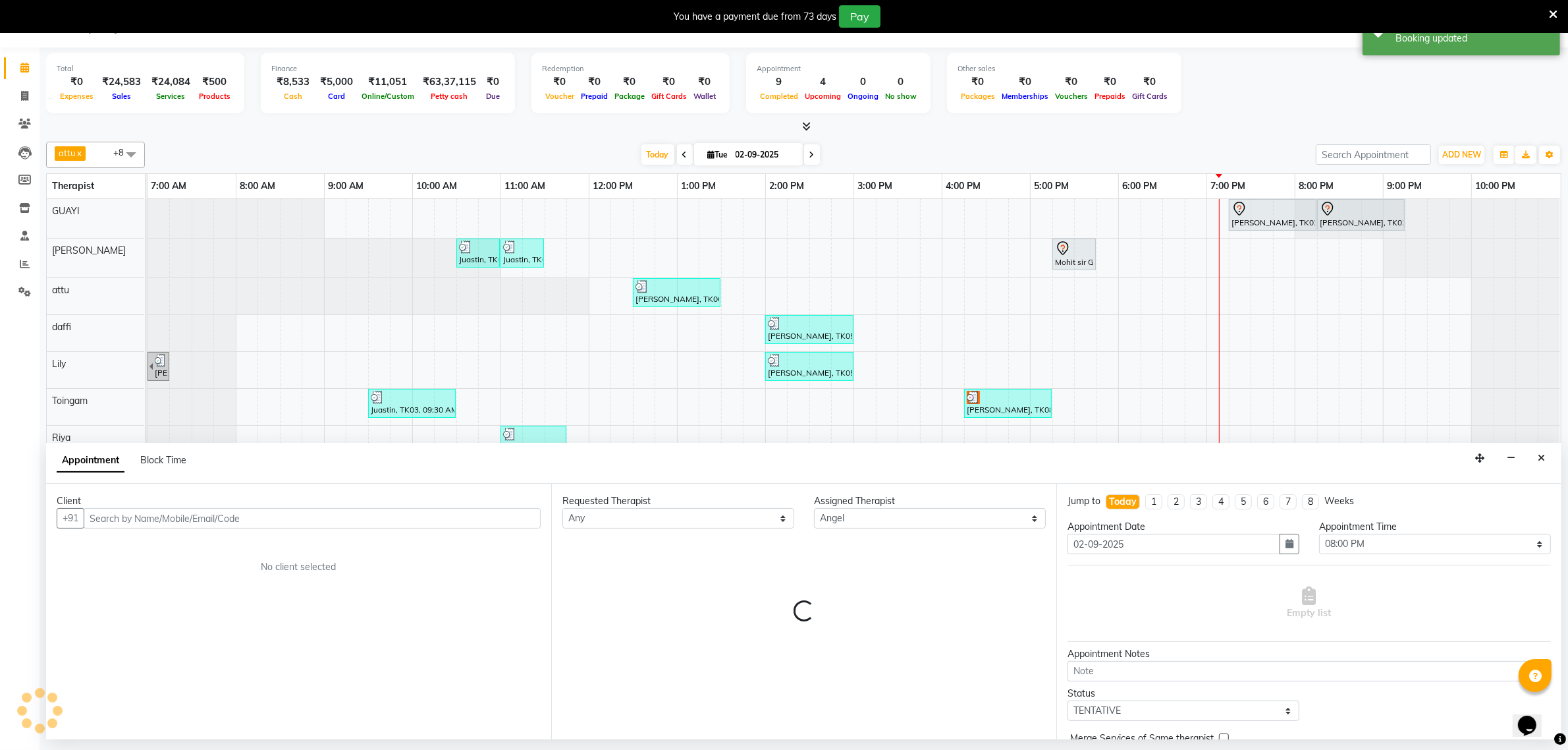
click at [1545, 460] on icon "Close" at bounding box center [1542, 458] width 7 height 10
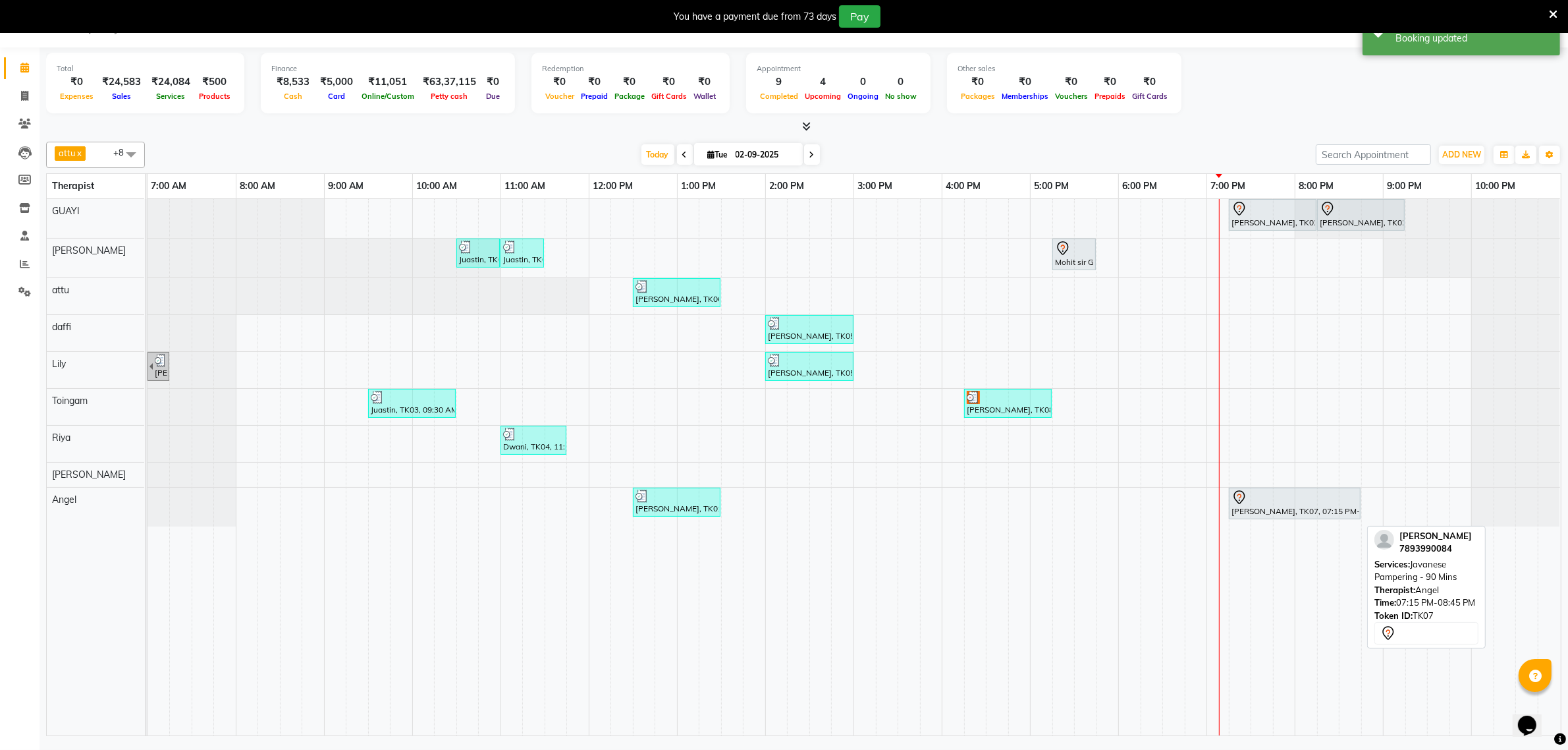
click at [1279, 509] on div "[PERSON_NAME], TK07, 07:15 PM-08:45 PM, Javanese Pampering - 90 Mins" at bounding box center [1295, 503] width 129 height 28
click at [1288, 500] on div at bounding box center [1295, 497] width 126 height 16
select select "7"
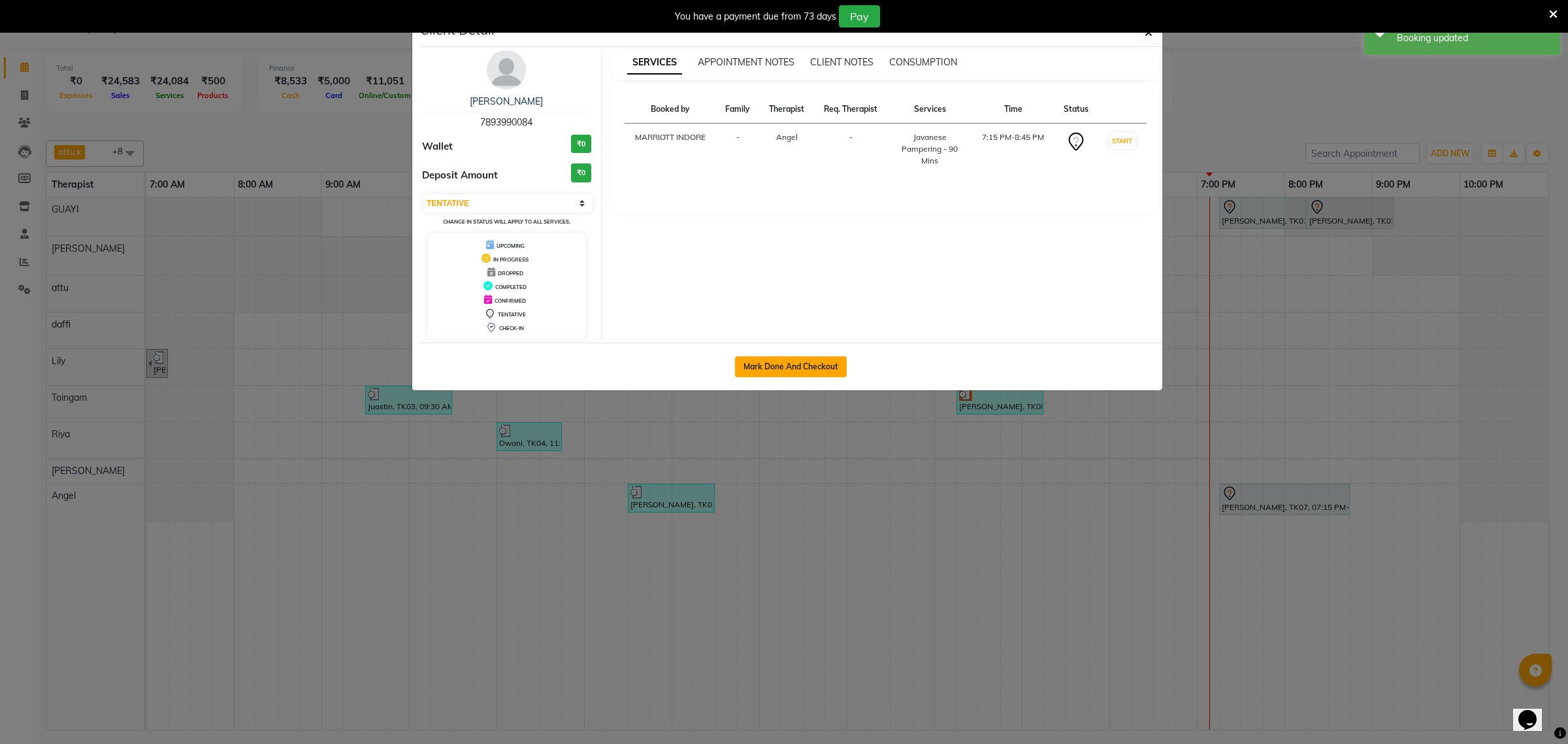
click at [802, 367] on button "Mark Done And Checkout" at bounding box center [790, 366] width 112 height 21
select select "service"
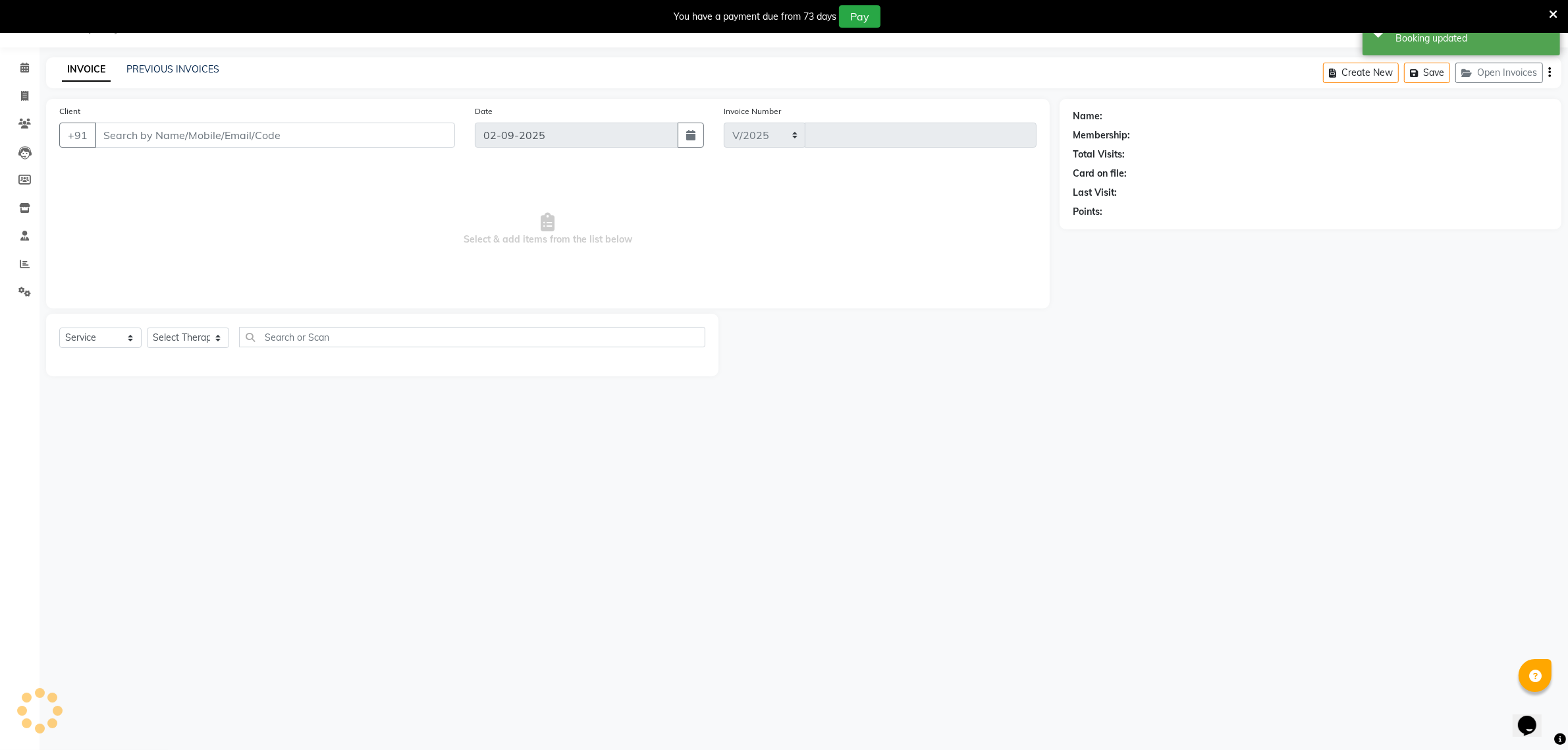
select select "6401"
type input "1896"
type input "7893990084"
select select "90357"
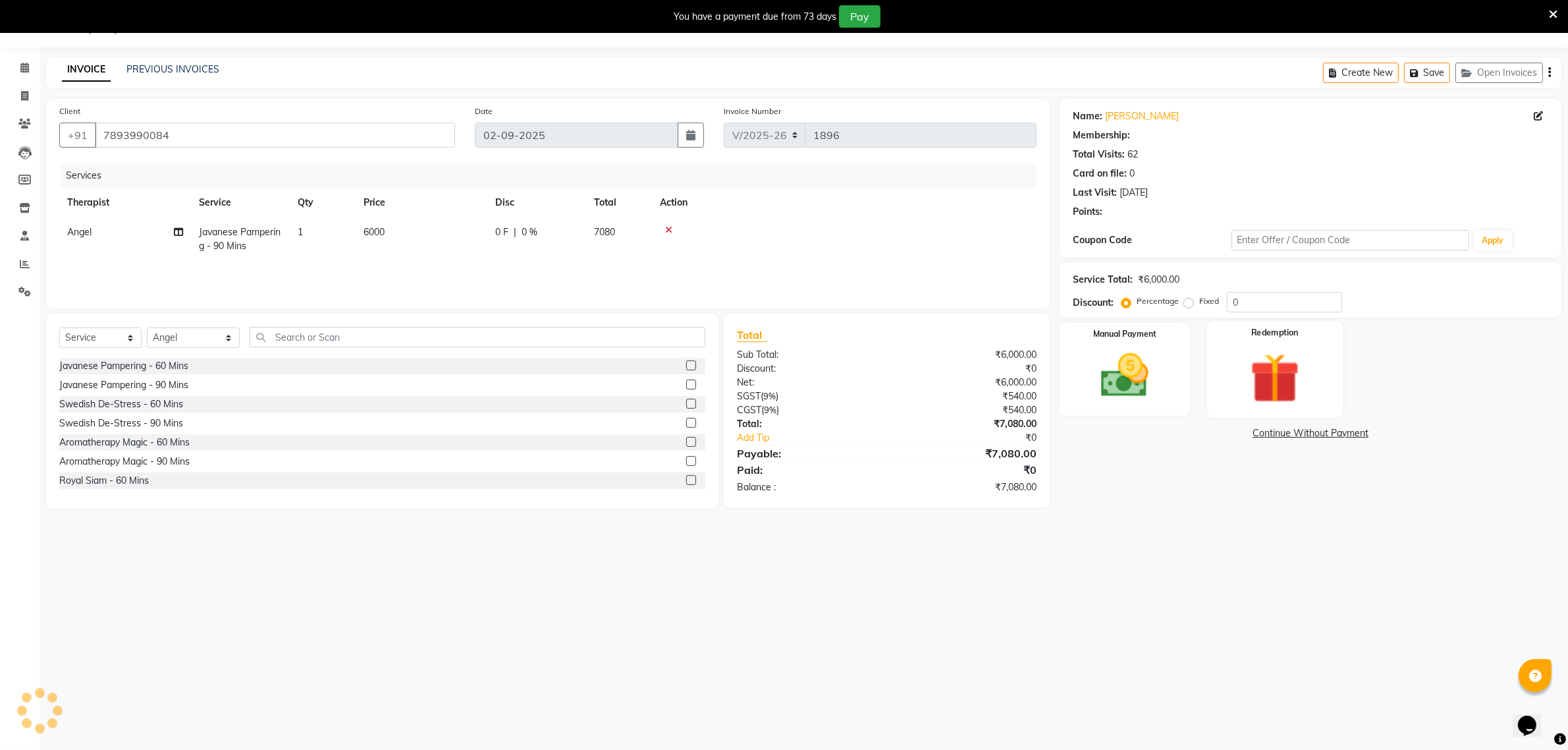
click at [1275, 382] on img at bounding box center [1275, 377] width 81 height 62
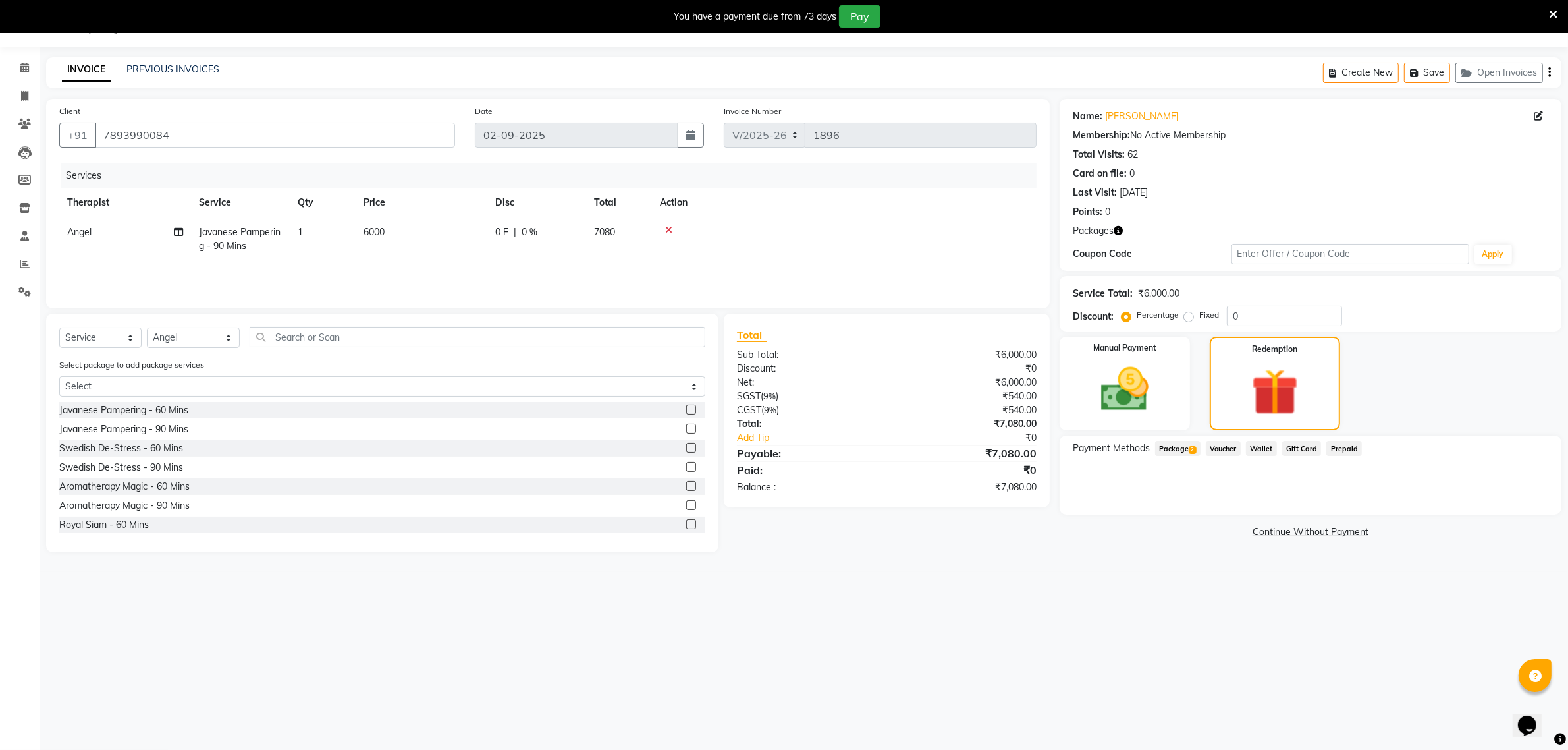
click at [1196, 445] on span "Package 2" at bounding box center [1178, 448] width 46 height 15
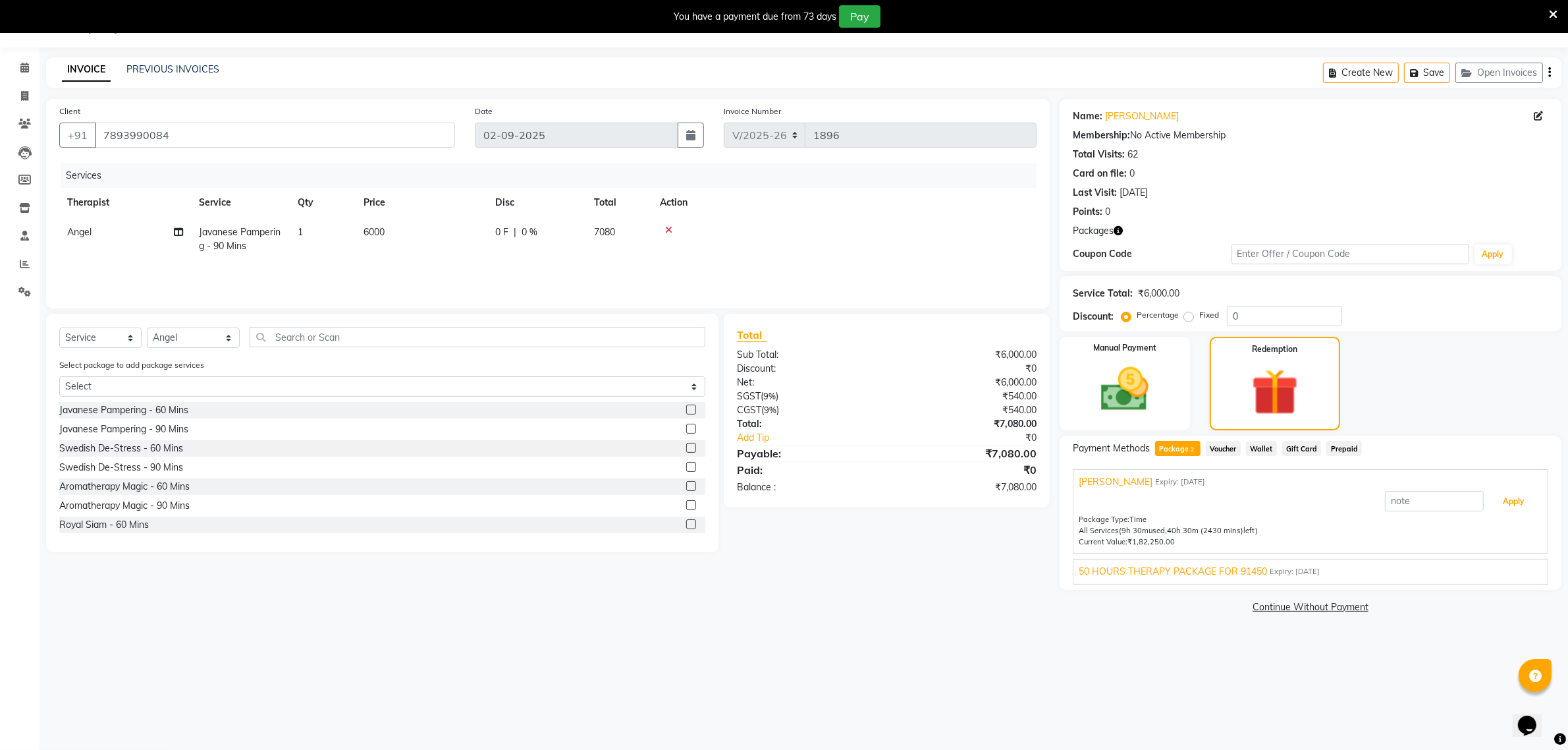
click at [1536, 509] on button "Apply" at bounding box center [1514, 501] width 54 height 22
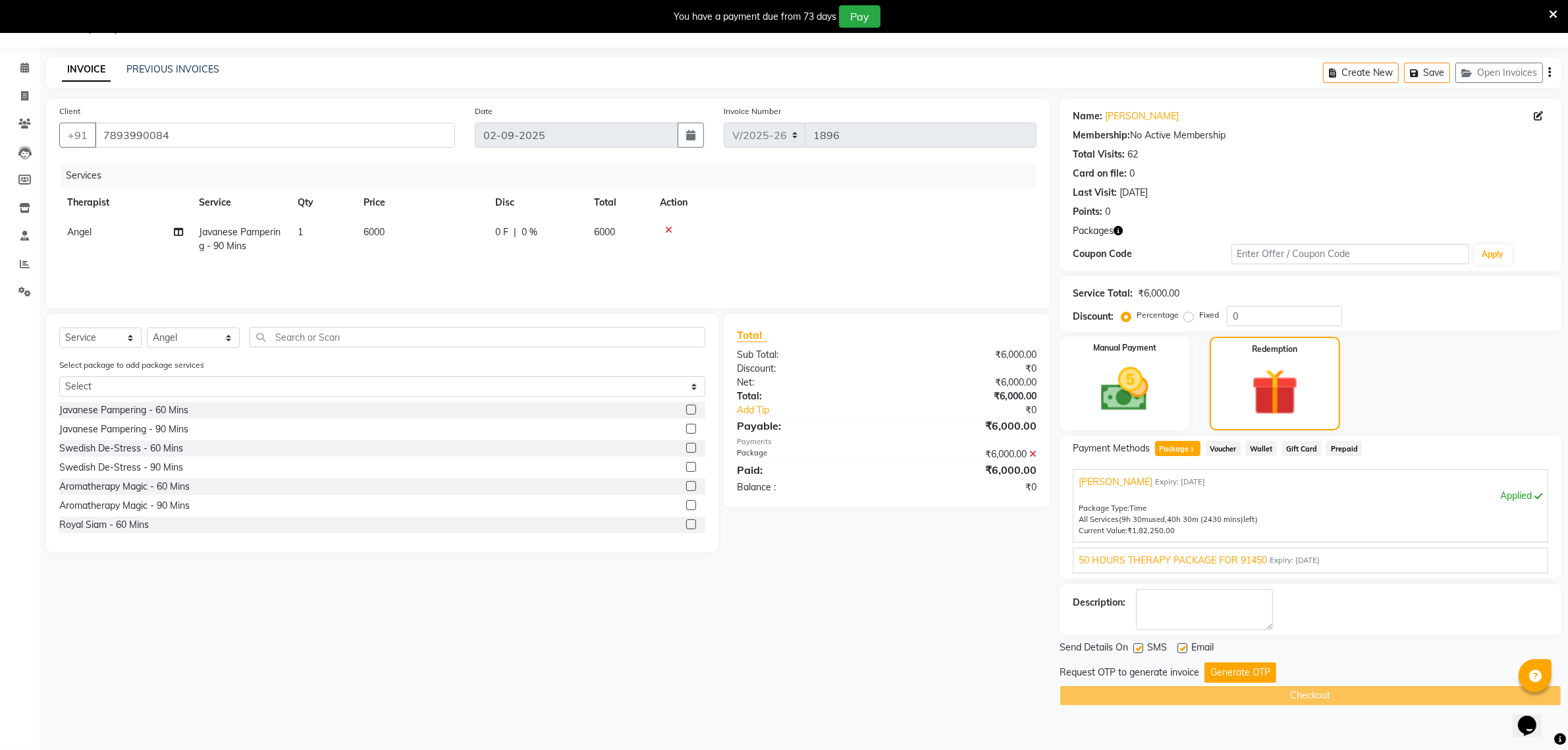
click at [1231, 669] on button "Generate OTP" at bounding box center [1240, 672] width 72 height 21
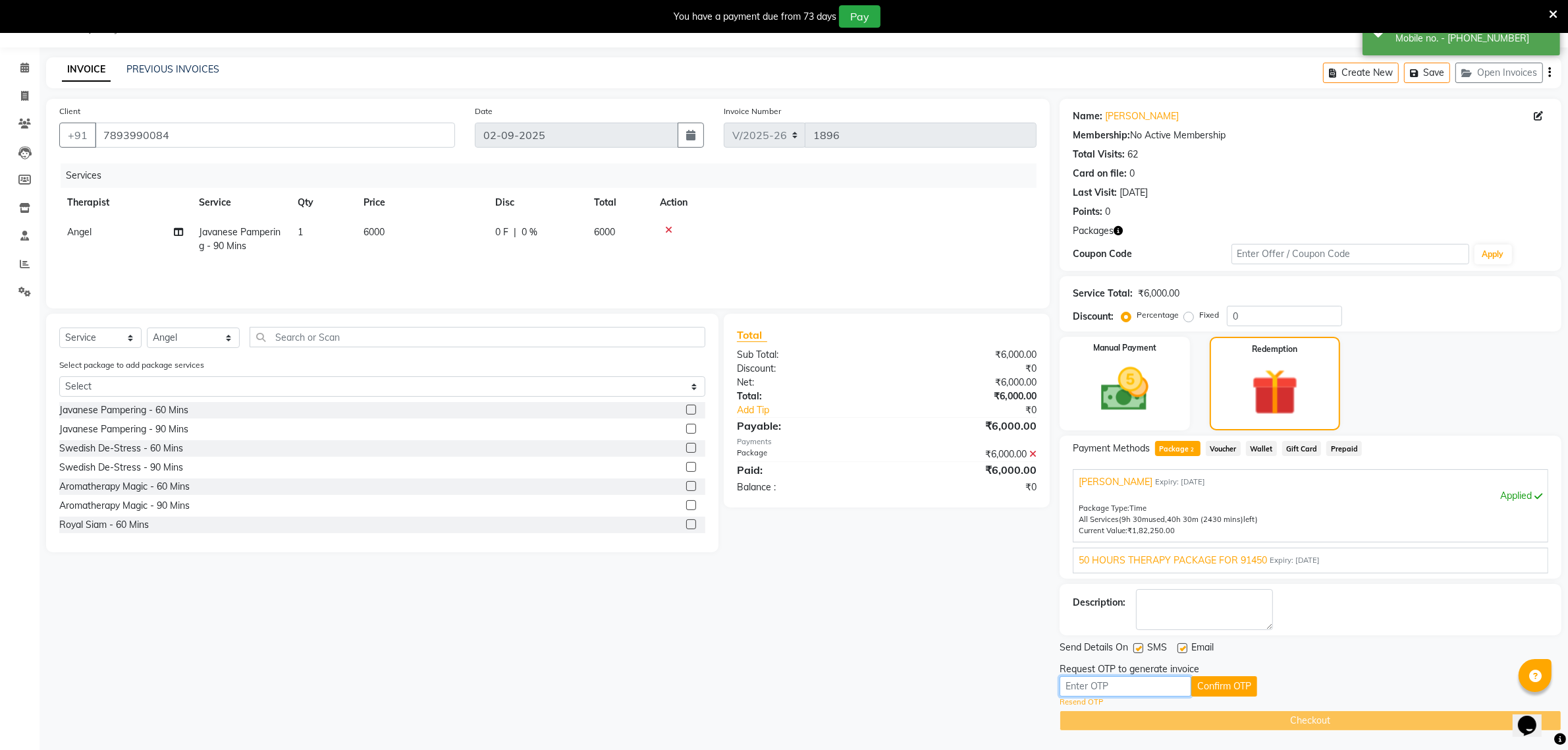
click at [1171, 685] on input "text" at bounding box center [1125, 687] width 132 height 21
type input "6021"
click at [1238, 690] on button "Confirm OTP" at bounding box center [1224, 687] width 66 height 21
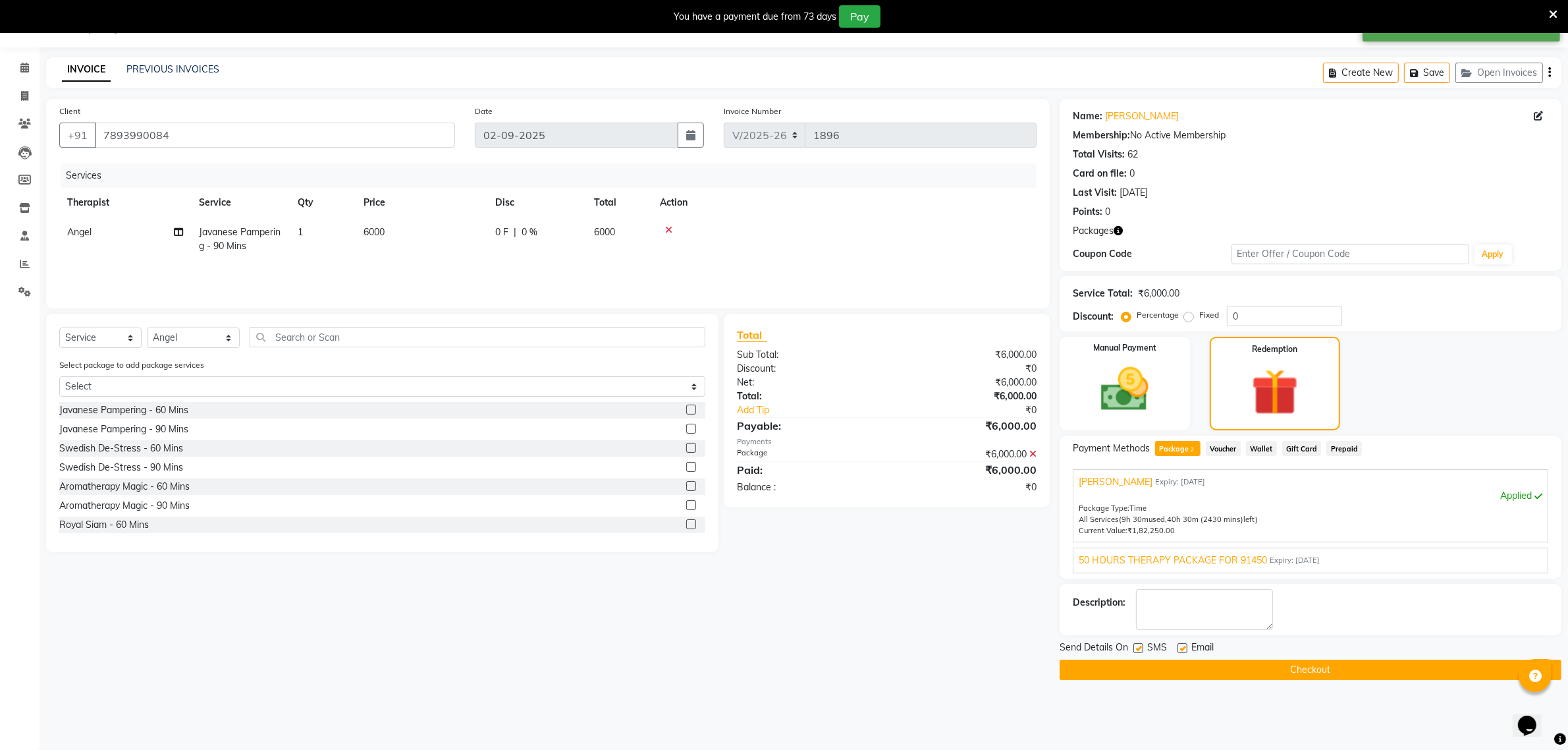
click at [1246, 676] on button "Checkout" at bounding box center [1311, 670] width 502 height 21
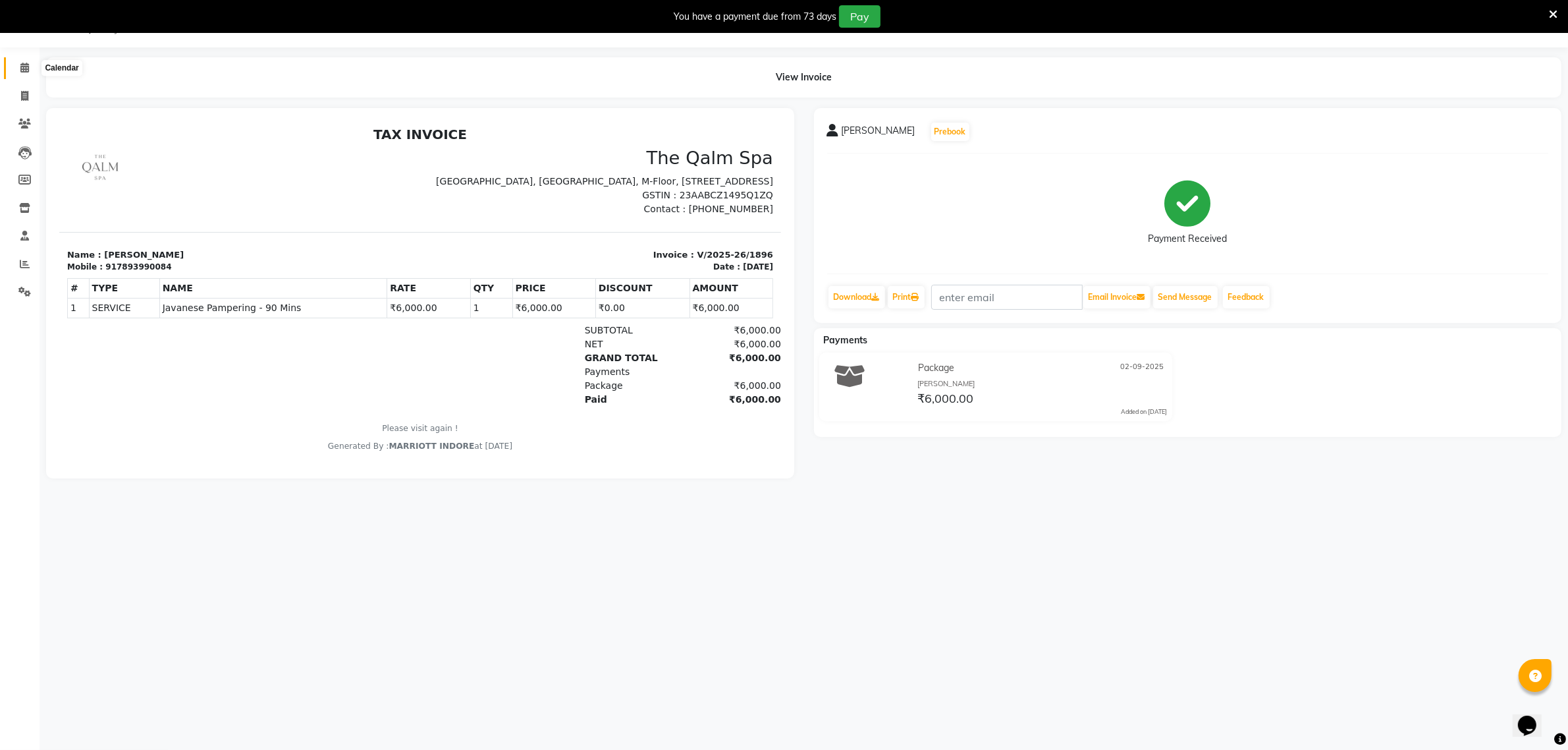
click at [21, 66] on icon at bounding box center [25, 67] width 9 height 10
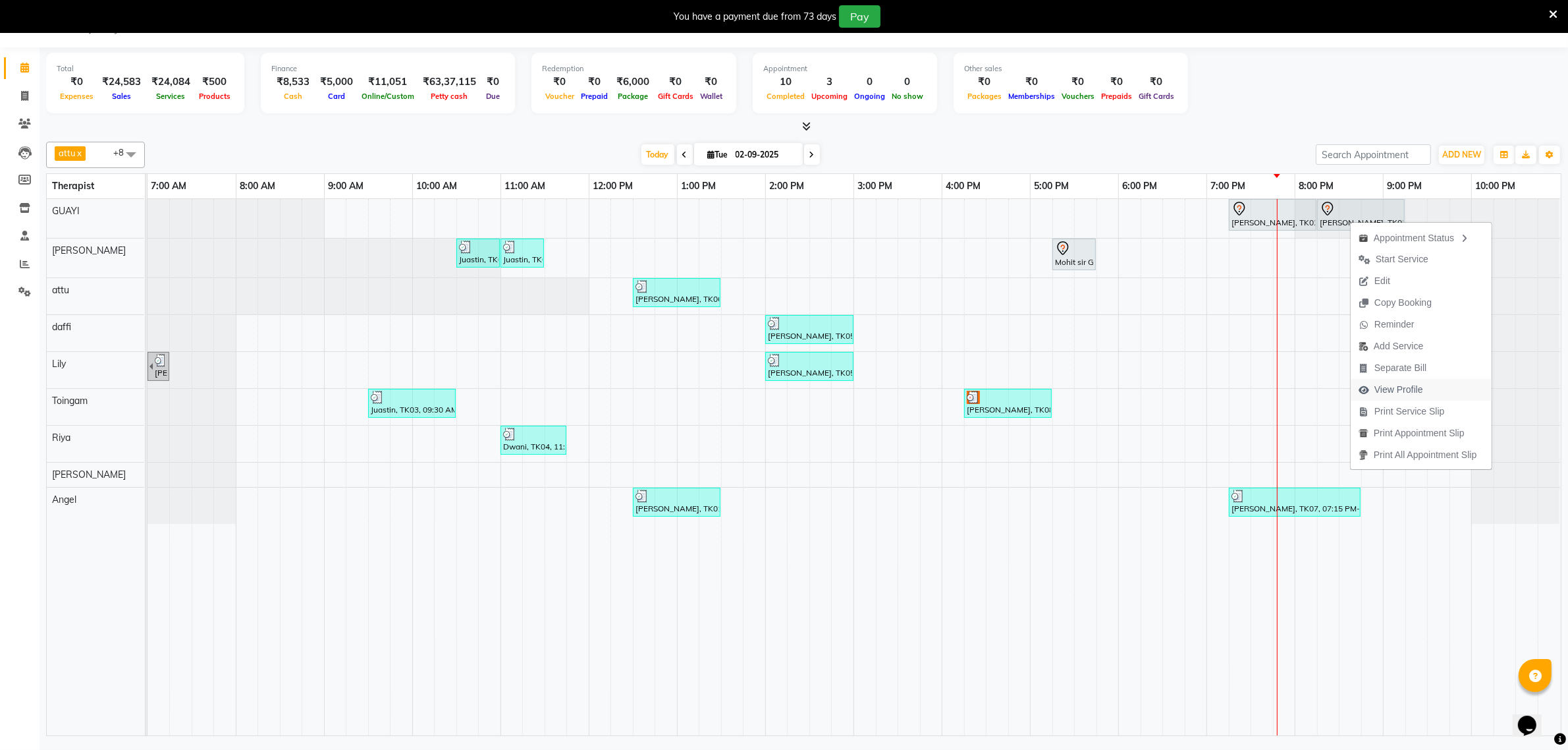
click at [1402, 391] on span "View Profile" at bounding box center [1399, 389] width 49 height 14
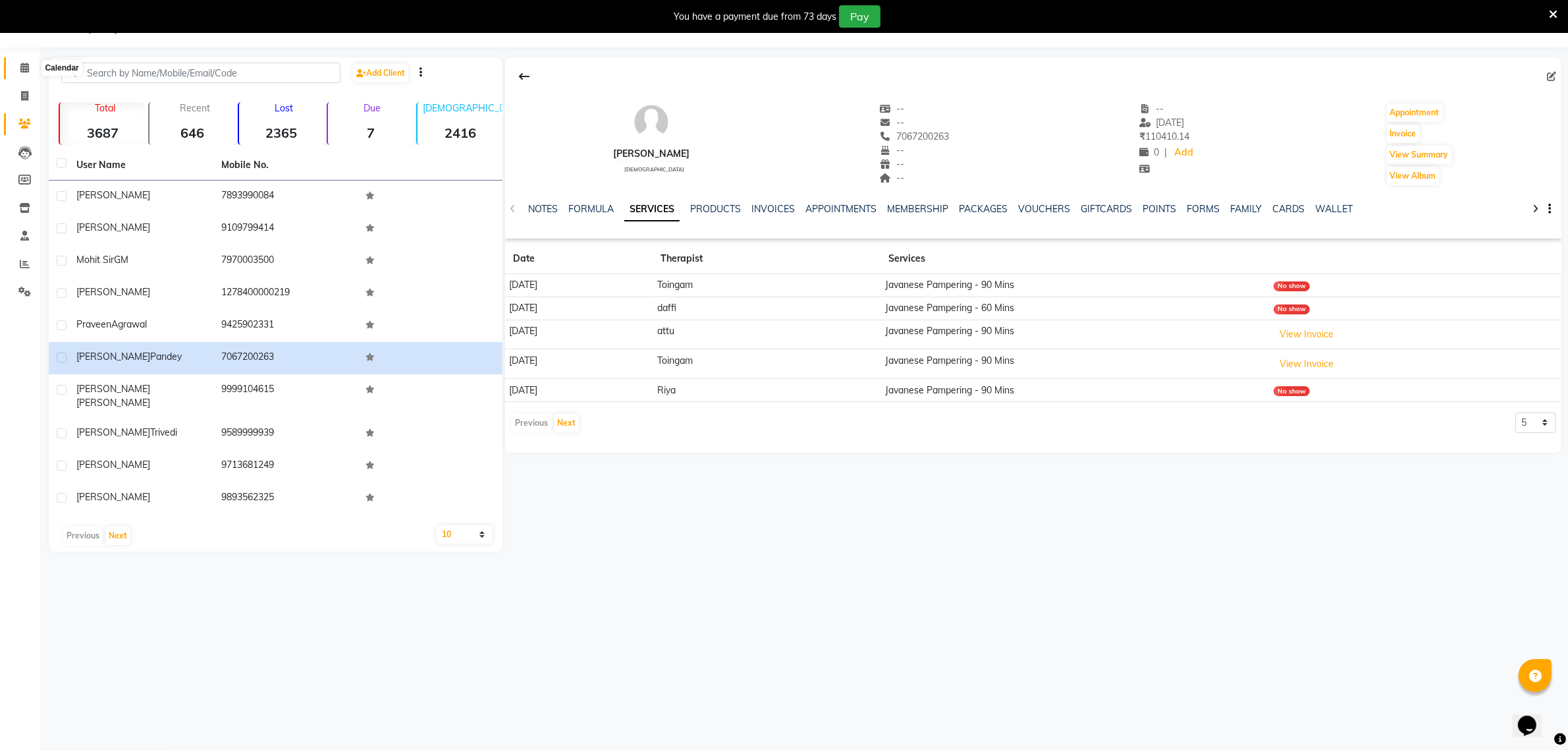
click at [13, 70] on span at bounding box center [24, 68] width 23 height 15
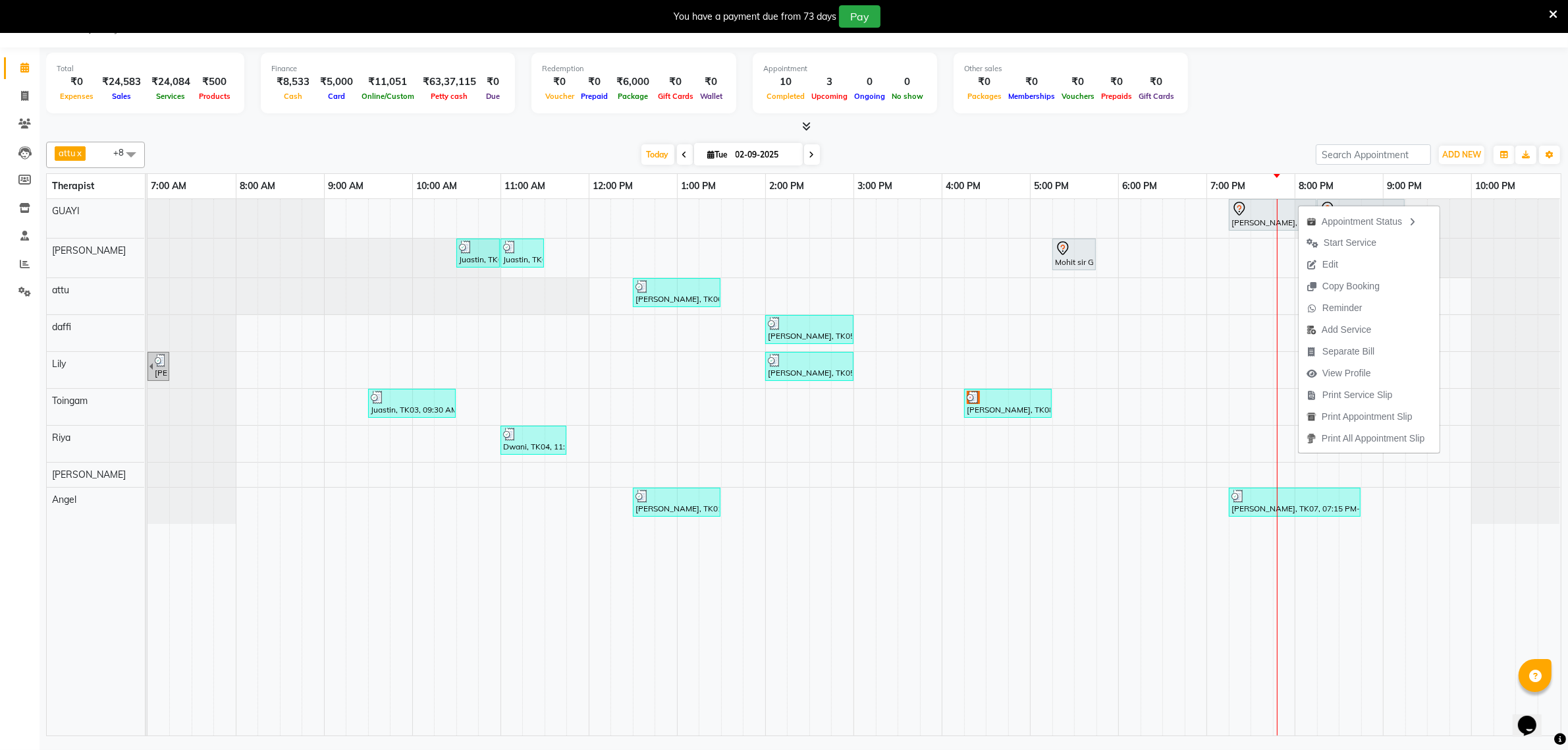
click at [1327, 265] on span "Edit" at bounding box center [1331, 264] width 16 height 14
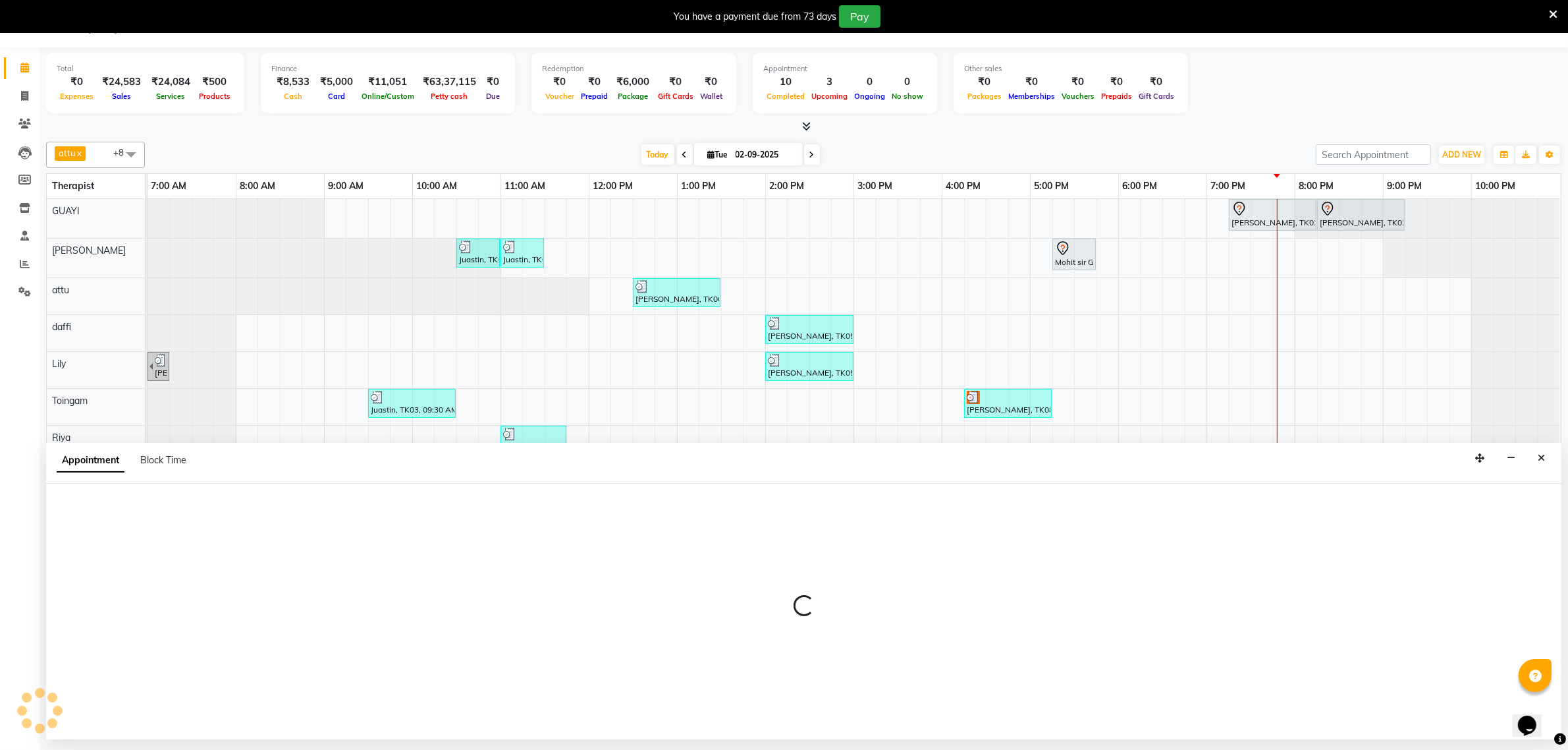
select select "tentative"
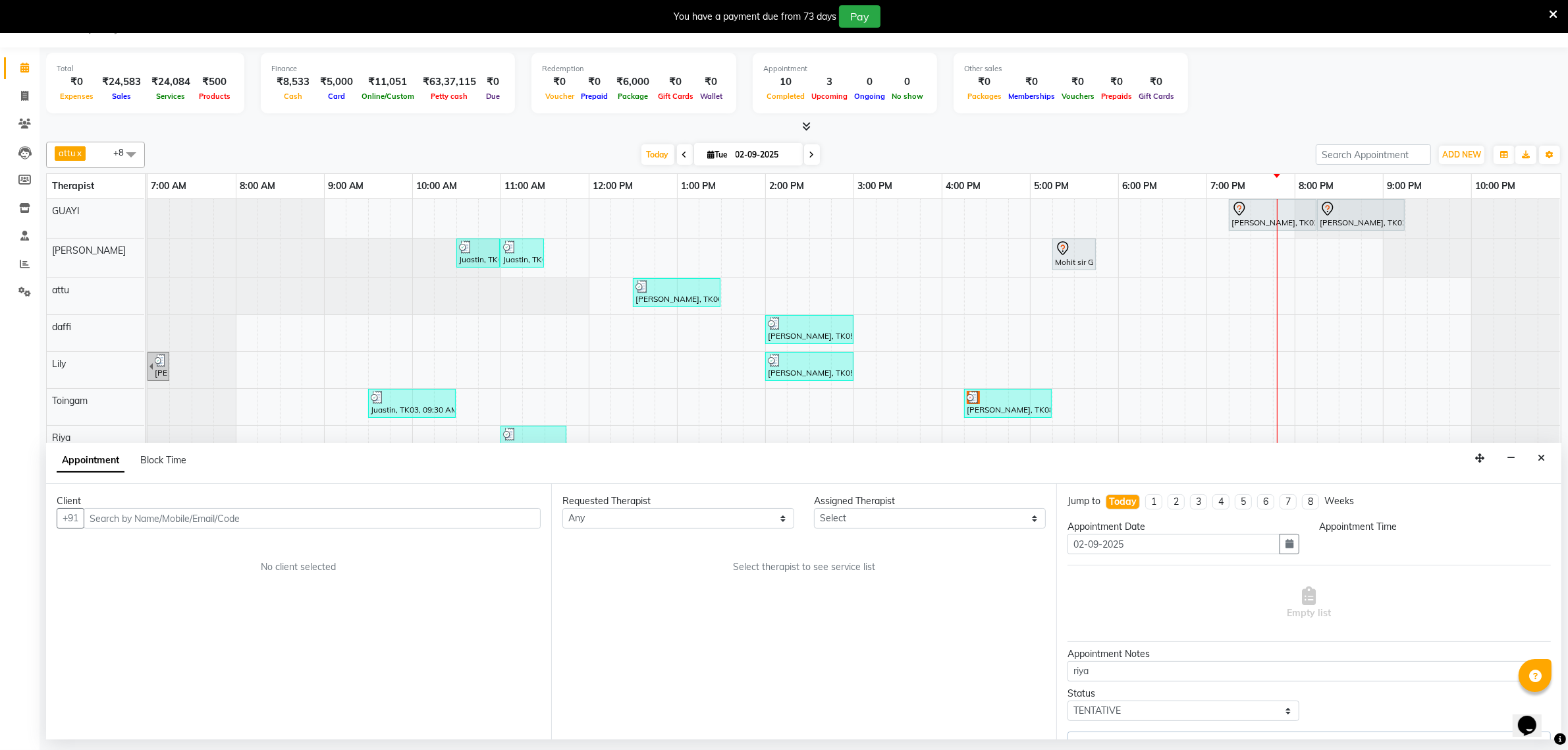
select select "1155"
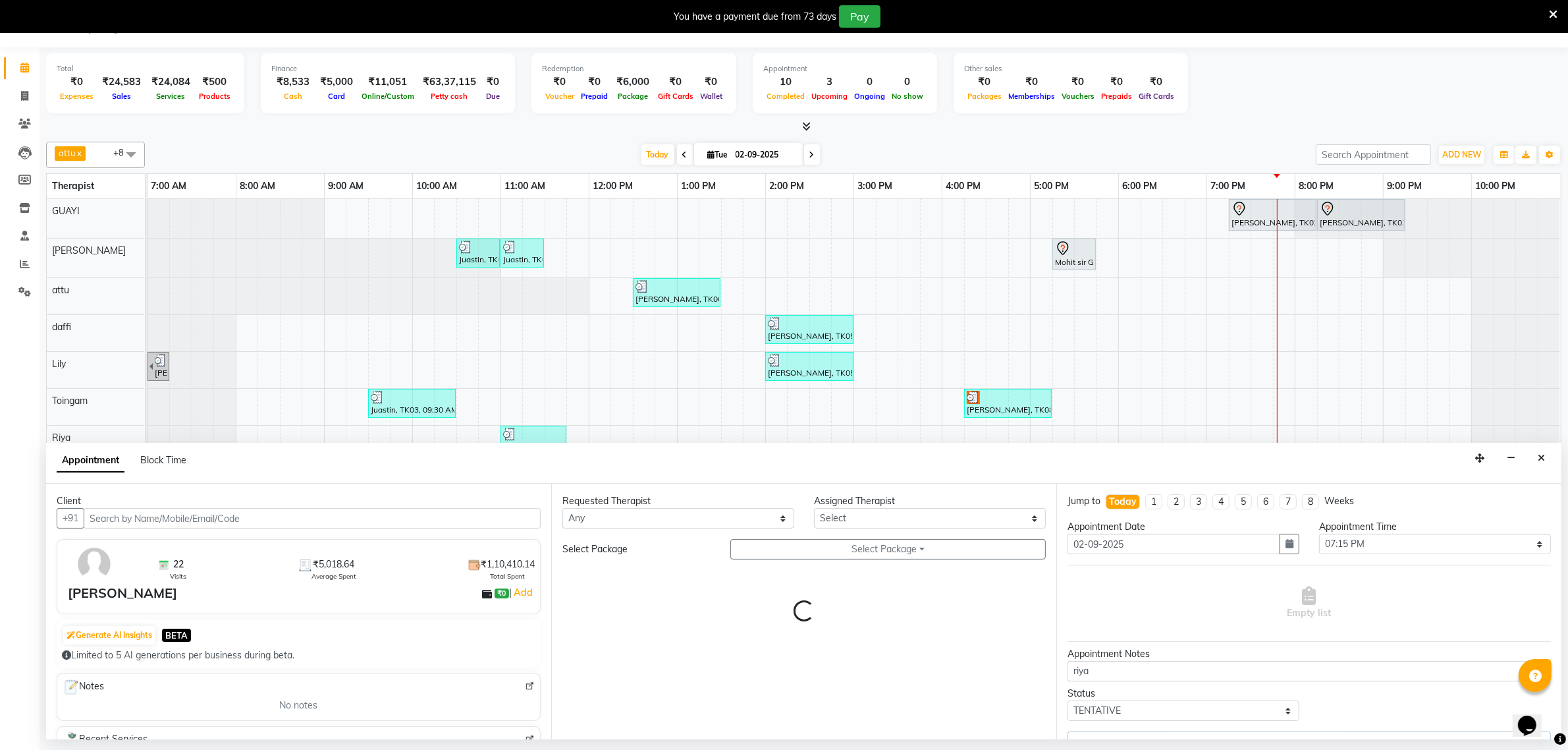
select select "48471"
select select "3174"
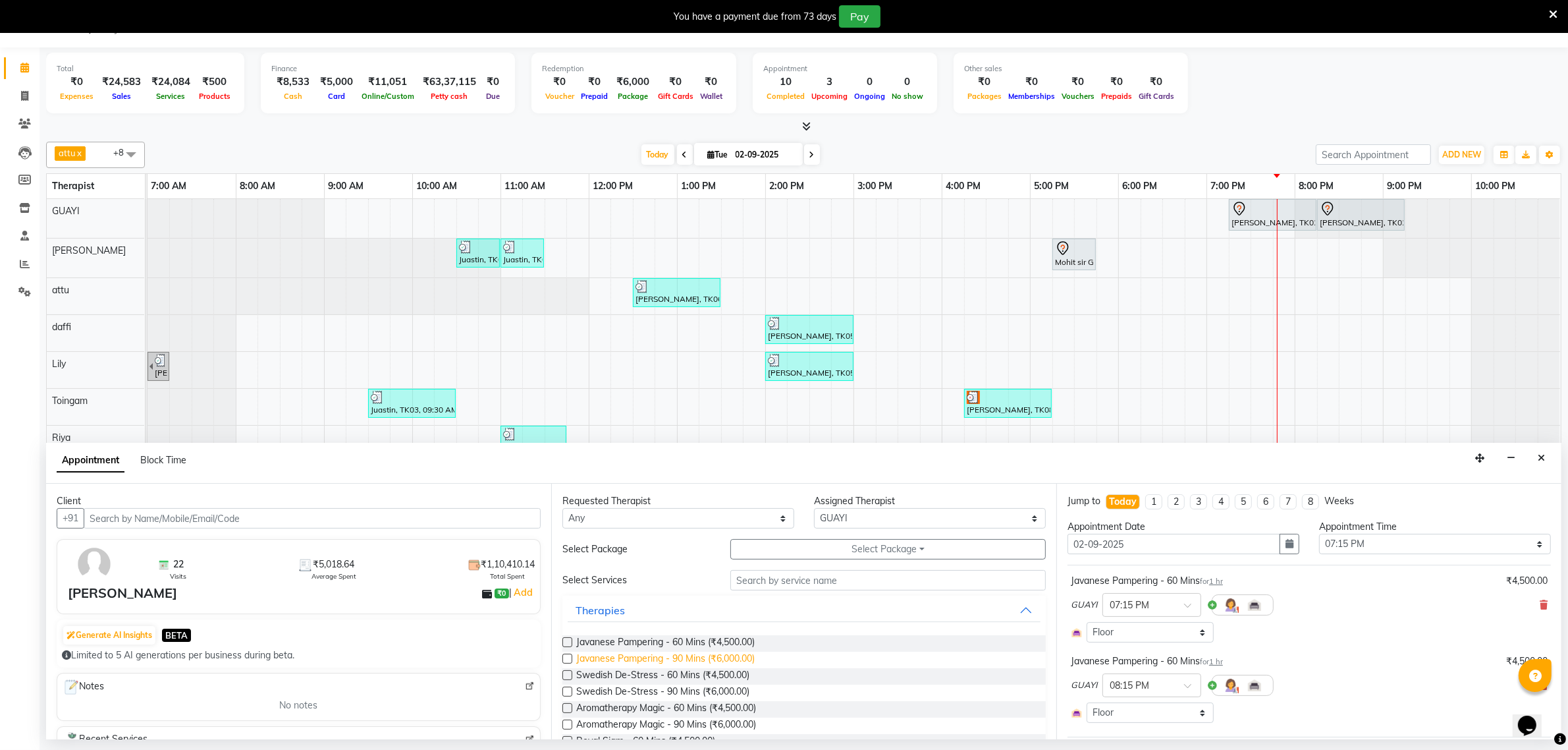
click at [710, 664] on span "Javanese Pampering - 90 Mins (₹6,000.00)" at bounding box center [665, 660] width 178 height 17
checkbox input "false"
click at [1540, 601] on icon at bounding box center [1544, 605] width 8 height 10
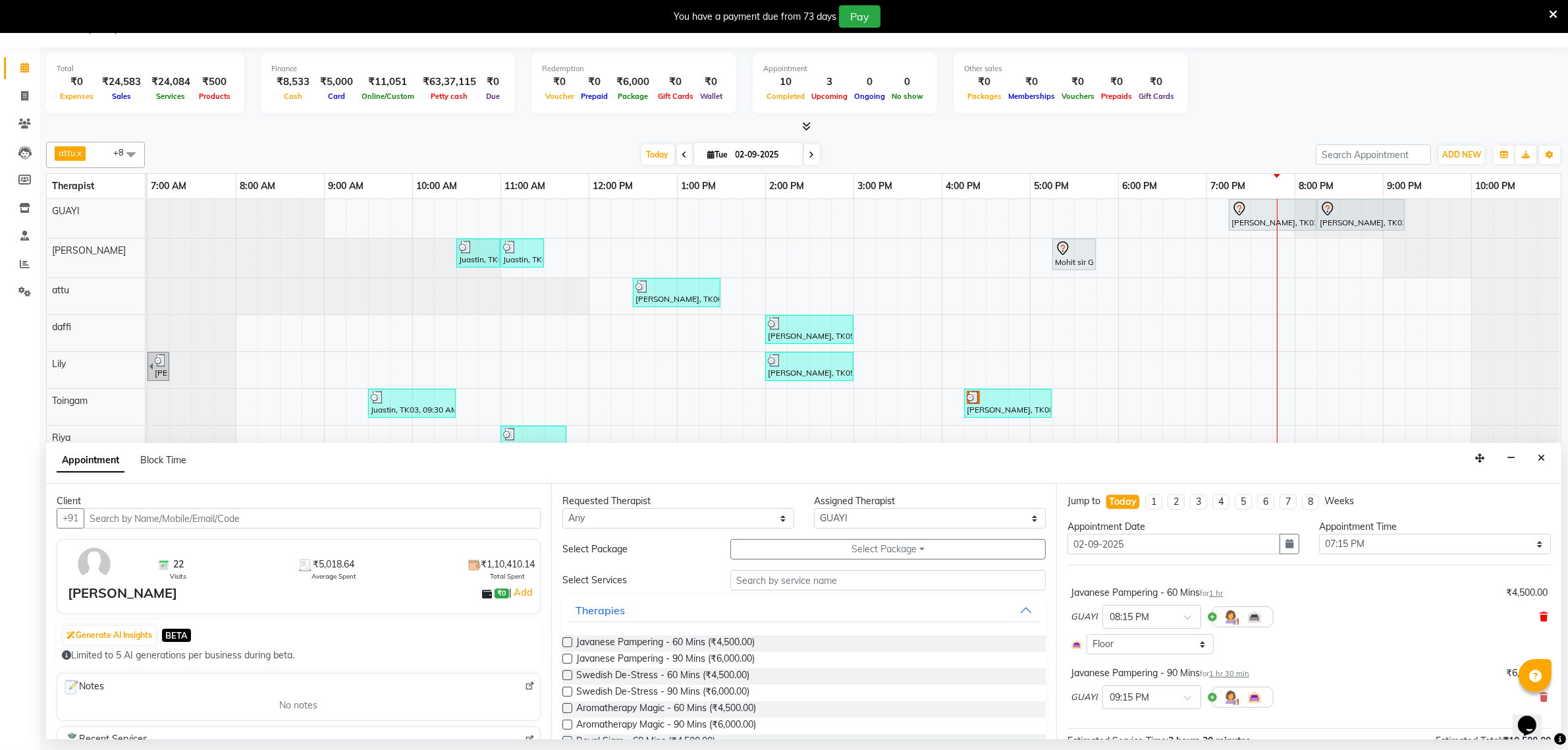
click at [1540, 618] on icon at bounding box center [1544, 617] width 8 height 10
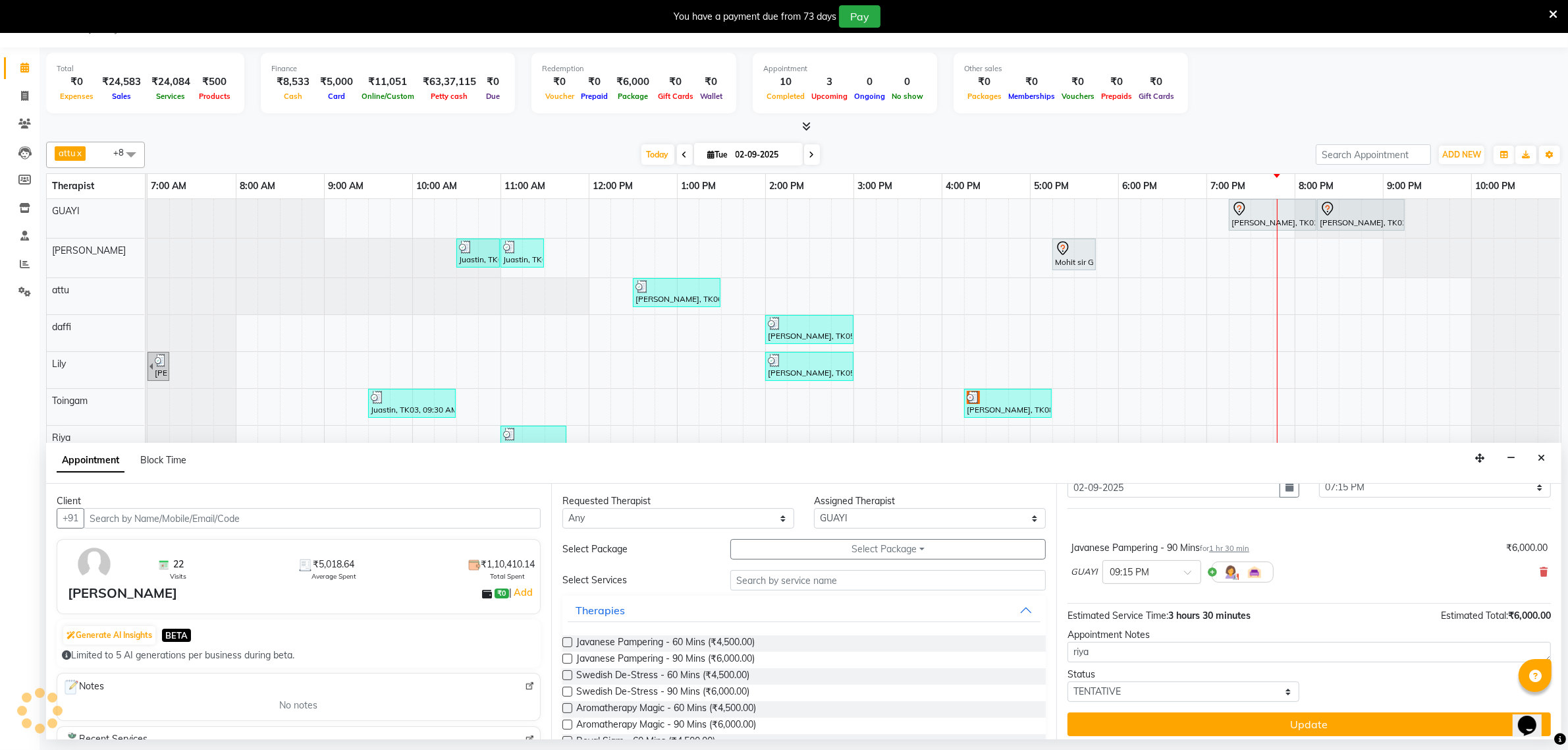
scroll to position [65, 0]
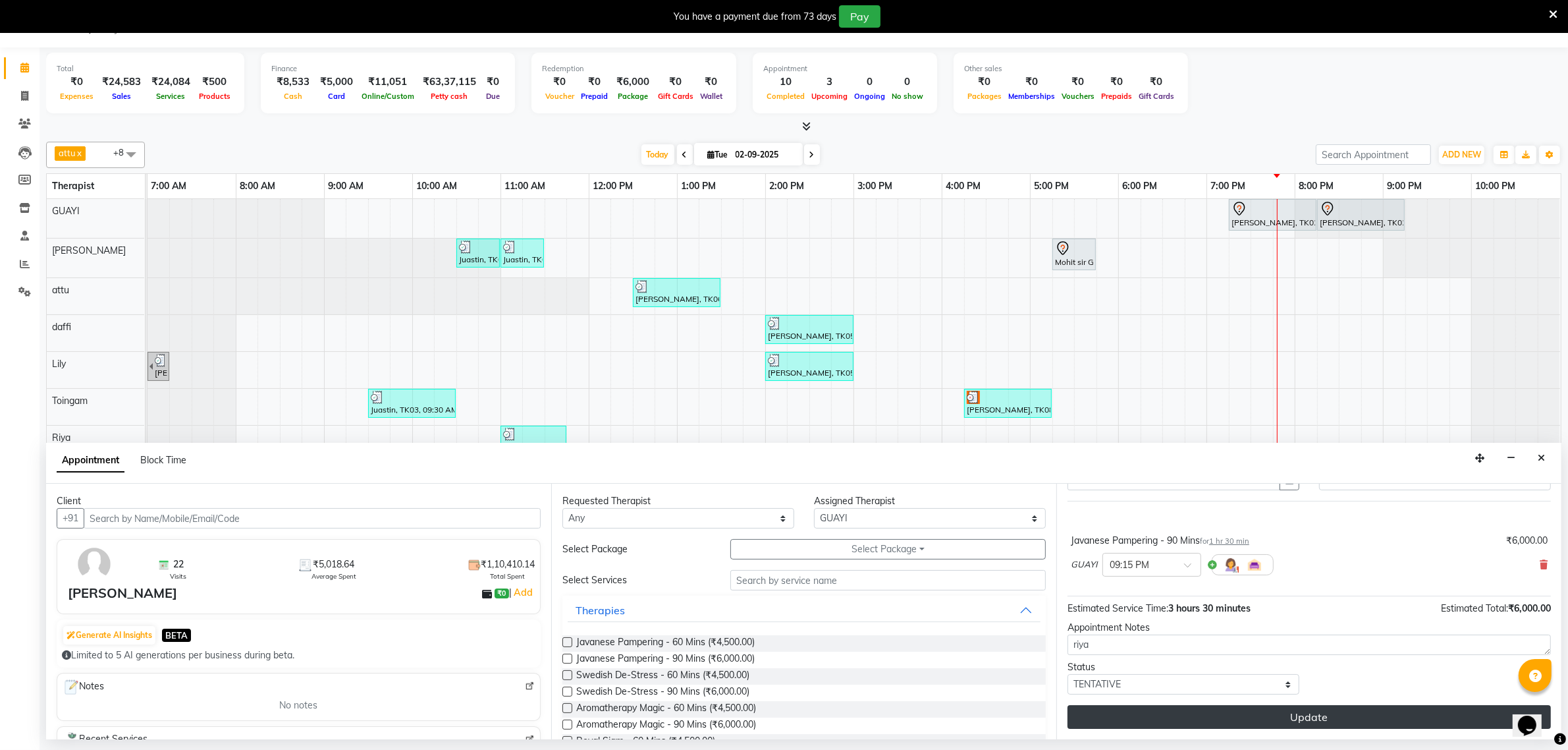
click at [1205, 710] on button "Update" at bounding box center [1309, 717] width 484 height 24
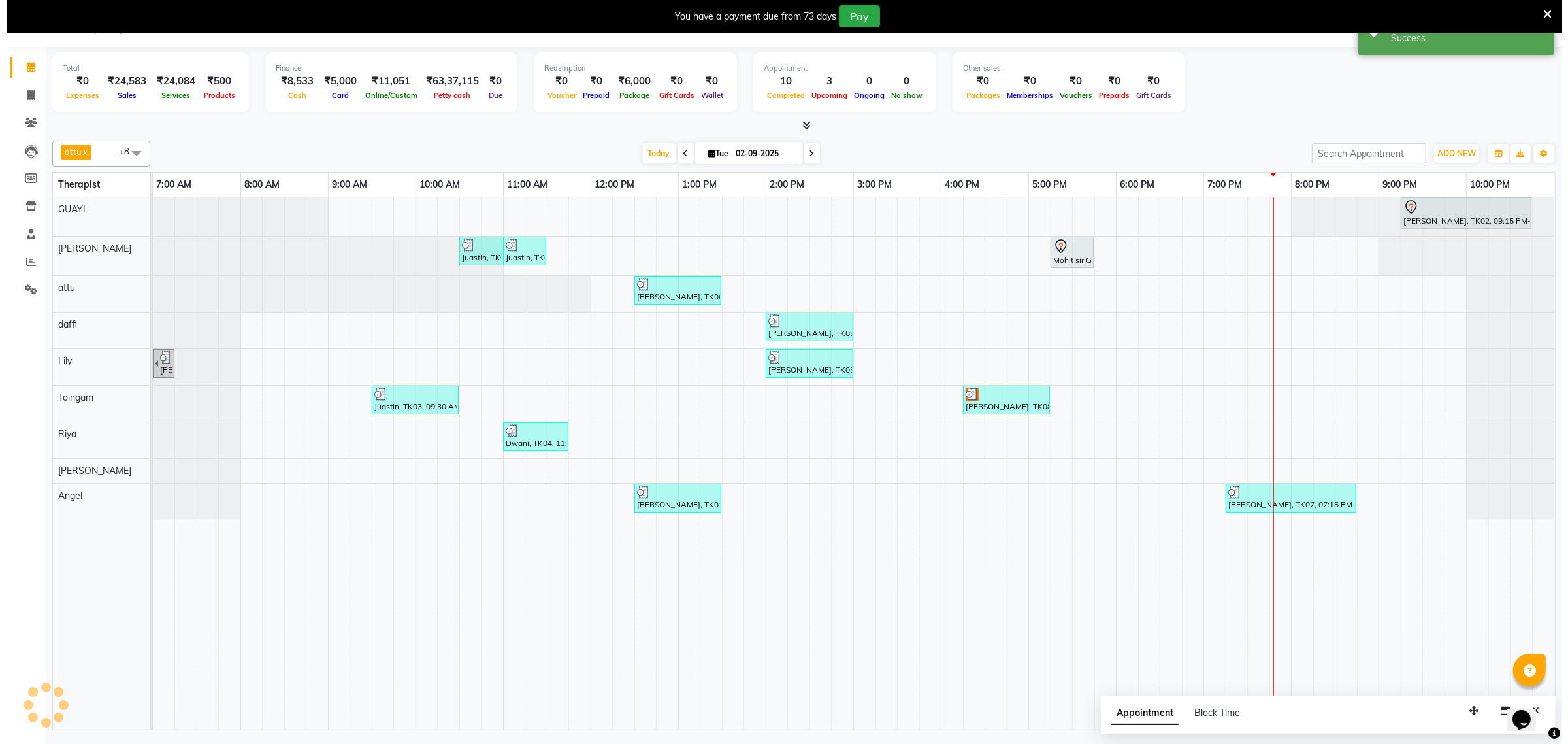
scroll to position [0, 0]
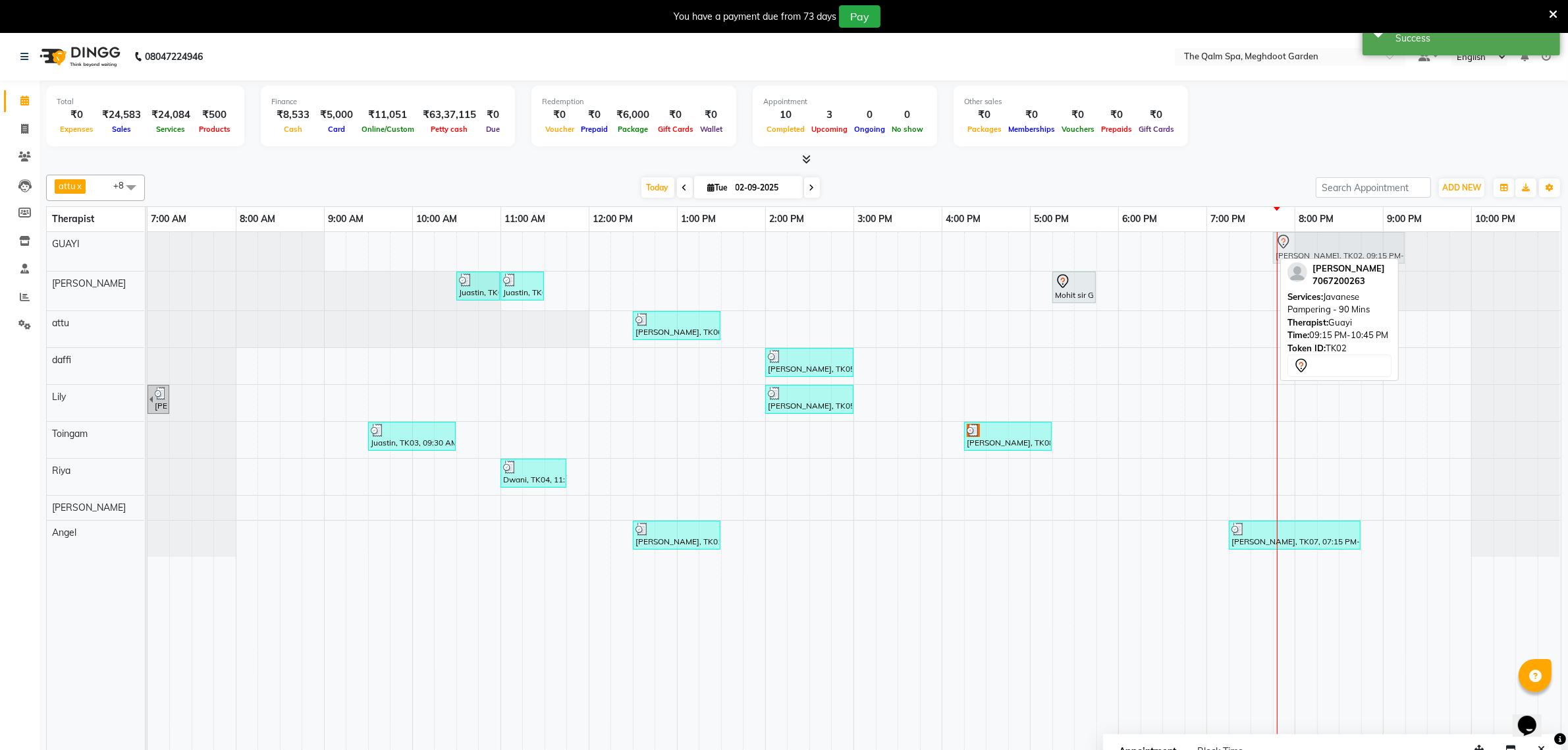
drag, startPoint x: 1477, startPoint y: 245, endPoint x: 1342, endPoint y: 261, distance: 135.9
click at [1342, 261] on div "attu x daffi x Lily x Riya x Toingam x V L x Raj Shrivas x GUAYI x Angel x +8 S…" at bounding box center [804, 469] width 1515 height 600
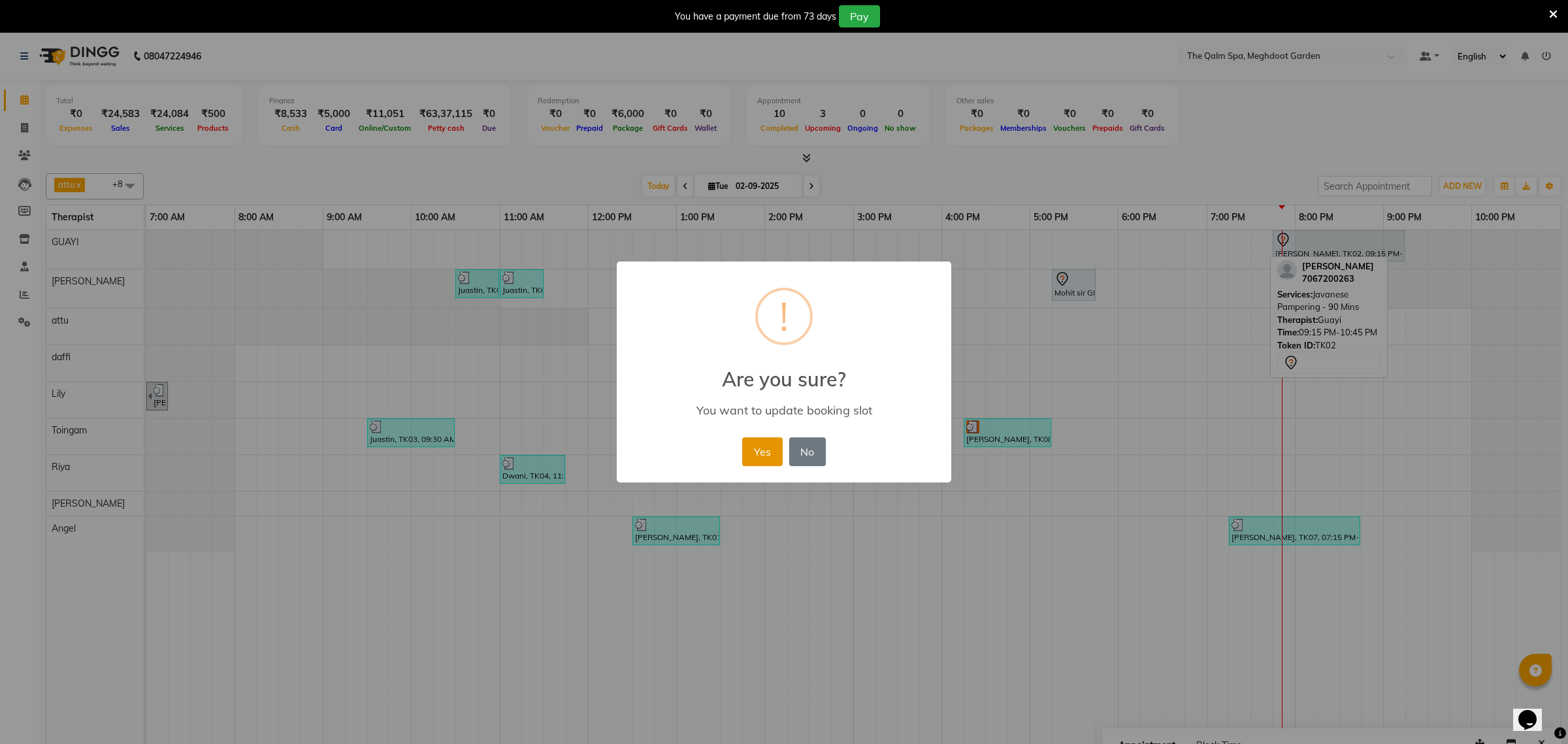
click at [767, 455] on button "Yes" at bounding box center [762, 451] width 40 height 29
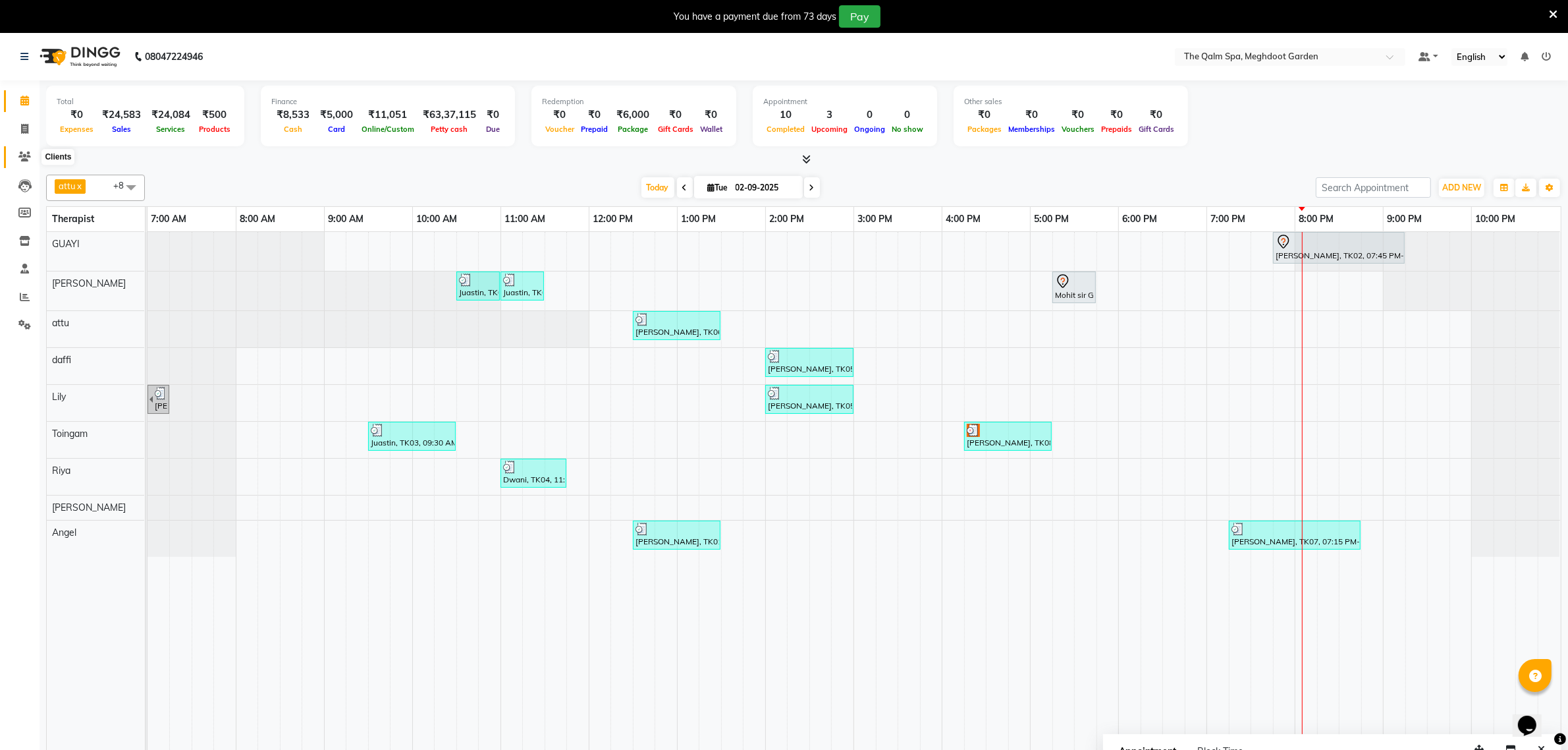
click at [22, 150] on span at bounding box center [24, 157] width 23 height 15
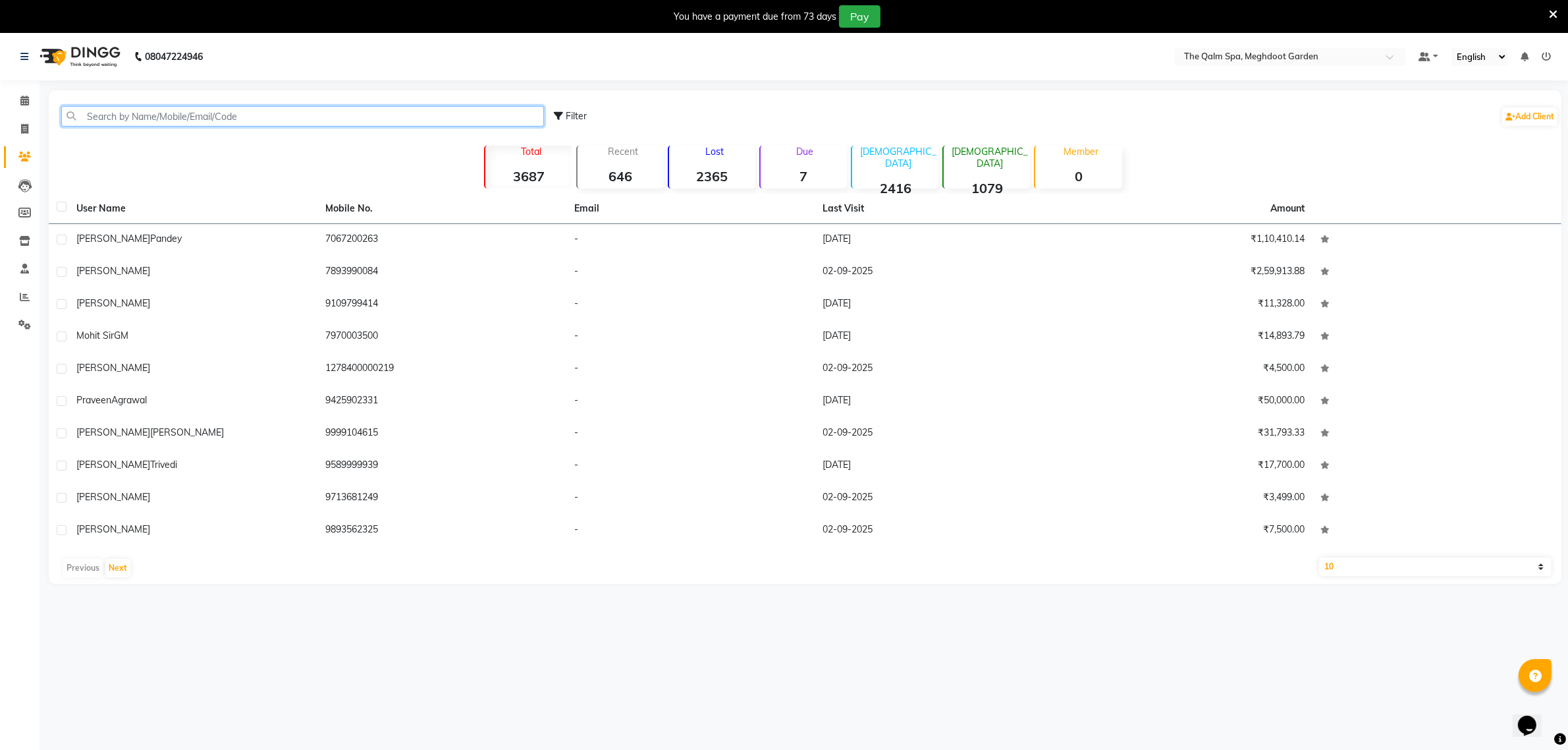
click at [133, 116] on input "text" at bounding box center [303, 117] width 483 height 21
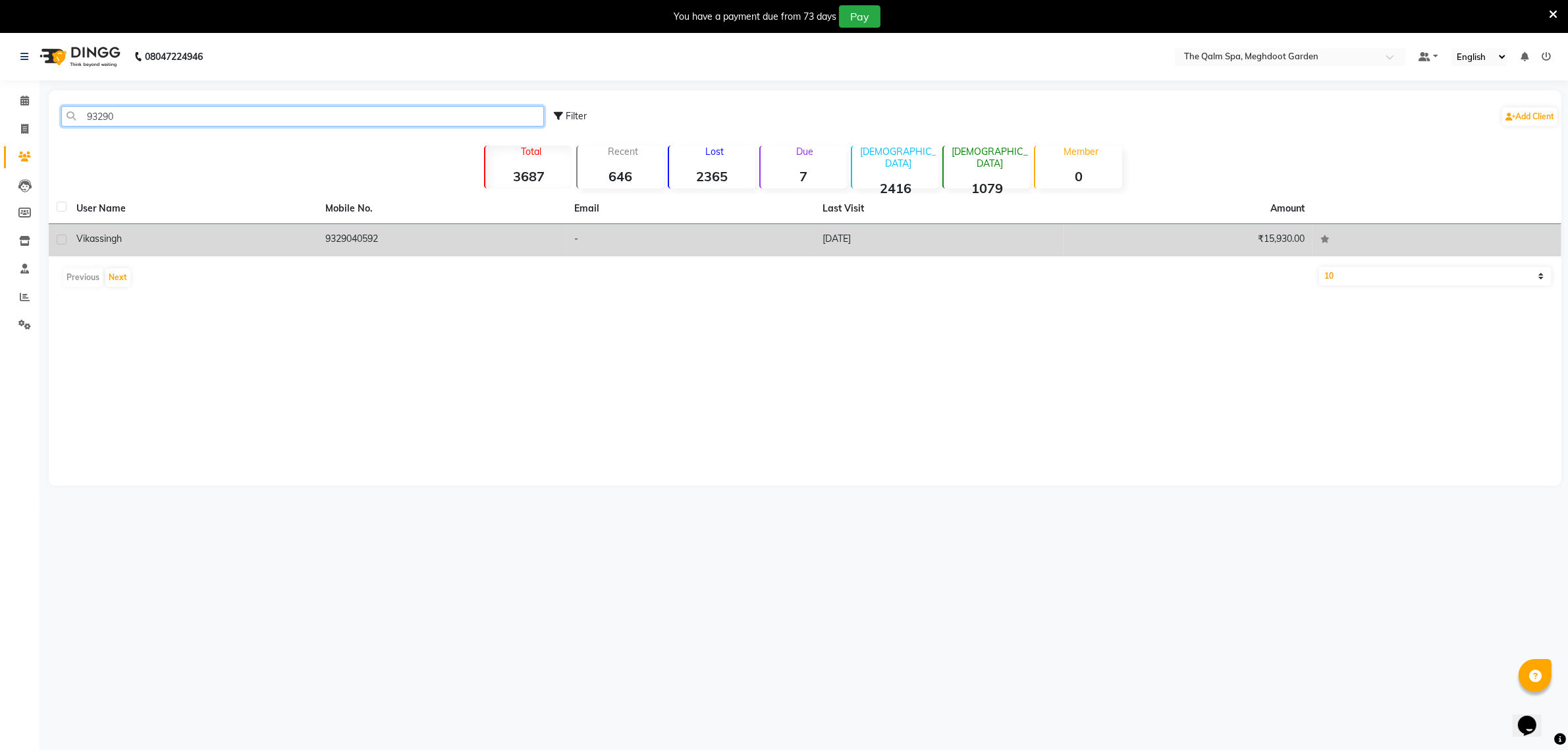
type input "93290"
click at [532, 241] on td "9329040592" at bounding box center [442, 240] width 249 height 32
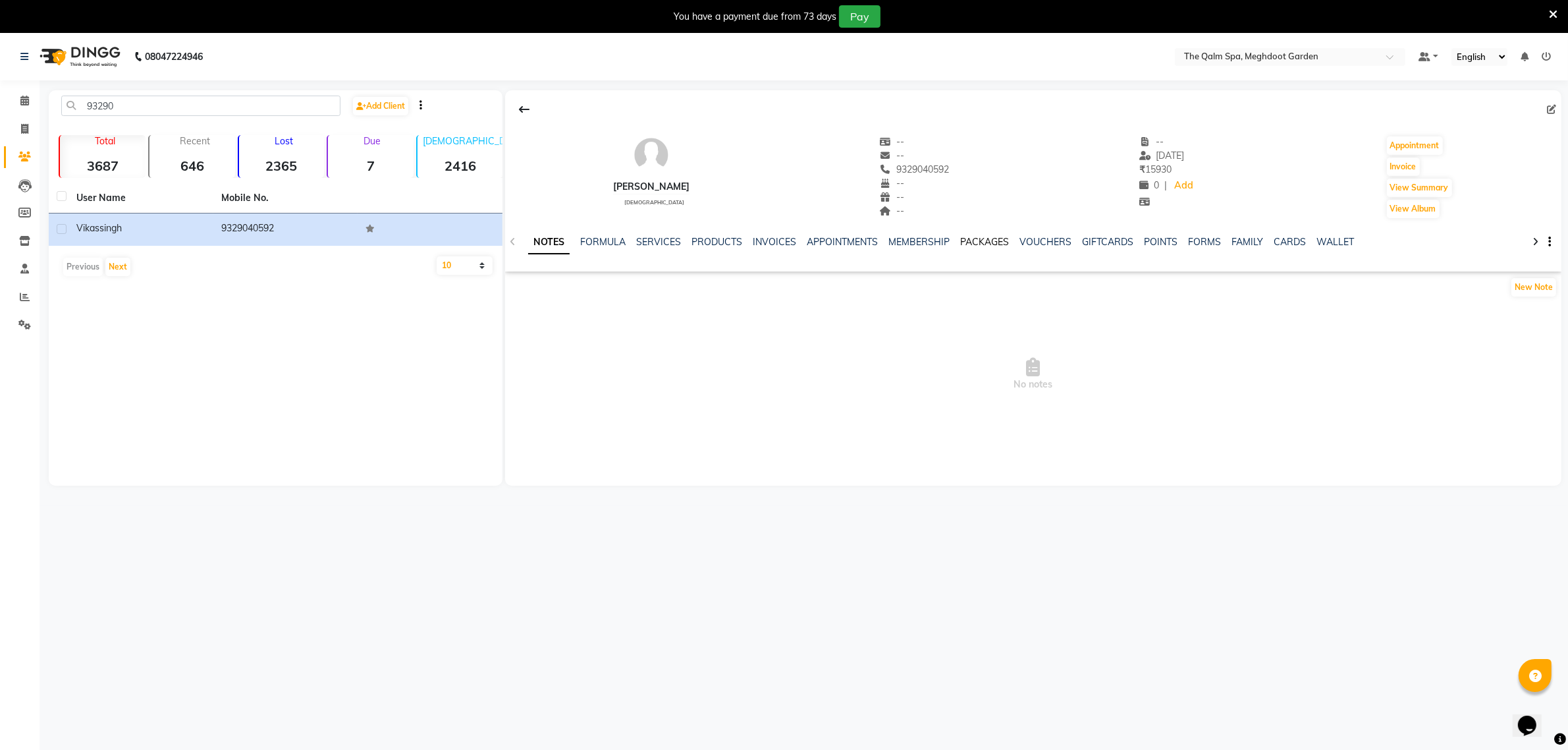
click at [984, 245] on link "PACKAGES" at bounding box center [985, 241] width 49 height 12
click at [849, 241] on link "MEMBERSHIP" at bounding box center [844, 241] width 62 height 12
click at [923, 241] on link "PACKAGES" at bounding box center [930, 241] width 49 height 12
click at [580, 239] on link "SERVICES" at bounding box center [583, 241] width 45 height 12
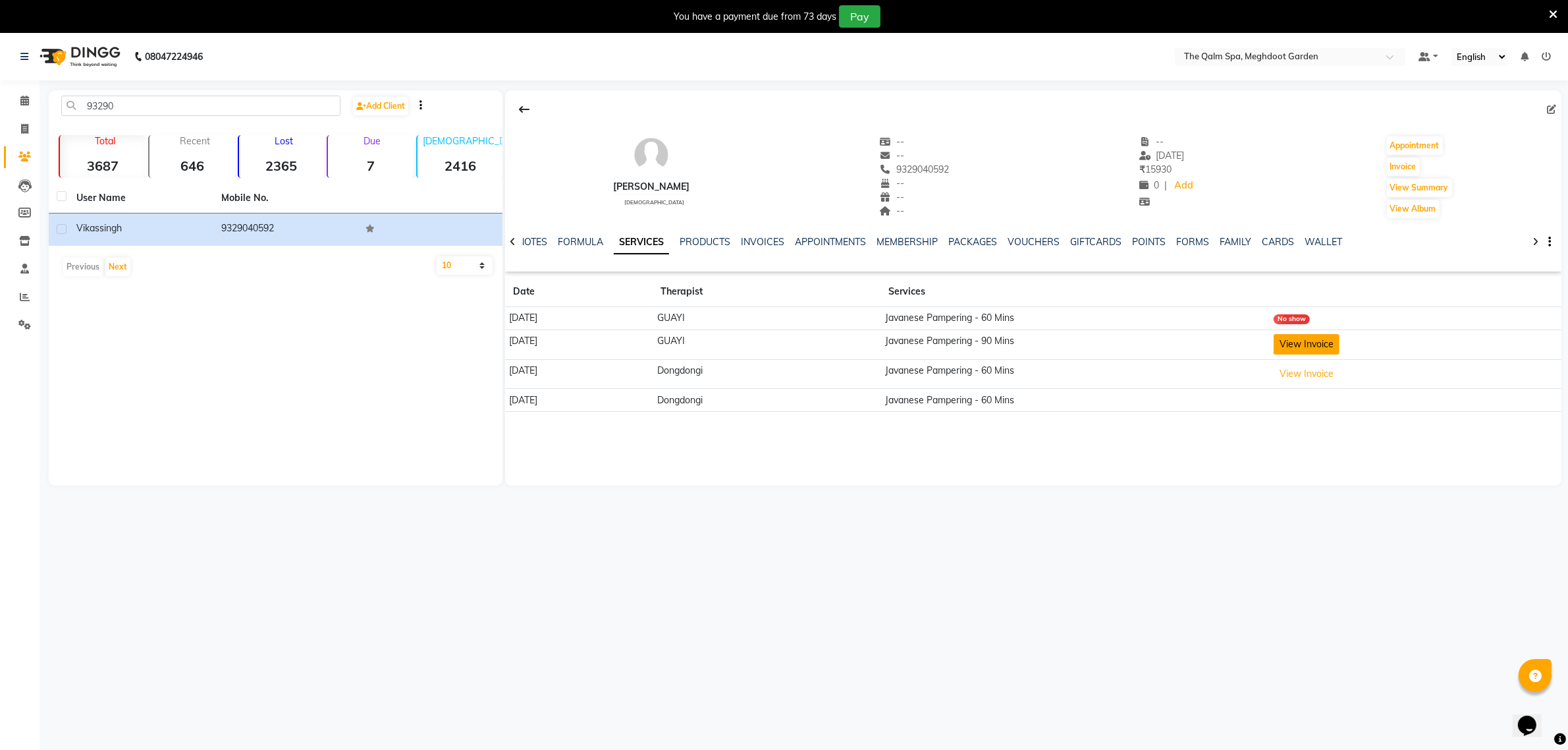
click at [1315, 343] on button "View Invoice" at bounding box center [1307, 345] width 66 height 21
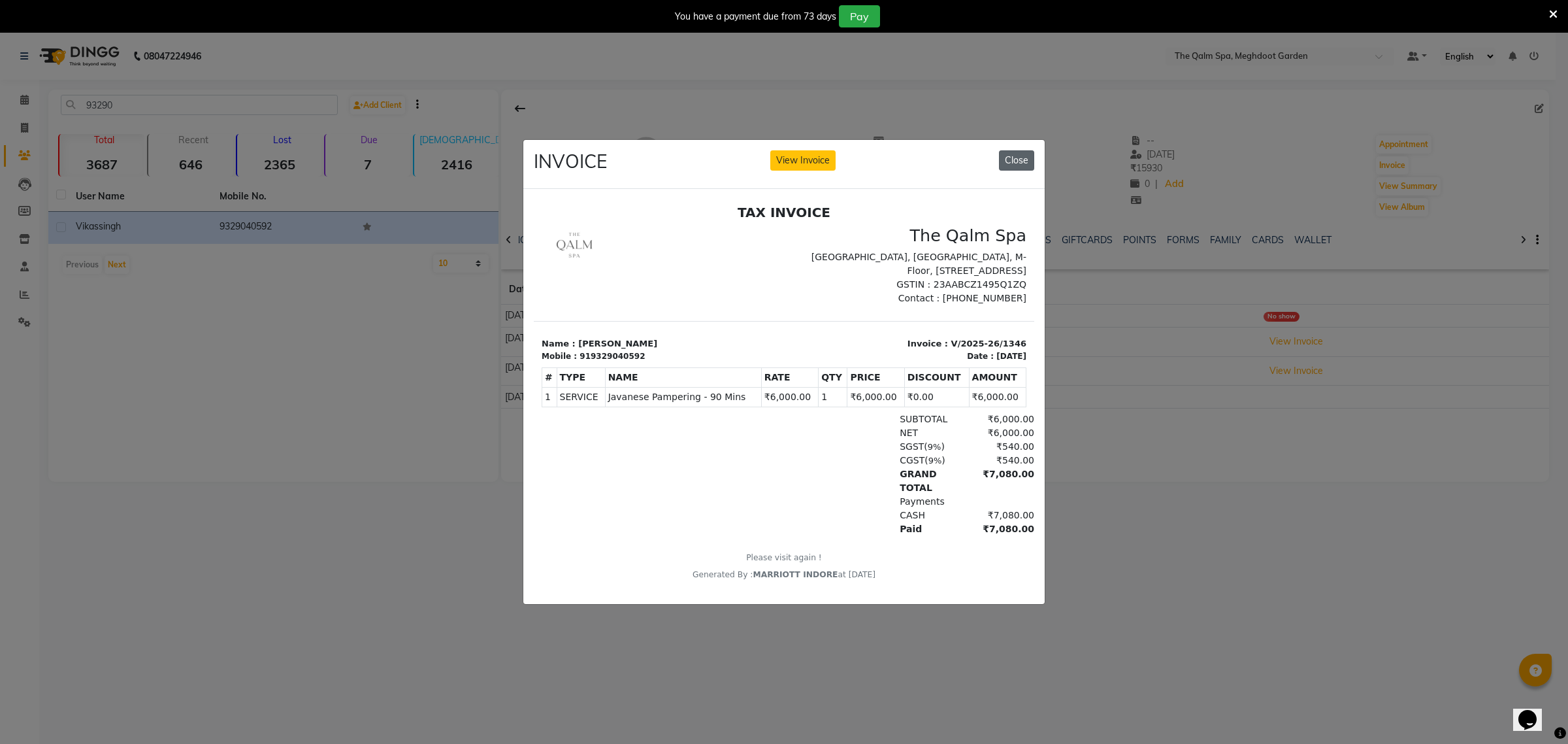
click at [1027, 155] on button "Close" at bounding box center [1016, 161] width 36 height 21
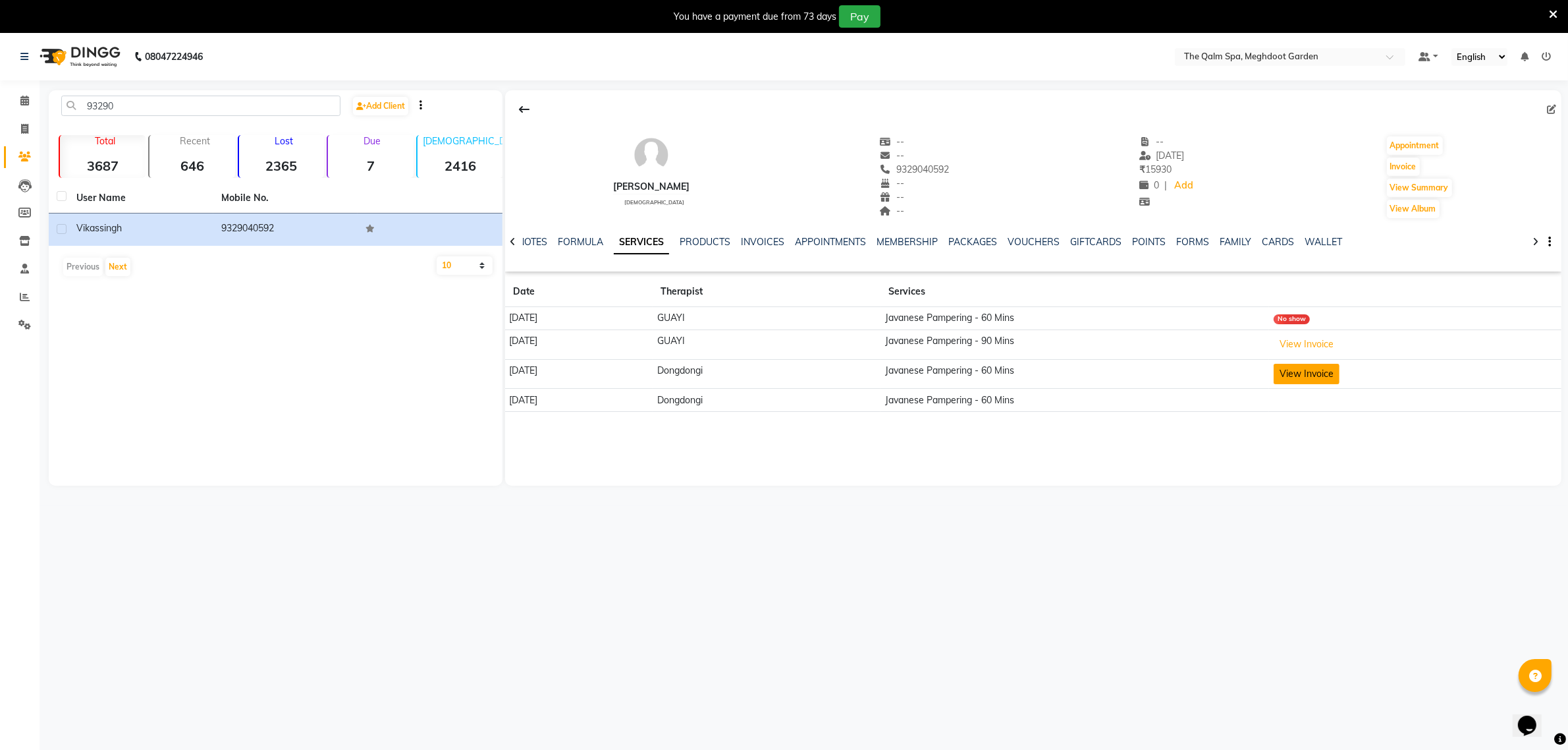
click at [1323, 373] on button "View Invoice" at bounding box center [1307, 374] width 66 height 21
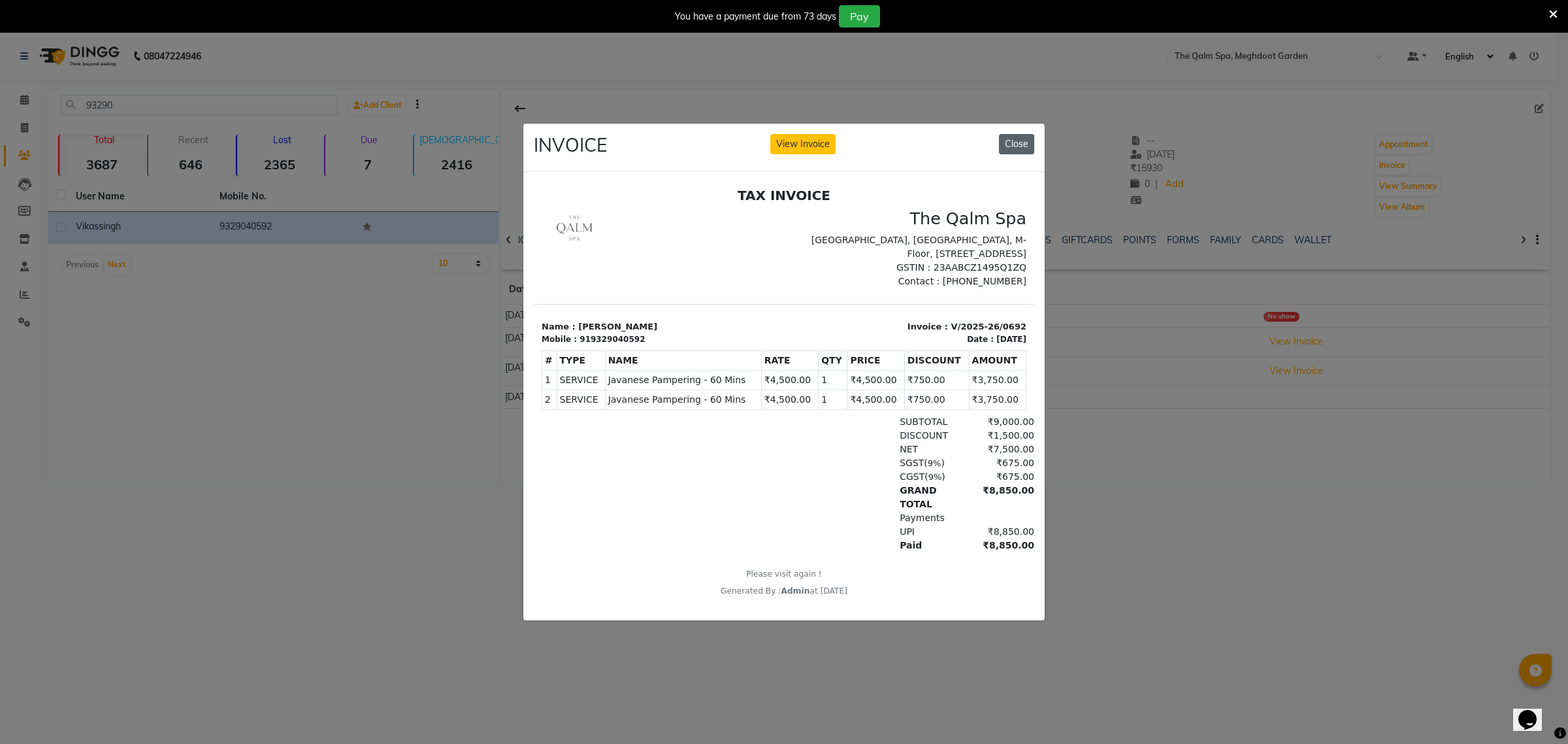
click at [1016, 138] on button "Close" at bounding box center [1016, 144] width 36 height 21
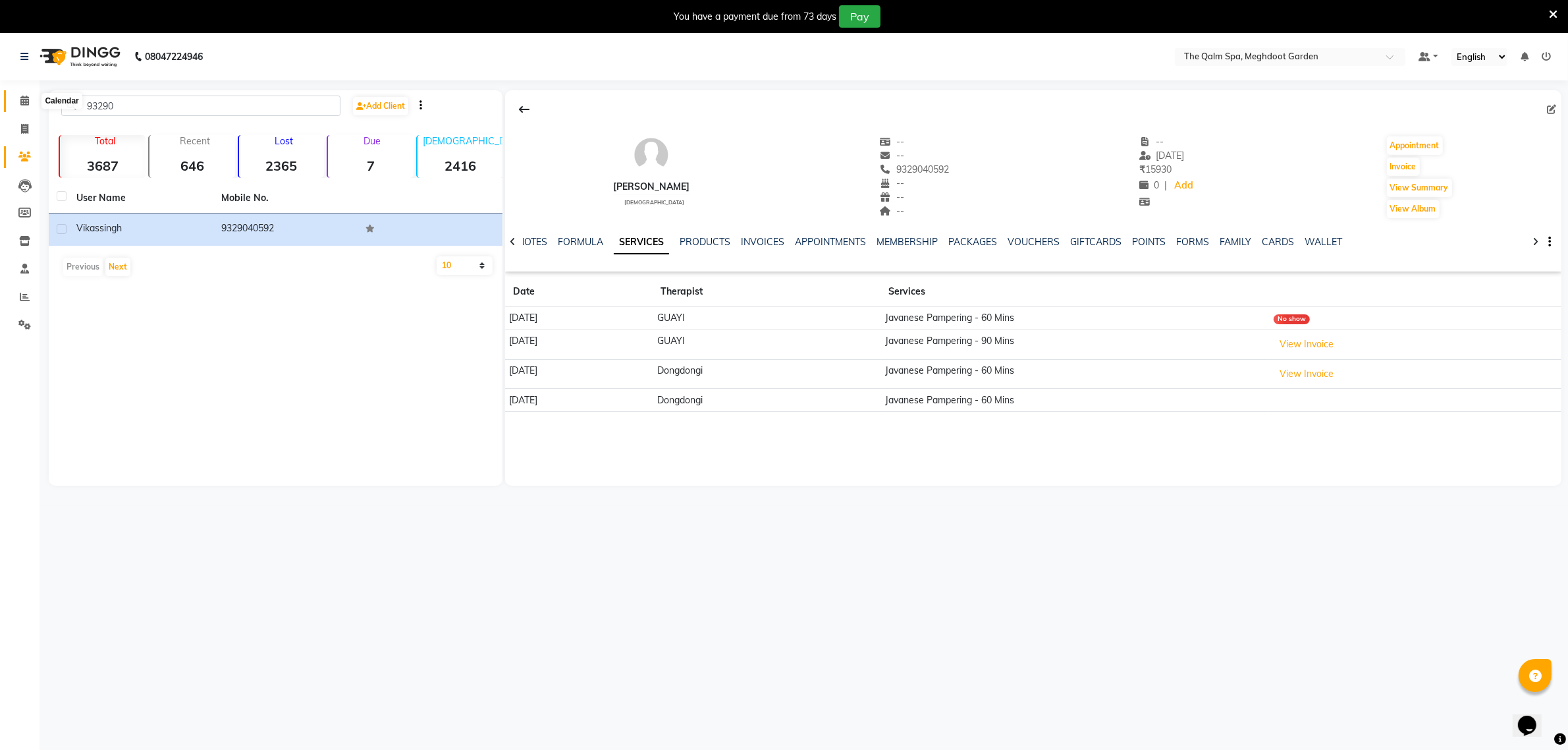
drag, startPoint x: 21, startPoint y: 103, endPoint x: 45, endPoint y: 99, distance: 24.3
click at [21, 103] on icon at bounding box center [25, 101] width 9 height 10
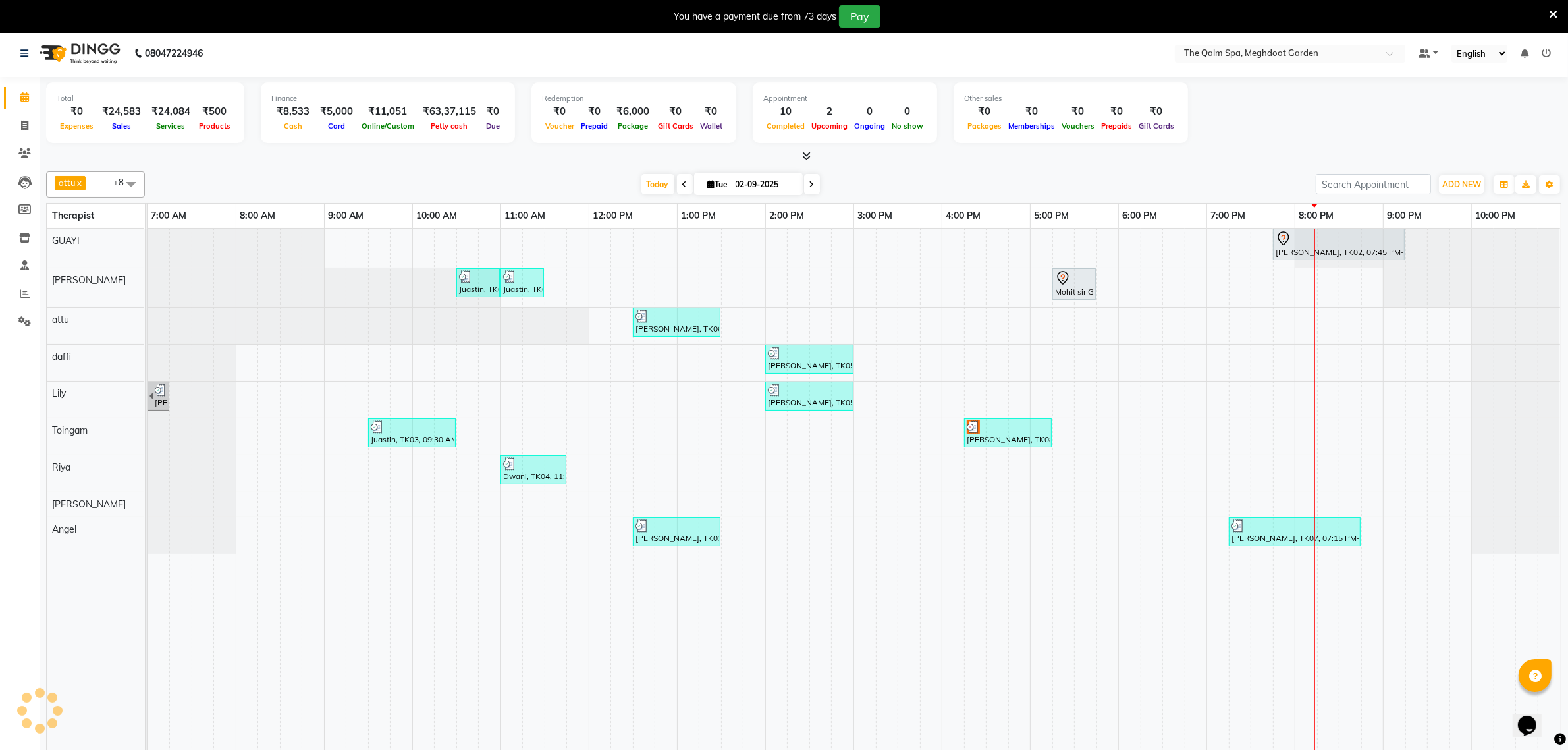
scroll to position [33, 0]
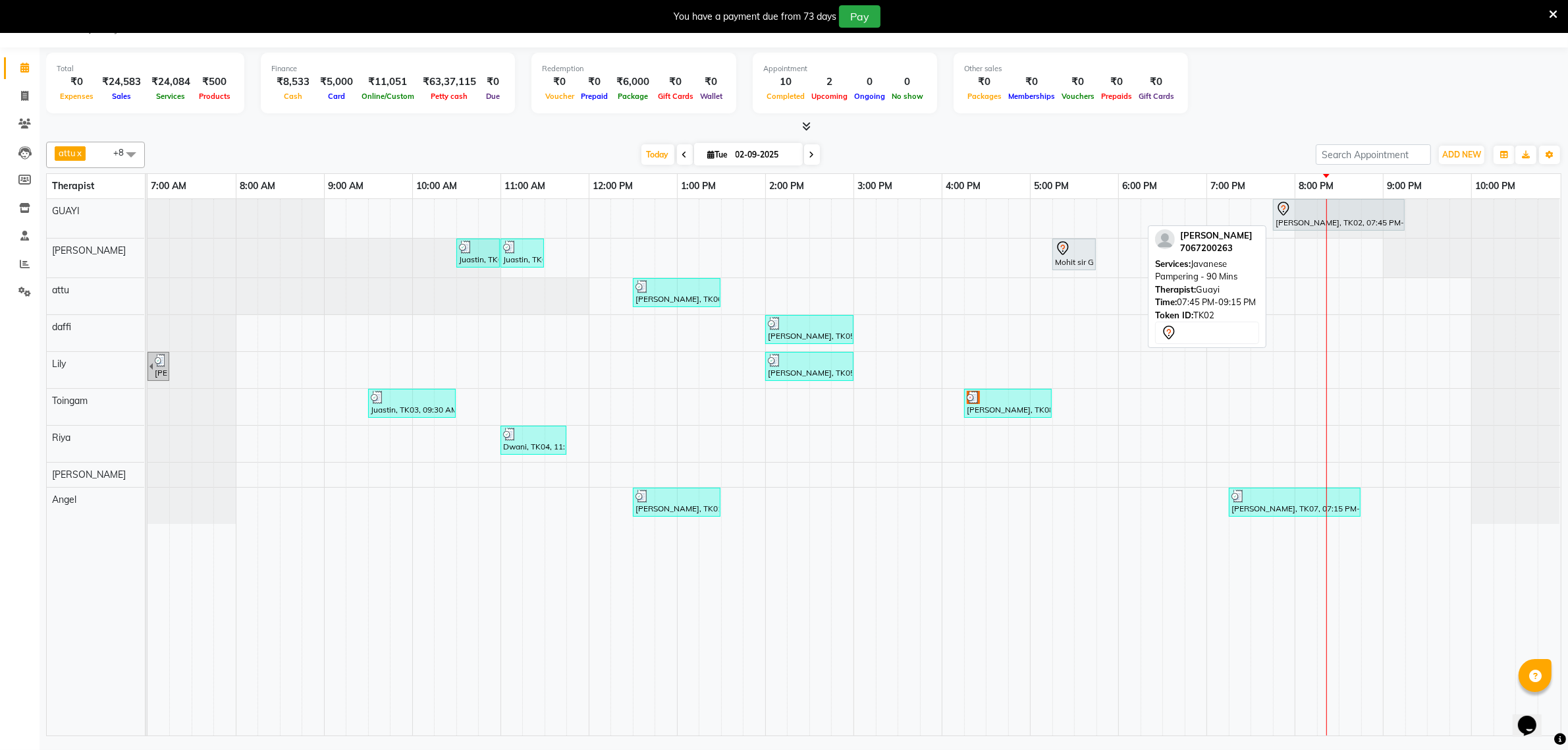
click at [1339, 208] on div at bounding box center [1339, 209] width 126 height 16
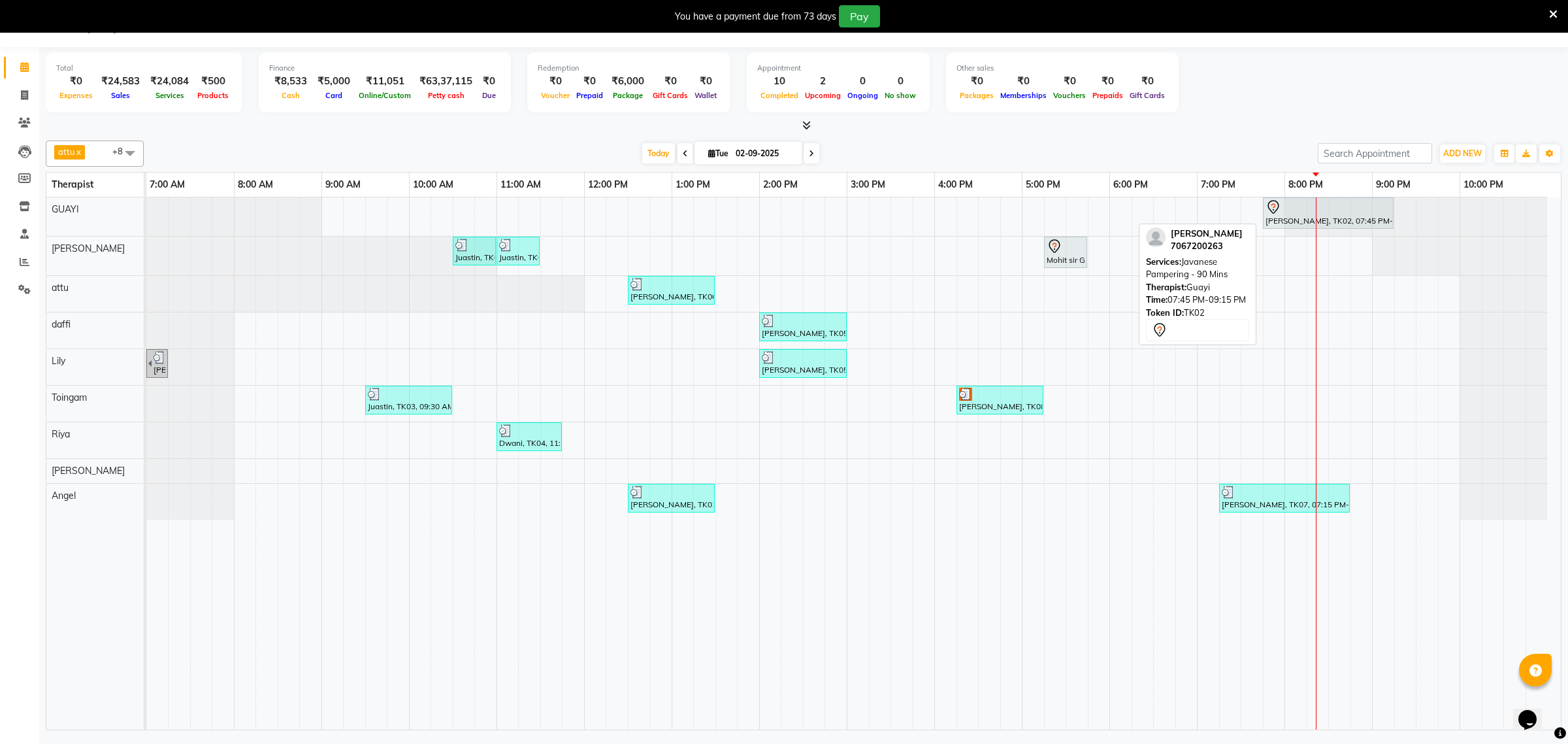
select select "7"
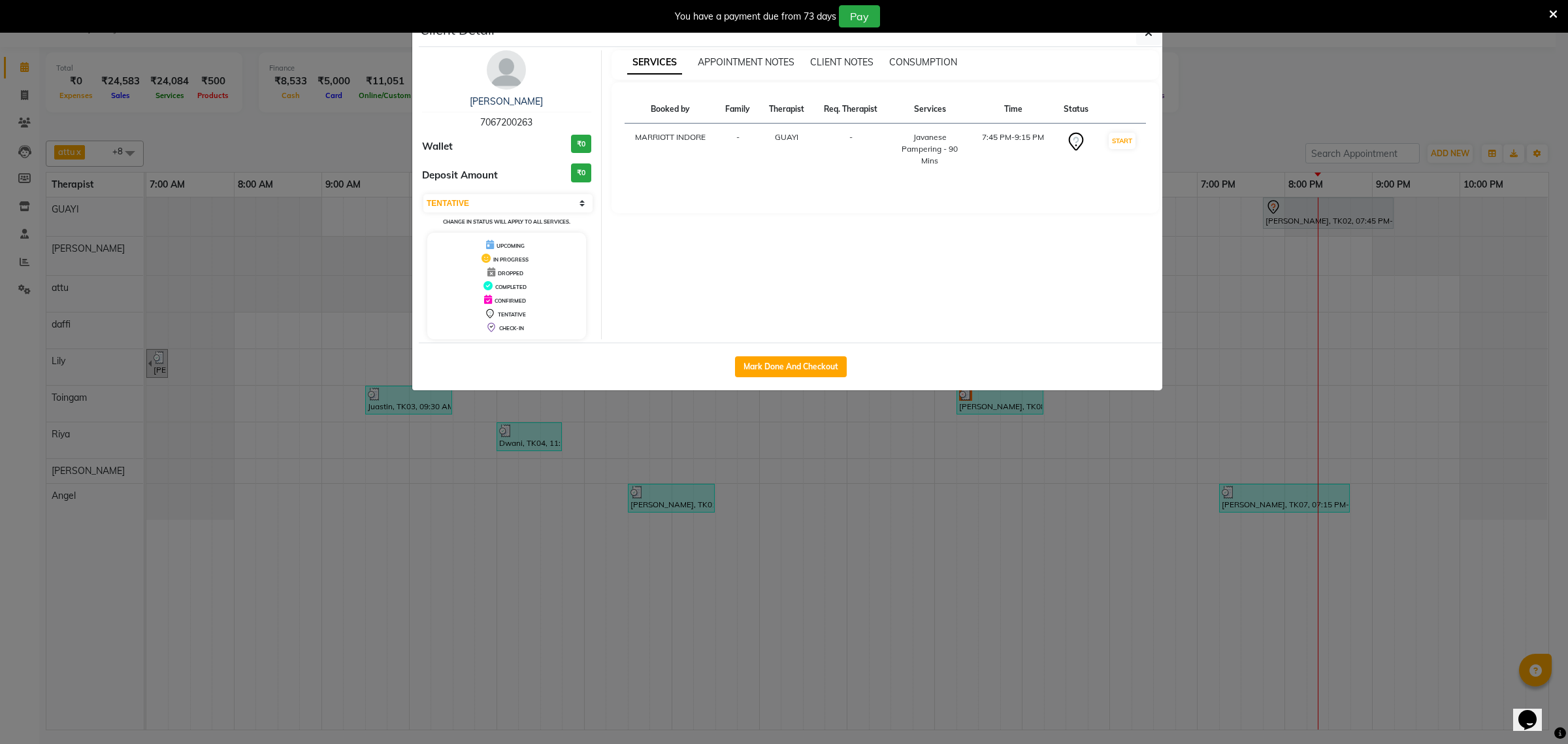
click at [1140, 31] on div "You have a payment due from 73 days Pay" at bounding box center [784, 16] width 1568 height 33
click at [1149, 34] on icon "button" at bounding box center [1149, 33] width 8 height 10
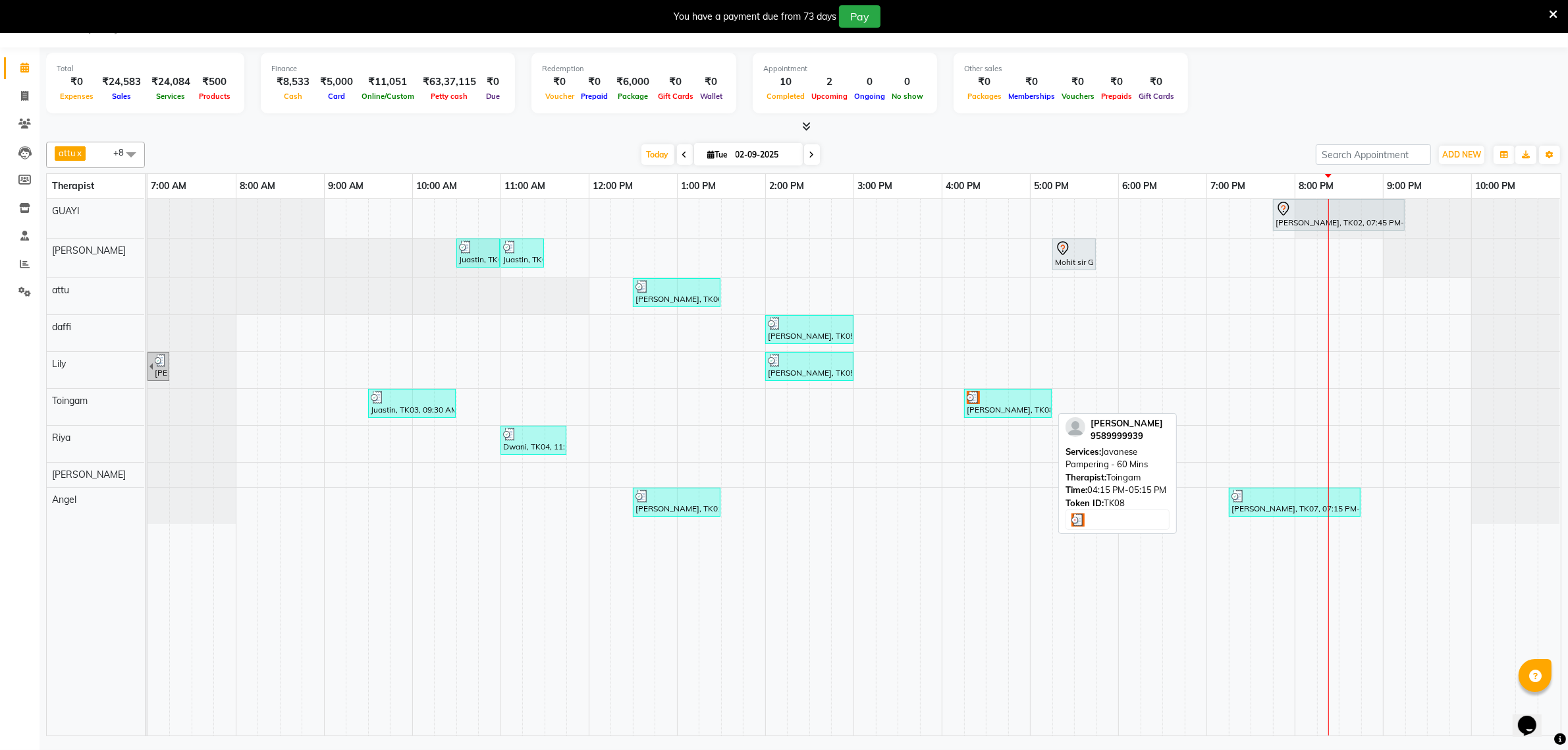
click at [1006, 394] on div at bounding box center [1008, 397] width 82 height 13
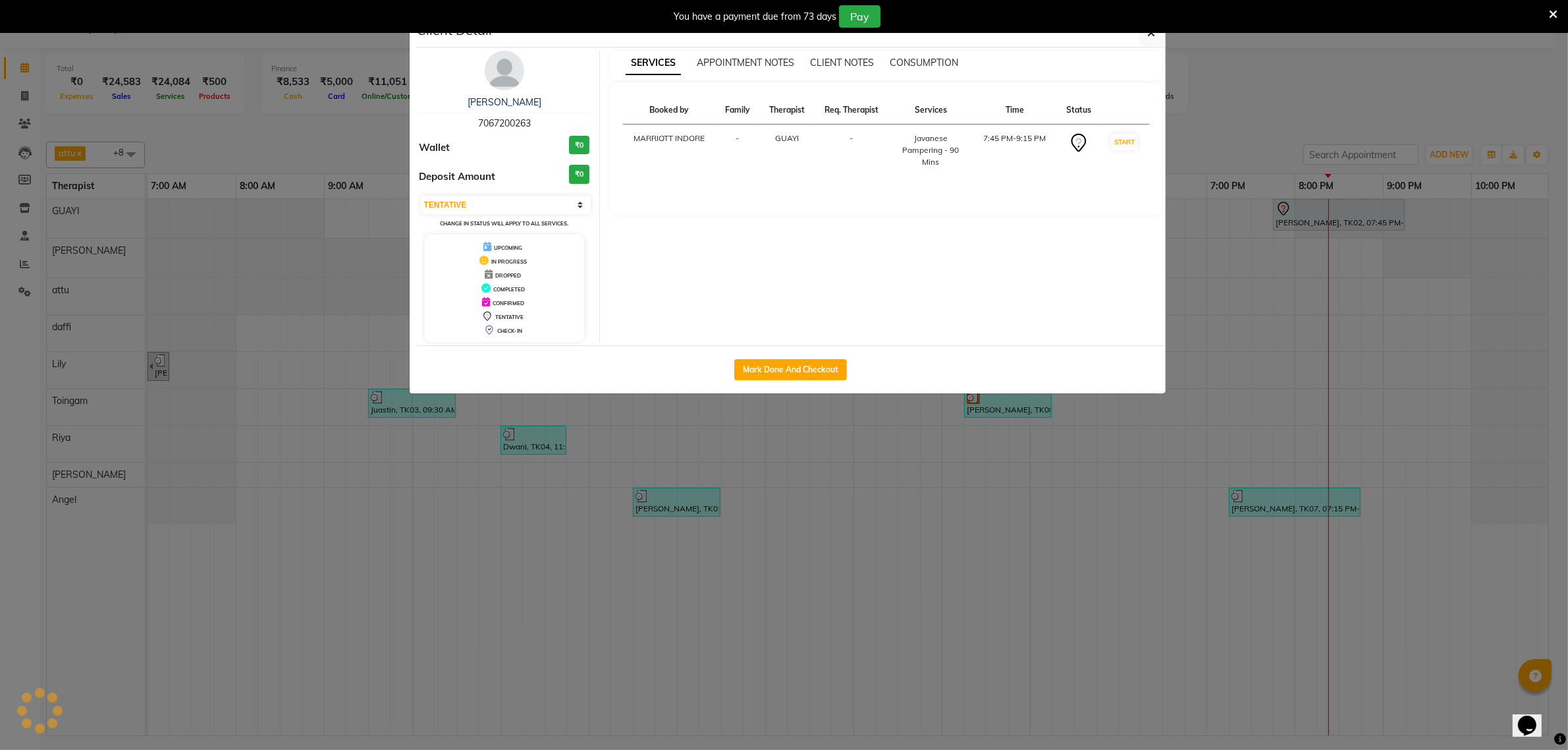
select select "3"
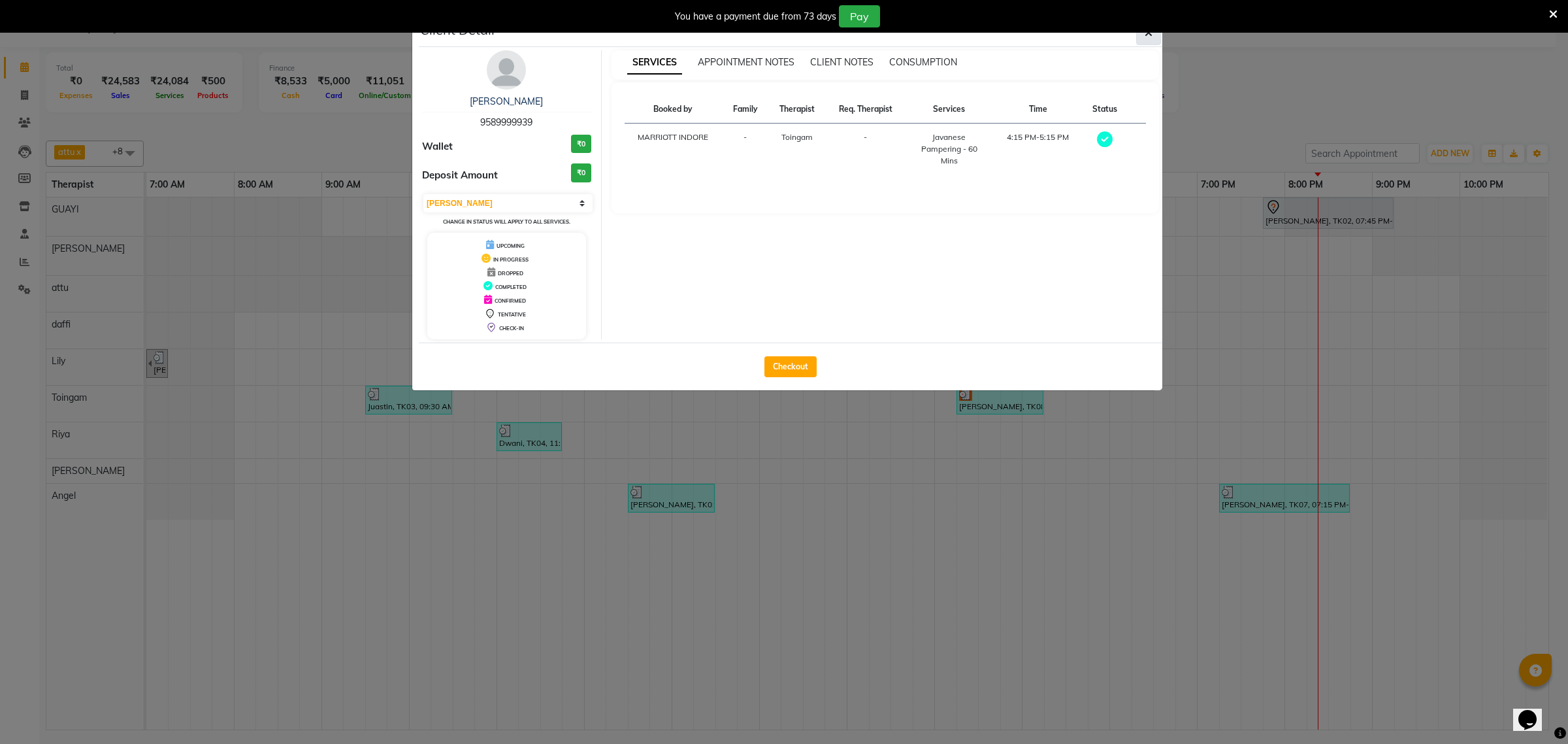
click at [1146, 40] on button "button" at bounding box center [1148, 33] width 25 height 25
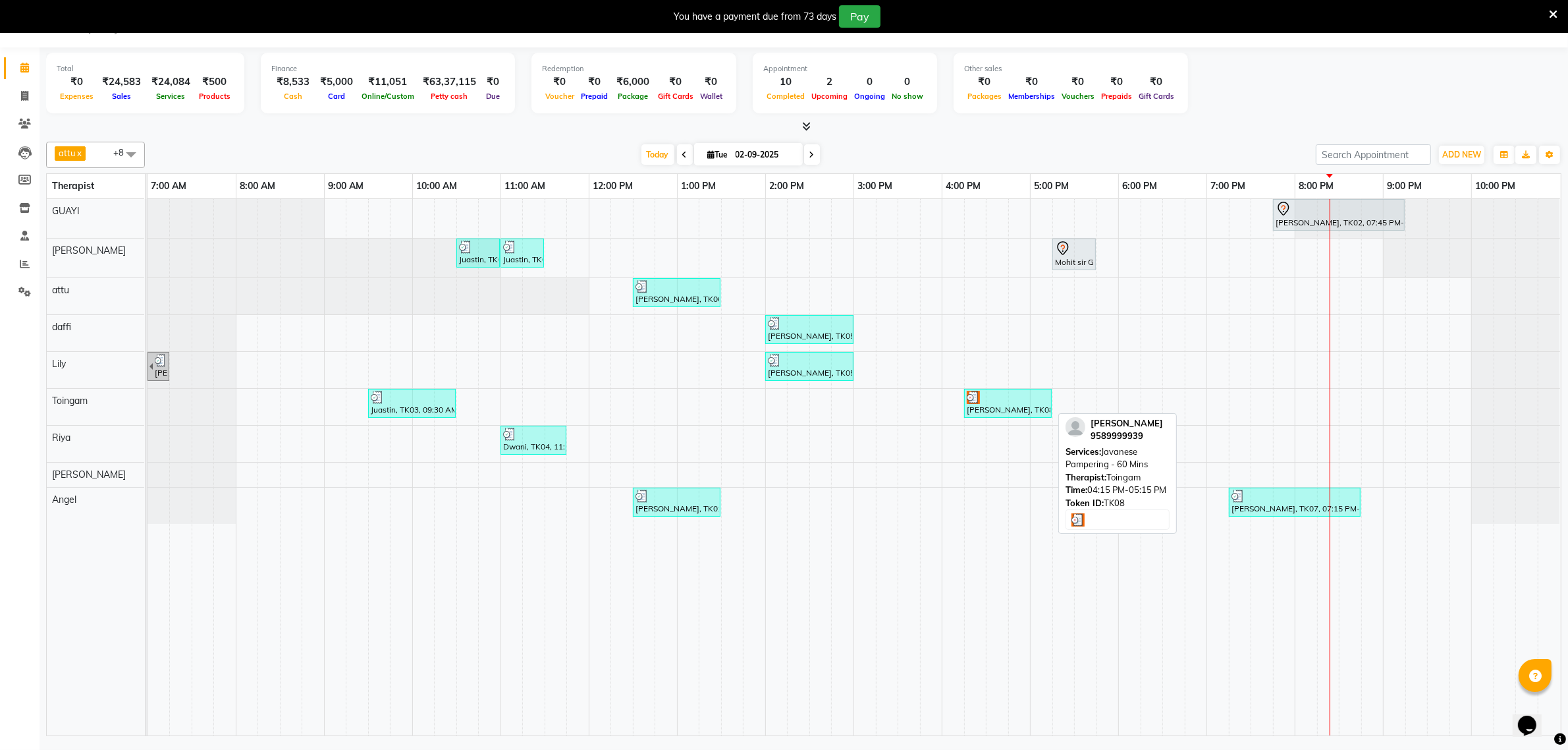
click at [1025, 393] on div at bounding box center [1008, 397] width 82 height 13
select select "3"
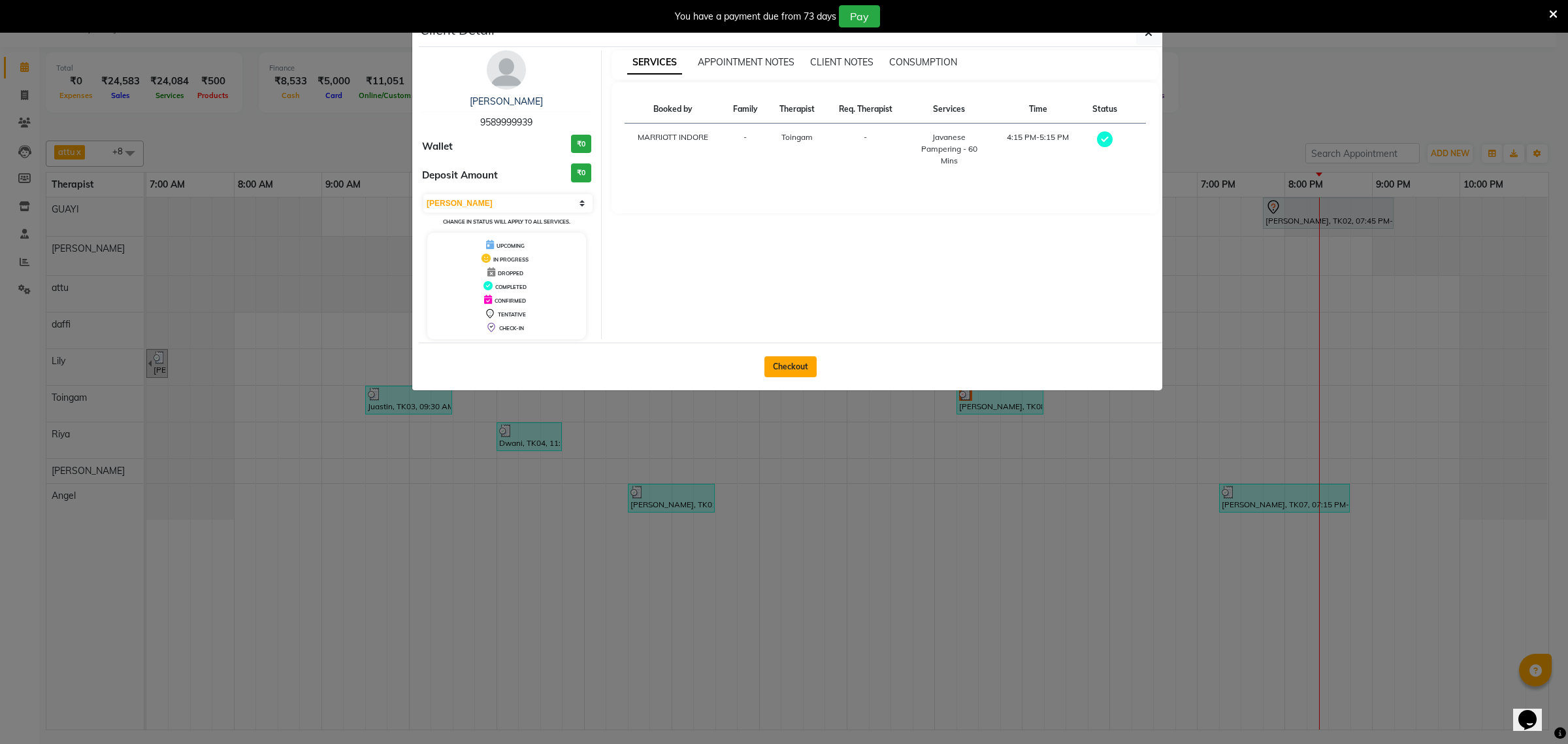
click at [775, 362] on button "Checkout" at bounding box center [790, 366] width 52 height 21
select select "service"
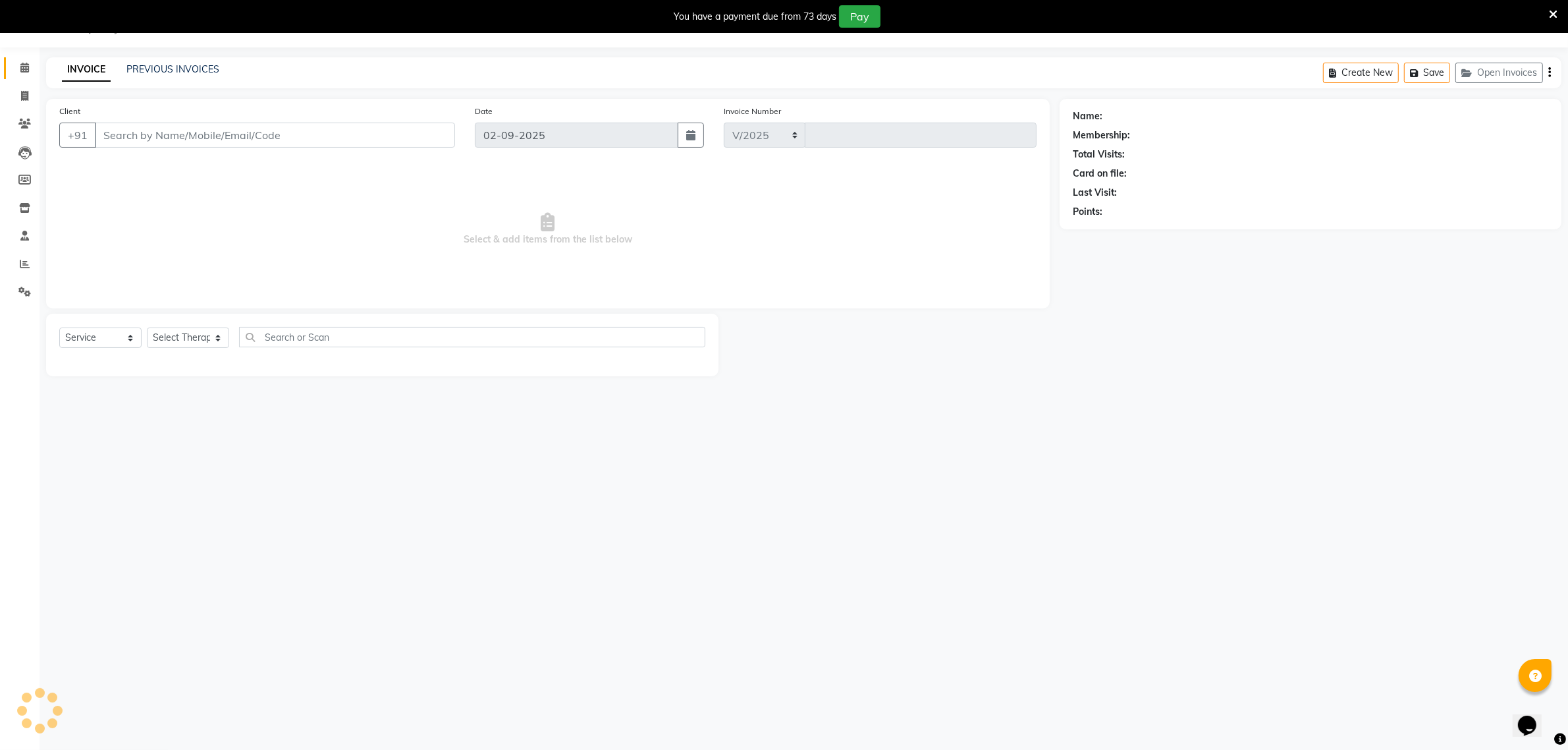
select select "6401"
type input "1897"
type input "9589999939"
select select "79343"
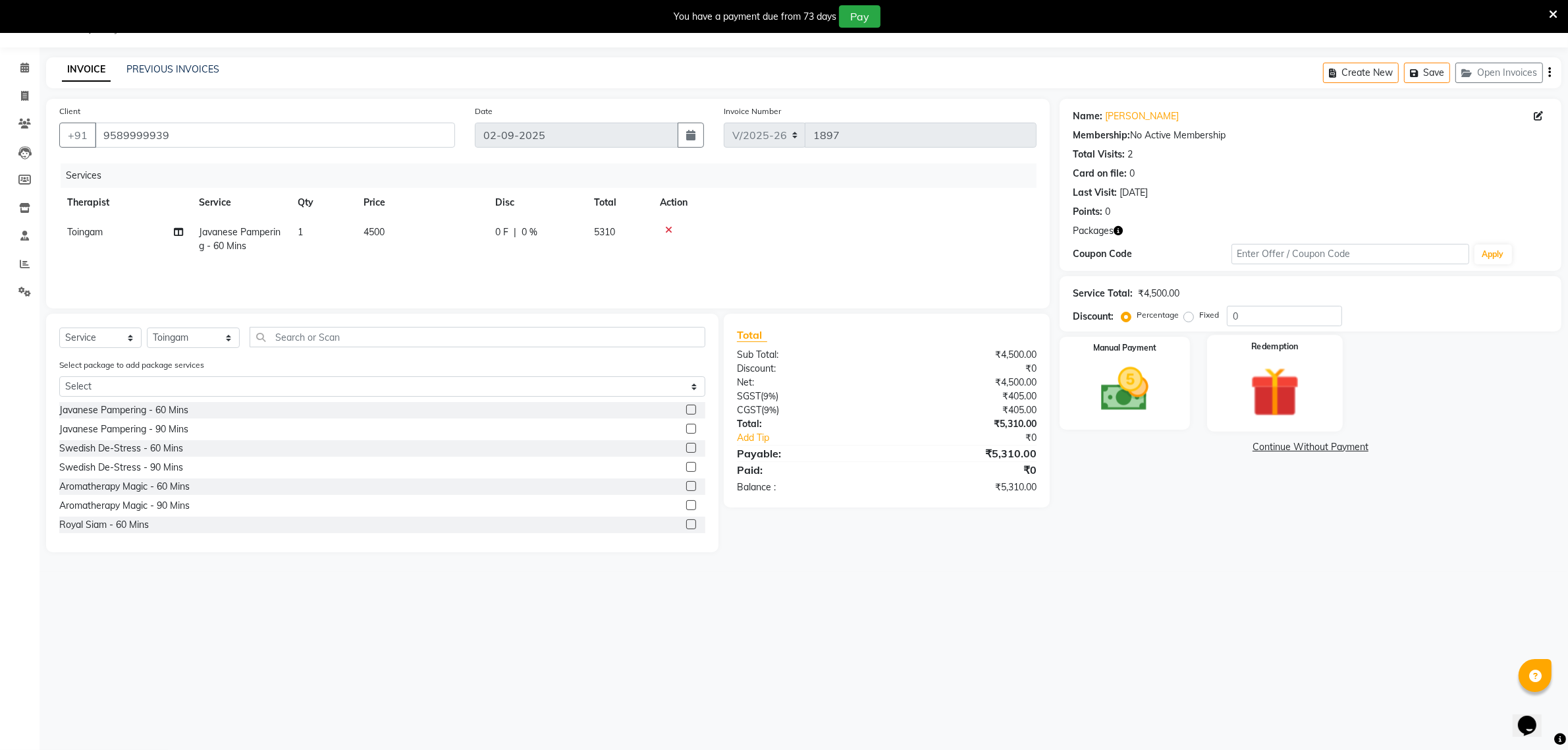
click at [1240, 361] on img at bounding box center [1275, 392] width 81 height 62
click at [1181, 445] on span "Package 1" at bounding box center [1178, 448] width 46 height 15
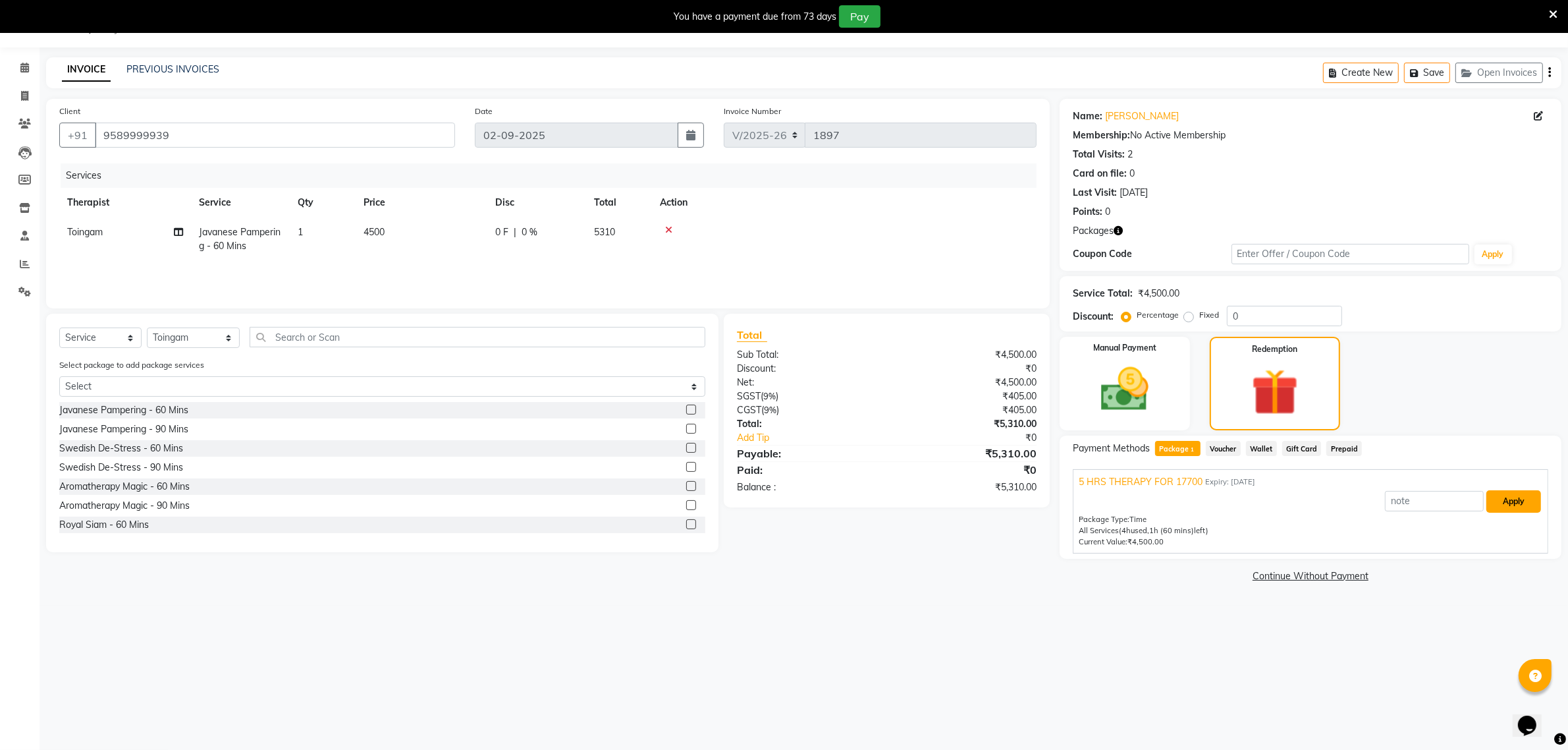
click at [1522, 509] on button "Apply" at bounding box center [1514, 501] width 54 height 22
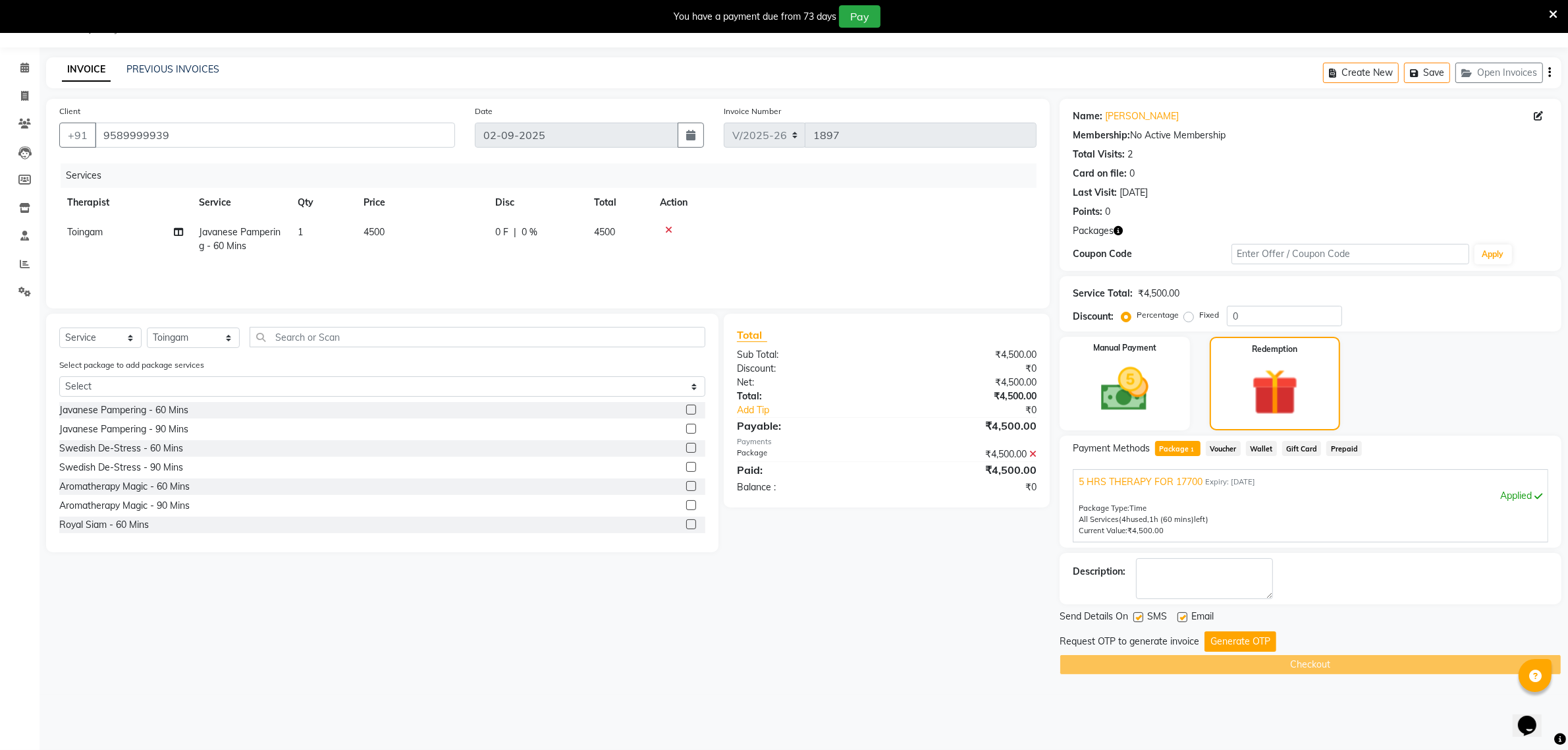
click at [1239, 635] on button "Generate OTP" at bounding box center [1240, 642] width 72 height 21
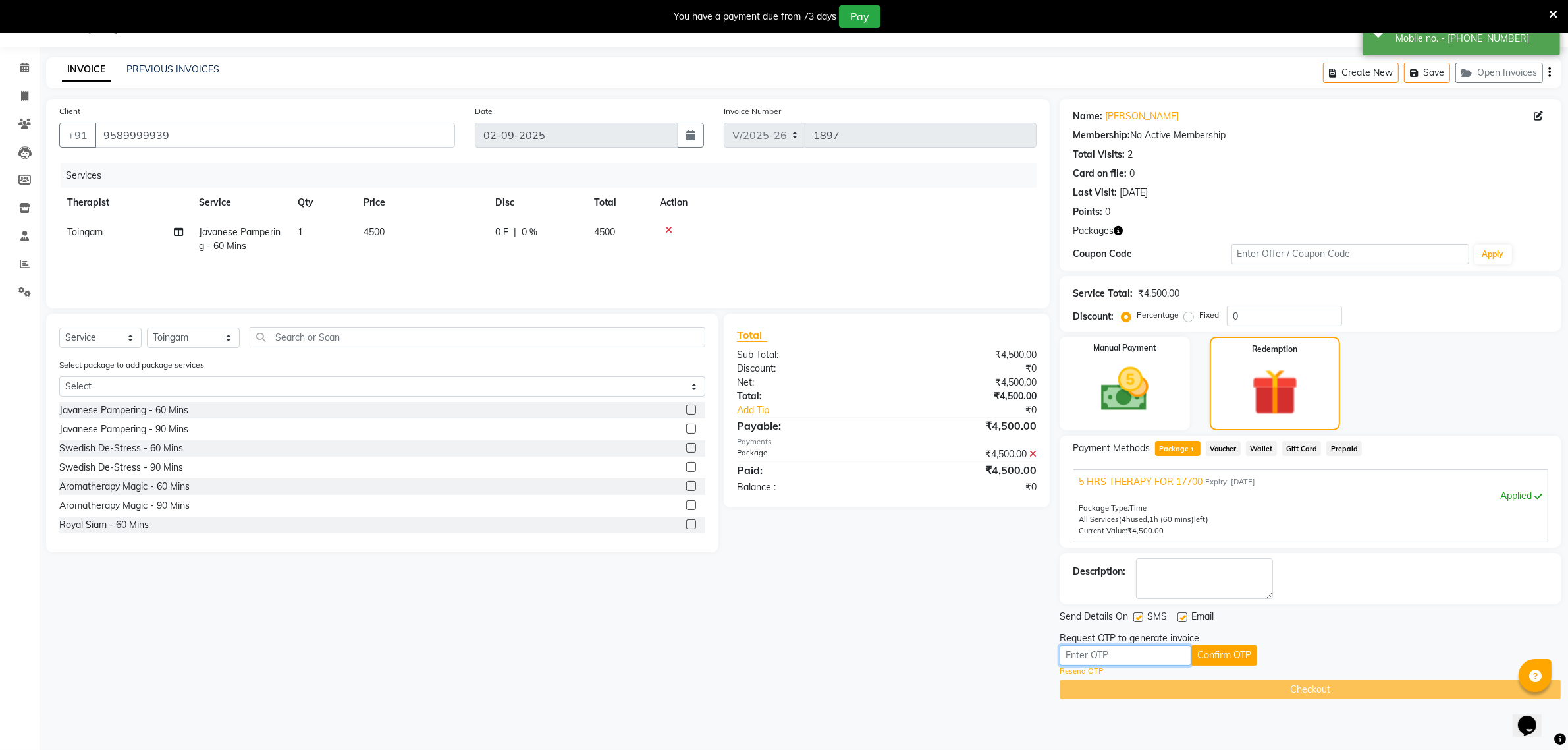
drag, startPoint x: 1140, startPoint y: 654, endPoint x: 1150, endPoint y: 648, distance: 11.7
click at [1140, 656] on input "text" at bounding box center [1125, 656] width 132 height 21
type input "5171"
click at [1226, 657] on button "Confirm OTP" at bounding box center [1224, 656] width 66 height 21
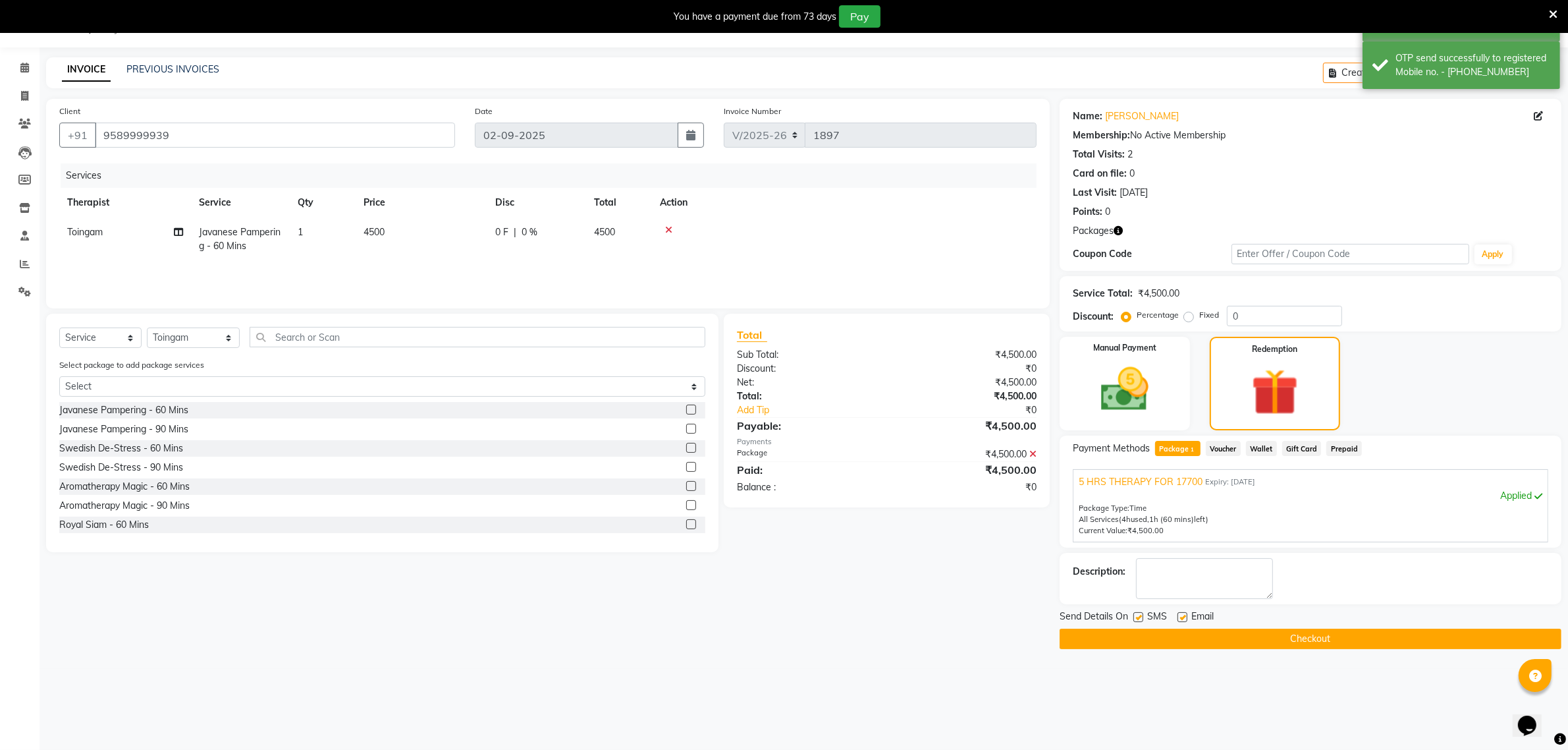
click at [1224, 638] on button "Checkout" at bounding box center [1311, 639] width 502 height 21
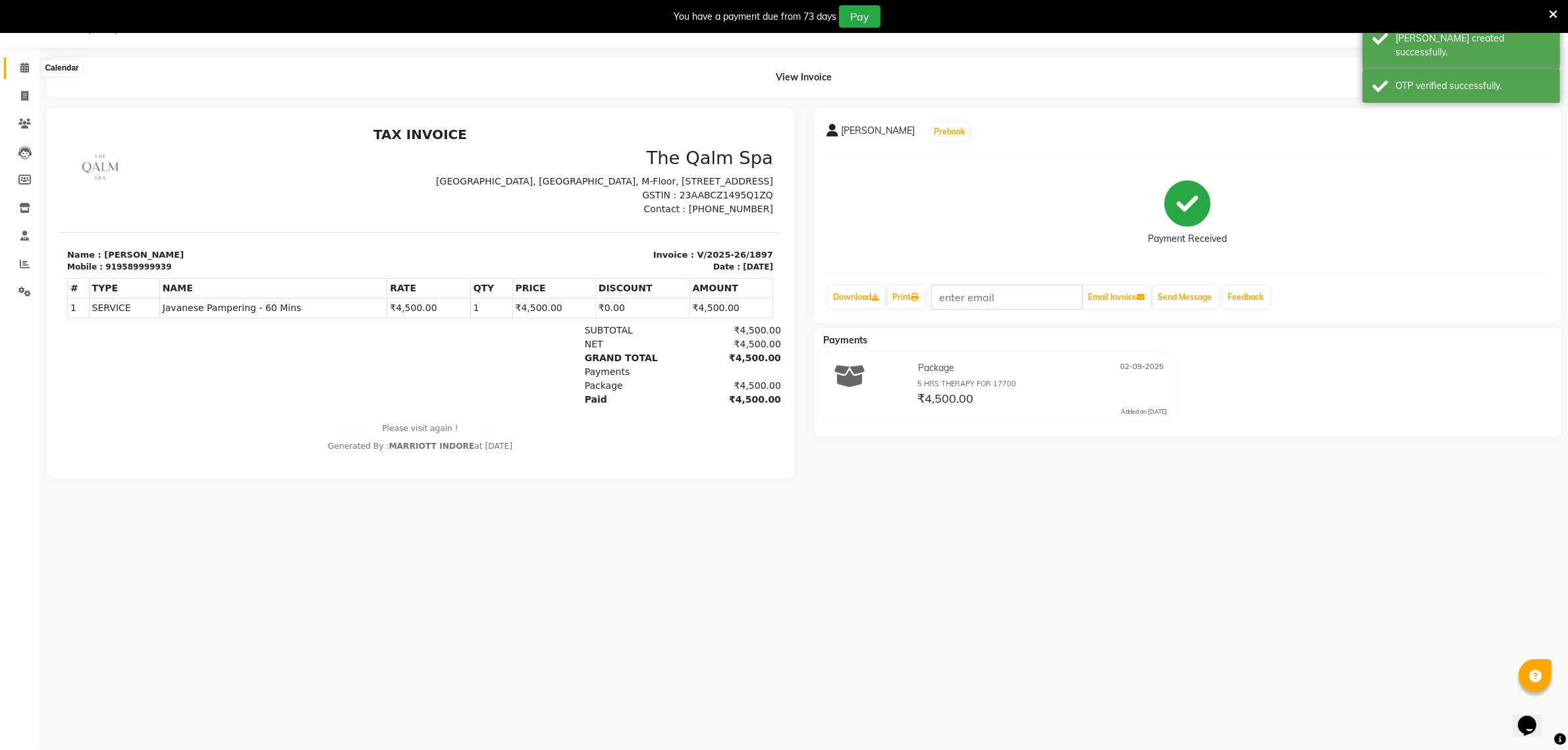
click at [23, 70] on icon at bounding box center [25, 67] width 9 height 10
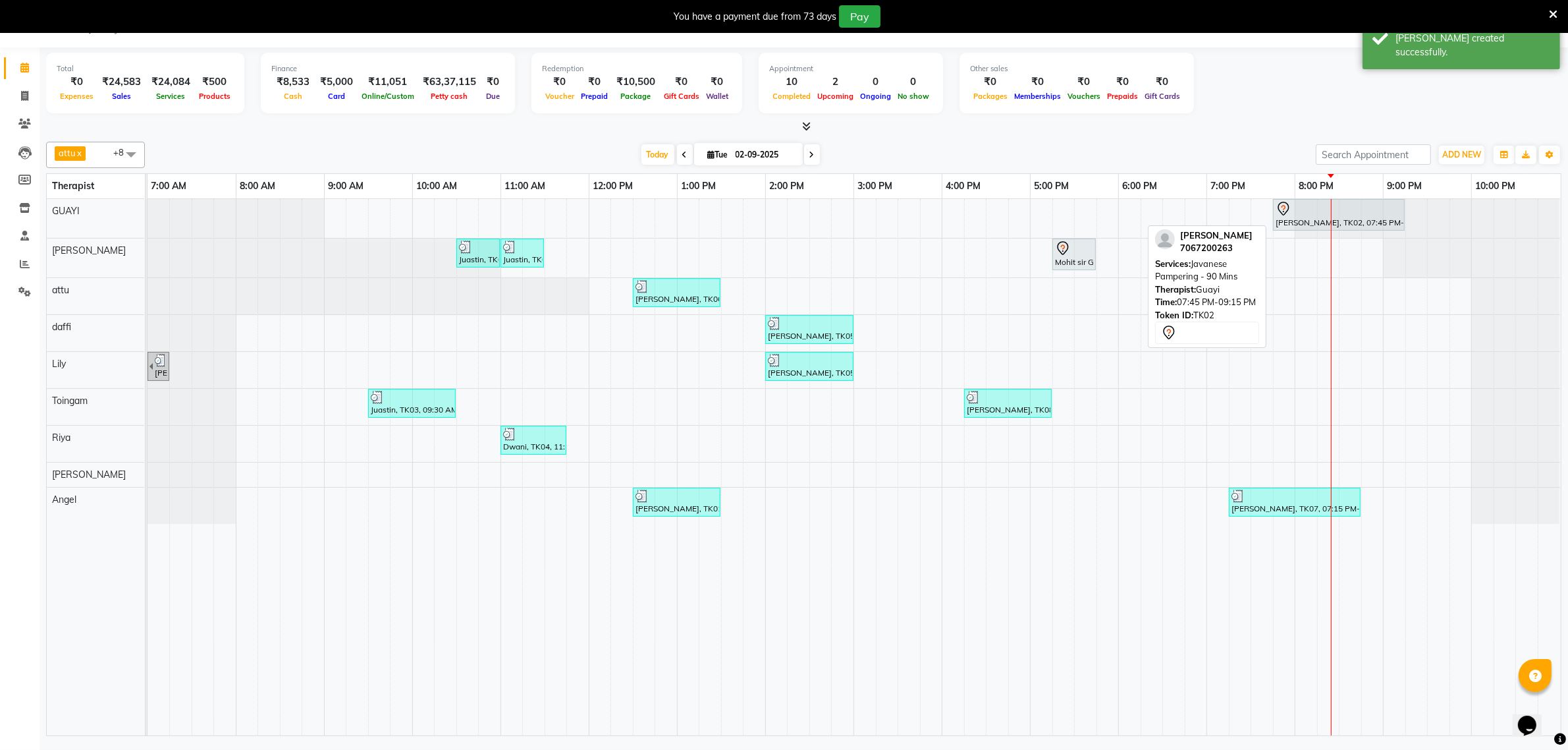
click at [1314, 215] on div at bounding box center [1339, 209] width 126 height 16
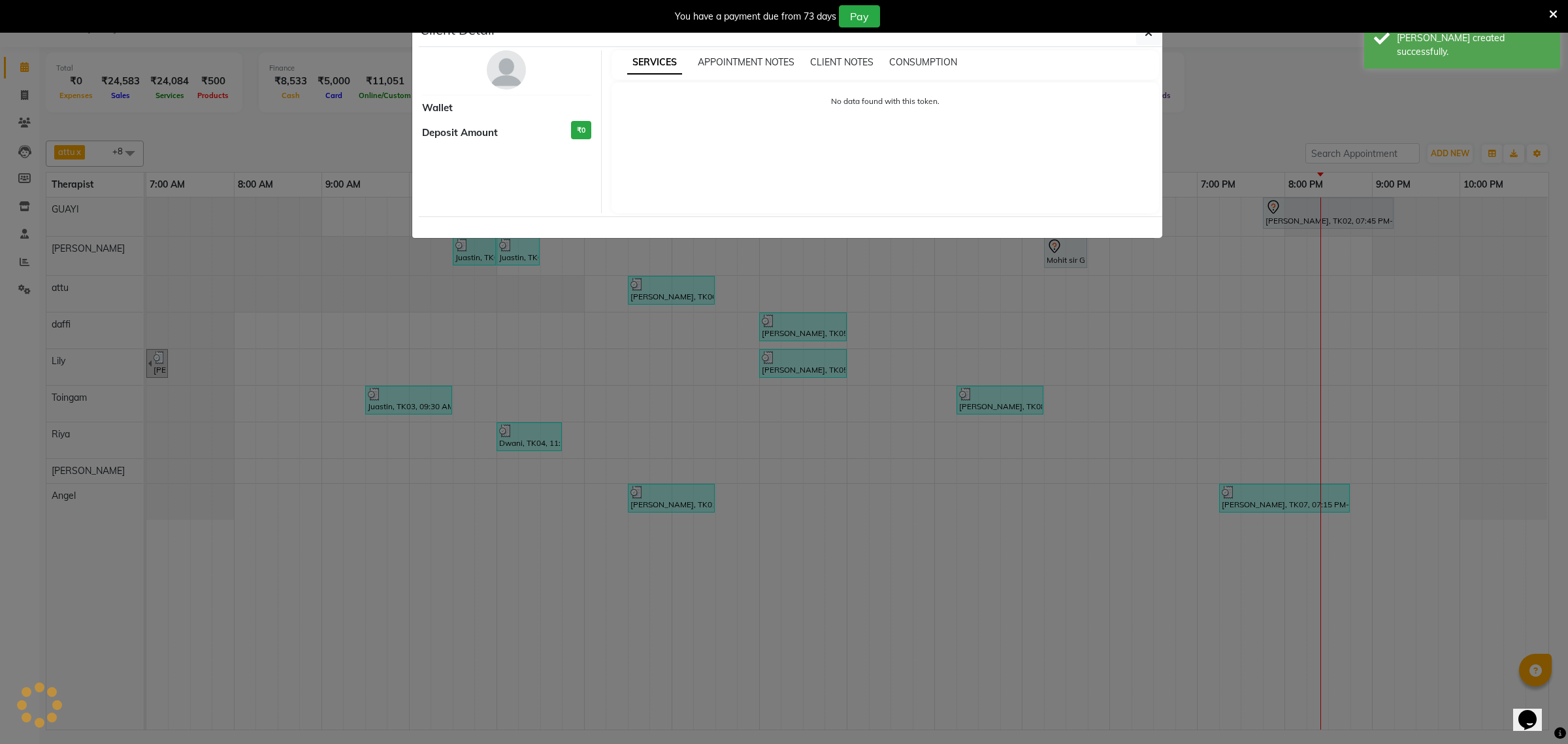
select select "7"
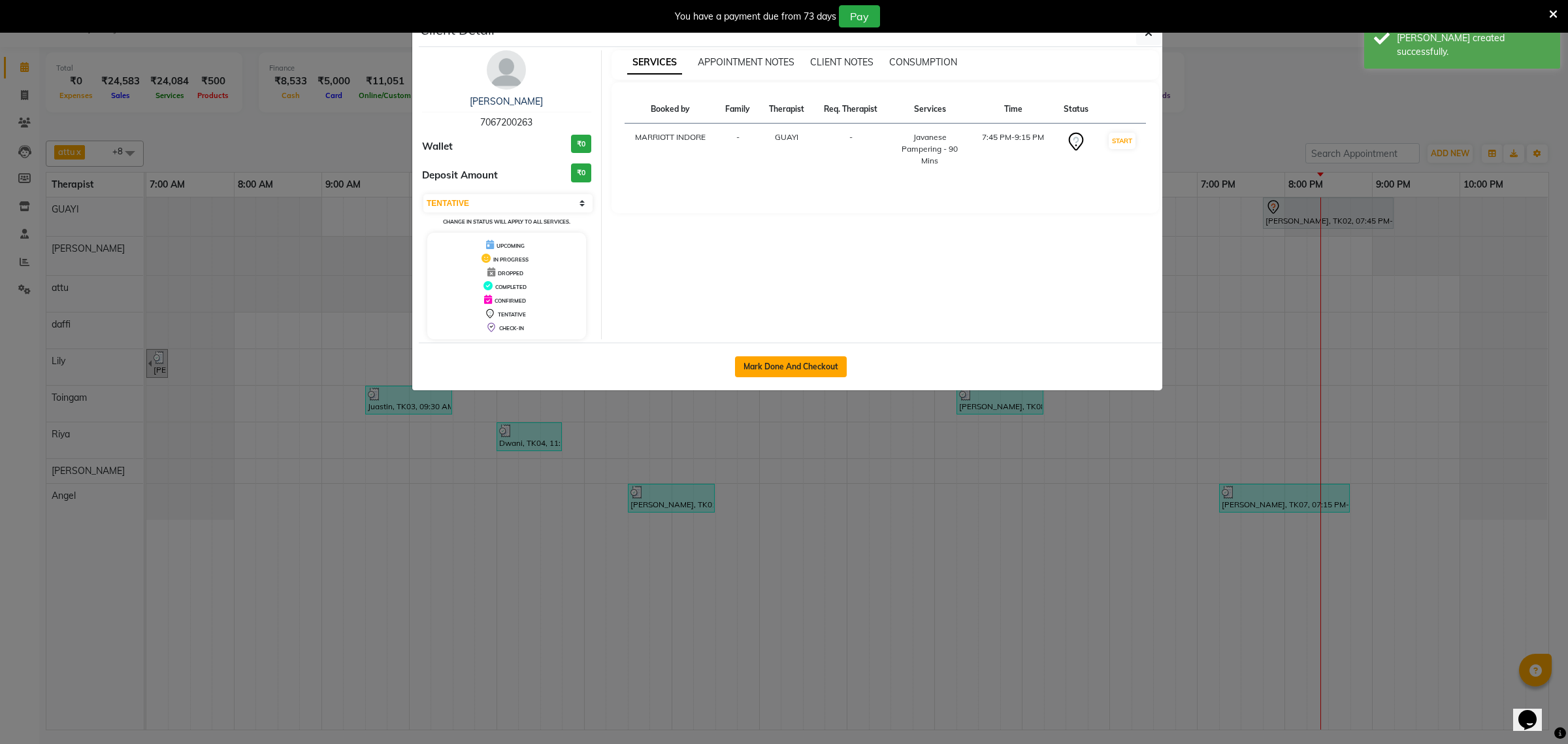
click at [792, 365] on button "Mark Done And Checkout" at bounding box center [790, 366] width 112 height 21
select select "service"
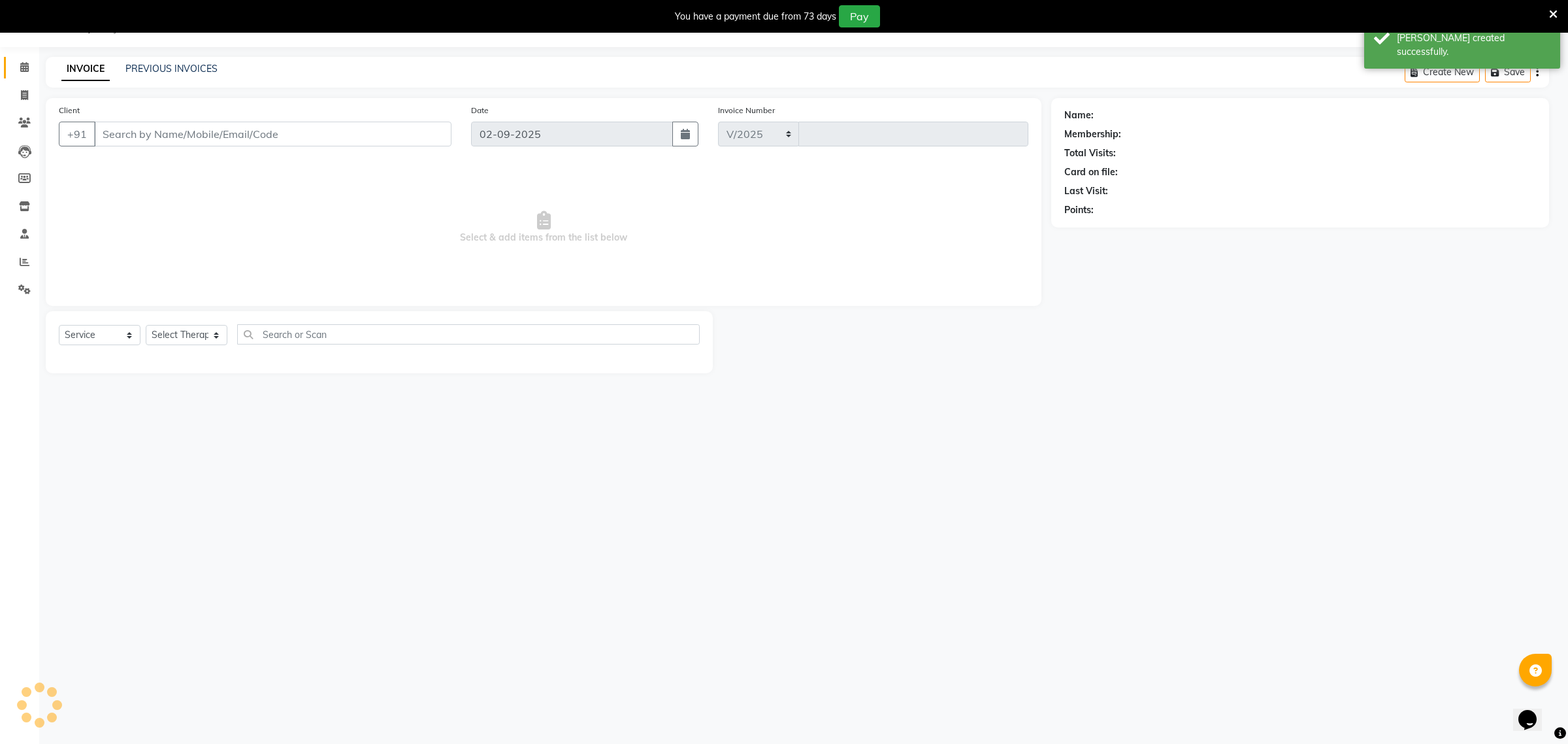
select select "6401"
type input "1898"
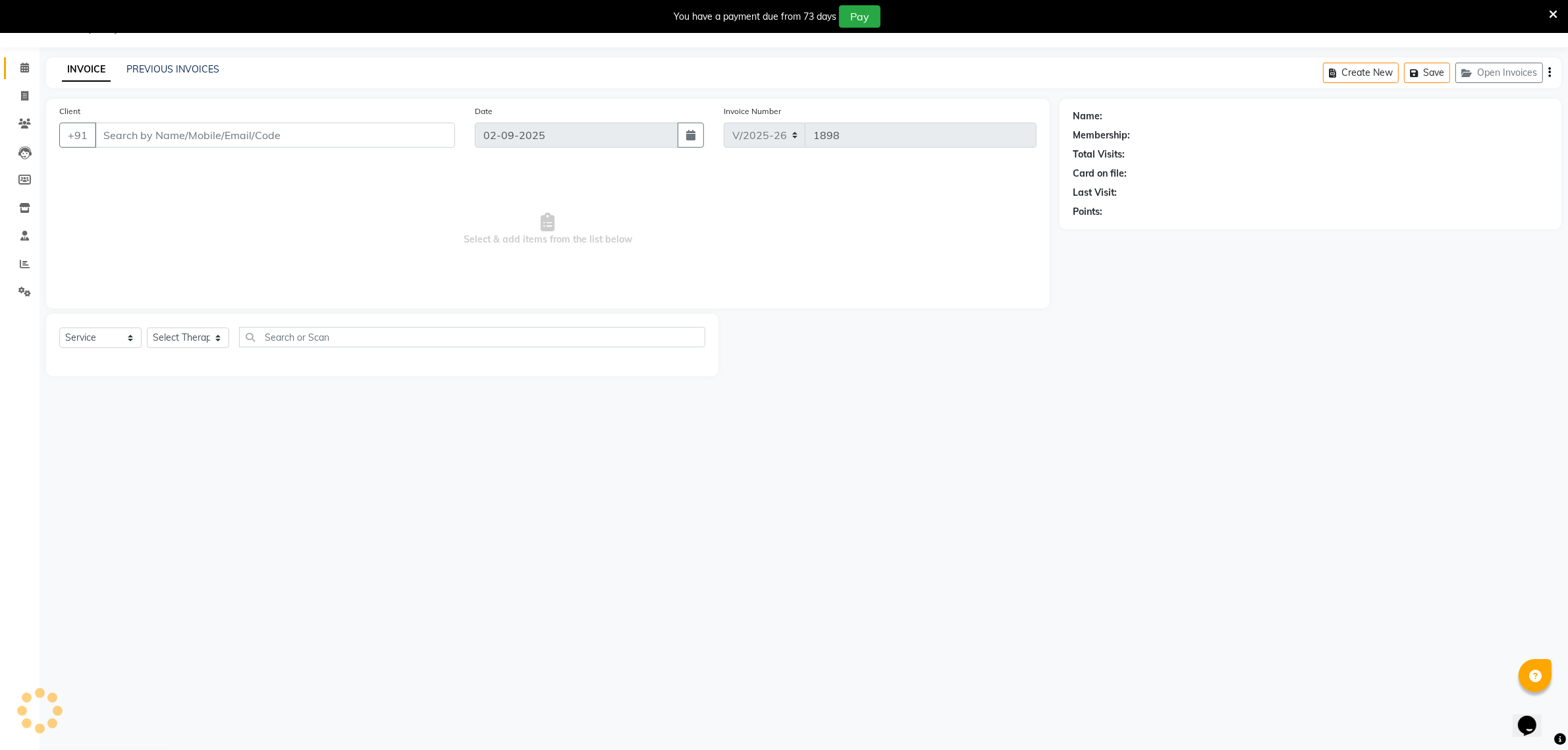
type input "7067200263"
select select "48471"
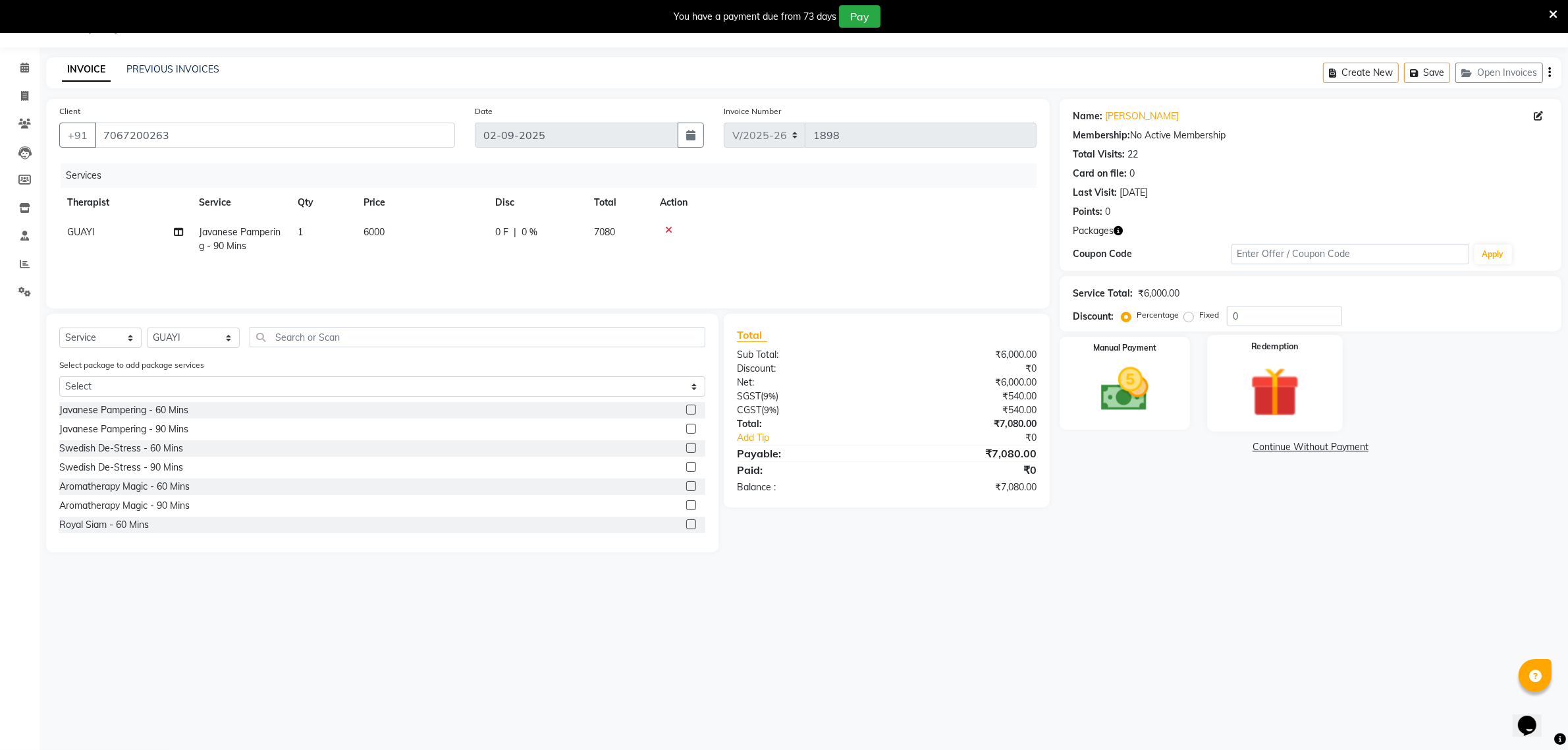
click at [1232, 385] on div "Redemption" at bounding box center [1275, 383] width 136 height 96
click at [1164, 452] on span "Package 1" at bounding box center [1178, 448] width 46 height 15
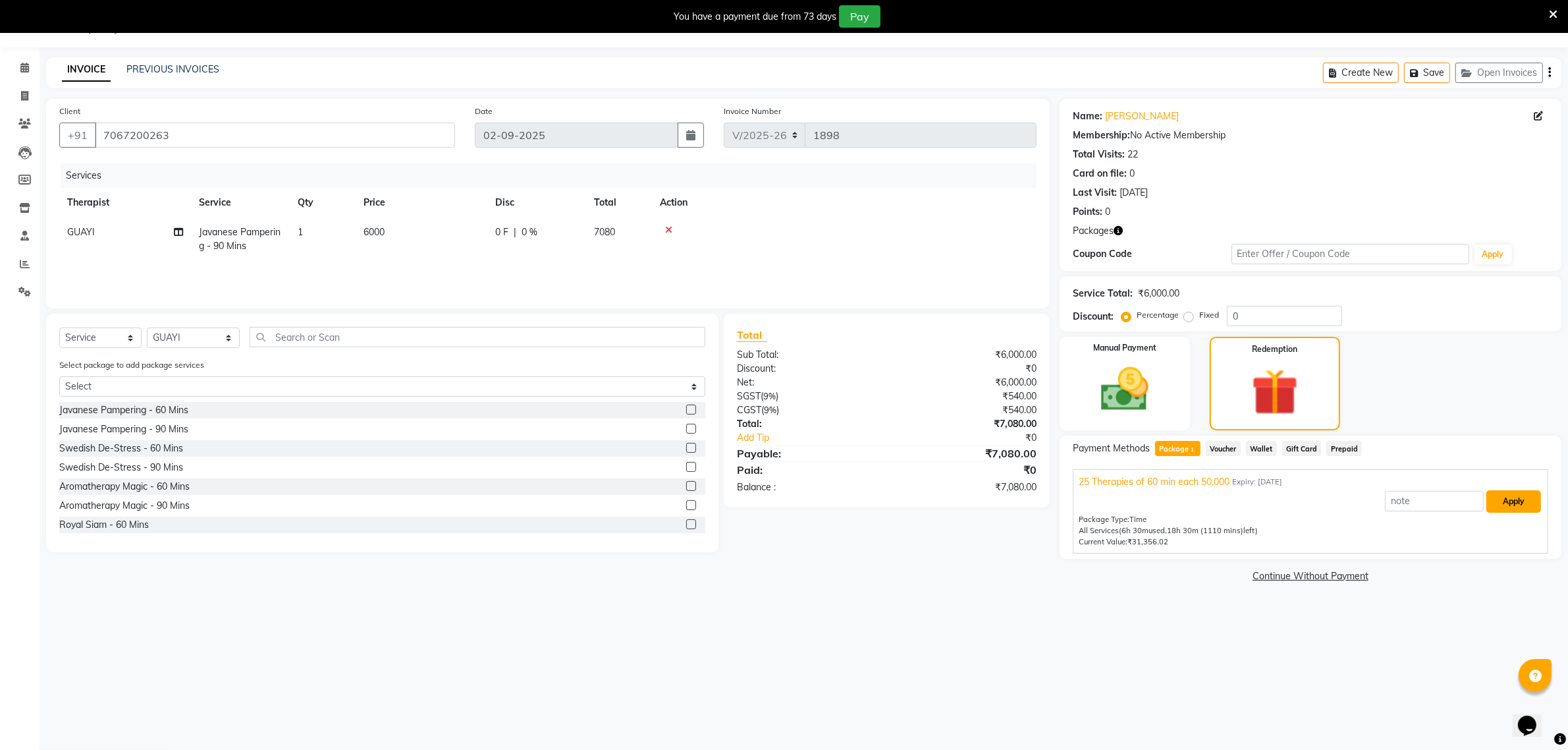
click at [1519, 506] on button "Apply" at bounding box center [1514, 501] width 54 height 22
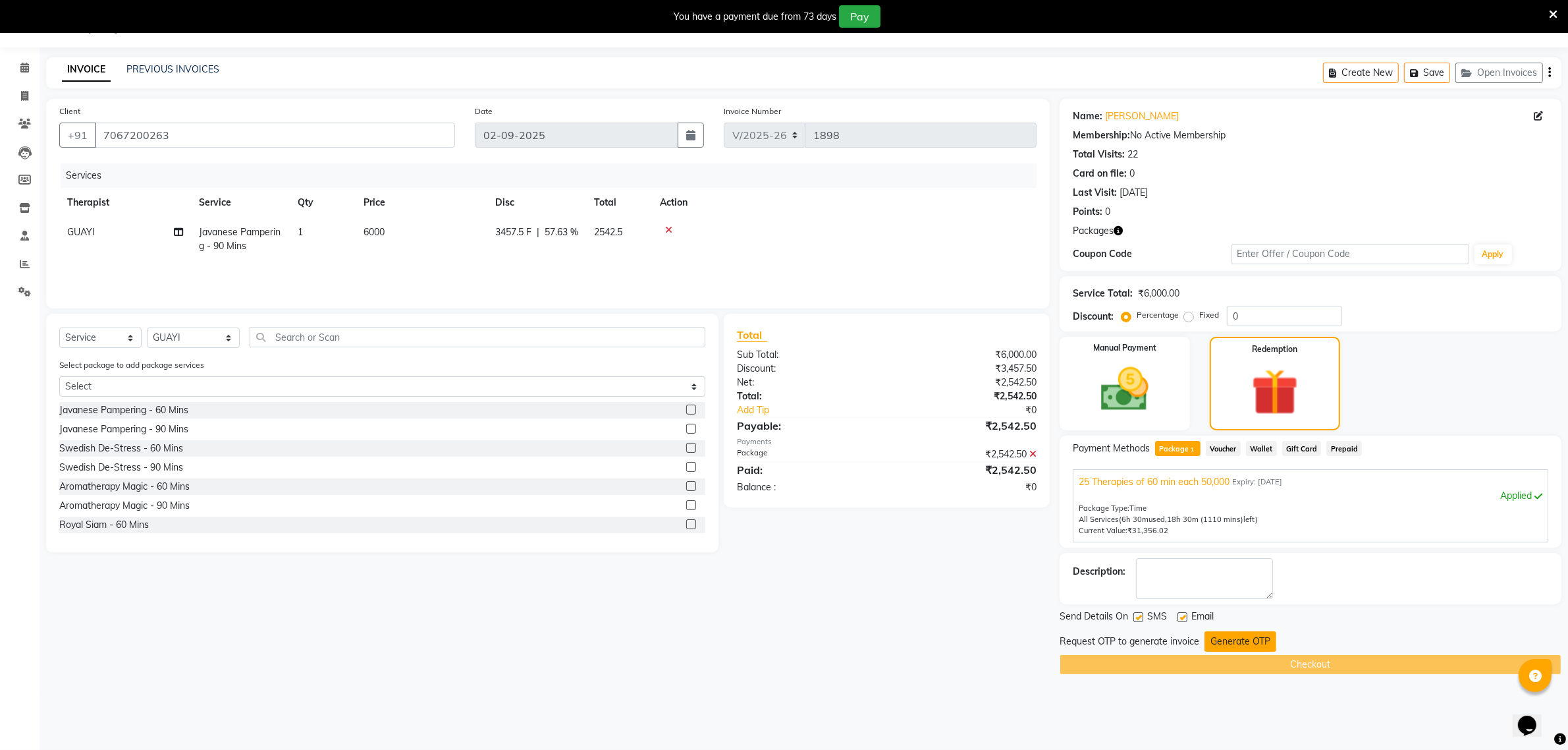
click at [1211, 640] on button "Generate OTP" at bounding box center [1240, 642] width 72 height 21
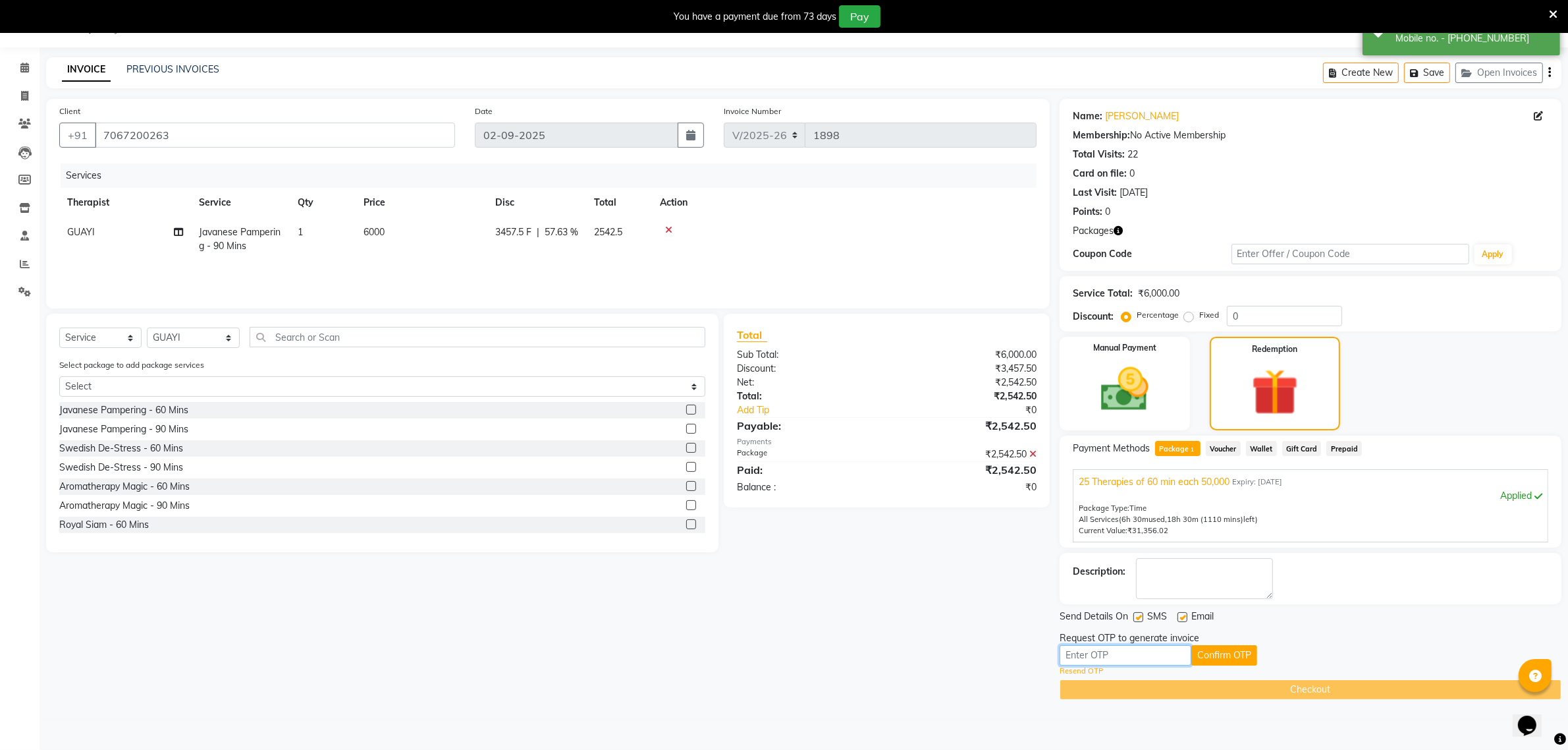
click at [1144, 659] on input "text" at bounding box center [1125, 656] width 132 height 21
type input "5171"
click at [1246, 658] on button "Confirm OTP" at bounding box center [1224, 656] width 66 height 21
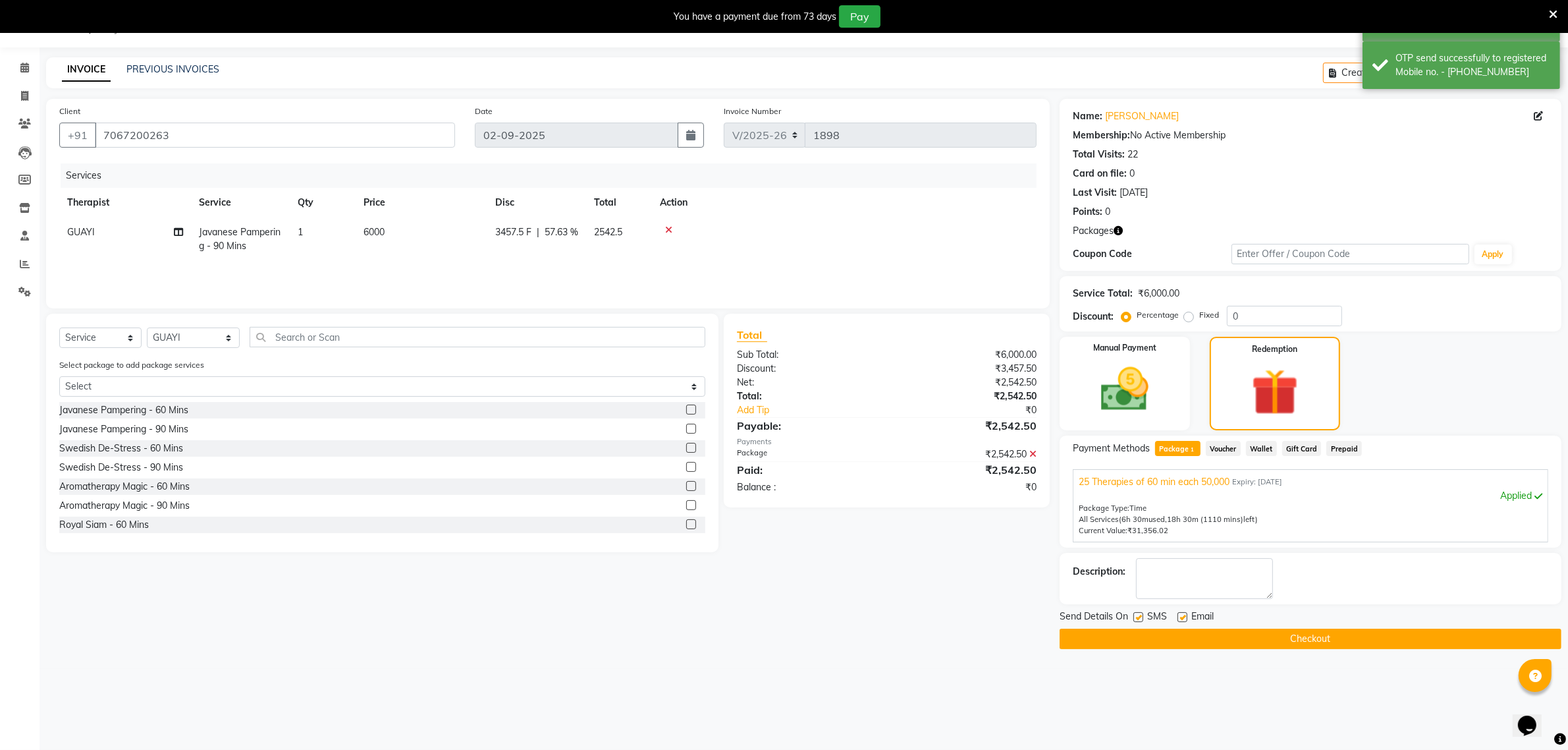
click at [1253, 636] on button "Checkout" at bounding box center [1311, 639] width 502 height 21
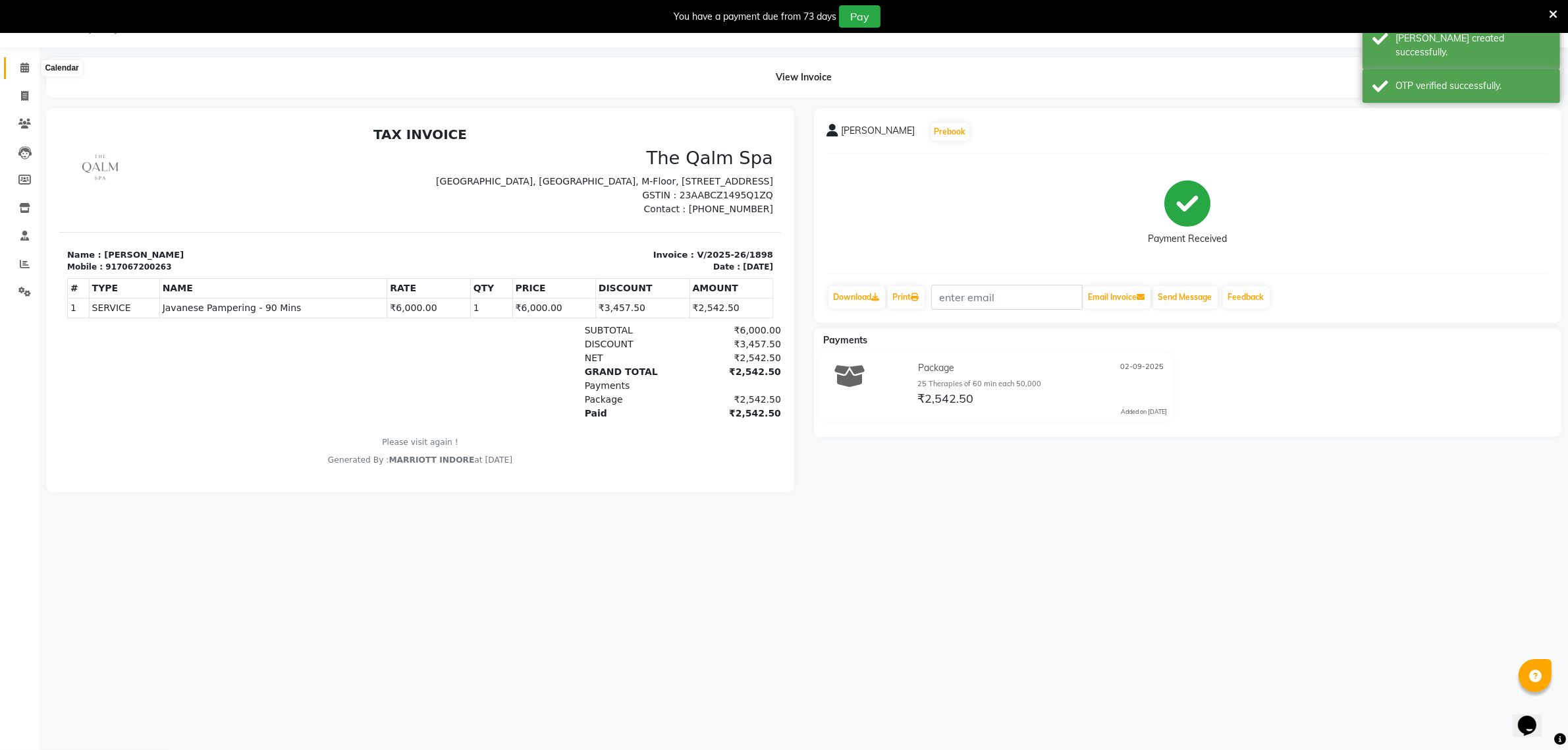
click at [23, 73] on icon at bounding box center [25, 67] width 9 height 10
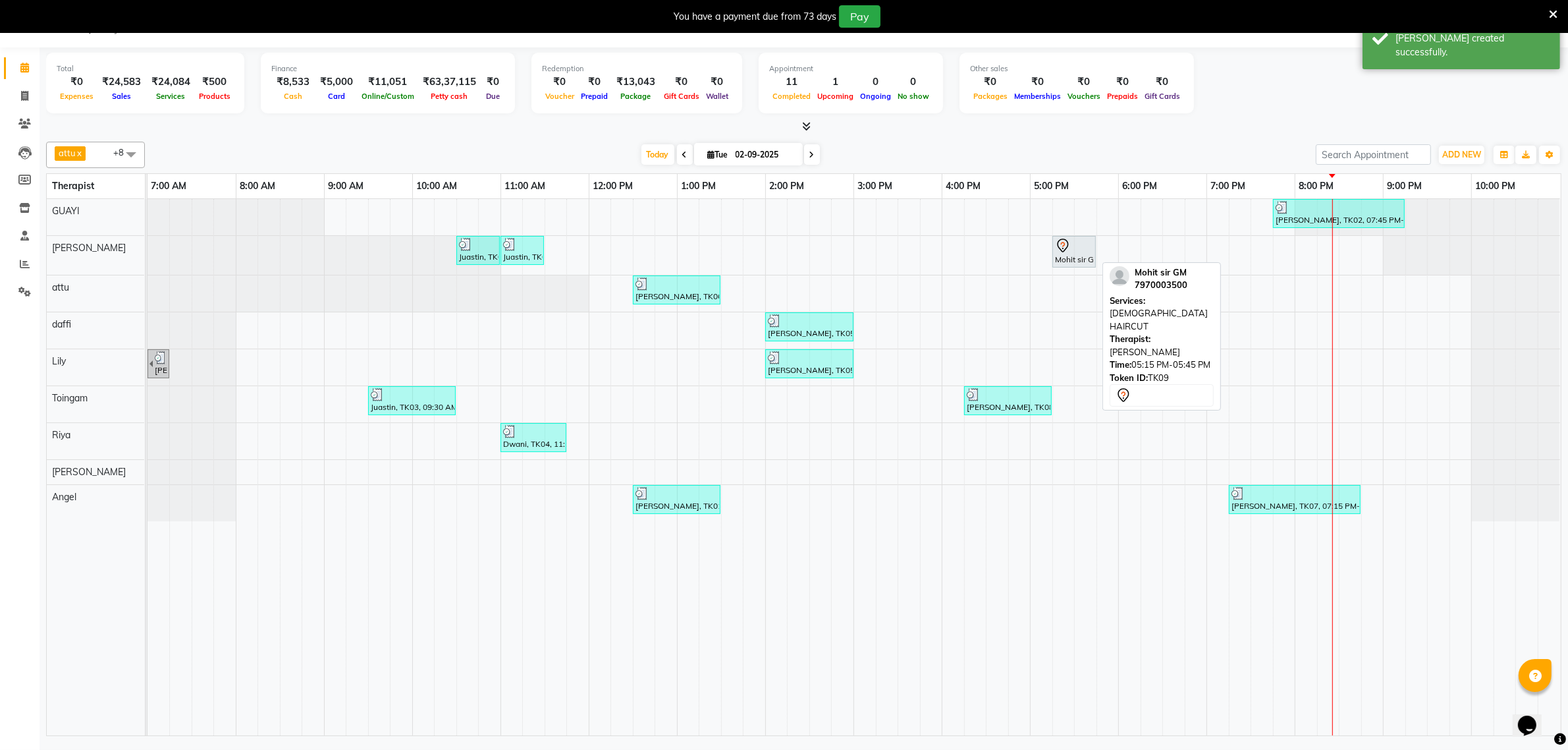
click at [1076, 250] on div at bounding box center [1074, 246] width 38 height 16
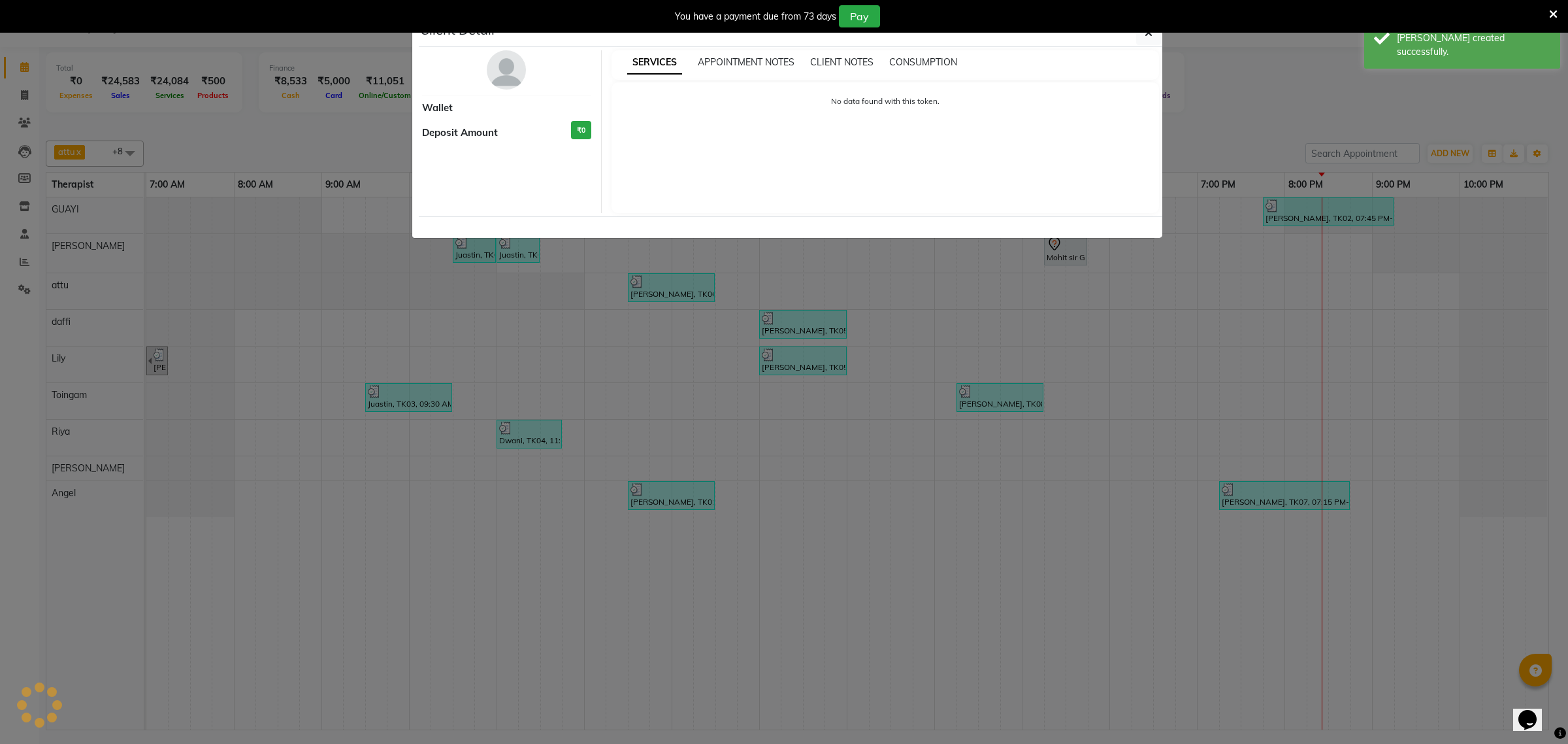
select select "7"
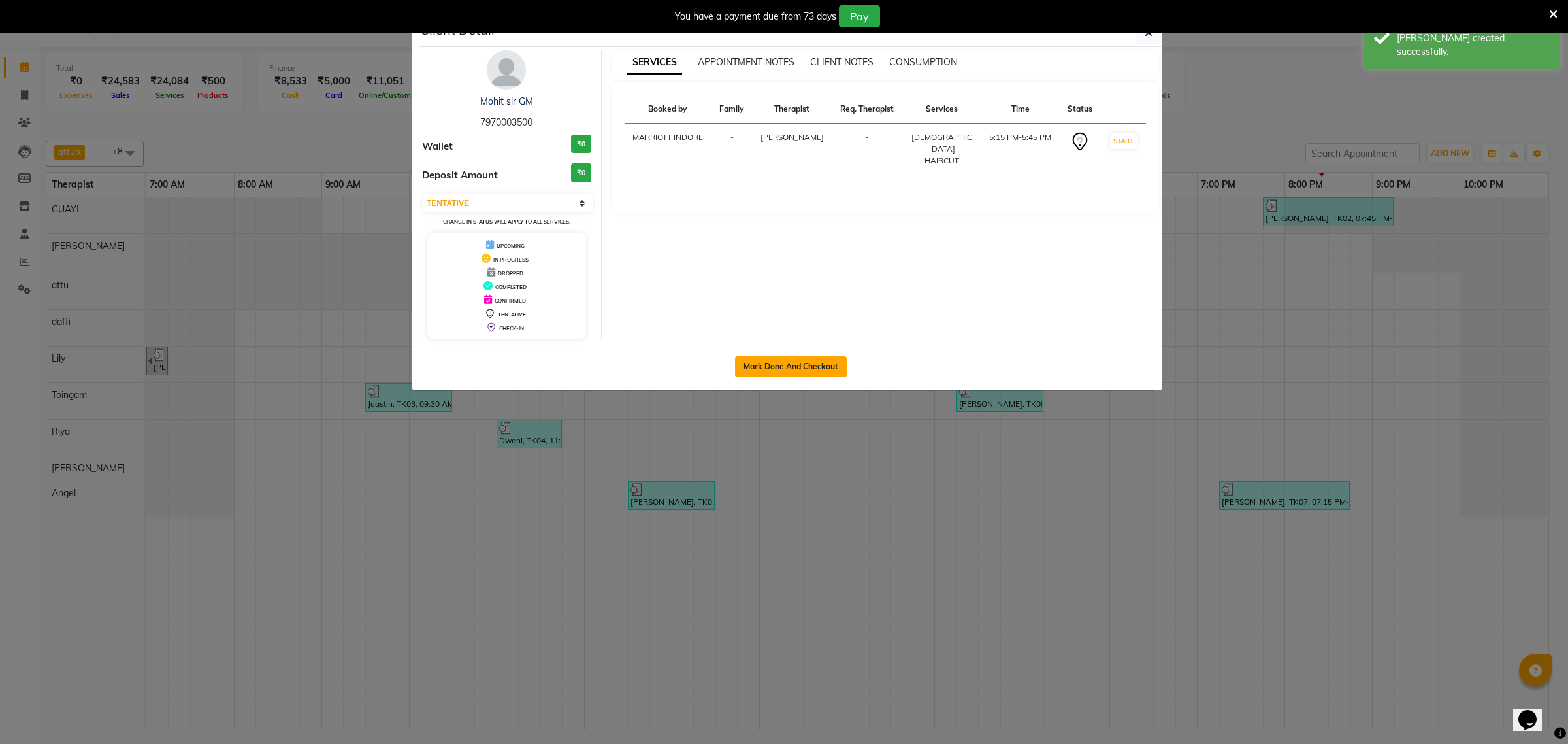
click at [808, 365] on button "Mark Done And Checkout" at bounding box center [790, 366] width 112 height 21
select select "service"
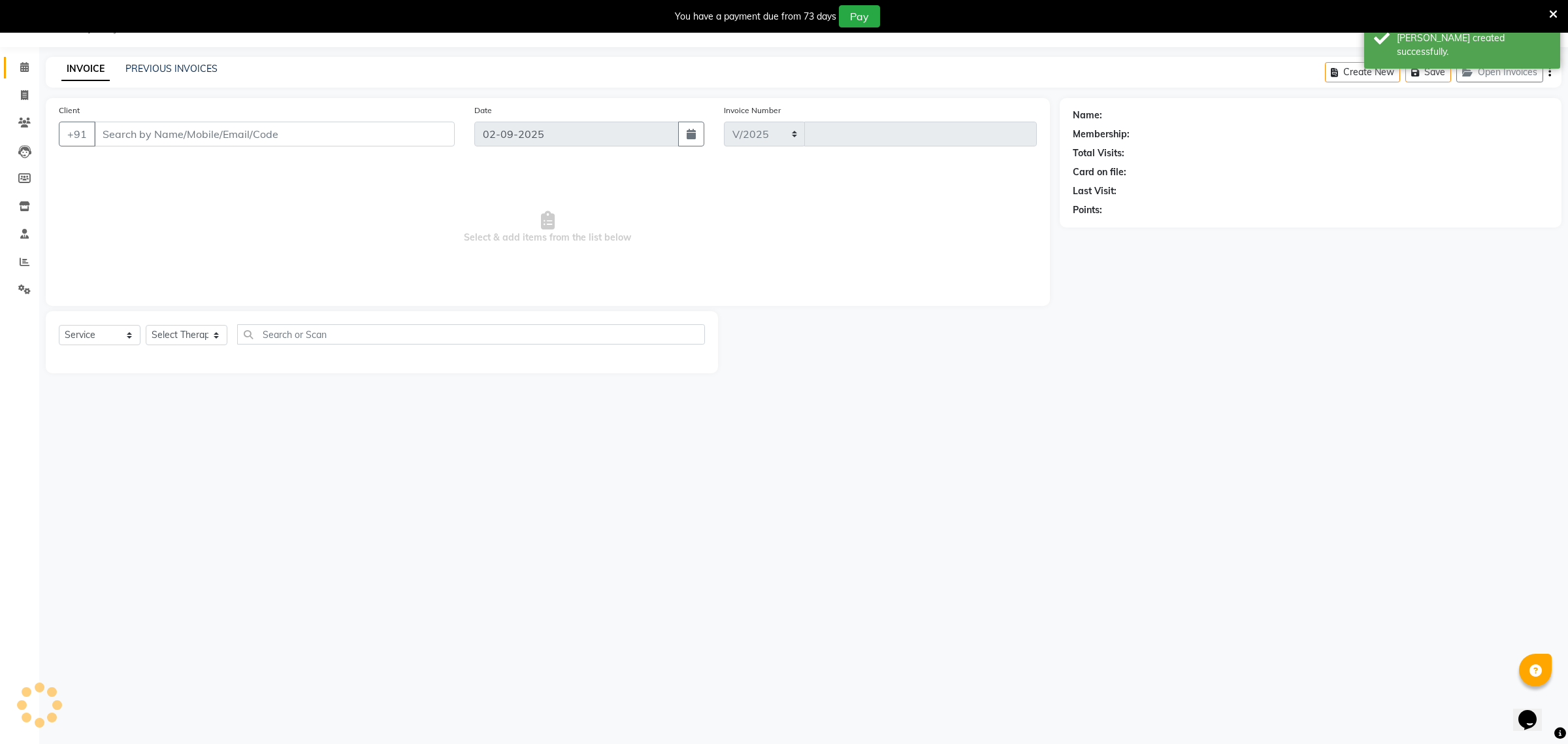
select select "6401"
type input "1899"
type input "7970003500"
select select "48473"
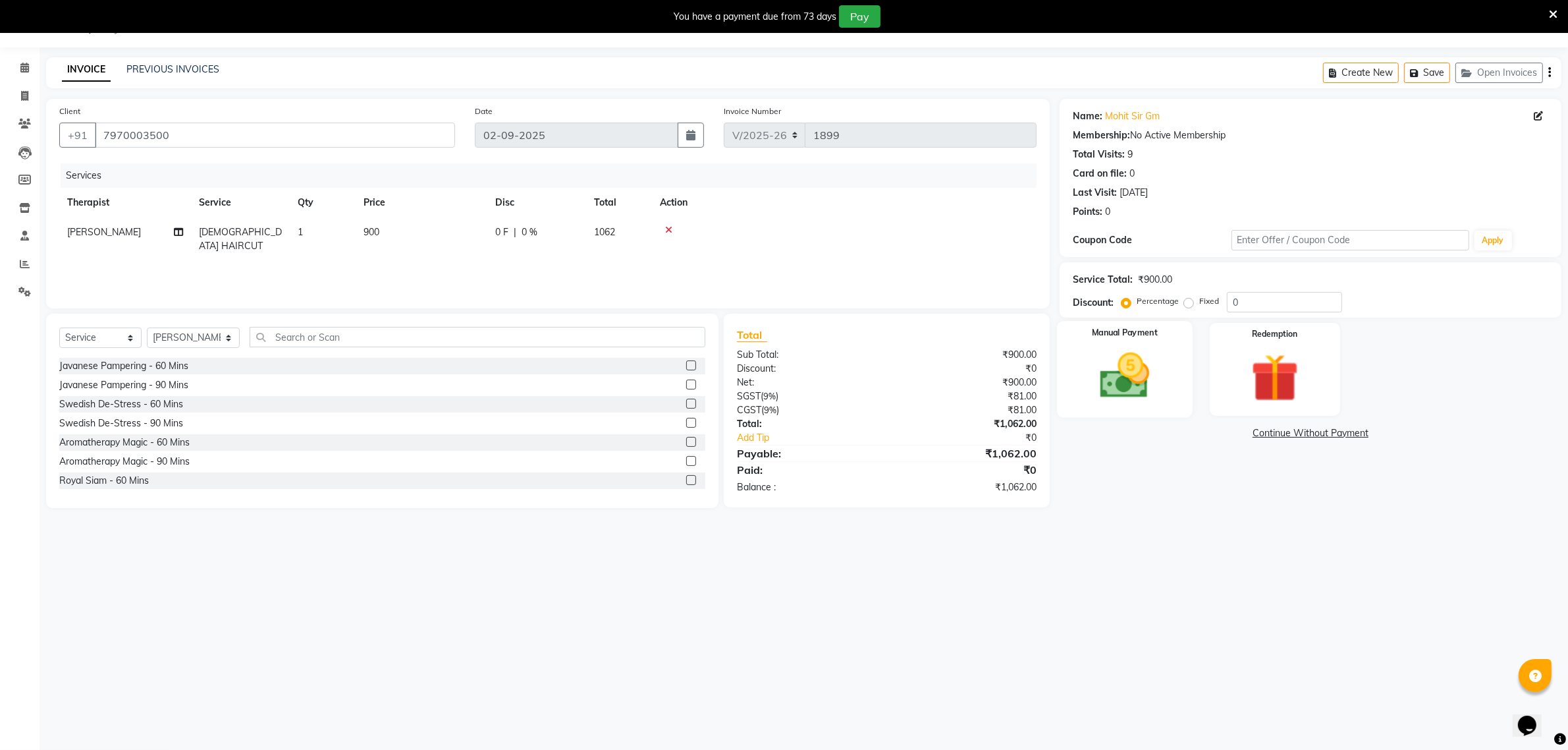
click at [1169, 373] on div "Manual Payment" at bounding box center [1125, 369] width 136 height 96
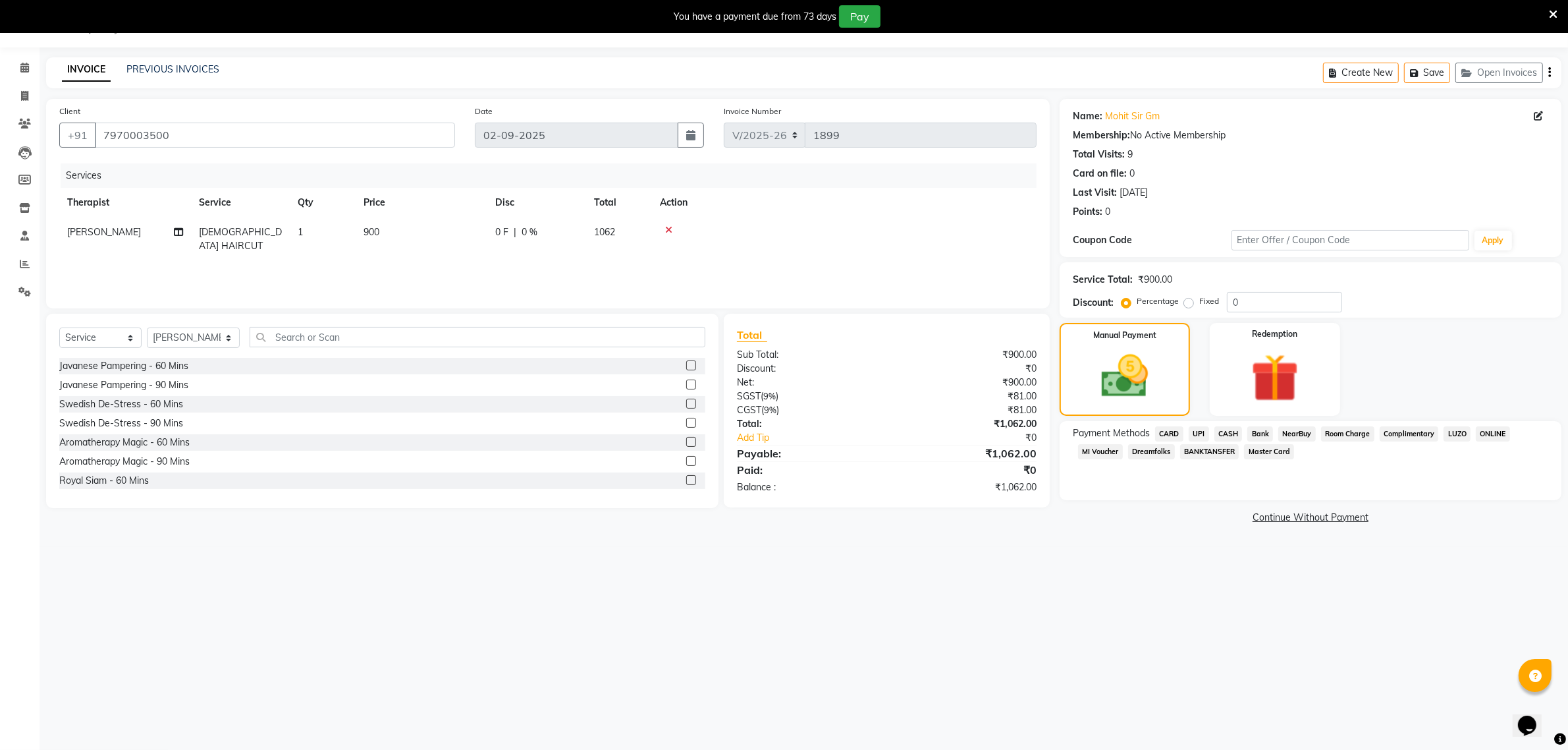
click at [1226, 430] on span "CASH" at bounding box center [1228, 433] width 28 height 15
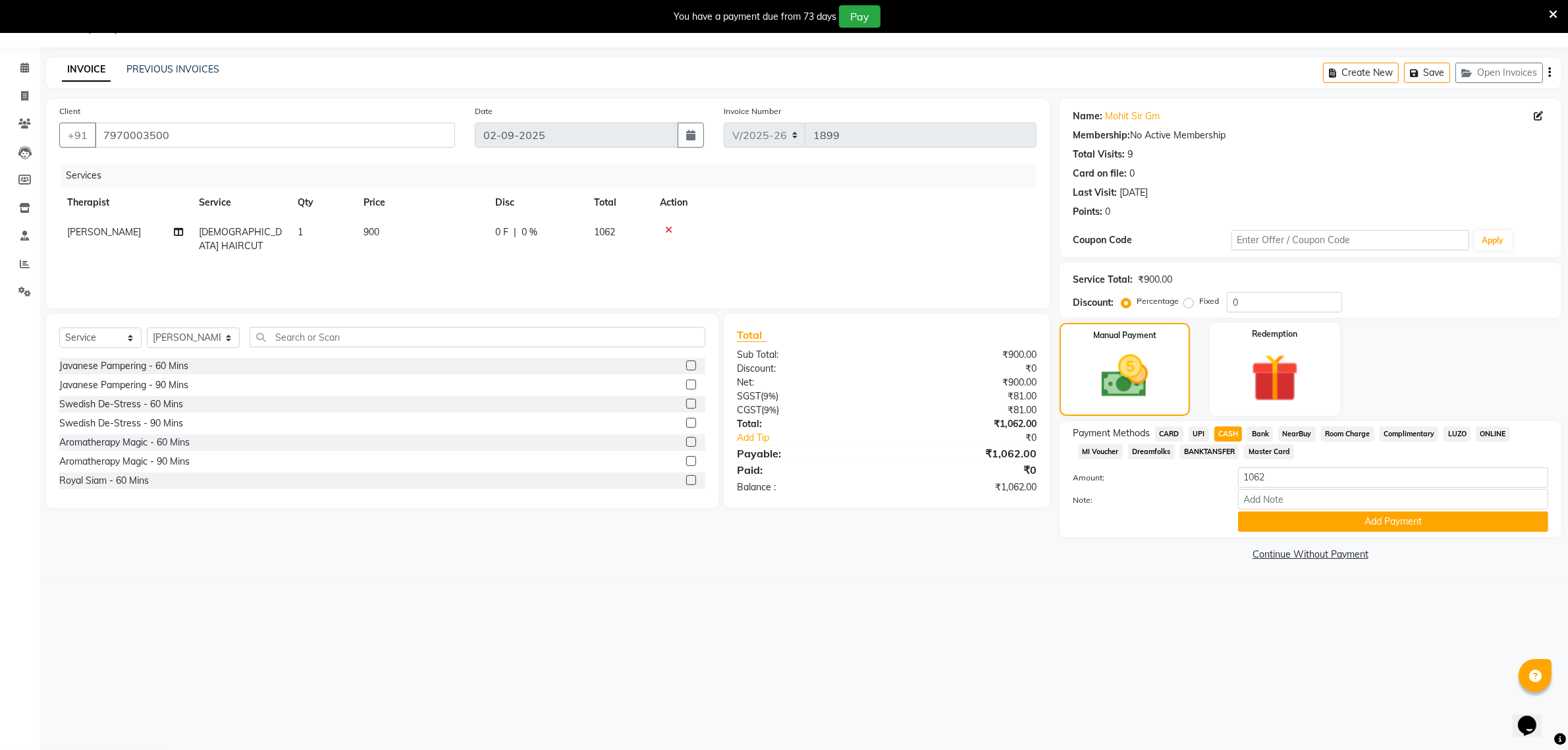
click at [1204, 429] on span "UPI" at bounding box center [1200, 433] width 21 height 15
drag, startPoint x: 1281, startPoint y: 481, endPoint x: 1228, endPoint y: 474, distance: 53.5
click at [1228, 474] on div "1062" at bounding box center [1393, 477] width 330 height 21
type input "100"
click at [1200, 300] on label "Fixed" at bounding box center [1209, 301] width 20 height 12
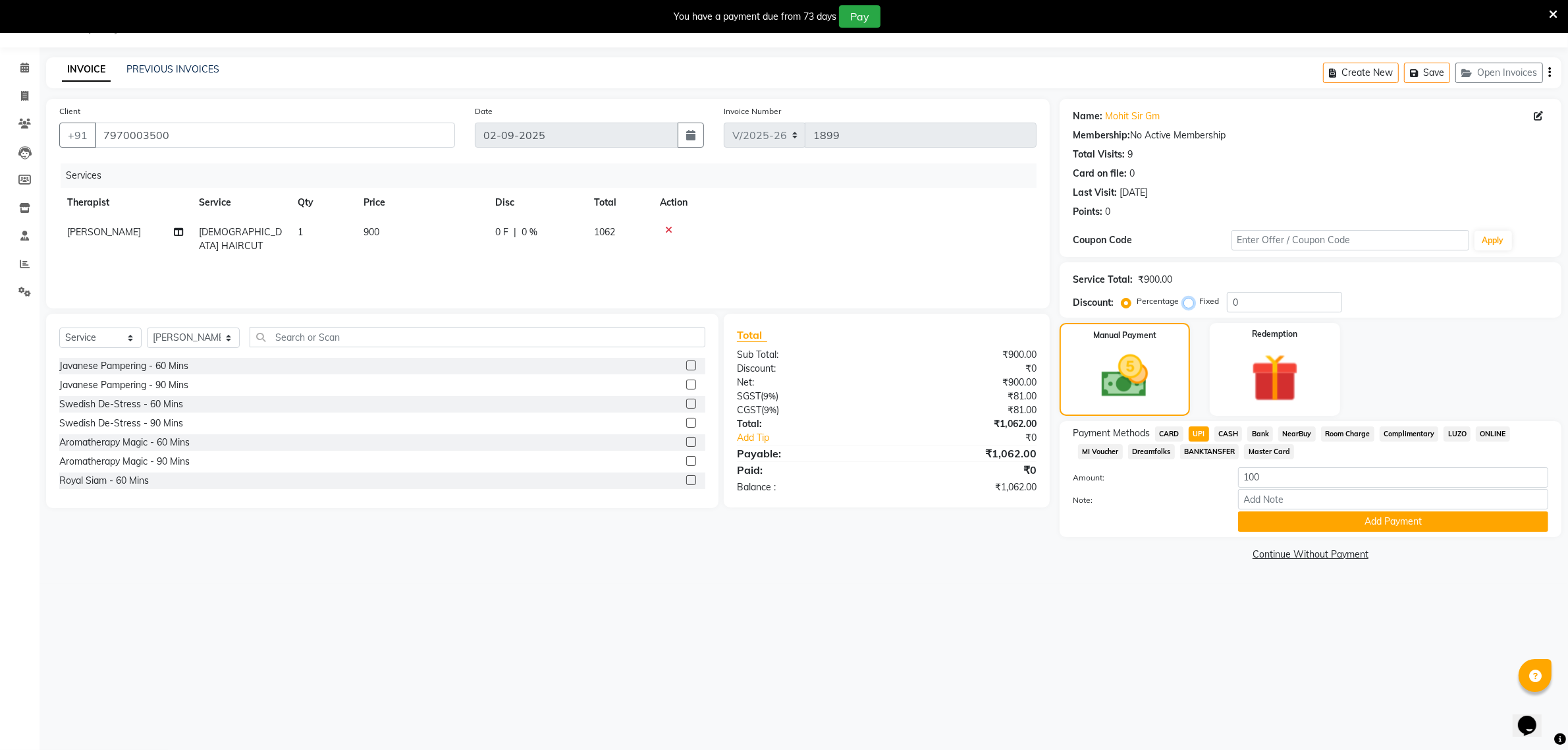
click at [1187, 300] on input "Fixed" at bounding box center [1192, 301] width 10 height 10
radio input "true"
click at [1292, 516] on button "Add Payment" at bounding box center [1393, 522] width 310 height 21
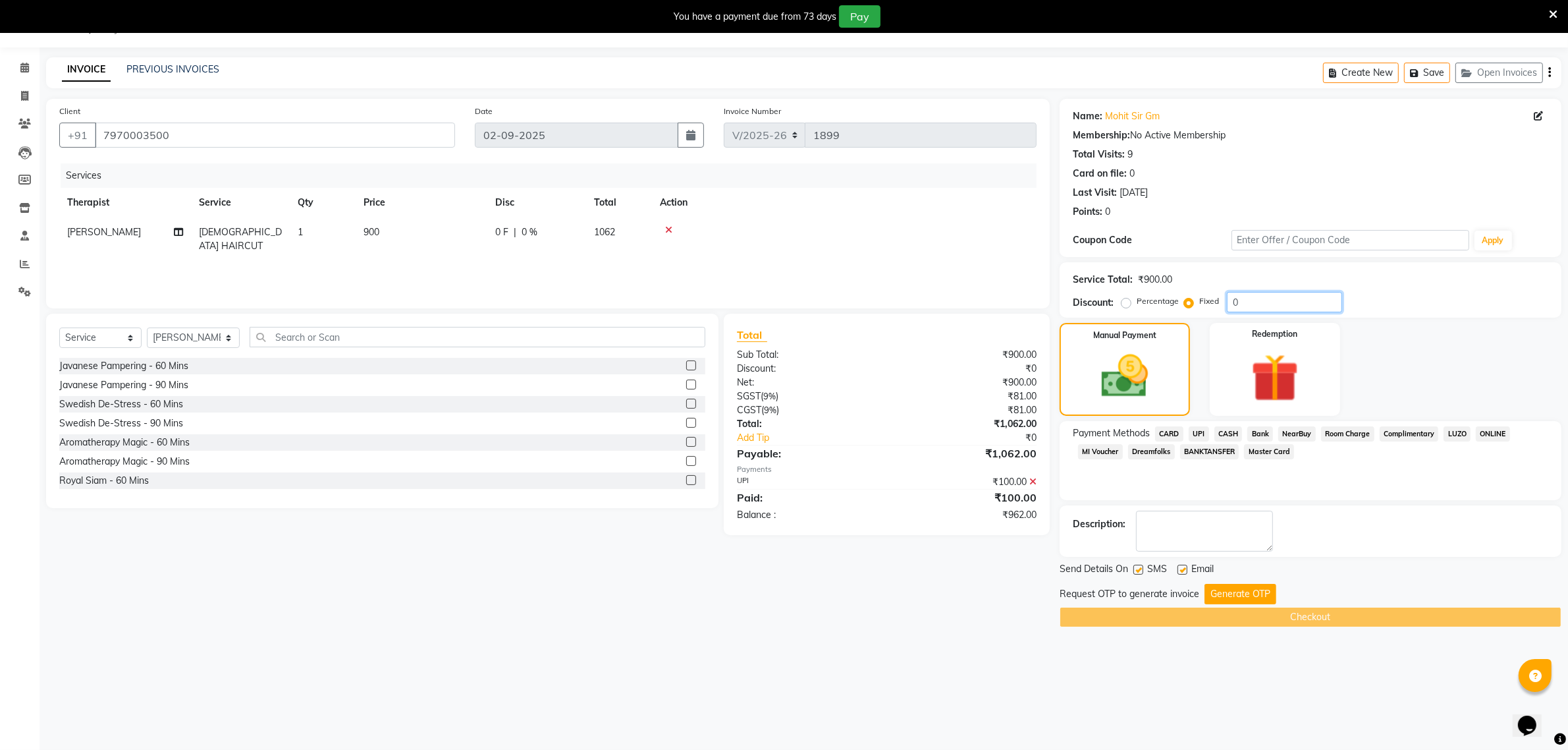
drag, startPoint x: 1250, startPoint y: 301, endPoint x: 1214, endPoint y: 305, distance: 36.2
click at [1214, 305] on div "Percentage Fixed 0" at bounding box center [1233, 302] width 218 height 21
type input "9"
type input "1"
type input "50"
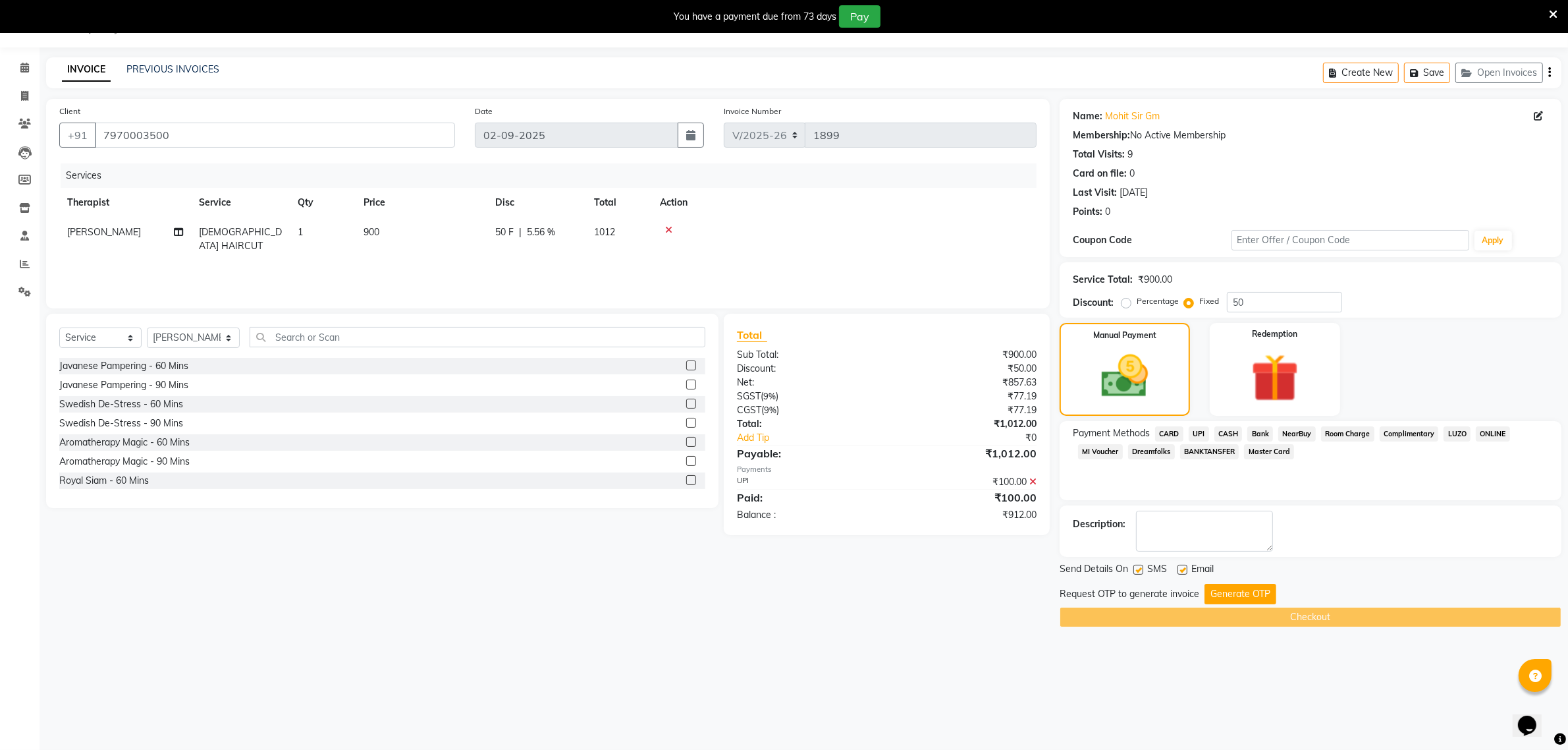
click at [1137, 303] on label "Percentage" at bounding box center [1158, 301] width 42 height 12
click at [1126, 303] on input "Percentage" at bounding box center [1129, 301] width 10 height 10
radio input "true"
click at [1250, 305] on input "50" at bounding box center [1284, 302] width 115 height 21
type input "5"
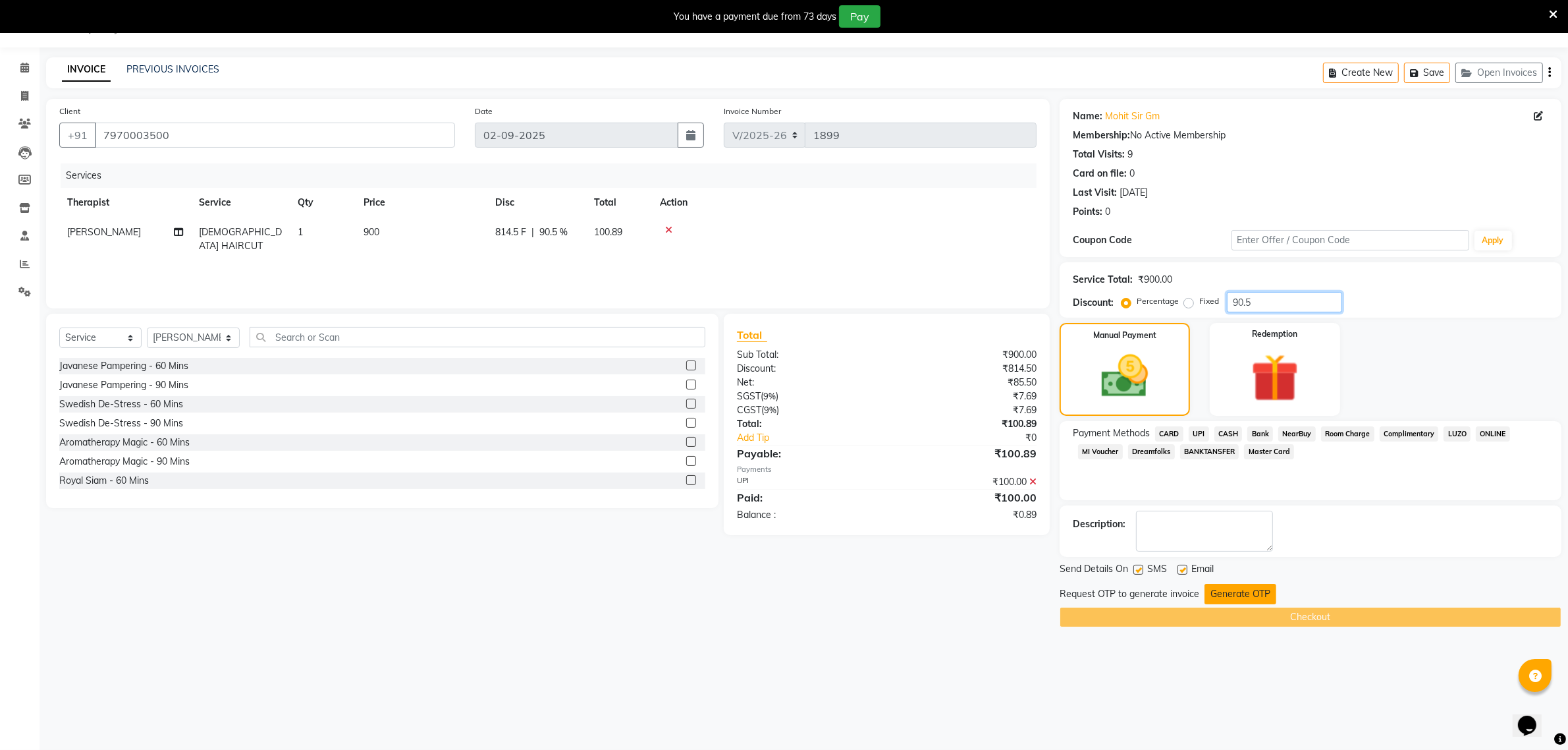
type input "90.5"
click at [1236, 594] on button "Generate OTP" at bounding box center [1240, 594] width 72 height 21
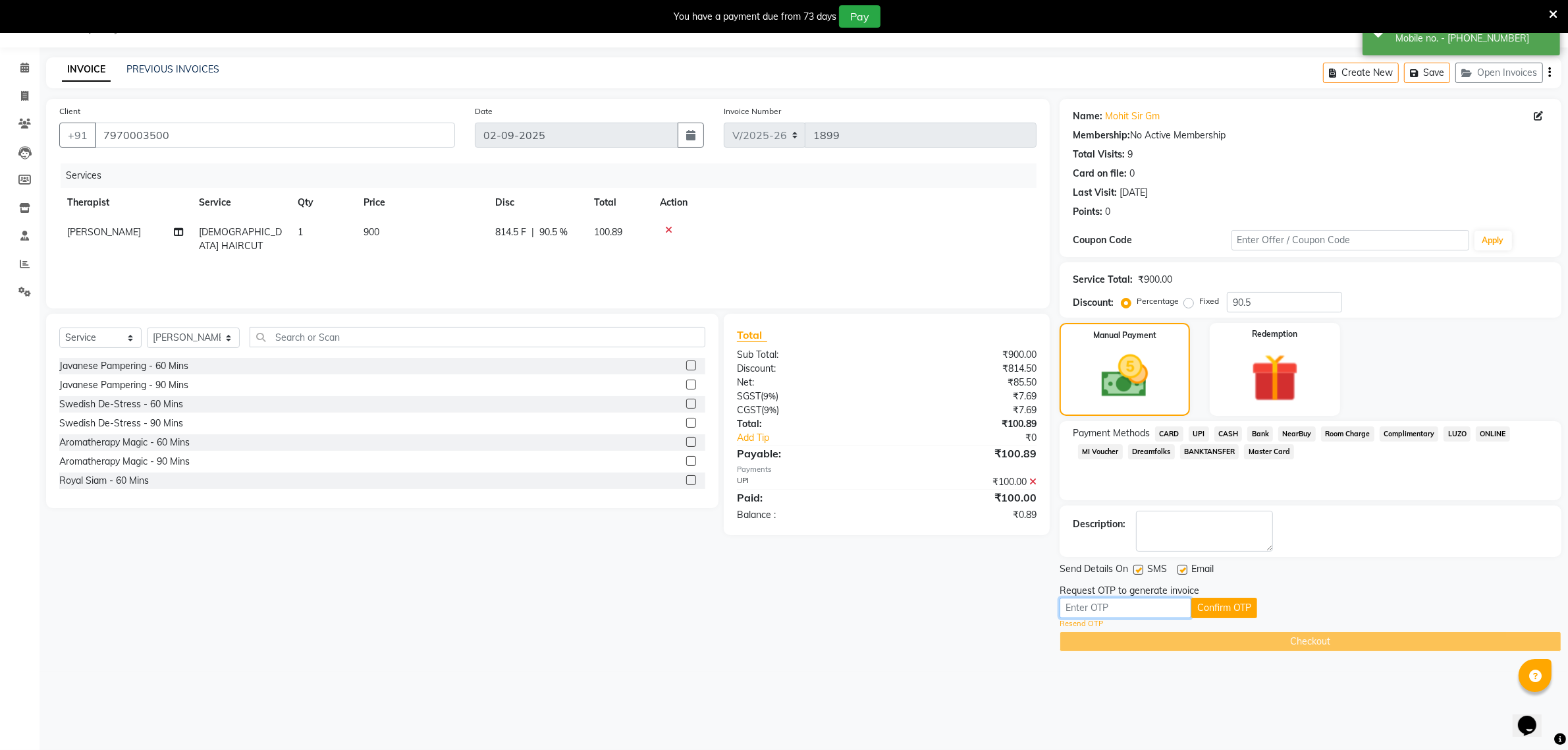
click at [1100, 607] on input "text" at bounding box center [1125, 608] width 132 height 21
type input "5171"
click at [1208, 607] on button "Confirm OTP" at bounding box center [1224, 608] width 66 height 21
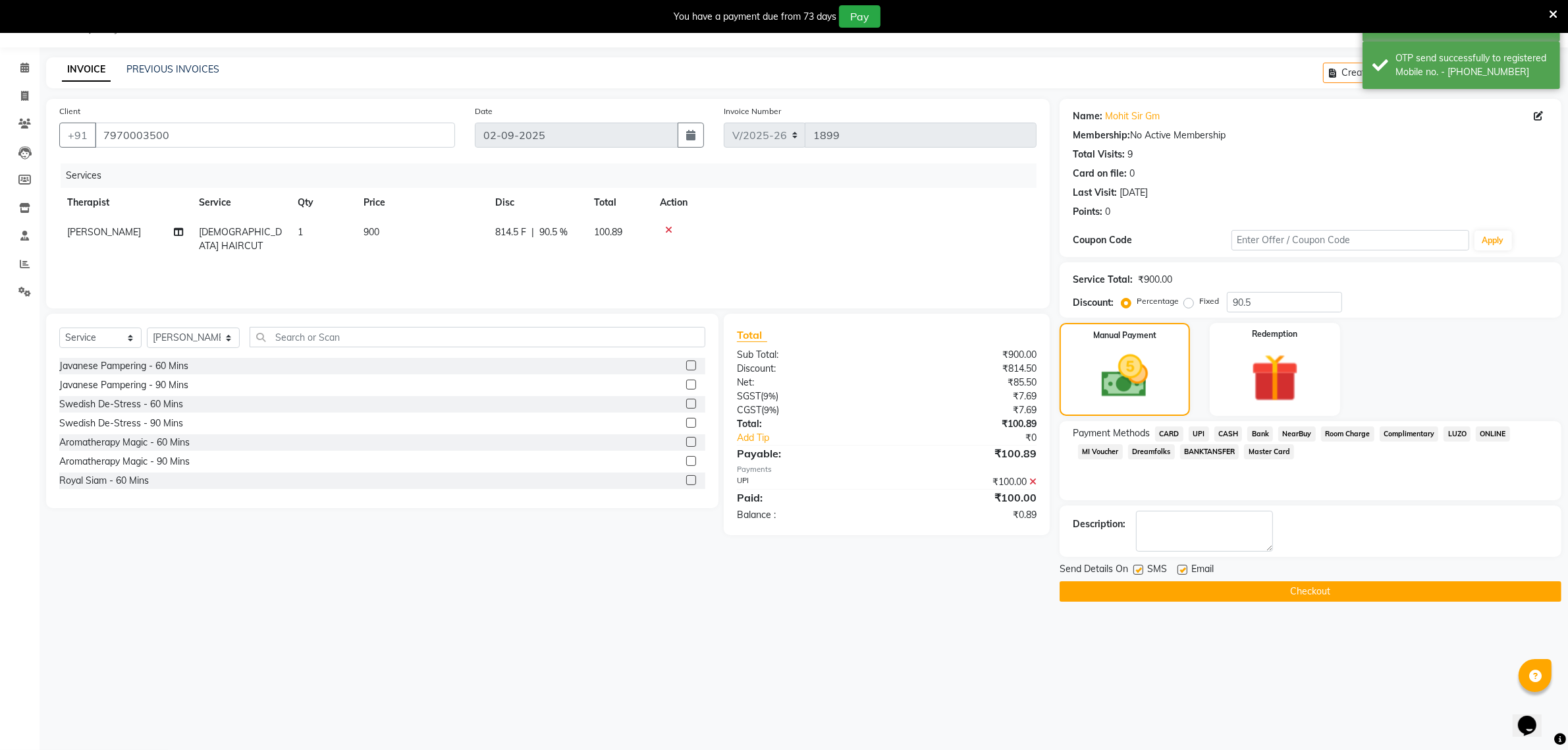
click at [1189, 588] on button "Checkout" at bounding box center [1311, 592] width 502 height 21
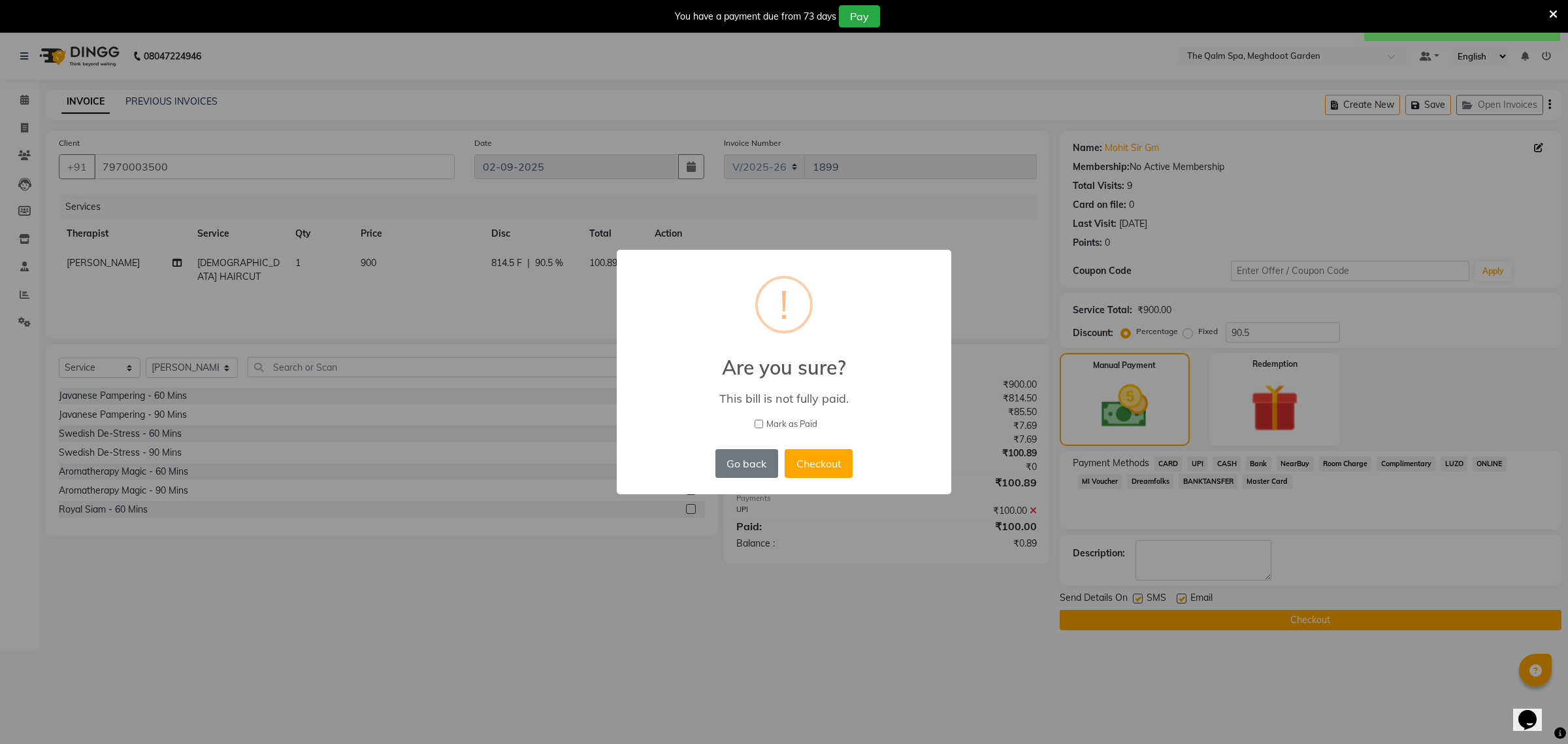
click at [758, 420] on input "Mark as Paid" at bounding box center [759, 424] width 9 height 9
checkbox input "true"
click at [820, 462] on button "Checkout" at bounding box center [819, 463] width 68 height 29
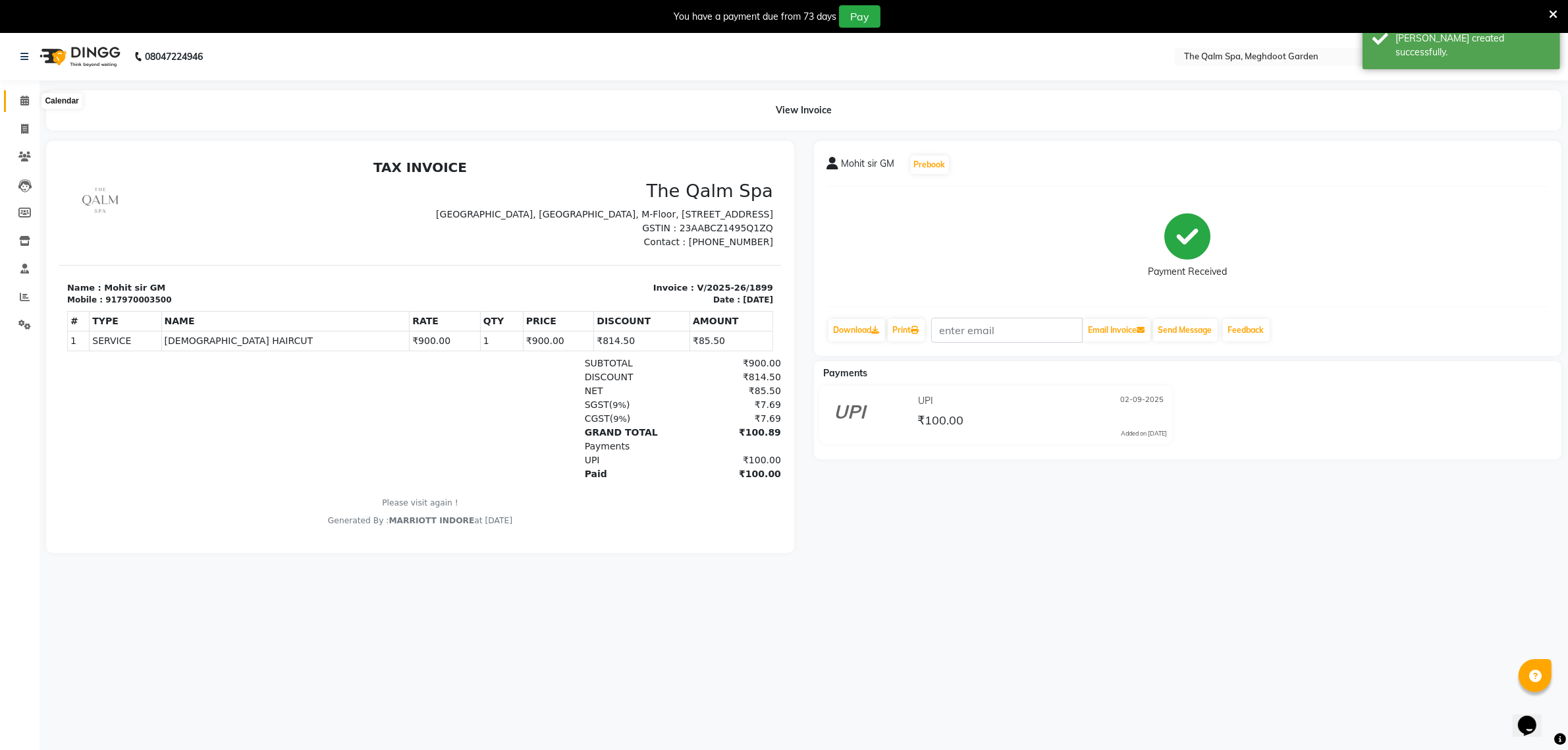
click at [24, 97] on icon at bounding box center [25, 101] width 9 height 10
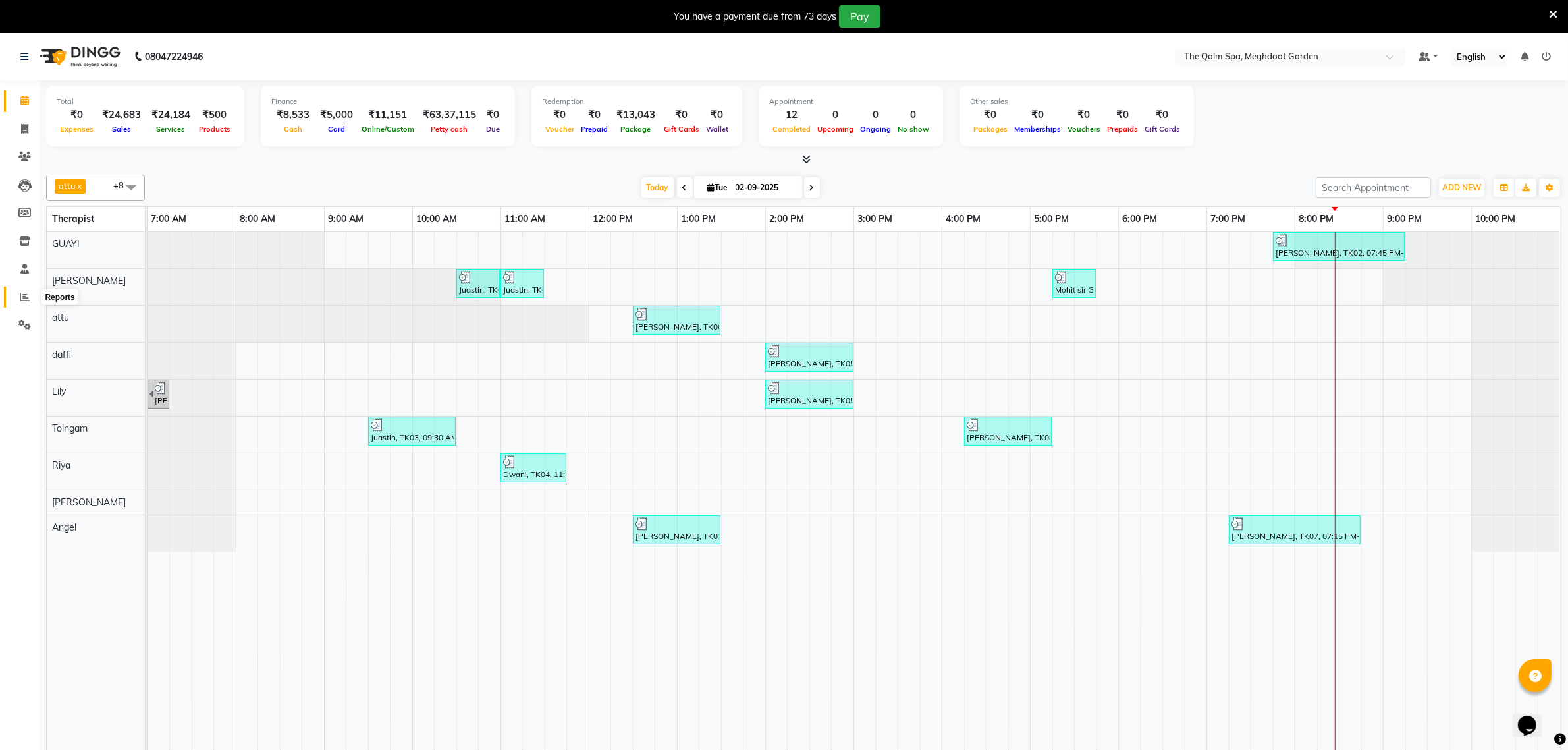
click at [24, 298] on icon at bounding box center [25, 297] width 10 height 10
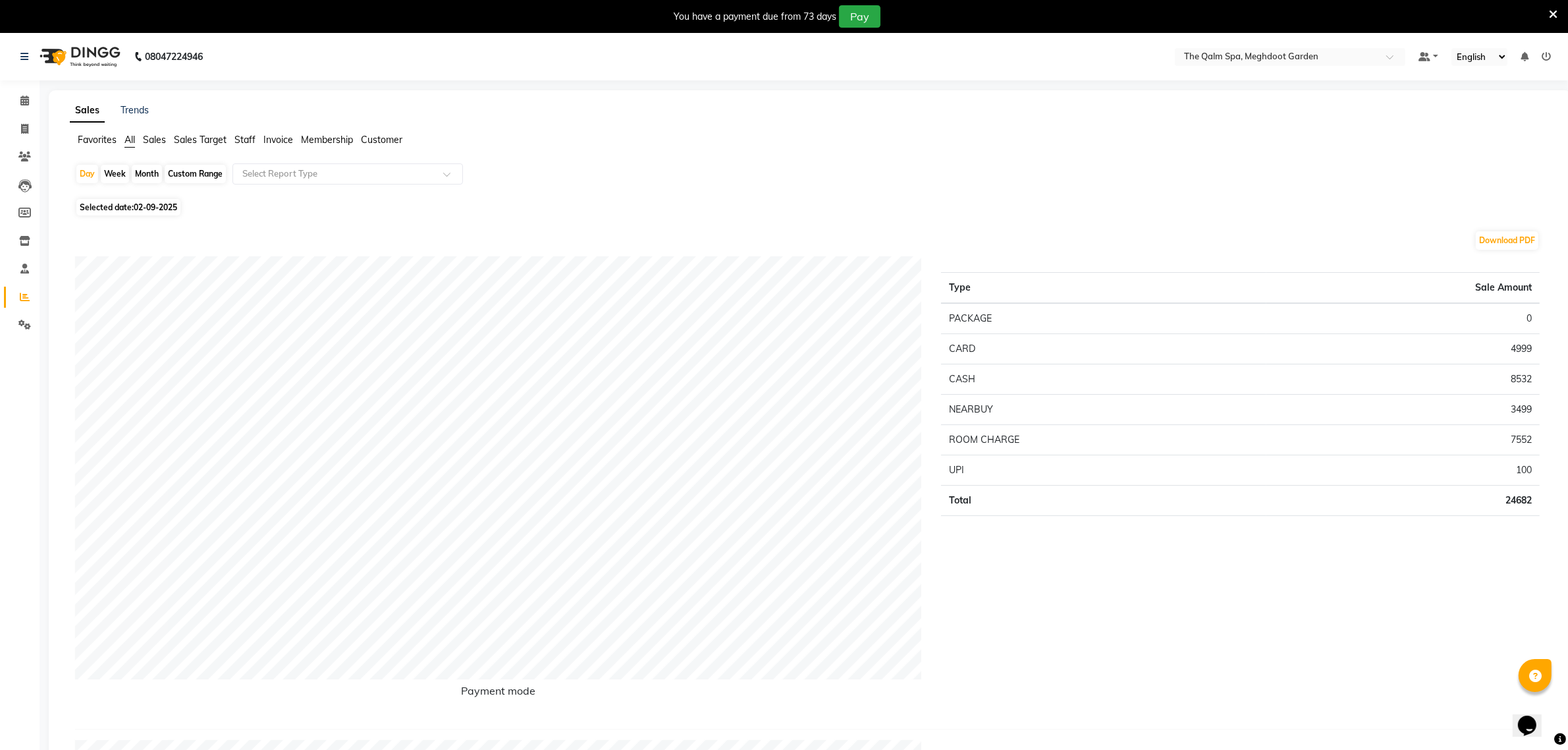
click at [178, 167] on div "Custom Range" at bounding box center [195, 174] width 62 height 18
select select "9"
select select "2025"
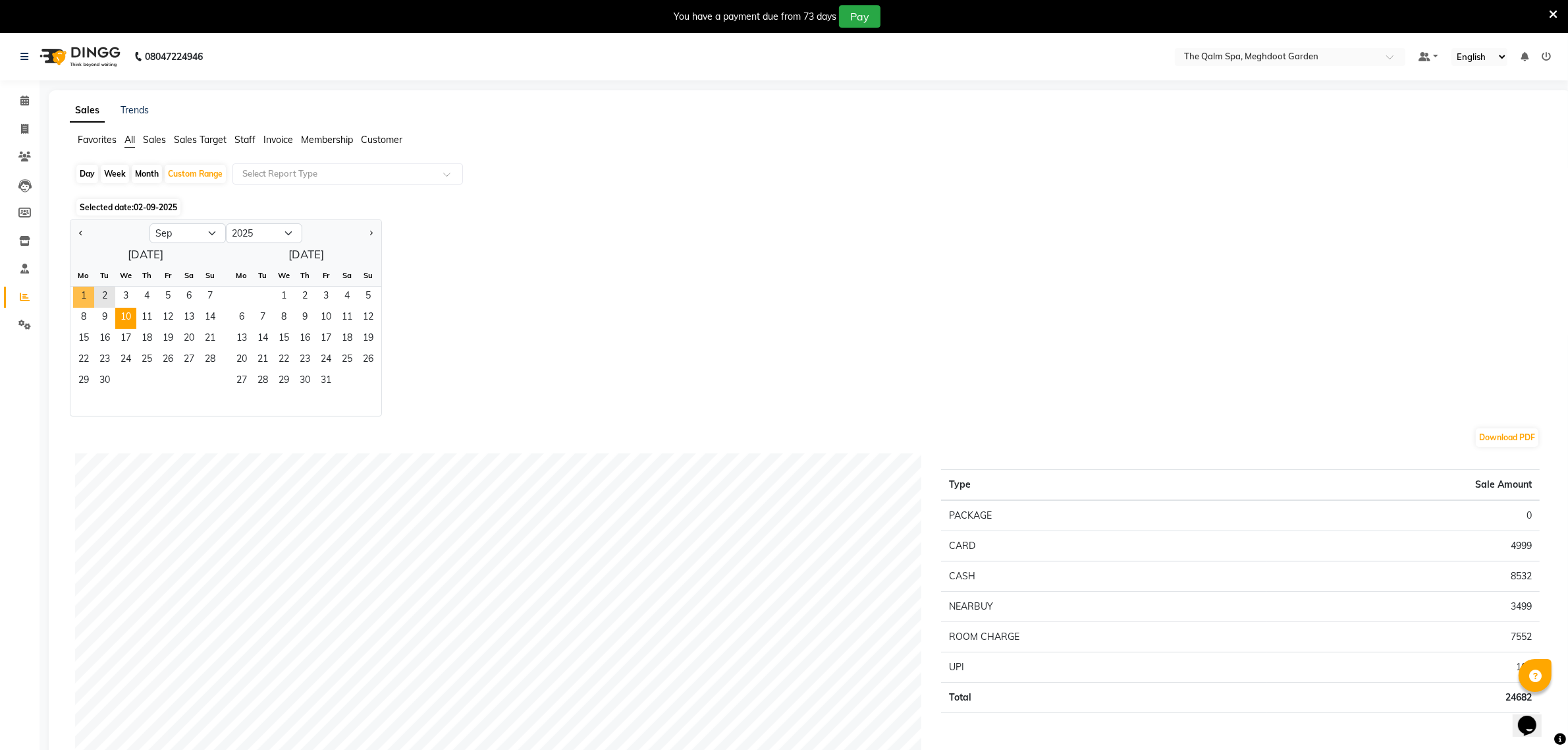
drag, startPoint x: 84, startPoint y: 298, endPoint x: 122, endPoint y: 315, distance: 41.6
click at [84, 298] on span "1" at bounding box center [83, 297] width 21 height 21
click at [106, 294] on span "2" at bounding box center [105, 297] width 21 height 21
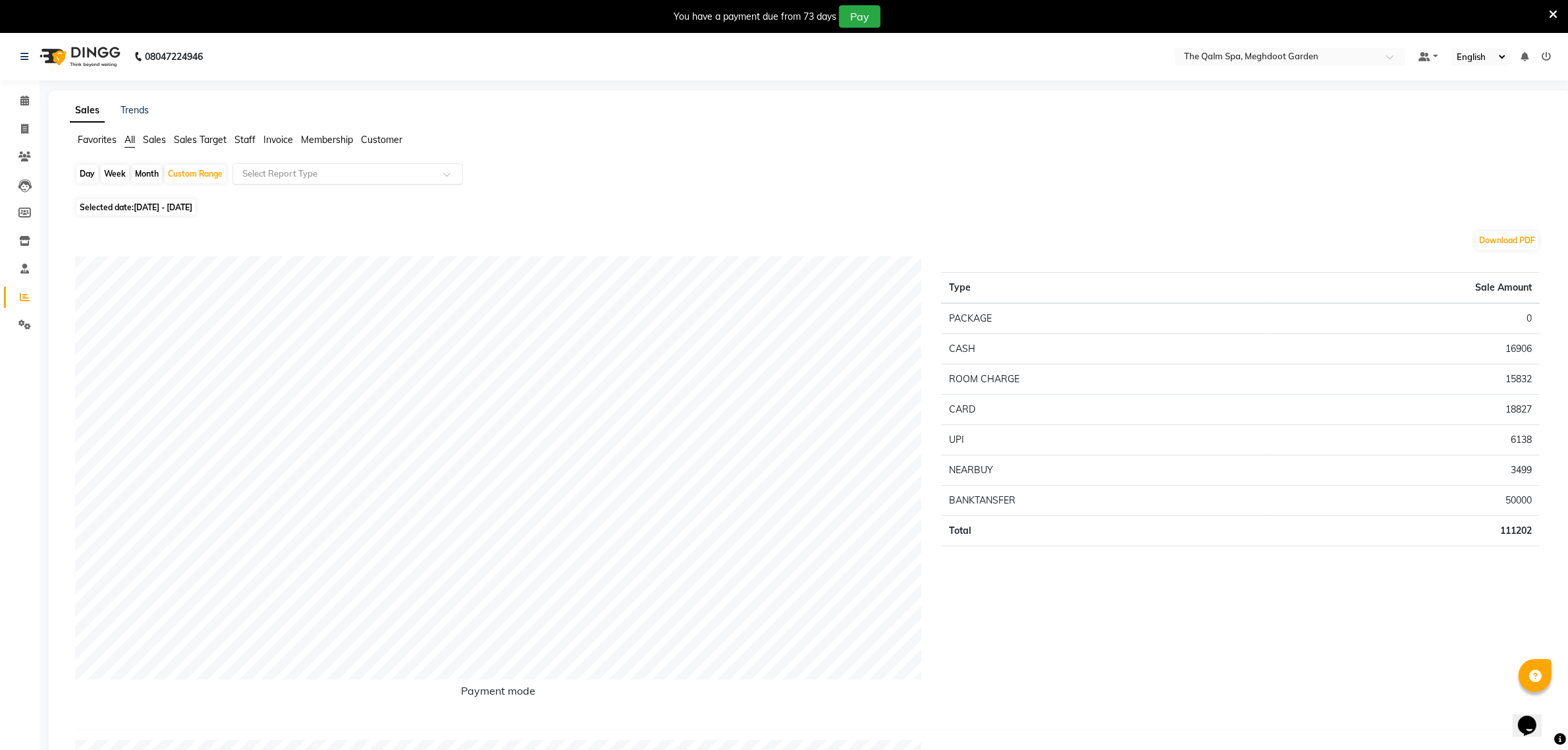
click at [309, 170] on input "text" at bounding box center [334, 174] width 189 height 13
click at [312, 224] on div "Customer" at bounding box center [348, 224] width 229 height 26
select select "full_report"
select select "csv"
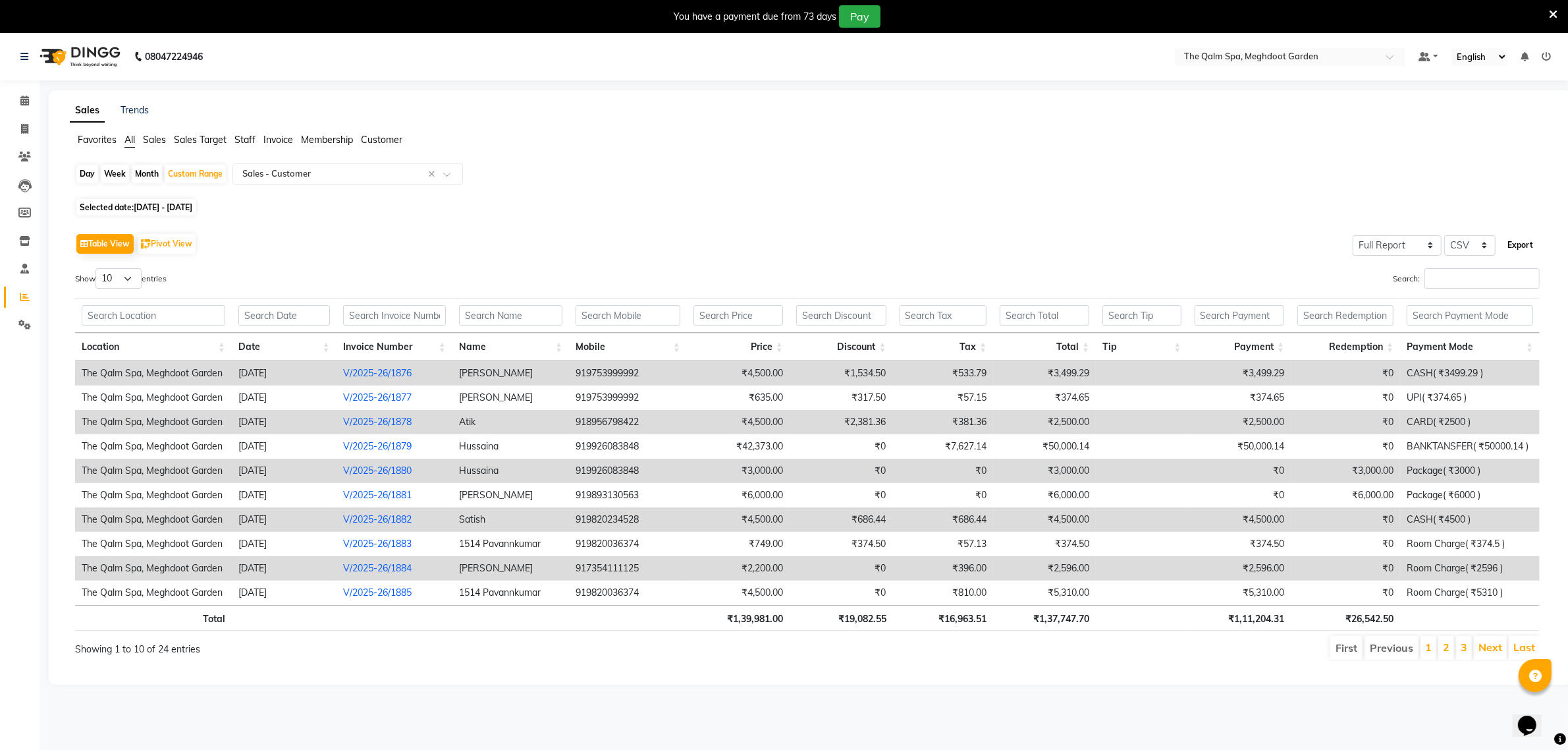
click at [1517, 249] on button "Export" at bounding box center [1520, 245] width 36 height 22
click at [26, 104] on icon at bounding box center [25, 101] width 9 height 10
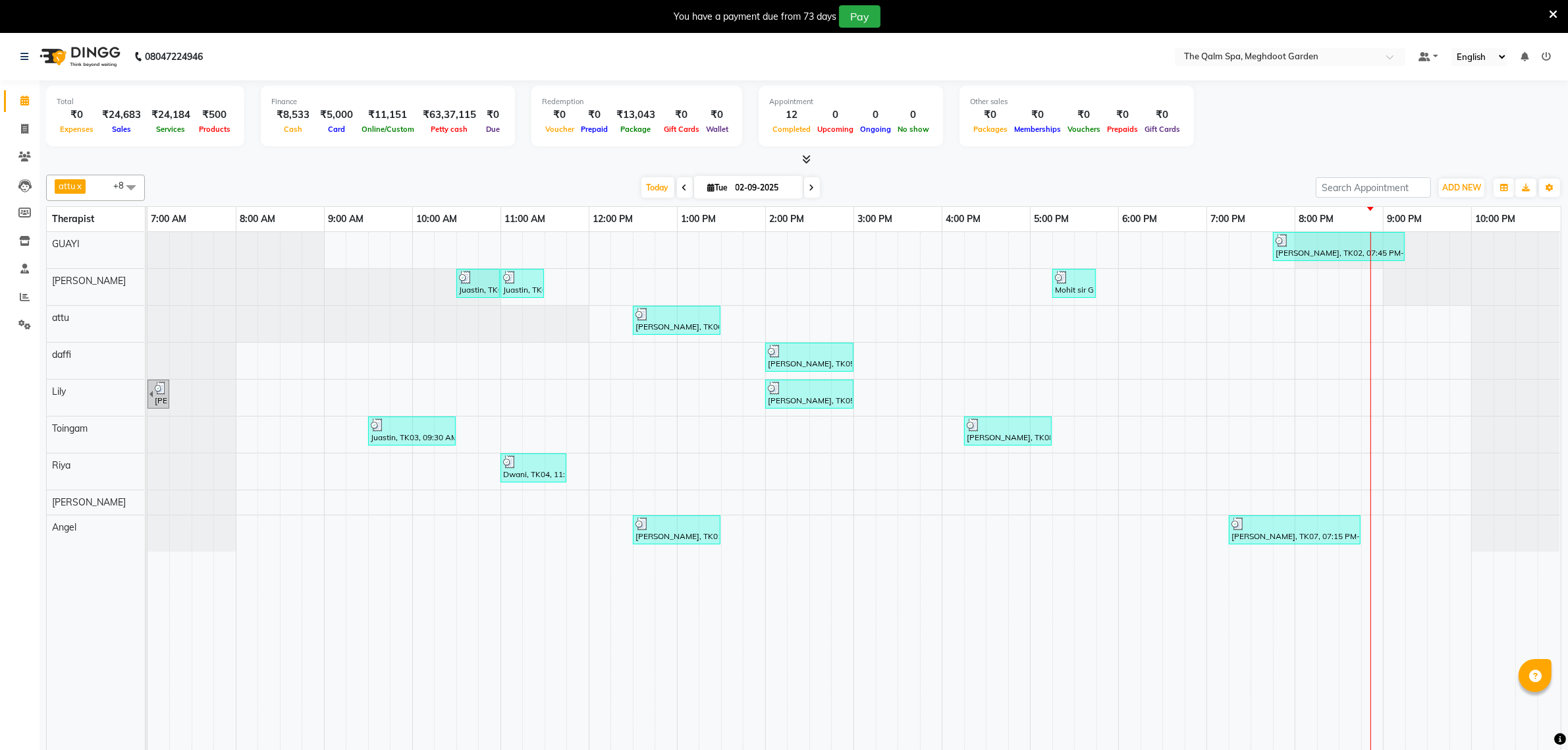
click at [677, 186] on span at bounding box center [685, 188] width 16 height 21
type input "01-09-2025"
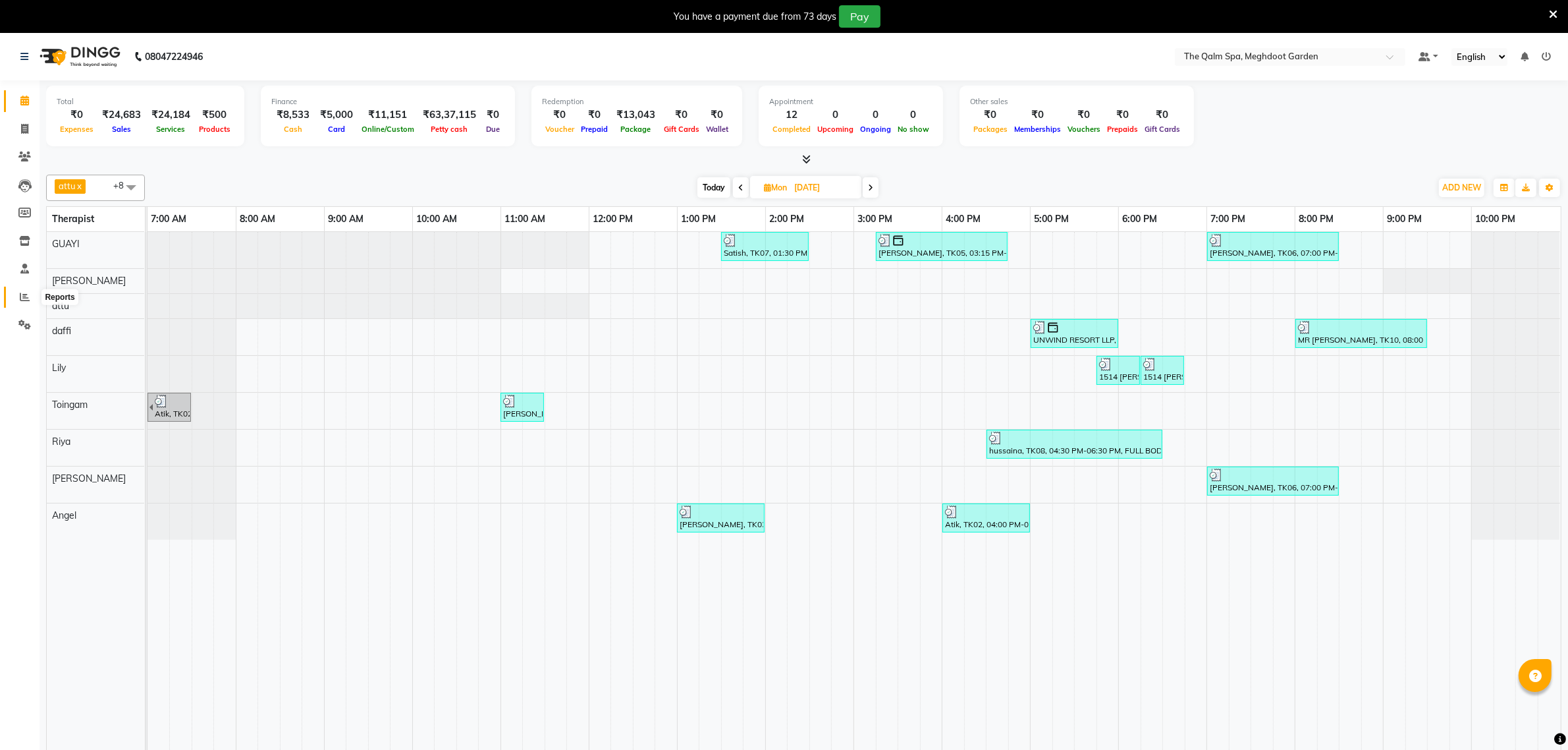
click at [17, 291] on span at bounding box center [24, 297] width 23 height 15
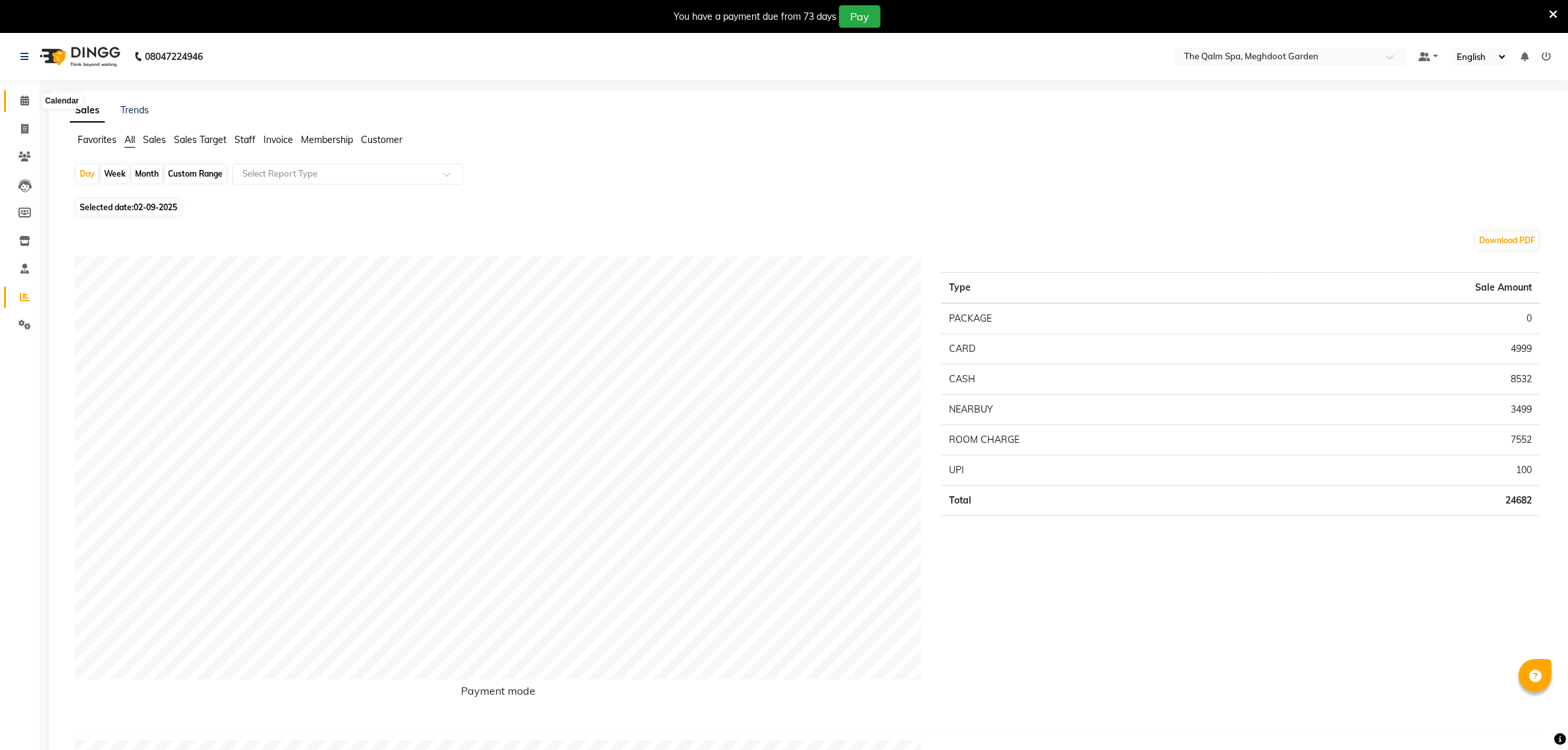
click at [30, 106] on span at bounding box center [24, 101] width 23 height 15
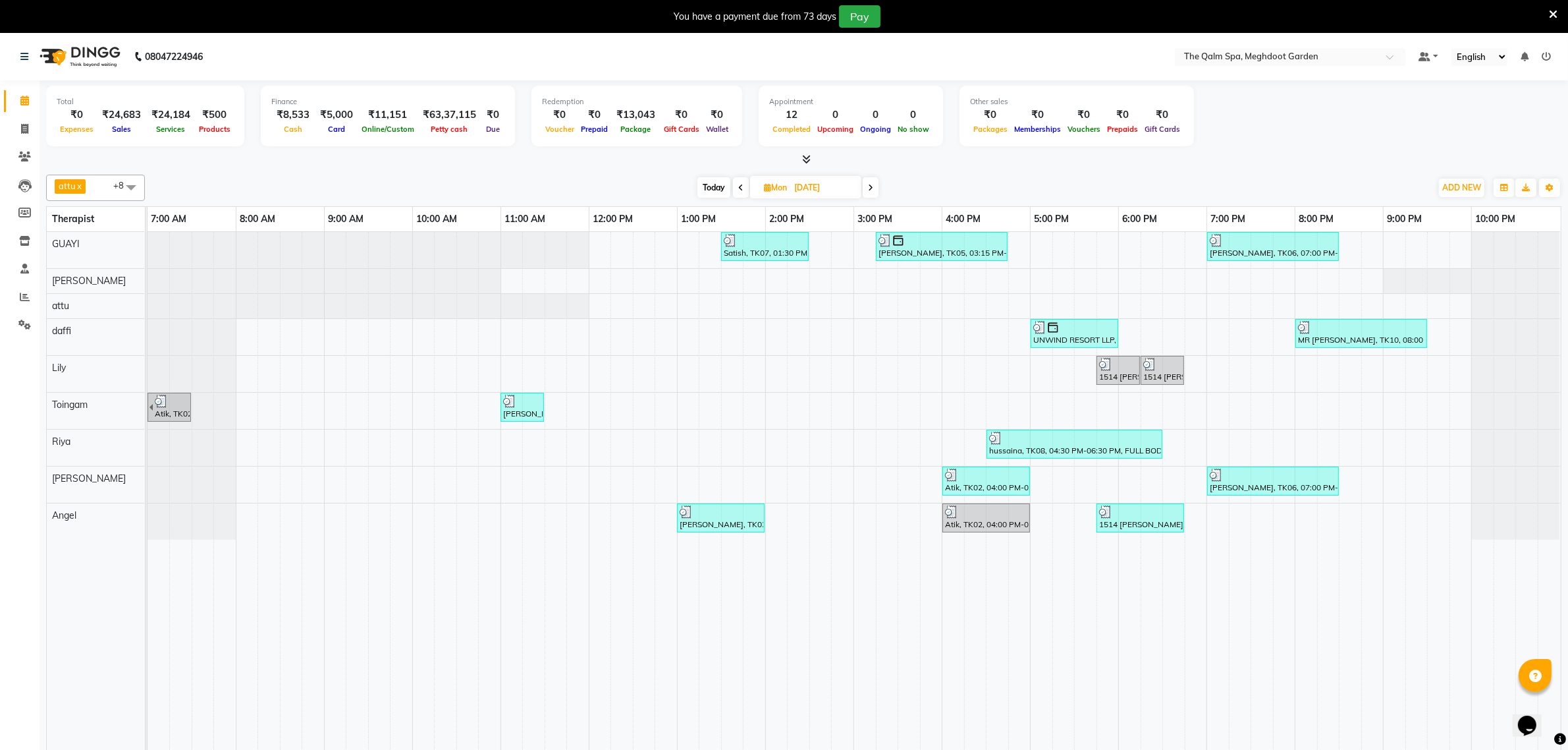
click at [867, 185] on span at bounding box center [871, 188] width 16 height 21
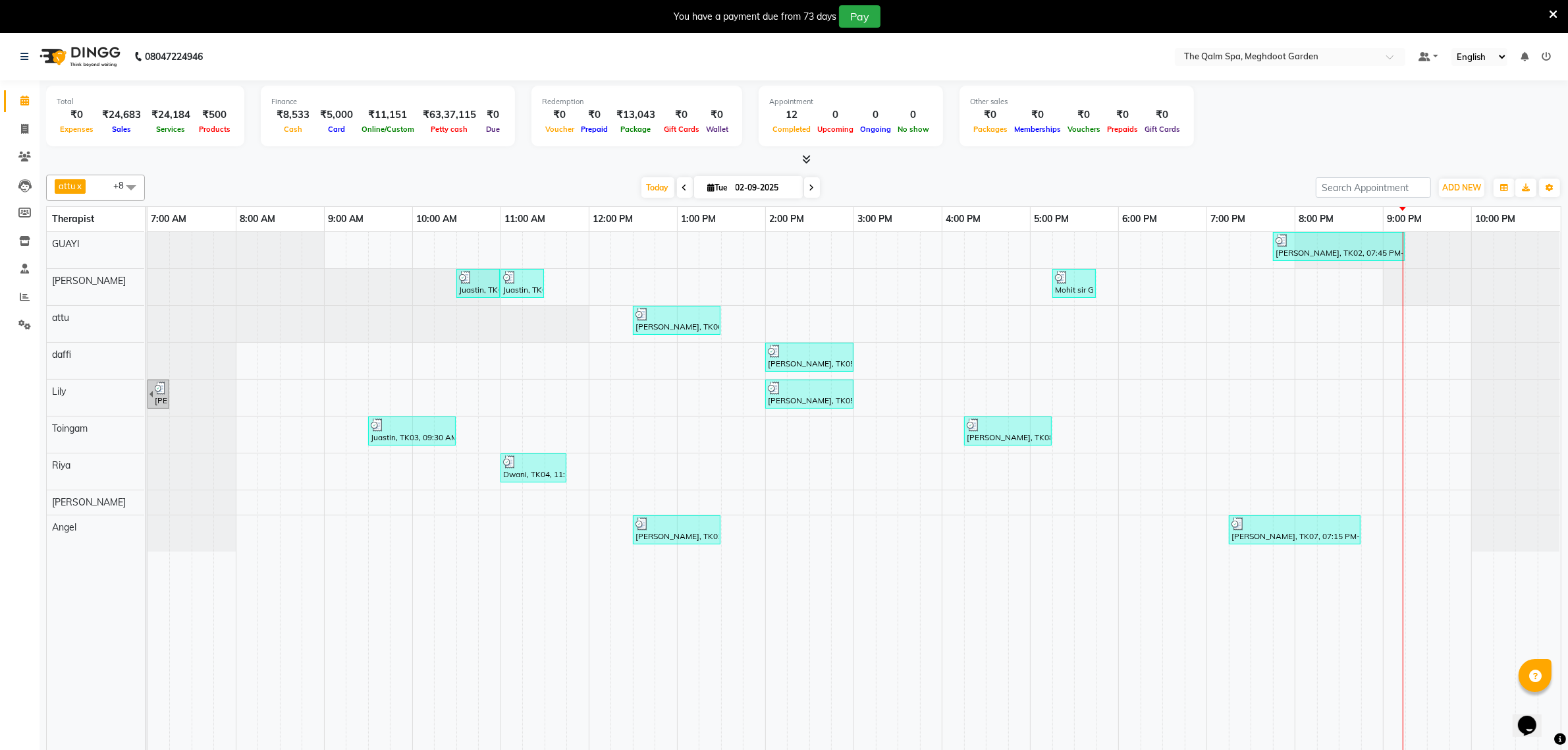
click at [814, 186] on span at bounding box center [812, 188] width 16 height 21
type input "[DATE]"
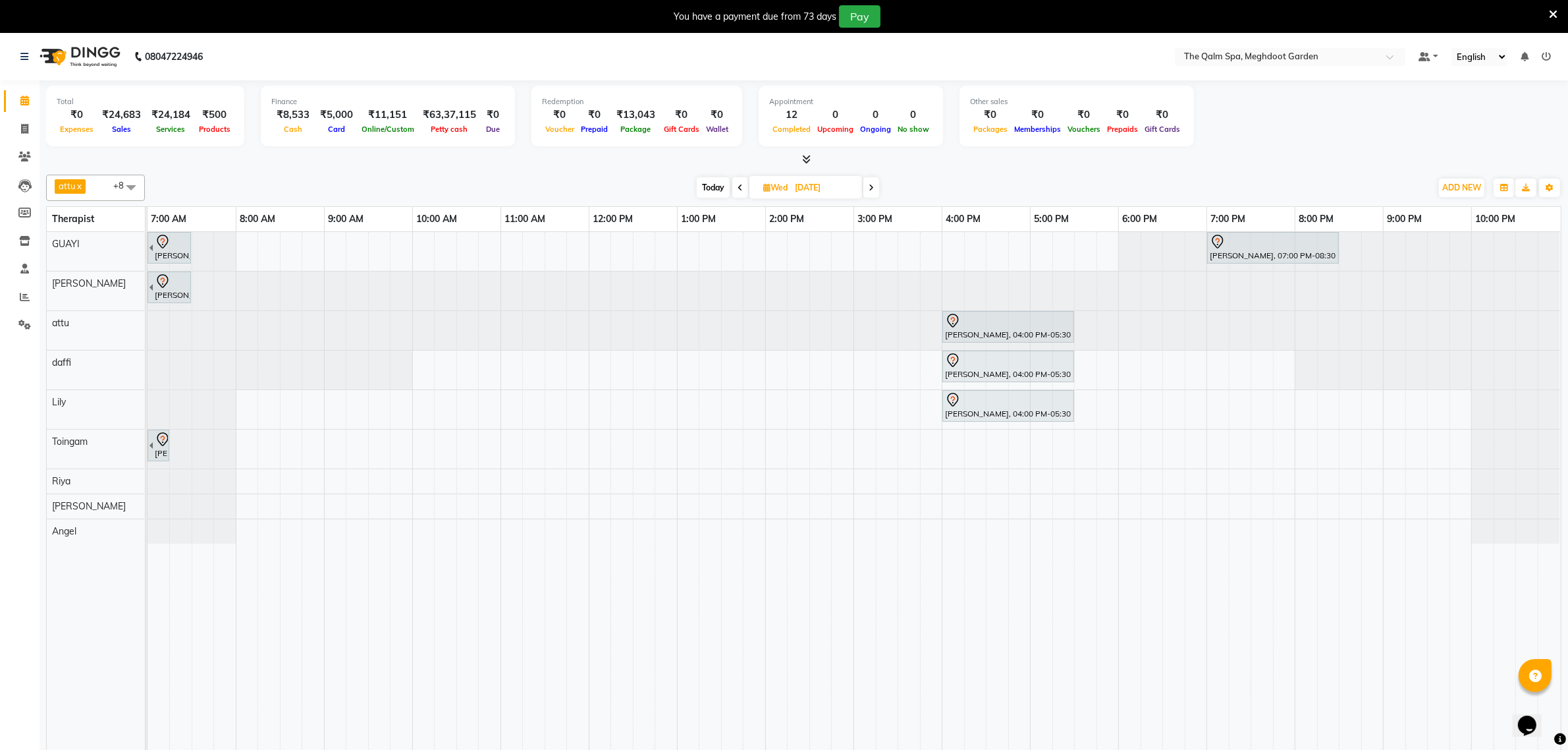
click at [148, 290] on div at bounding box center [148, 291] width 0 height 39
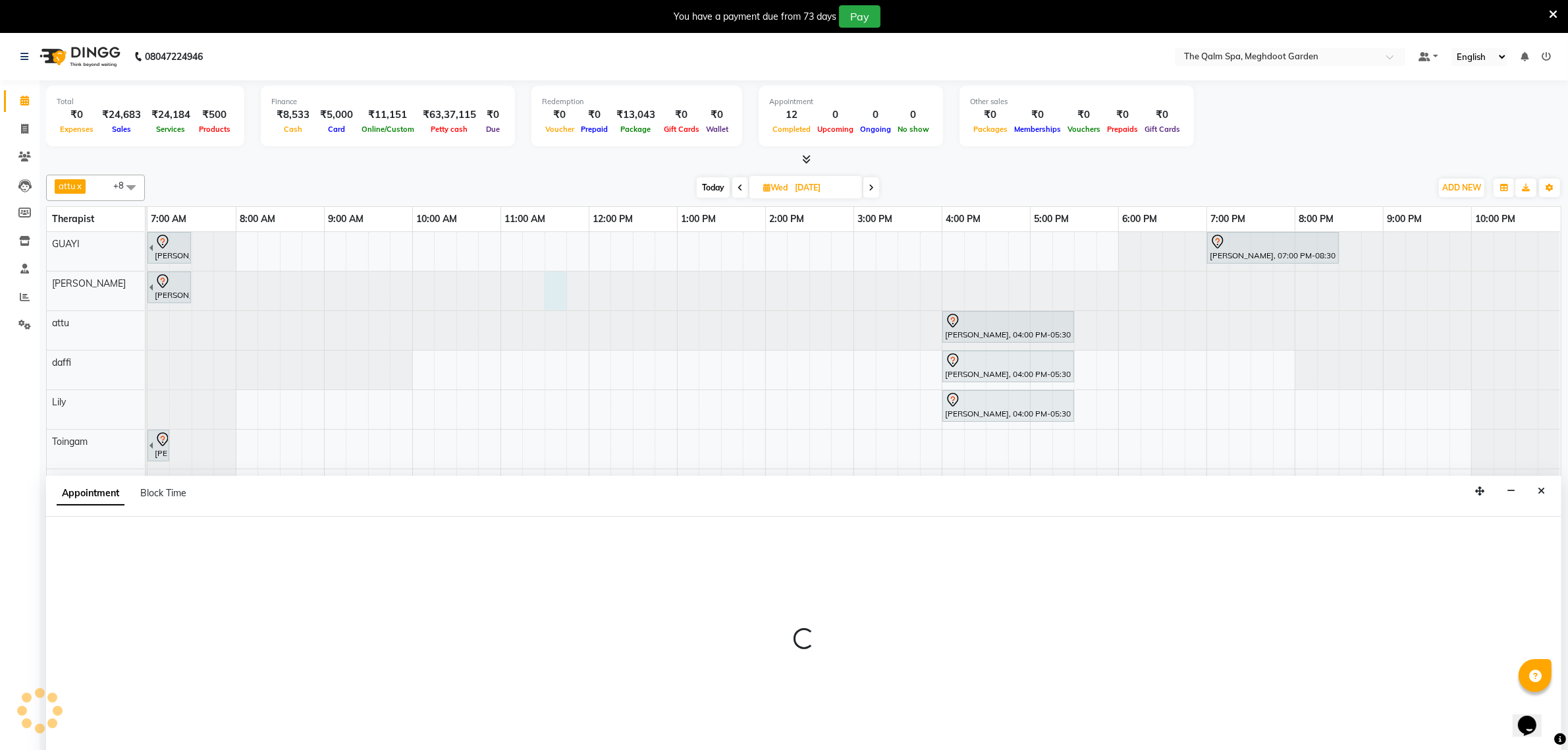
scroll to position [33, 0]
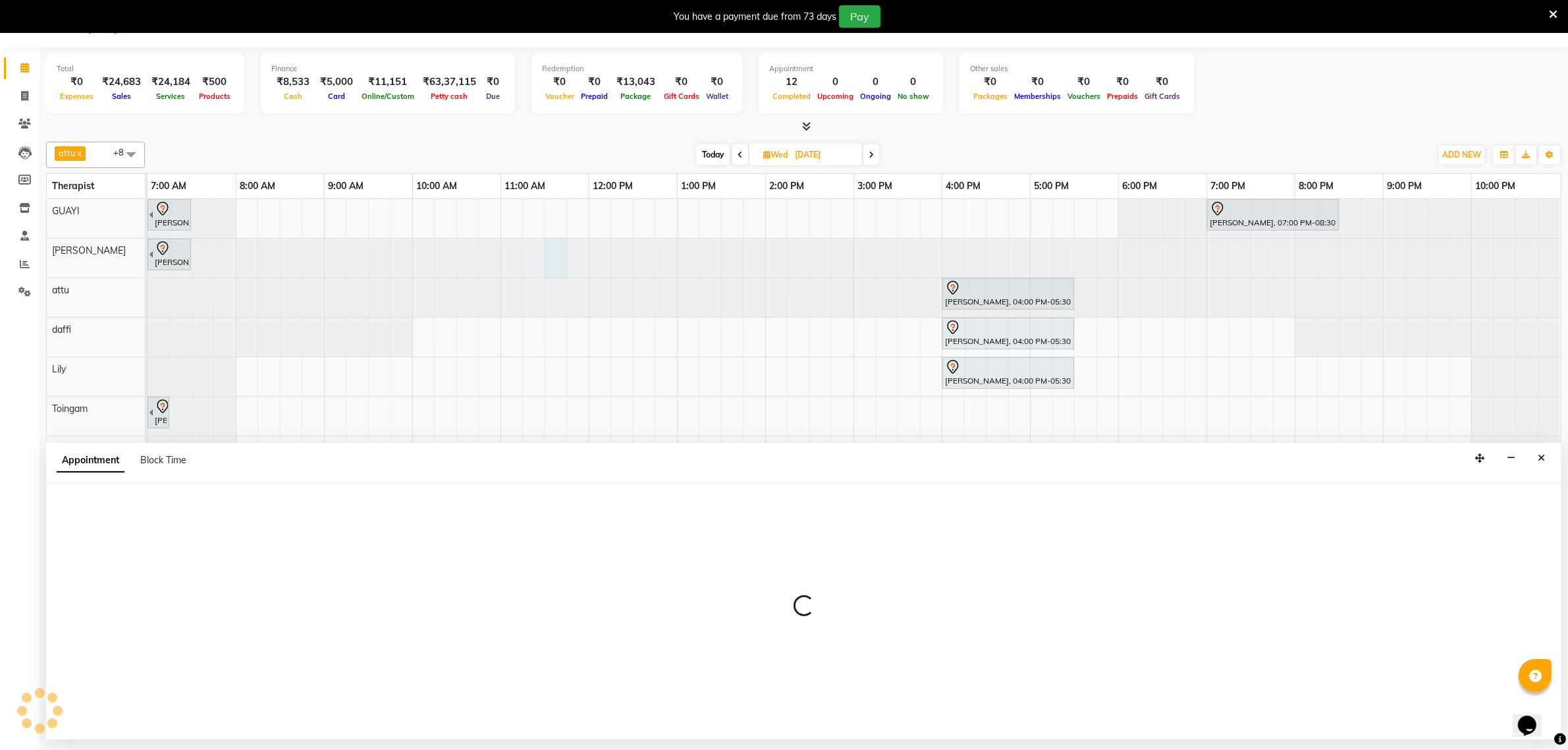
select select "48473"
select select "tentative"
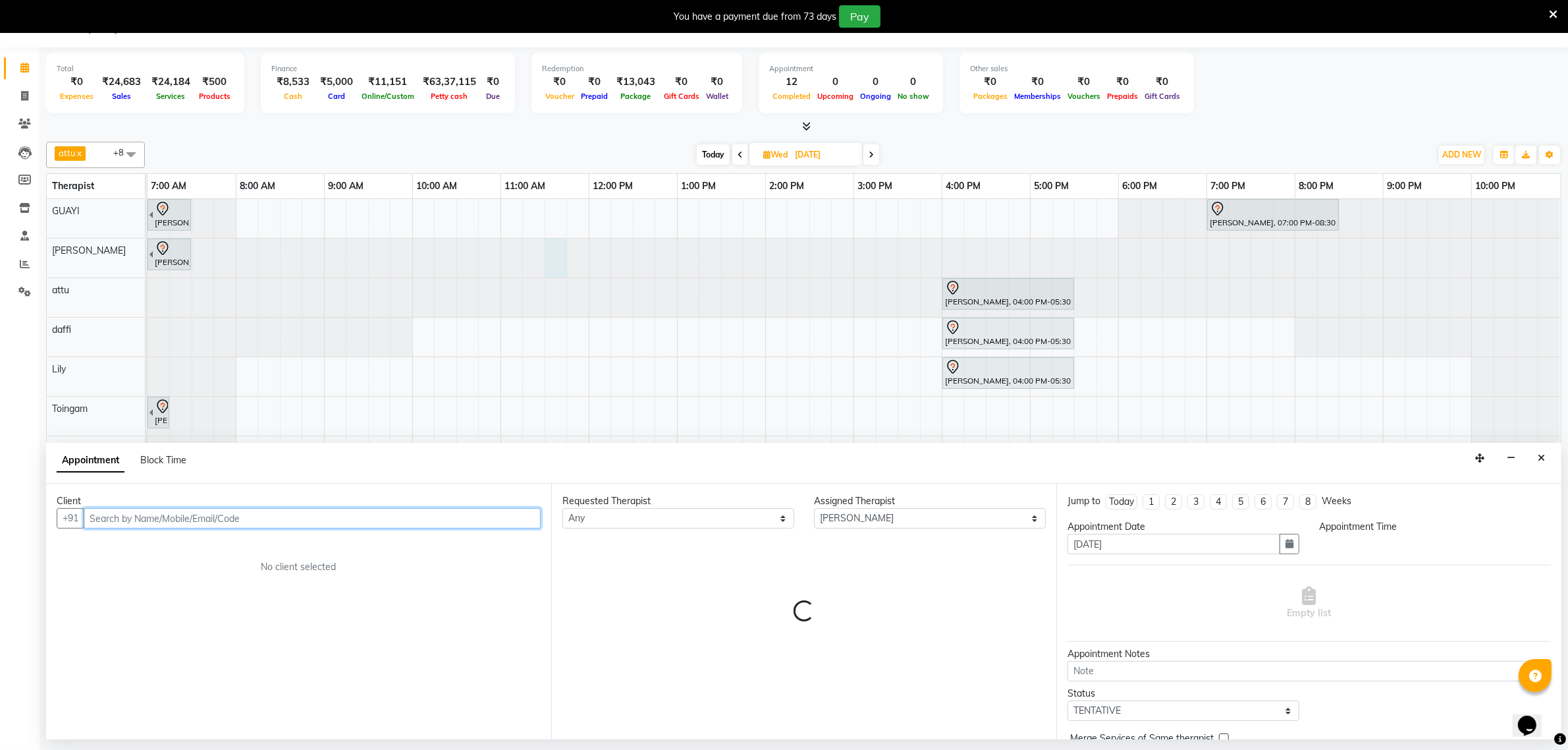
select select "690"
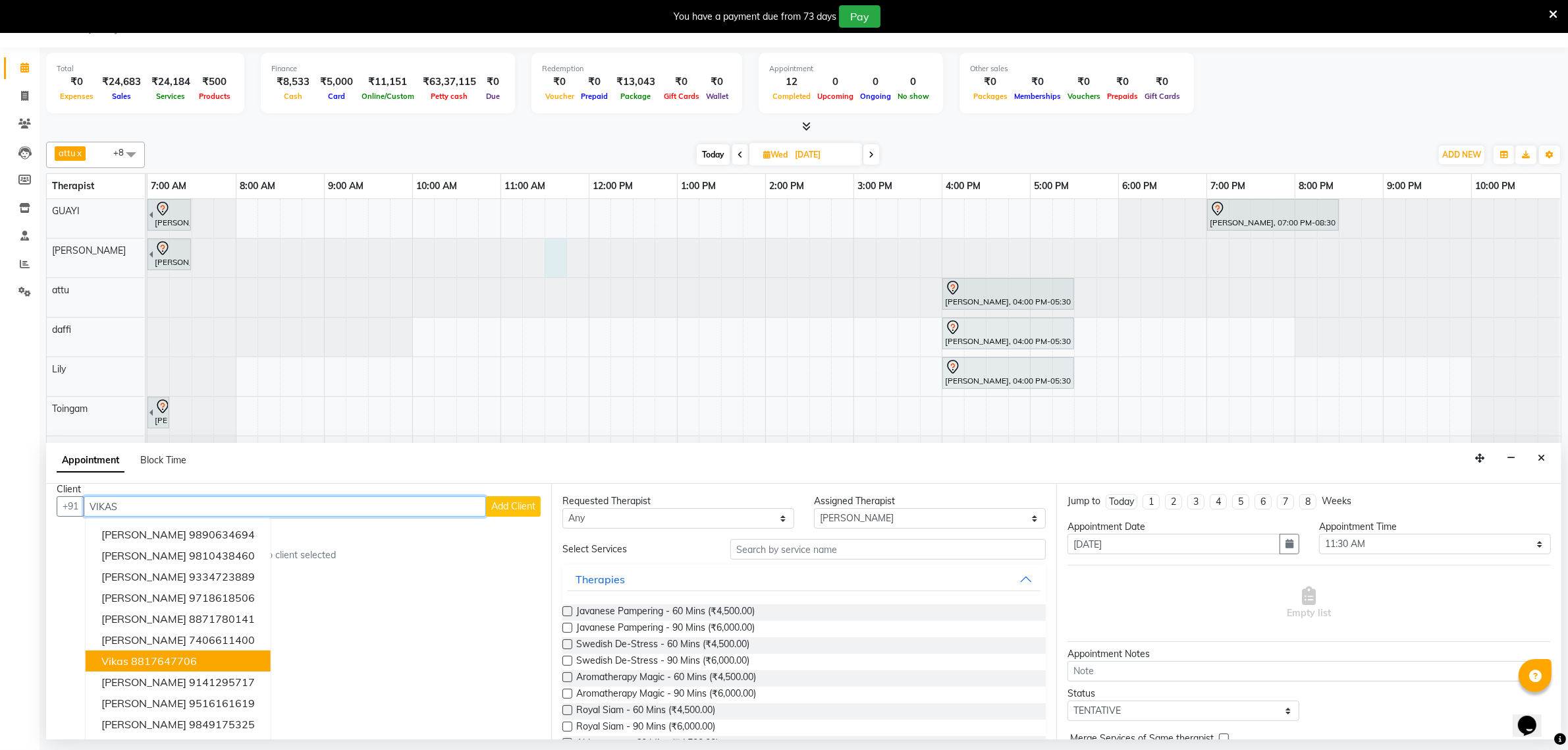
scroll to position [13, 0]
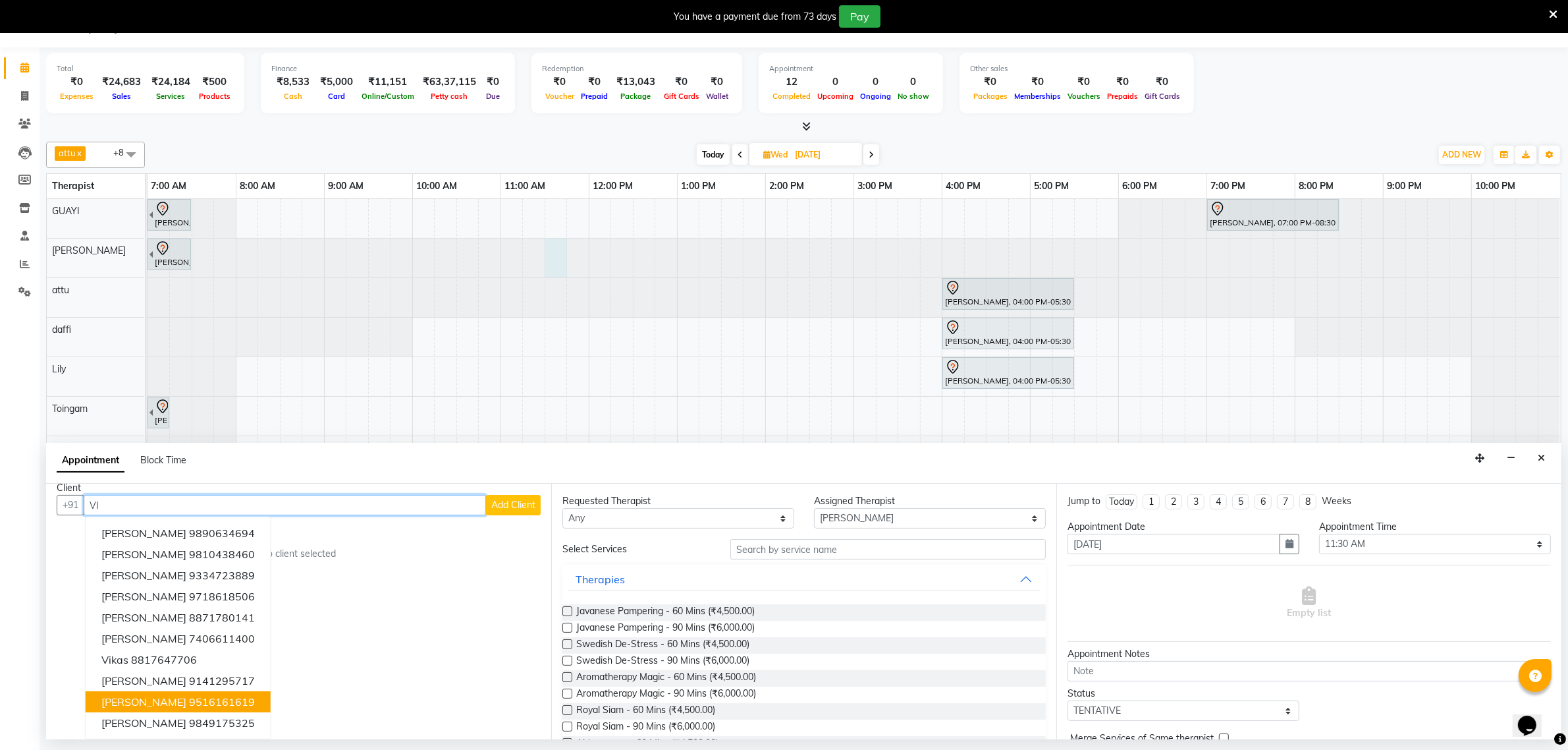
type input "V"
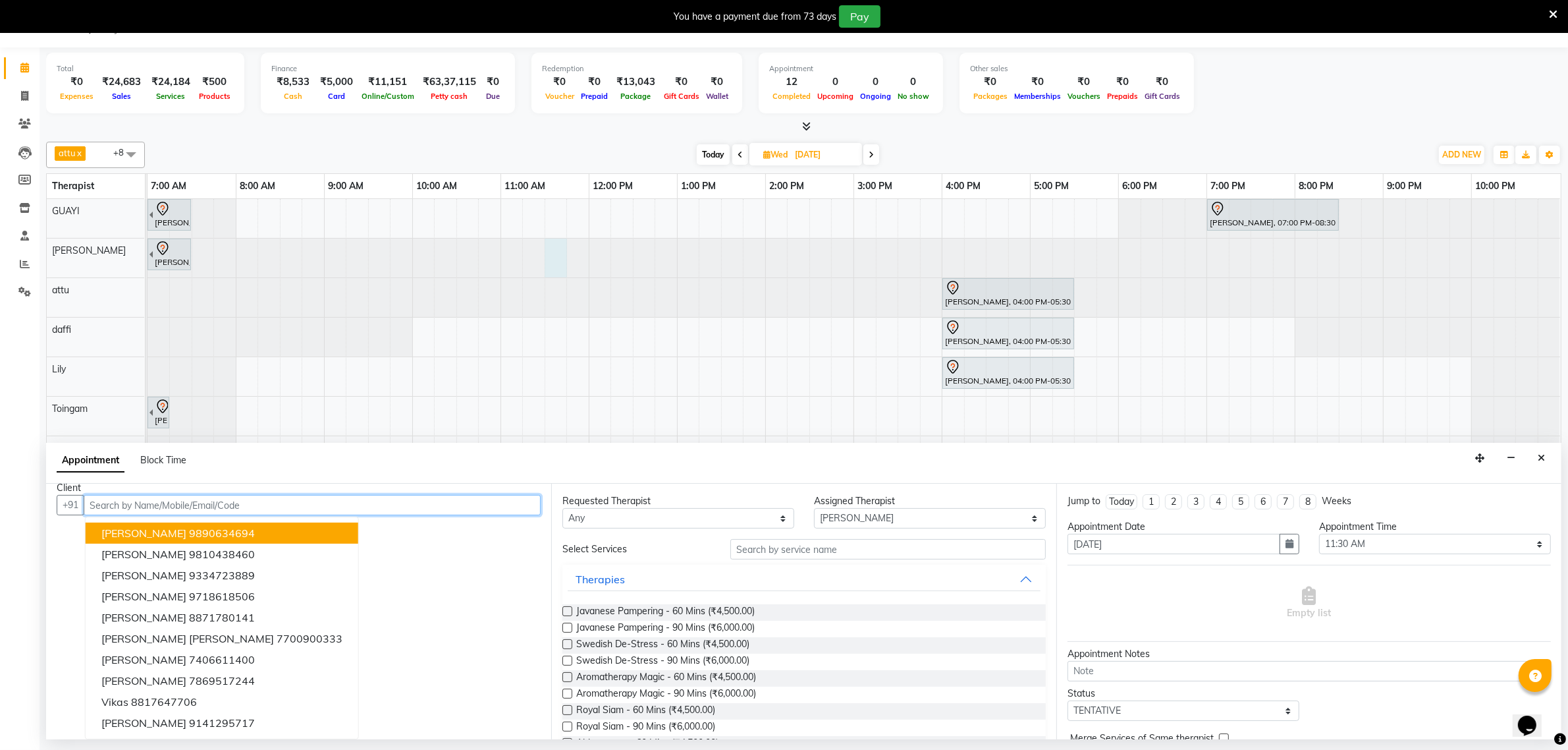
scroll to position [0, 0]
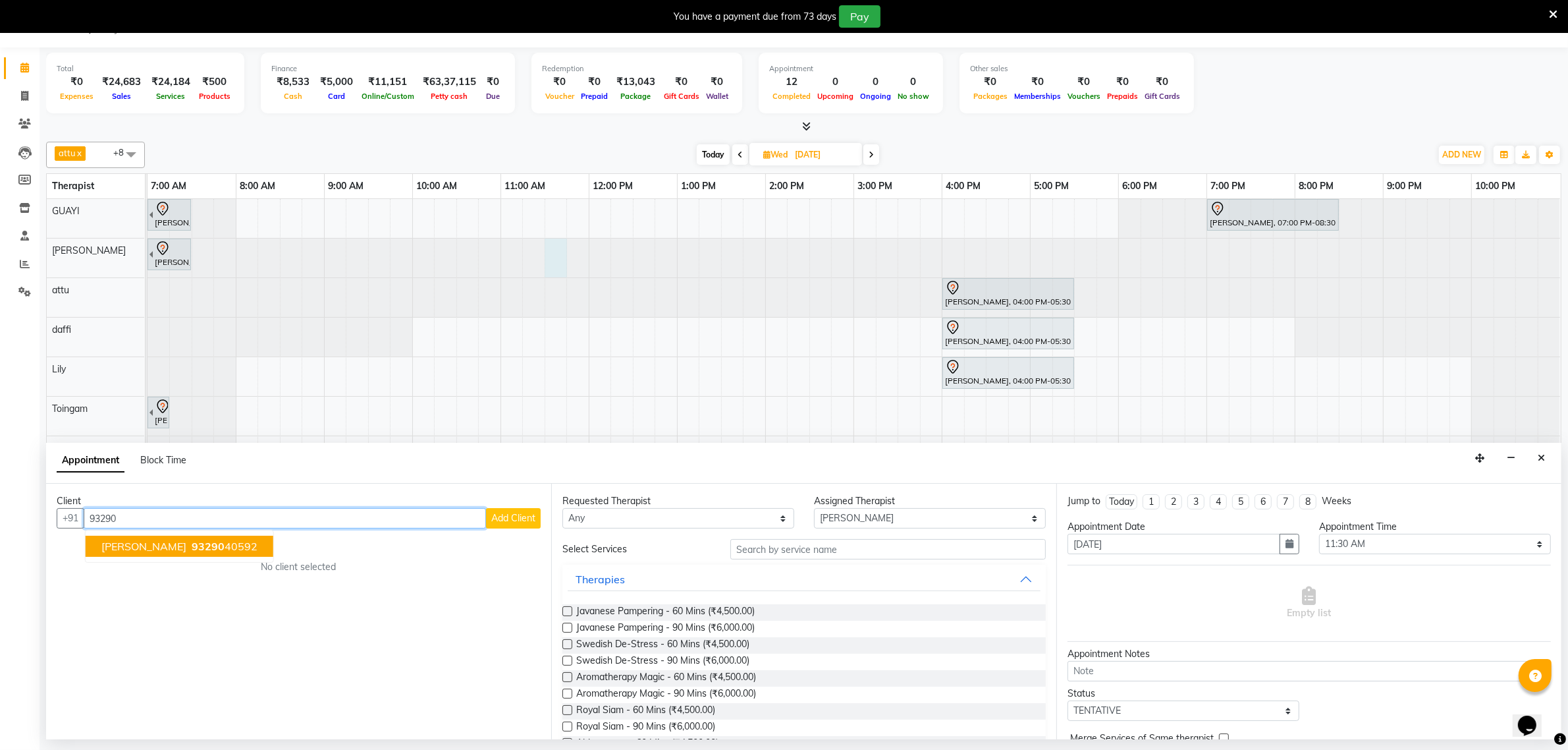
click at [218, 541] on ngb-highlight "93290 40592" at bounding box center [224, 546] width 69 height 13
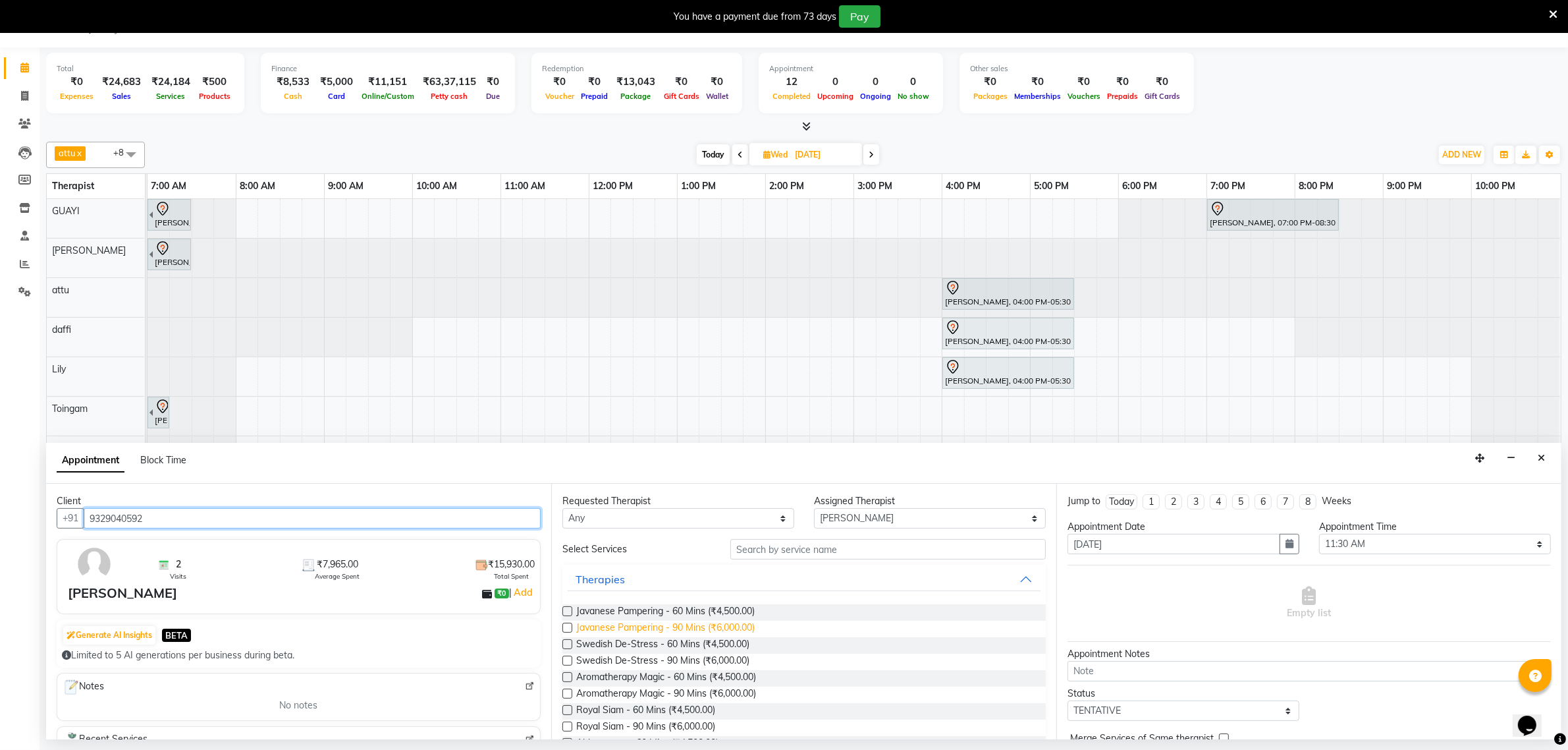
type input "9329040592"
click at [722, 626] on span "Javanese Pampering - 90 Mins (₹6,000.00)" at bounding box center [665, 628] width 178 height 17
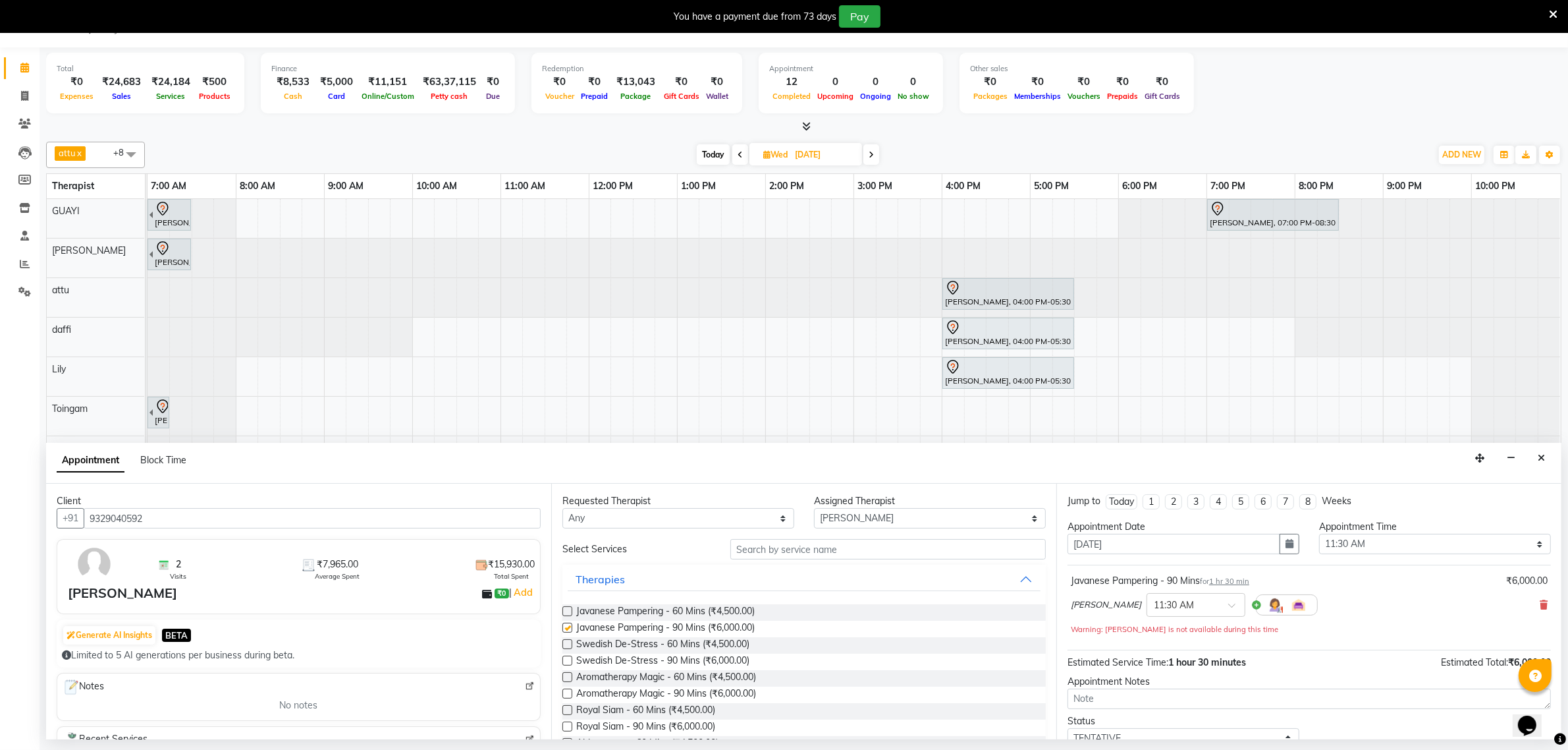
checkbox input "false"
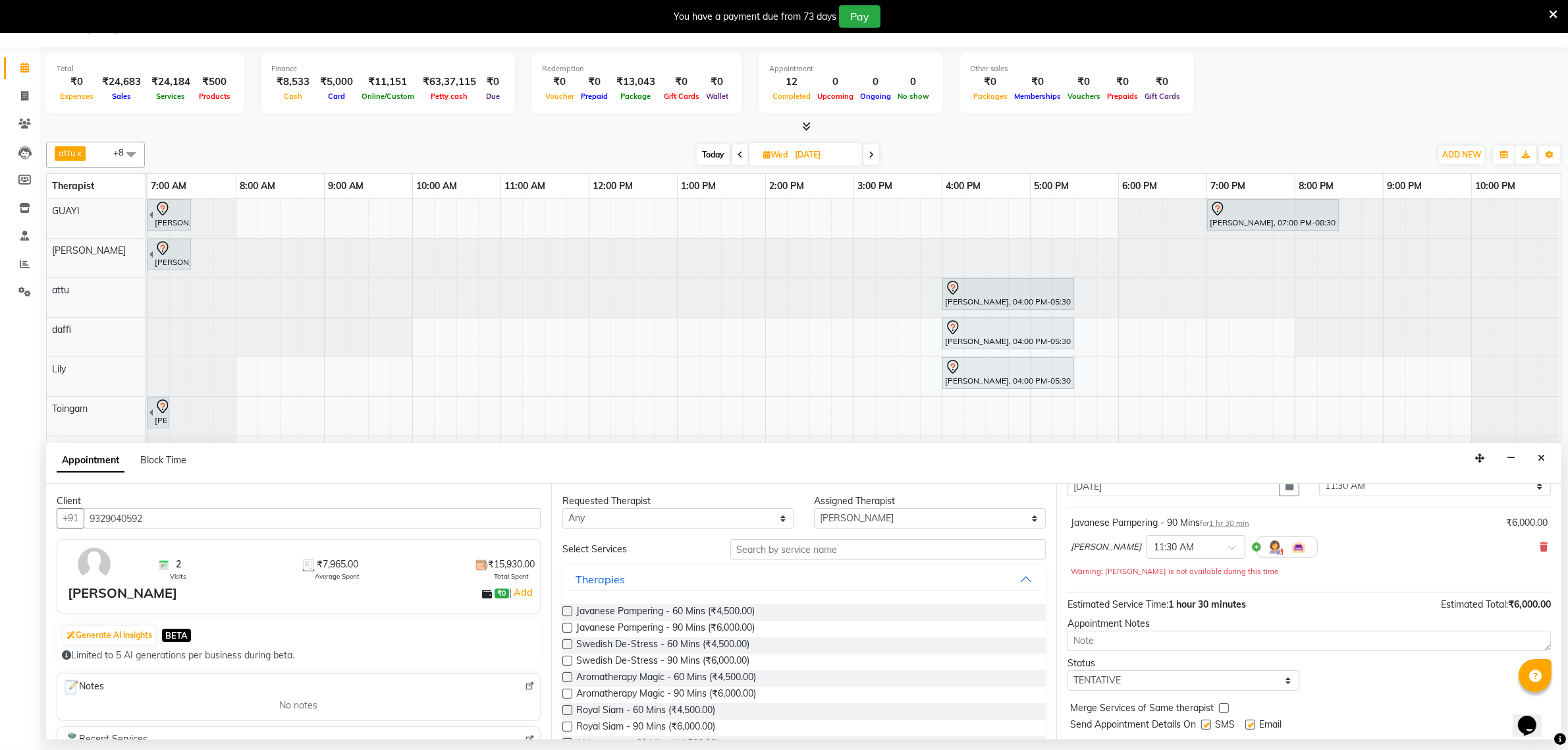
scroll to position [94, 0]
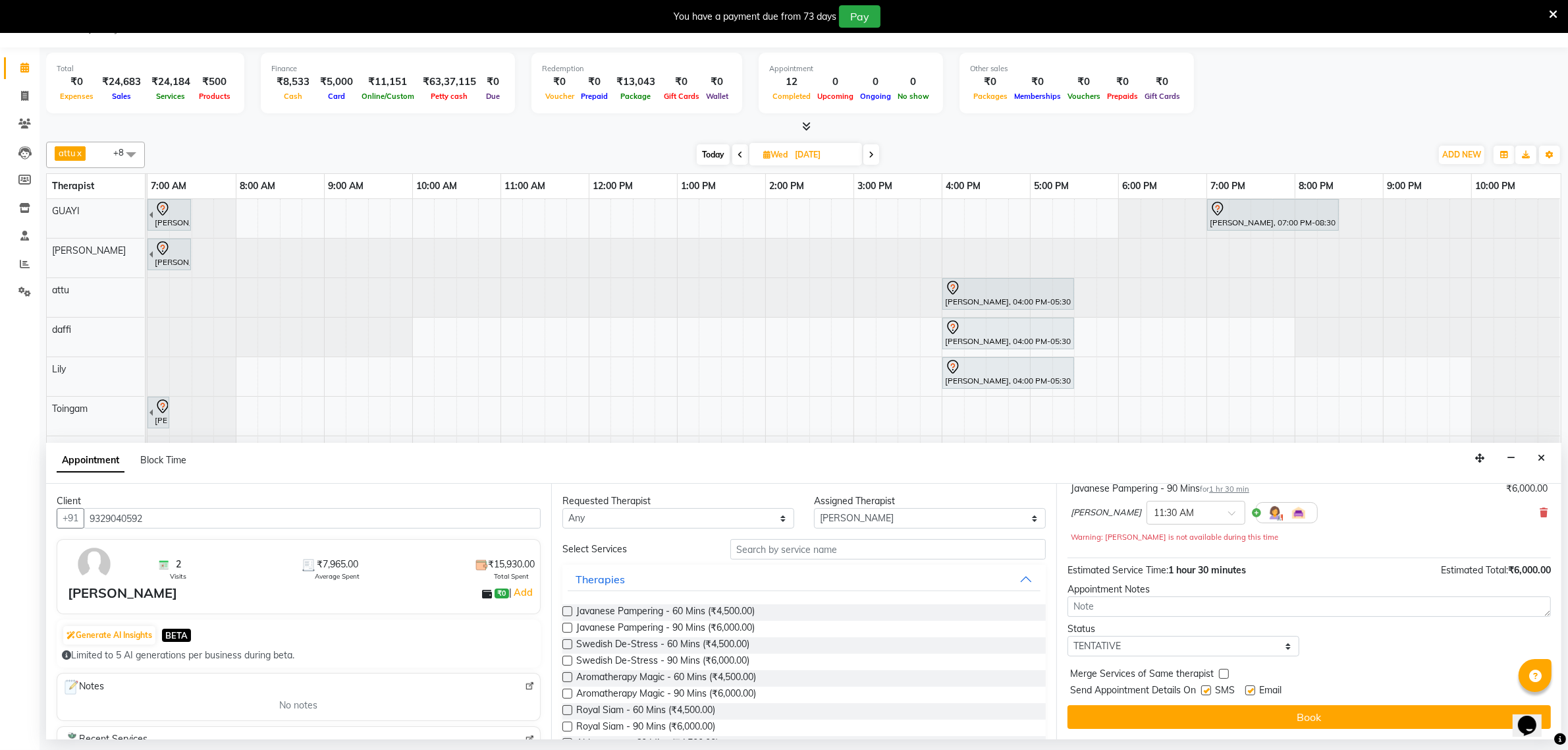
click at [1267, 720] on button "Book" at bounding box center [1309, 717] width 484 height 24
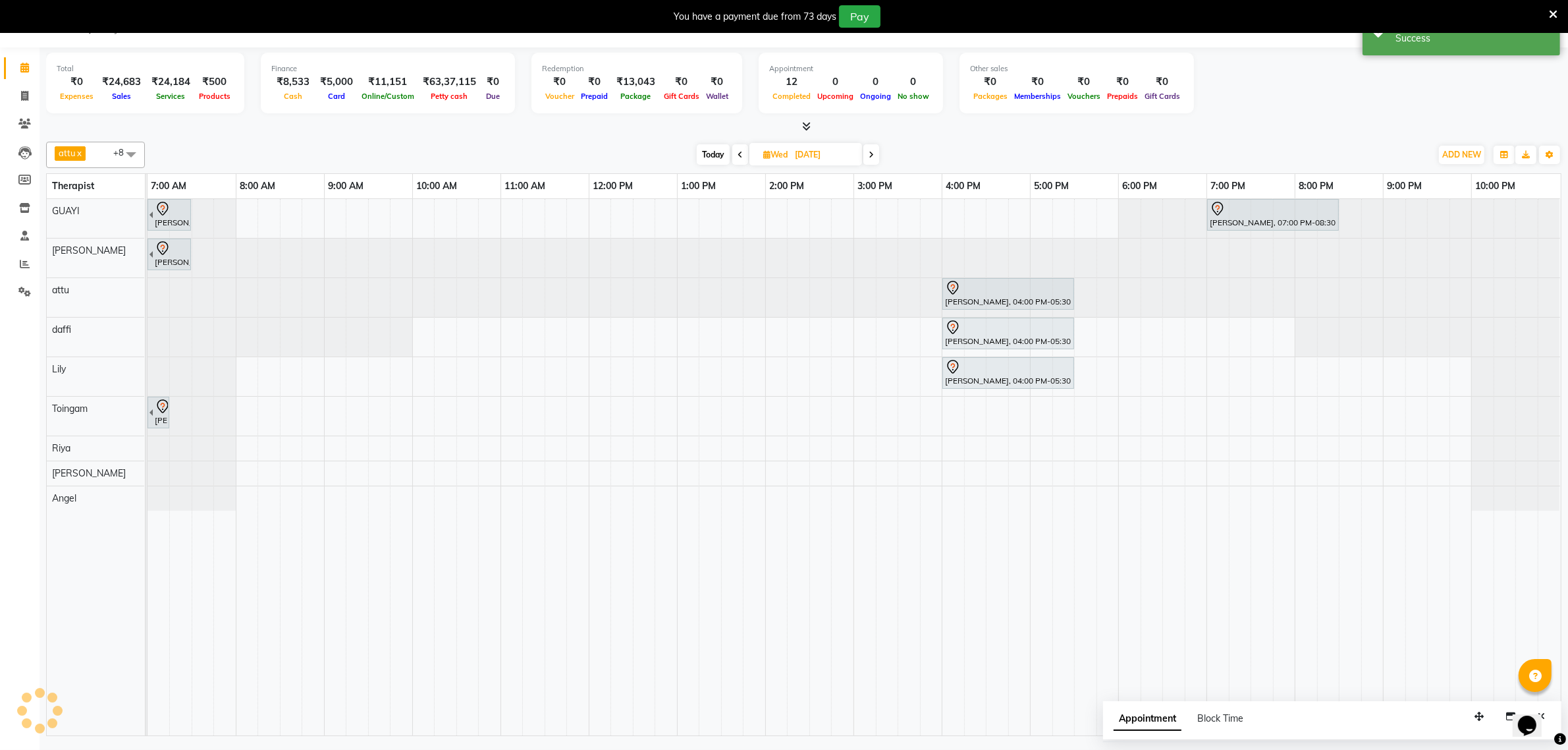
scroll to position [0, 0]
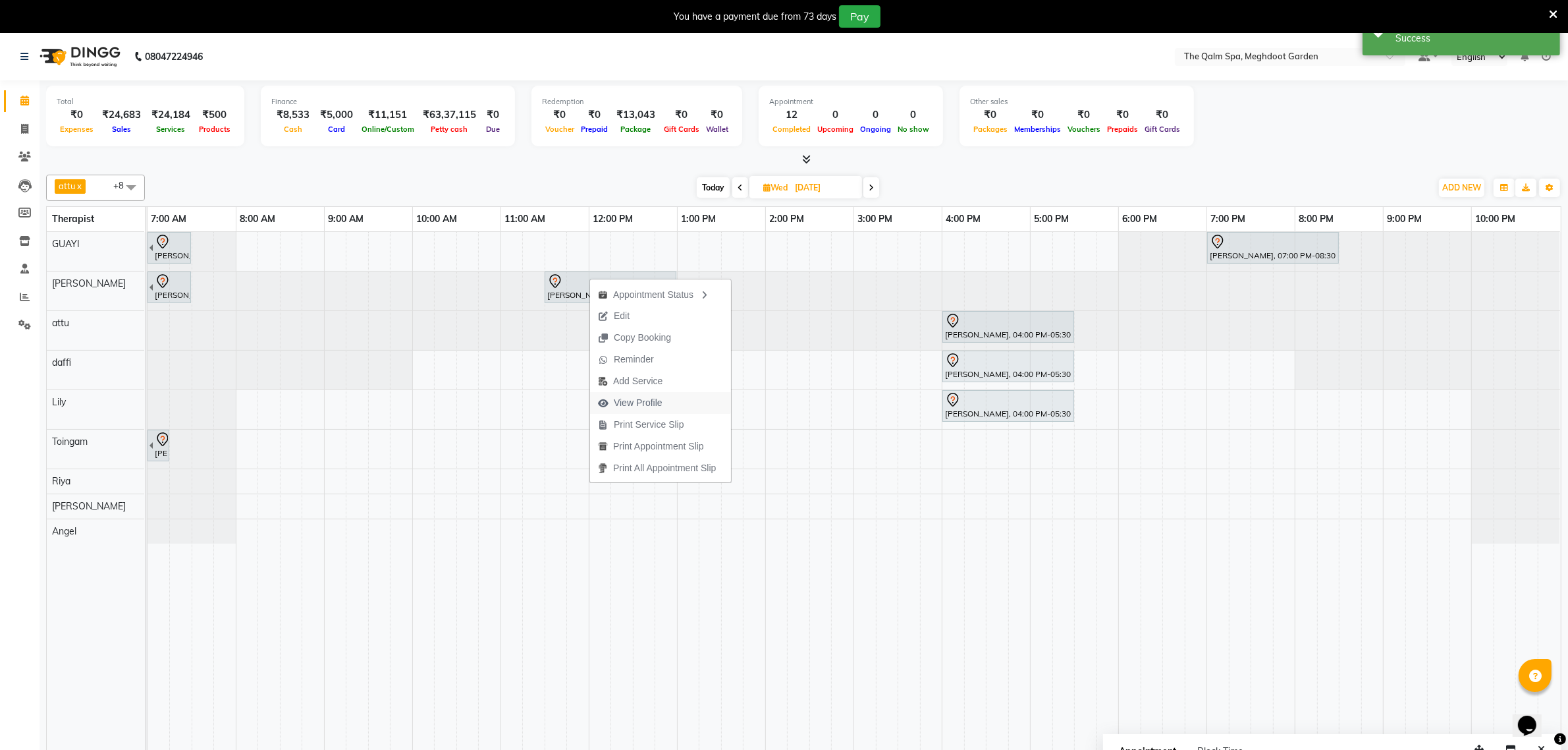
click at [663, 406] on span "View Profile" at bounding box center [630, 402] width 81 height 22
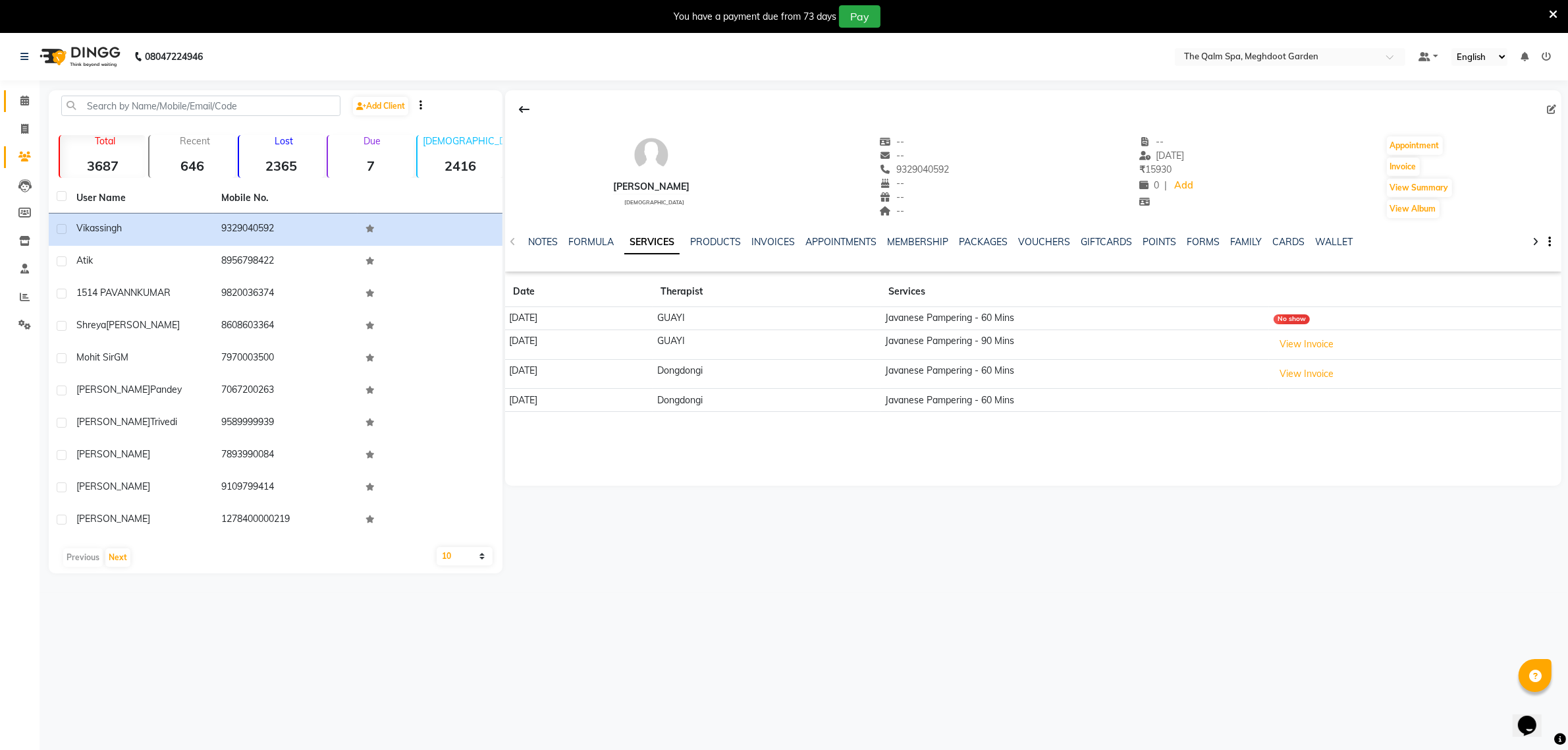
click at [22, 99] on icon at bounding box center [25, 101] width 9 height 10
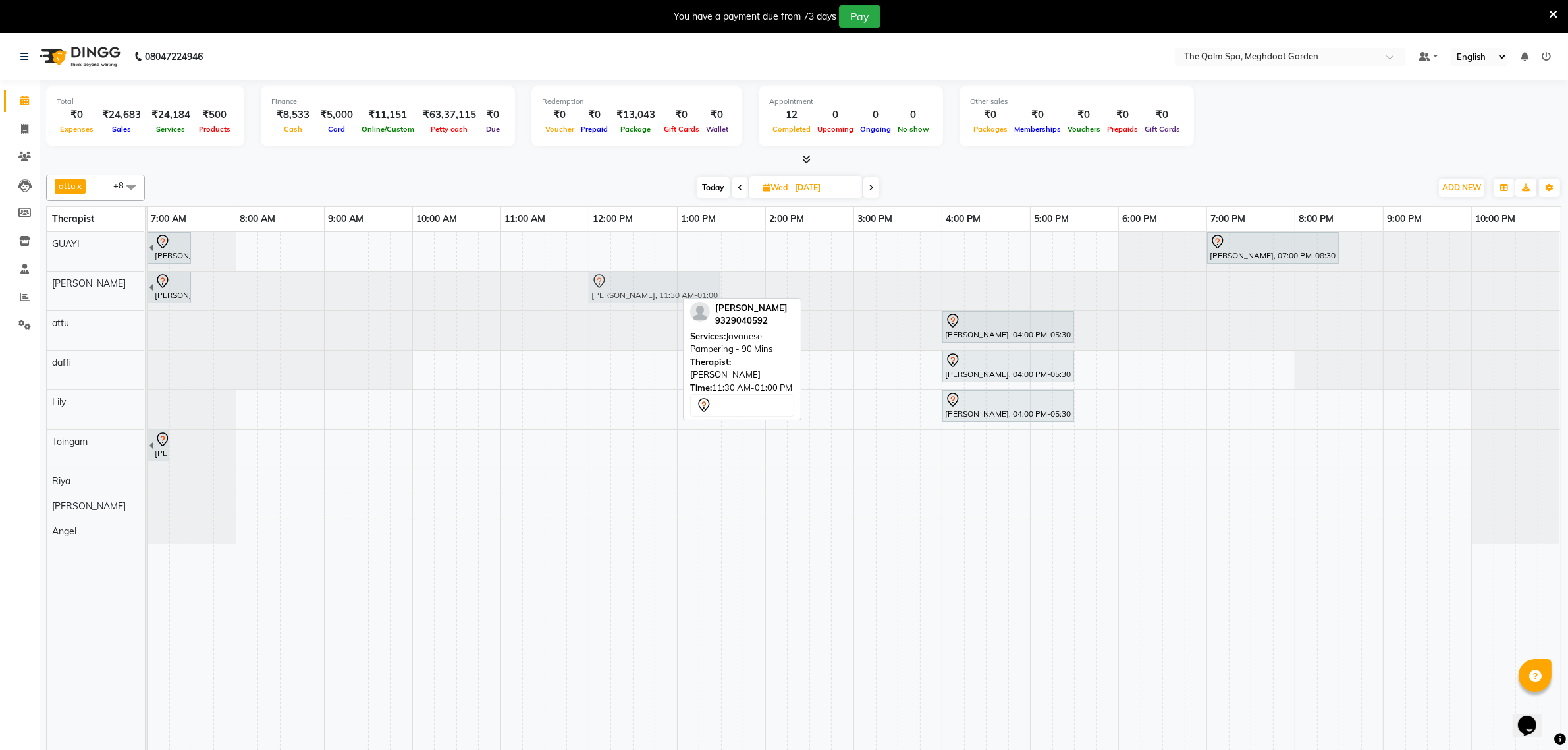
drag, startPoint x: 598, startPoint y: 285, endPoint x: 632, endPoint y: 288, distance: 34.1
click at [148, 288] on div "[PERSON_NAME], 06:00 AM-07:30 AM, Javanese Pampering - 90 [PERSON_NAME], 11:30 …" at bounding box center [148, 291] width 0 height 39
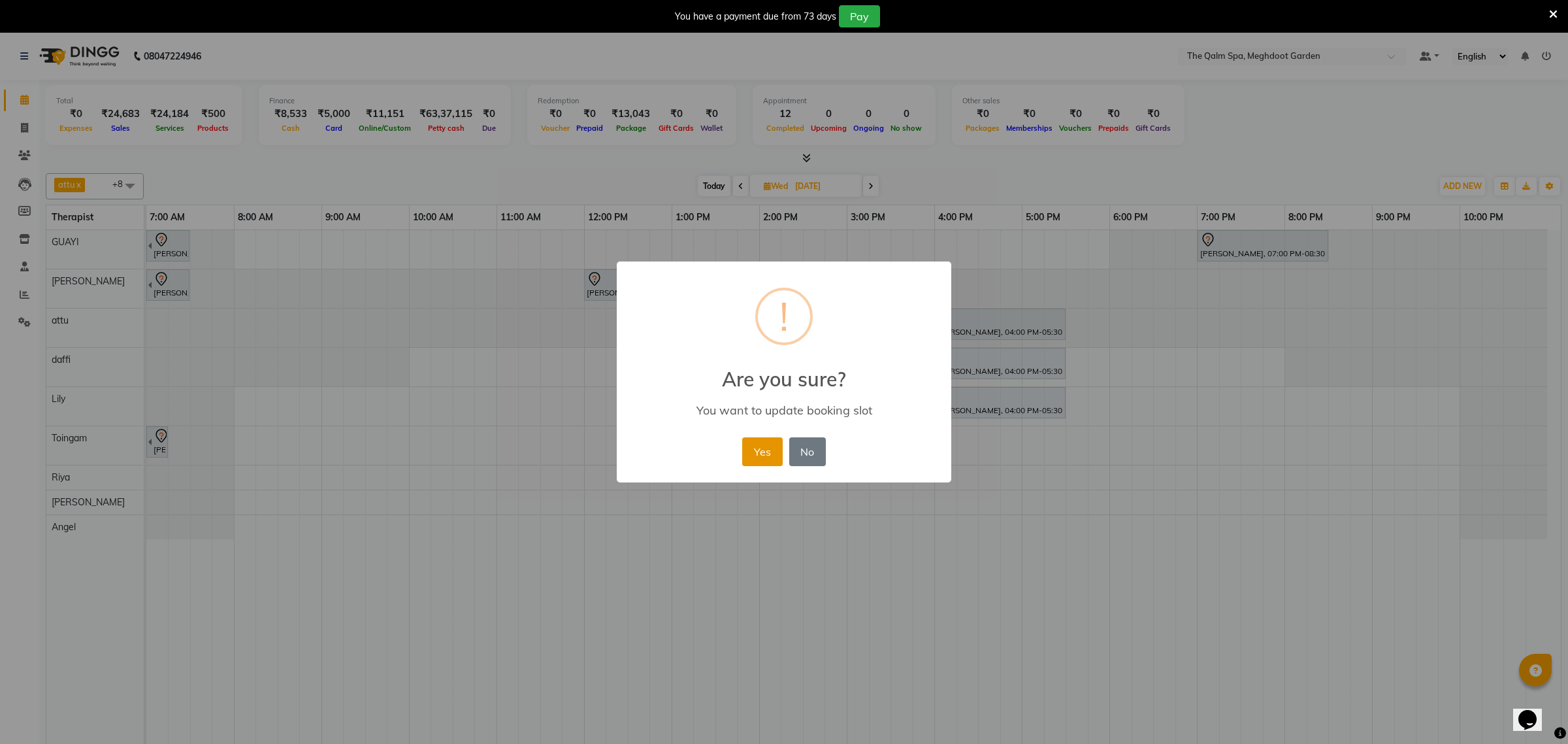
click at [747, 446] on button "Yes" at bounding box center [762, 451] width 40 height 29
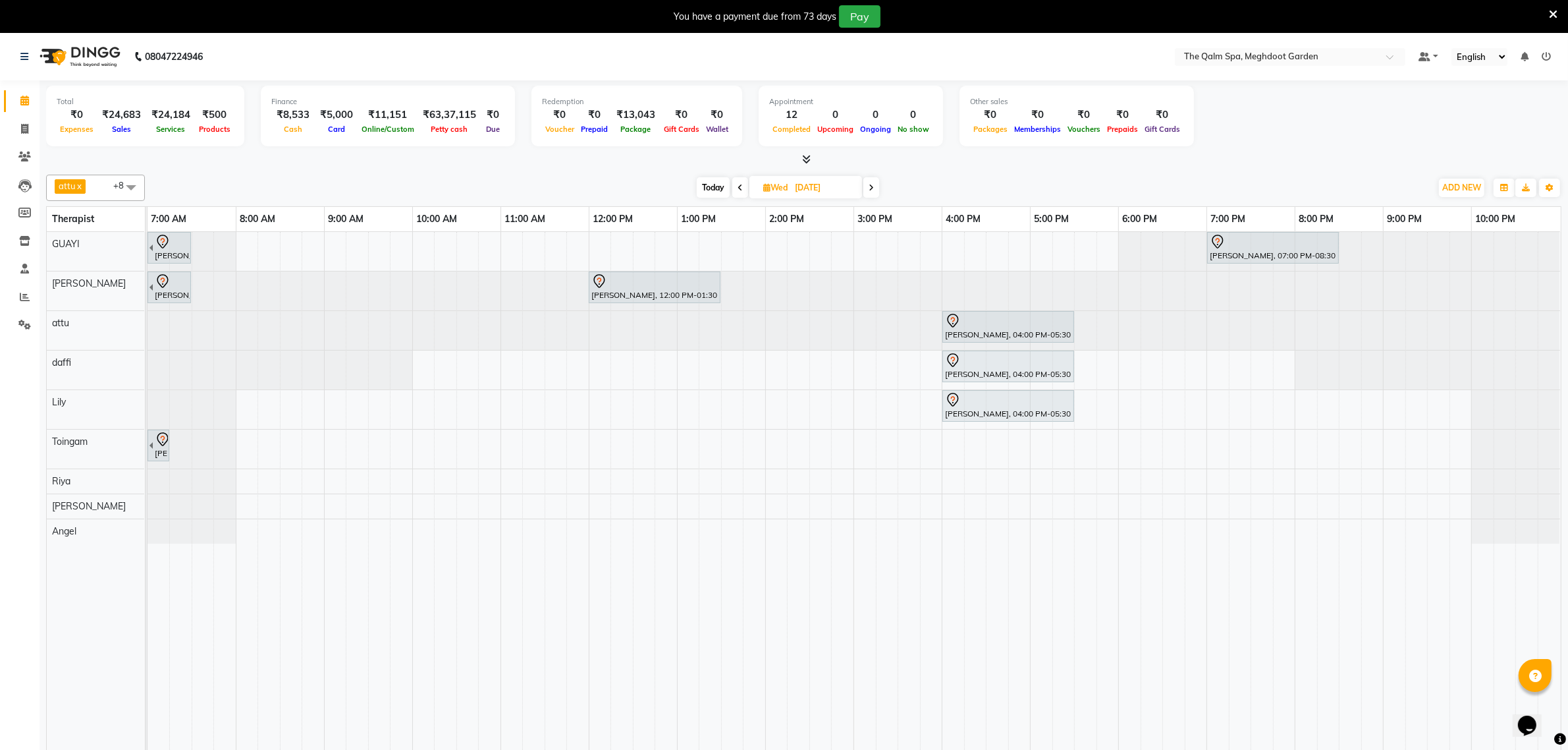
click at [713, 177] on div "attu x daffi x Lily x [PERSON_NAME] x Toingam x [PERSON_NAME] x [PERSON_NAME] x…" at bounding box center [804, 187] width 1515 height 26
click at [714, 186] on span "Today" at bounding box center [713, 188] width 33 height 21
type input "02-09-2025"
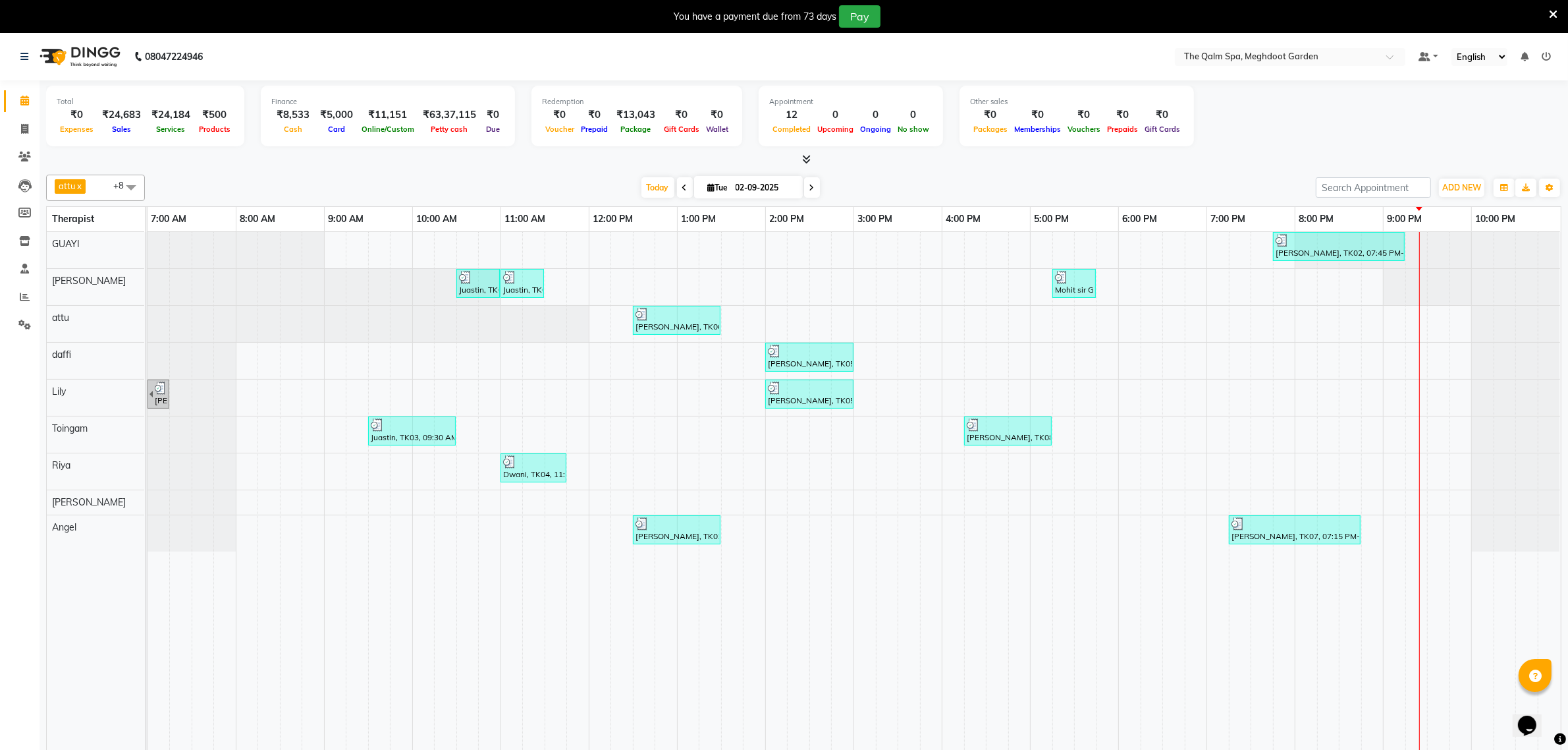
click at [1324, 281] on div "[PERSON_NAME], TK02, 07:45 PM-09:15 PM, Javanese Pampering - 90 Mins Juastin, T…" at bounding box center [854, 500] width 1414 height 537
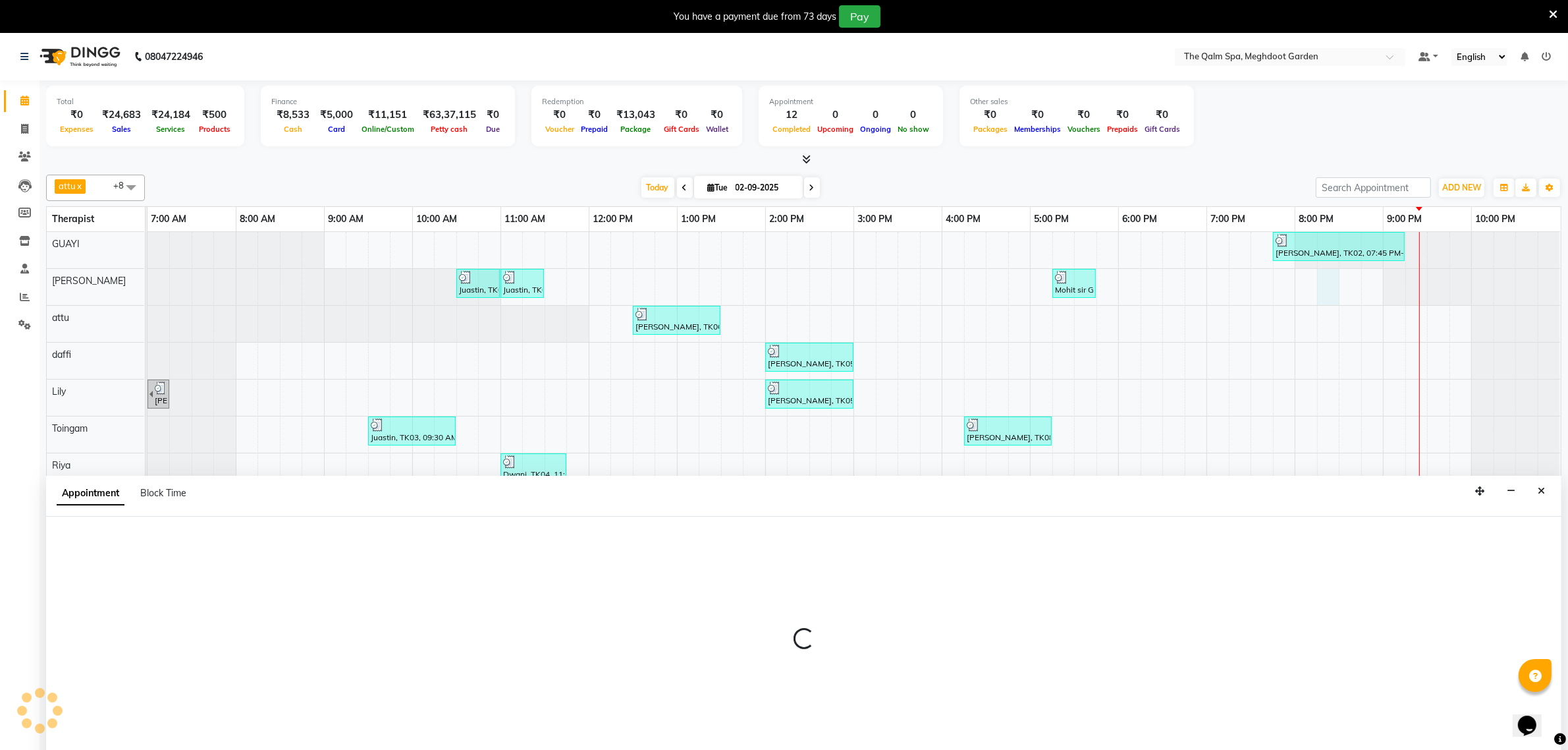
scroll to position [33, 0]
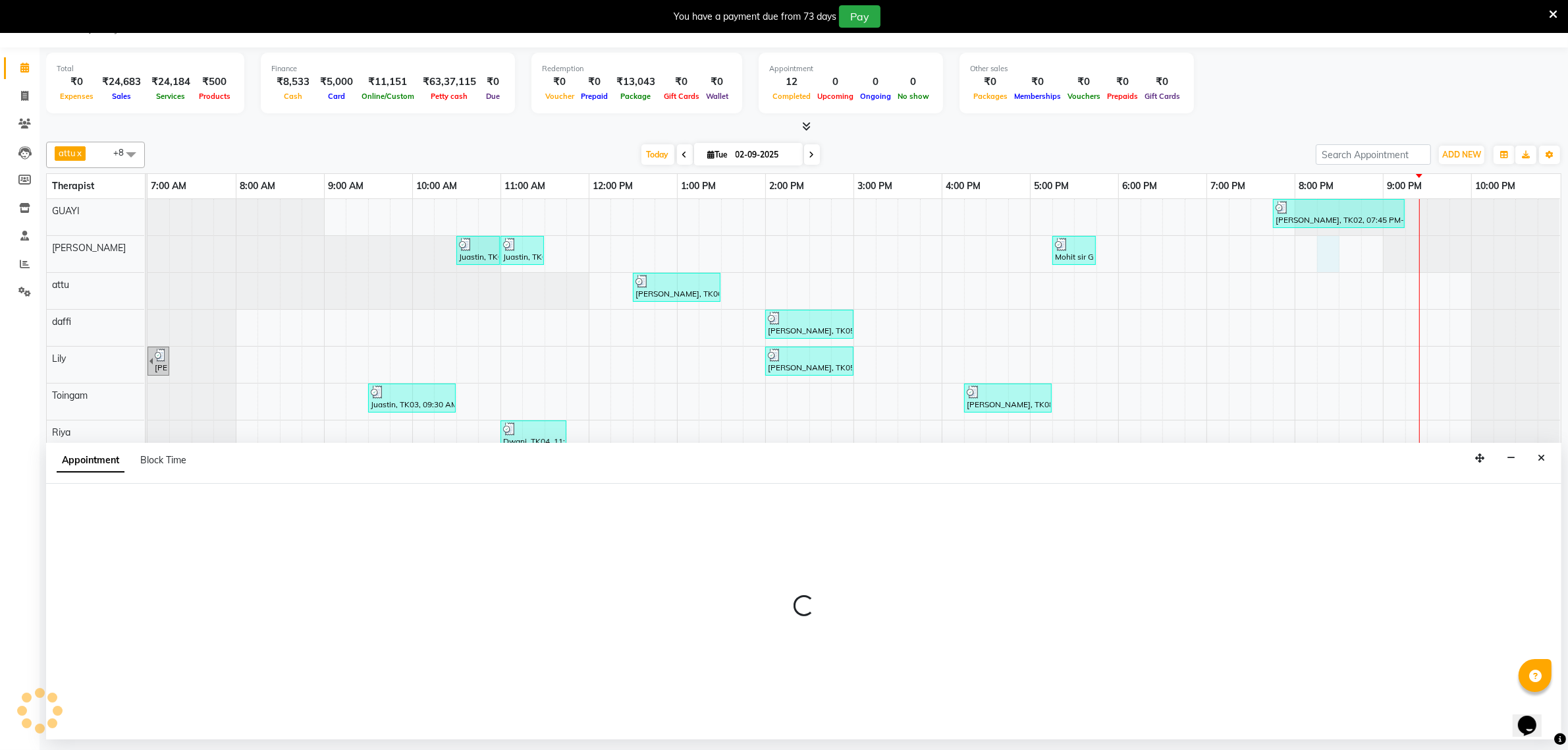
select select "48473"
select select "1215"
select select "tentative"
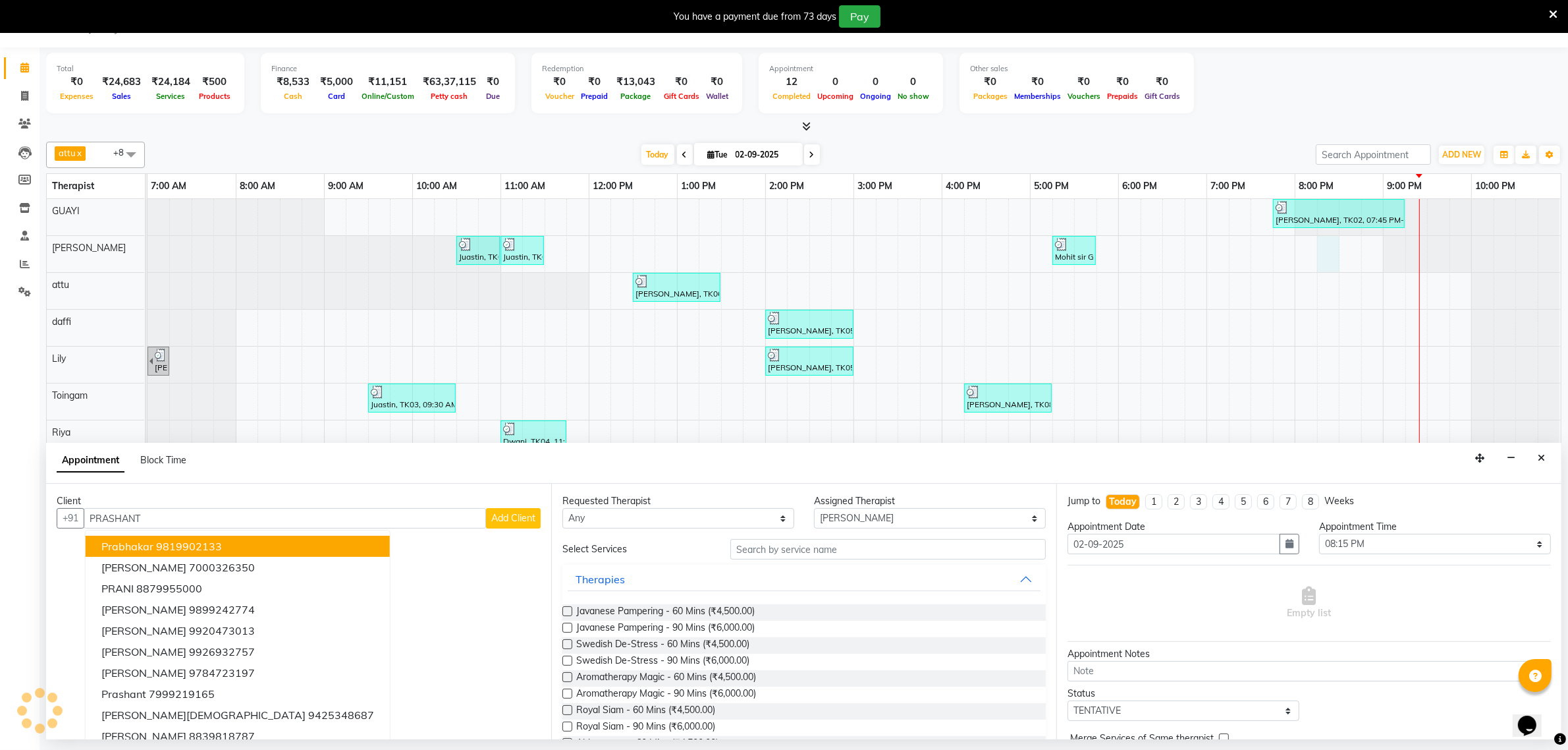
type input "PRASHANT"
click at [517, 523] on span "Add Client" at bounding box center [513, 517] width 44 height 12
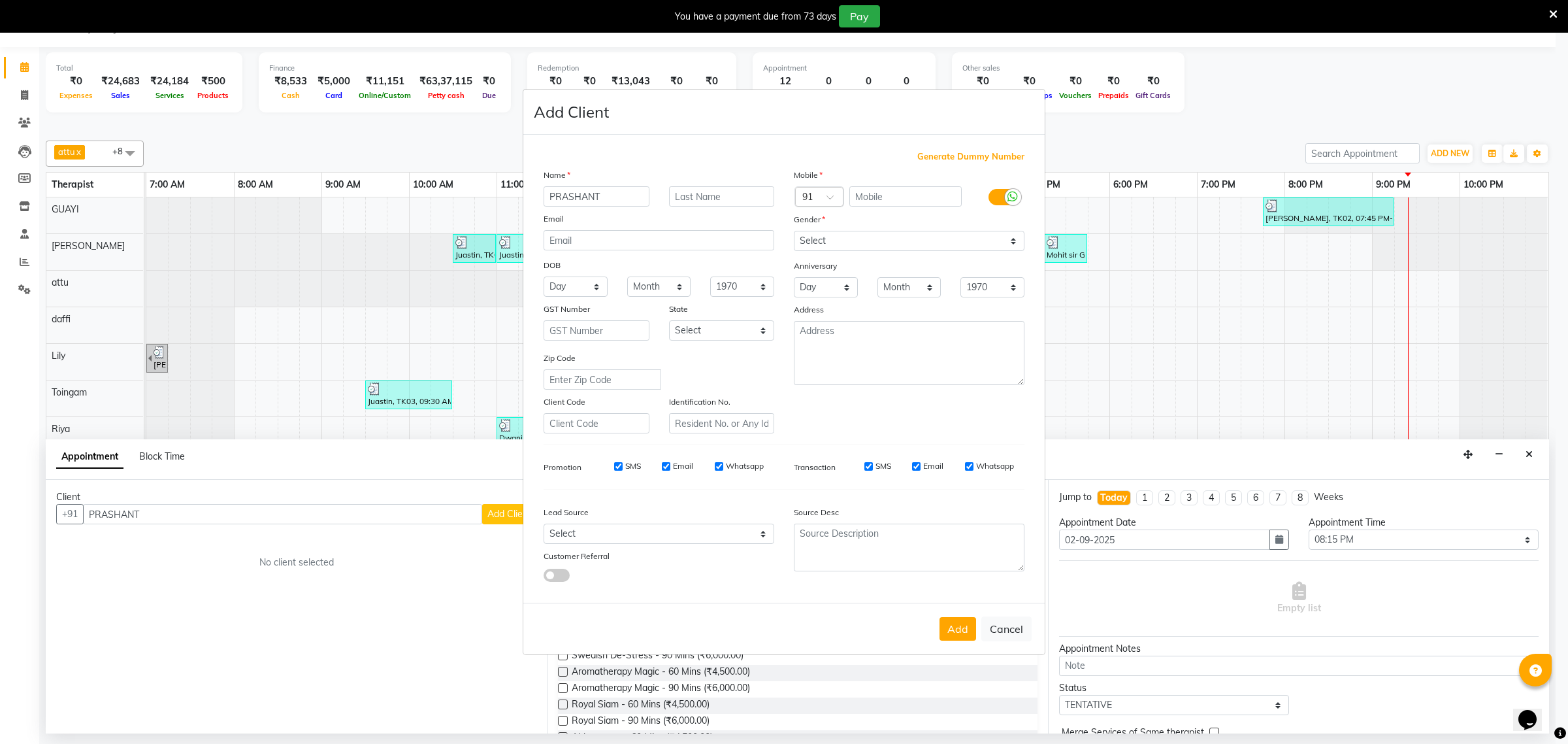
click at [948, 158] on span "Generate Dummy Number" at bounding box center [970, 157] width 107 height 13
type input "1278400000220"
checkbox input "false"
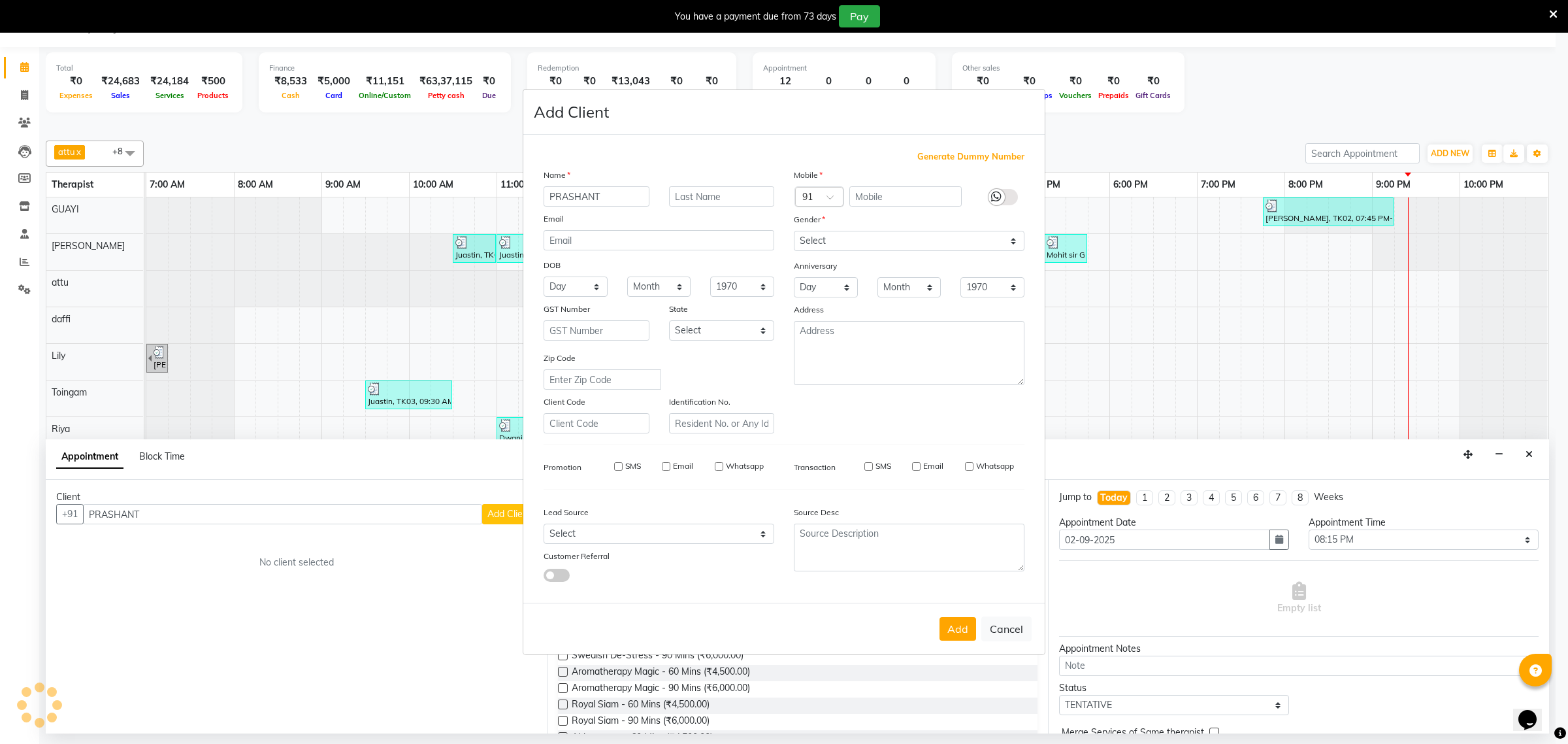
checkbox input "false"
click at [886, 242] on select "Select Male Female Other Prefer Not To Say" at bounding box center [908, 241] width 231 height 21
select select "male"
click at [794, 232] on select "Select Male Female Other Prefer Not To Say" at bounding box center [908, 241] width 231 height 21
click at [961, 617] on button "Add" at bounding box center [958, 629] width 36 height 24
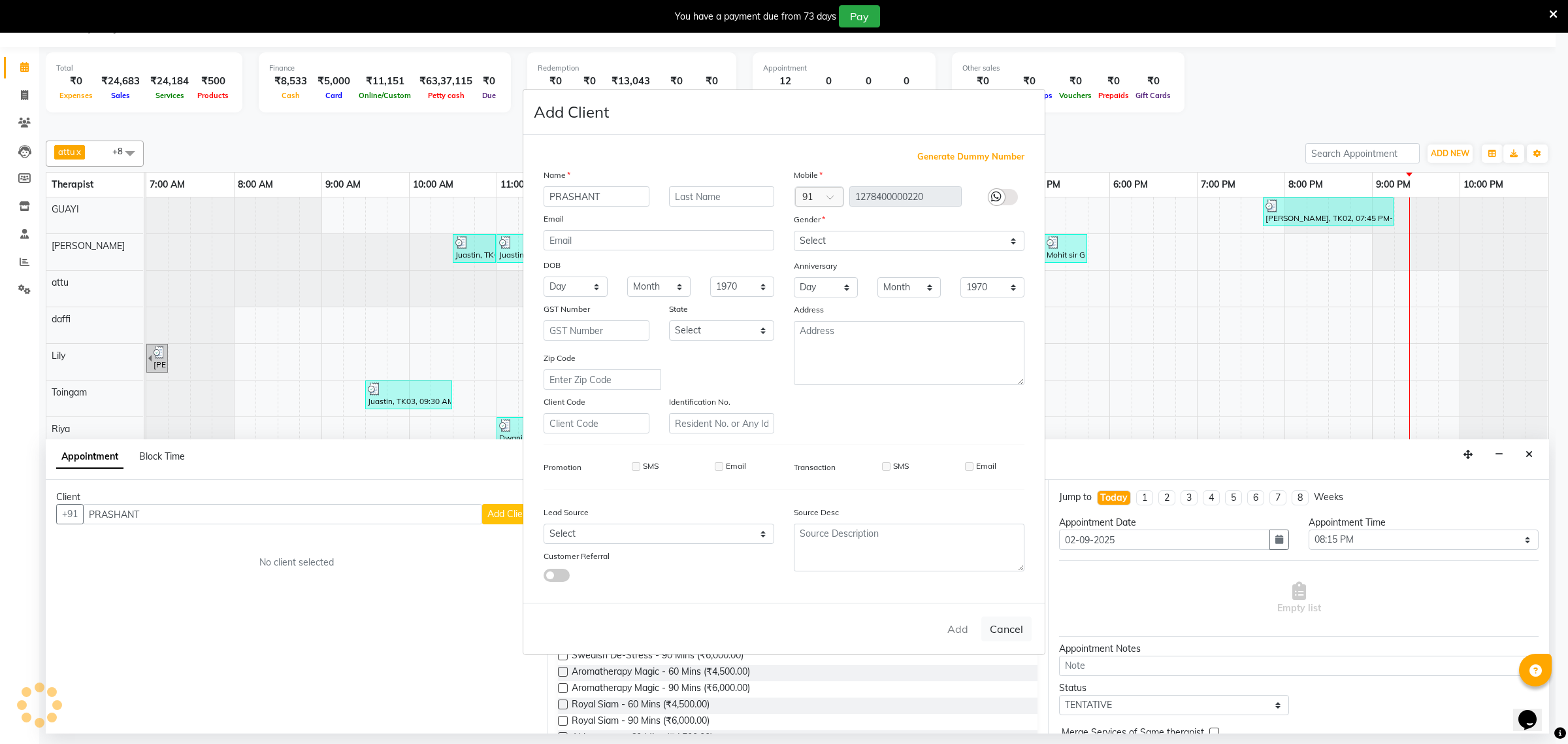
type input "1278400000220"
select select
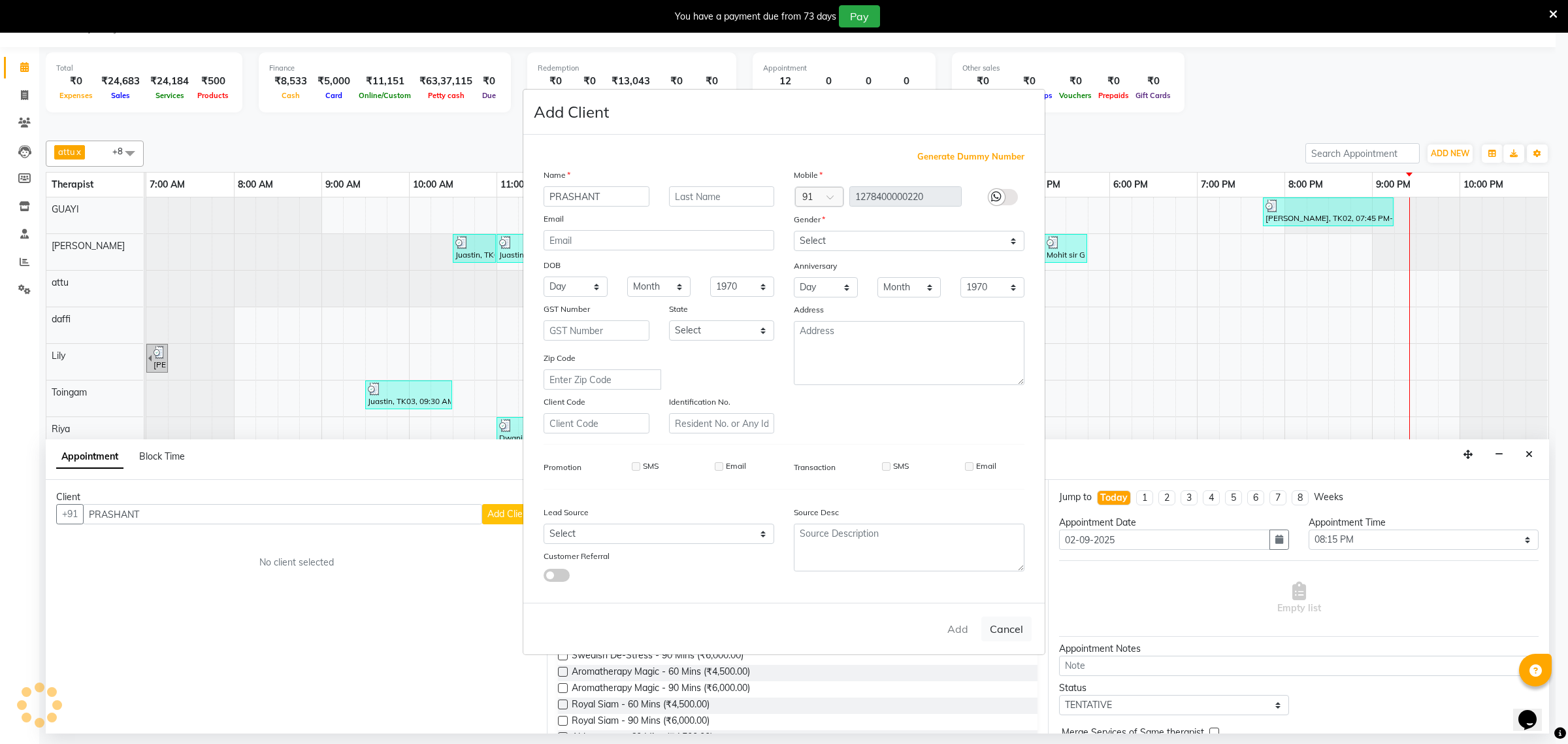
select select
checkbox input "false"
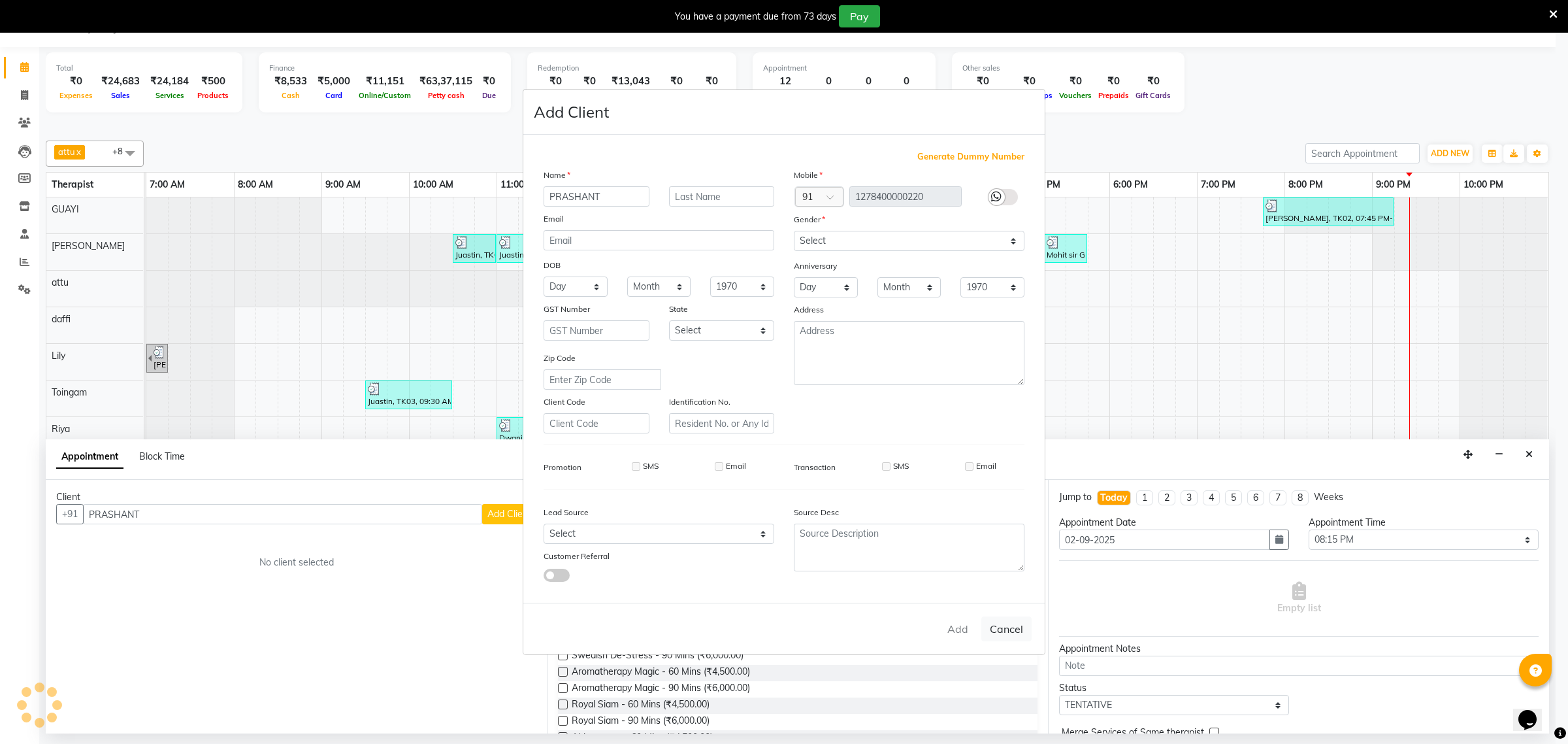
checkbox input "false"
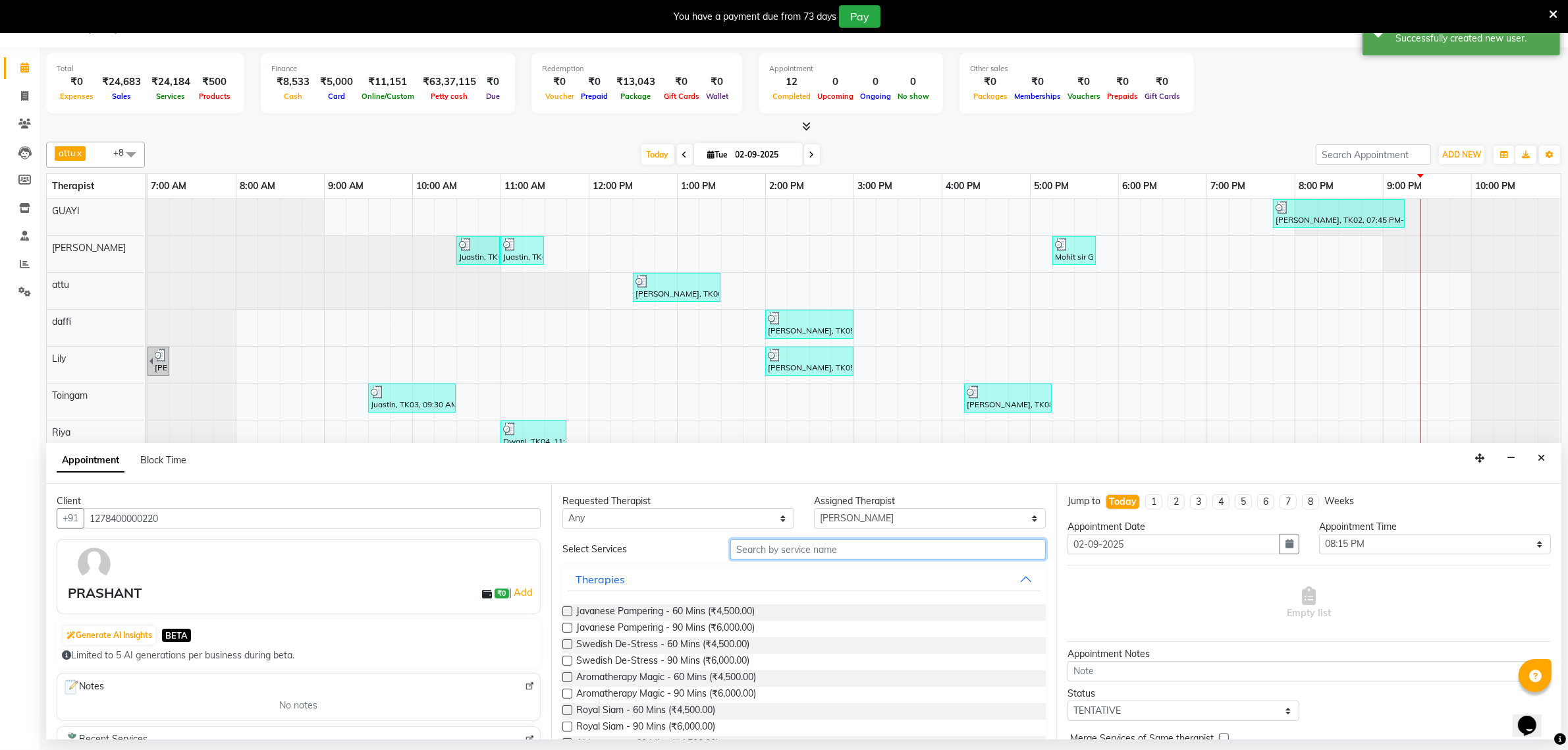
click at [785, 552] on input "text" at bounding box center [888, 549] width 316 height 21
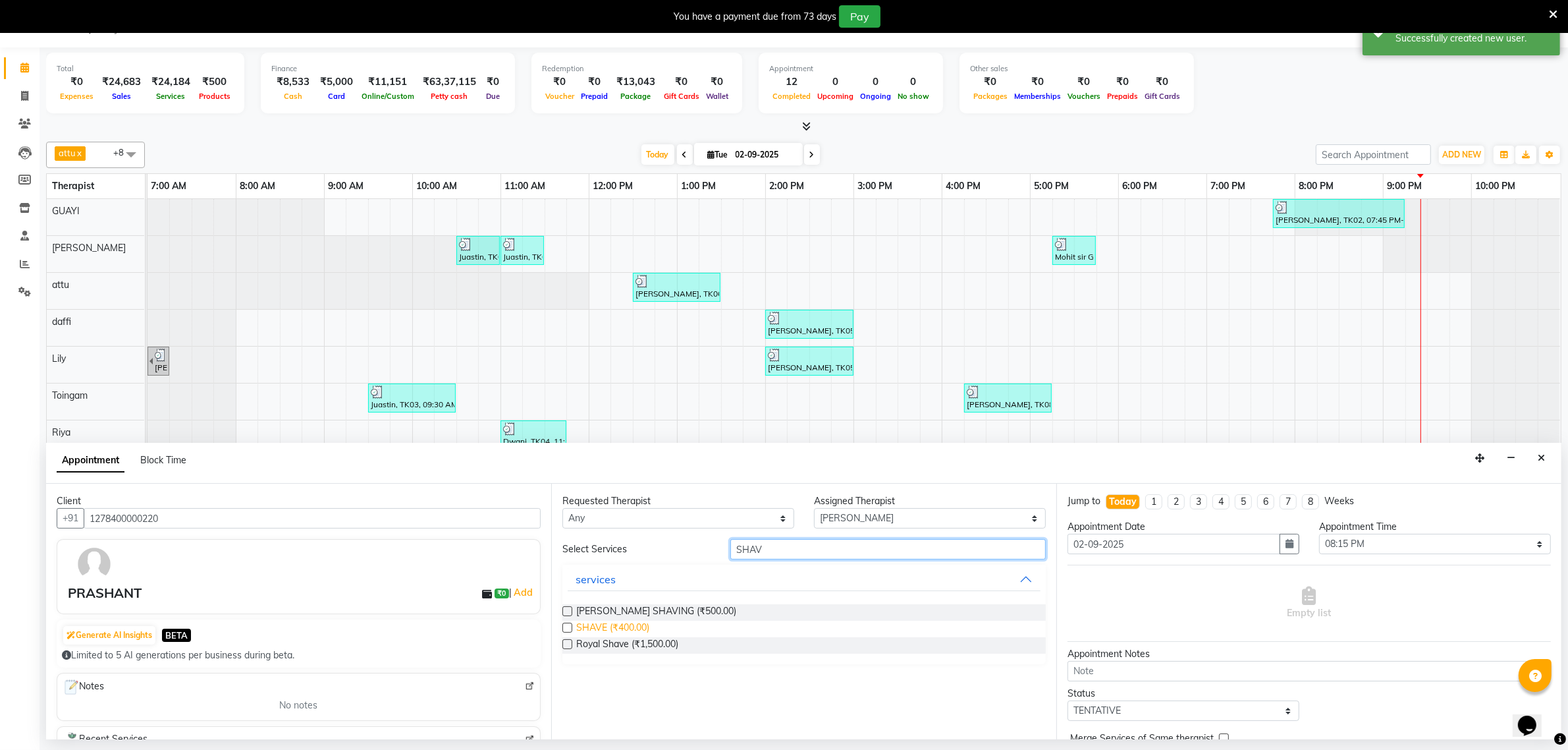
type input "SHAV"
click at [616, 628] on span "SHAVE (₹400.00)" at bounding box center [612, 628] width 73 height 17
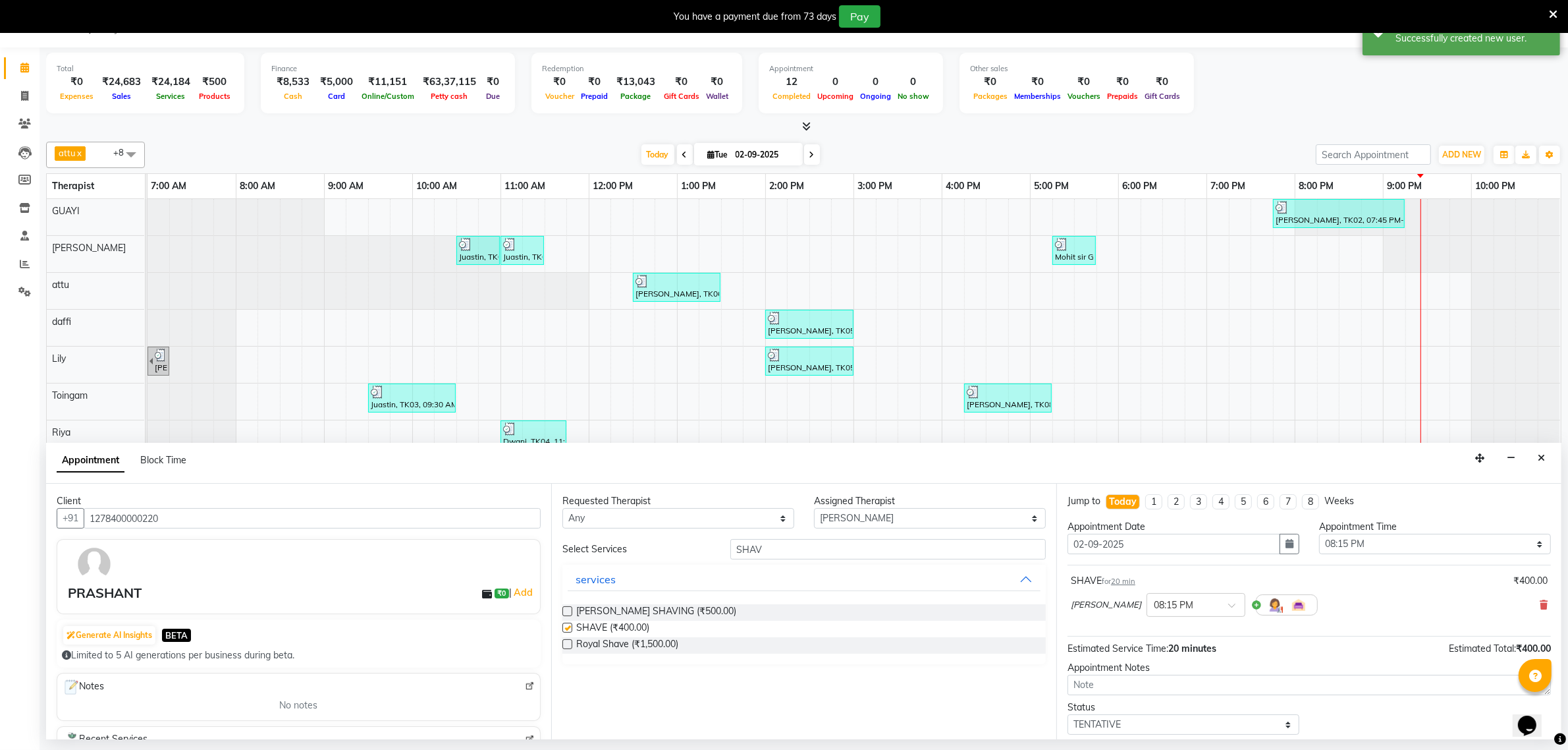
checkbox input "false"
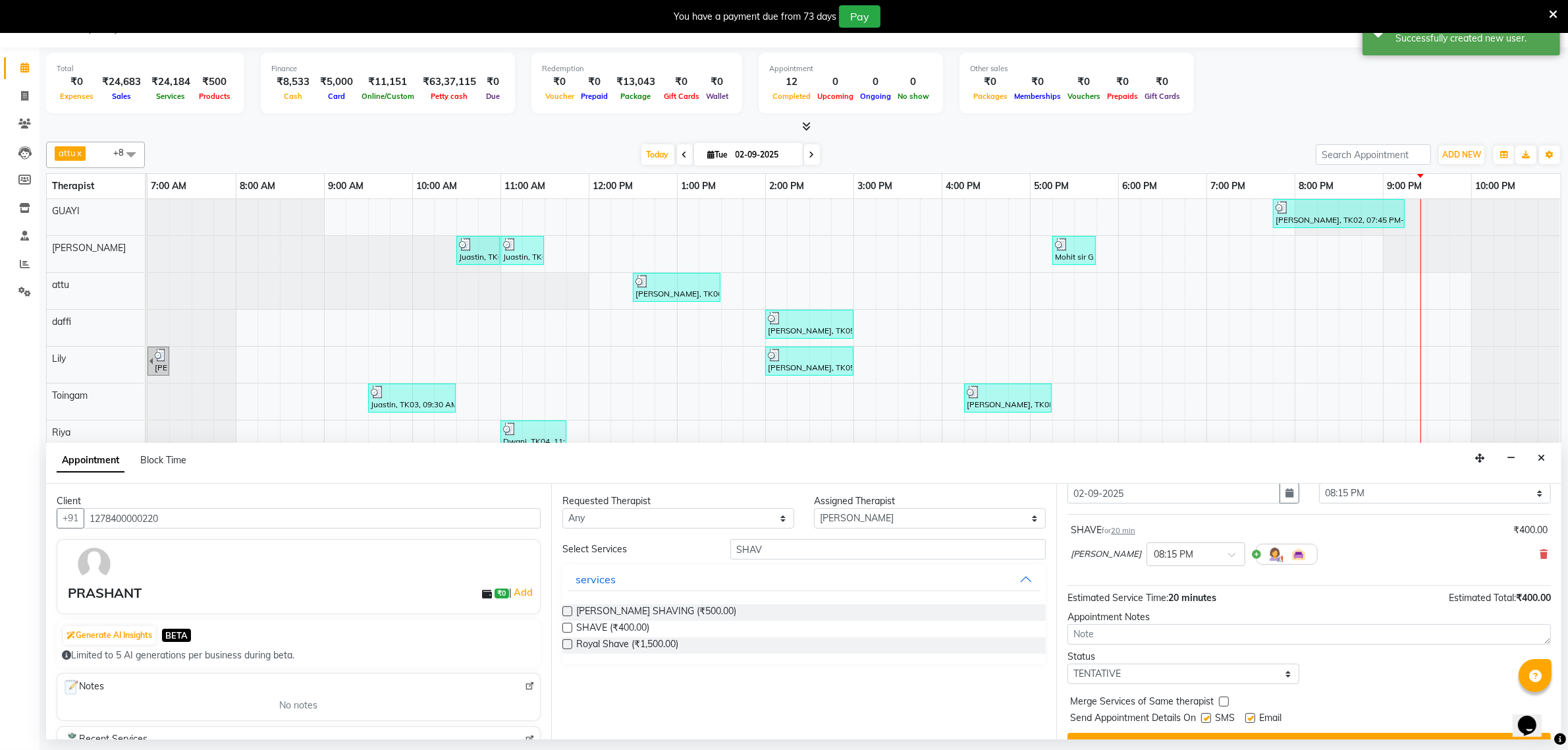
scroll to position [80, 0]
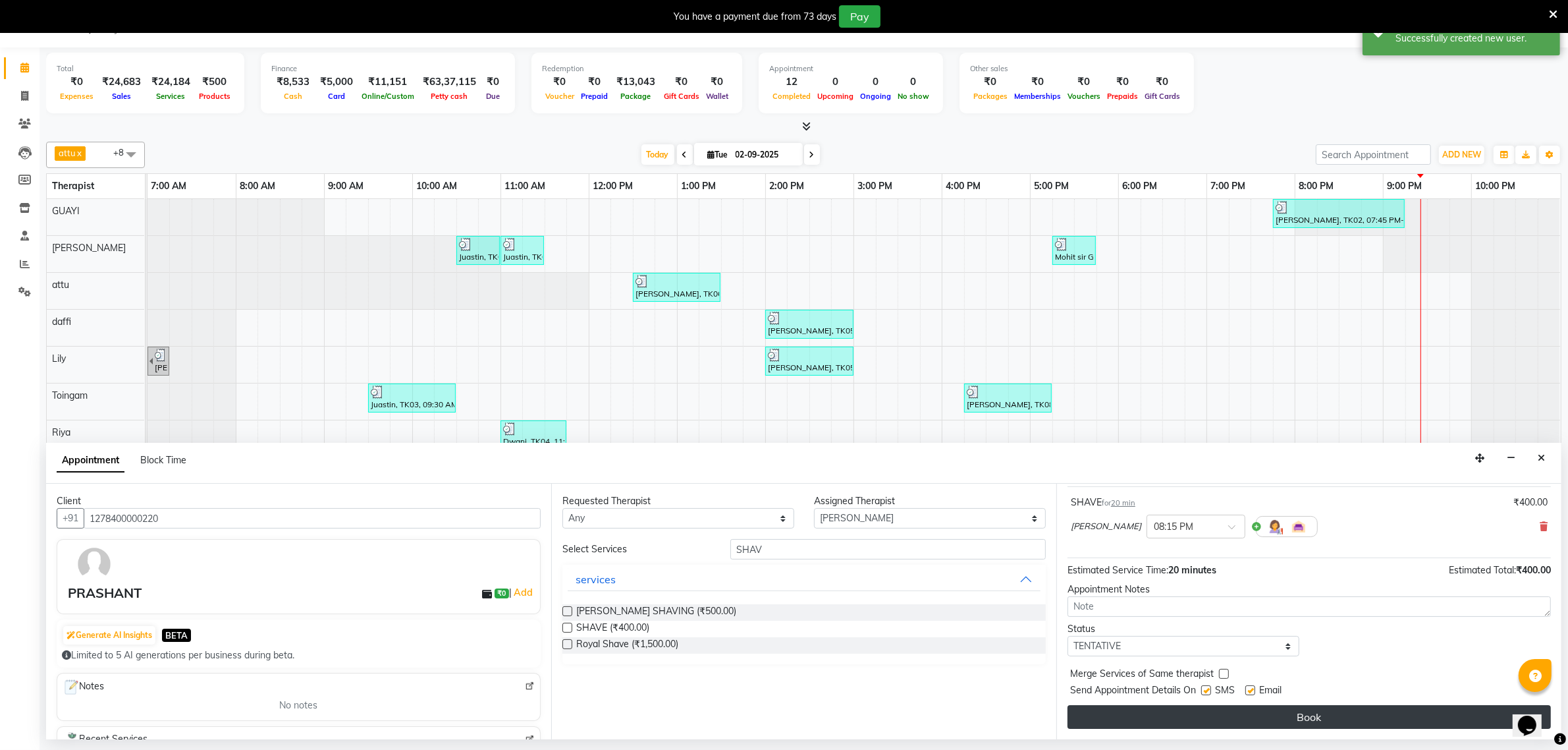
click at [1247, 710] on button "Book" at bounding box center [1309, 717] width 484 height 24
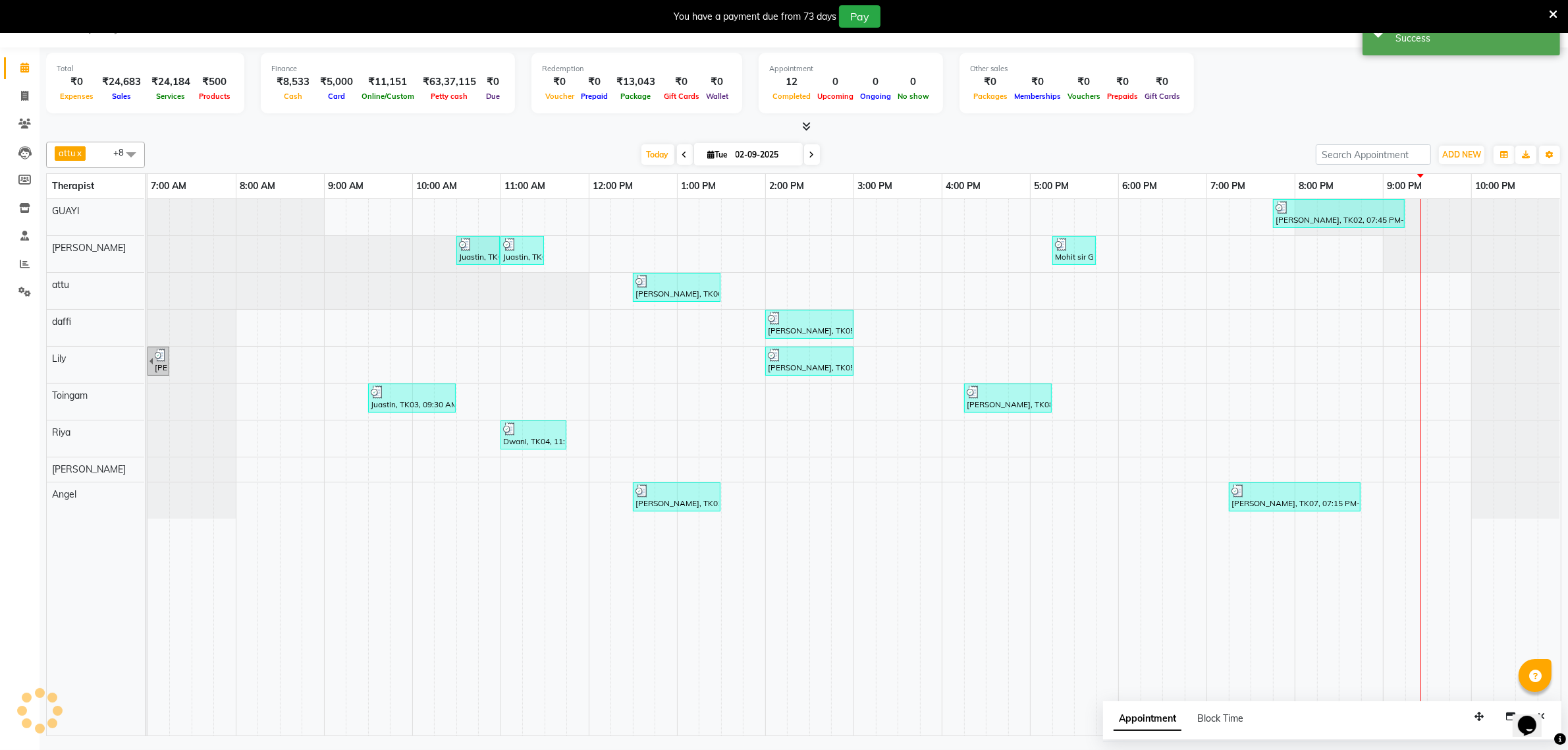
scroll to position [0, 0]
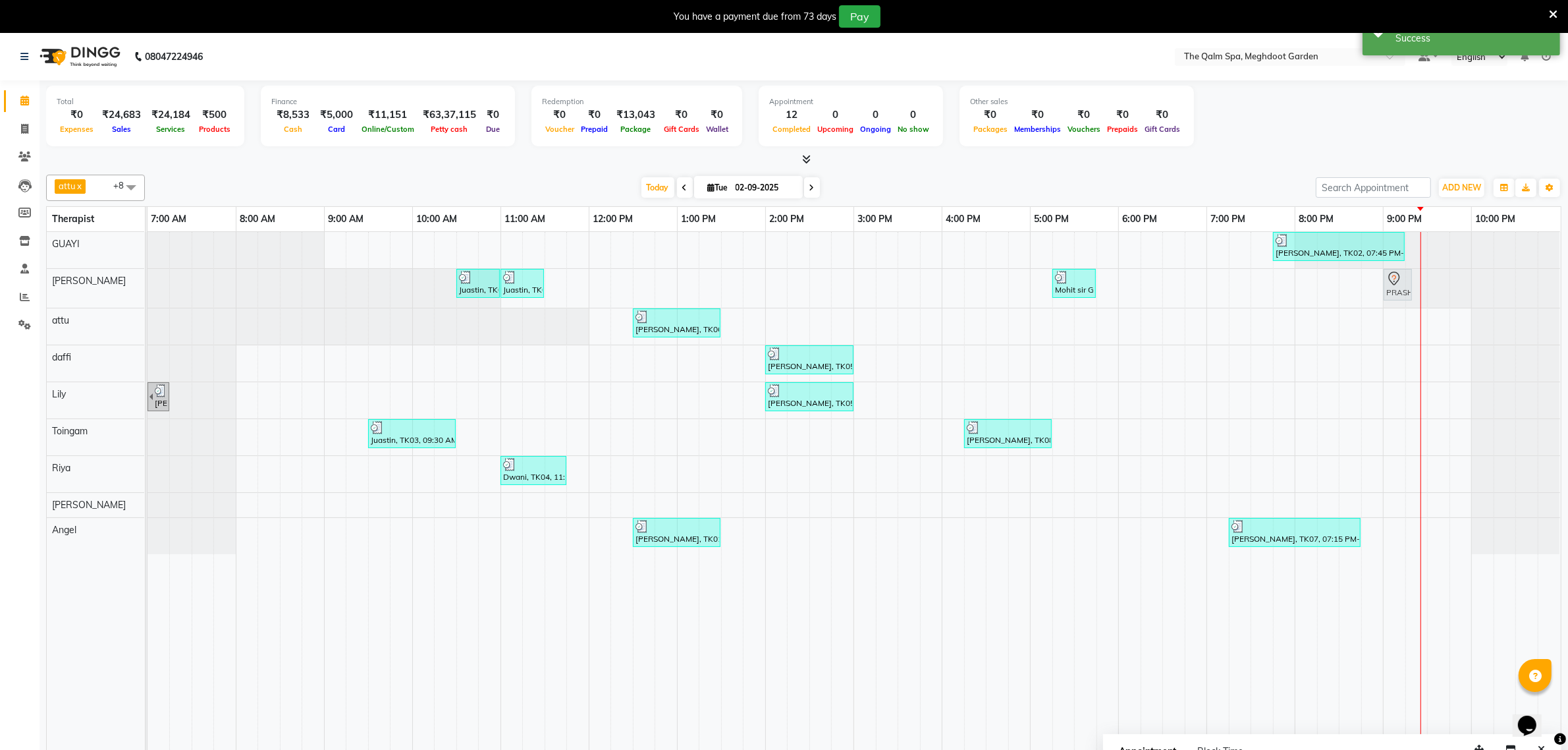
drag, startPoint x: 1377, startPoint y: 287, endPoint x: 1396, endPoint y: 287, distance: 19.0
click at [148, 287] on div "Juastin, TK03, 10:30 AM-11:00 AM, BEARD SHAVING Juastin, TK03, 11:00 AM-11:30 A…" at bounding box center [148, 288] width 0 height 39
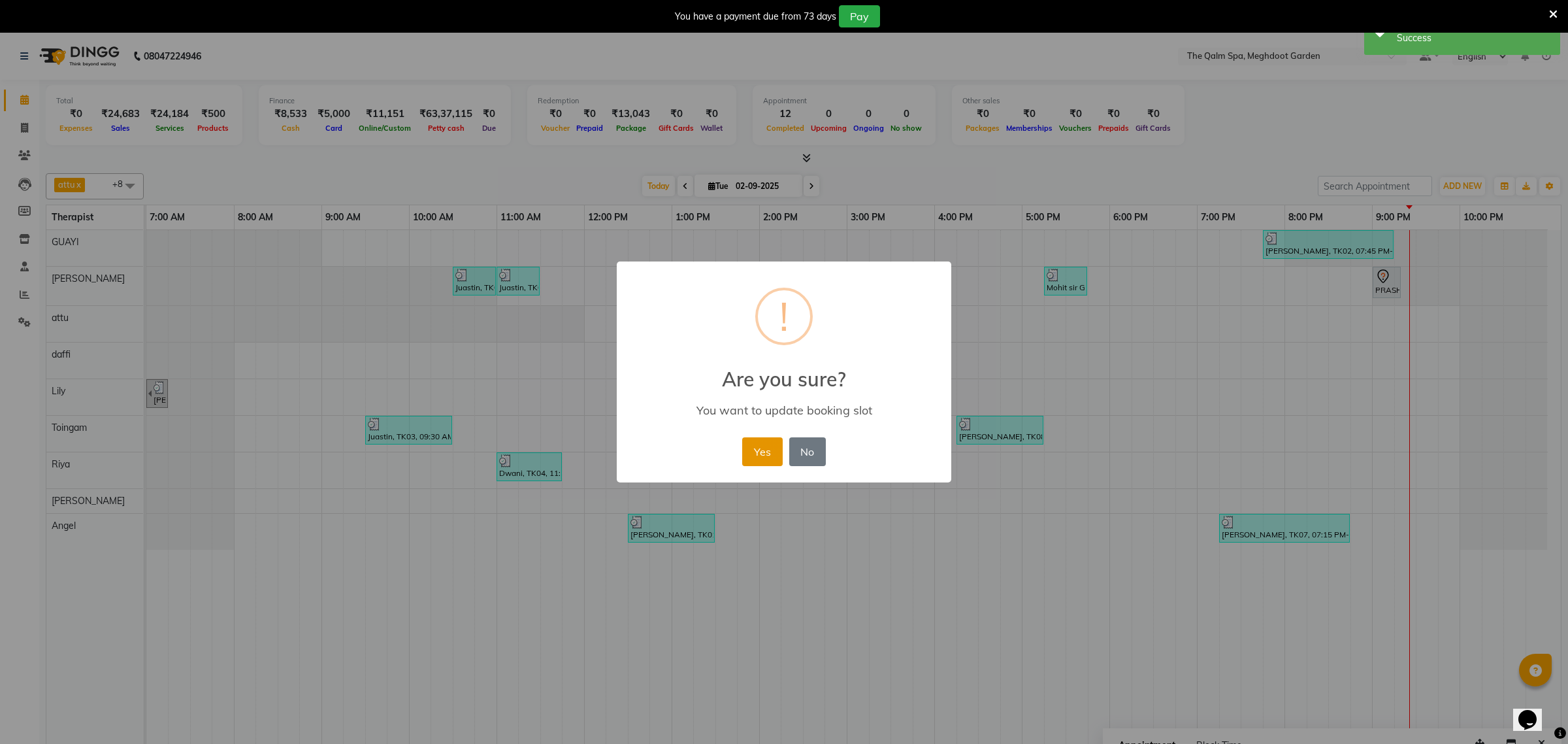
click at [756, 459] on button "Yes" at bounding box center [762, 451] width 40 height 29
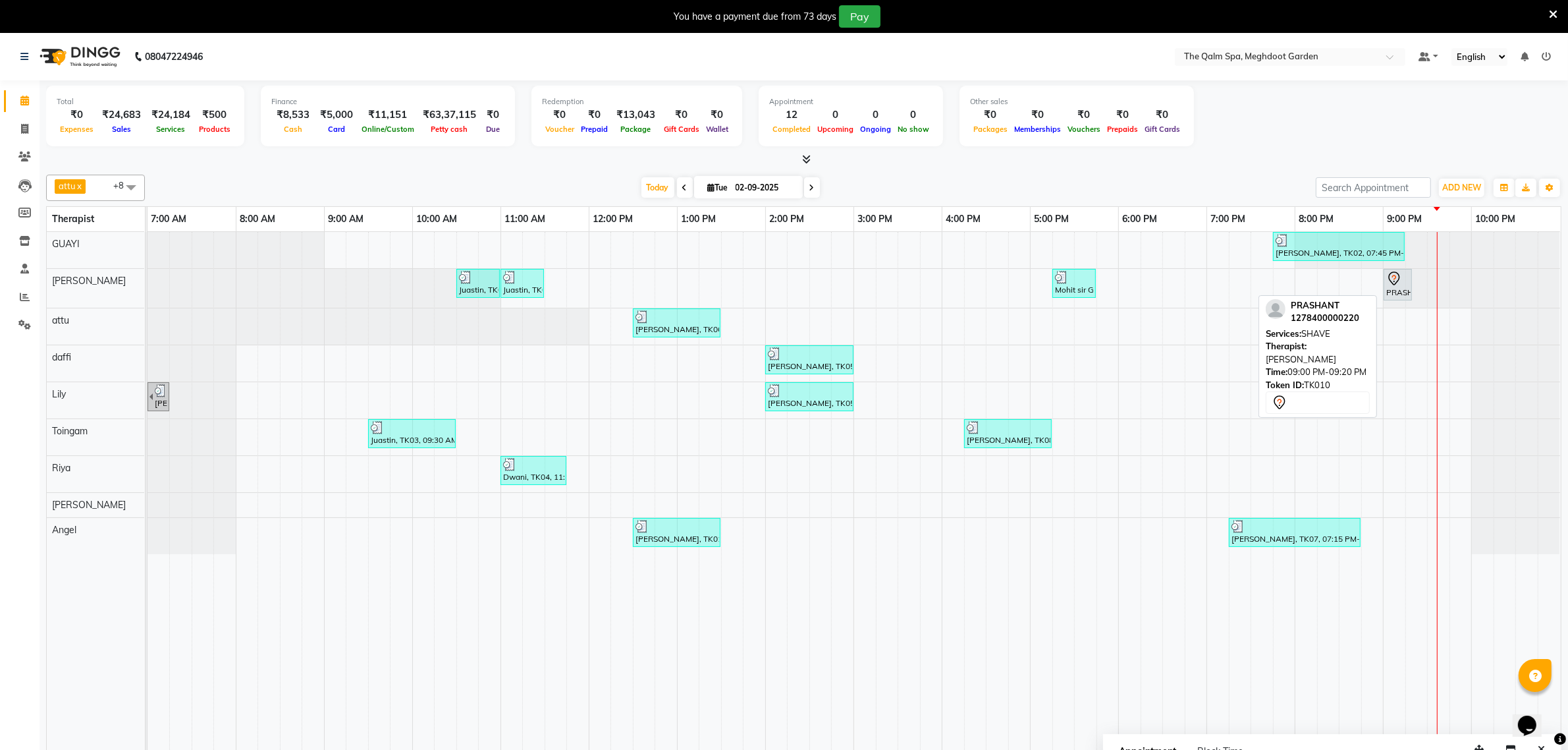
click at [1395, 287] on icon at bounding box center [1395, 279] width 16 height 16
click at [1396, 284] on icon at bounding box center [1394, 278] width 11 height 14
select select "7"
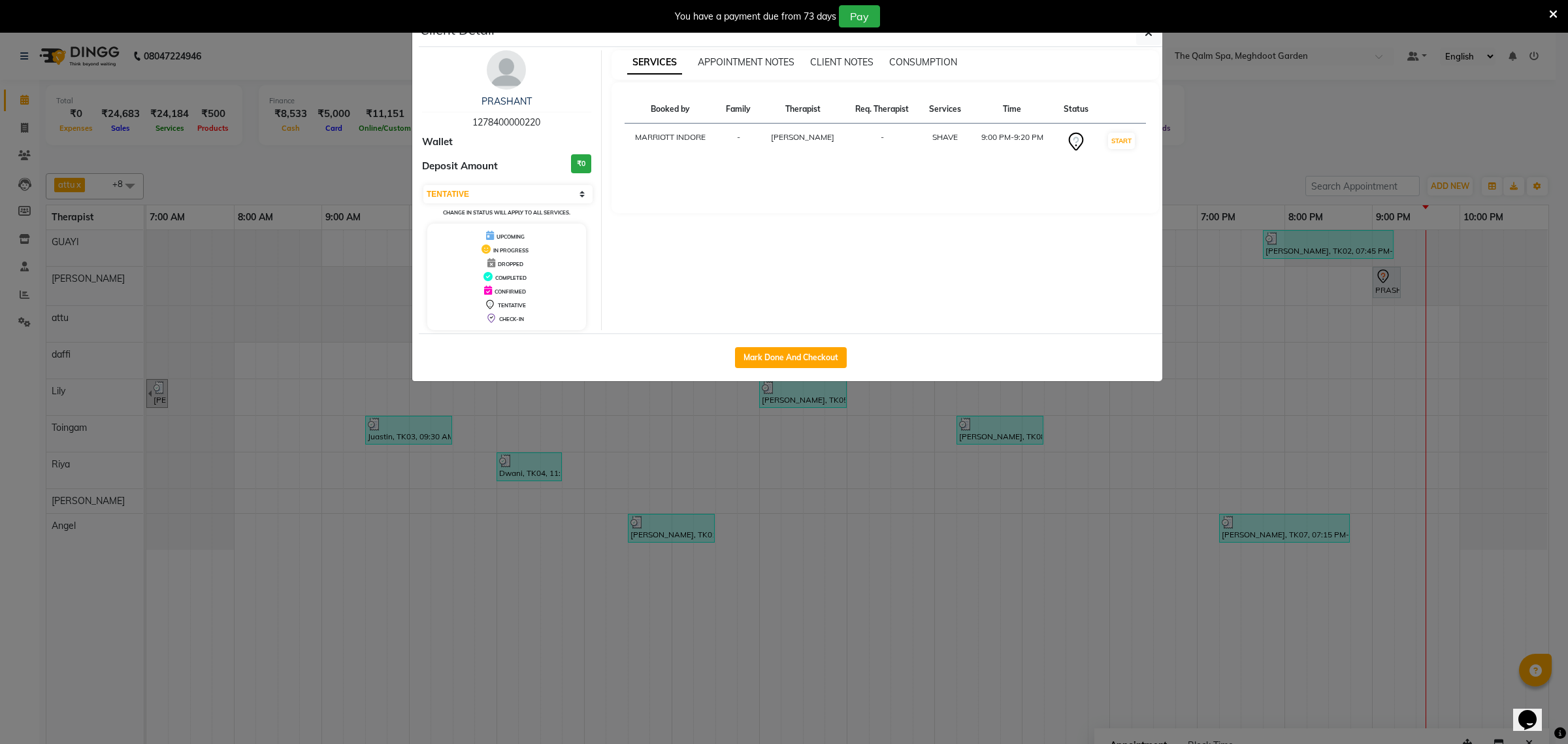
click at [1150, 44] on button "button" at bounding box center [1148, 33] width 25 height 25
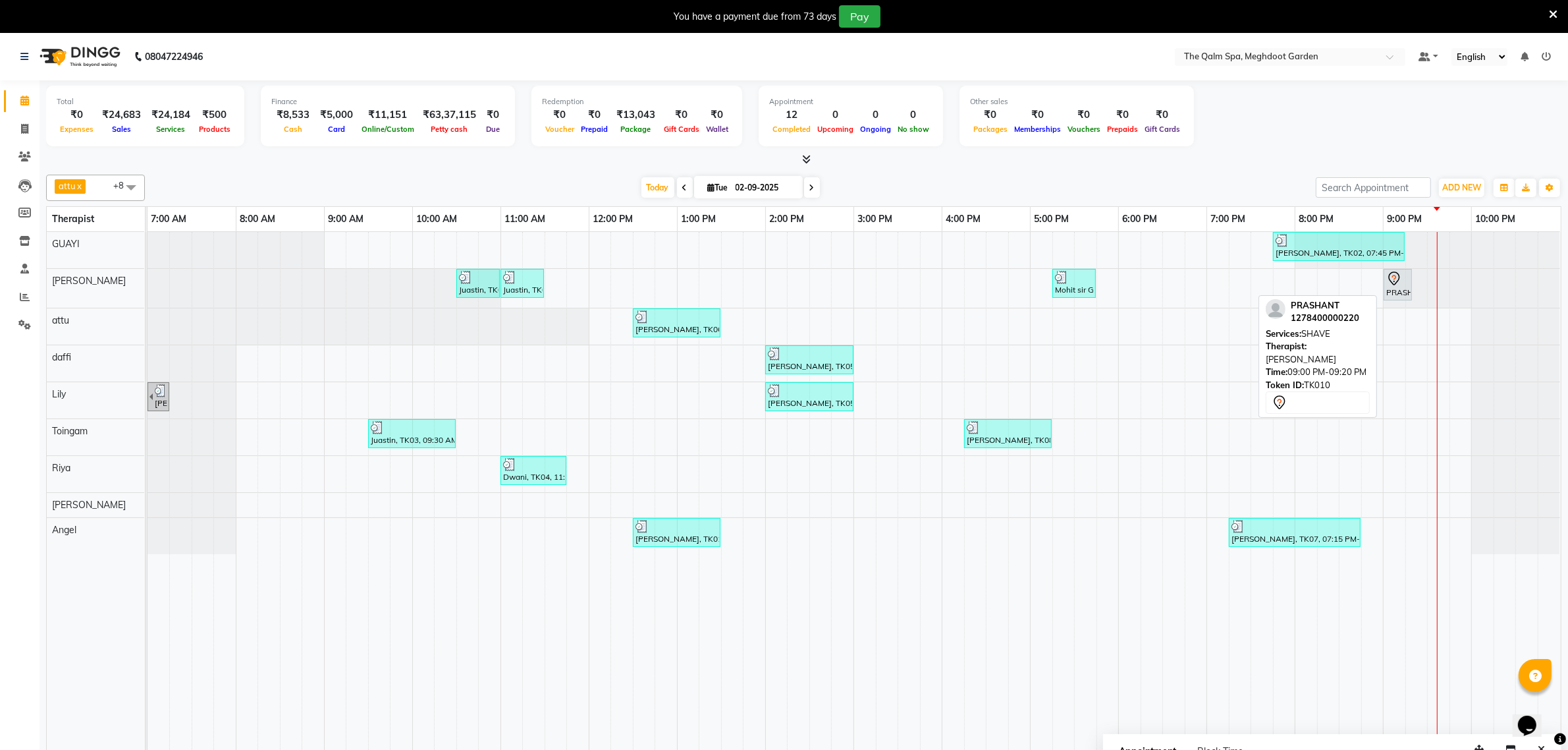
click at [1396, 287] on icon at bounding box center [1395, 279] width 16 height 16
select select "7"
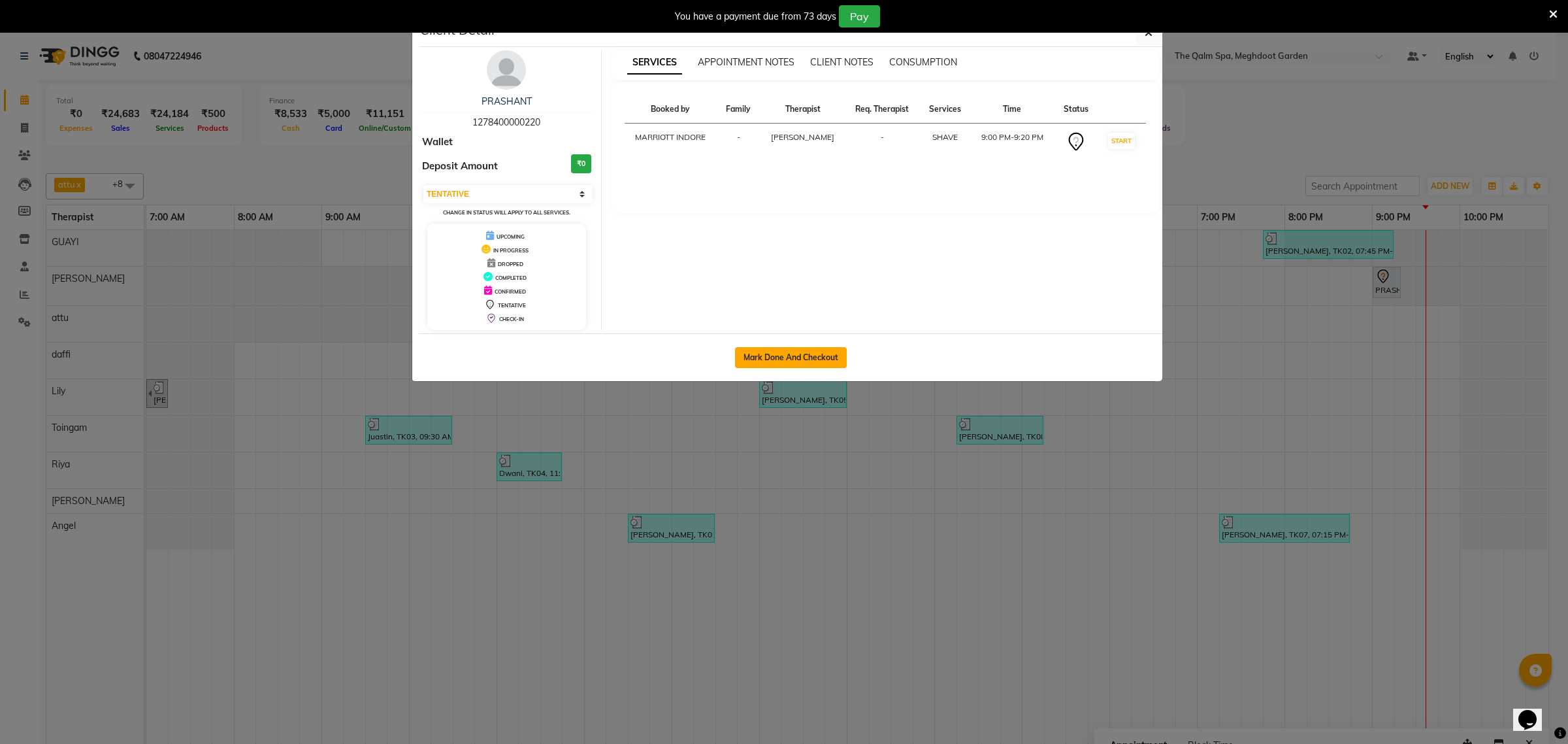
click at [736, 362] on button "Mark Done And Checkout" at bounding box center [790, 358] width 112 height 21
select select "service"
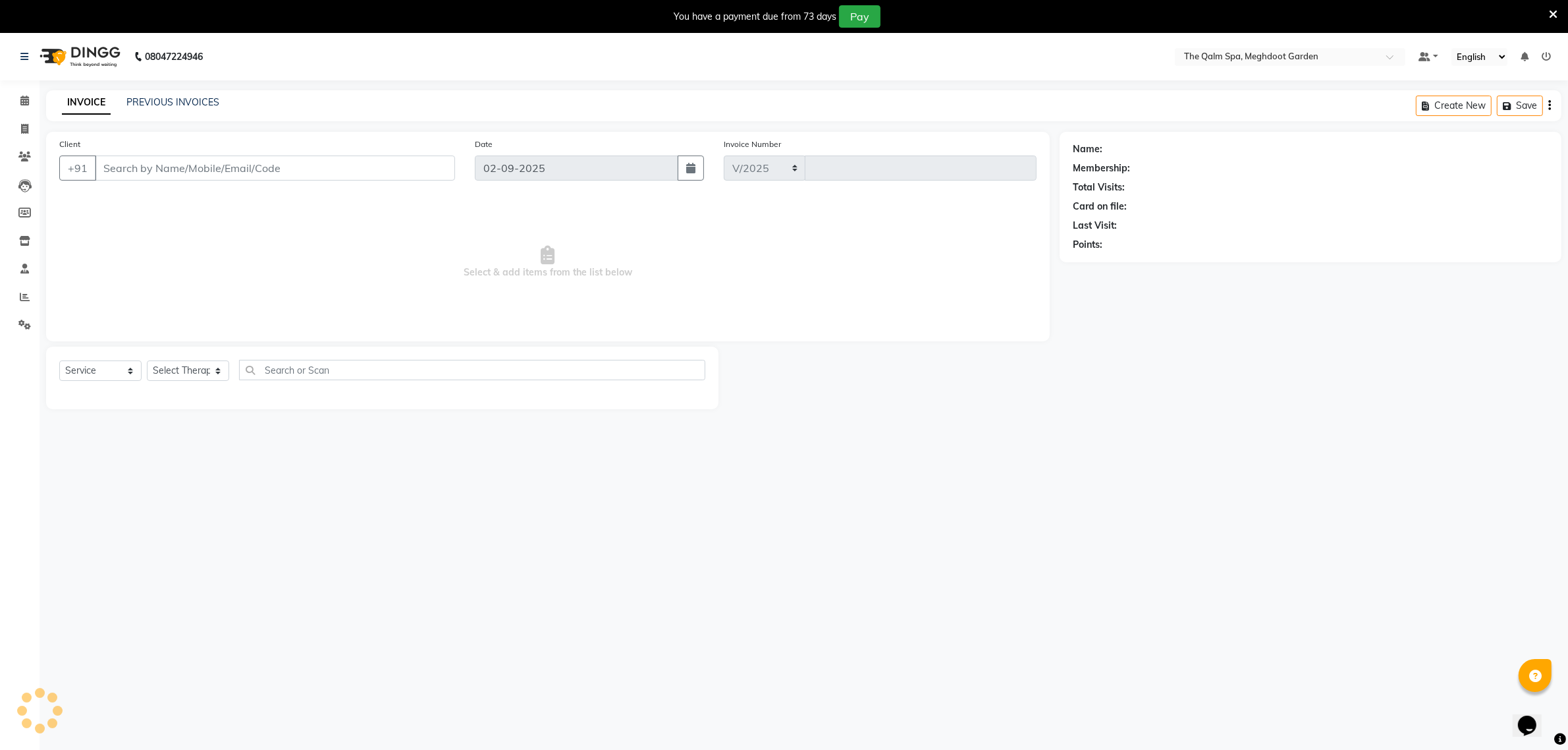
select select "6401"
type input "1900"
type input "1278400000220"
select select "48473"
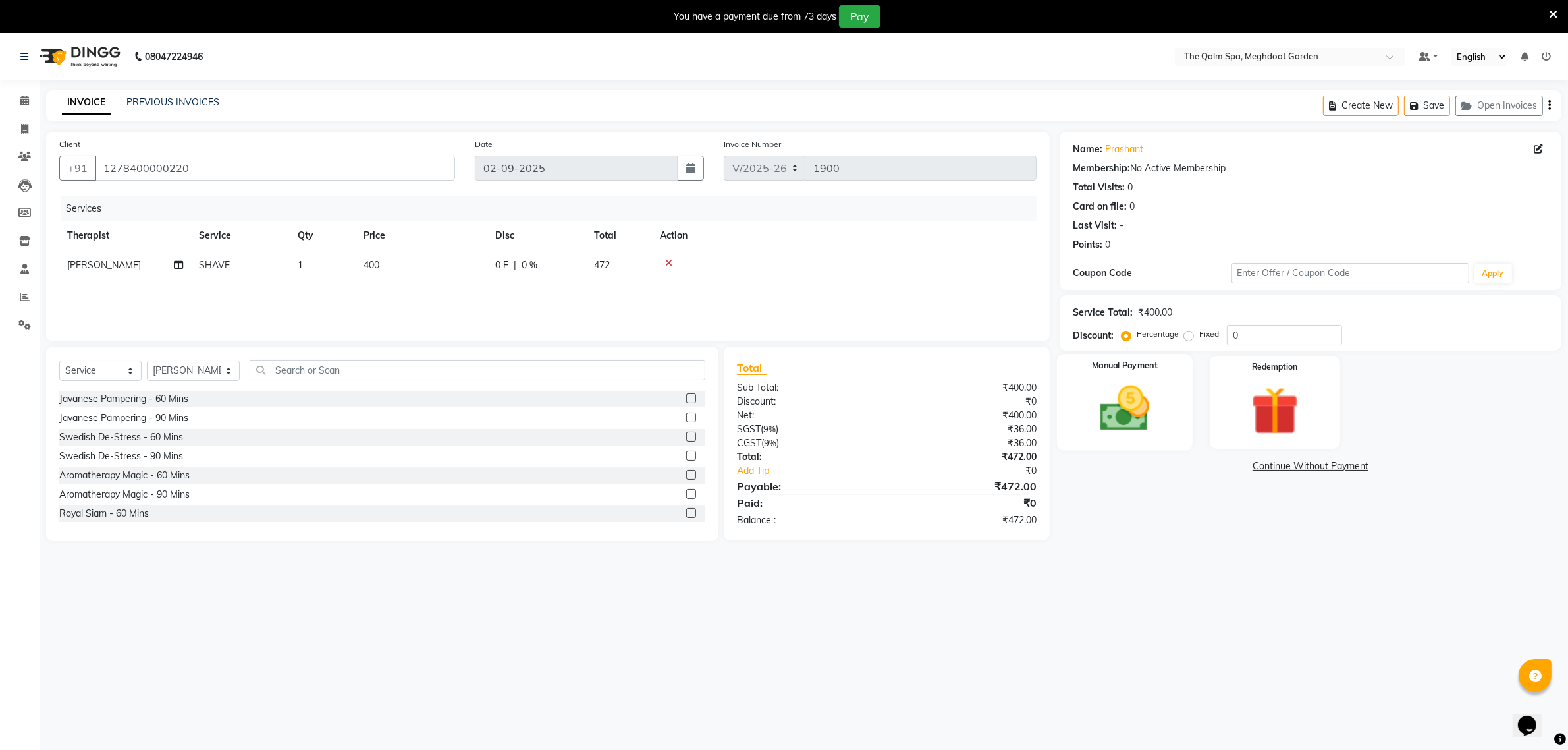
click at [1122, 407] on img at bounding box center [1124, 409] width 81 height 58
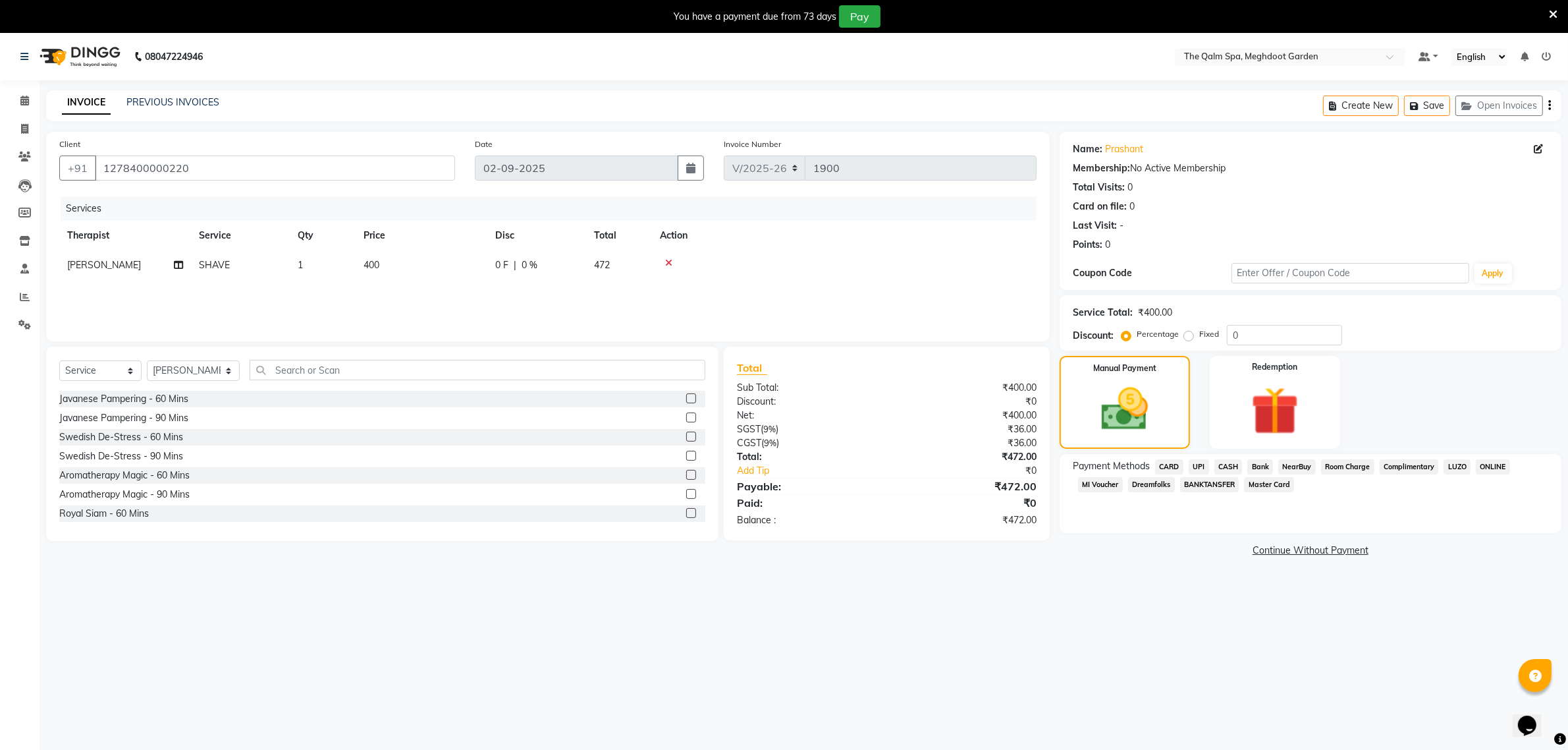
click at [1335, 467] on span "Room Charge" at bounding box center [1347, 466] width 54 height 15
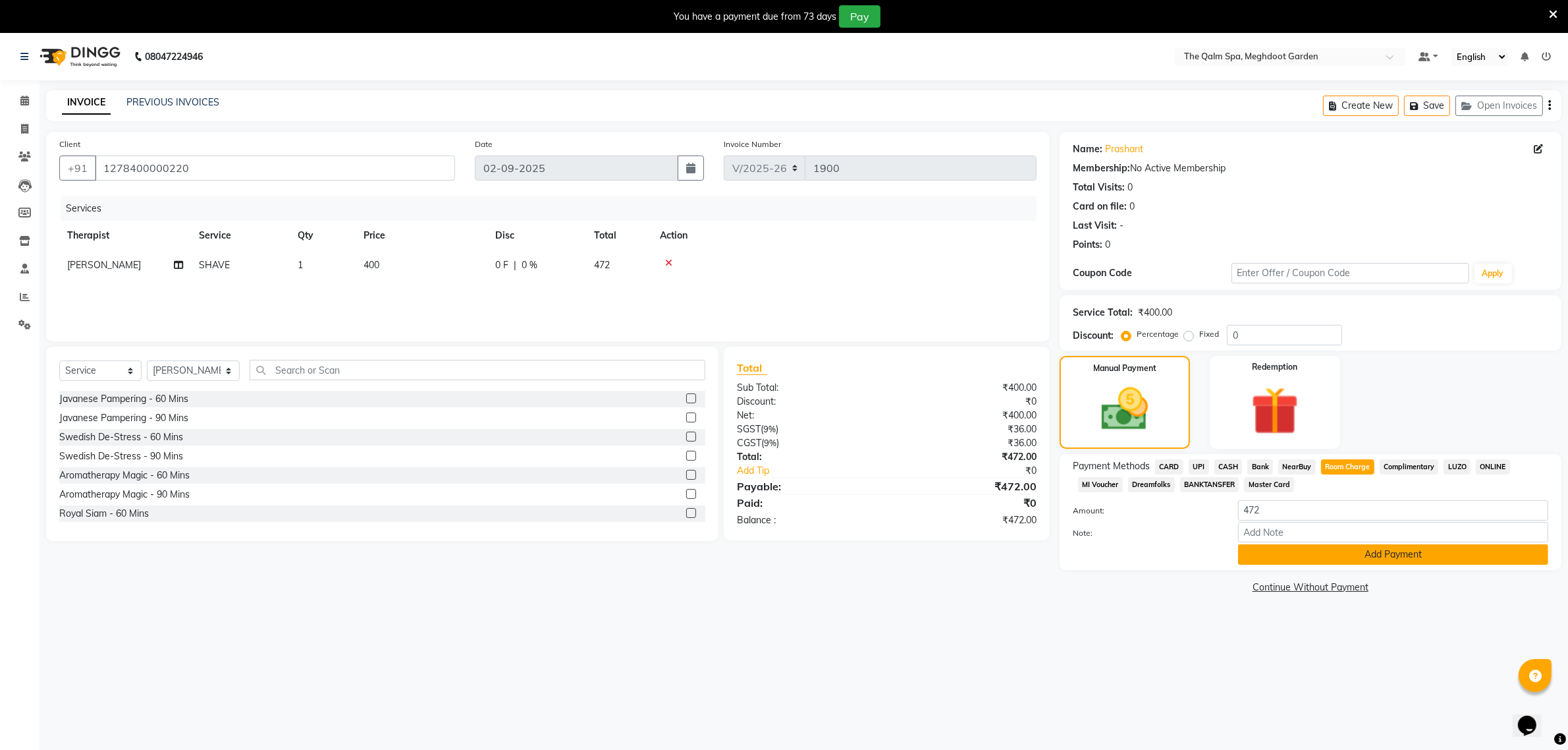
click at [1306, 551] on button "Add Payment" at bounding box center [1393, 555] width 310 height 21
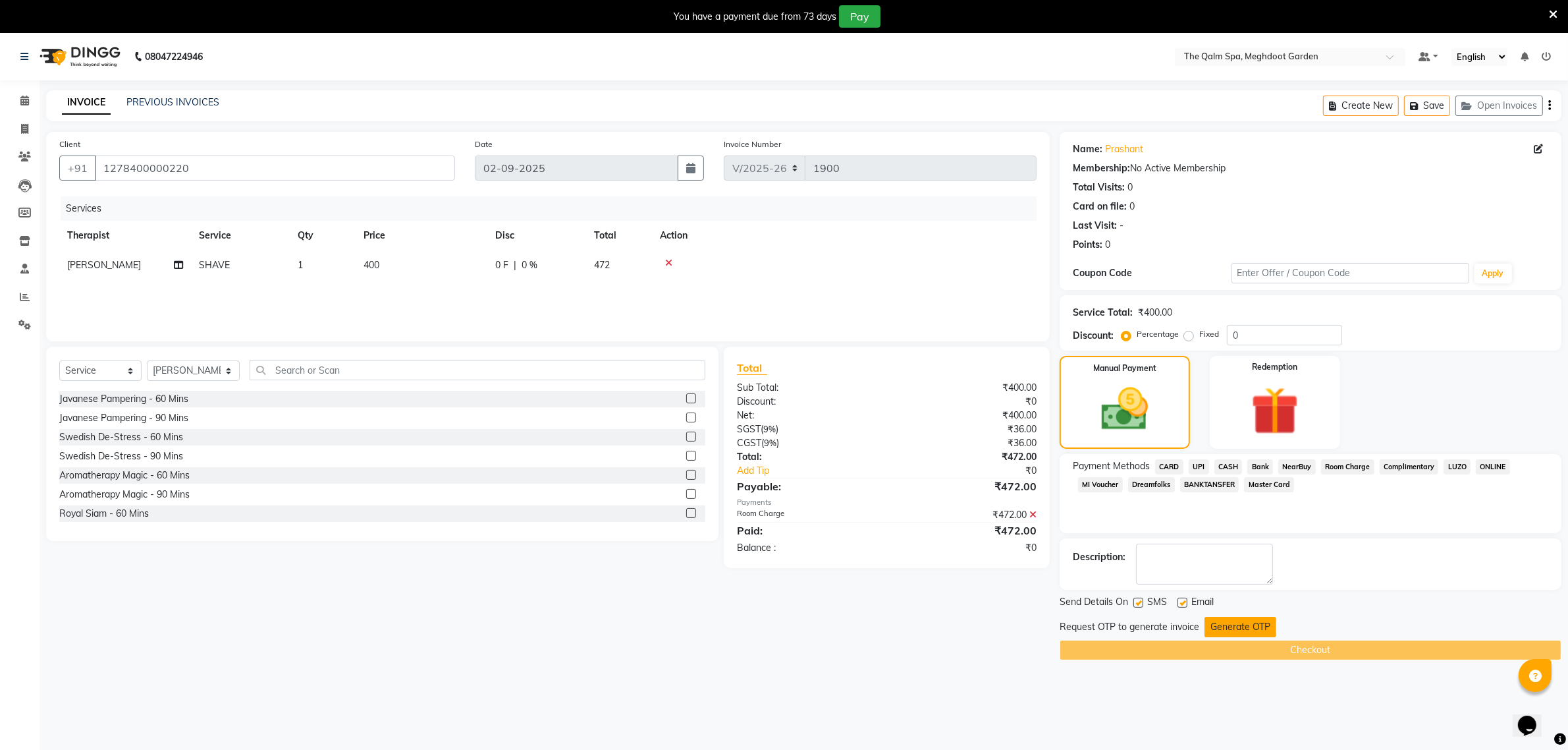
click at [1228, 620] on button "Generate OTP" at bounding box center [1240, 627] width 72 height 21
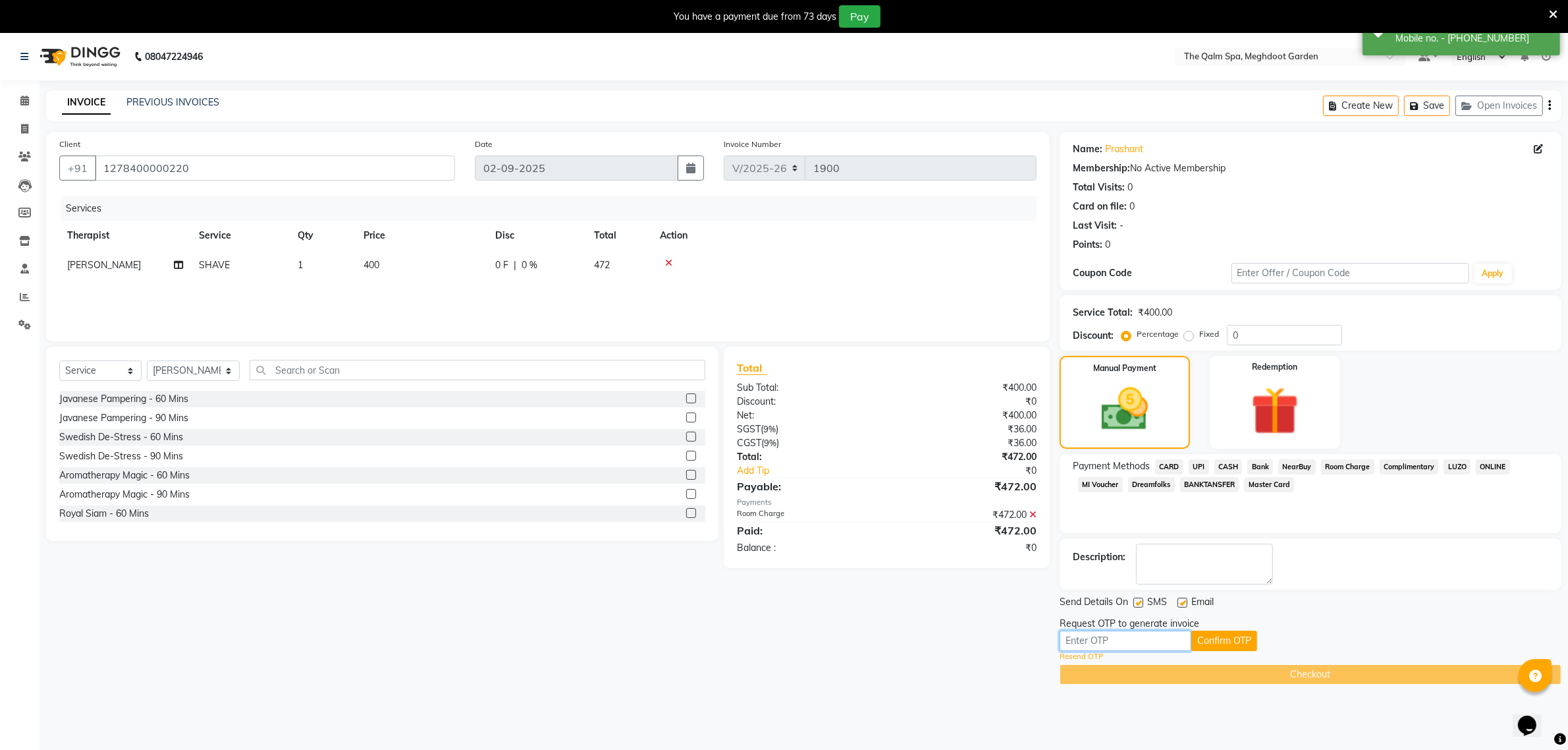
click at [1146, 643] on input "text" at bounding box center [1125, 641] width 132 height 21
click at [1208, 643] on button "Confirm OTP" at bounding box center [1224, 641] width 66 height 21
click at [1164, 641] on input "5171" at bounding box center [1125, 641] width 132 height 21
type input "5"
type input "7664"
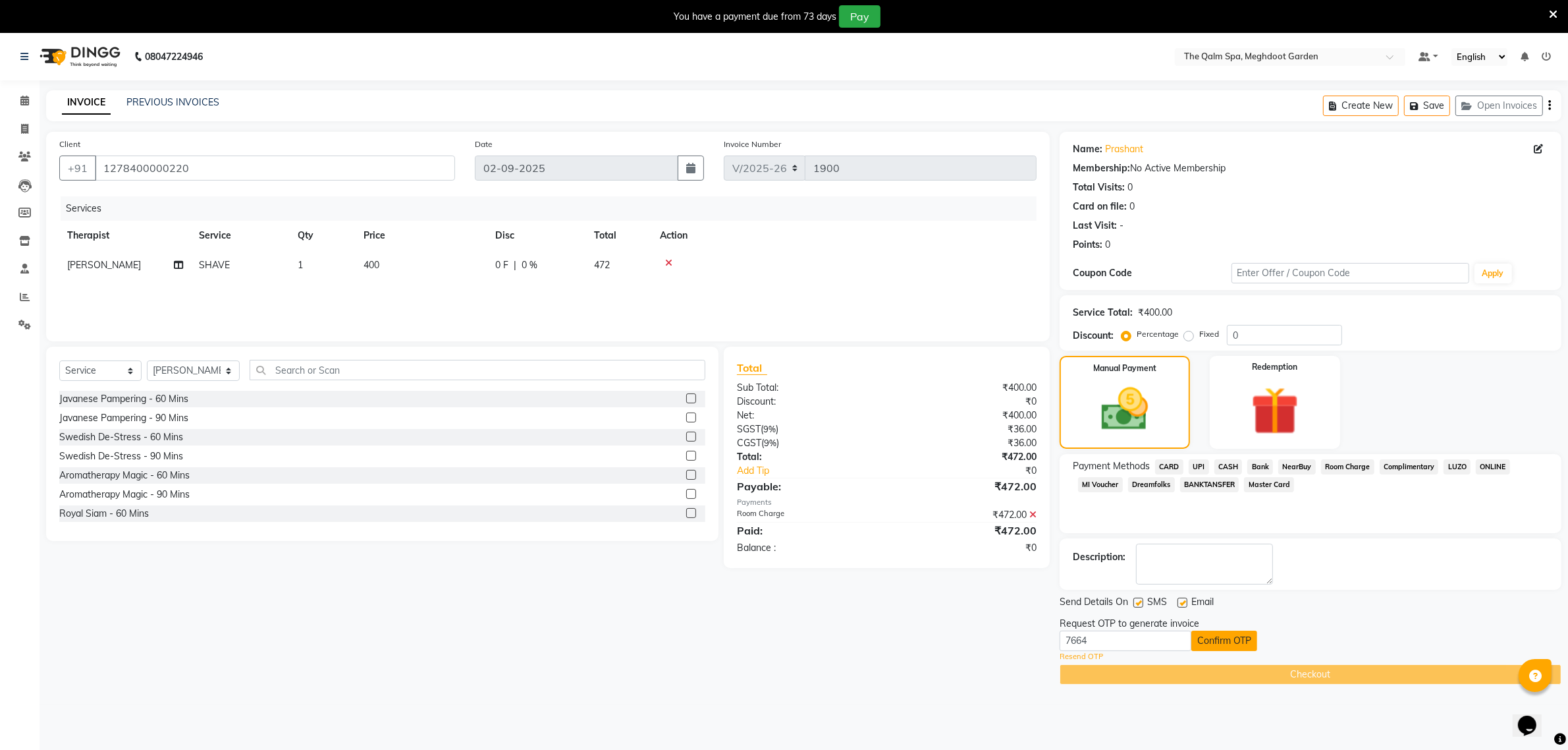
click at [1209, 636] on button "Confirm OTP" at bounding box center [1224, 641] width 66 height 21
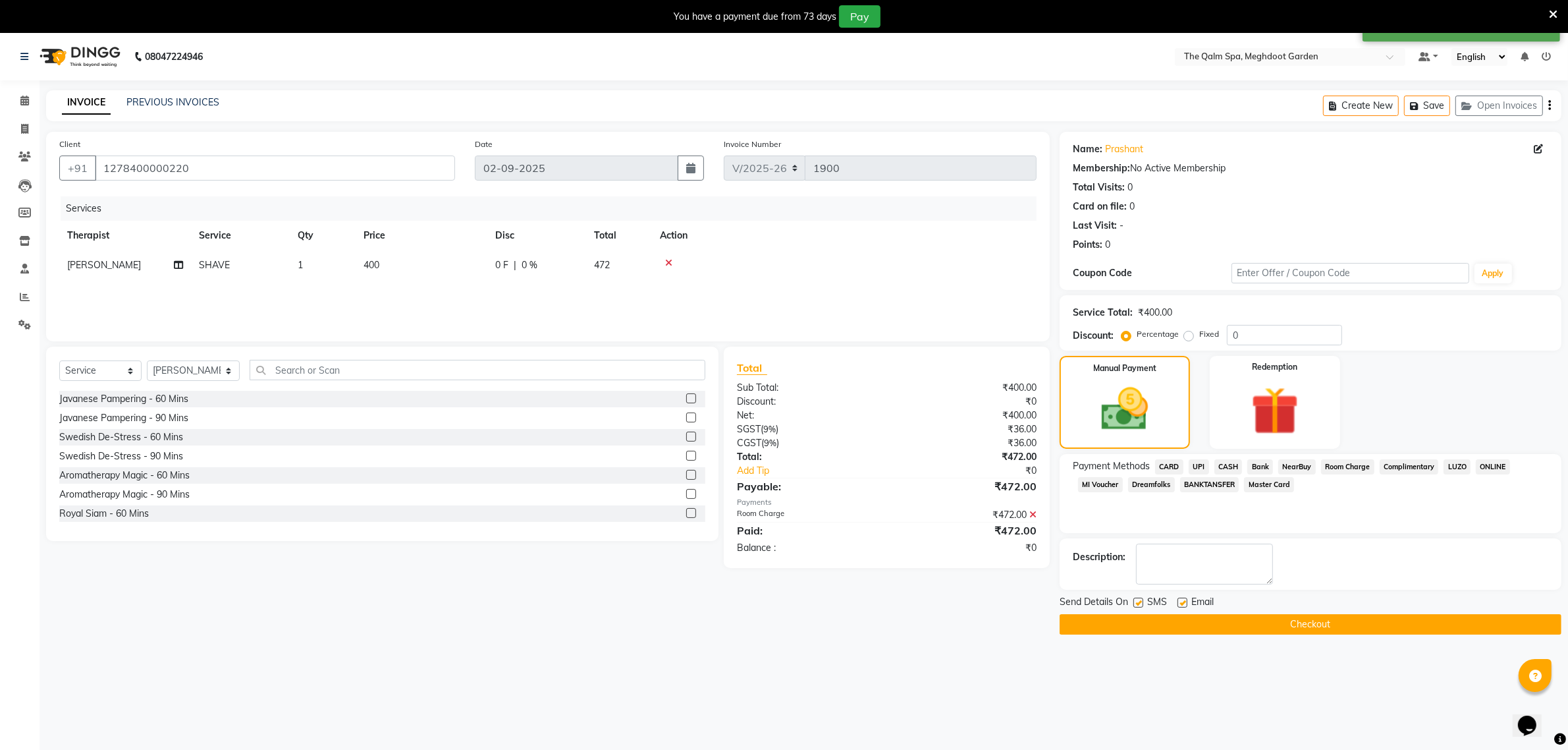
click at [1191, 615] on button "Checkout" at bounding box center [1311, 624] width 502 height 21
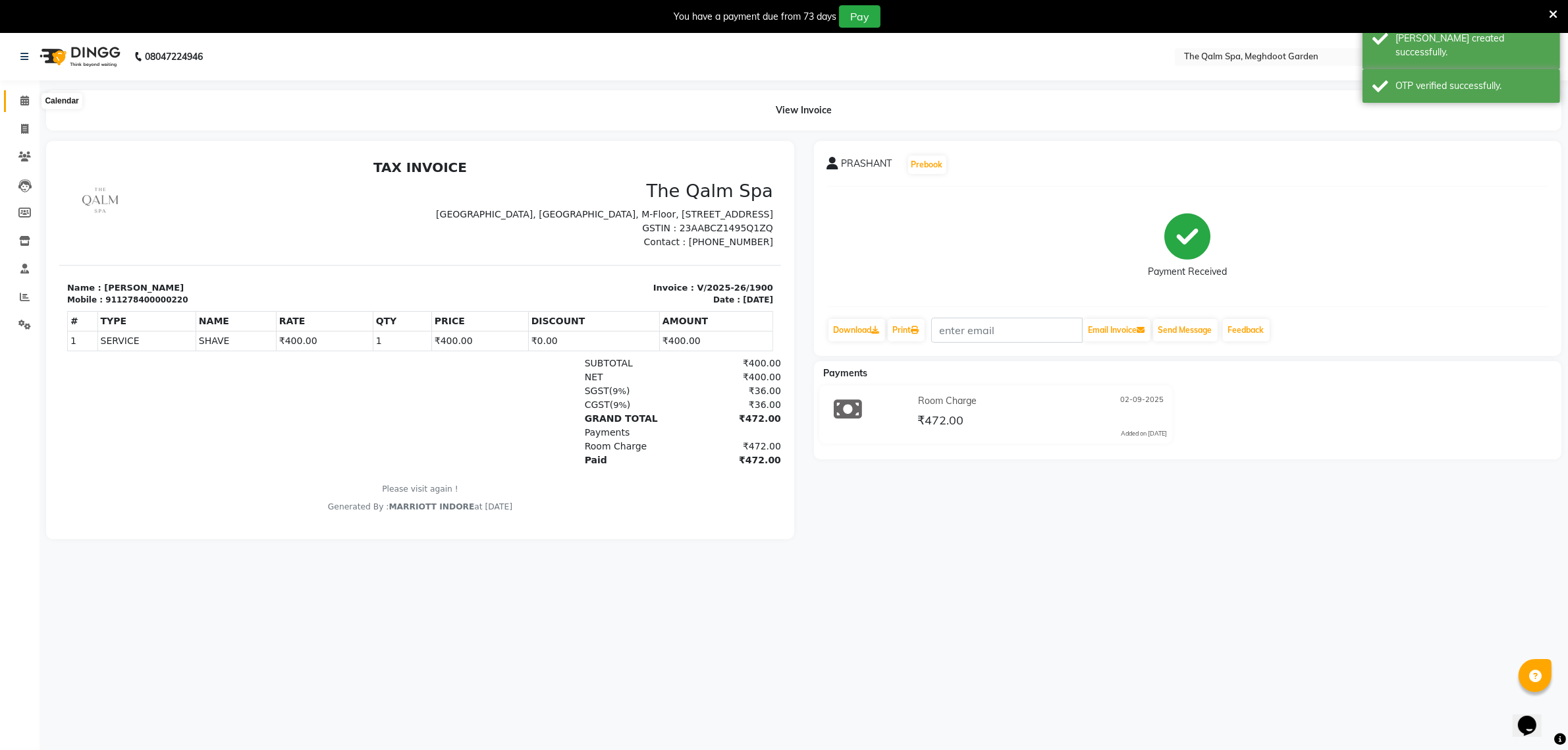
click at [21, 99] on icon at bounding box center [25, 101] width 9 height 10
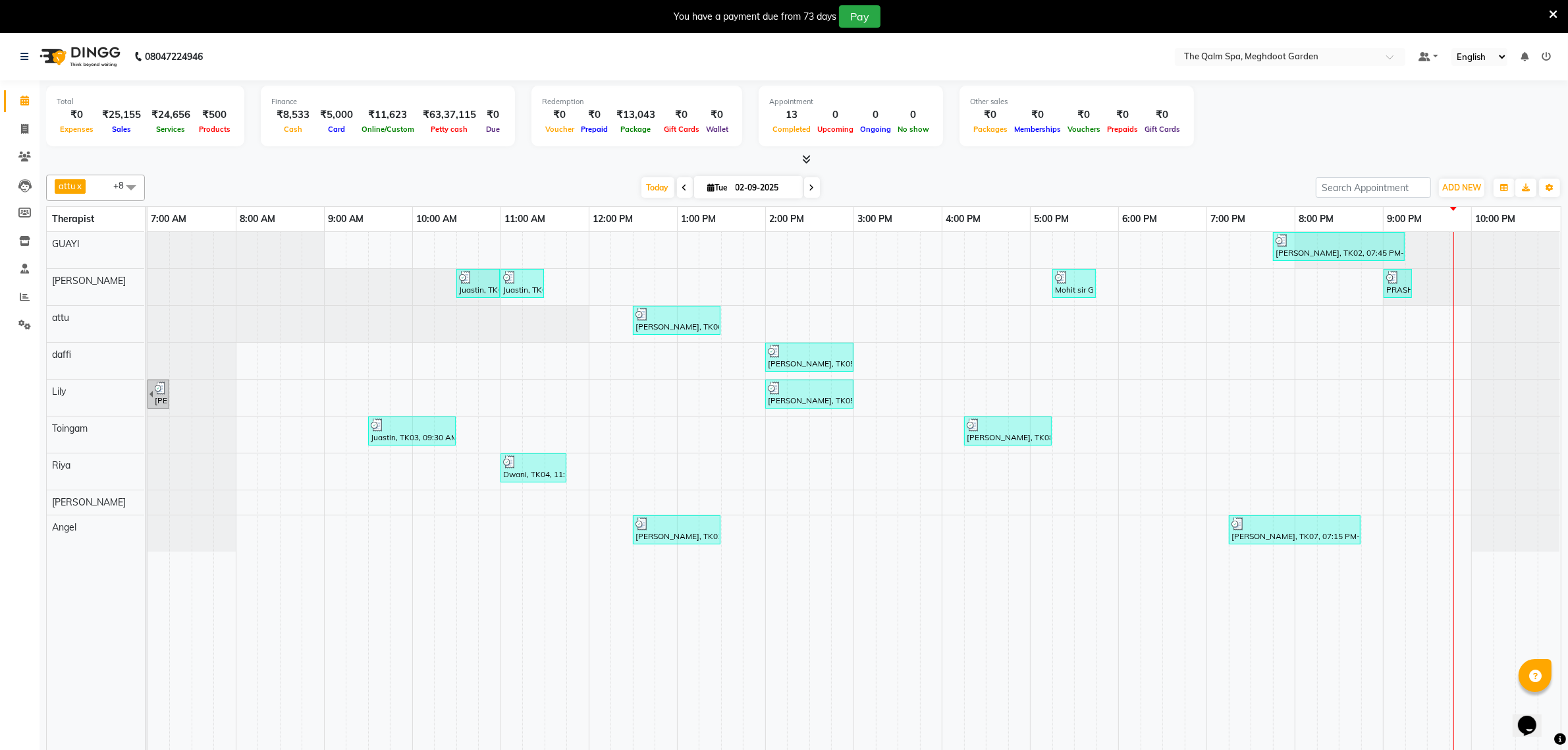
click at [677, 189] on span at bounding box center [685, 188] width 16 height 21
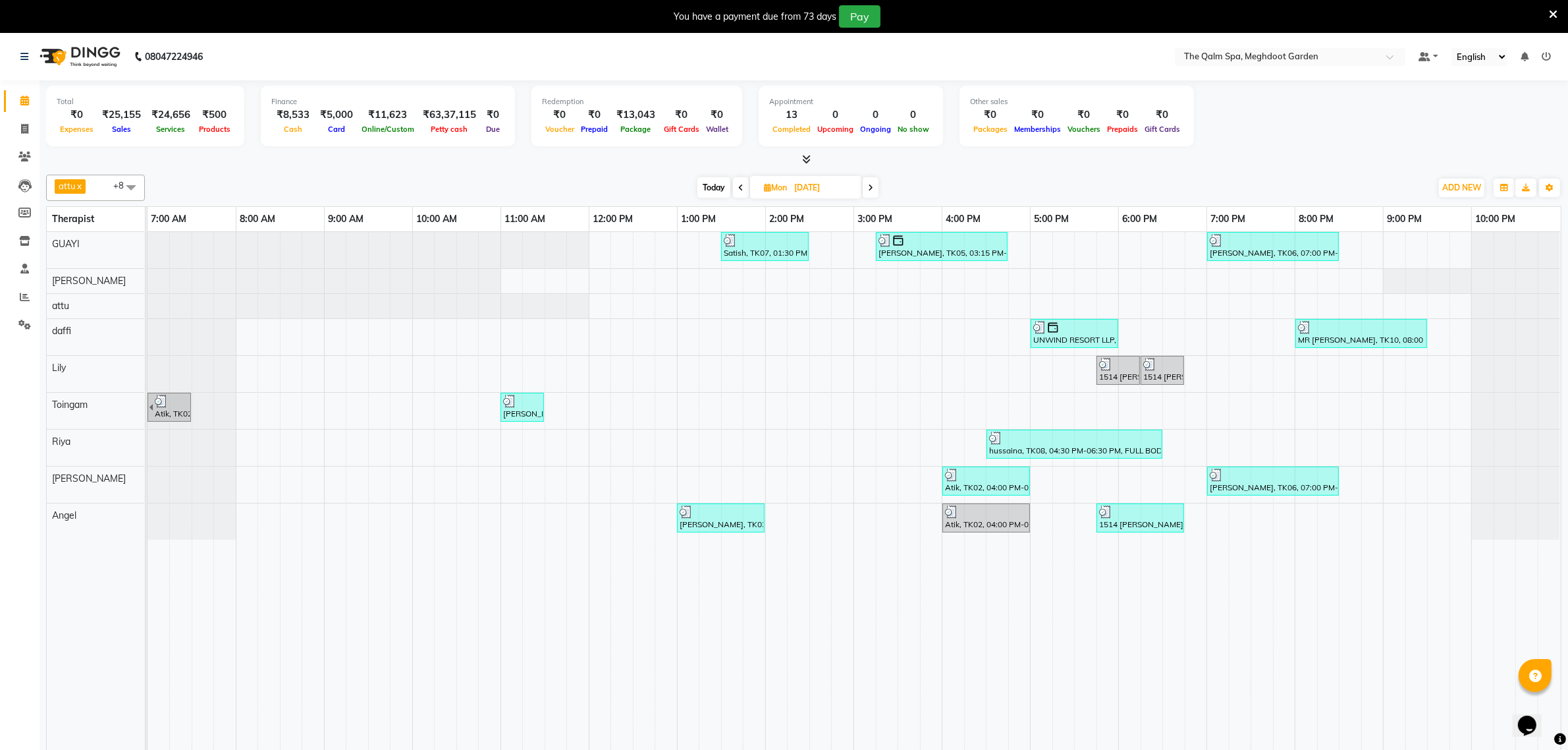
click at [713, 192] on span "Today" at bounding box center [714, 188] width 33 height 21
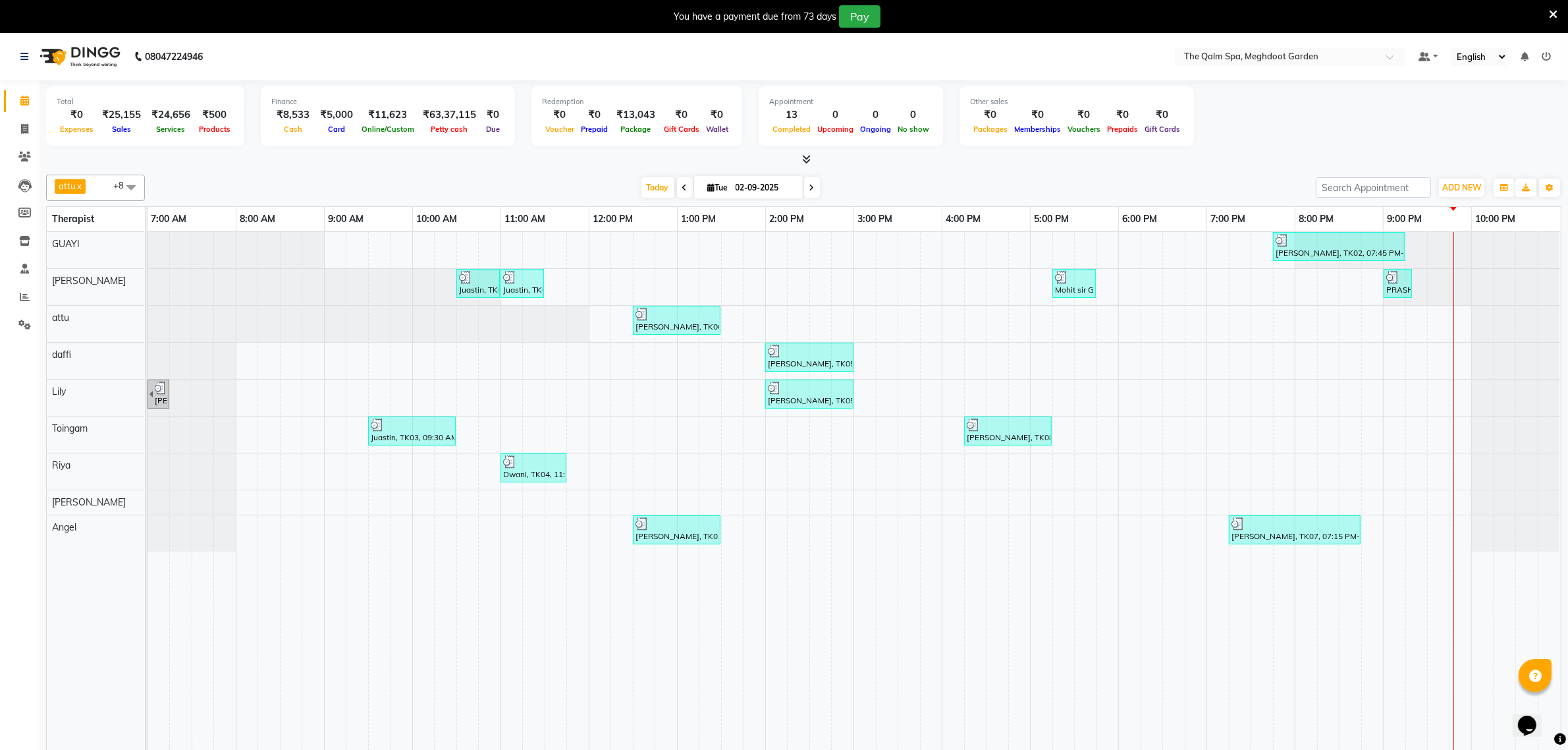
click at [812, 189] on icon at bounding box center [812, 188] width 6 height 8
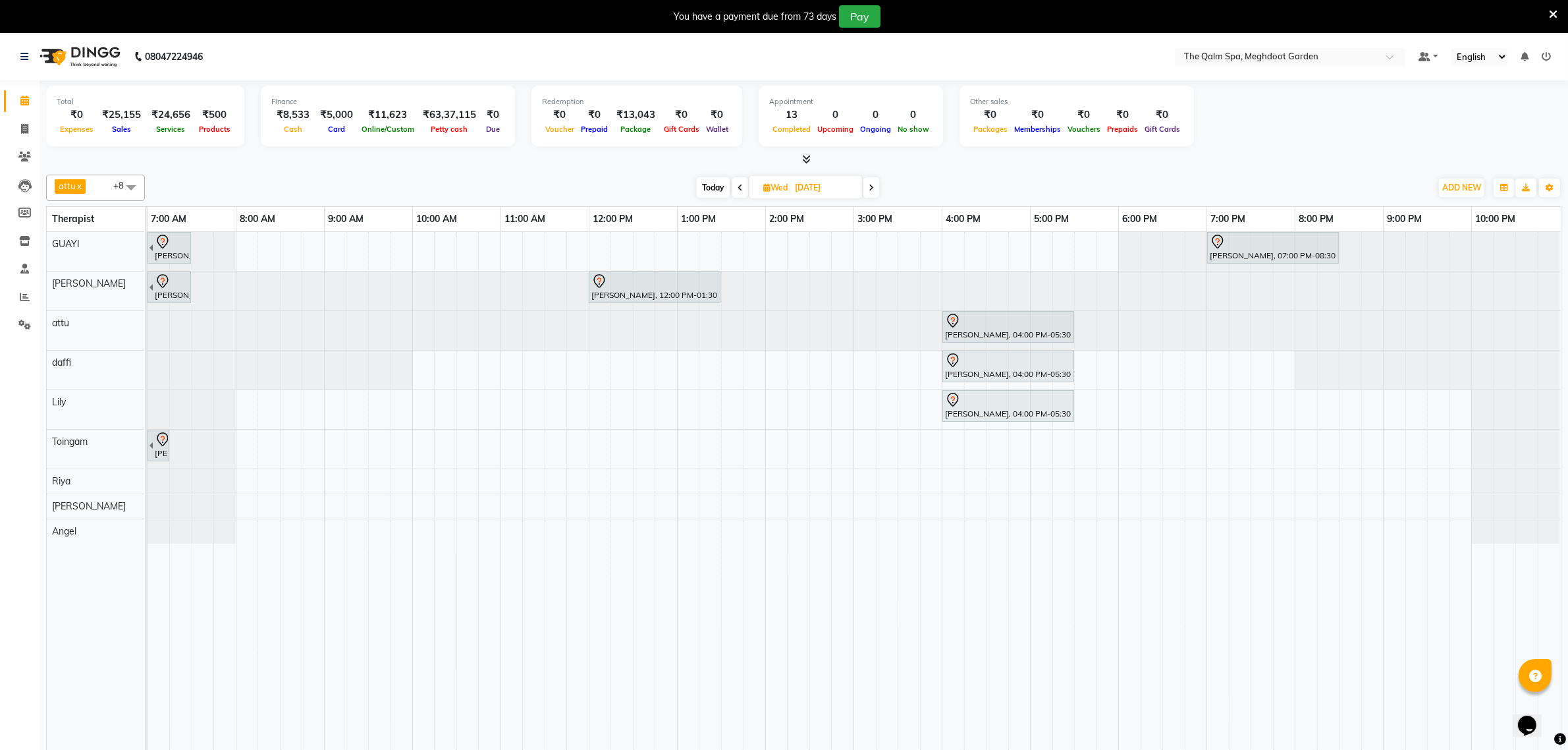
click at [715, 182] on span "Today" at bounding box center [713, 188] width 33 height 21
type input "02-09-2025"
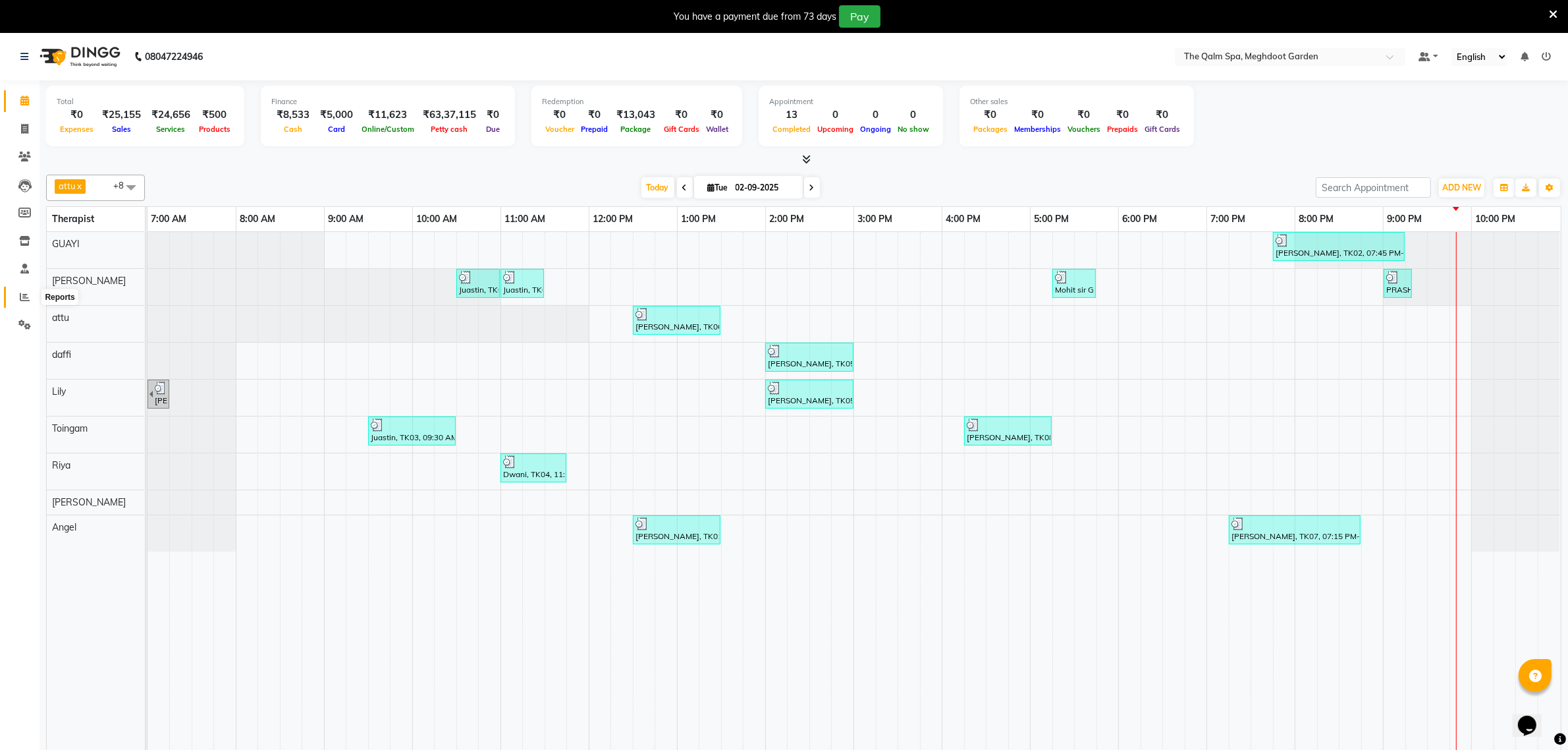
click at [21, 290] on span at bounding box center [24, 297] width 23 height 15
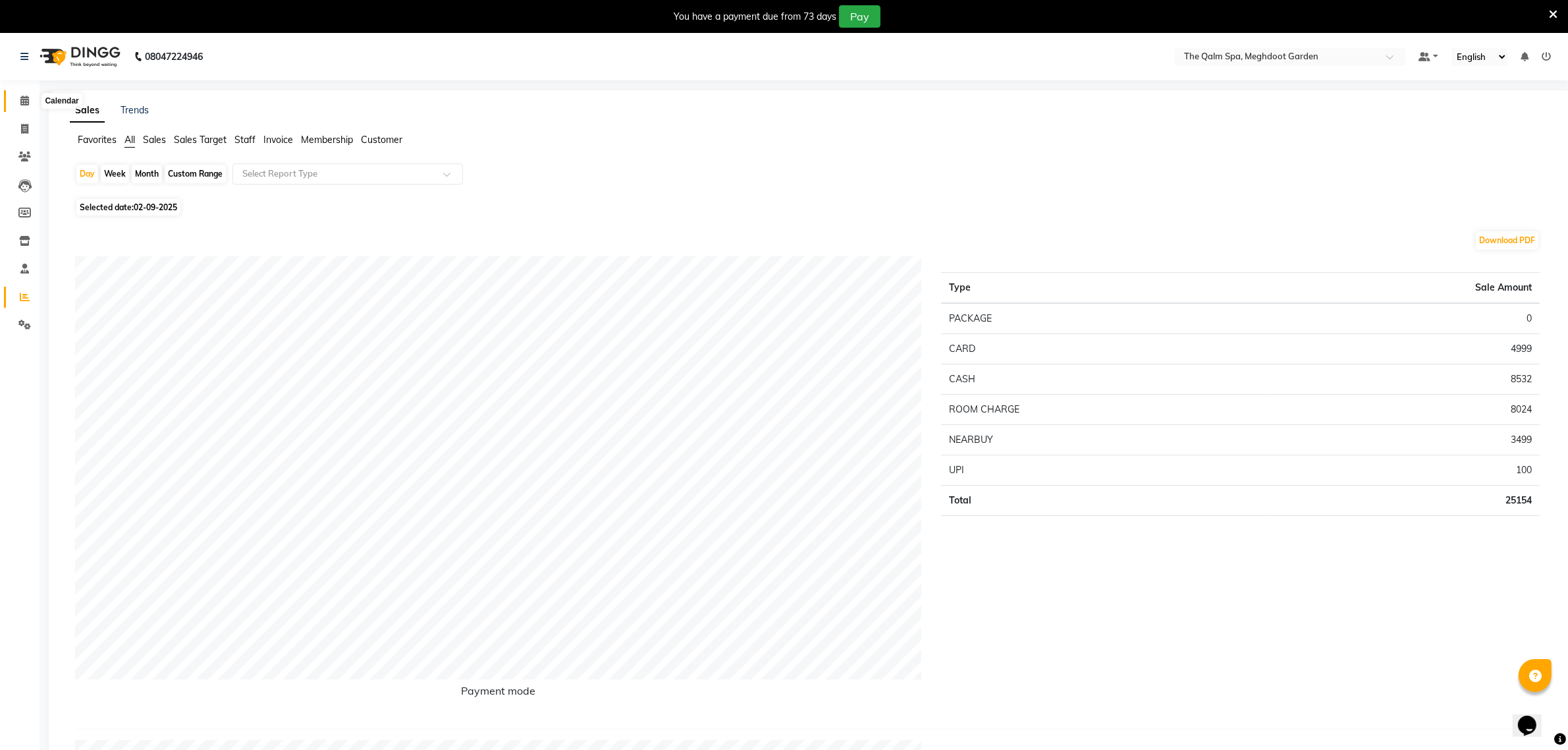
click at [21, 106] on span at bounding box center [24, 101] width 23 height 15
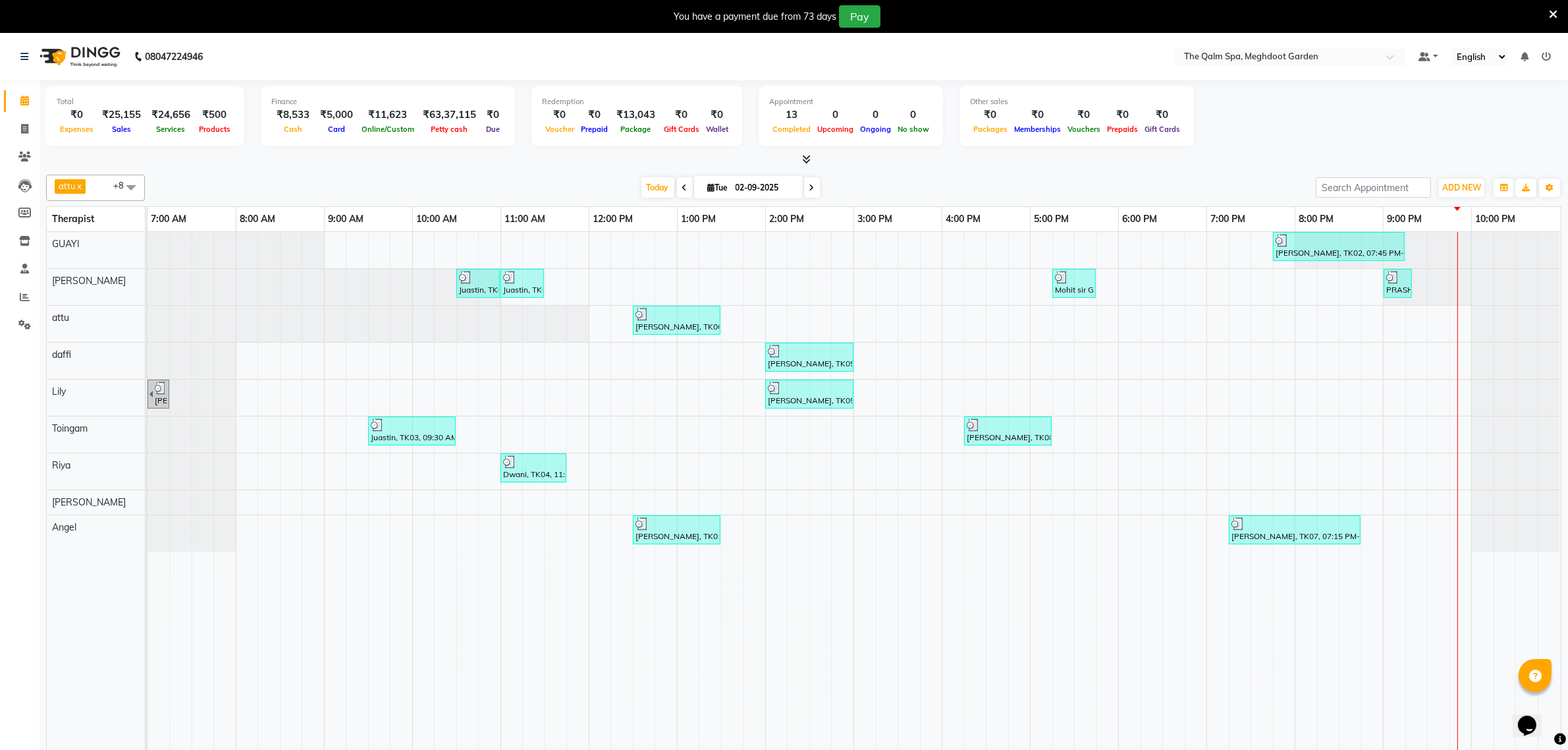
click at [805, 189] on span at bounding box center [812, 188] width 16 height 21
type input "03-09-2025"
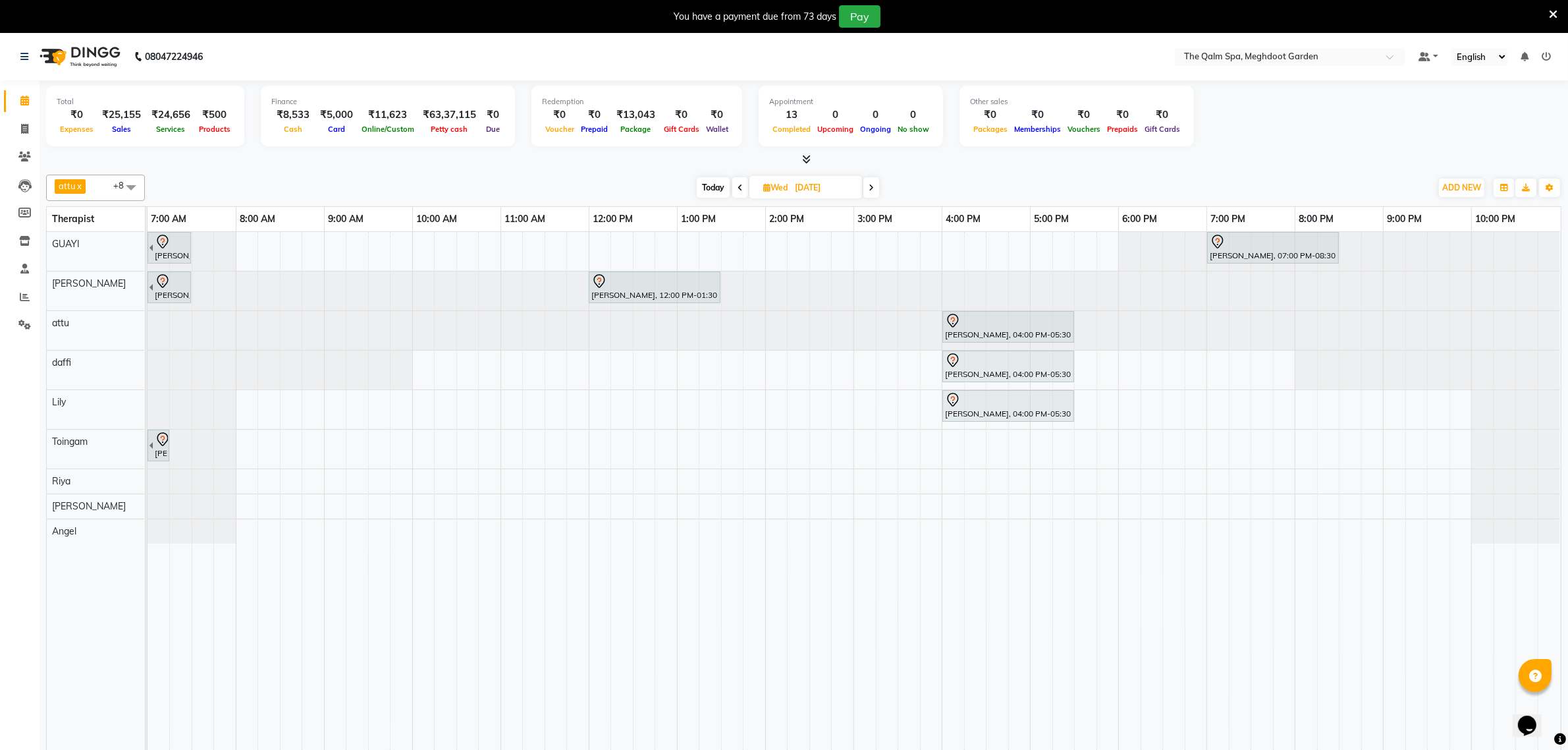
click at [148, 330] on div at bounding box center [148, 330] width 0 height 39
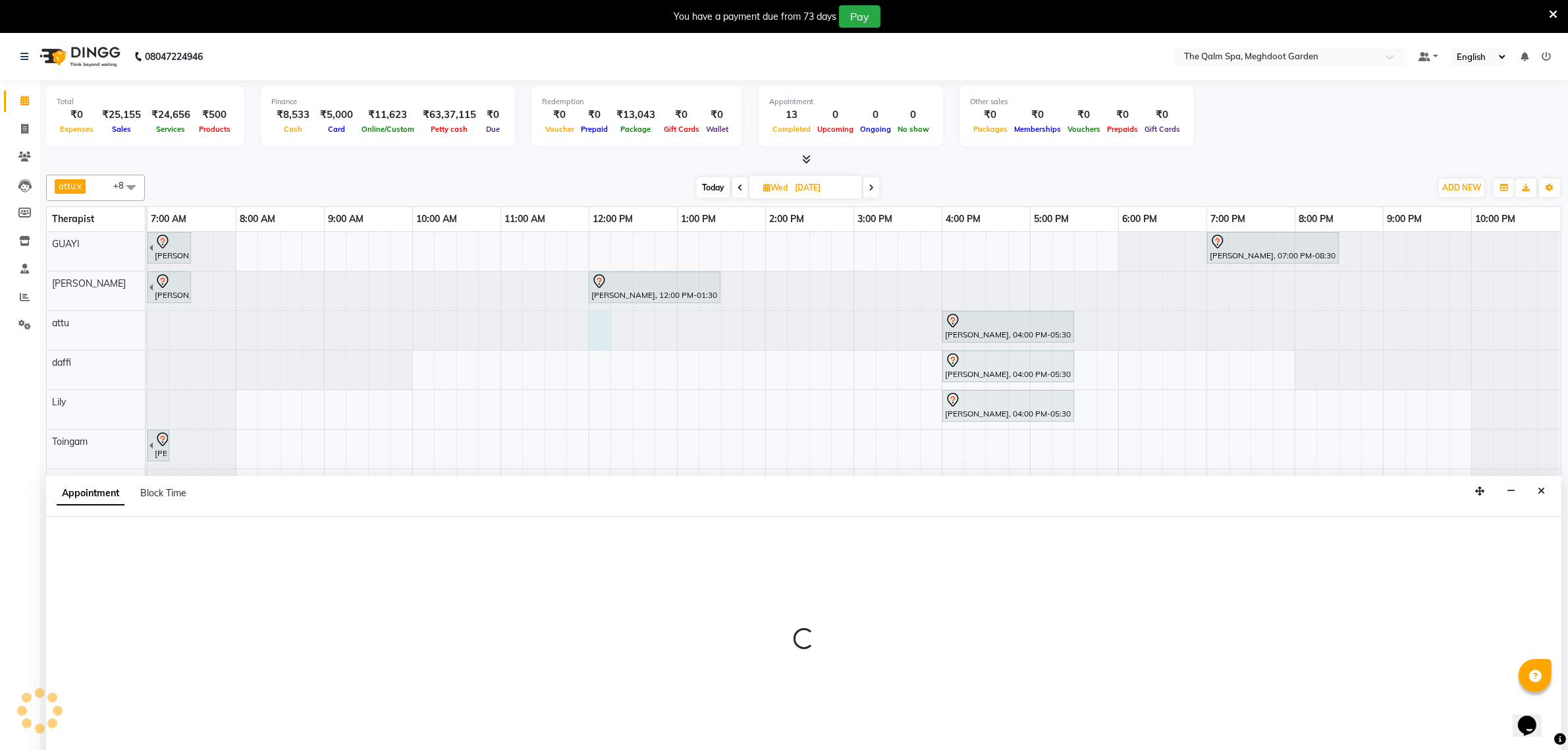
scroll to position [33, 0]
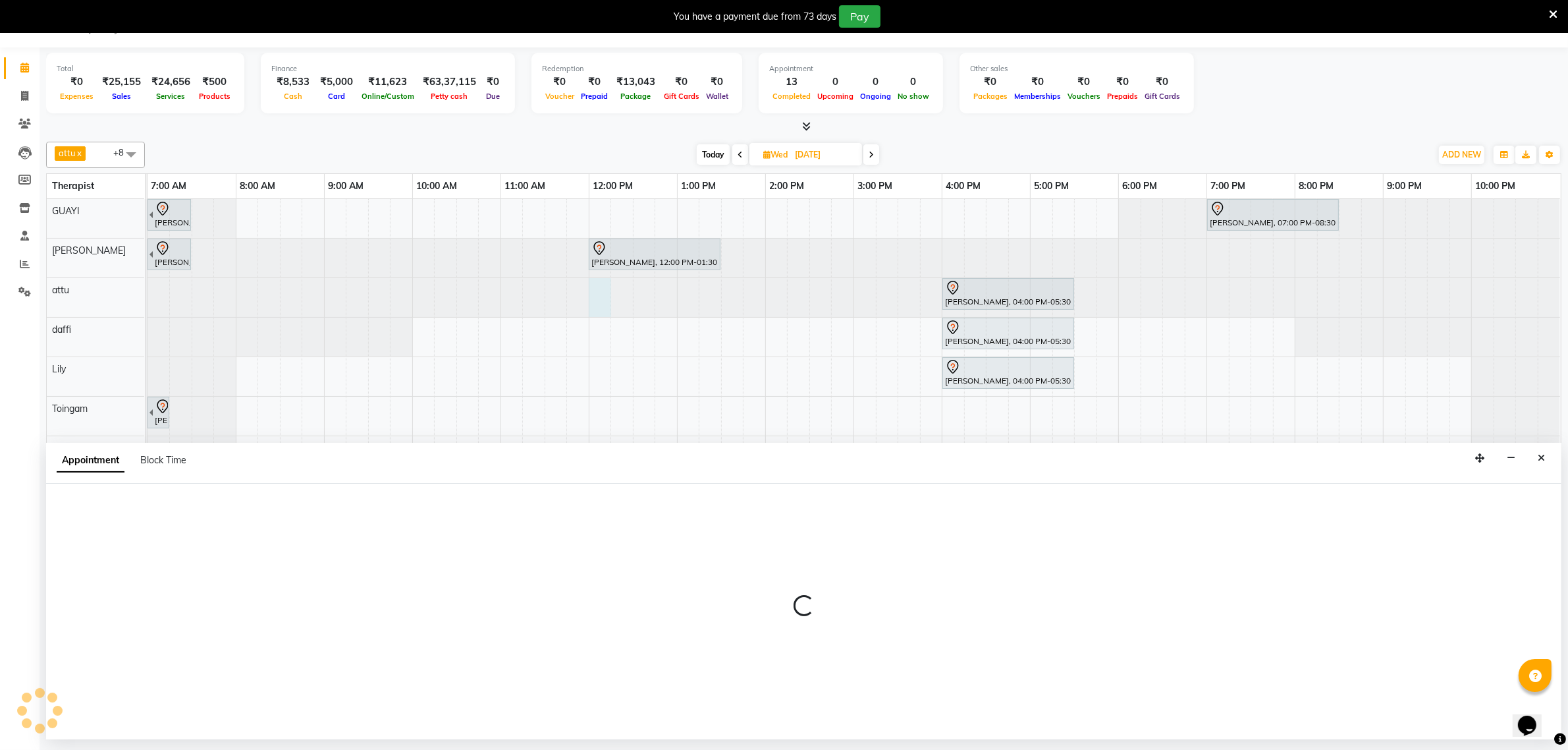
select select "51602"
select select "tentative"
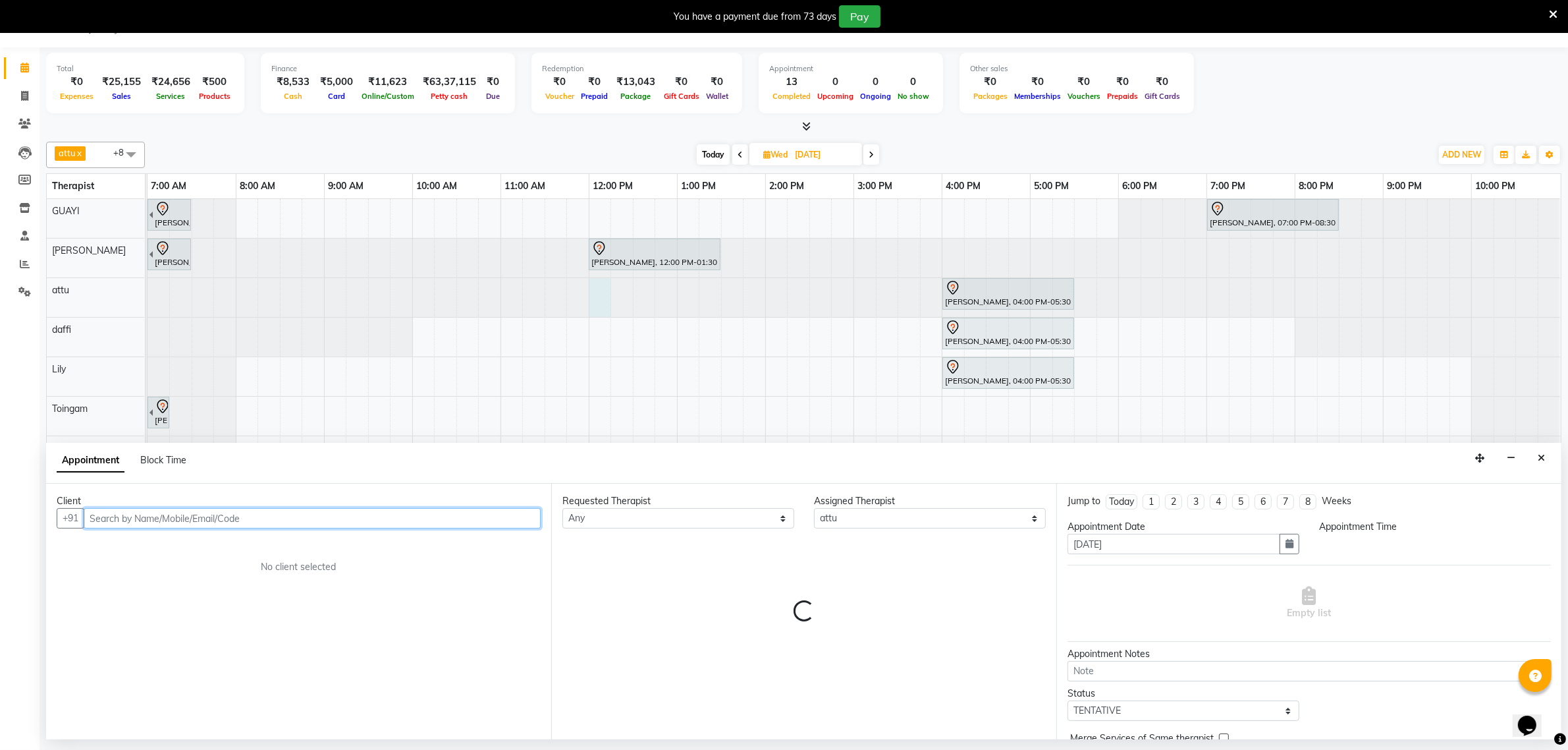
select select "720"
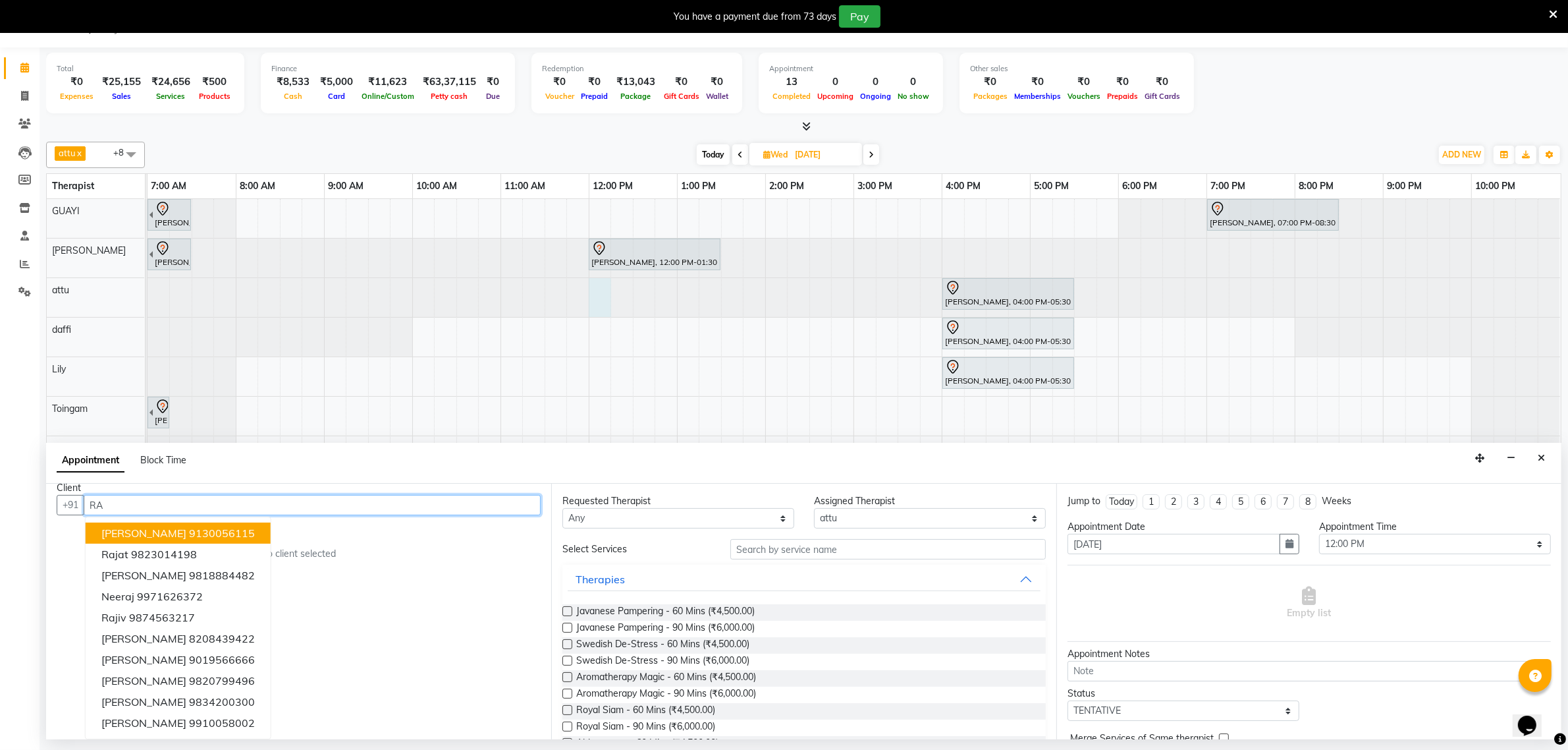
scroll to position [0, 0]
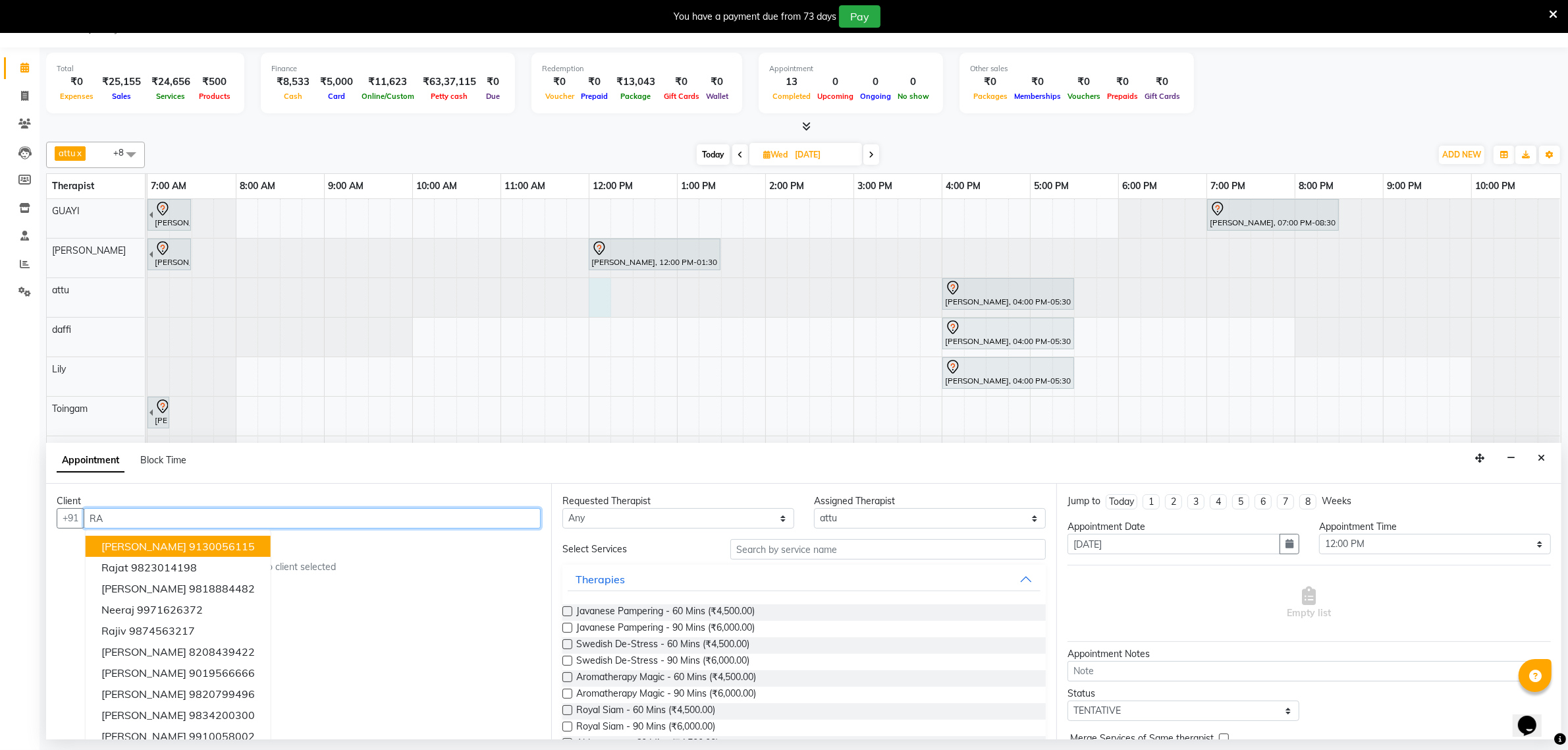
type input "R"
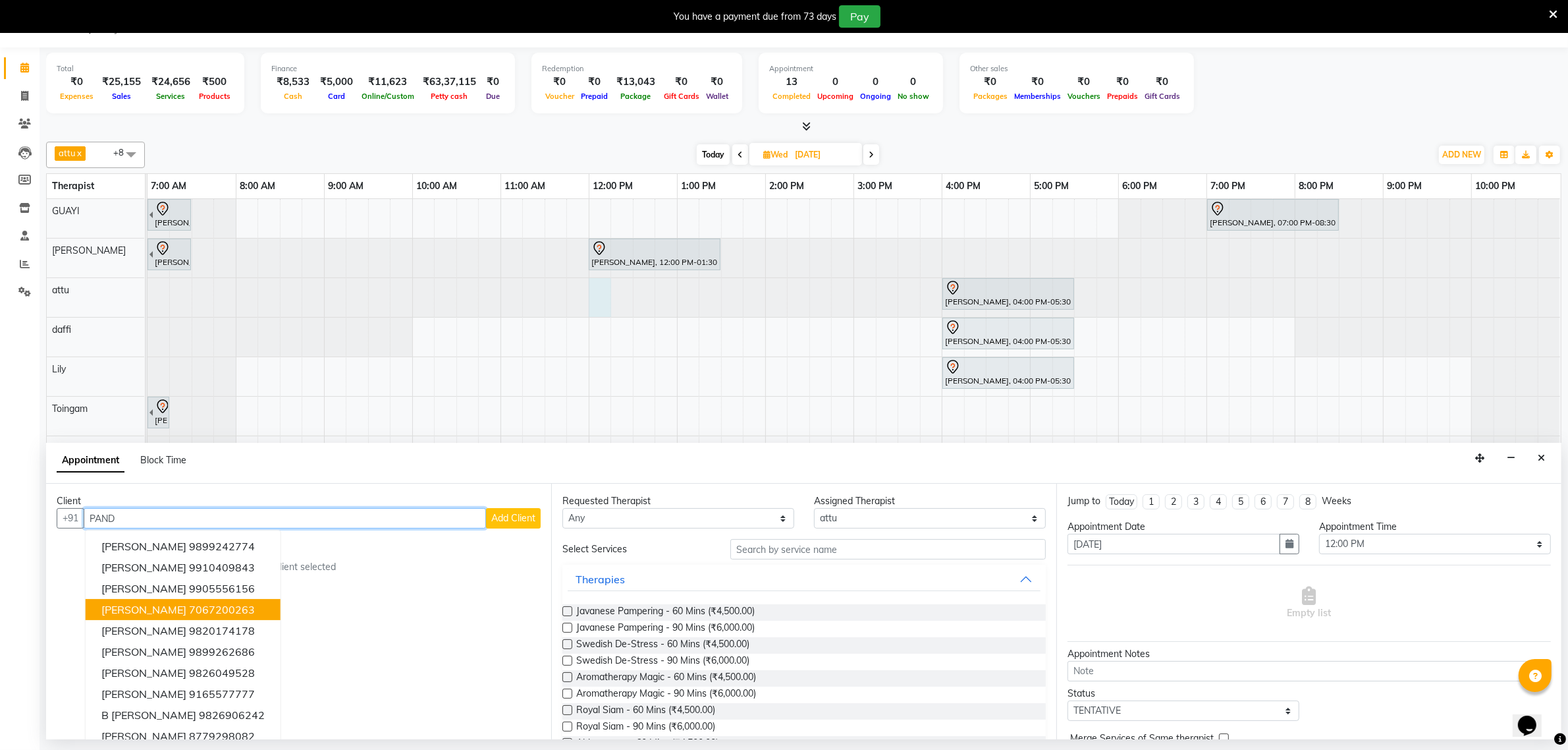
click at [223, 610] on ngb-highlight "7067200263" at bounding box center [222, 609] width 66 height 13
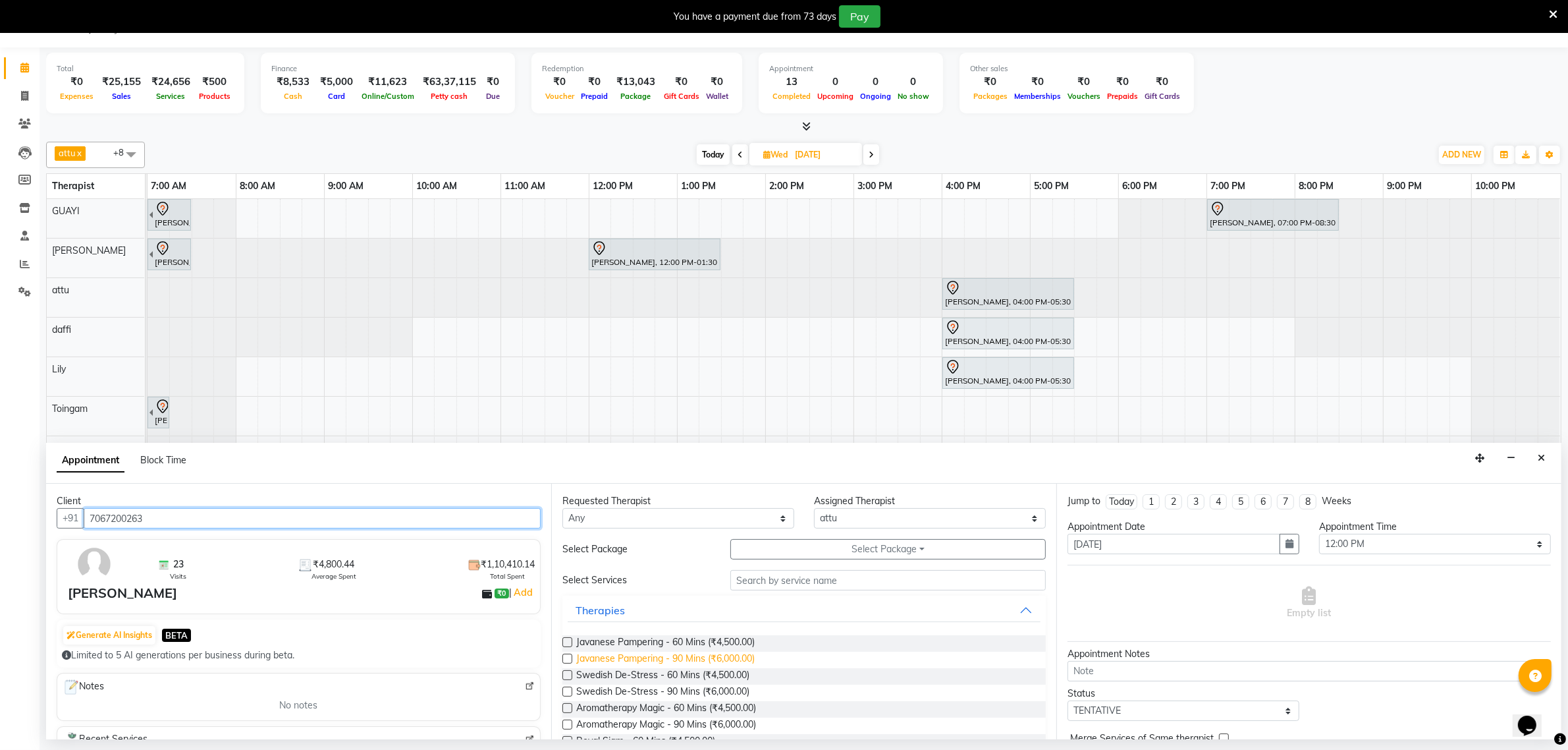
type input "7067200263"
click at [719, 660] on span "Javanese Pampering - 90 Mins (₹6,000.00)" at bounding box center [665, 660] width 178 height 17
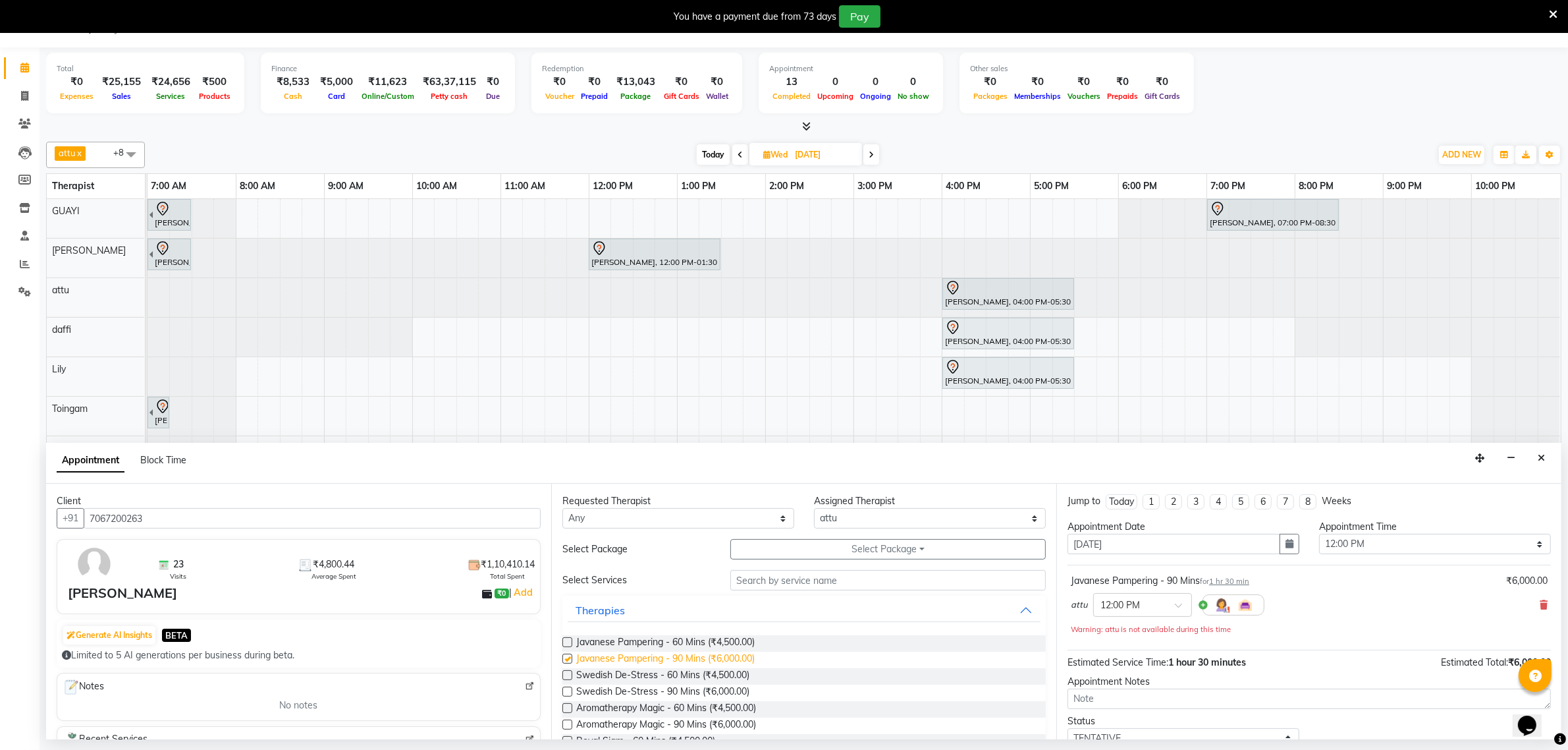
checkbox input "false"
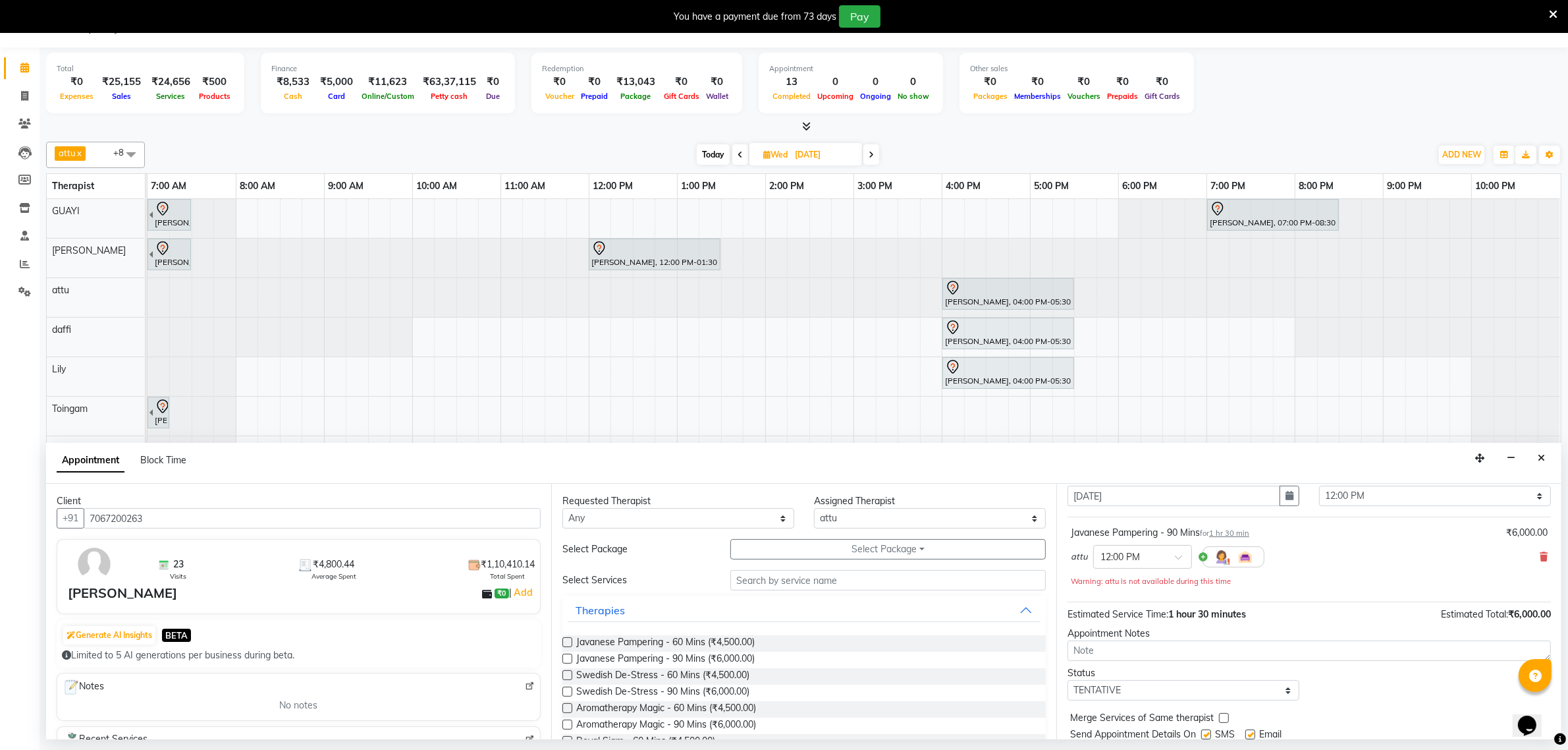
scroll to position [94, 0]
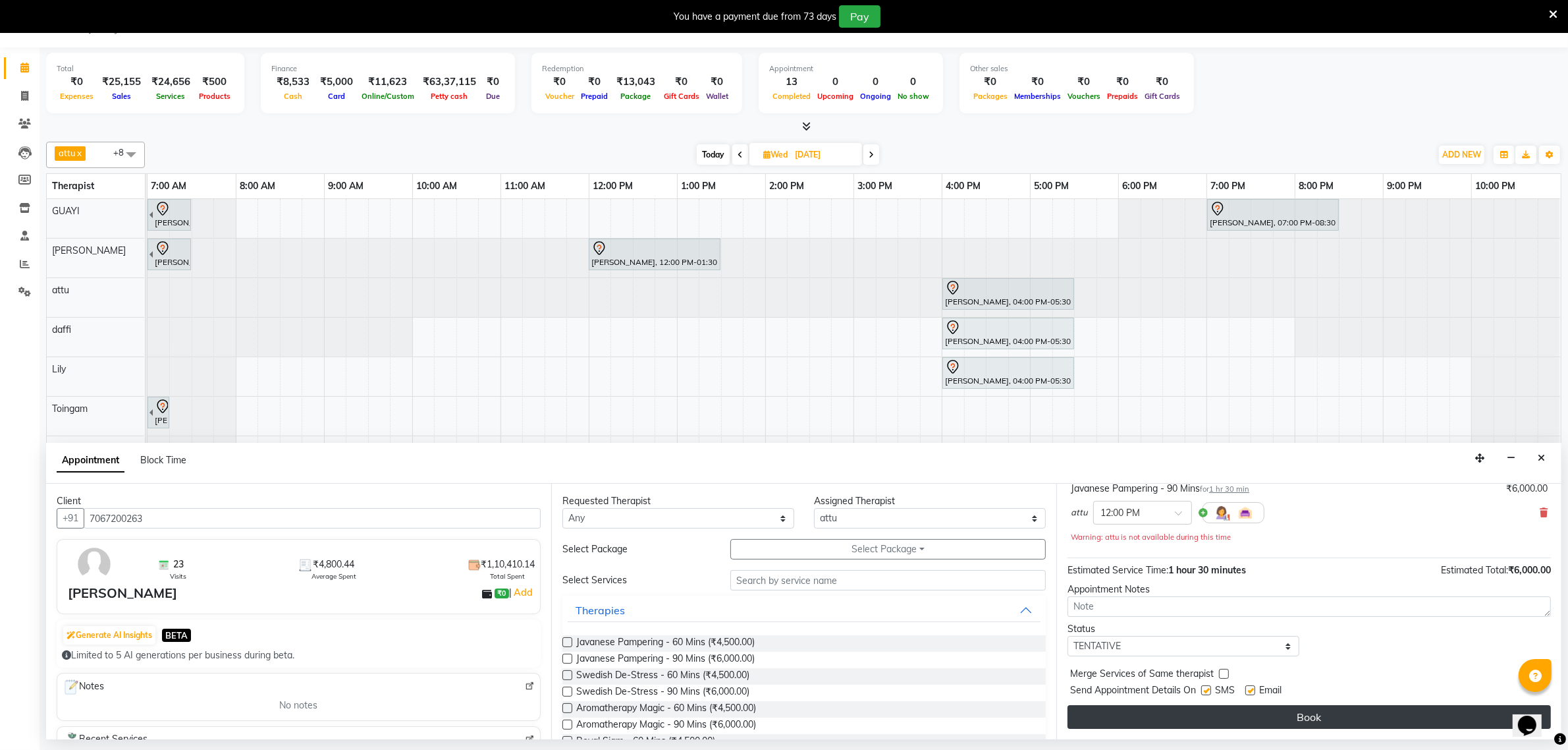
click at [1257, 719] on button "Book" at bounding box center [1309, 717] width 484 height 24
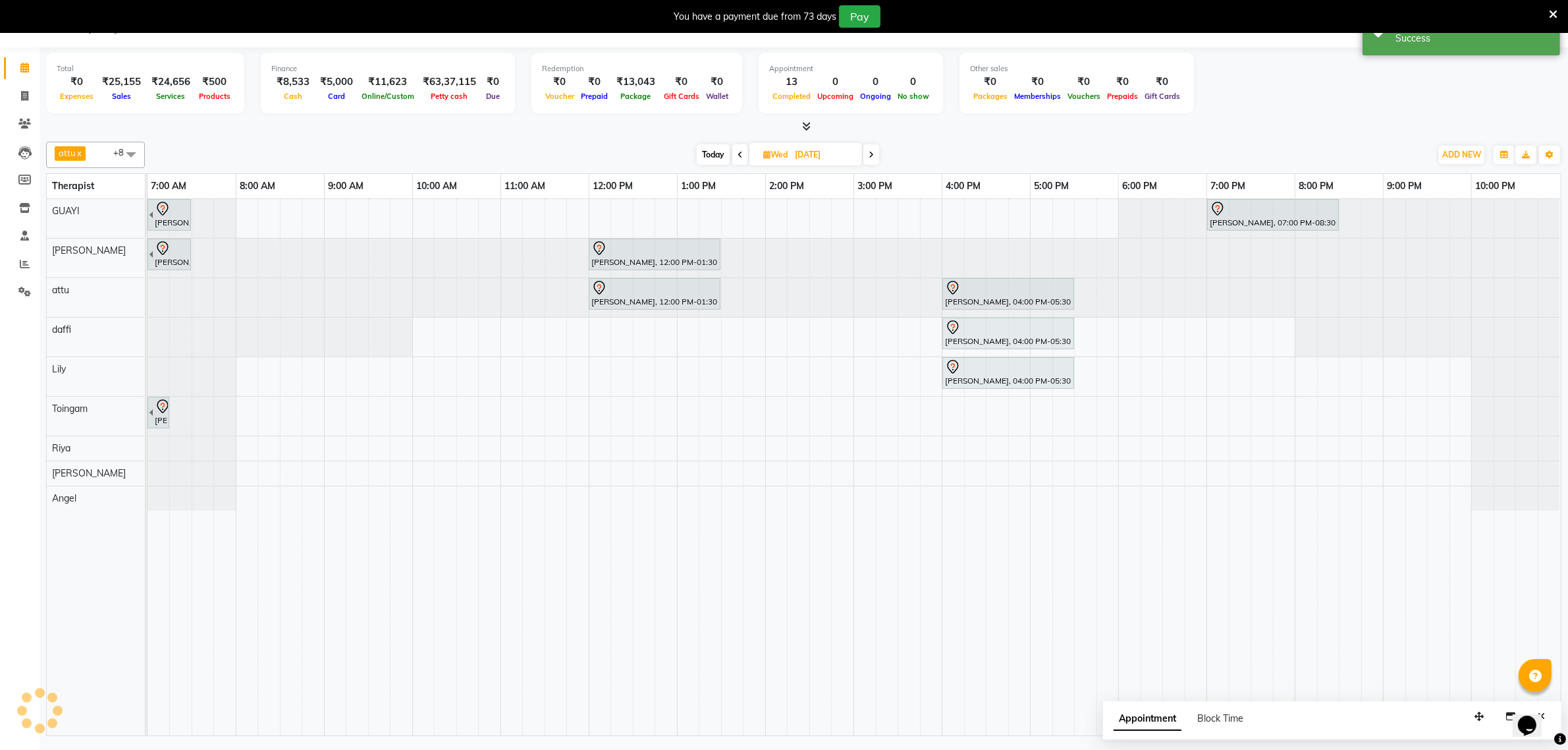
scroll to position [0, 0]
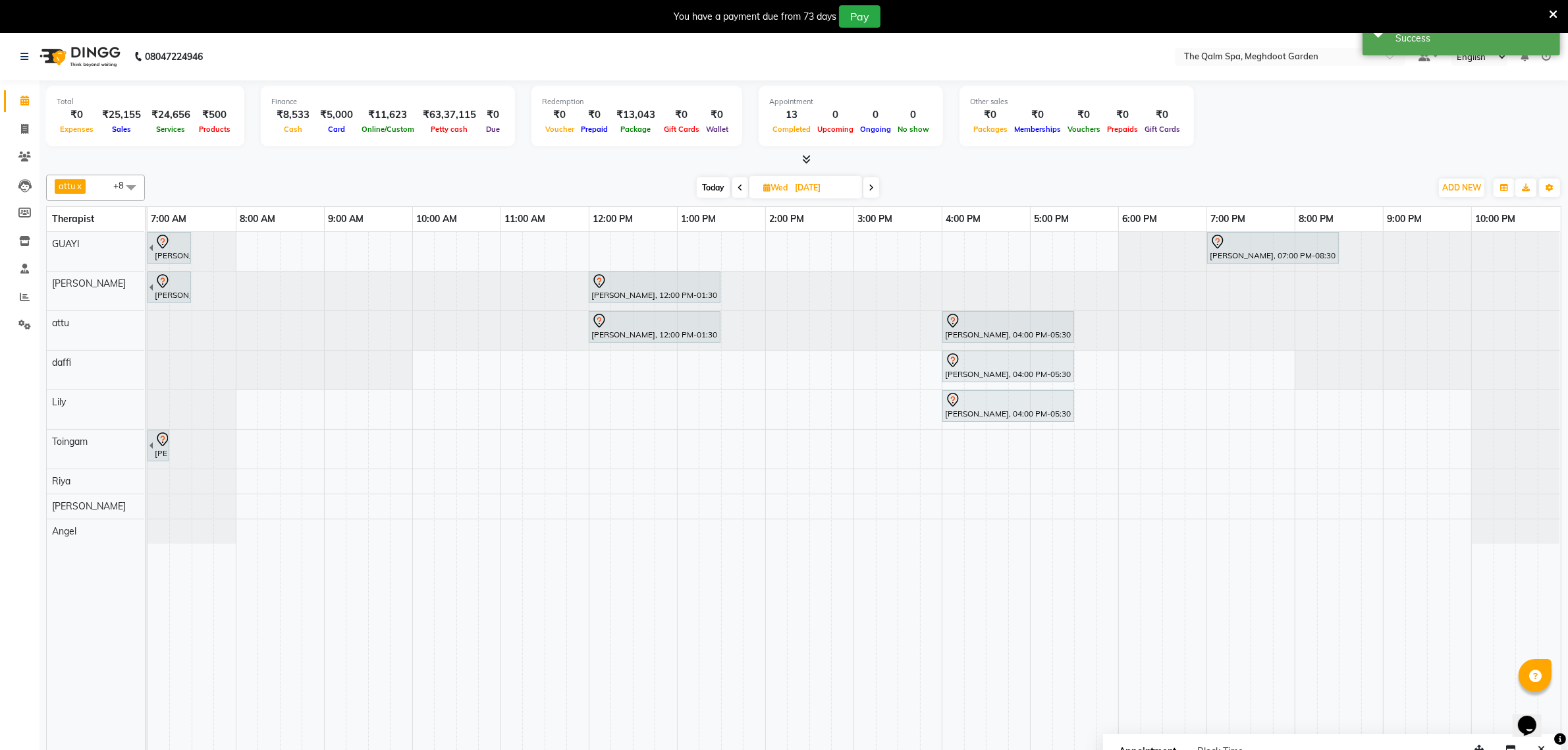
click at [702, 188] on span "Today" at bounding box center [713, 188] width 33 height 21
type input "02-09-2025"
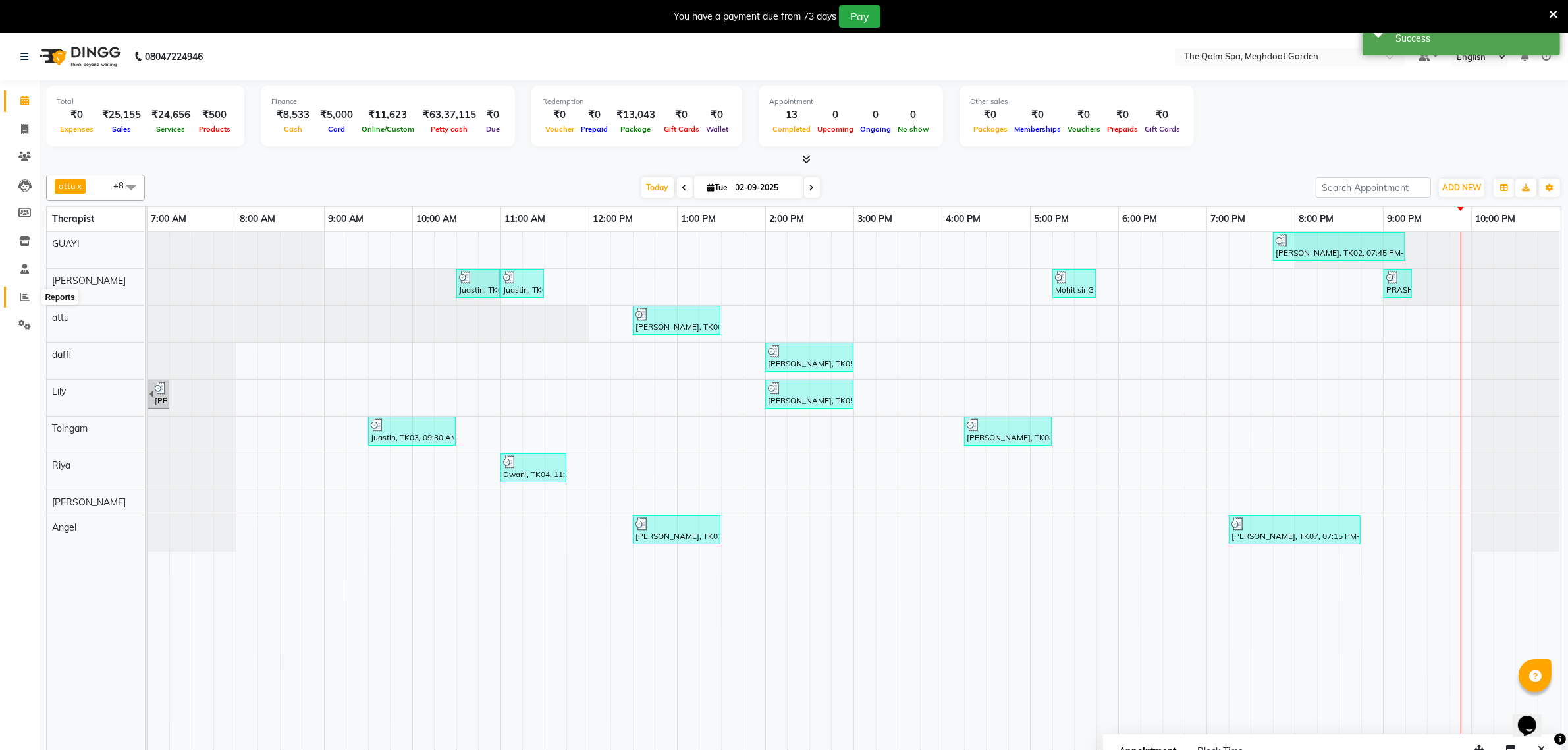
click at [22, 294] on icon at bounding box center [25, 297] width 10 height 10
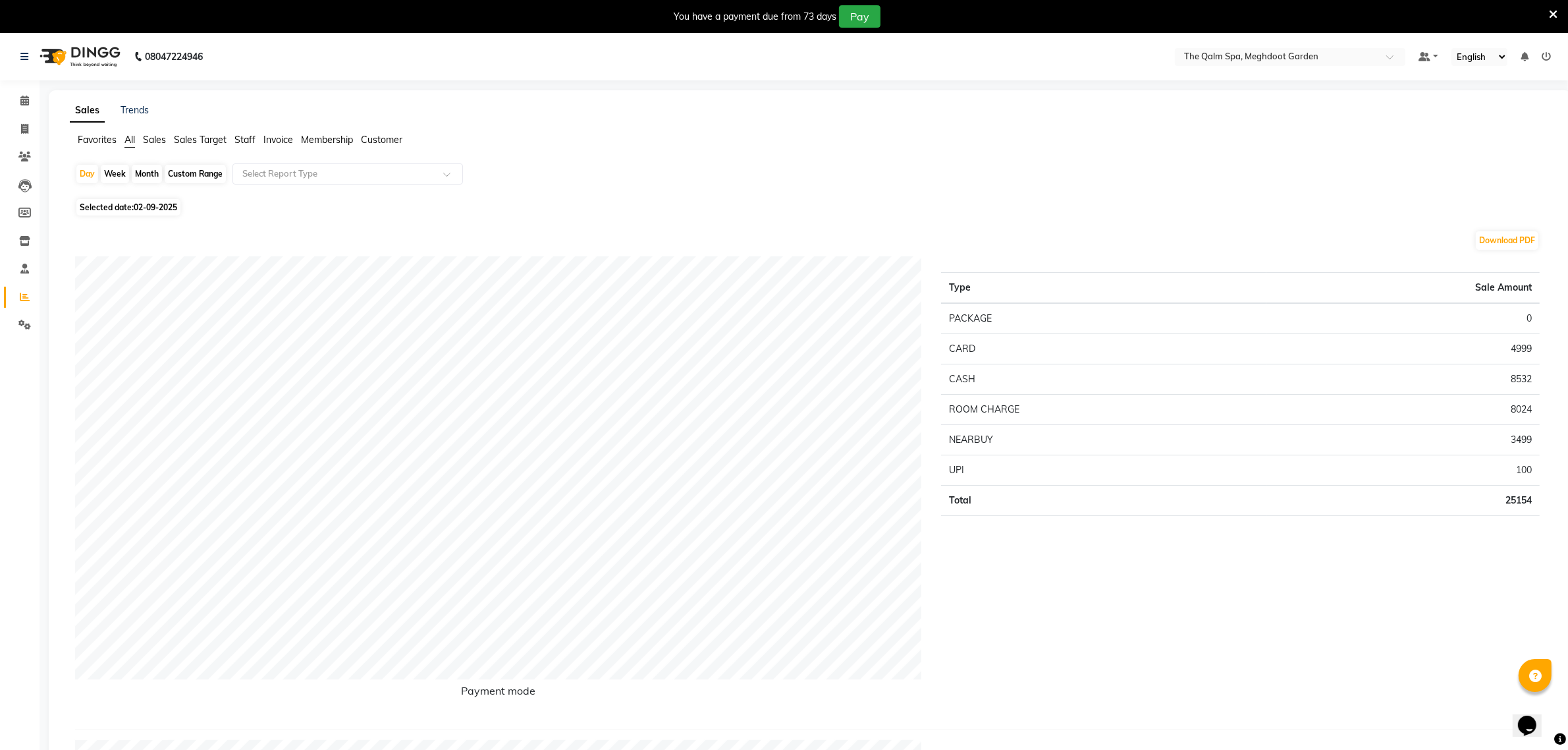
click at [149, 176] on div "Month" at bounding box center [147, 174] width 30 height 18
select select "9"
select select "2025"
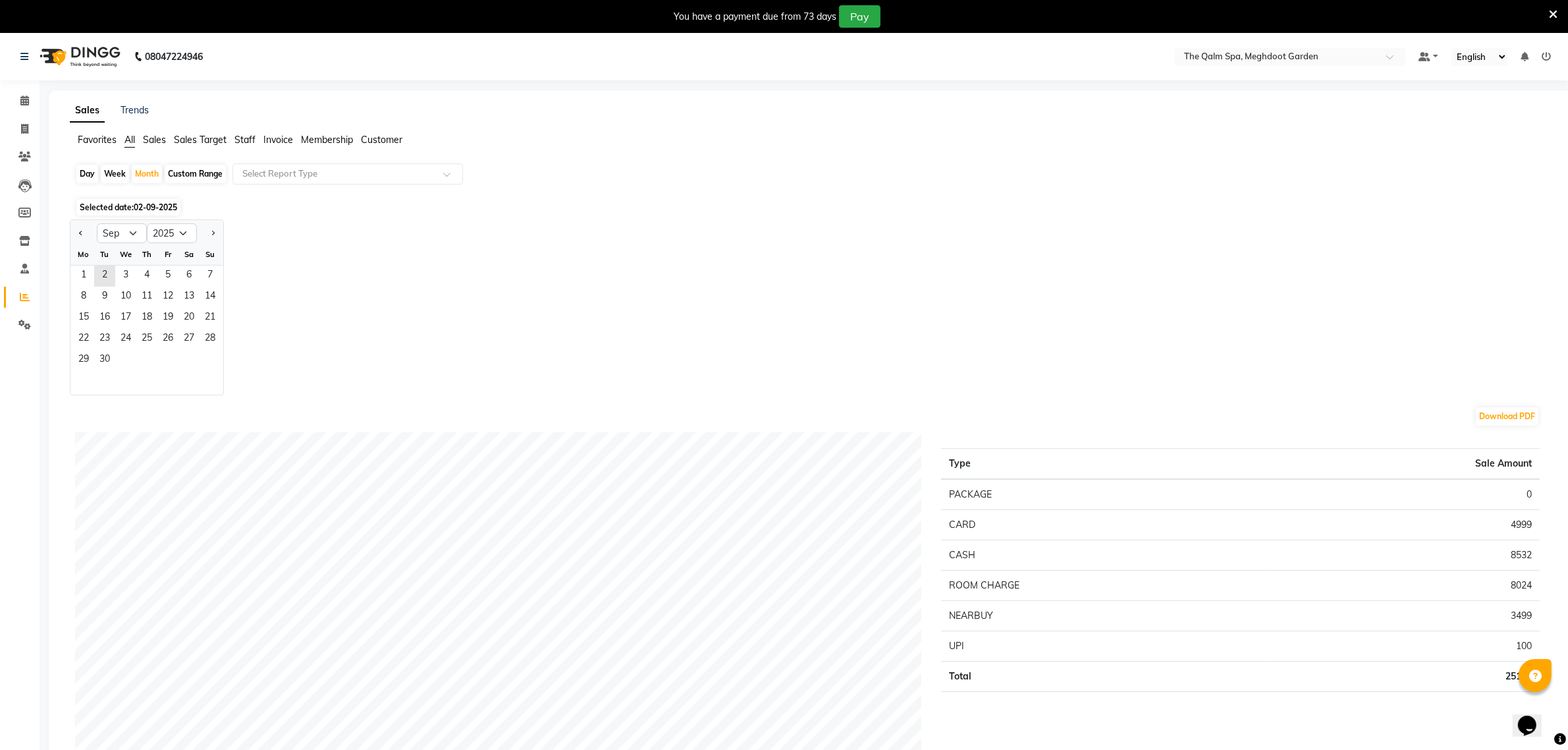
click at [830, 317] on div "Jan Feb Mar Apr May Jun Jul Aug Sep Oct Nov Dec 2015 2016 2017 2018 2019 2020 2…" at bounding box center [810, 307] width 1481 height 176
click at [87, 272] on span "1" at bounding box center [83, 276] width 21 height 21
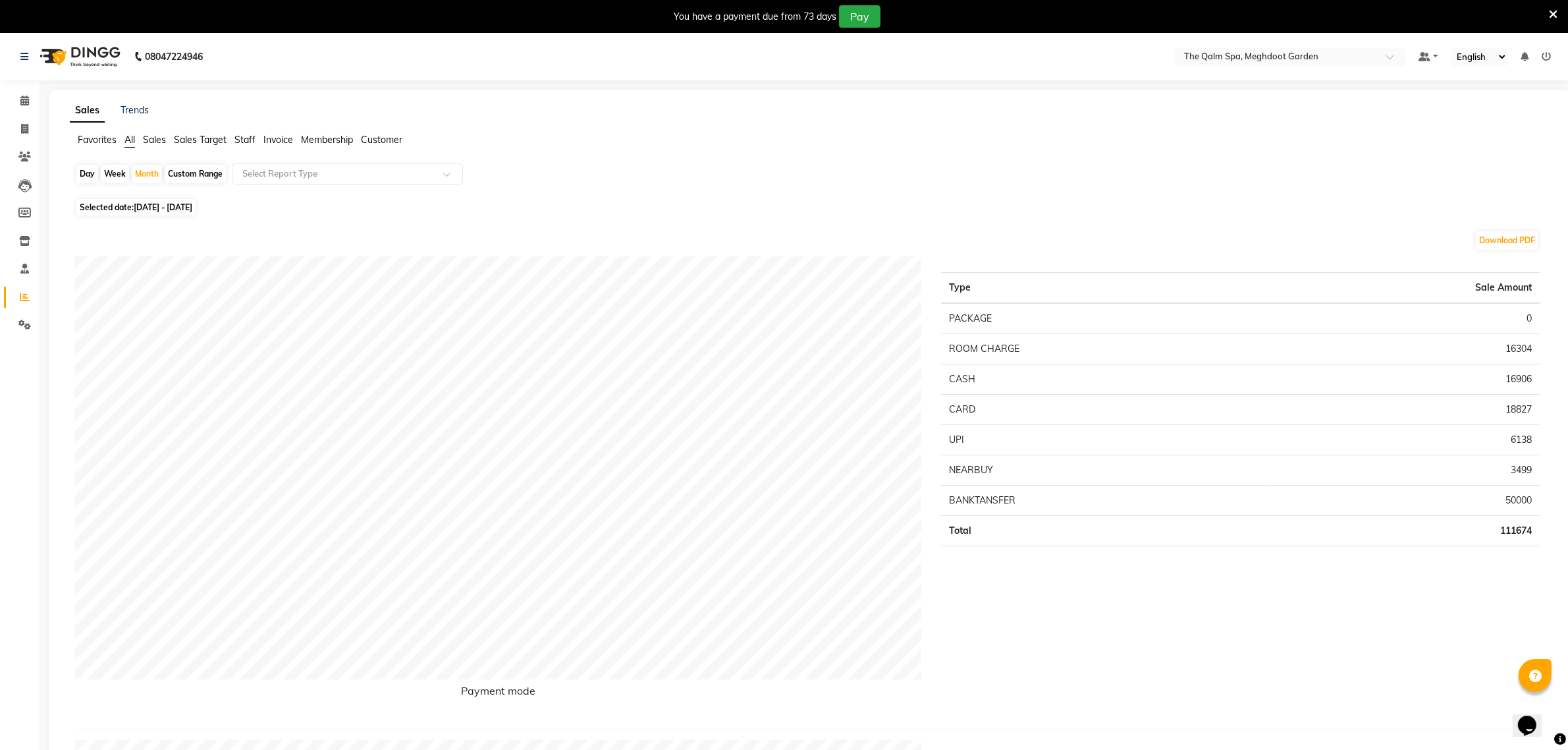
click at [86, 175] on div "Day" at bounding box center [87, 174] width 22 height 18
select select "9"
select select "2025"
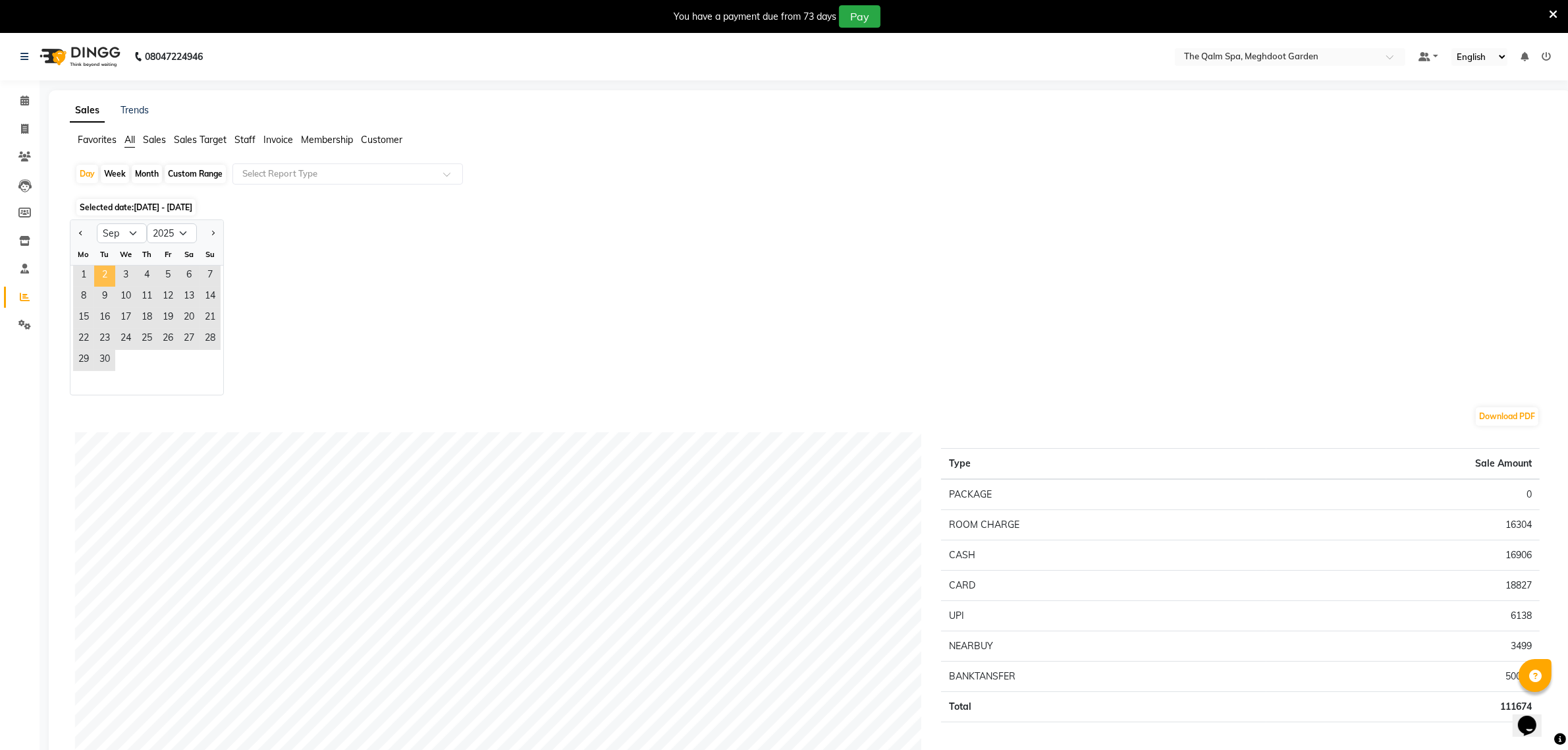
click at [104, 281] on span "2" at bounding box center [105, 276] width 21 height 21
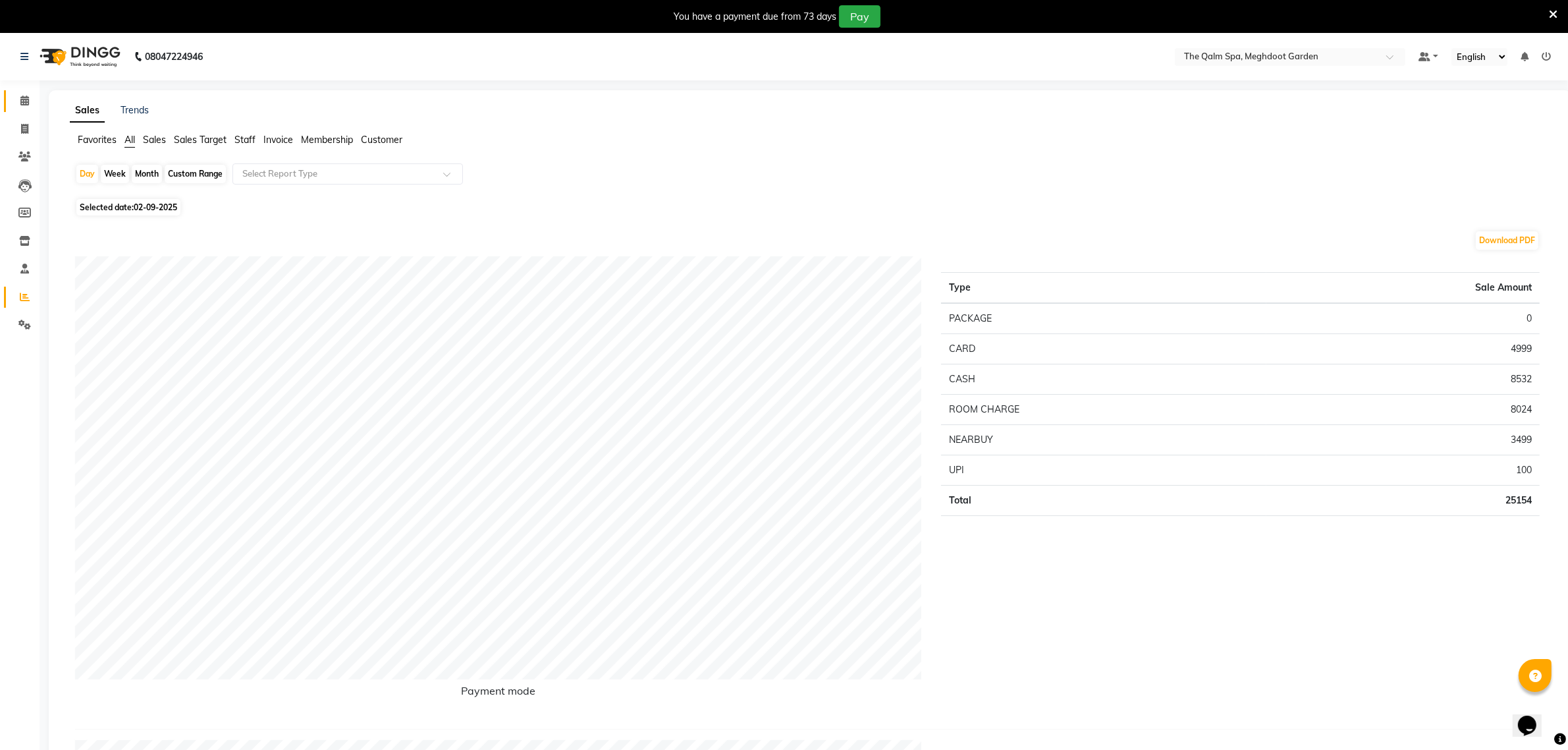
click at [27, 104] on icon at bounding box center [25, 101] width 9 height 10
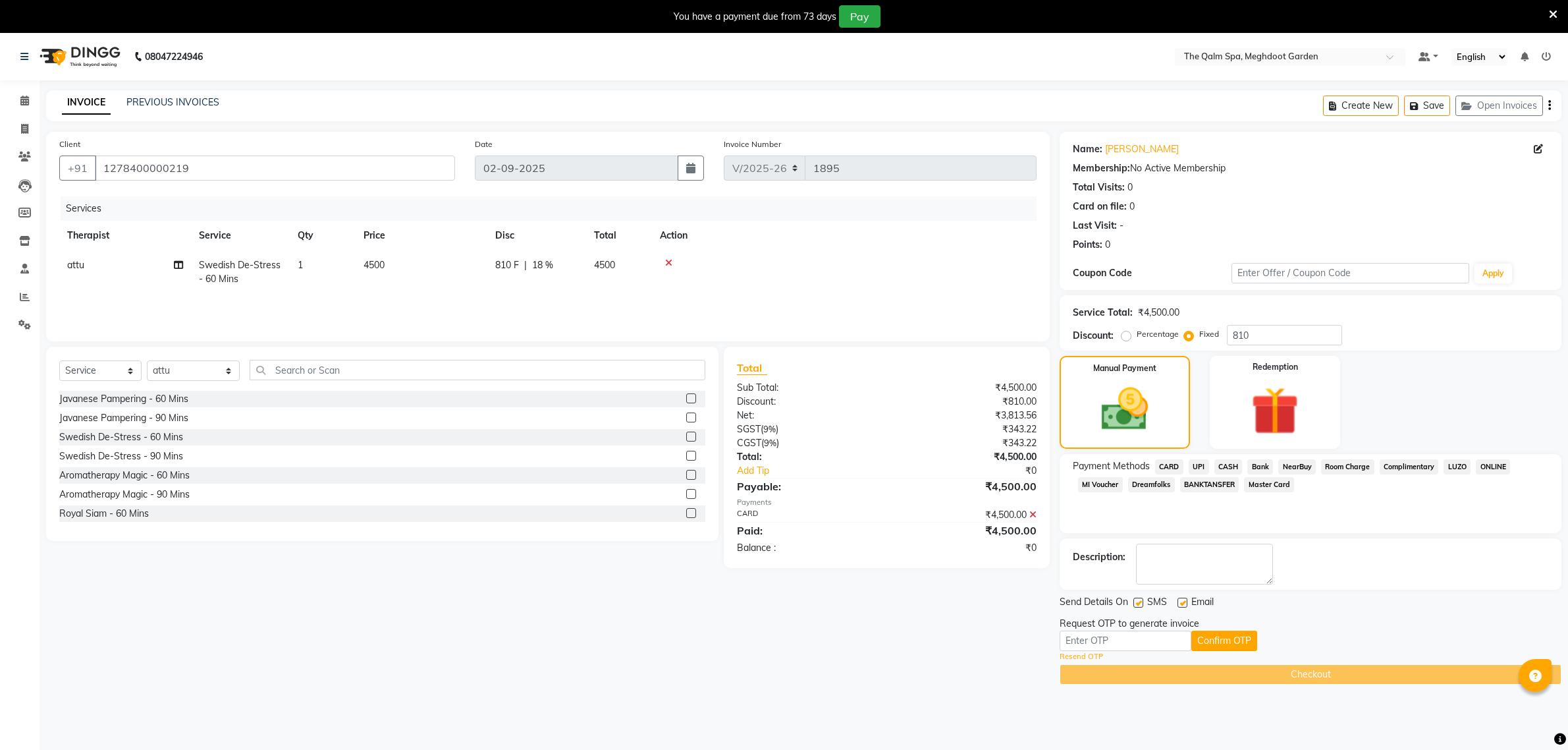
select select "6401"
select select "service"
select select "51602"
click at [21, 104] on icon at bounding box center [25, 101] width 9 height 10
